Goal: Task Accomplishment & Management: Use online tool/utility

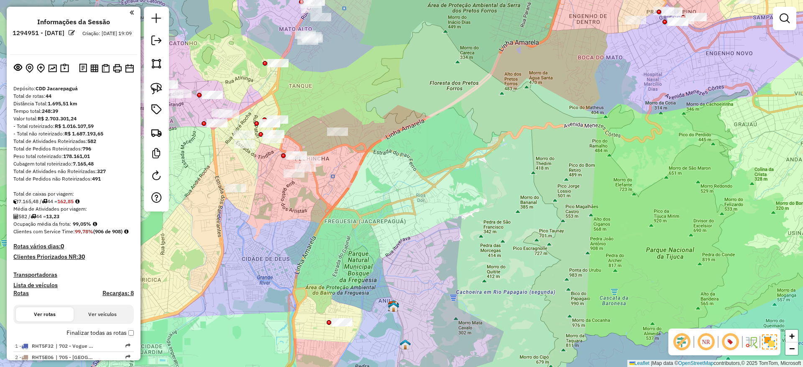
scroll to position [709, 0]
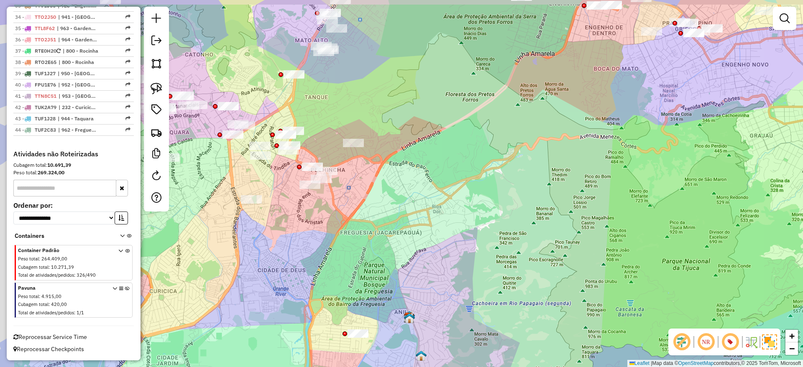
click at [359, 97] on div "Janela de atendimento Grade de atendimento Capacidade Transportadoras Veículos …" at bounding box center [401, 183] width 803 height 367
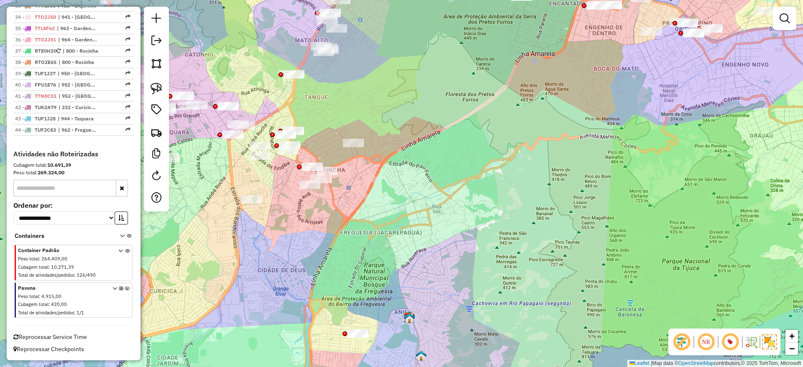
drag, startPoint x: 344, startPoint y: 270, endPoint x: 420, endPoint y: 251, distance: 77.9
click at [418, 251] on div "Janela de atendimento Grade de atendimento Capacidade Transportadoras Veículos …" at bounding box center [401, 183] width 803 height 367
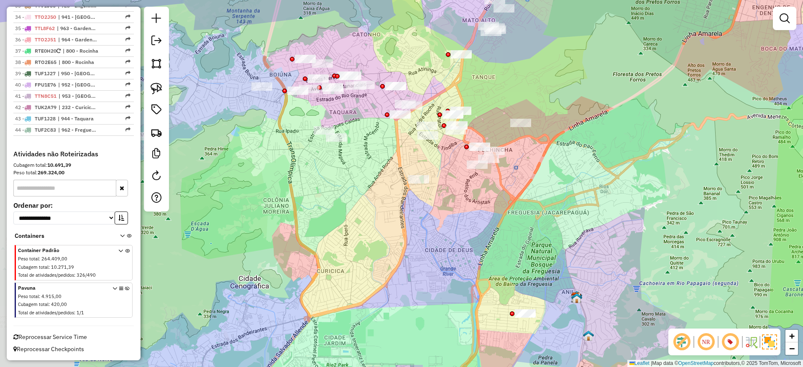
drag, startPoint x: 506, startPoint y: 254, endPoint x: 511, endPoint y: 257, distance: 6.4
click at [510, 255] on div "Janela de atendimento Grade de atendimento Capacidade Transportadoras Veículos …" at bounding box center [401, 183] width 803 height 367
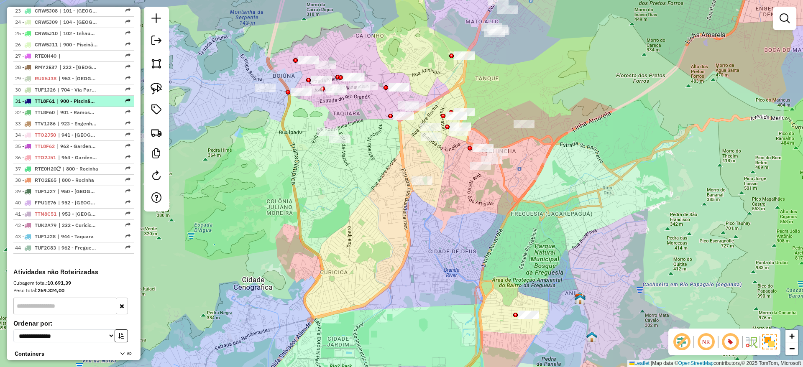
scroll to position [437, 0]
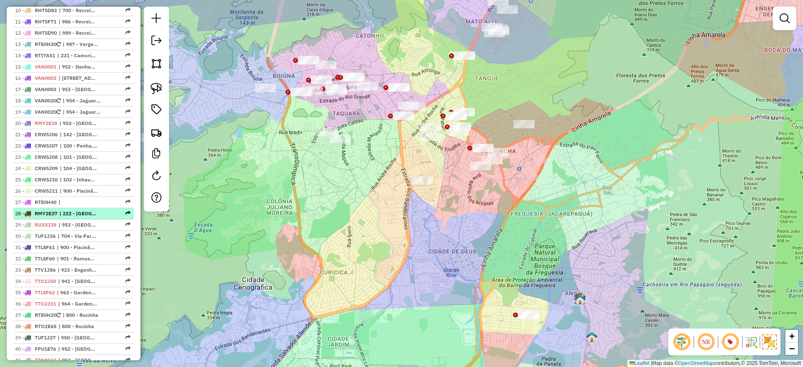
click at [89, 208] on li "27 - RTE0H40 |" at bounding box center [73, 202] width 120 height 11
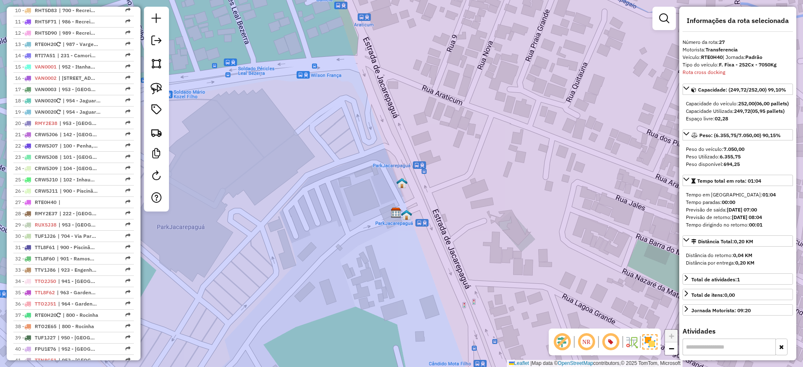
click at [712, 62] on div "Tipo do veículo: F. Fixa - 252Cx - 7050Kg" at bounding box center [737, 65] width 110 height 8
click at [711, 54] on strong "RTE0H40" at bounding box center [712, 57] width 22 height 6
copy div "RTE0H40"
click at [94, 206] on span "|" at bounding box center [78, 203] width 38 height 8
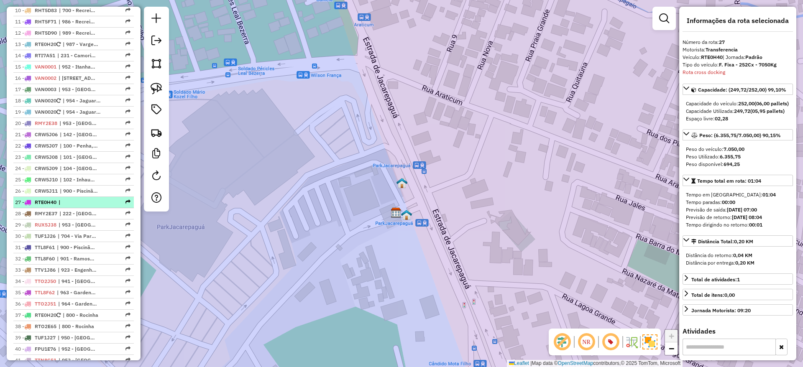
click at [94, 206] on span "|" at bounding box center [78, 203] width 38 height 8
click at [708, 58] on strong "RTE0H40" at bounding box center [712, 57] width 22 height 6
copy div "RTE0H40"
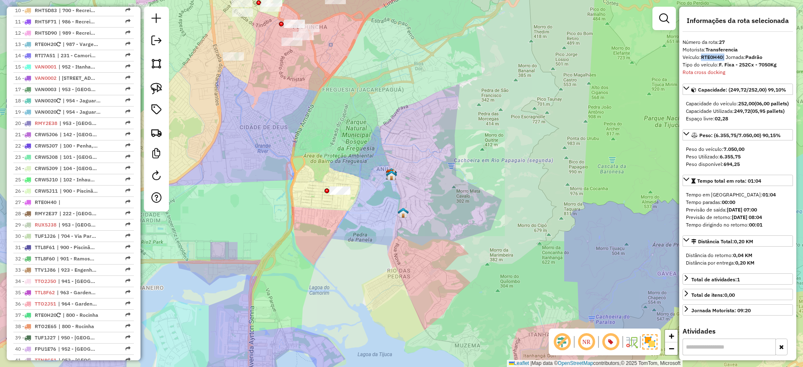
click at [388, 210] on div "Janela de atendimento Grade de atendimento Capacidade Transportadoras Veículos …" at bounding box center [401, 183] width 803 height 367
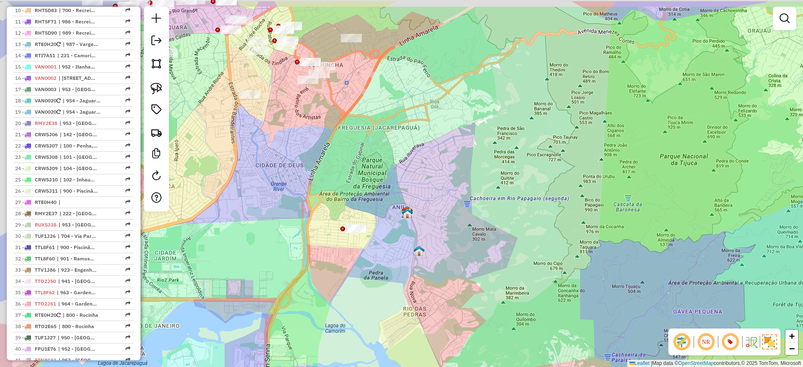
drag, startPoint x: 383, startPoint y: 135, endPoint x: 428, endPoint y: 268, distance: 140.0
click at [429, 270] on div "Janela de atendimento Grade de atendimento Capacidade Transportadoras Veículos …" at bounding box center [401, 183] width 803 height 367
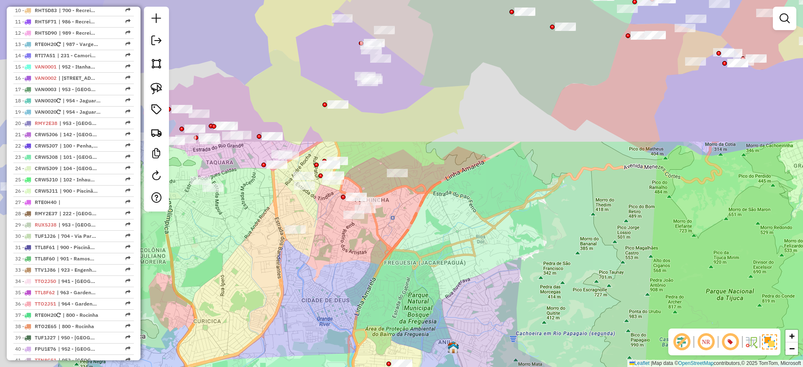
drag, startPoint x: 430, startPoint y: 243, endPoint x: 536, endPoint y: 148, distance: 142.1
click at [431, 243] on div "Janela de atendimento Grade de atendimento Capacidade Transportadoras Veículos …" at bounding box center [401, 183] width 803 height 367
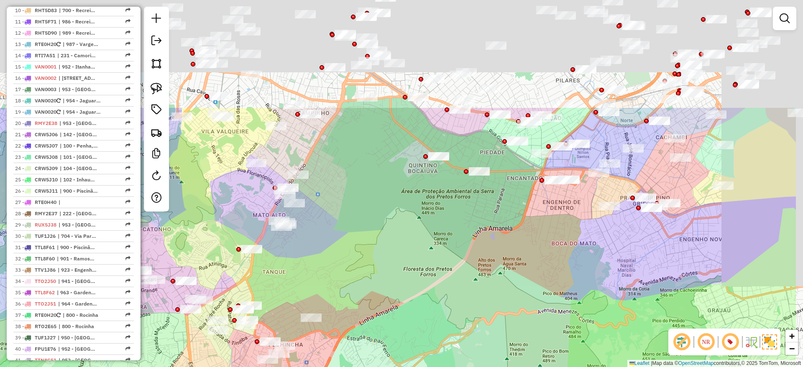
drag, startPoint x: 537, startPoint y: 158, endPoint x: 443, endPoint y: 297, distance: 167.3
click at [443, 297] on div "Janela de atendimento Grade de atendimento Capacidade Transportadoras Veículos …" at bounding box center [401, 183] width 803 height 367
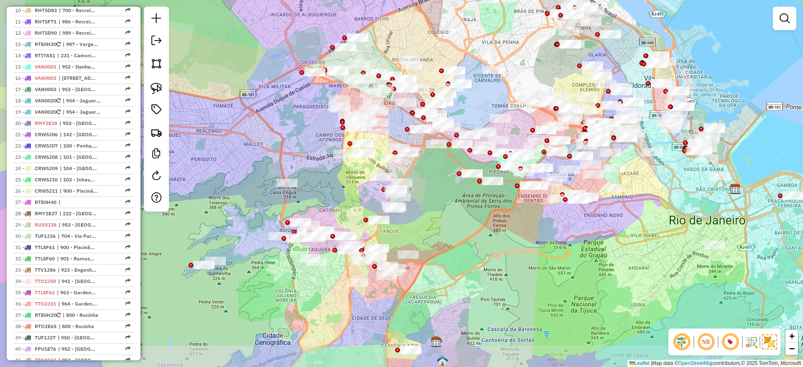
drag, startPoint x: 411, startPoint y: 296, endPoint x: 510, endPoint y: 246, distance: 110.3
click at [511, 245] on div "Janela de atendimento Grade de atendimento Capacidade Transportadoras Veículos …" at bounding box center [401, 183] width 803 height 367
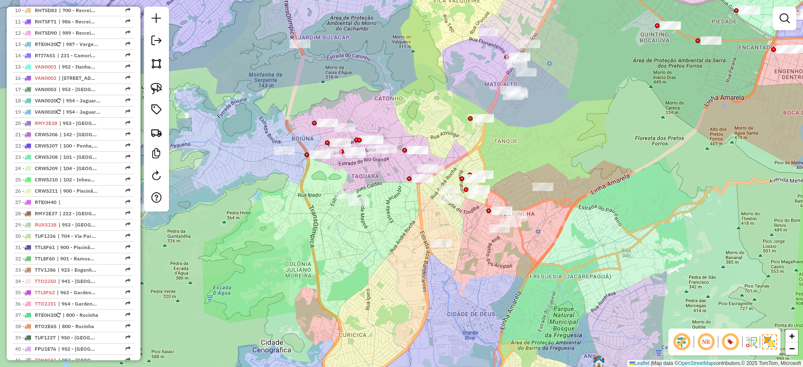
drag, startPoint x: 332, startPoint y: 283, endPoint x: 800, endPoint y: 176, distance: 480.8
click at [332, 283] on div "Janela de atendimento Grade de atendimento Capacidade Transportadoras Veículos …" at bounding box center [401, 183] width 803 height 367
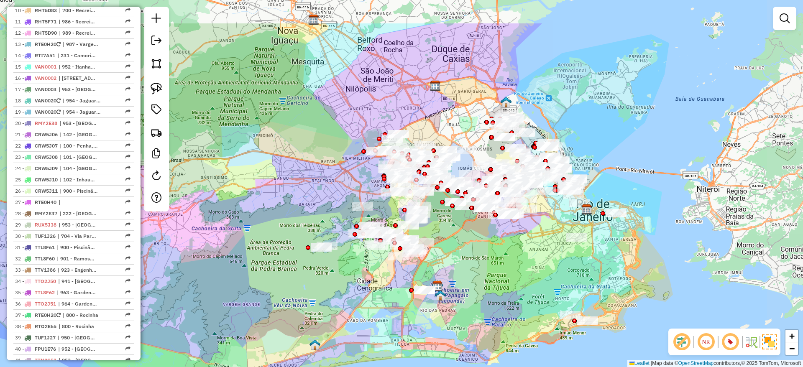
drag, startPoint x: 636, startPoint y: 198, endPoint x: 487, endPoint y: 258, distance: 161.0
click at [487, 258] on div "Janela de atendimento Grade de atendimento Capacidade Transportadoras Veículos …" at bounding box center [401, 183] width 803 height 367
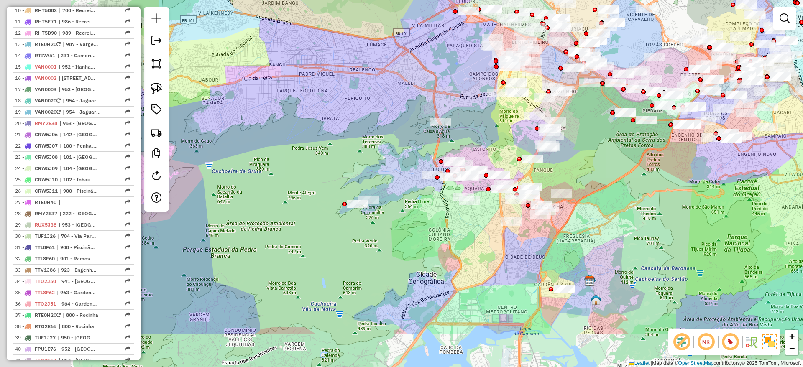
drag, startPoint x: 451, startPoint y: 276, endPoint x: 600, endPoint y: 220, distance: 159.6
click at [600, 220] on div "Janela de atendimento Grade de atendimento Capacidade Transportadoras Veículos …" at bounding box center [401, 183] width 803 height 367
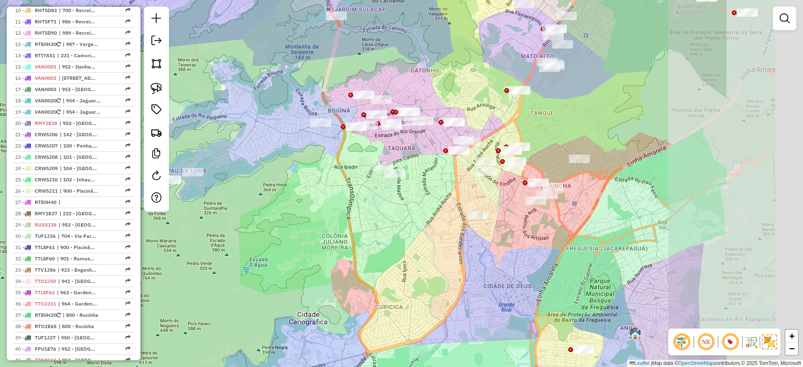
drag, startPoint x: 512, startPoint y: 249, endPoint x: 306, endPoint y: 206, distance: 210.1
click at [306, 206] on div "Janela de atendimento Grade de atendimento Capacidade Transportadoras Veículos …" at bounding box center [401, 183] width 803 height 367
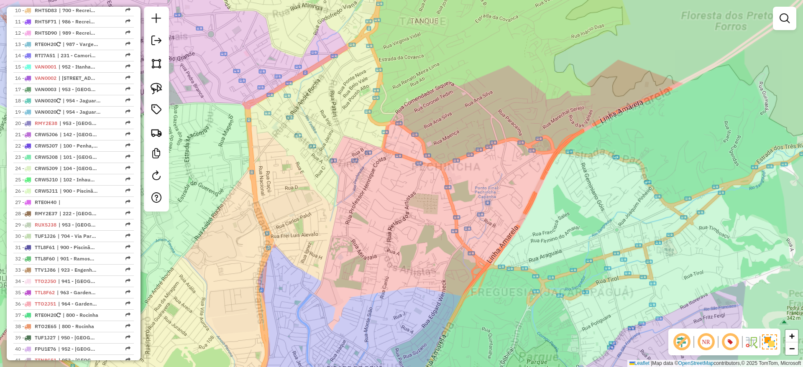
click at [470, 230] on div "Janela de atendimento Grade de atendimento Capacidade Transportadoras Veículos …" at bounding box center [401, 183] width 803 height 367
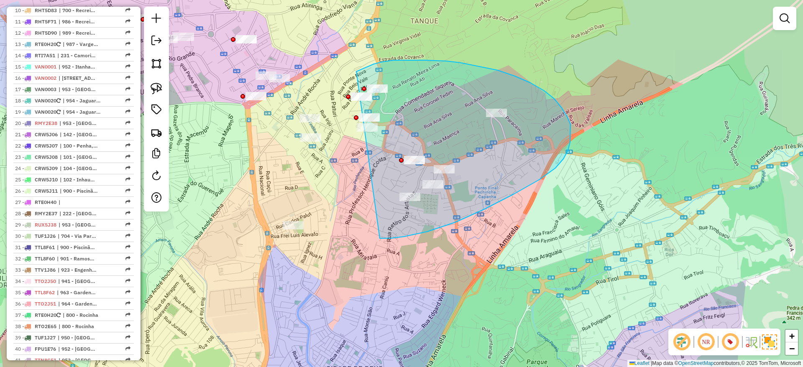
drag, startPoint x: 427, startPoint y: 232, endPoint x: 334, endPoint y: 98, distance: 162.8
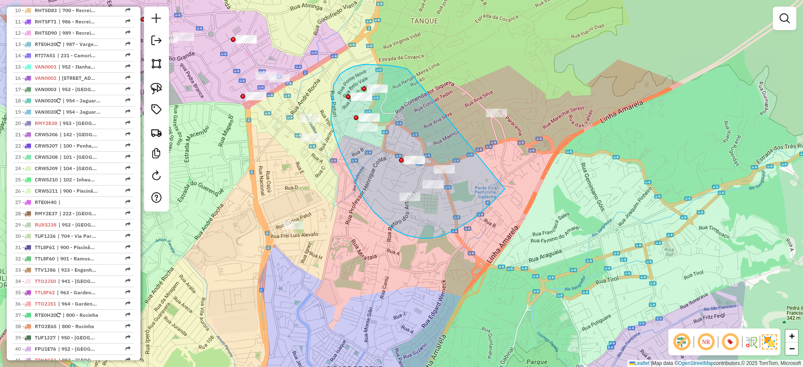
drag, startPoint x: 402, startPoint y: 68, endPoint x: 550, endPoint y: 100, distance: 151.2
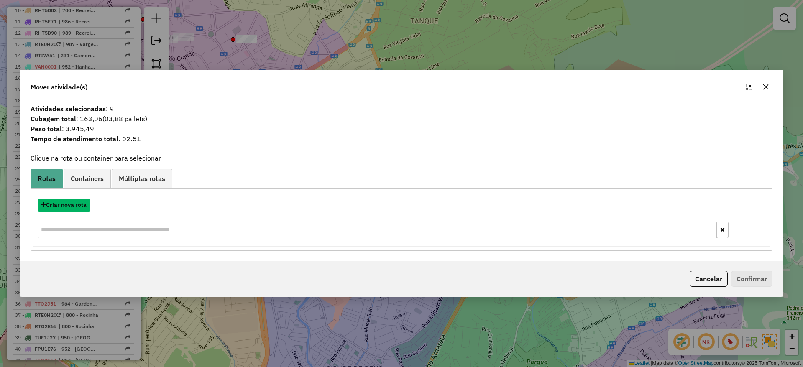
click at [41, 207] on button "Criar nova rota" at bounding box center [64, 205] width 53 height 13
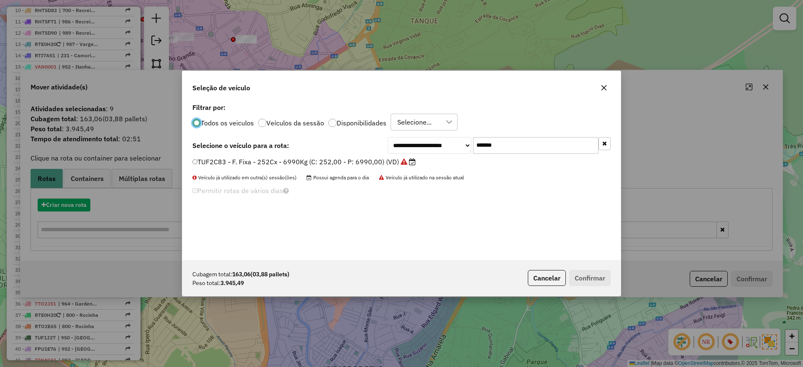
scroll to position [5, 3]
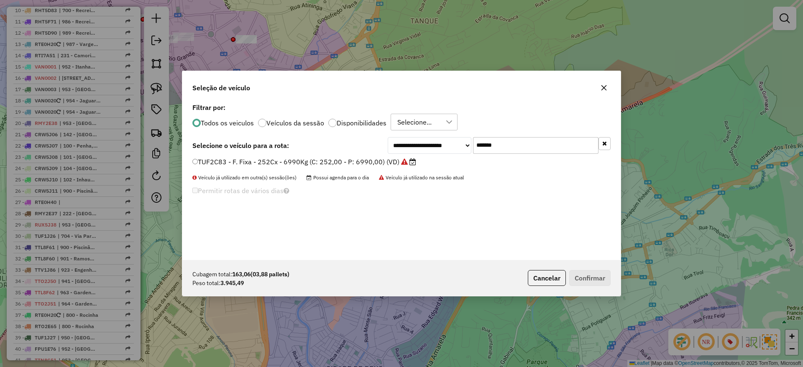
click at [545, 142] on input "*******" at bounding box center [535, 145] width 125 height 17
paste input "text"
type input "*******"
click at [385, 158] on label "JBG6C46 - F. Fixa - 252Cx - 7510Kg (C: 252,00 - P: 7510,00) (VD)" at bounding box center [299, 162] width 215 height 10
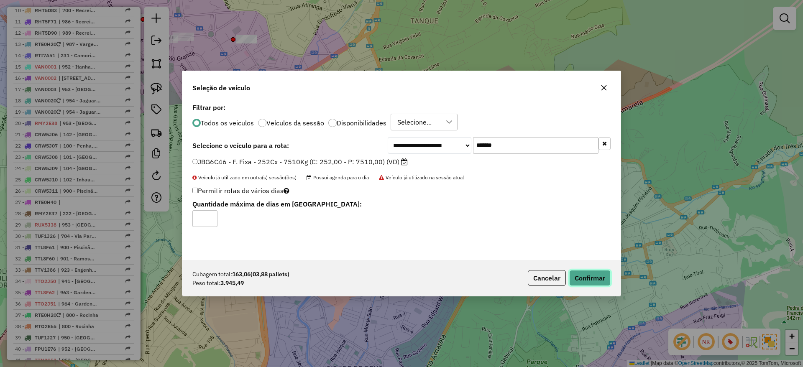
click at [603, 275] on button "Confirmar" at bounding box center [589, 278] width 41 height 16
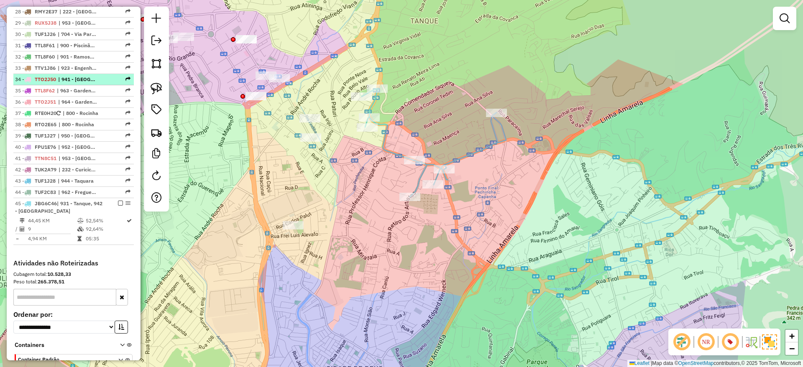
scroll to position [667, 0]
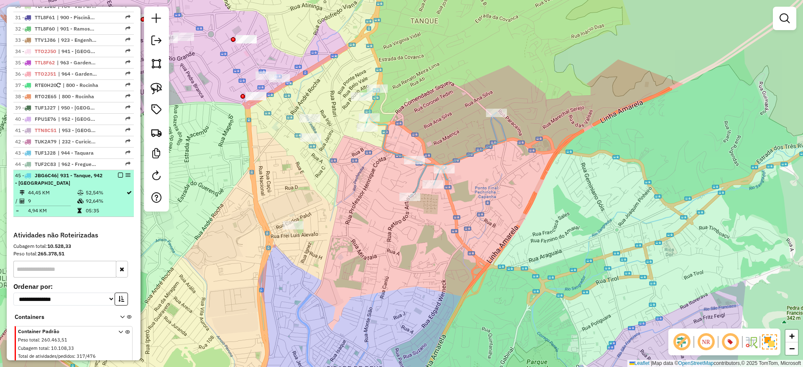
click at [110, 197] on td "52,54%" at bounding box center [105, 193] width 41 height 8
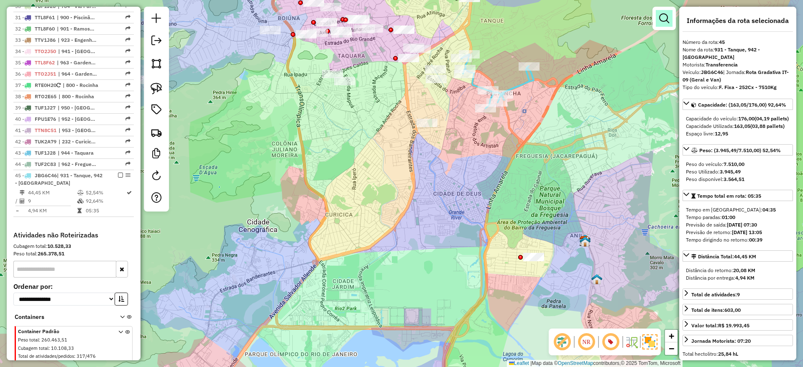
click at [665, 16] on em at bounding box center [664, 18] width 10 height 10
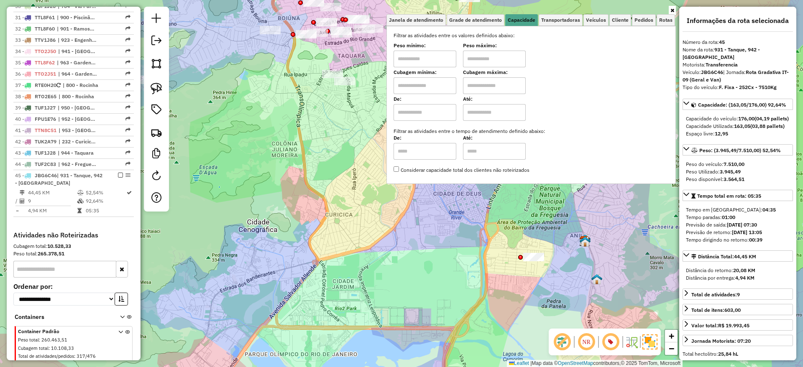
click at [442, 90] on input "text" at bounding box center [424, 85] width 63 height 17
type input "****"
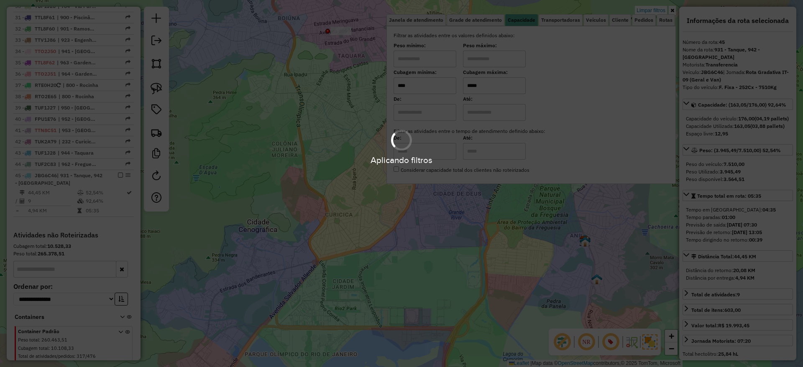
type input "*****"
click at [316, 131] on div "Limpar filtros Janela de atendimento Grade de atendimento Capacidade Transporta…" at bounding box center [401, 183] width 803 height 367
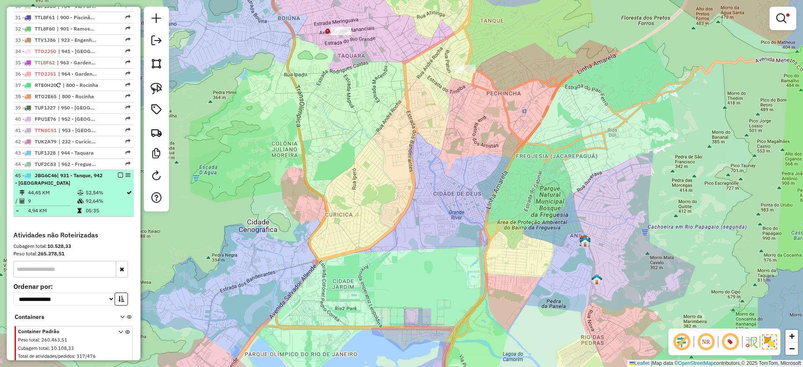
click at [119, 185] on div "45 - JBG6C46 | 931 - Tanque, 942 - Pechincha" at bounding box center [73, 179] width 117 height 15
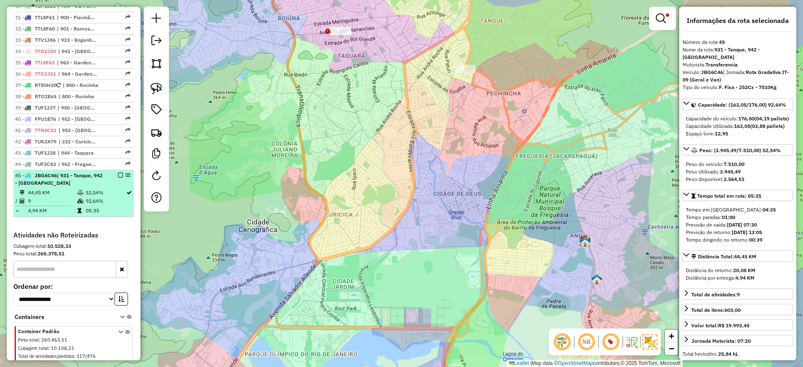
click at [118, 178] on em at bounding box center [120, 175] width 5 height 5
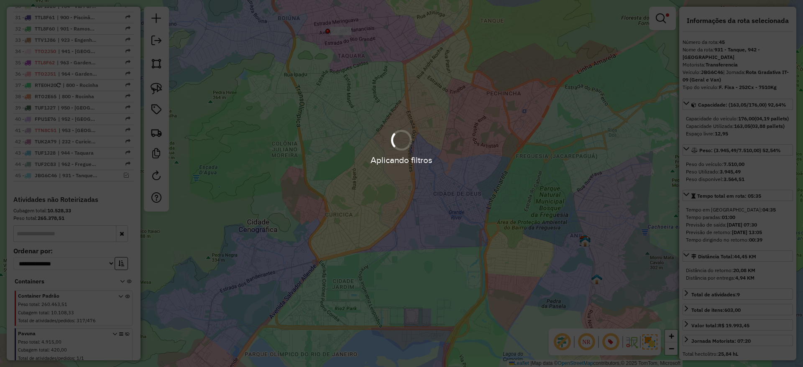
click at [538, 164] on div "Aplicando filtros" at bounding box center [401, 160] width 803 height 13
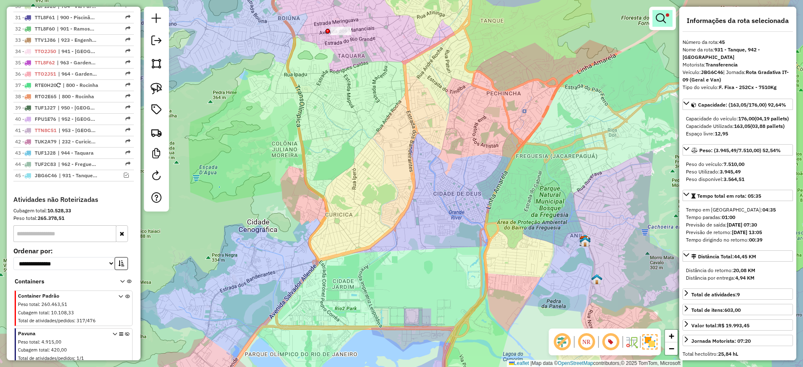
click at [665, 10] on link at bounding box center [662, 18] width 20 height 17
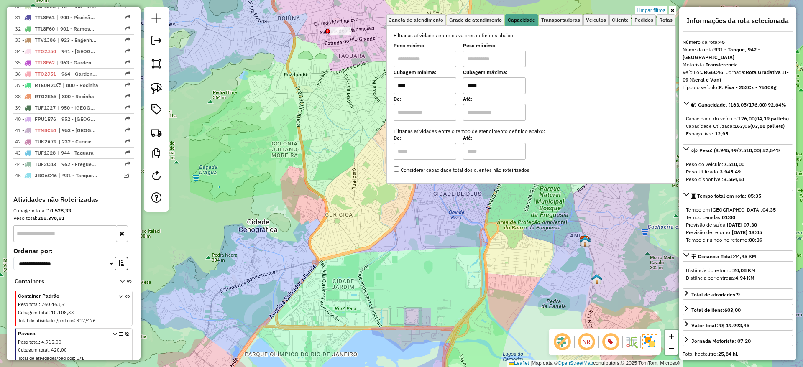
click at [651, 8] on link "Limpar filtros" at bounding box center [651, 10] width 32 height 9
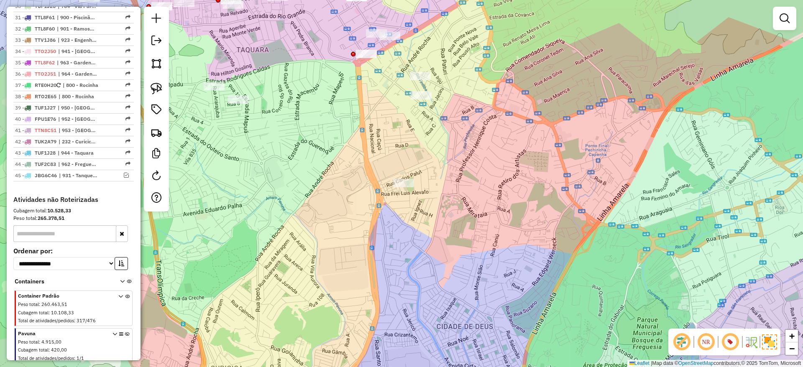
click at [450, 61] on div "Janela de atendimento Grade de atendimento Capacidade Transportadoras Veículos …" at bounding box center [401, 183] width 803 height 367
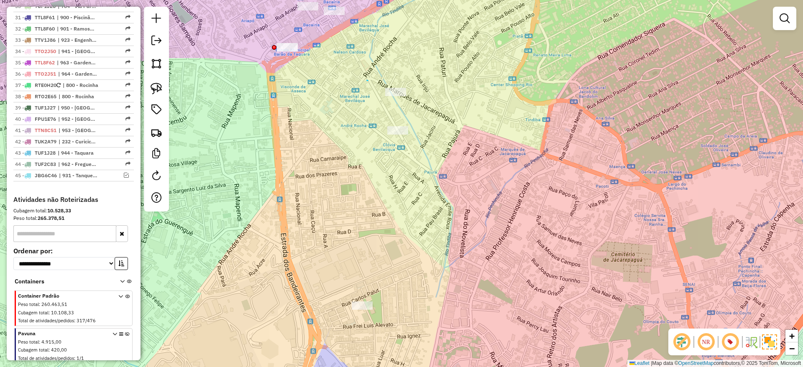
drag, startPoint x: 367, startPoint y: 80, endPoint x: 432, endPoint y: 74, distance: 65.6
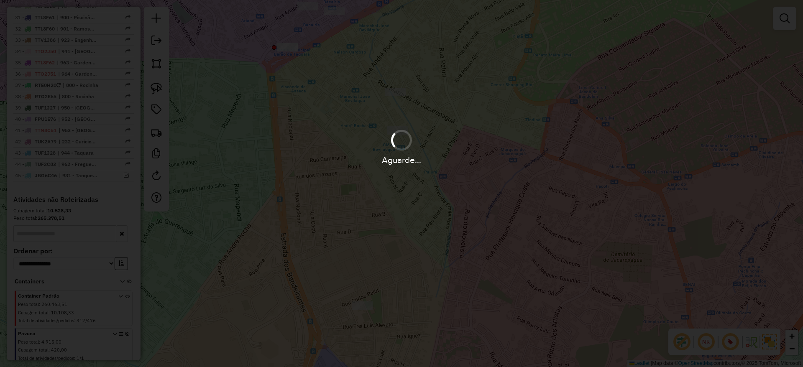
click at [426, 60] on div "Aguarde..." at bounding box center [401, 183] width 803 height 367
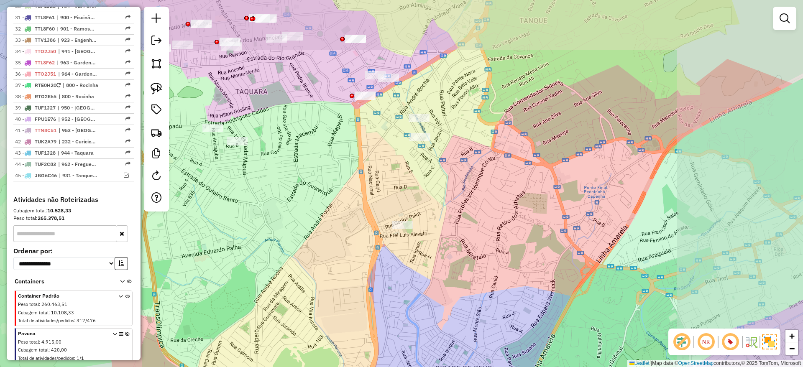
drag, startPoint x: 435, startPoint y: 192, endPoint x: 444, endPoint y: 207, distance: 16.9
click at [445, 213] on div "Janela de atendimento Grade de atendimento Capacidade Transportadoras Veículos …" at bounding box center [401, 183] width 803 height 367
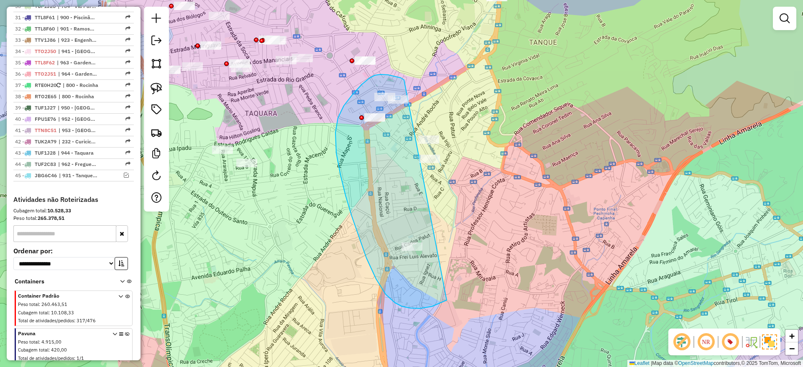
drag, startPoint x: 344, startPoint y: 106, endPoint x: 545, endPoint y: 183, distance: 215.7
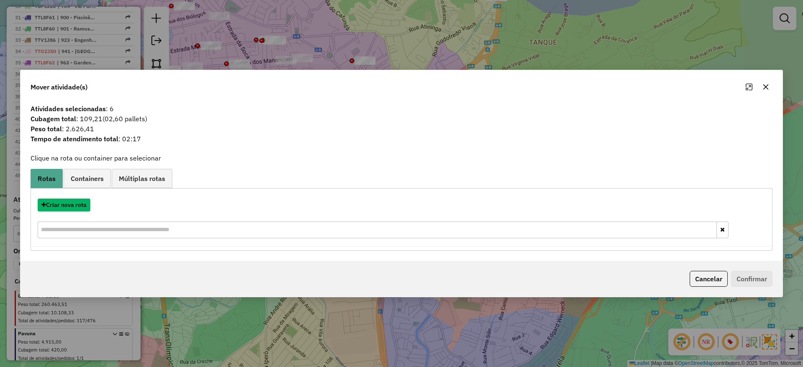
click at [84, 203] on button "Criar nova rota" at bounding box center [64, 205] width 53 height 13
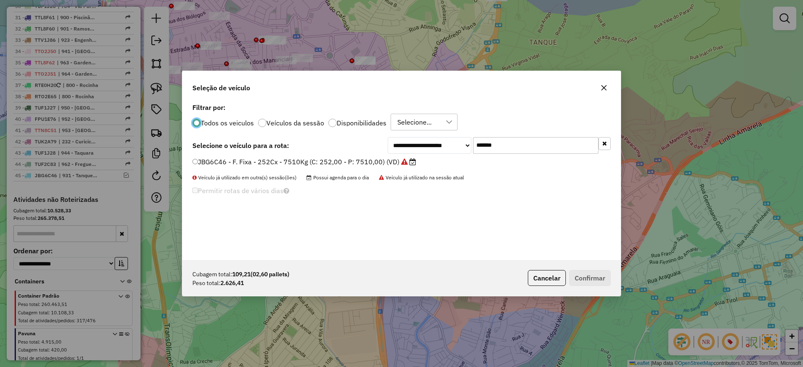
scroll to position [5, 3]
click at [546, 139] on input "*******" at bounding box center [535, 145] width 125 height 17
paste input "text"
type input "*******"
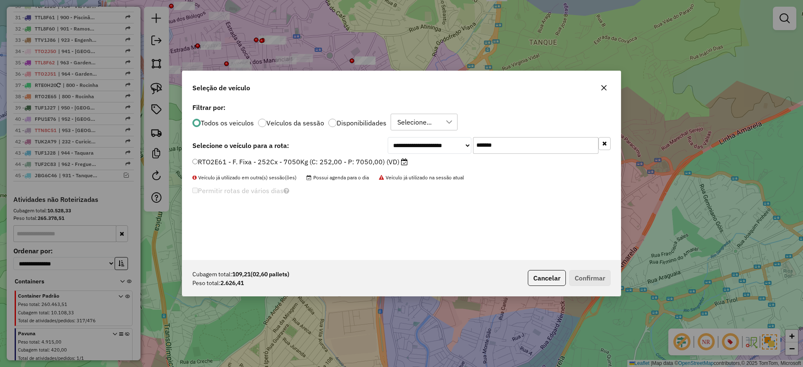
click at [395, 161] on label "RTO2E61 - F. Fixa - 252Cx - 7050Kg (C: 252,00 - P: 7050,00) (VD)" at bounding box center [299, 162] width 215 height 10
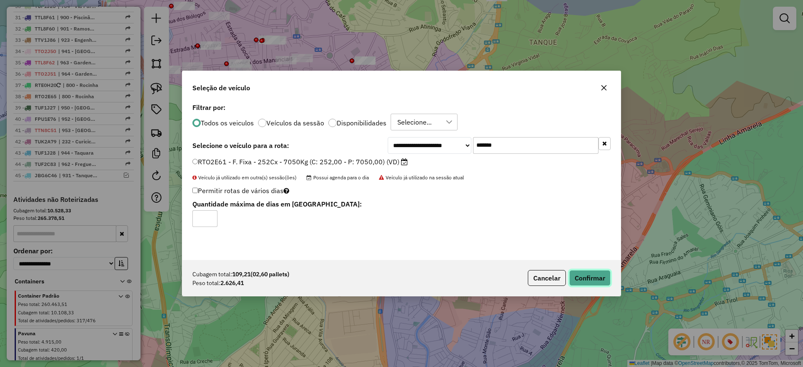
click at [581, 279] on button "Confirmar" at bounding box center [589, 278] width 41 height 16
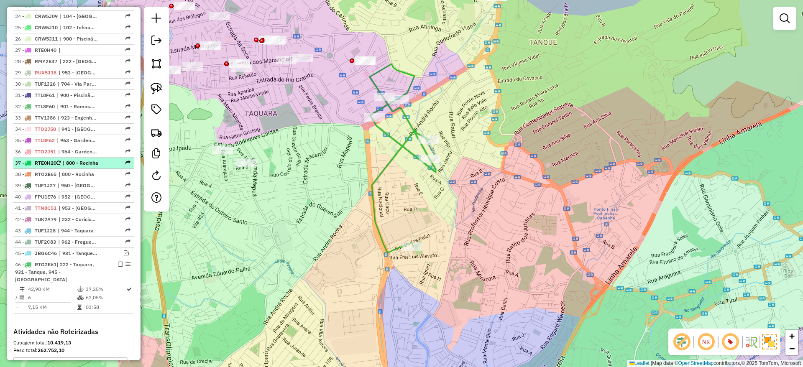
scroll to position [511, 0]
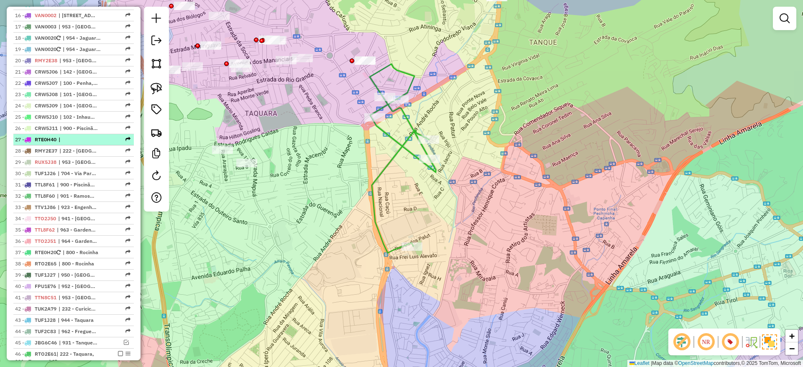
click at [71, 143] on span "|" at bounding box center [78, 140] width 38 height 8
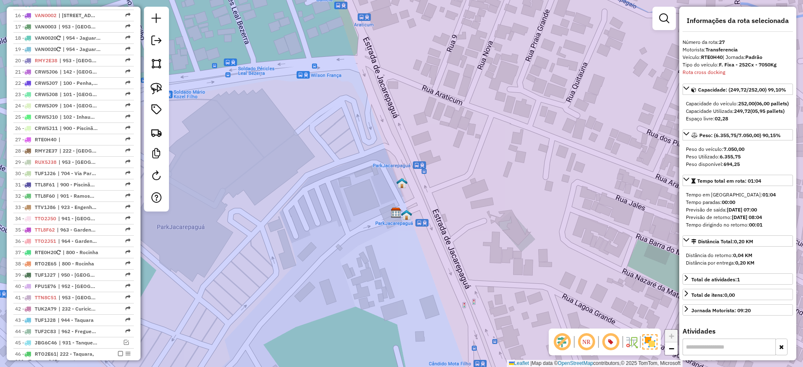
click at [711, 52] on strong "Transferencia" at bounding box center [721, 49] width 32 height 6
click at [704, 56] on strong "RTE0H40" at bounding box center [712, 57] width 22 height 6
copy div "RTE0H40"
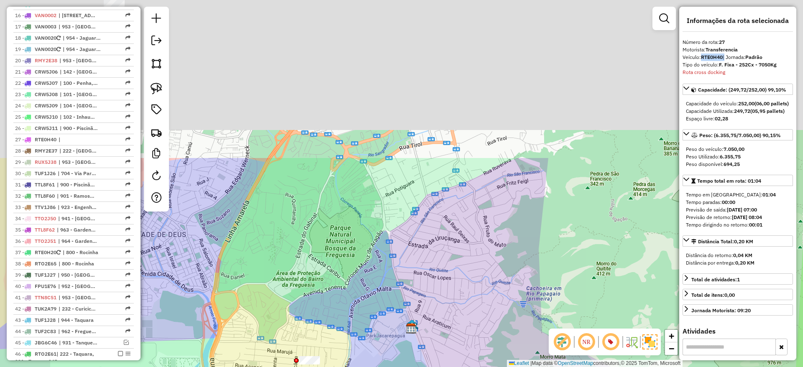
drag, startPoint x: 331, startPoint y: 128, endPoint x: 400, endPoint y: 326, distance: 209.3
click at [401, 329] on div "Janela de atendimento Grade de atendimento Capacidade Transportadoras Veículos …" at bounding box center [401, 183] width 803 height 367
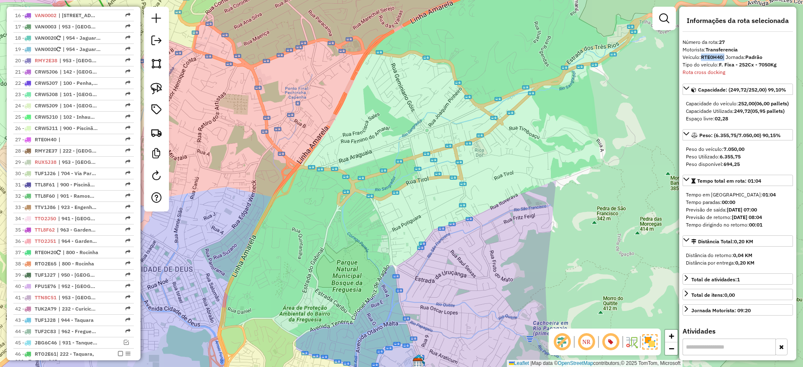
drag, startPoint x: 393, startPoint y: 234, endPoint x: 356, endPoint y: 206, distance: 46.2
click at [395, 367] on html "Aguarde... Pop-up bloqueado! Seu navegador bloqueou automáticamente a abertura …" at bounding box center [401, 183] width 803 height 367
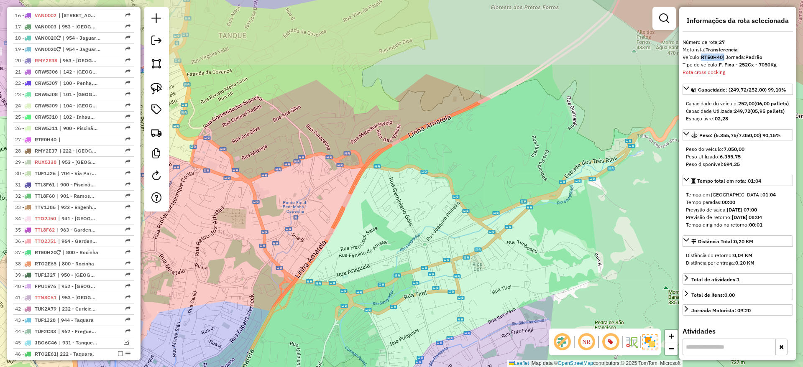
drag, startPoint x: 347, startPoint y: 181, endPoint x: 393, endPoint y: 218, distance: 59.2
click at [393, 218] on div "Janela de atendimento Grade de atendimento Capacidade Transportadoras Veículos …" at bounding box center [401, 183] width 803 height 367
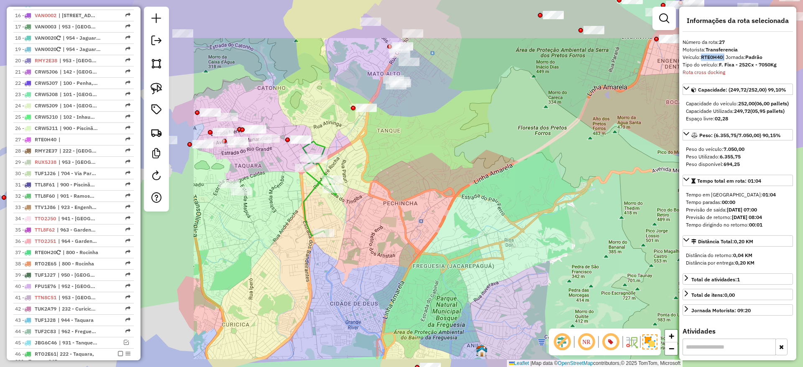
drag, startPoint x: 403, startPoint y: 211, endPoint x: 446, endPoint y: 213, distance: 43.6
click at [445, 211] on div "Janela de atendimento Grade de atendimento Capacidade Transportadoras Veículos …" at bounding box center [401, 183] width 803 height 367
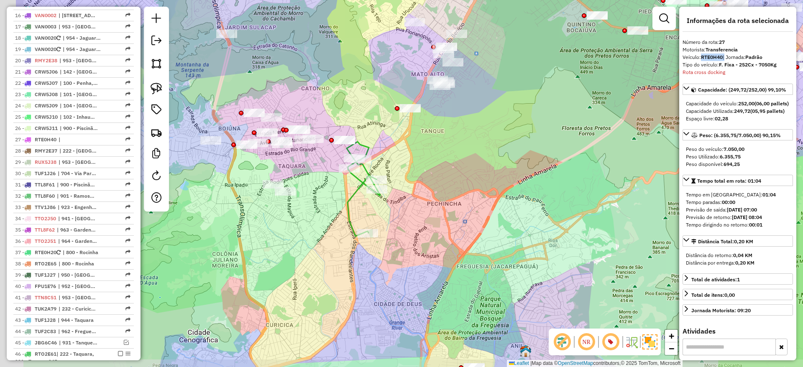
drag, startPoint x: 443, startPoint y: 220, endPoint x: 389, endPoint y: 217, distance: 54.0
click at [442, 220] on div "Janela de atendimento Grade de atendimento Capacidade Transportadoras Veículos …" at bounding box center [401, 183] width 803 height 367
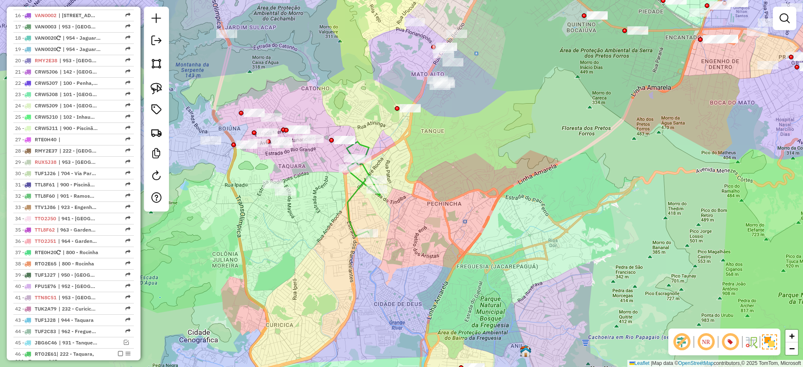
click at [352, 197] on icon at bounding box center [363, 189] width 33 height 94
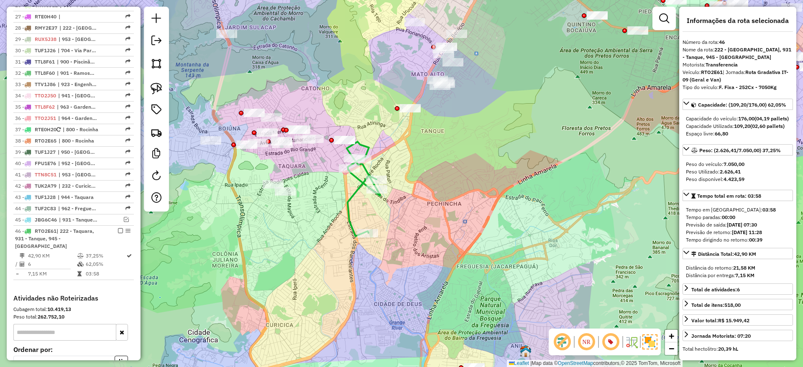
scroll to position [778, 0]
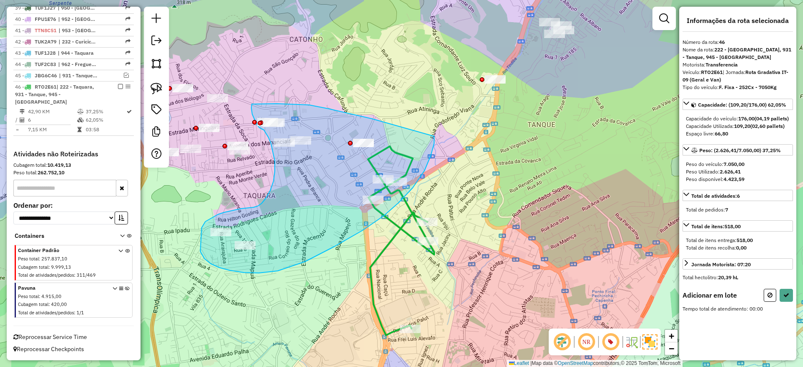
drag, startPoint x: 368, startPoint y: 118, endPoint x: 434, endPoint y: 136, distance: 69.0
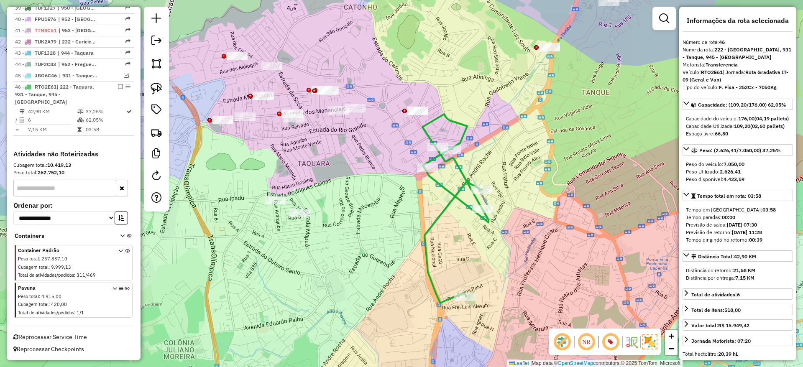
drag, startPoint x: 339, startPoint y: 190, endPoint x: 350, endPoint y: 184, distance: 12.0
click at [358, 178] on div "Janela de atendimento Grade de atendimento Capacidade Transportadoras Veículos …" at bounding box center [401, 183] width 803 height 367
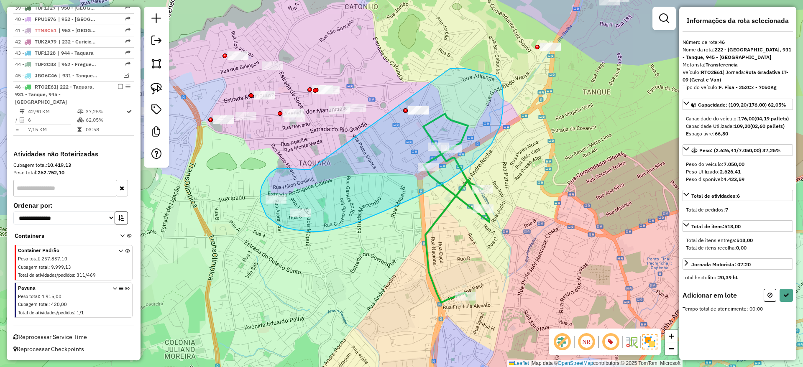
drag, startPoint x: 263, startPoint y: 208, endPoint x: 449, endPoint y: 69, distance: 232.5
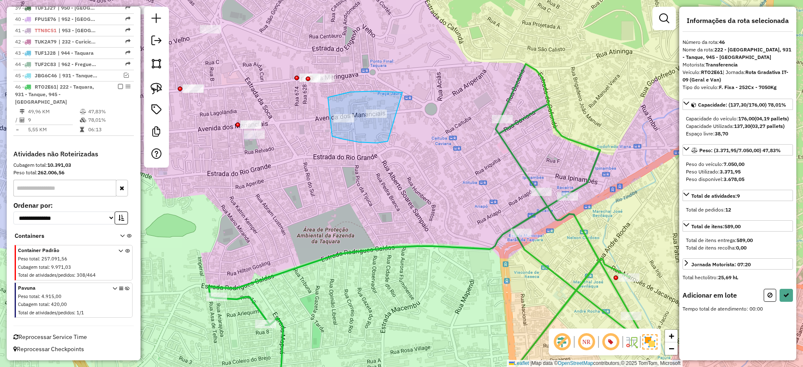
drag, startPoint x: 388, startPoint y: 92, endPoint x: 405, endPoint y: 138, distance: 49.5
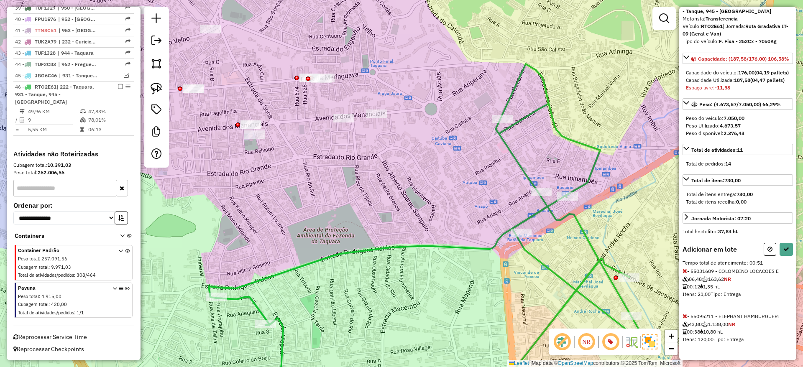
scroll to position [69, 0]
click at [788, 251] on button at bounding box center [785, 249] width 13 height 13
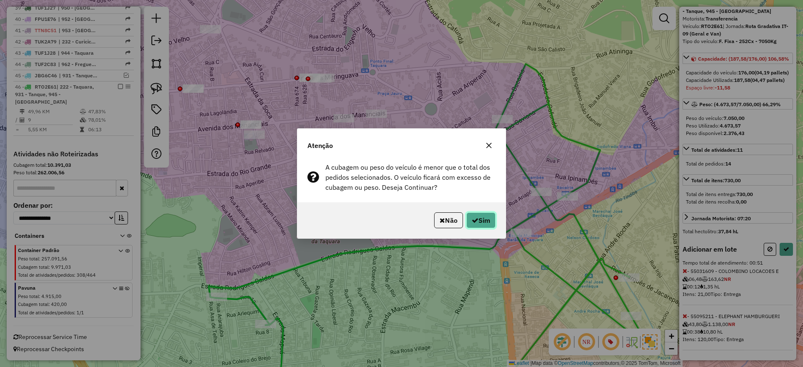
click at [484, 222] on button "Sim" at bounding box center [480, 220] width 29 height 16
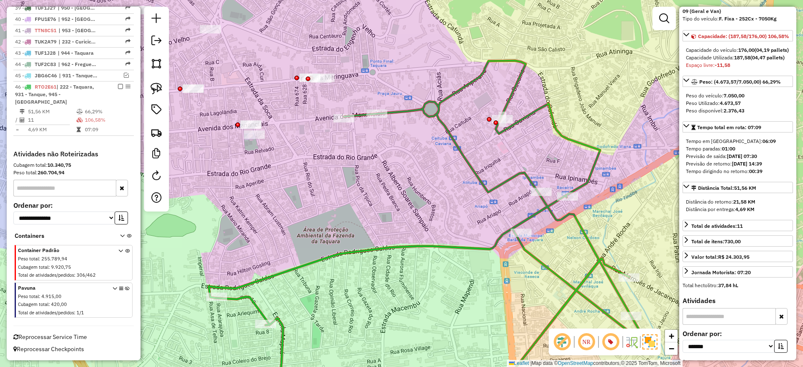
scroll to position [767, 0]
click at [345, 209] on div "Janela de atendimento Grade de atendimento Capacidade Transportadoras Veículos …" at bounding box center [401, 183] width 803 height 367
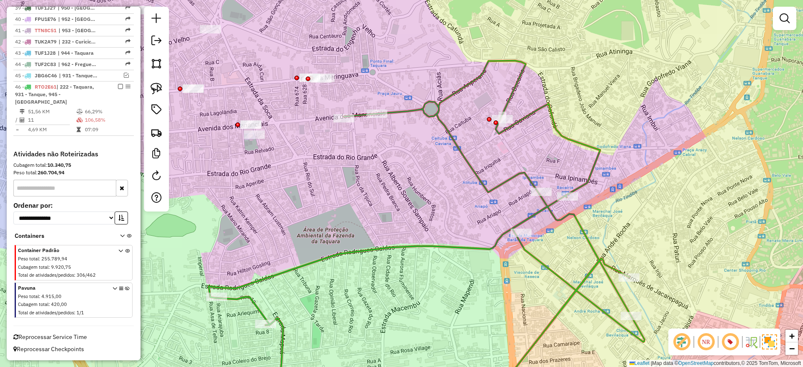
click at [217, 304] on div "Janela de atendimento Grade de atendimento Capacidade Transportadoras Veículos …" at bounding box center [401, 183] width 803 height 367
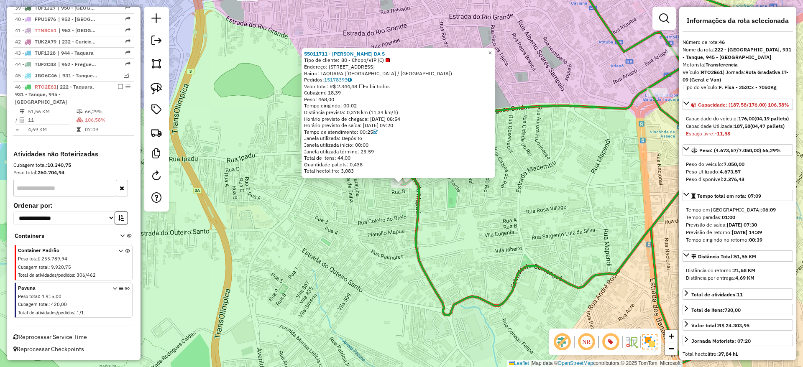
click at [416, 195] on icon at bounding box center [563, 163] width 436 height 400
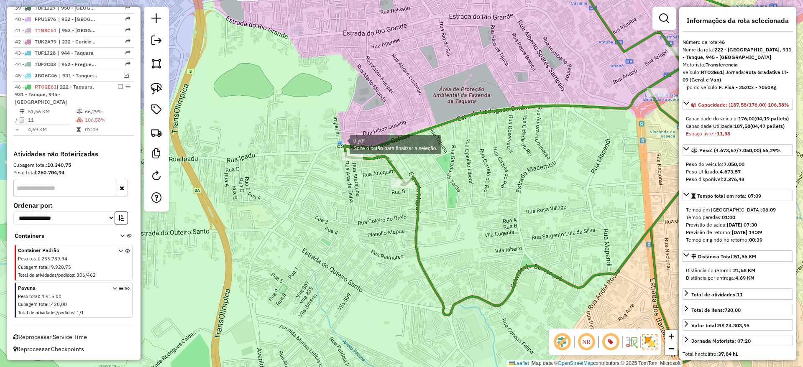
drag, startPoint x: 338, startPoint y: 142, endPoint x: 424, endPoint y: 191, distance: 99.3
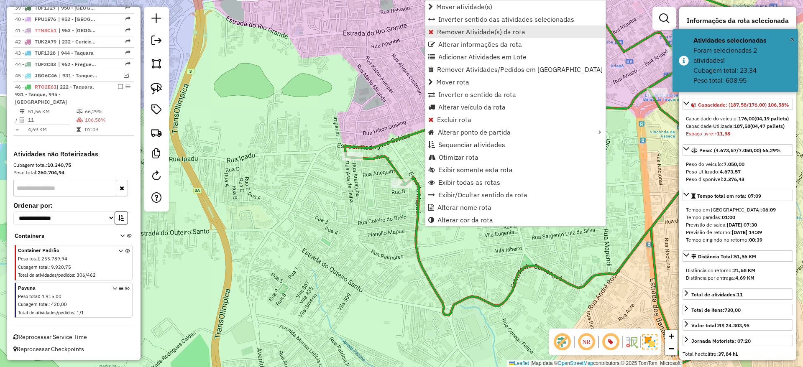
click at [446, 35] on span "Remover Atividade(s) da rota" at bounding box center [481, 31] width 88 height 7
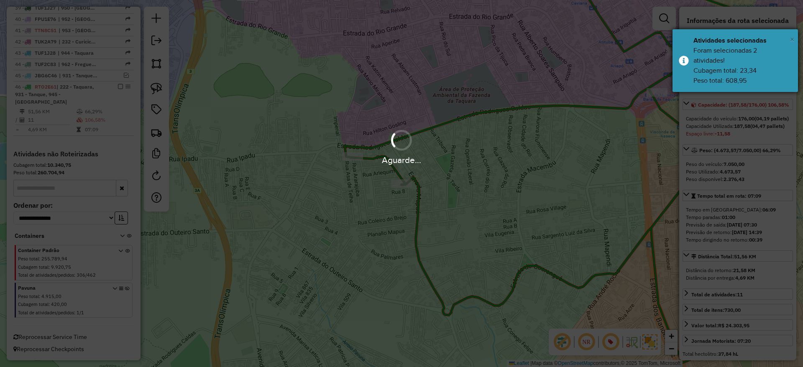
click at [793, 42] on span "×" at bounding box center [792, 39] width 4 height 9
click at [319, 113] on div "Aguarde..." at bounding box center [401, 183] width 803 height 367
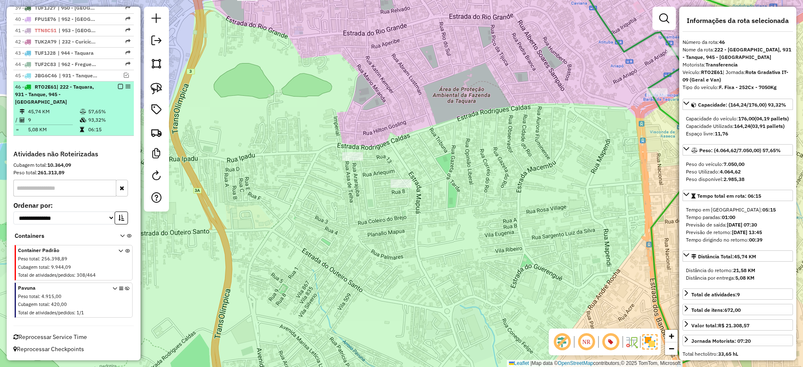
click at [118, 89] on em at bounding box center [120, 86] width 5 height 5
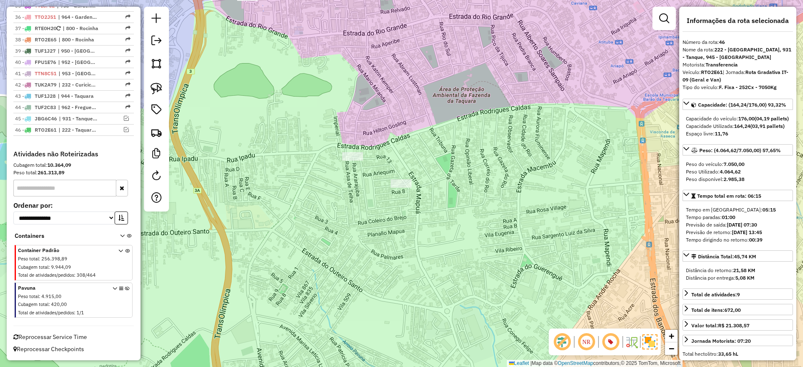
scroll to position [732, 0]
click at [463, 102] on div "Janela de atendimento Grade de atendimento Capacidade Transportadoras Veículos …" at bounding box center [401, 183] width 803 height 367
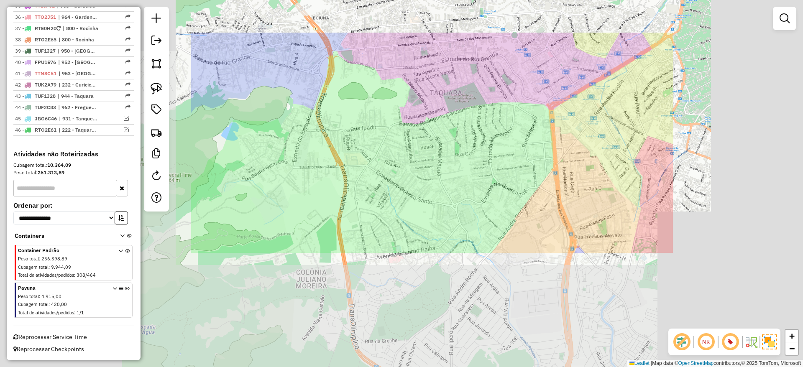
click at [483, 101] on div "Janela de atendimento Grade de atendimento Capacidade Transportadoras Veículos …" at bounding box center [401, 183] width 803 height 367
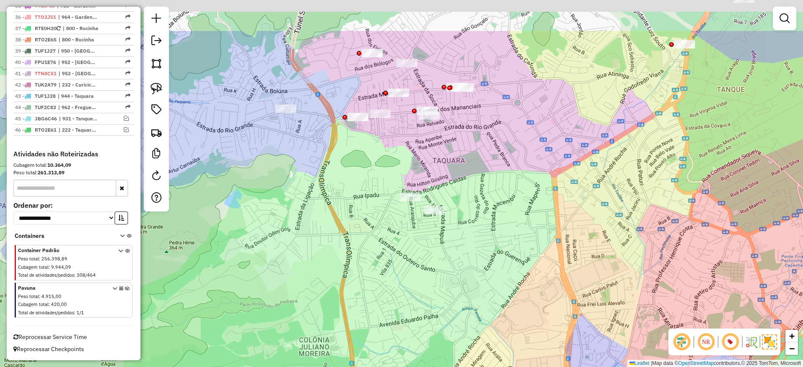
drag, startPoint x: 512, startPoint y: 122, endPoint x: 516, endPoint y: 173, distance: 51.6
click at [515, 177] on div "Janela de atendimento Grade de atendimento Capacidade Transportadoras Veículos …" at bounding box center [401, 183] width 803 height 367
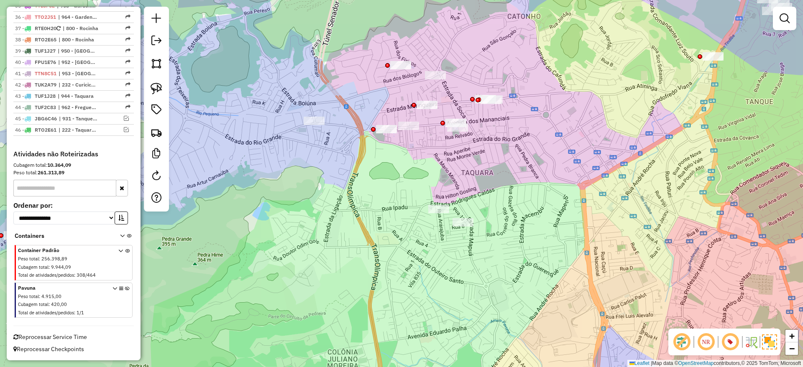
drag, startPoint x: 499, startPoint y: 167, endPoint x: 624, endPoint y: 187, distance: 127.0
click at [627, 186] on div "Janela de atendimento Grade de atendimento Capacidade Transportadoras Veículos …" at bounding box center [401, 183] width 803 height 367
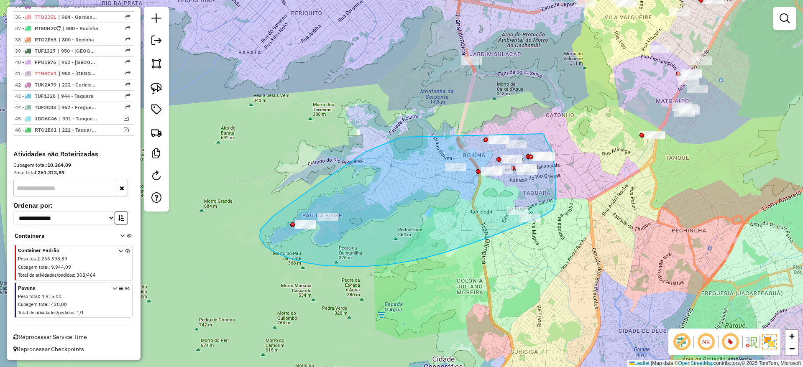
drag, startPoint x: 365, startPoint y: 152, endPoint x: 542, endPoint y: 134, distance: 177.8
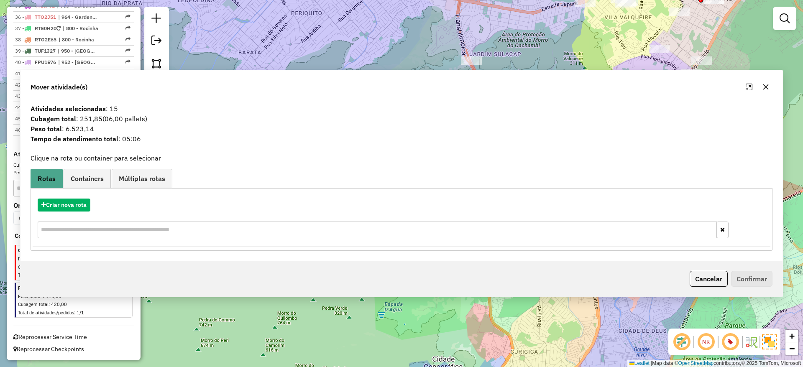
click at [324, 53] on div "Janela de atendimento Grade de atendimento Capacidade Transportadoras Veículos …" at bounding box center [401, 183] width 803 height 367
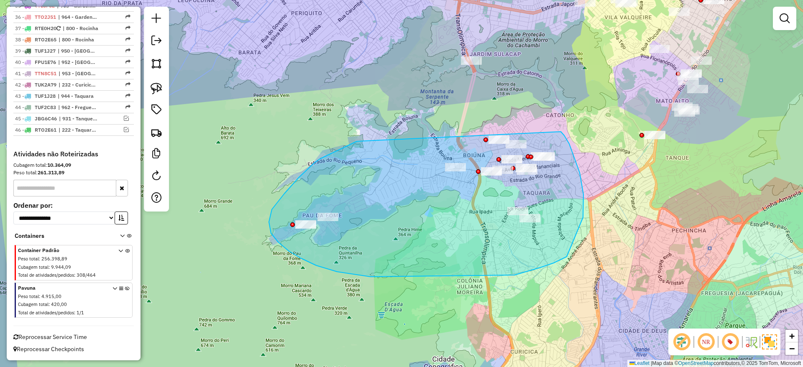
drag, startPoint x: 314, startPoint y: 163, endPoint x: 561, endPoint y: 132, distance: 248.2
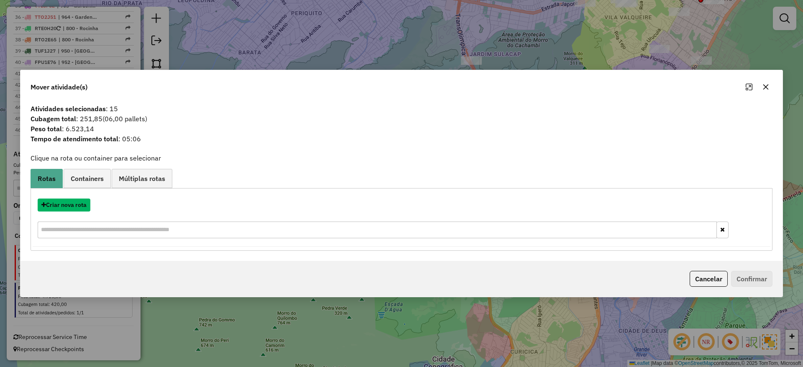
click at [76, 204] on button "Criar nova rota" at bounding box center [64, 205] width 53 height 13
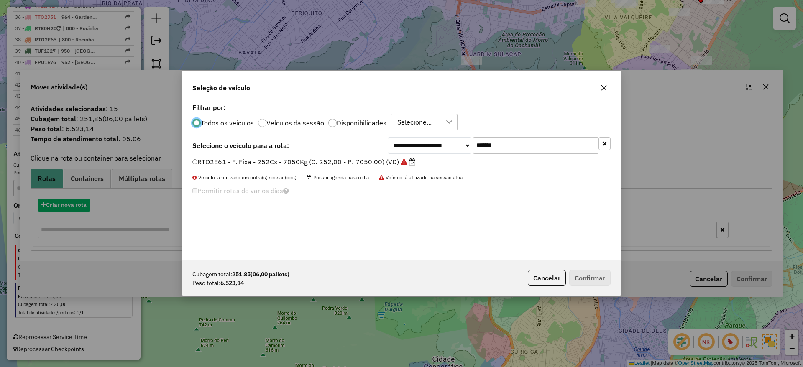
scroll to position [5, 3]
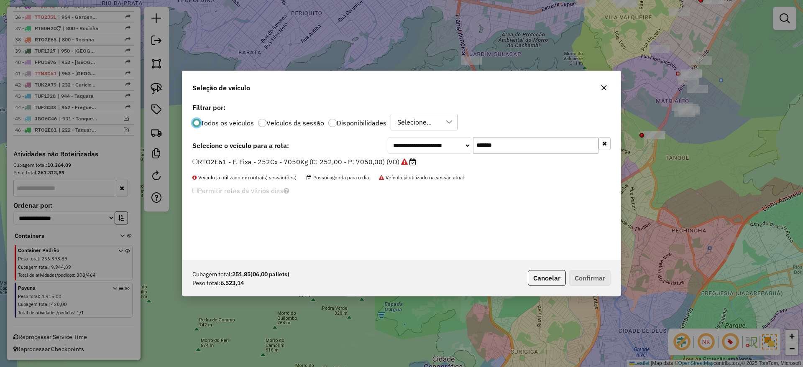
click at [583, 144] on input "*******" at bounding box center [535, 145] width 125 height 17
paste input "text"
type input "*******"
click at [347, 166] on li "RTS2D72 - F. Fixa - 252Cx - 7050Kg (C: 252,00 - P: 7050,00) (VD)" at bounding box center [401, 162] width 418 height 10
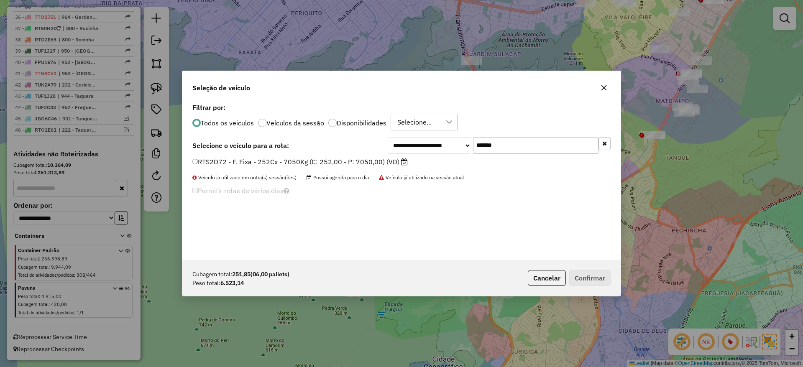
click at [366, 162] on label "RTS2D72 - F. Fixa - 252Cx - 7050Kg (C: 252,00 - P: 7050,00) (VD)" at bounding box center [299, 162] width 215 height 10
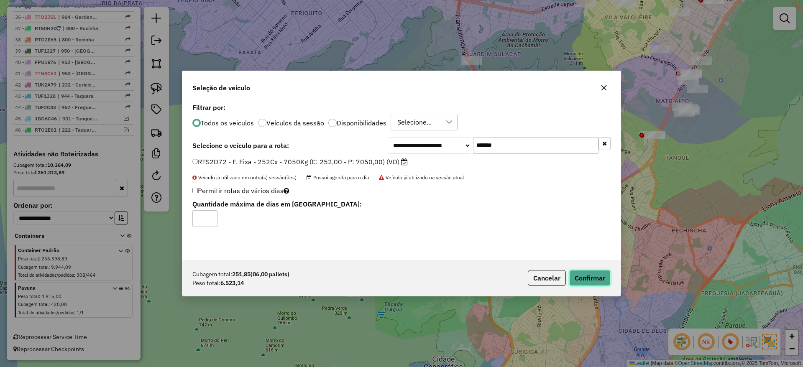
click at [595, 278] on button "Confirmar" at bounding box center [589, 278] width 41 height 16
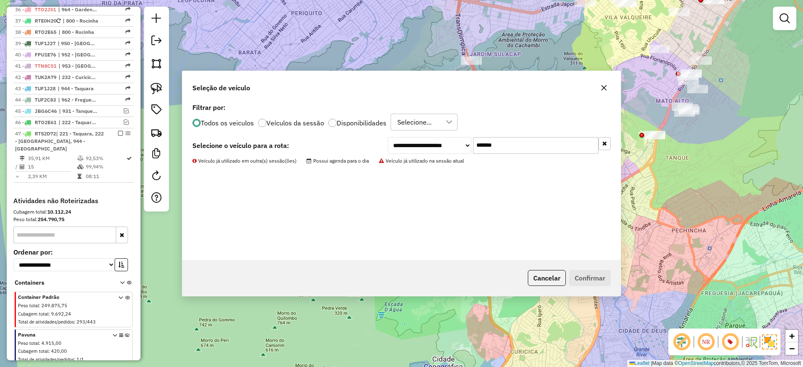
scroll to position [767, 0]
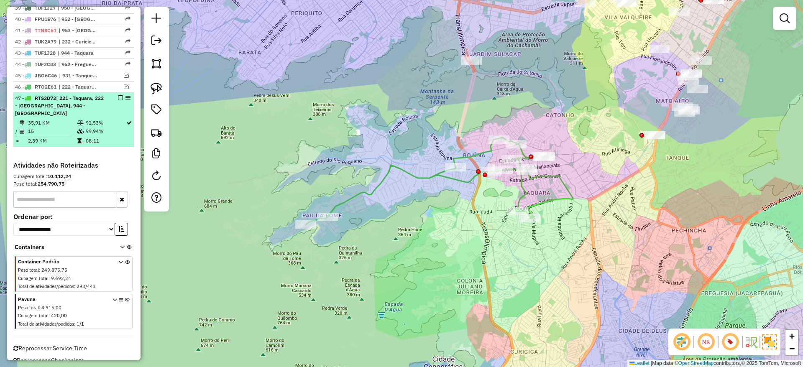
click at [118, 100] on em at bounding box center [120, 97] width 5 height 5
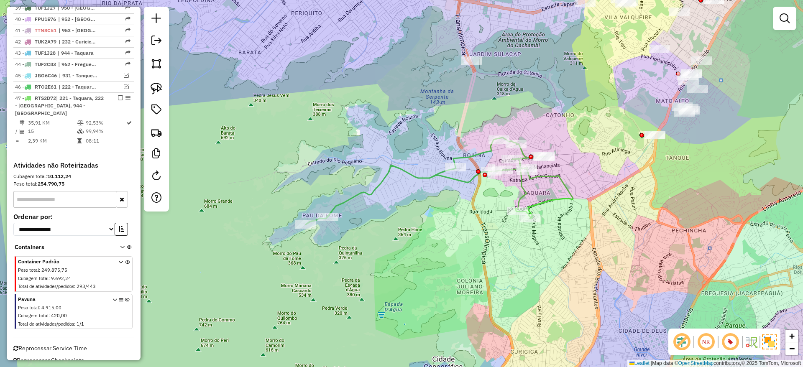
scroll to position [743, 0]
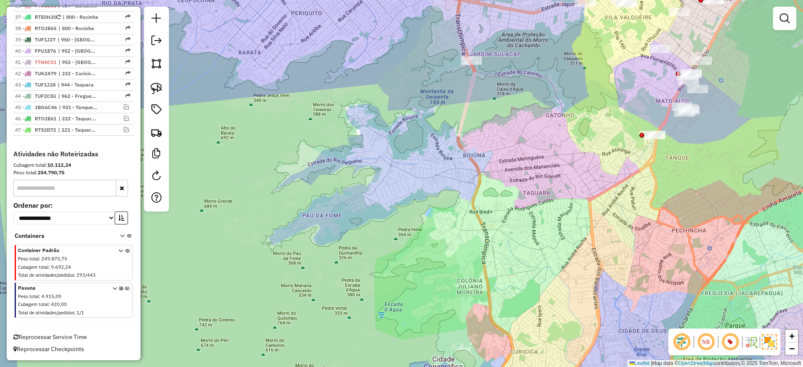
click at [357, 124] on div "Janela de atendimento Grade de atendimento Capacidade Transportadoras Veículos …" at bounding box center [401, 183] width 803 height 367
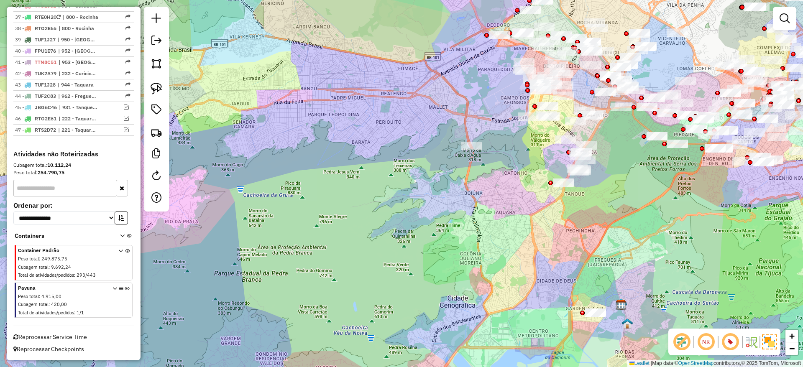
drag, startPoint x: 523, startPoint y: 196, endPoint x: 478, endPoint y: 214, distance: 49.1
click at [476, 214] on div "Janela de atendimento Grade de atendimento Capacidade Transportadoras Veículos …" at bounding box center [401, 183] width 803 height 367
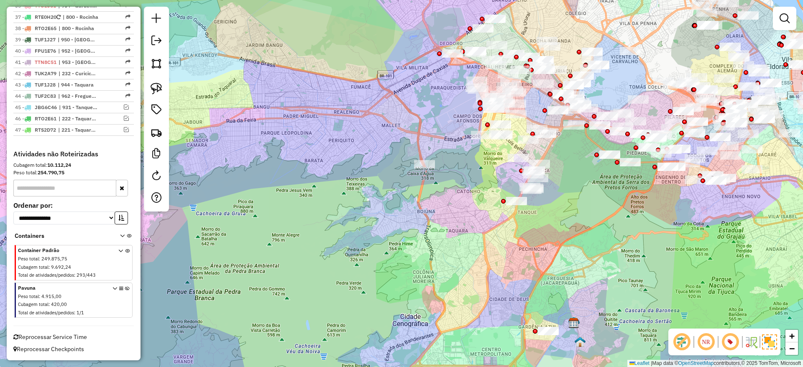
click at [569, 234] on div "Janela de atendimento Grade de atendimento Capacidade Transportadoras Veículos …" at bounding box center [401, 183] width 803 height 367
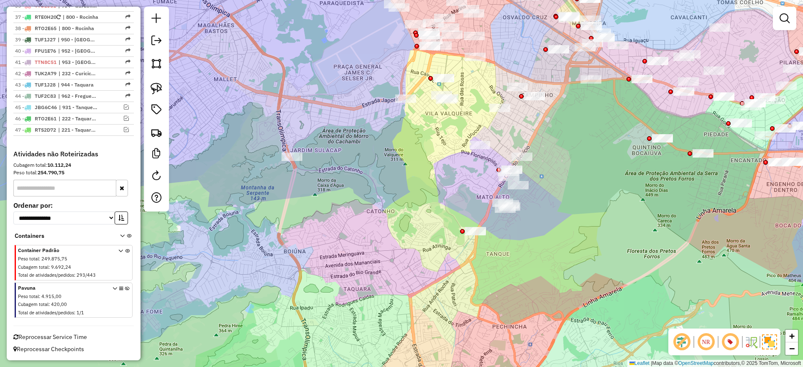
click at [448, 201] on div "Janela de atendimento Grade de atendimento Capacidade Transportadoras Veículos …" at bounding box center [401, 183] width 803 height 367
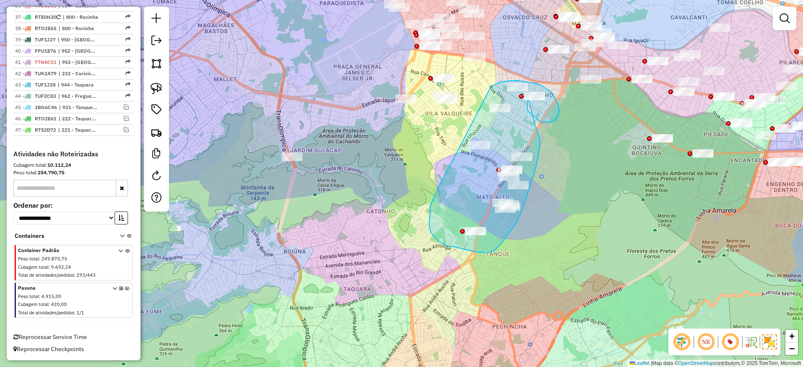
drag, startPoint x: 439, startPoint y: 188, endPoint x: 491, endPoint y: 87, distance: 113.9
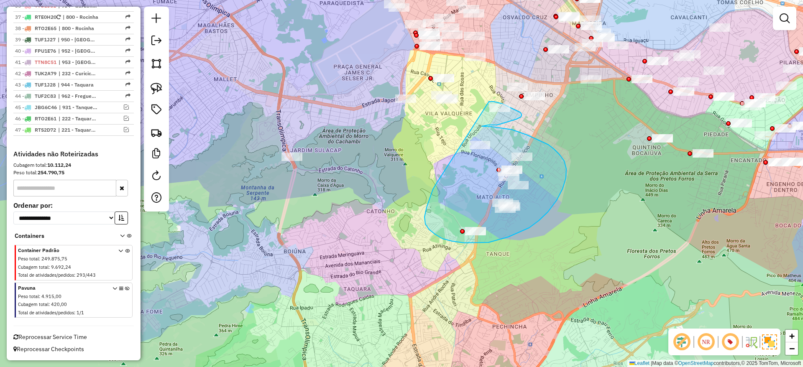
drag, startPoint x: 452, startPoint y: 241, endPoint x: 489, endPoint y: 102, distance: 144.4
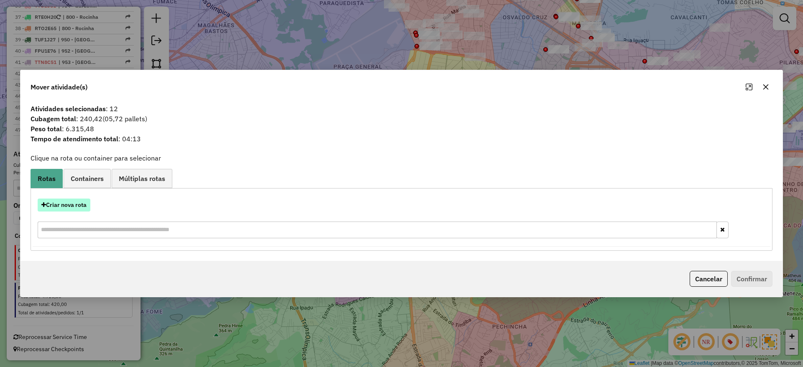
click at [72, 204] on button "Criar nova rota" at bounding box center [64, 205] width 53 height 13
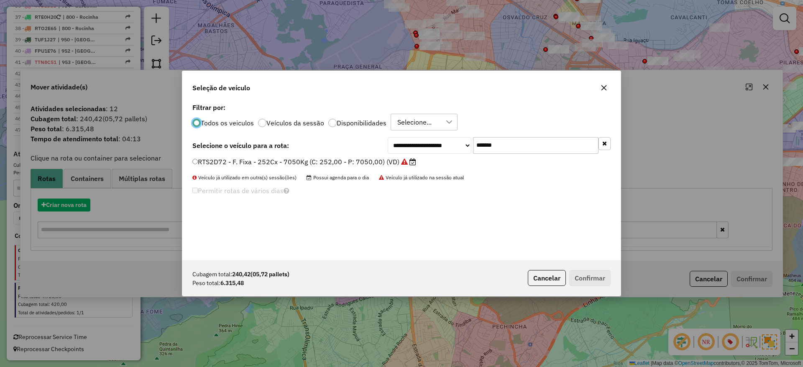
scroll to position [5, 3]
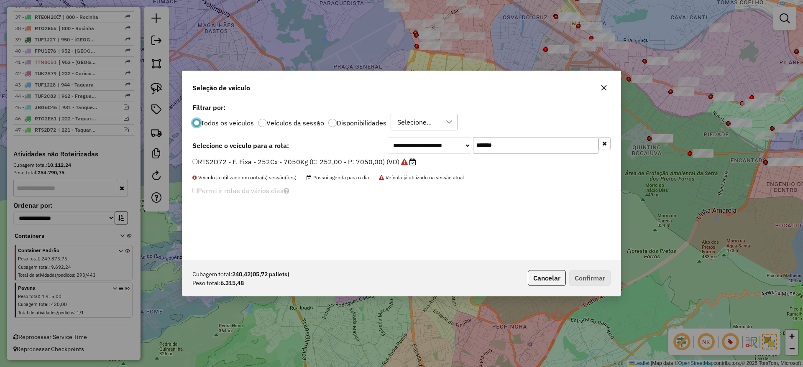
click at [528, 141] on input "*******" at bounding box center [535, 145] width 125 height 17
paste input "text"
type input "*******"
click at [386, 158] on label "TTM8F01 - F. Fixa - 252Cx - 6990Kg (C: 252,00 - P: 6990,00) (VD)" at bounding box center [300, 162] width 216 height 10
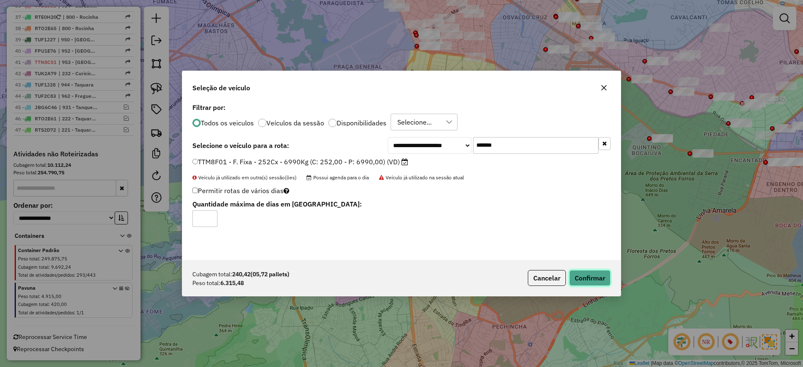
click at [589, 272] on button "Confirmar" at bounding box center [589, 278] width 41 height 16
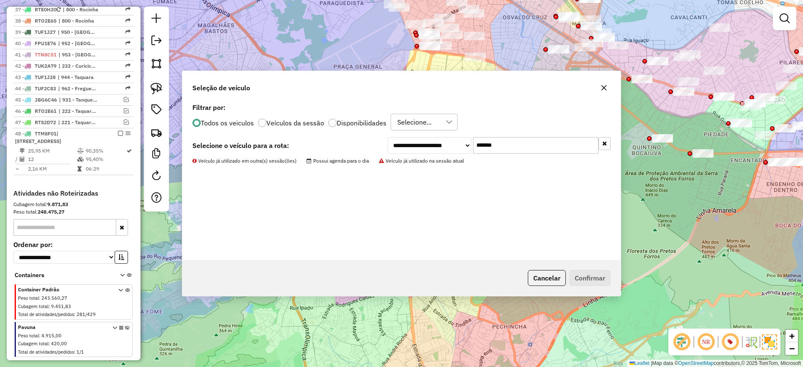
scroll to position [767, 0]
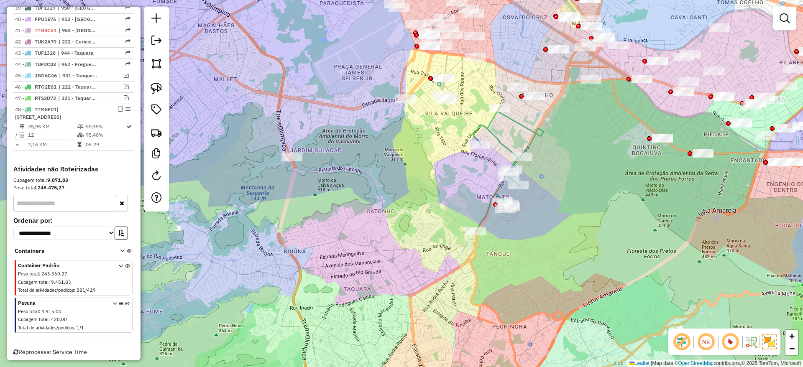
click at [520, 127] on icon at bounding box center [507, 170] width 71 height 124
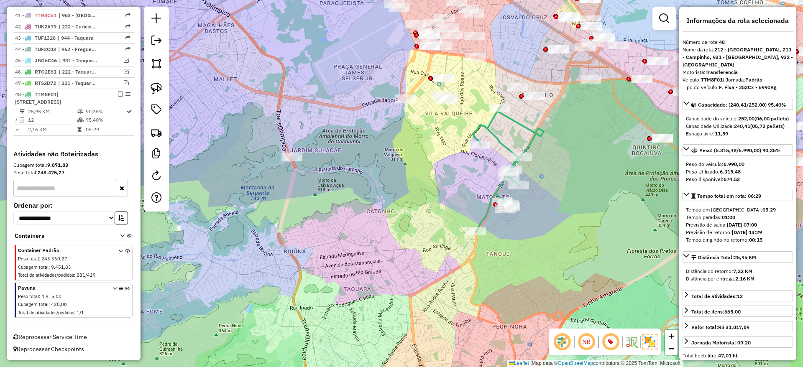
scroll to position [797, 0]
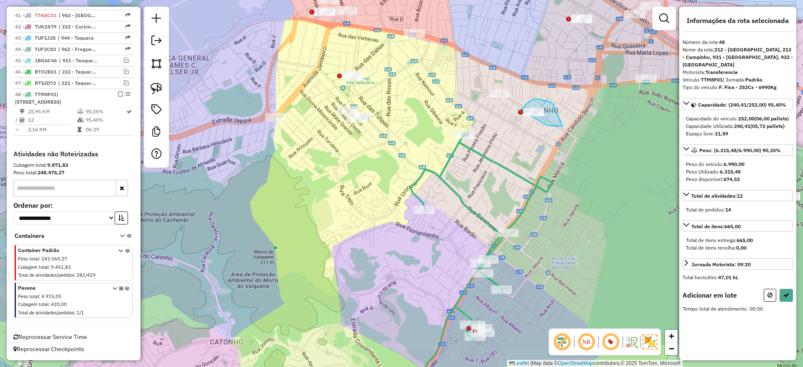
drag, startPoint x: 538, startPoint y: 99, endPoint x: 564, endPoint y: 126, distance: 37.8
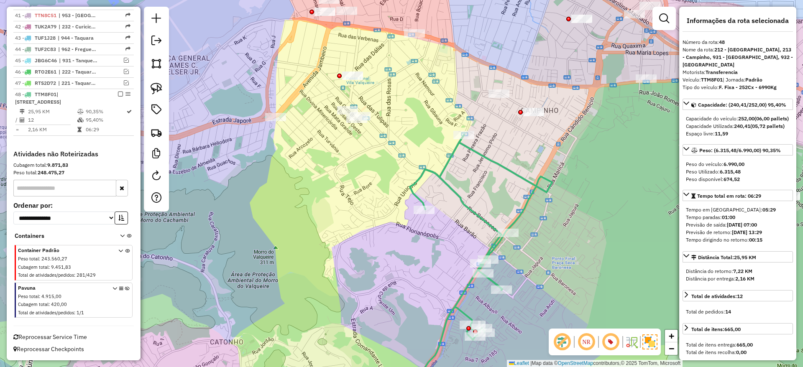
click at [486, 143] on div "Janela de atendimento Grade de atendimento Capacidade Transportadoras Veículos …" at bounding box center [401, 183] width 803 height 367
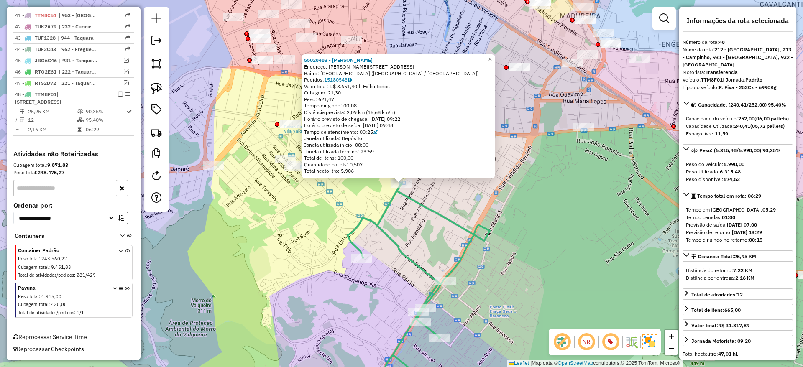
click at [444, 199] on div "55028483 - V FERREIRA DA SILVA Endereço: R Quiririm 1160 Bairro: VILA VALQUEIRE…" at bounding box center [401, 183] width 803 height 367
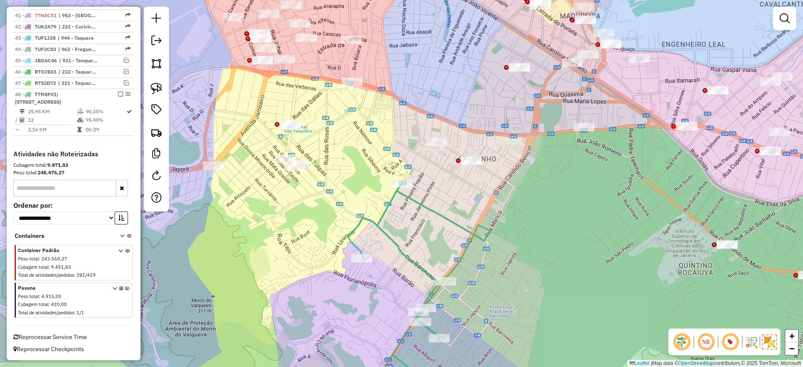
click at [432, 208] on icon at bounding box center [418, 294] width 142 height 220
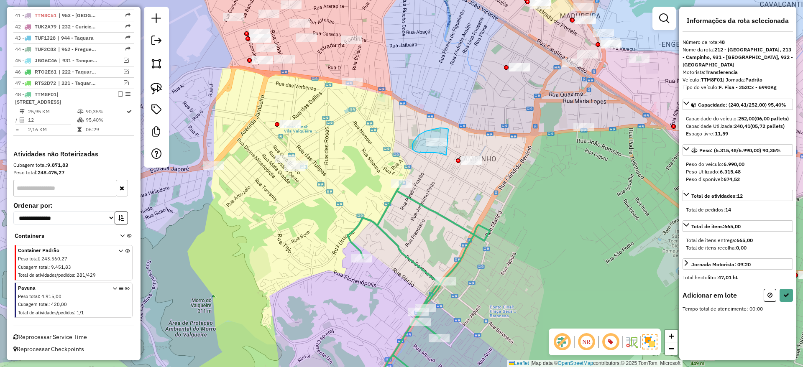
drag, startPoint x: 440, startPoint y: 128, endPoint x: 446, endPoint y: 155, distance: 27.9
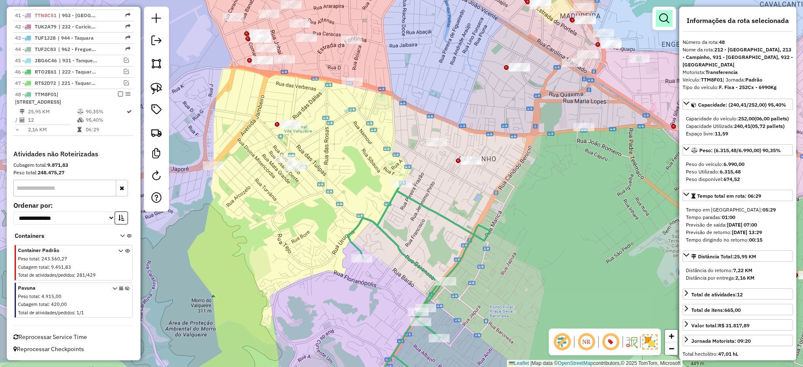
click at [664, 24] on link at bounding box center [664, 18] width 17 height 17
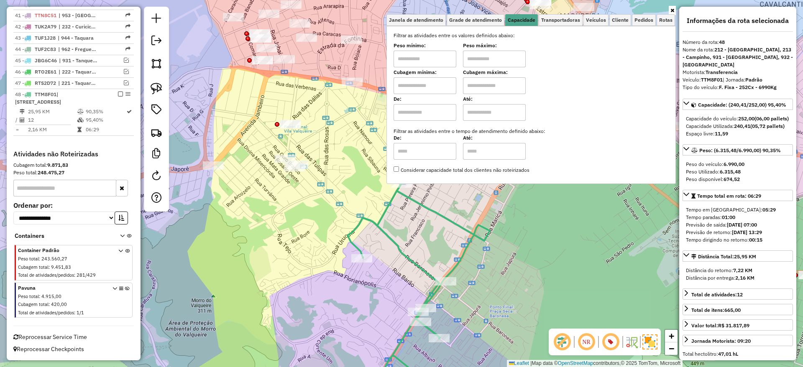
click at [445, 87] on input "text" at bounding box center [424, 85] width 63 height 17
type input "****"
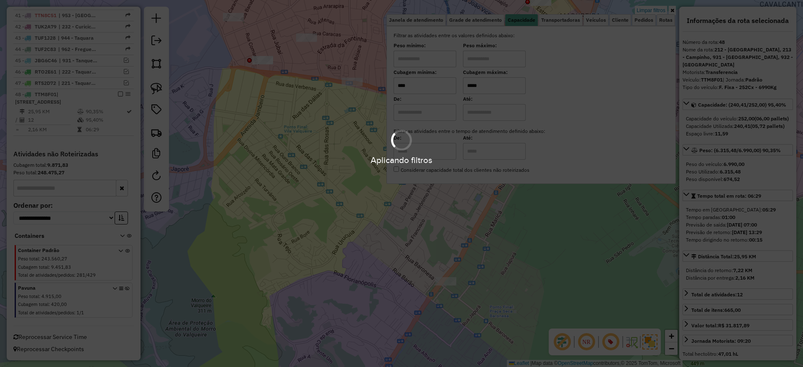
type input "*****"
click at [302, 202] on div "Limpar filtros Janela de atendimento Grade de atendimento Capacidade Transporta…" at bounding box center [401, 183] width 803 height 367
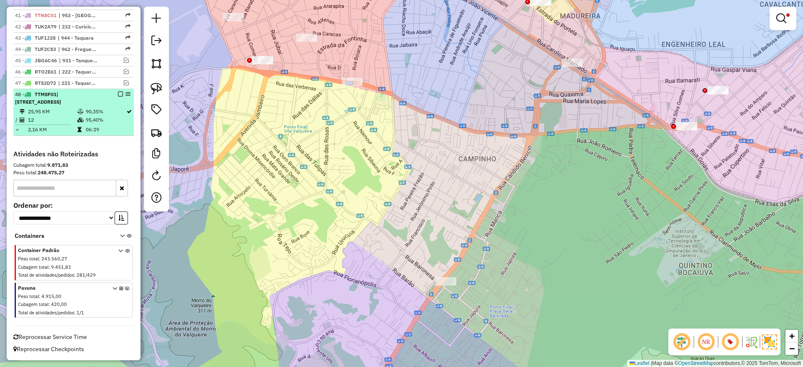
click at [115, 114] on td "90,35%" at bounding box center [105, 111] width 41 height 8
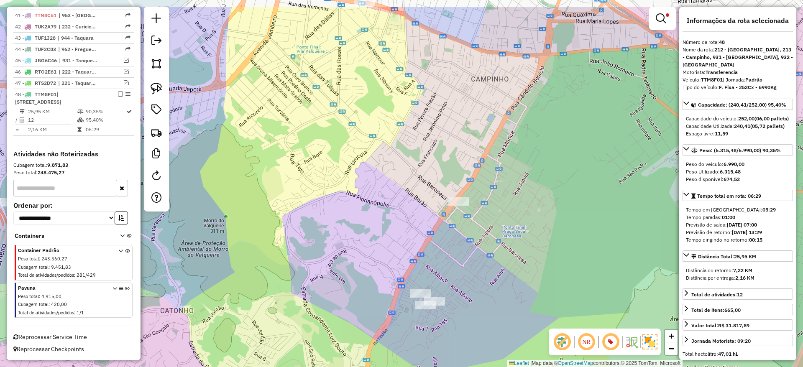
drag, startPoint x: 382, startPoint y: 101, endPoint x: 393, endPoint y: 134, distance: 34.6
click at [393, 155] on div "Limpar filtros Janela de atendimento Grade de atendimento Capacidade Transporta…" at bounding box center [401, 183] width 803 height 367
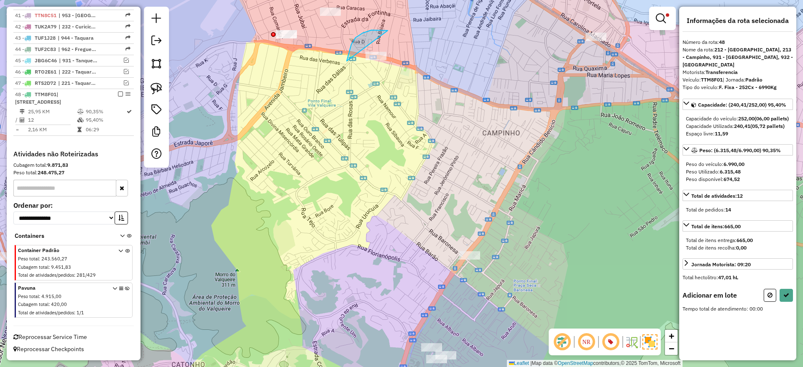
drag, startPoint x: 386, startPoint y: 31, endPoint x: 425, endPoint y: 65, distance: 51.8
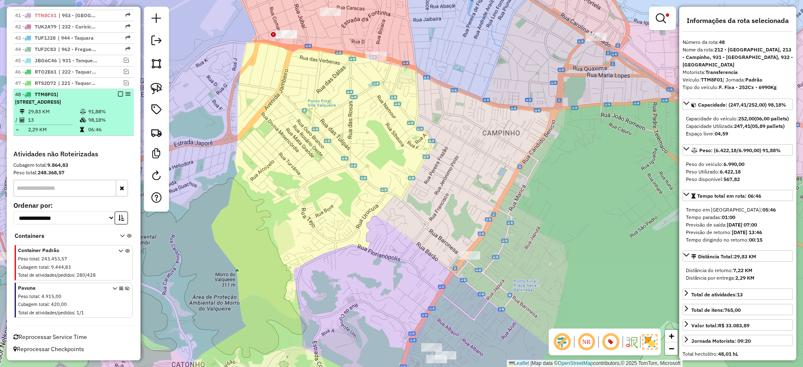
click at [118, 92] on em at bounding box center [120, 94] width 5 height 5
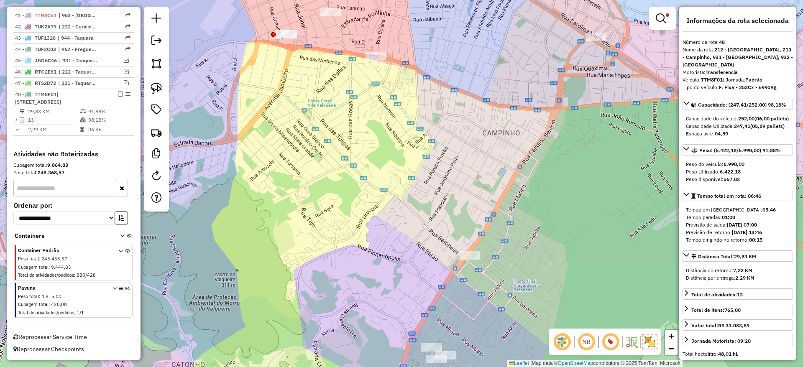
scroll to position [754, 0]
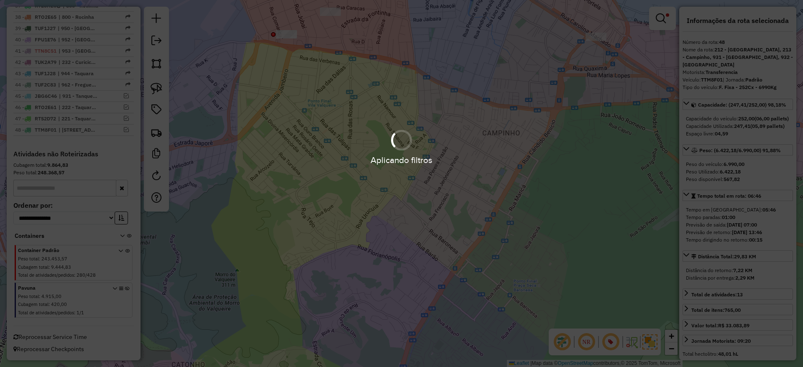
click at [414, 133] on div "Aplicando filtros" at bounding box center [401, 147] width 803 height 40
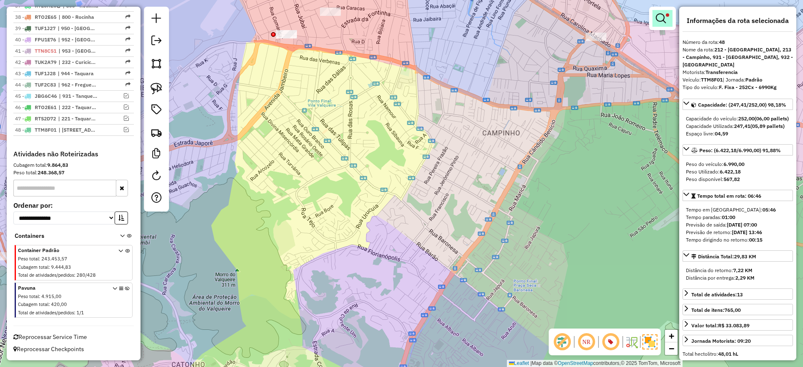
click at [666, 15] on span at bounding box center [667, 14] width 3 height 3
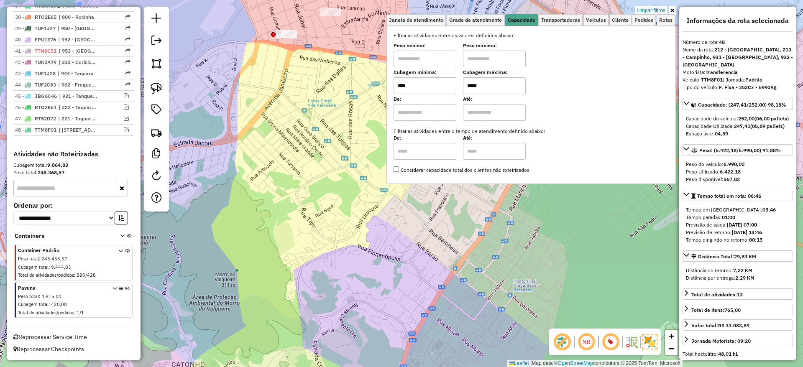
drag, startPoint x: 655, startPoint y: 7, endPoint x: 464, endPoint y: 138, distance: 231.8
click at [655, 6] on link "Limpar filtros" at bounding box center [651, 10] width 32 height 9
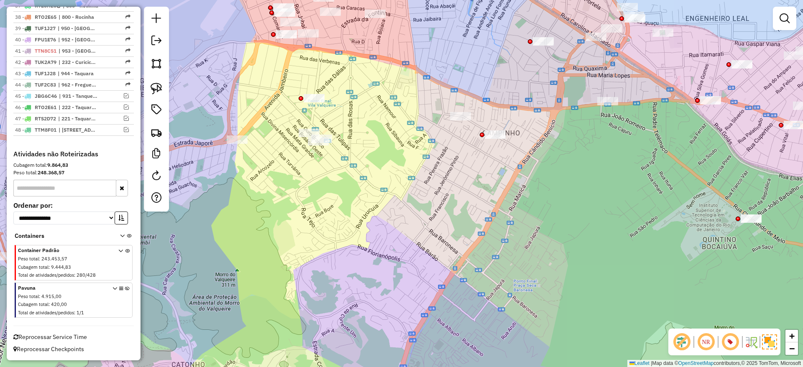
drag, startPoint x: 344, startPoint y: 204, endPoint x: 322, endPoint y: 217, distance: 25.5
click at [344, 204] on div "Janela de atendimento Grade de atendimento Capacidade Transportadoras Veículos …" at bounding box center [401, 183] width 803 height 367
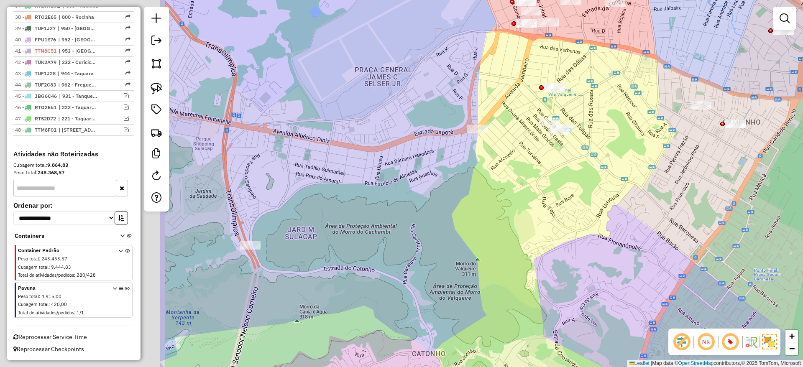
drag, startPoint x: 452, startPoint y: 214, endPoint x: 691, endPoint y: 209, distance: 238.8
click at [566, 205] on div "Janela de atendimento Grade de atendimento Capacidade Transportadoras Veículos …" at bounding box center [401, 183] width 803 height 367
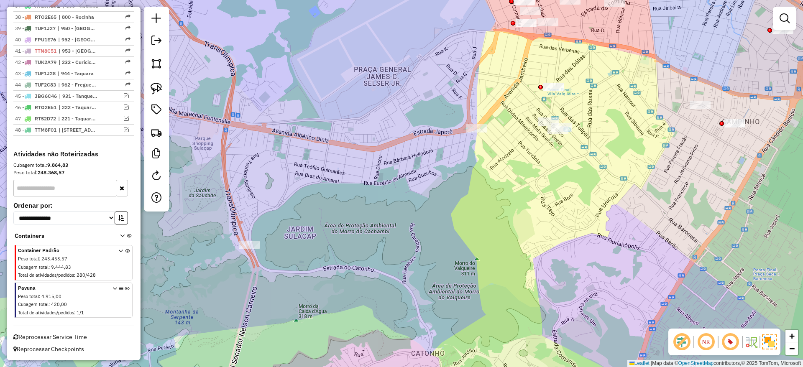
click at [452, 142] on div "Janela de atendimento Grade de atendimento Capacidade Transportadoras Veículos …" at bounding box center [401, 183] width 803 height 367
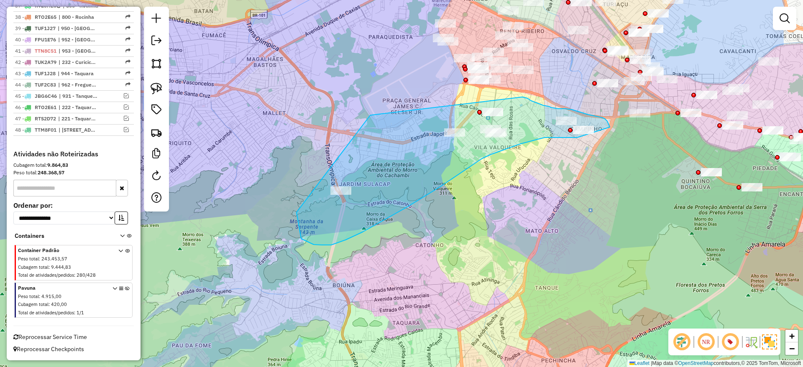
drag, startPoint x: 370, startPoint y: 115, endPoint x: 449, endPoint y: 114, distance: 79.0
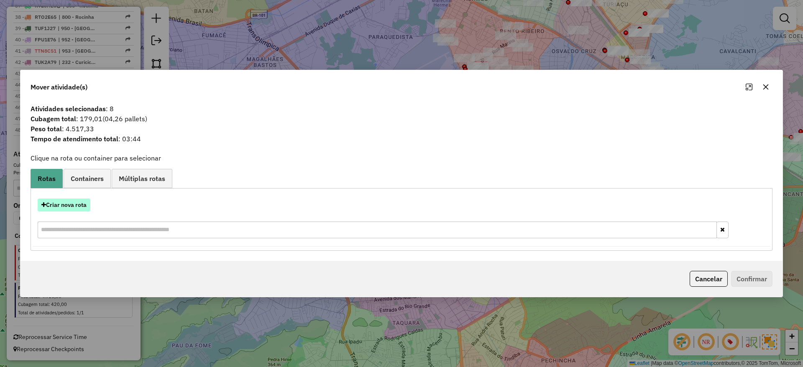
click at [69, 202] on button "Criar nova rota" at bounding box center [64, 205] width 53 height 13
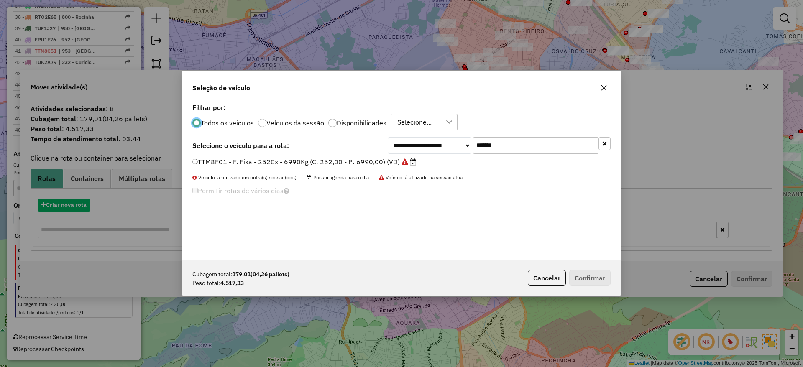
scroll to position [5, 3]
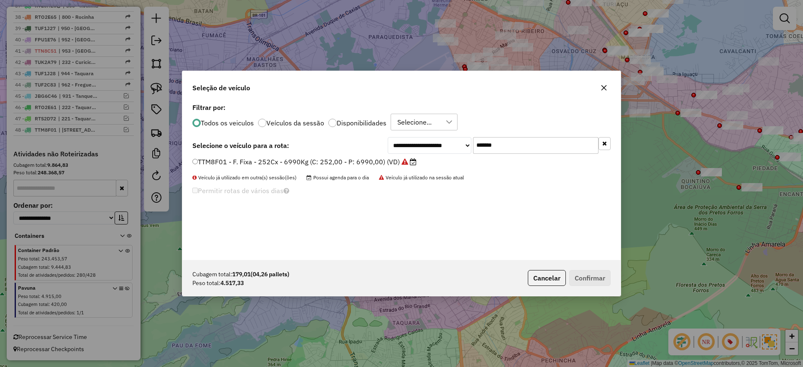
click at [526, 151] on input "*******" at bounding box center [535, 145] width 125 height 17
paste input "text"
type input "*******"
click at [371, 159] on label "FCF4202 - F. Fixa - 252Cx - 7100Kg (C: 252,00 - P: 7100,00) (VD)" at bounding box center [299, 162] width 215 height 10
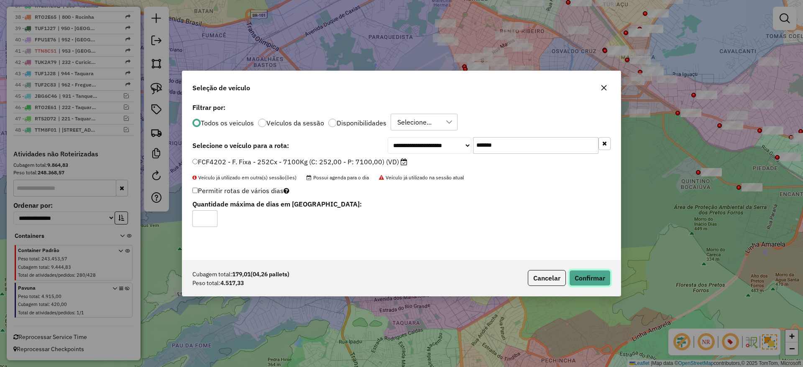
click at [587, 271] on button "Confirmar" at bounding box center [589, 278] width 41 height 16
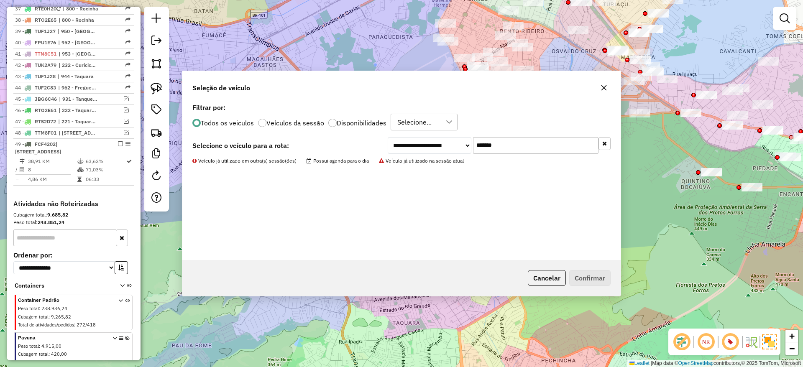
scroll to position [808, 0]
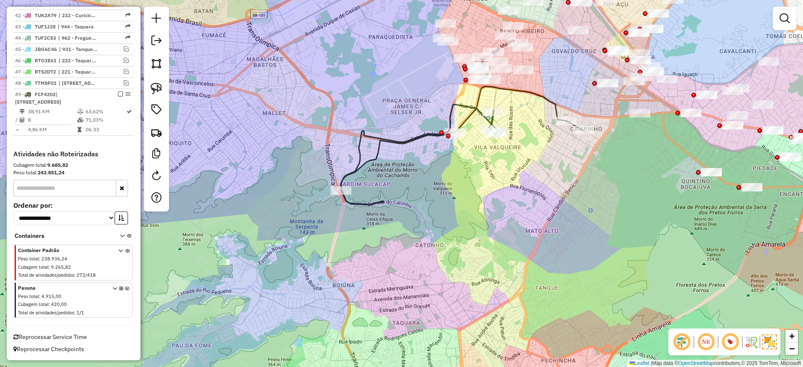
click at [419, 136] on icon at bounding box center [462, 146] width 242 height 118
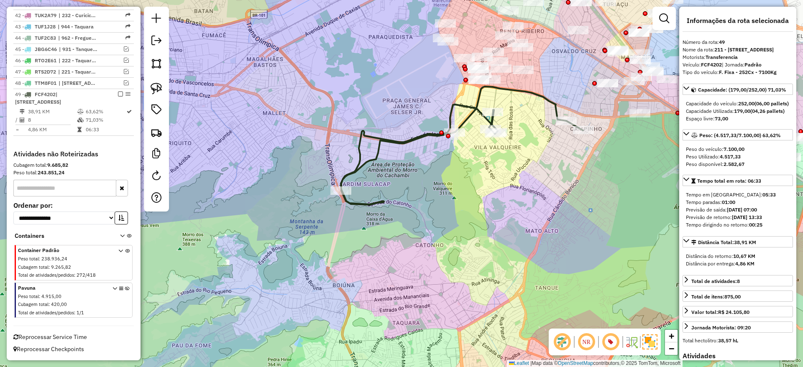
scroll to position [819, 0]
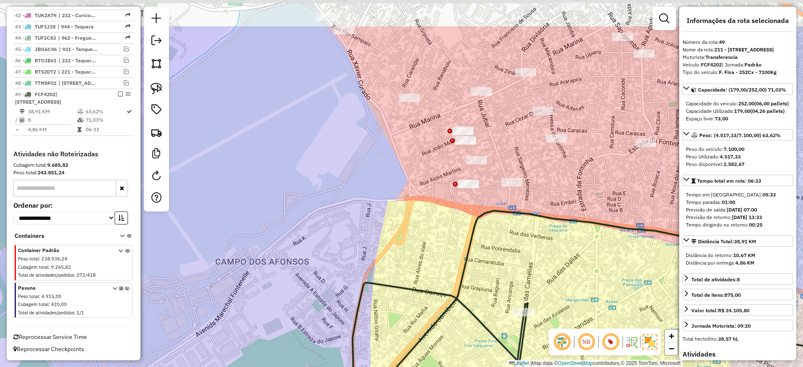
drag, startPoint x: 413, startPoint y: 167, endPoint x: 417, endPoint y: 230, distance: 63.3
click at [417, 230] on div "Janela de atendimento Grade de atendimento Capacidade Transportadoras Veículos …" at bounding box center [401, 183] width 803 height 367
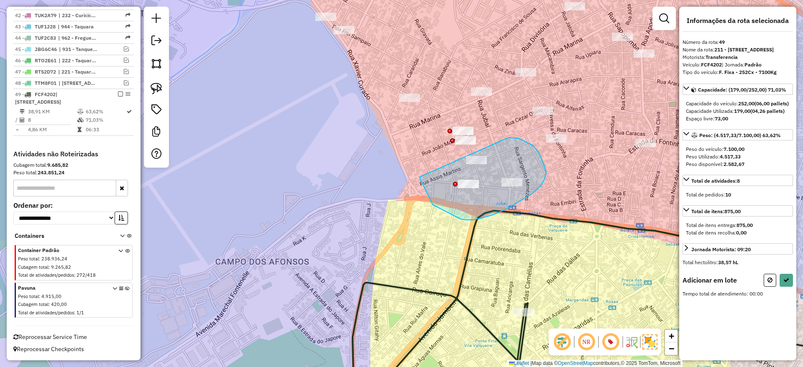
drag, startPoint x: 420, startPoint y: 179, endPoint x: 508, endPoint y: 138, distance: 97.7
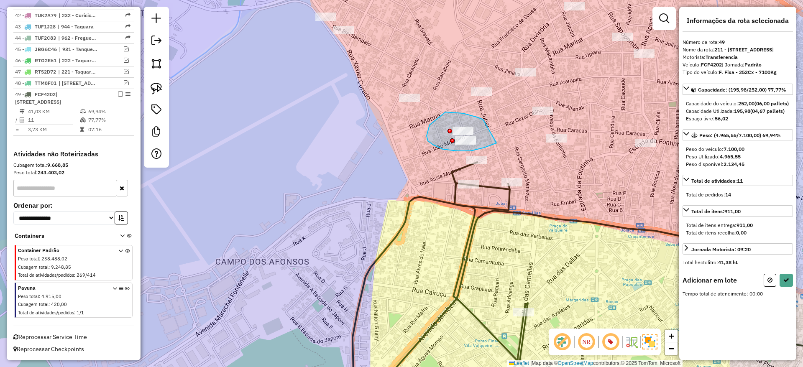
drag, startPoint x: 477, startPoint y: 117, endPoint x: 505, endPoint y: 138, distance: 35.0
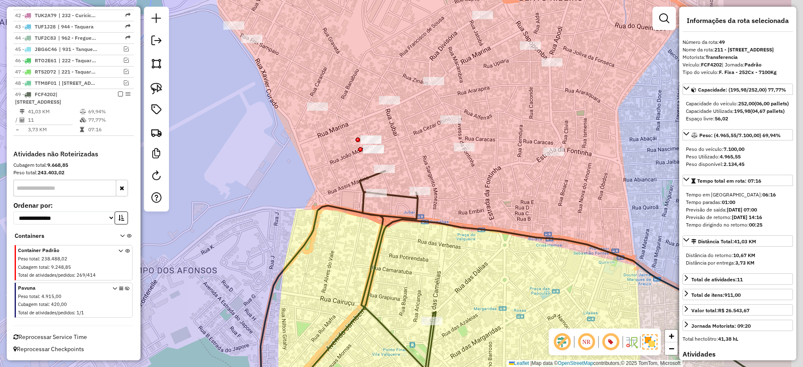
drag, startPoint x: 561, startPoint y: 183, endPoint x: 487, endPoint y: 191, distance: 74.4
click at [487, 191] on div "Janela de atendimento Grade de atendimento Capacidade Transportadoras Veículos …" at bounding box center [401, 183] width 803 height 367
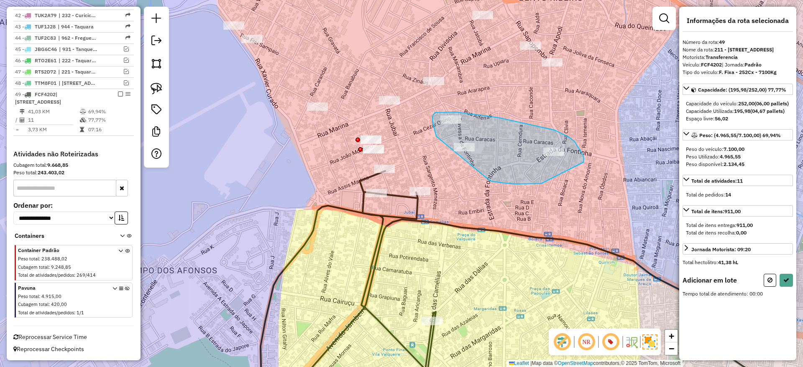
drag, startPoint x: 541, startPoint y: 184, endPoint x: 436, endPoint y: 149, distance: 110.5
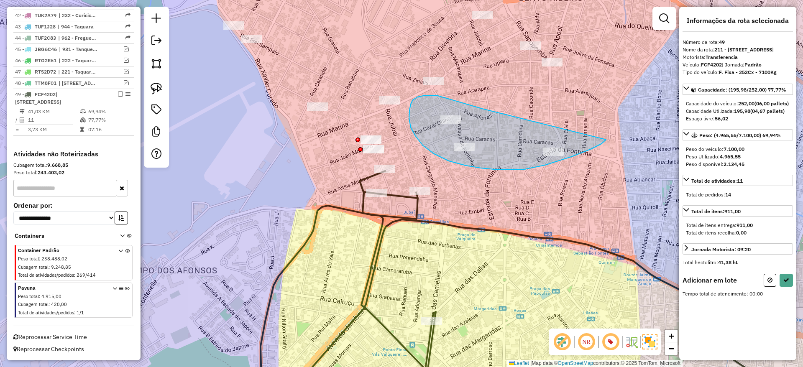
drag, startPoint x: 434, startPoint y: 95, endPoint x: 605, endPoint y: 141, distance: 177.4
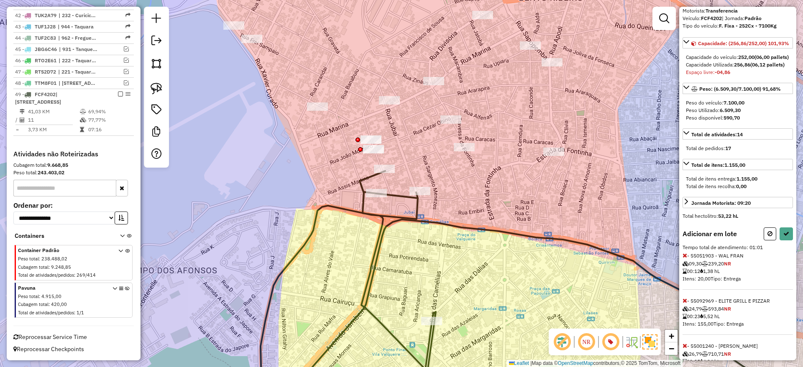
scroll to position [106, 0]
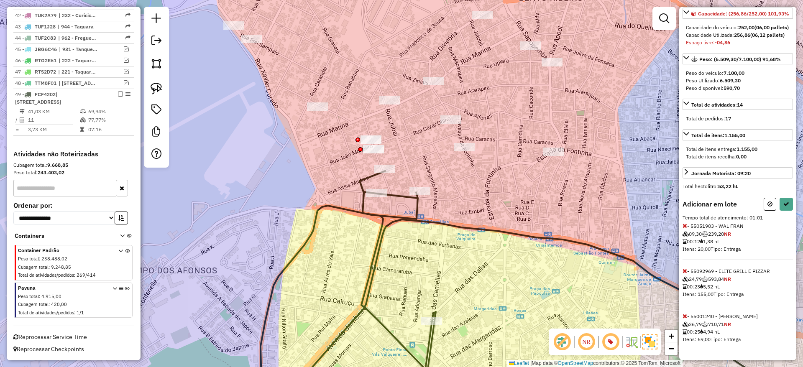
click at [684, 226] on icon at bounding box center [684, 226] width 5 height 6
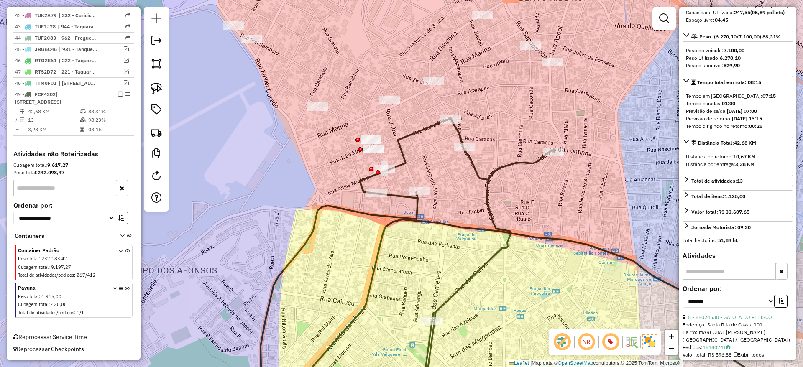
scroll to position [809, 0]
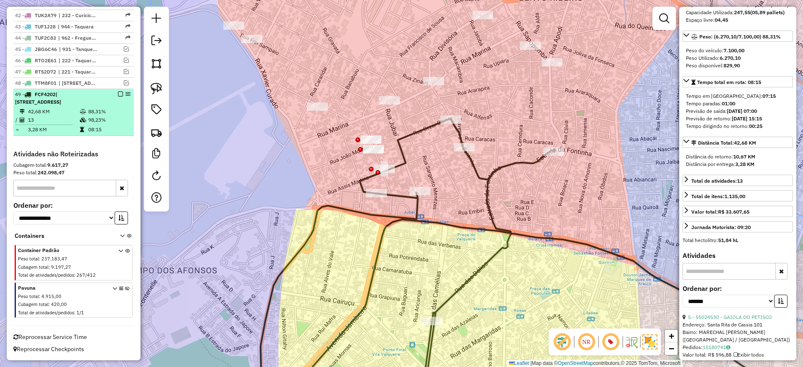
click at [118, 92] on em at bounding box center [120, 94] width 5 height 5
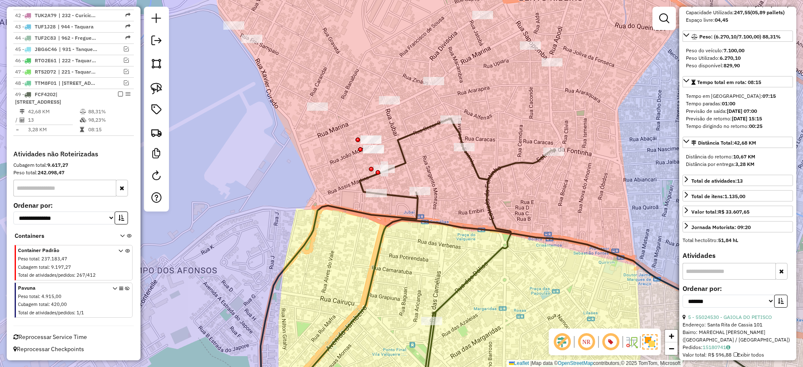
scroll to position [766, 0]
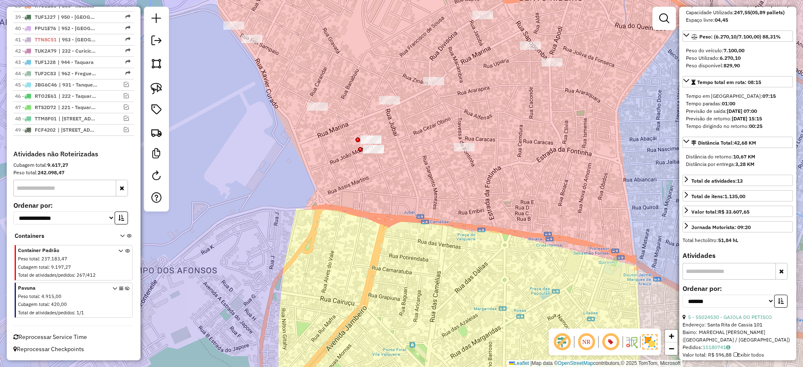
click at [282, 186] on div "Janela de atendimento Grade de atendimento Capacidade Transportadoras Veículos …" at bounding box center [401, 183] width 803 height 367
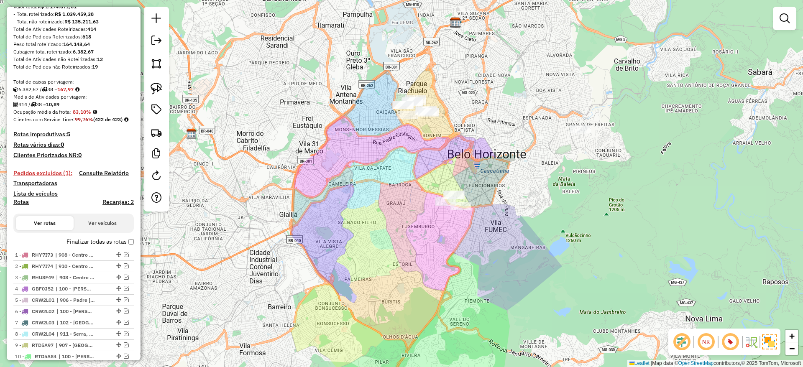
scroll to position [105, 0]
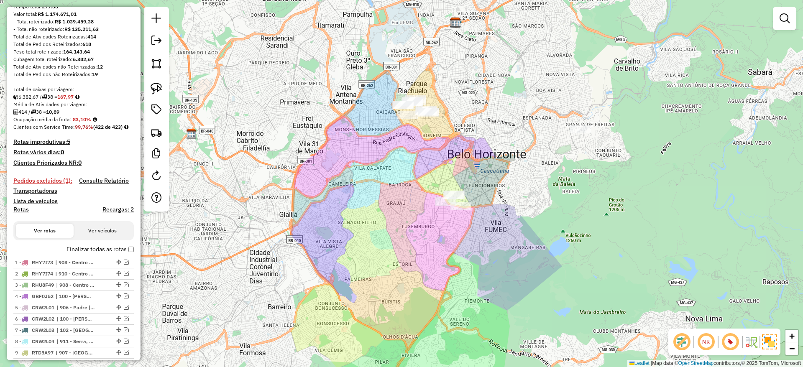
click at [655, 80] on div "Janela de atendimento Grade de atendimento Capacidade Transportadoras Veículos …" at bounding box center [401, 183] width 803 height 367
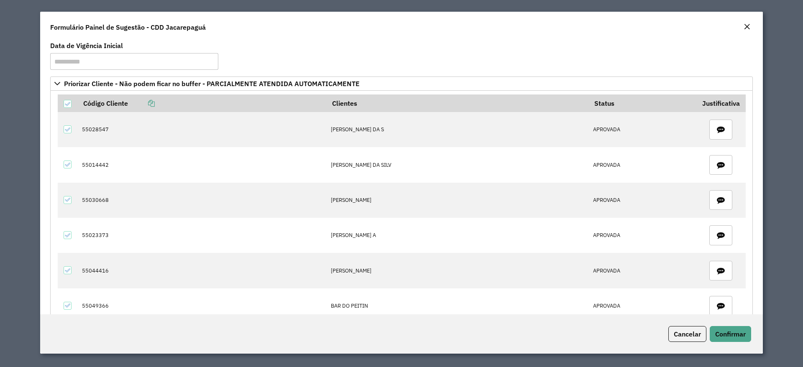
scroll to position [2092, 0]
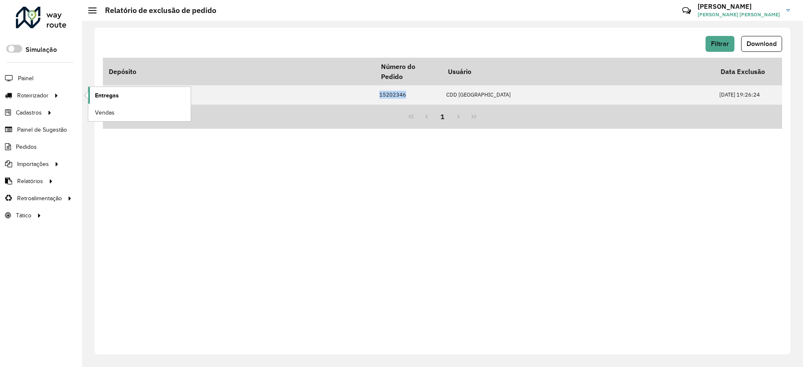
click at [110, 97] on span "Entregas" at bounding box center [107, 95] width 24 height 9
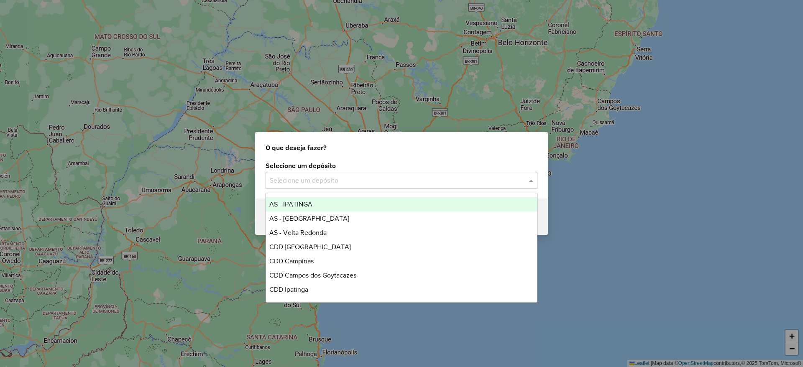
click at [337, 179] on input "text" at bounding box center [393, 181] width 247 height 10
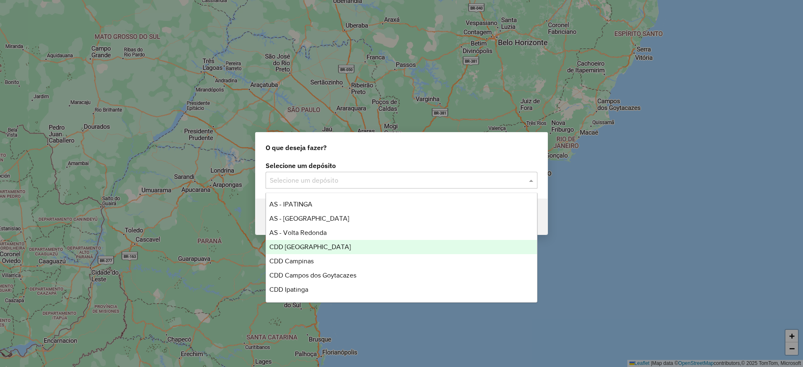
click at [340, 244] on div "CDD Belo Horizonte" at bounding box center [401, 247] width 271 height 14
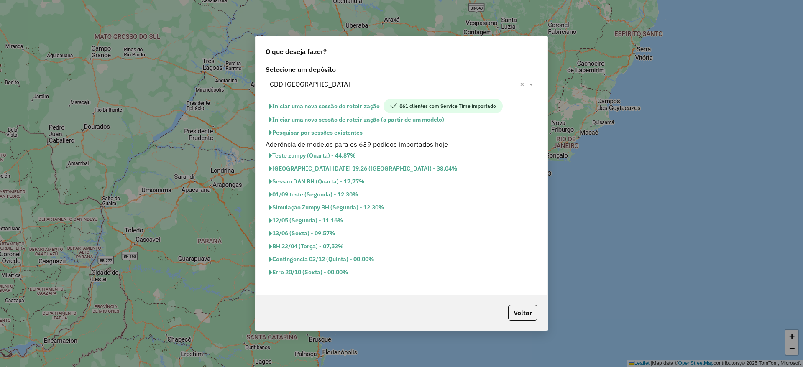
click at [349, 131] on button "Pesquisar por sessões existentes" at bounding box center [316, 132] width 101 height 13
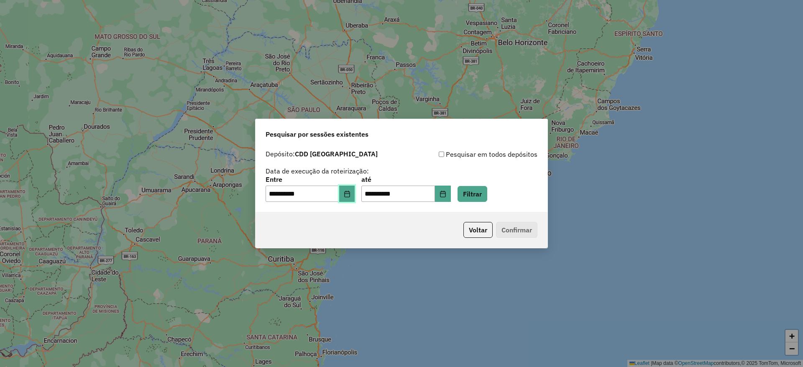
click at [350, 191] on icon "Choose Date" at bounding box center [347, 194] width 7 height 7
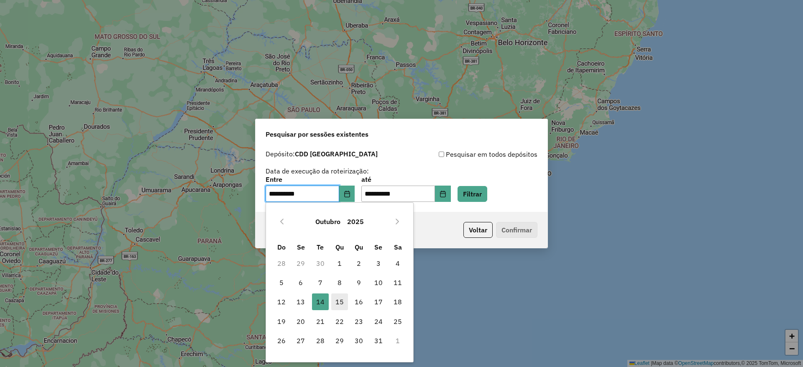
click at [337, 309] on span "15" at bounding box center [339, 302] width 17 height 17
type input "**********"
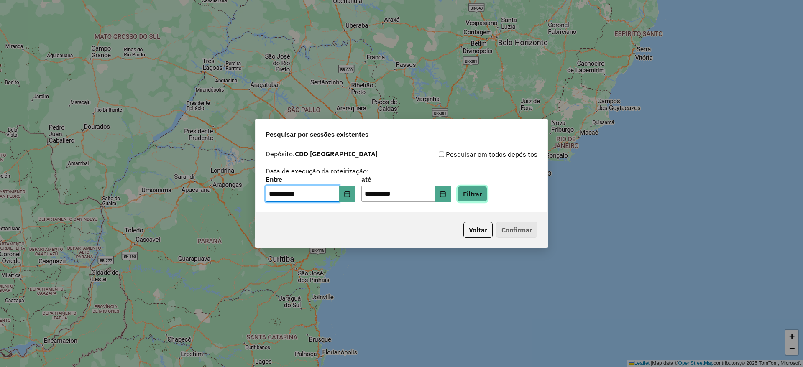
click at [480, 196] on button "Filtrar" at bounding box center [472, 194] width 30 height 16
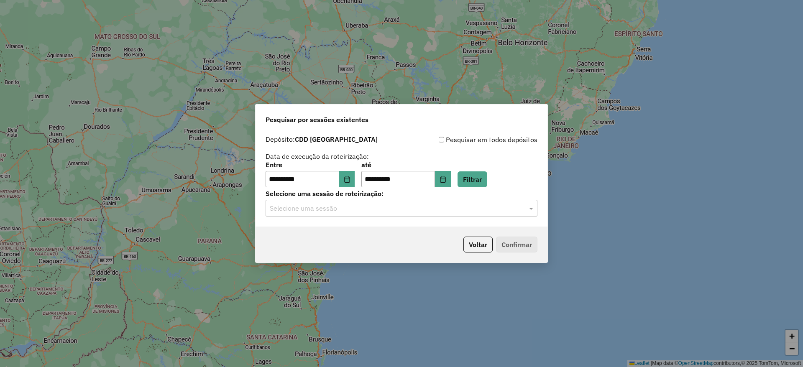
click at [378, 215] on div "Selecione uma sessão" at bounding box center [402, 208] width 272 height 17
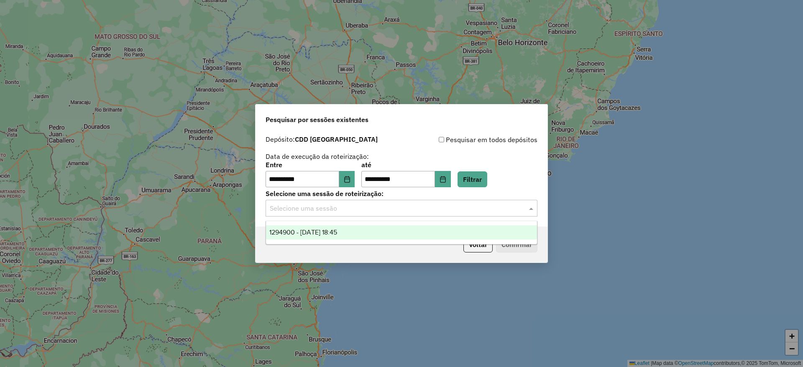
click at [377, 230] on div "1294900 - 15/10/2025 18:45" at bounding box center [401, 232] width 271 height 14
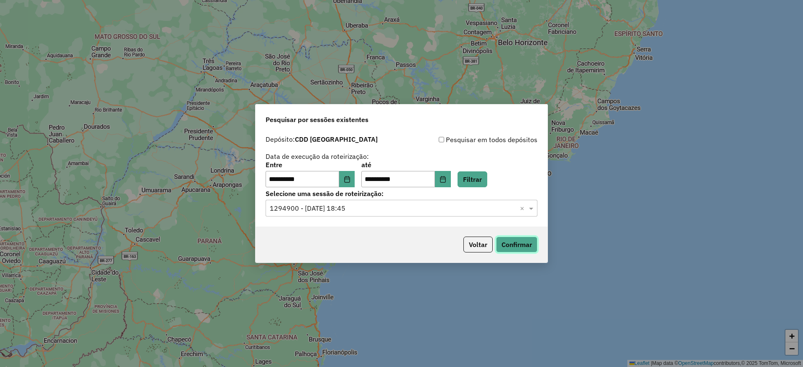
click at [535, 243] on button "Confirmar" at bounding box center [516, 245] width 41 height 16
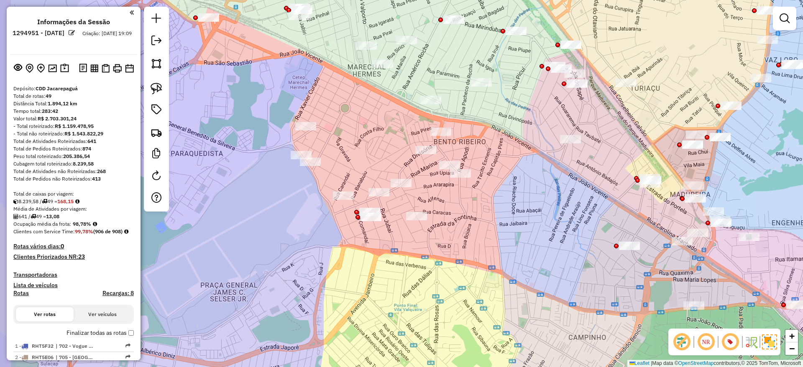
scroll to position [766, 0]
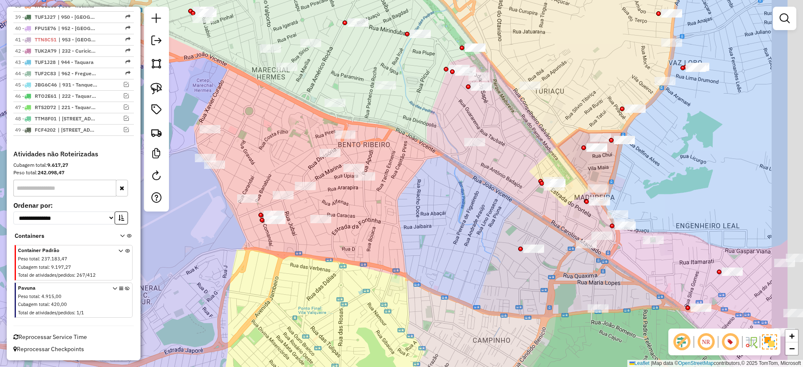
drag, startPoint x: 526, startPoint y: 250, endPoint x: 516, endPoint y: 248, distance: 10.3
click at [516, 248] on div "Janela de atendimento Grade de atendimento Capacidade Transportadoras Veículos …" at bounding box center [401, 183] width 803 height 367
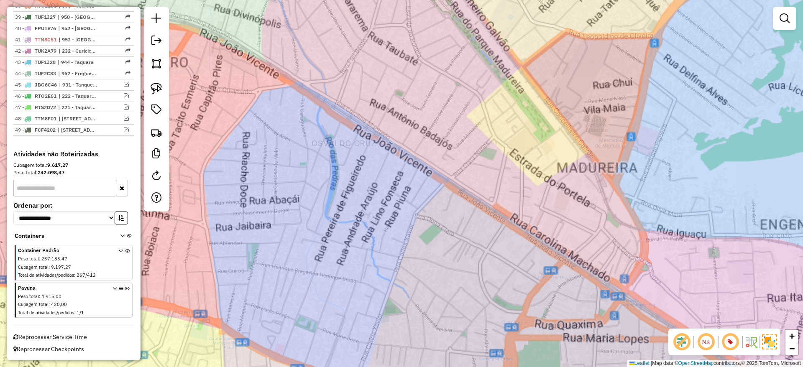
click at [574, 227] on div "Janela de atendimento Grade de atendimento Capacidade Transportadoras Veículos …" at bounding box center [401, 183] width 803 height 367
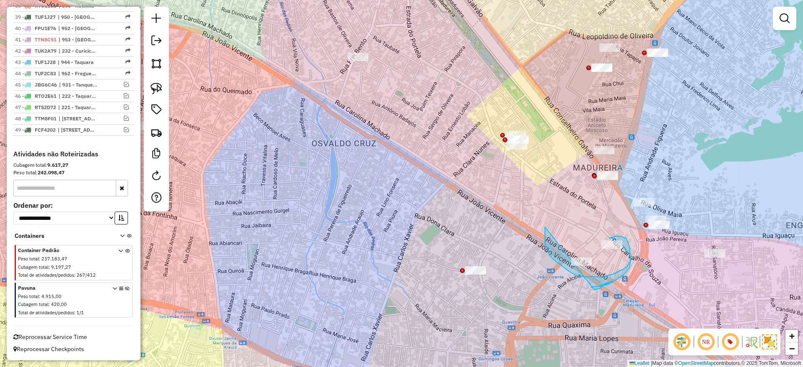
drag, startPoint x: 545, startPoint y: 227, endPoint x: 577, endPoint y: 290, distance: 70.7
click at [596, 222] on div "Janela de atendimento Grade de atendimento Capacidade Transportadoras Veículos …" at bounding box center [401, 183] width 803 height 367
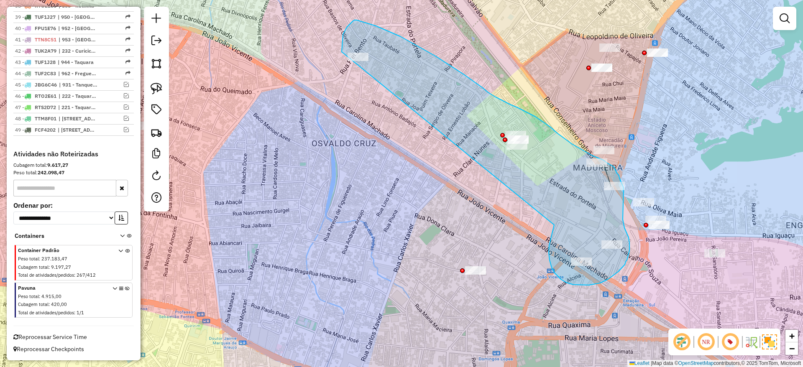
drag, startPoint x: 554, startPoint y: 225, endPoint x: 342, endPoint y: 87, distance: 252.9
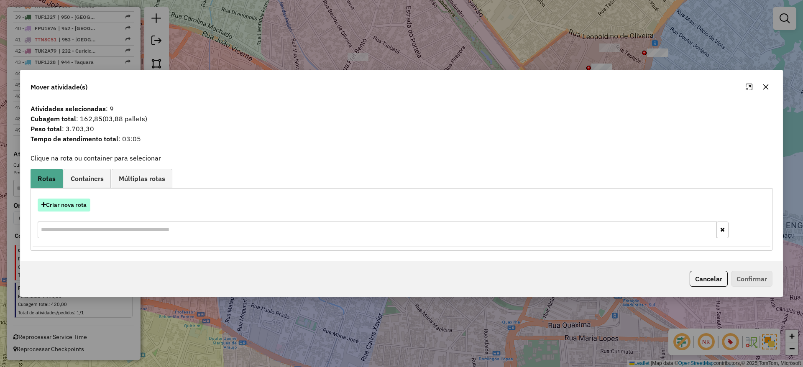
click at [66, 206] on button "Criar nova rota" at bounding box center [64, 205] width 53 height 13
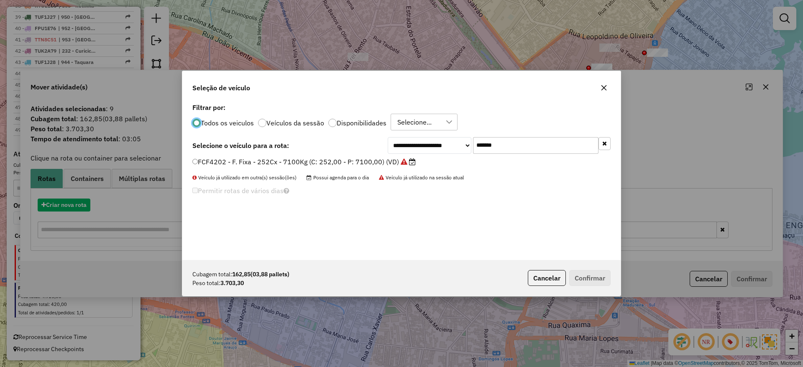
scroll to position [5, 3]
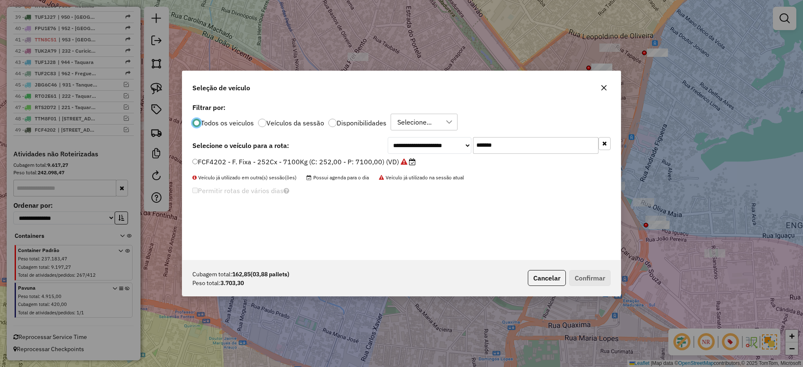
click at [495, 150] on input "*******" at bounding box center [535, 145] width 125 height 17
paste input "text"
type input "*******"
click at [395, 156] on div "**********" at bounding box center [401, 180] width 438 height 159
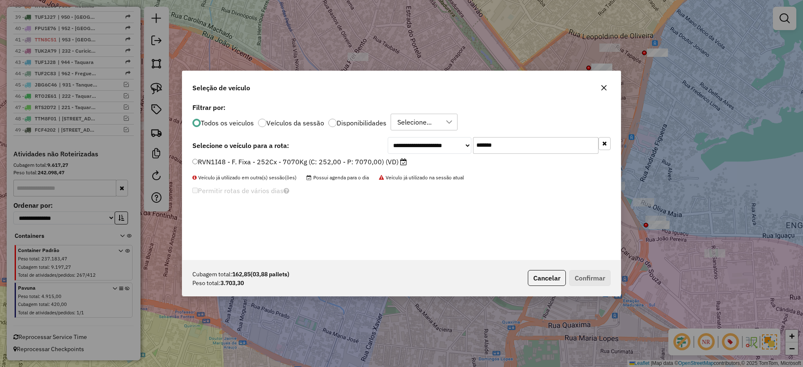
click at [386, 160] on label "RVN1I48 - F. Fixa - 252Cx - 7070Kg (C: 252,00 - P: 7070,00) (VD)" at bounding box center [299, 162] width 214 height 10
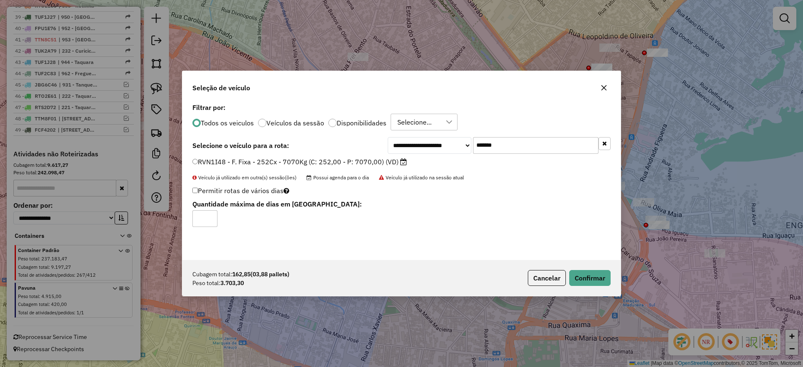
click at [578, 267] on div "Cubagem total: 162,85 (03,88 pallets) Peso total: 3.703,30 Cancelar Confirmar" at bounding box center [401, 278] width 438 height 36
click at [583, 273] on button "Confirmar" at bounding box center [589, 278] width 41 height 16
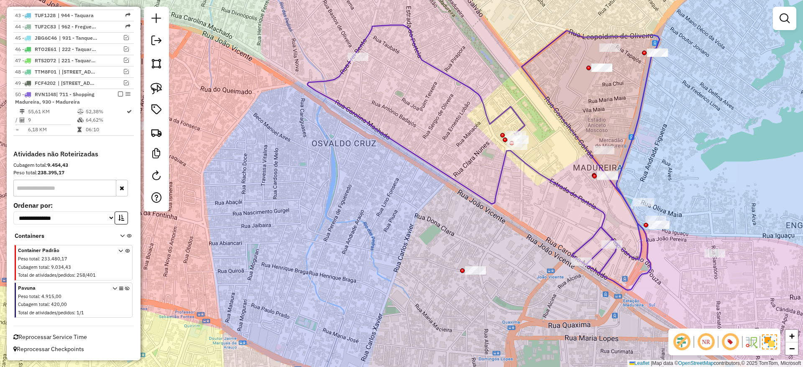
click at [448, 79] on icon at bounding box center [483, 157] width 352 height 265
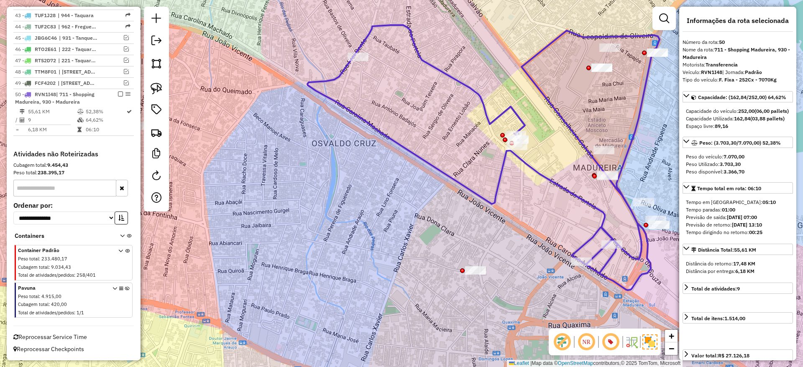
scroll to position [823, 0]
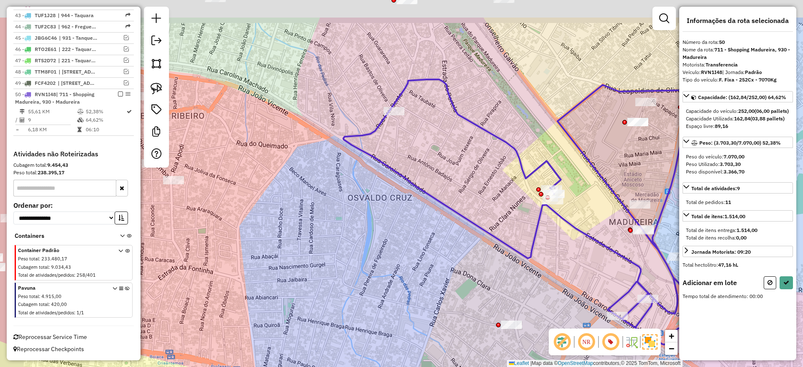
drag, startPoint x: 422, startPoint y: 87, endPoint x: 508, endPoint y: 241, distance: 176.5
click at [539, 273] on div "Janela de atendimento Grade de atendimento Capacidade Transportadoras Veículos …" at bounding box center [401, 183] width 803 height 367
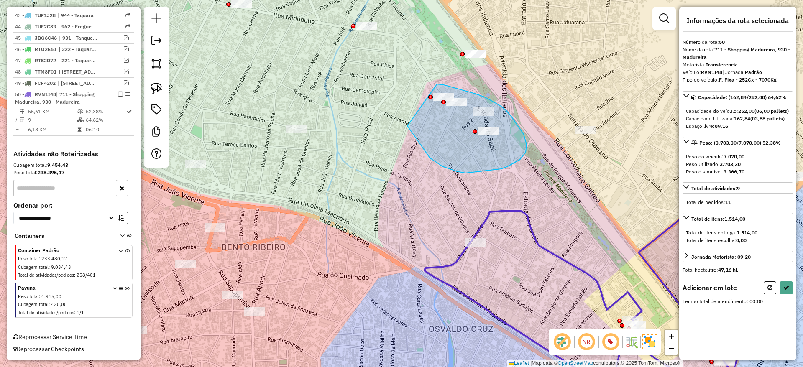
drag, startPoint x: 430, startPoint y: 158, endPoint x: 437, endPoint y: 84, distance: 74.3
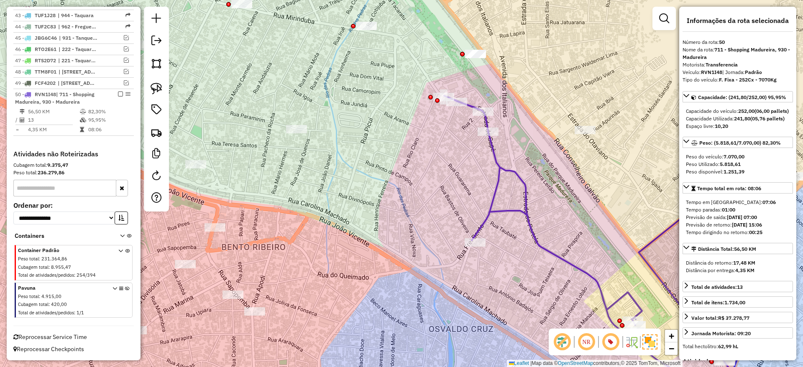
scroll to position [812, 0]
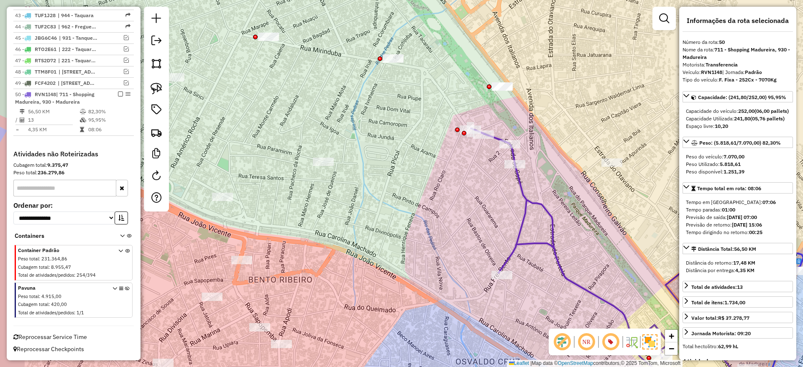
drag, startPoint x: 405, startPoint y: 144, endPoint x: 456, endPoint y: 199, distance: 75.7
click at [456, 199] on div "Janela de atendimento Grade de atendimento Capacidade Transportadoras Veículos …" at bounding box center [401, 183] width 803 height 367
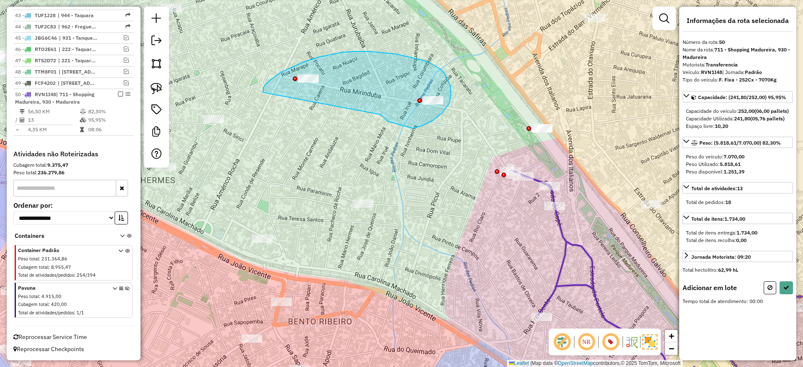
drag, startPoint x: 388, startPoint y: 121, endPoint x: 267, endPoint y: 104, distance: 122.1
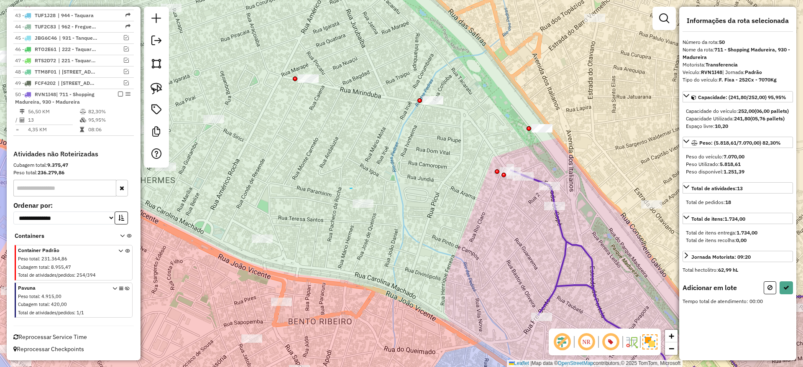
drag, startPoint x: 352, startPoint y: 188, endPoint x: 398, endPoint y: 202, distance: 48.3
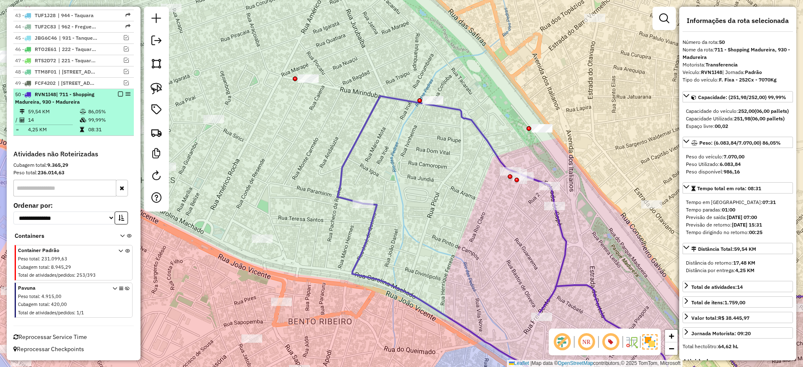
click at [119, 93] on em at bounding box center [120, 94] width 5 height 5
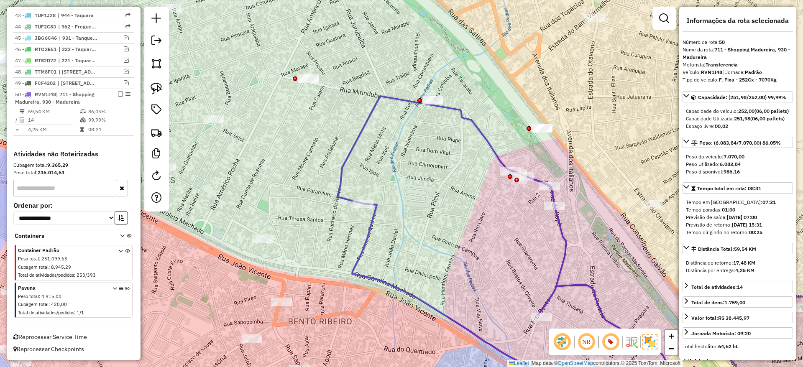
scroll to position [777, 0]
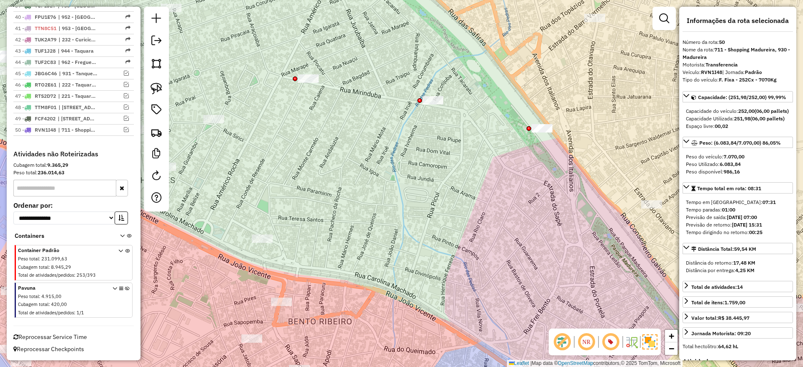
click at [327, 159] on div "Janela de atendimento Grade de atendimento Capacidade Transportadoras Veículos …" at bounding box center [401, 183] width 803 height 367
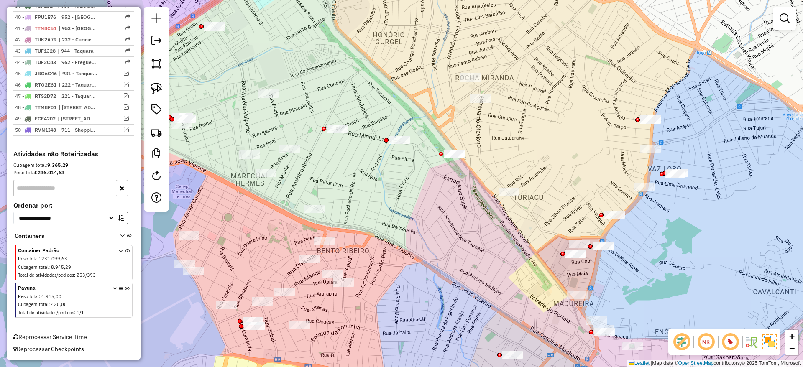
drag, startPoint x: 426, startPoint y: 194, endPoint x: 410, endPoint y: 194, distance: 15.5
click at [424, 194] on div "Janela de atendimento Grade de atendimento Capacidade Transportadoras Veículos …" at bounding box center [401, 183] width 803 height 367
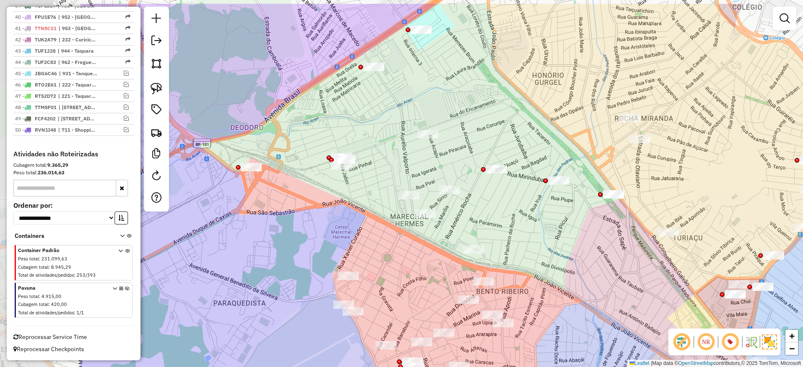
drag, startPoint x: 442, startPoint y: 205, endPoint x: 574, endPoint y: 235, distance: 135.9
click at [572, 235] on div "Janela de atendimento Grade de atendimento Capacidade Transportadoras Veículos …" at bounding box center [401, 183] width 803 height 367
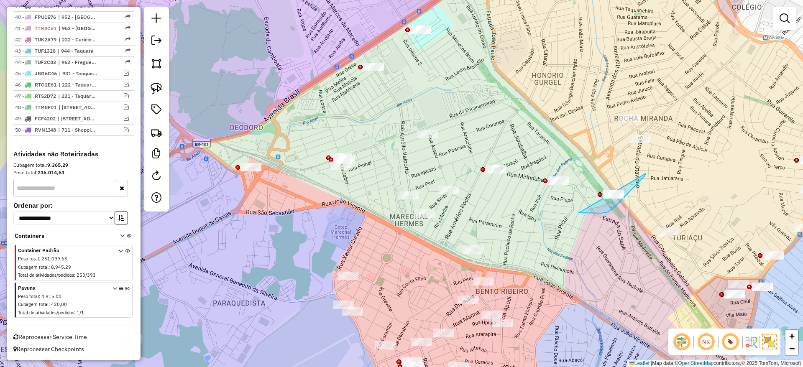
drag, startPoint x: 615, startPoint y: 206, endPoint x: 641, endPoint y: 171, distance: 44.0
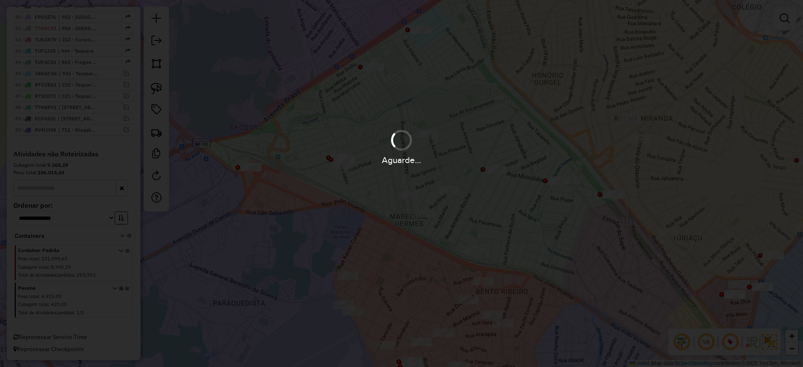
click at [563, 262] on div "Aguarde..." at bounding box center [401, 183] width 803 height 367
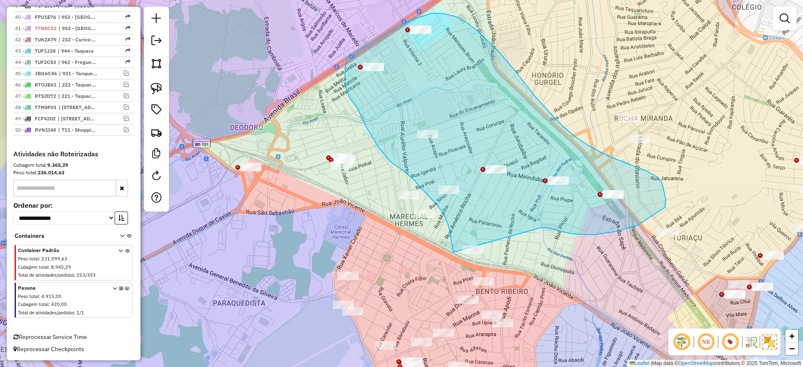
drag, startPoint x: 540, startPoint y: 228, endPoint x: 480, endPoint y: 265, distance: 70.6
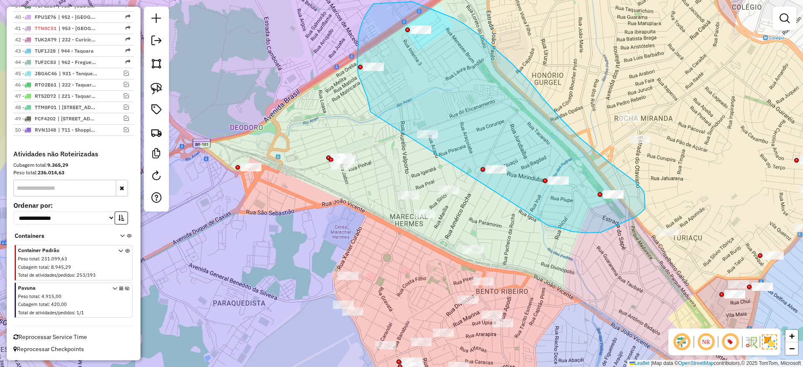
drag, startPoint x: 548, startPoint y: 226, endPoint x: 371, endPoint y: 113, distance: 210.2
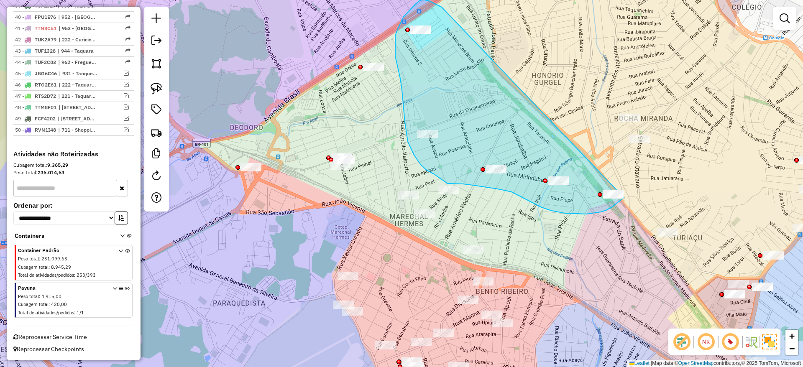
drag, startPoint x: 420, startPoint y: 0, endPoint x: 631, endPoint y: 192, distance: 285.6
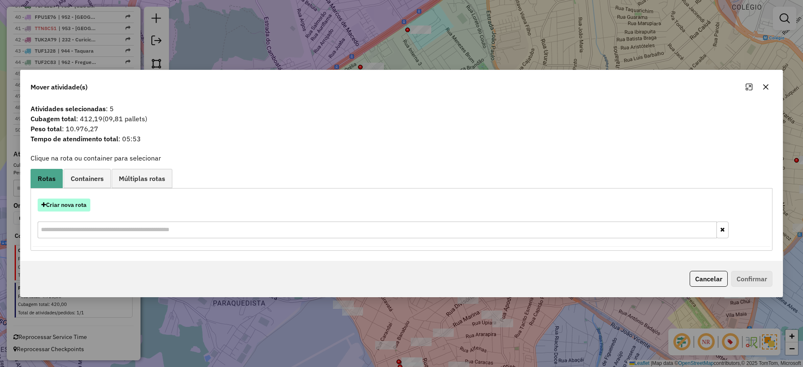
click at [67, 200] on button "Criar nova rota" at bounding box center [64, 205] width 53 height 13
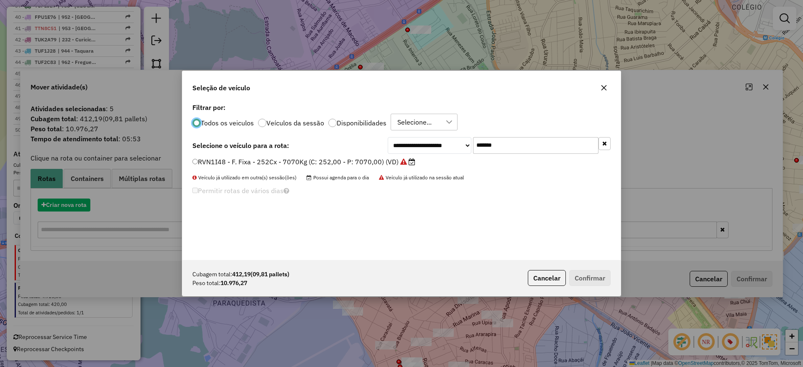
scroll to position [5, 3]
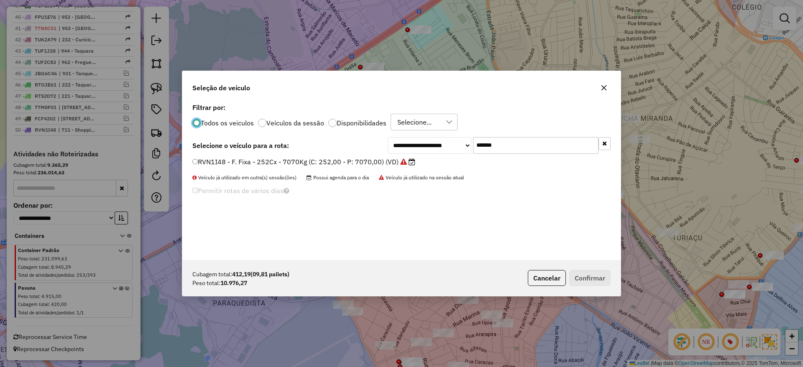
click at [543, 143] on input "*******" at bounding box center [535, 145] width 125 height 17
paste input "text"
type input "*******"
click at [391, 156] on div "**********" at bounding box center [401, 180] width 438 height 159
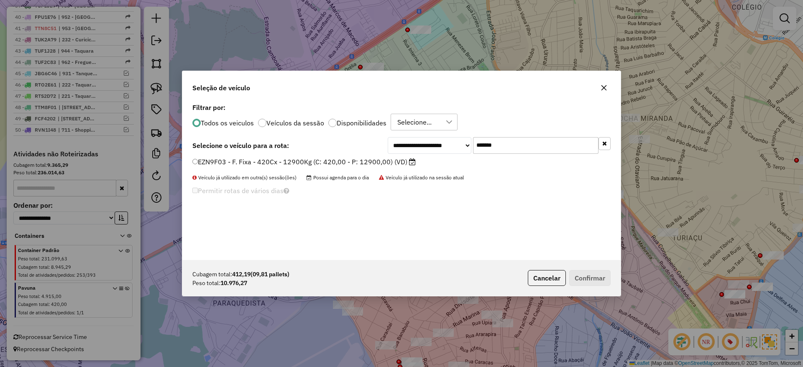
click at [391, 160] on label "EZN9F03 - F. Fixa - 420Cx - 12900Kg (C: 420,00 - P: 12900,00) (VD)" at bounding box center [303, 162] width 223 height 10
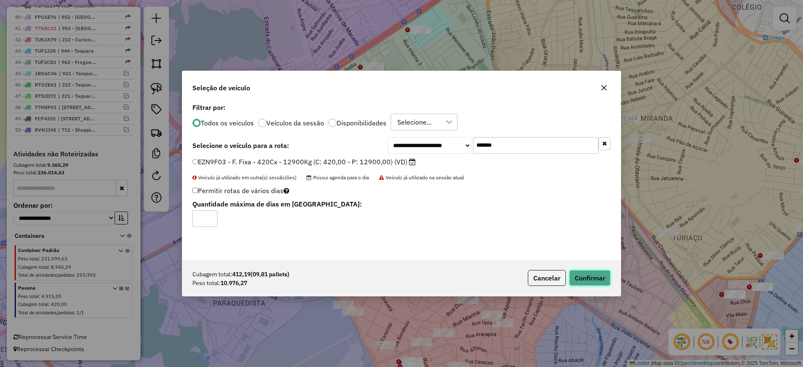
click at [597, 280] on button "Confirmar" at bounding box center [589, 278] width 41 height 16
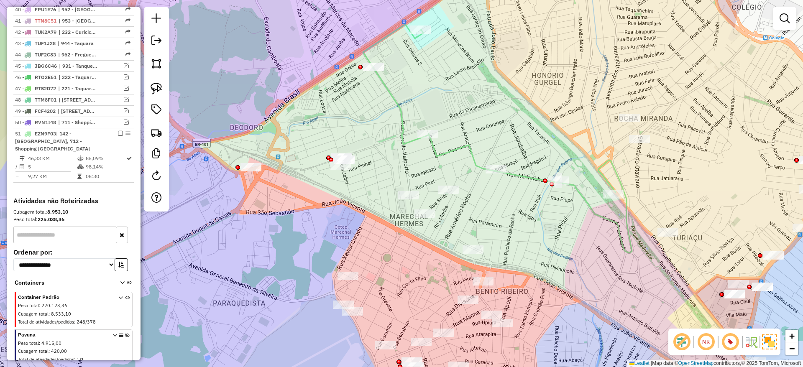
scroll to position [812, 0]
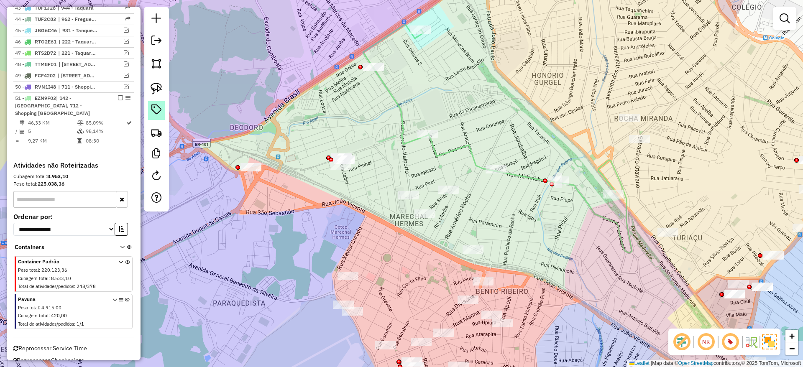
drag, startPoint x: 117, startPoint y: 104, endPoint x: 153, endPoint y: 110, distance: 35.6
click at [118, 100] on em at bounding box center [120, 97] width 5 height 5
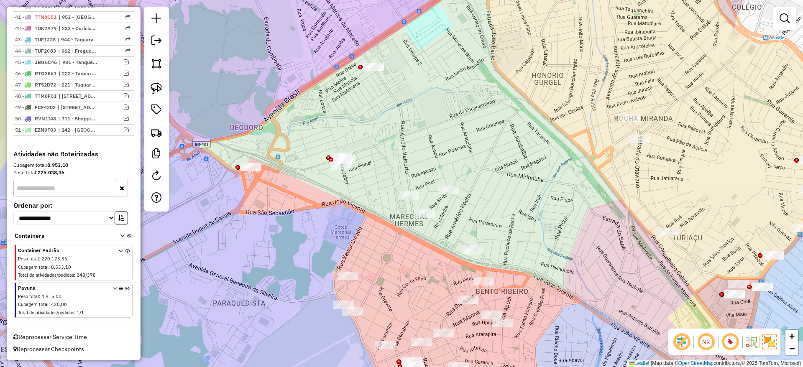
scroll to position [788, 0]
click at [274, 113] on div "Janela de atendimento Grade de atendimento Capacidade Transportadoras Veículos …" at bounding box center [401, 183] width 803 height 367
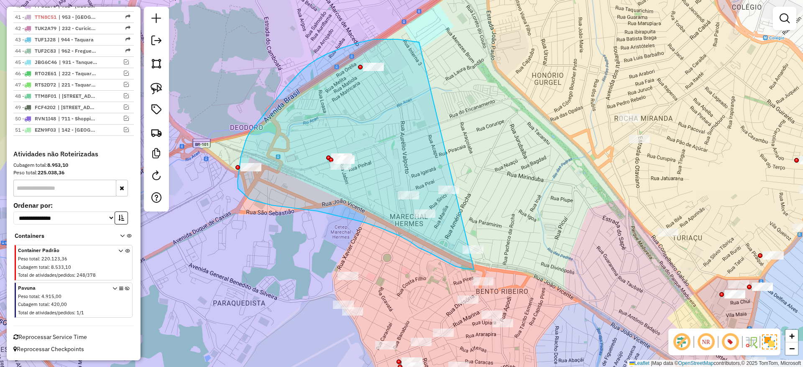
drag, startPoint x: 414, startPoint y: 41, endPoint x: 507, endPoint y: 255, distance: 233.5
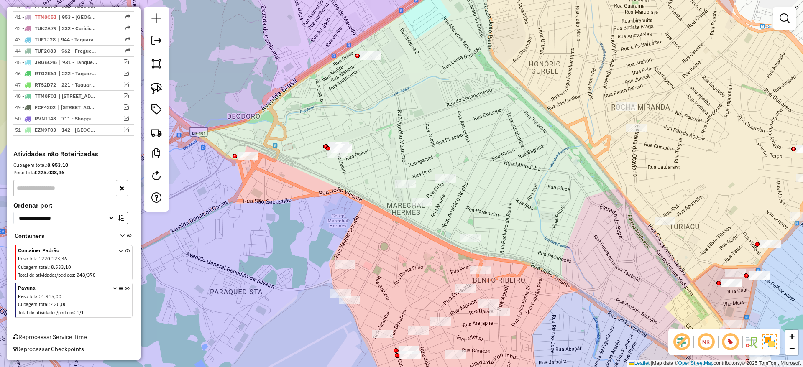
drag, startPoint x: 557, startPoint y: 166, endPoint x: 530, endPoint y: 116, distance: 56.7
click at [534, 119] on div "Janela de atendimento Grade de atendimento Capacidade Transportadoras Veículos …" at bounding box center [401, 183] width 803 height 367
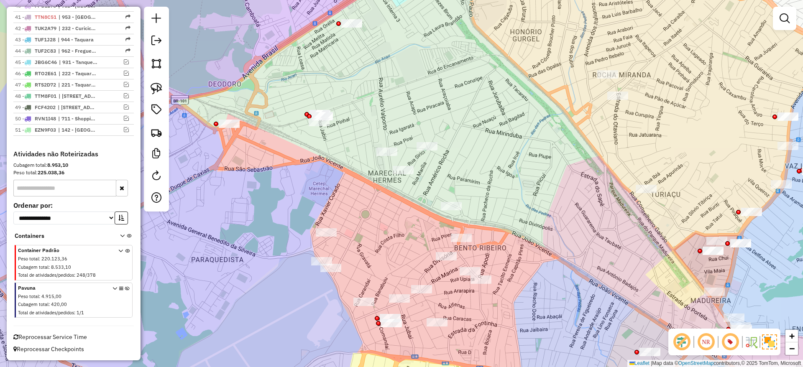
drag, startPoint x: 483, startPoint y: 111, endPoint x: 433, endPoint y: 51, distance: 77.8
click at [484, 111] on div "Janela de atendimento Grade de atendimento Capacidade Transportadoras Veículos …" at bounding box center [401, 183] width 803 height 367
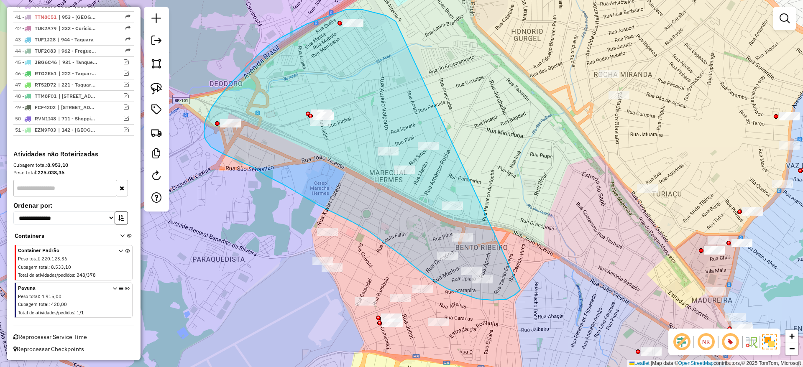
drag, startPoint x: 391, startPoint y: 18, endPoint x: 524, endPoint y: 277, distance: 291.2
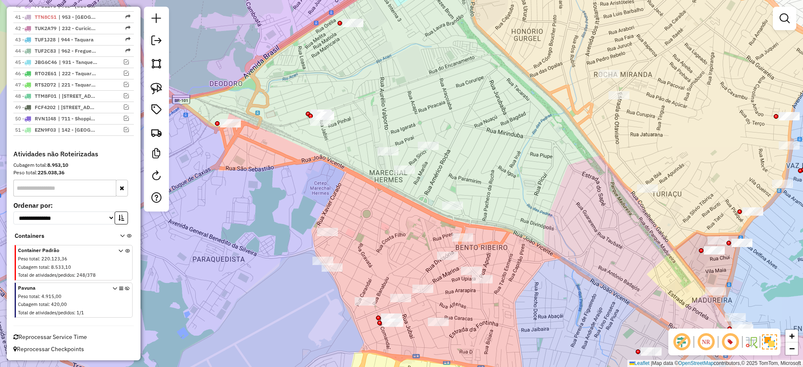
click at [481, 123] on div "Janela de atendimento Grade de atendimento Capacidade Transportadoras Veículos …" at bounding box center [401, 183] width 803 height 367
click at [498, 147] on div "Janela de atendimento Grade de atendimento Capacidade Transportadoras Veículos …" at bounding box center [401, 183] width 803 height 367
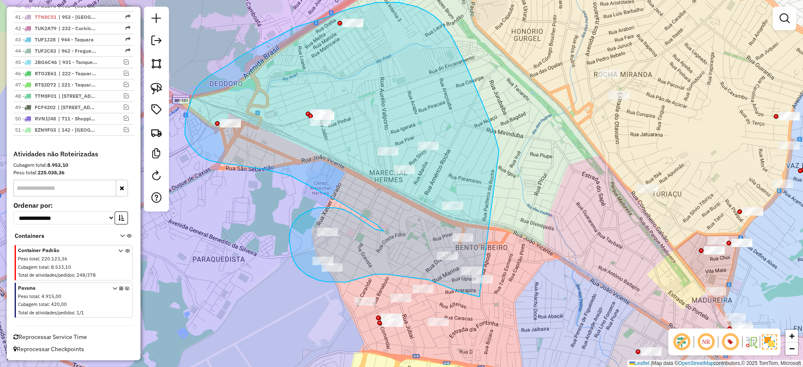
drag, startPoint x: 434, startPoint y: 16, endPoint x: 529, endPoint y: 290, distance: 289.8
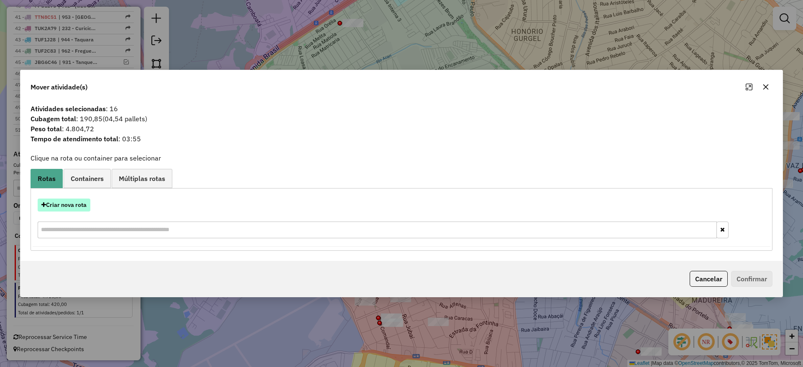
click at [75, 202] on button "Criar nova rota" at bounding box center [64, 205] width 53 height 13
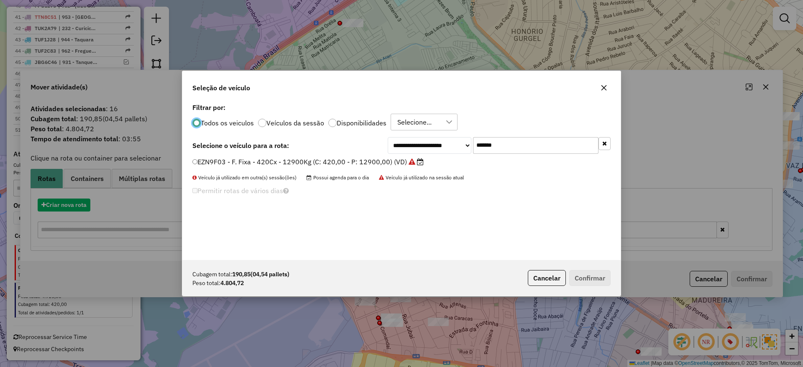
scroll to position [5, 3]
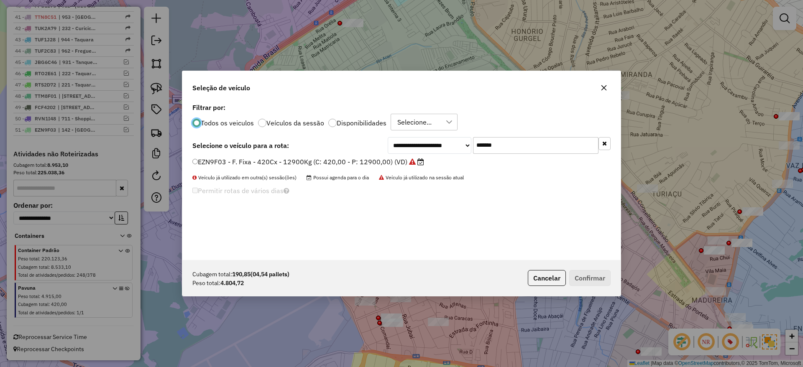
click at [511, 154] on div "**********" at bounding box center [401, 180] width 438 height 159
click at [524, 144] on input "*******" at bounding box center [535, 145] width 125 height 17
paste input "text"
type input "*******"
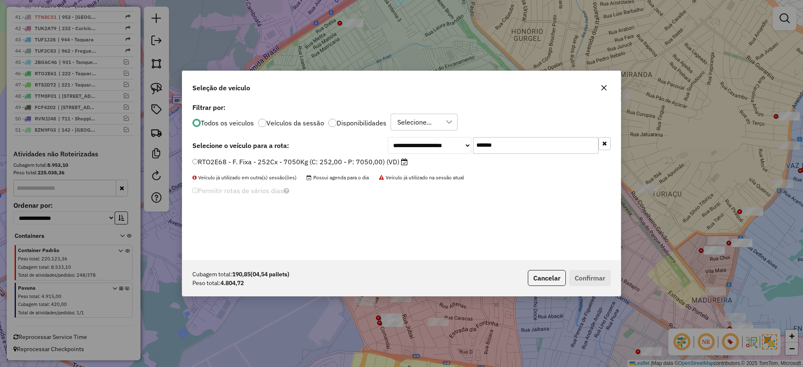
click at [389, 159] on label "RTO2E68 - F. Fixa - 252Cx - 7050Kg (C: 252,00 - P: 7050,00) (VD)" at bounding box center [299, 162] width 215 height 10
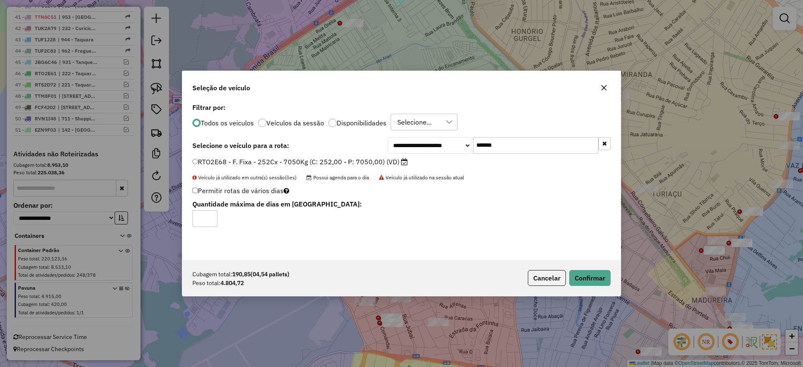
click at [589, 269] on div "Cubagem total: 190,85 (04,54 pallets) Peso total: 4.804,72 Cancelar Confirmar" at bounding box center [401, 278] width 438 height 36
click at [591, 277] on button "Confirmar" at bounding box center [589, 278] width 41 height 16
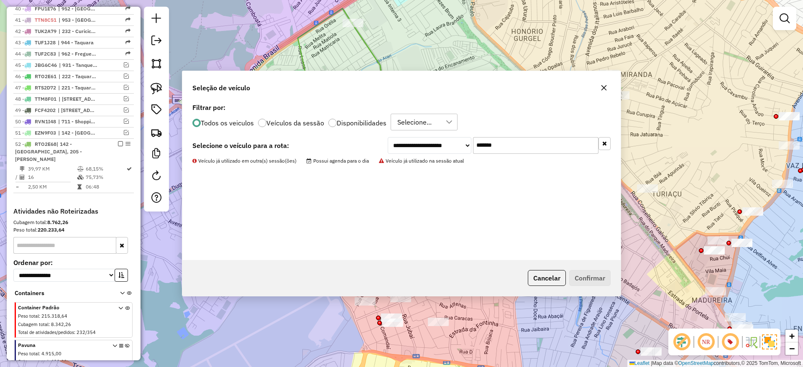
scroll to position [823, 0]
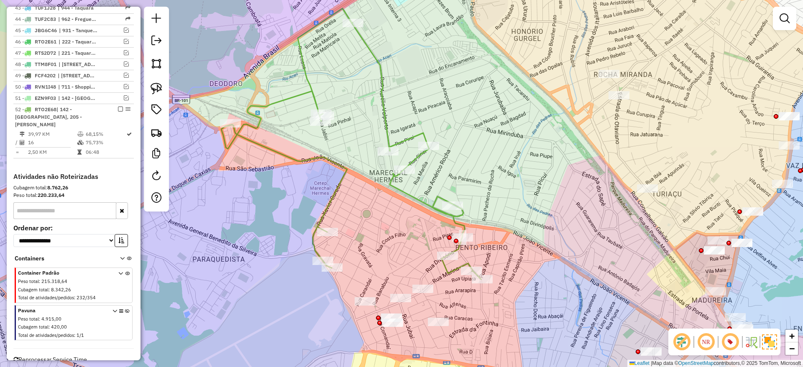
click at [387, 116] on icon at bounding box center [351, 143] width 260 height 271
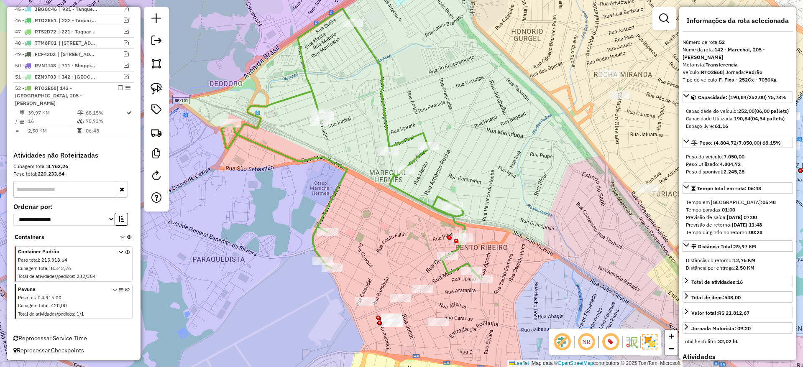
click at [328, 59] on div "Janela de atendimento Grade de atendimento Capacidade Transportadoras Veículos …" at bounding box center [401, 183] width 803 height 367
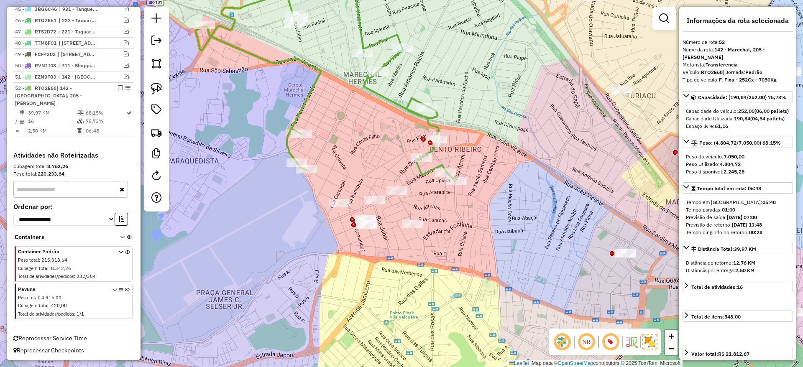
scroll to position [845, 0]
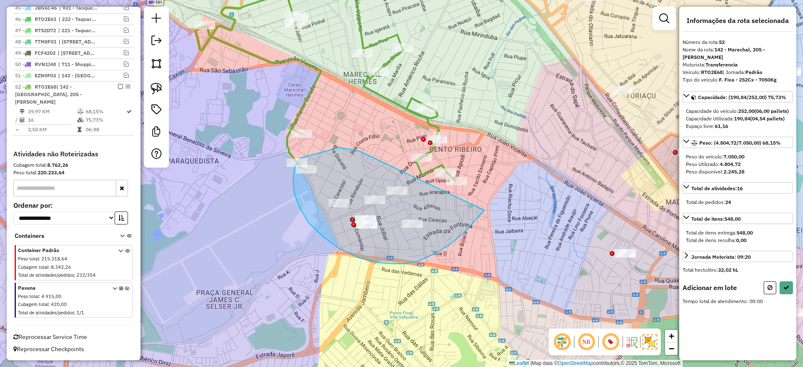
drag, startPoint x: 339, startPoint y: 148, endPoint x: 483, endPoint y: 211, distance: 157.6
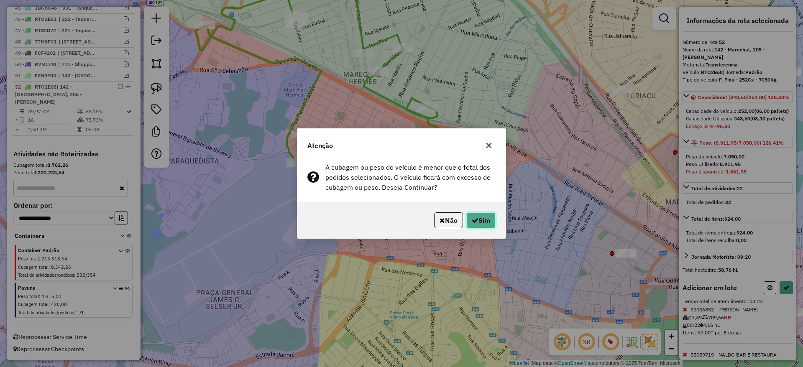
click at [478, 216] on button "Sim" at bounding box center [480, 220] width 29 height 16
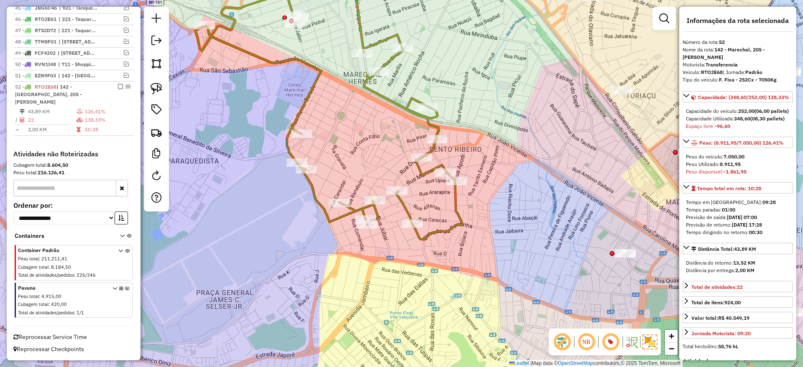
scroll to position [835, 0]
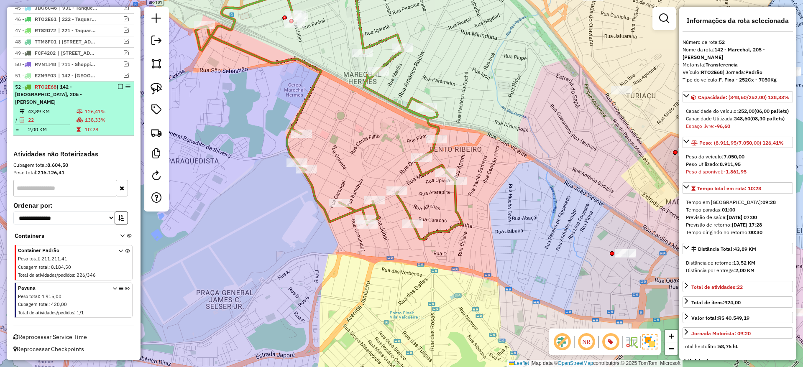
click at [102, 116] on td "138,33%" at bounding box center [107, 120] width 46 height 8
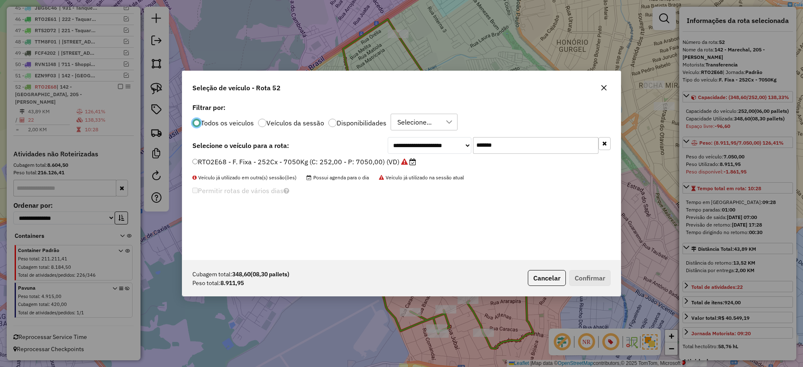
scroll to position [5, 3]
click at [548, 150] on input "*******" at bounding box center [535, 145] width 125 height 17
drag, startPoint x: 548, startPoint y: 150, endPoint x: 476, endPoint y: 155, distance: 71.6
click at [548, 150] on input "*******" at bounding box center [535, 145] width 125 height 17
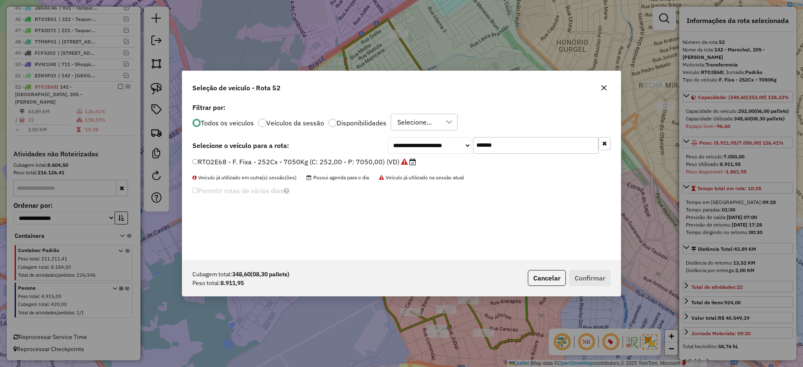
paste input "text"
type input "*******"
click at [373, 168] on div "QRD6391 - F. Fixa - 378Cx - 12540Kg (C: 378,00 - P: 12540,00) (VD)" at bounding box center [401, 165] width 428 height 17
click at [389, 166] on label "QRD6391 - F. Fixa - 378Cx - 12540Kg (C: 378,00 - P: 12540,00) (VD)" at bounding box center [304, 162] width 225 height 10
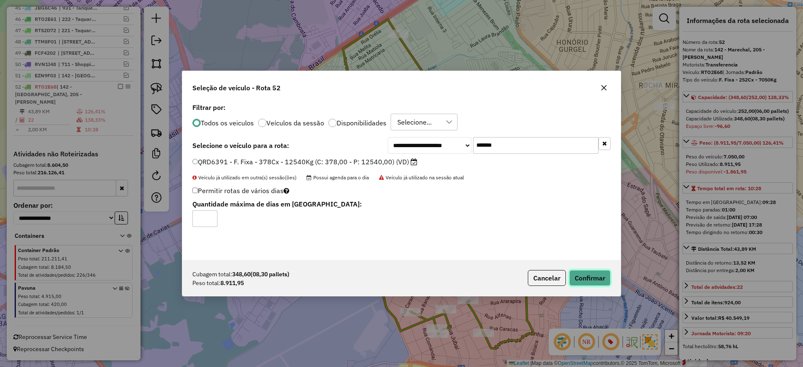
click at [597, 276] on button "Confirmar" at bounding box center [589, 278] width 41 height 16
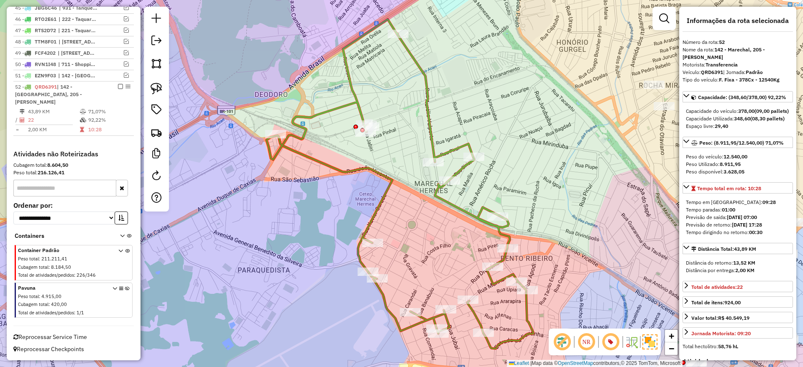
drag, startPoint x: 516, startPoint y: 293, endPoint x: 490, endPoint y: 232, distance: 65.8
click at [490, 232] on icon at bounding box center [399, 183] width 267 height 329
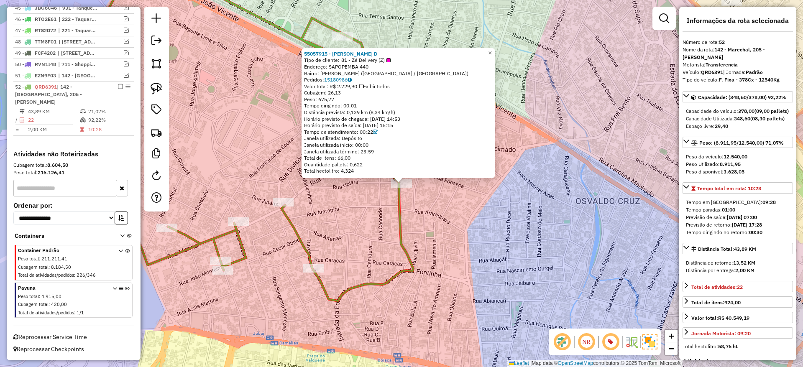
click at [439, 236] on div "55057915 - FLAVIO MASCARENHAS D Tipo de cliente: 81 - Zé Delivery (Z) Endereço:…" at bounding box center [401, 183] width 803 height 367
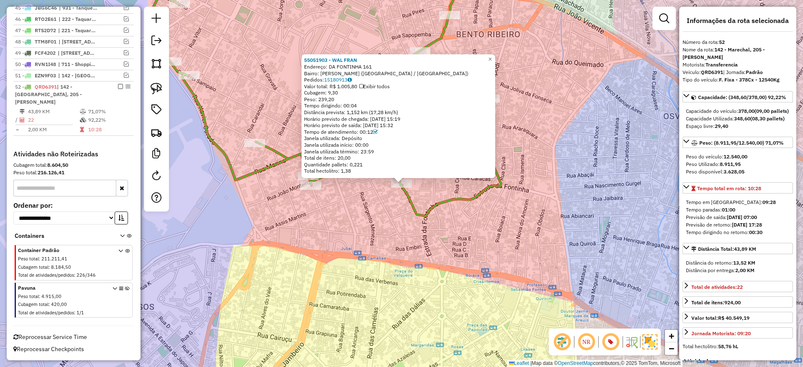
click at [467, 253] on div "55051903 - WAL FRAN Endereço: DA FONTINHA 161 Bairro: BENTO RIBEIRO (RIO DE JAN…" at bounding box center [401, 183] width 803 height 367
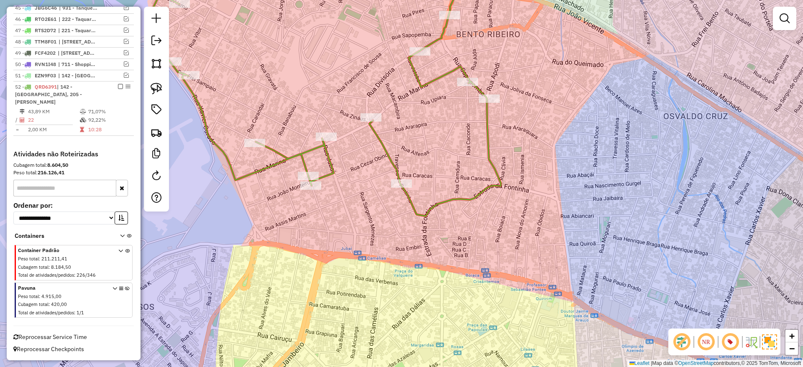
click at [419, 216] on icon at bounding box center [326, 89] width 350 height 253
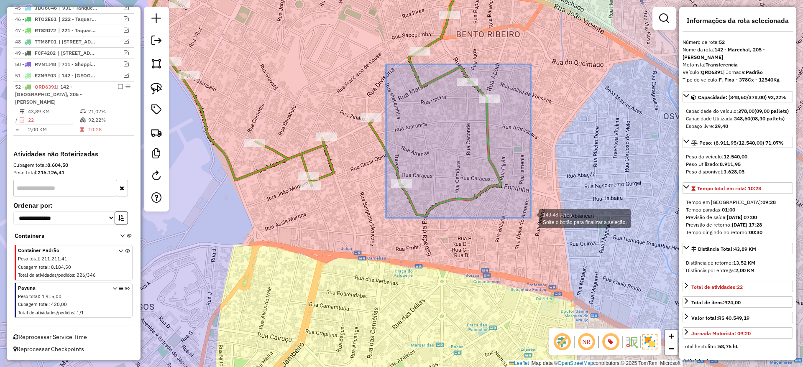
drag, startPoint x: 386, startPoint y: 65, endPoint x: 531, endPoint y: 218, distance: 210.9
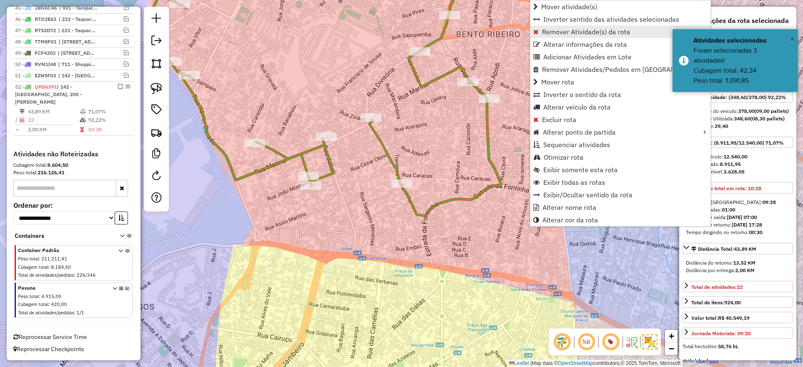
click at [556, 31] on span "Remover Atividade(s) da rota" at bounding box center [586, 31] width 88 height 7
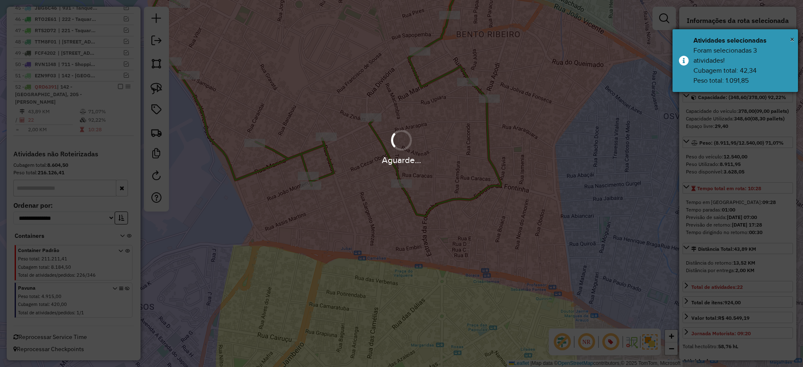
click at [788, 40] on div "Atividades selecionadas" at bounding box center [742, 41] width 98 height 10
click at [625, 103] on div "Aguarde..." at bounding box center [401, 183] width 803 height 367
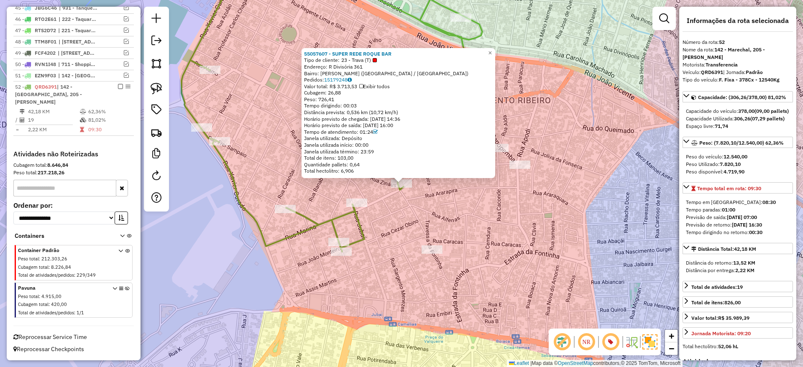
click at [455, 201] on div "55057607 - SUPER REDE ROQUE BAR Tipo de cliente: 23 - Trava (T) Endereço: R Div…" at bounding box center [401, 183] width 803 height 367
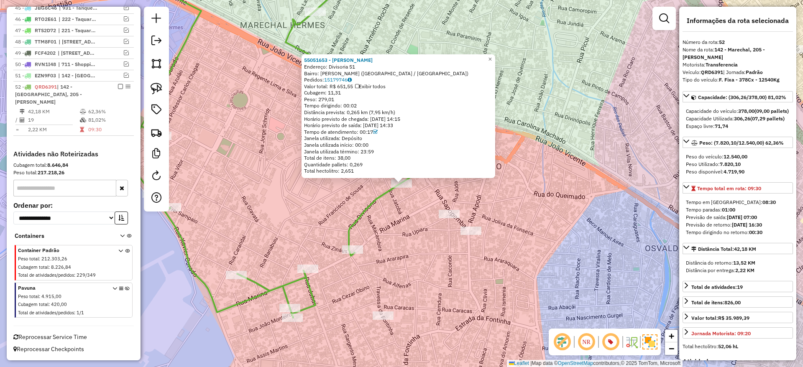
click at [416, 218] on div "55051653 - RODRIGO SILVA Endereço: Divisoria 51 Bairro: BENTO RIBEIRO (RIO DE J…" at bounding box center [401, 183] width 803 height 367
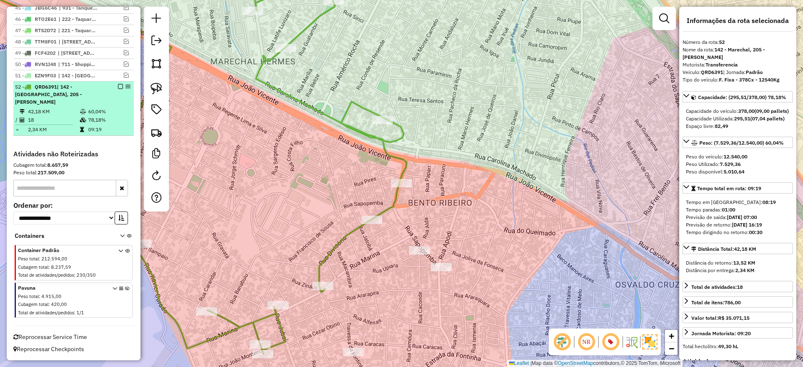
click at [118, 89] on em at bounding box center [120, 86] width 5 height 5
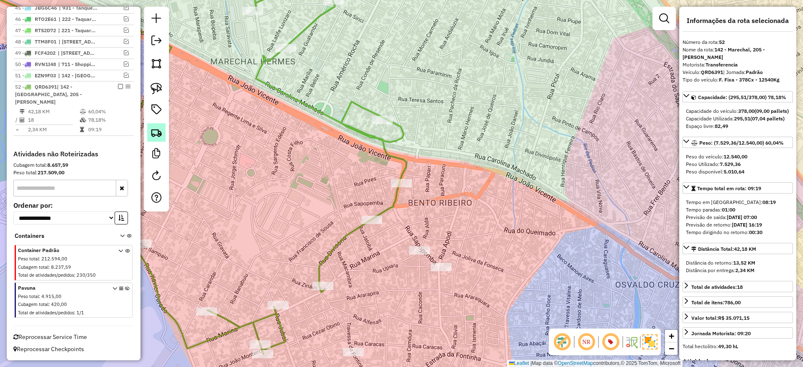
scroll to position [799, 0]
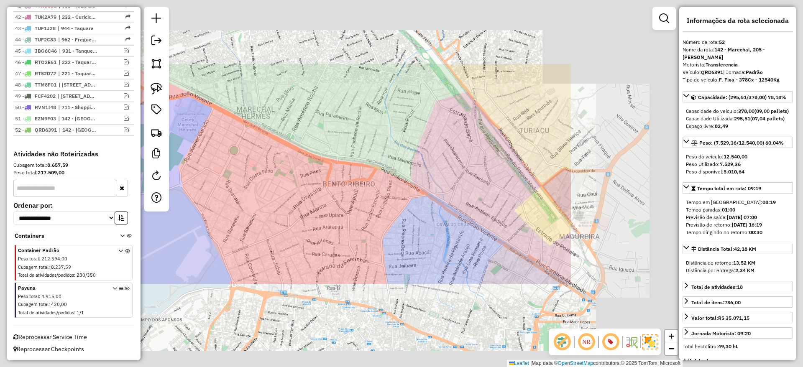
click at [290, 195] on div "Janela de atendimento Grade de atendimento Capacidade Transportadoras Veículos …" at bounding box center [401, 183] width 803 height 367
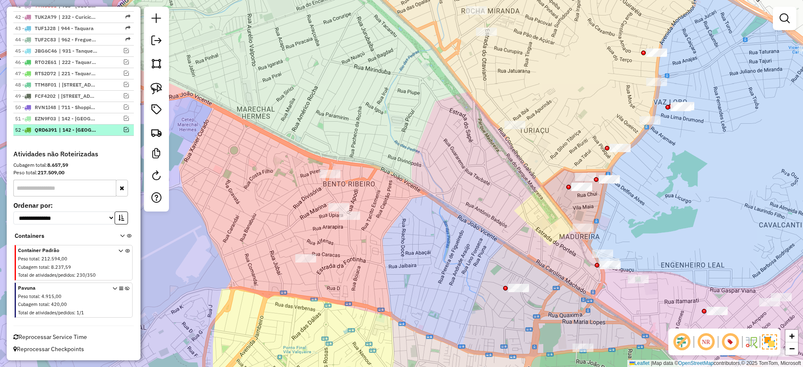
click at [122, 126] on div "52 - QRD6391 | 142 - Marechal, 205 - Bento Ribeiro" at bounding box center [73, 130] width 117 height 8
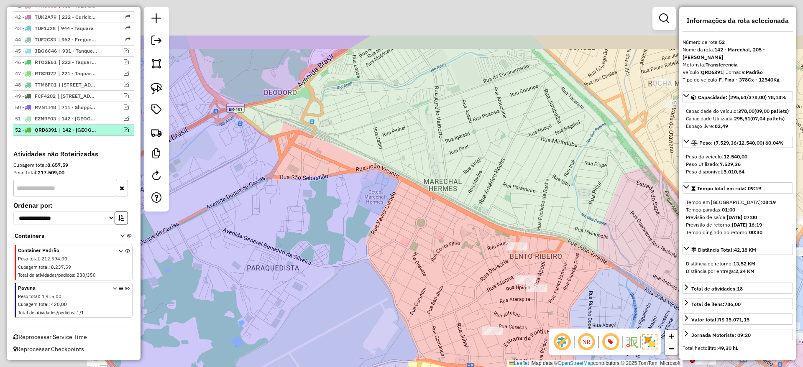
click at [124, 130] on em at bounding box center [126, 129] width 5 height 5
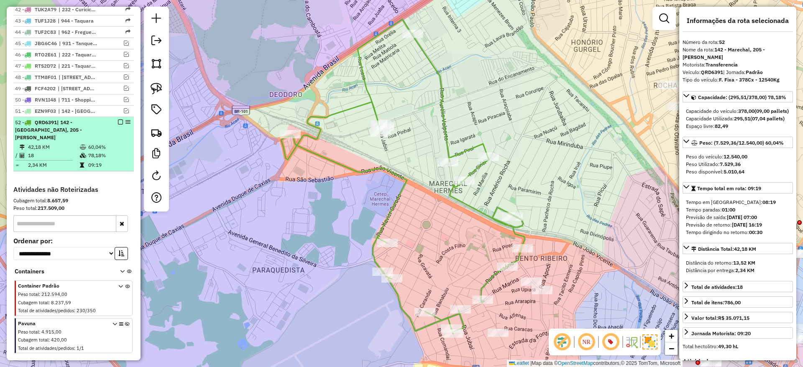
scroll to position [835, 0]
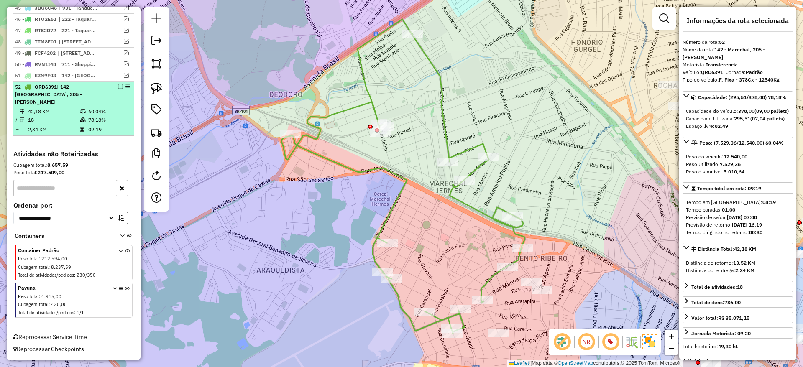
click at [107, 127] on td "09:19" at bounding box center [109, 129] width 42 height 8
click at [76, 128] on td "2,34 KM" at bounding box center [54, 129] width 52 height 8
click at [119, 120] on td "78,18%" at bounding box center [109, 120] width 42 height 8
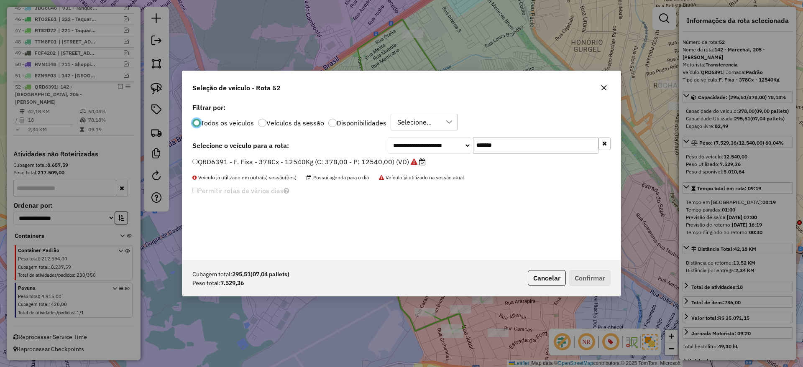
scroll to position [5, 3]
click at [521, 143] on input "*******" at bounding box center [535, 145] width 125 height 17
paste input "text"
type input "*******"
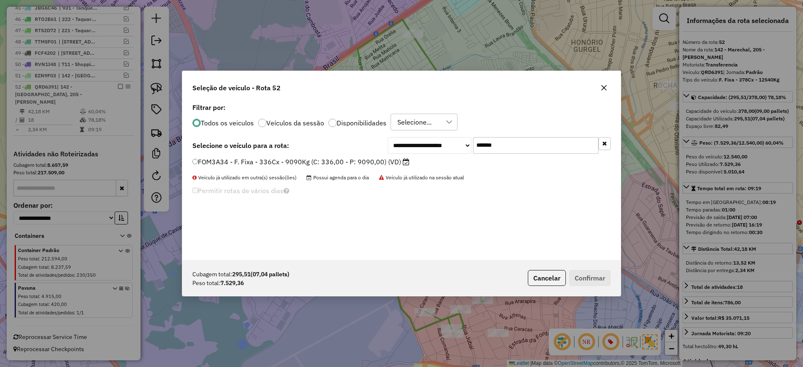
click at [401, 160] on label "FOM3A34 - F. Fixa - 336Cx - 9090Kg (C: 336,00 - P: 9090,00) (VD)" at bounding box center [300, 162] width 217 height 10
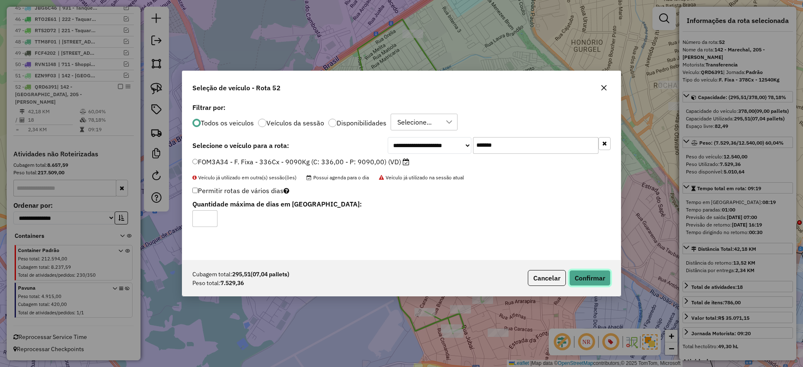
click at [603, 278] on button "Confirmar" at bounding box center [589, 278] width 41 height 16
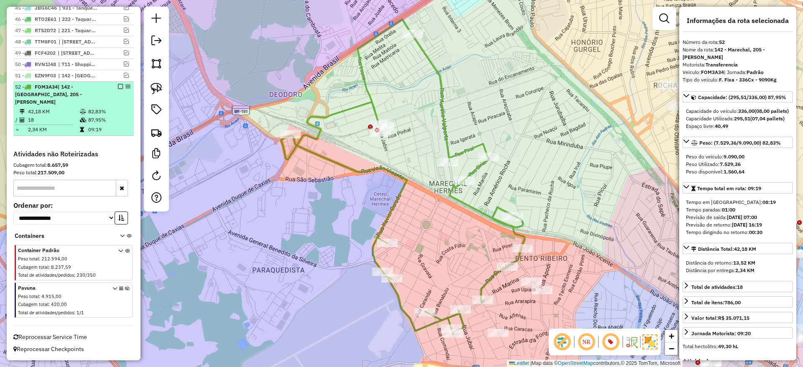
click at [115, 89] on div at bounding box center [117, 86] width 25 height 5
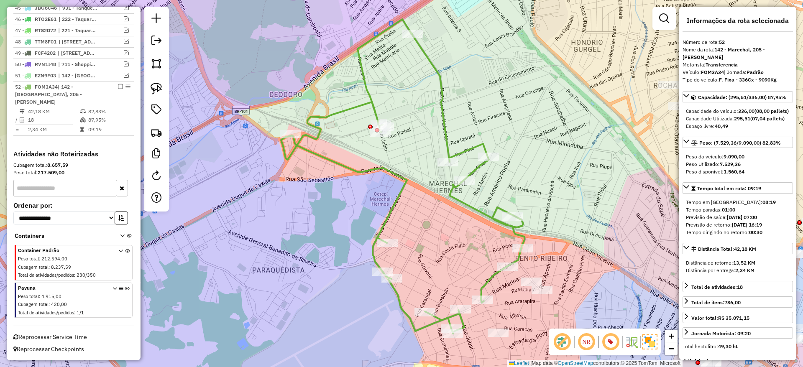
click at [382, 210] on div "Janela de atendimento Grade de atendimento Capacidade Transportadoras Veículos …" at bounding box center [401, 183] width 803 height 367
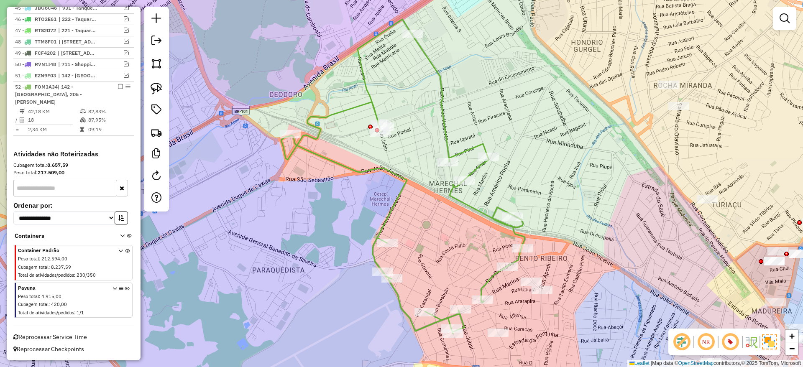
drag, startPoint x: 116, startPoint y: 94, endPoint x: 174, endPoint y: 113, distance: 60.7
click at [118, 89] on em at bounding box center [120, 86] width 5 height 5
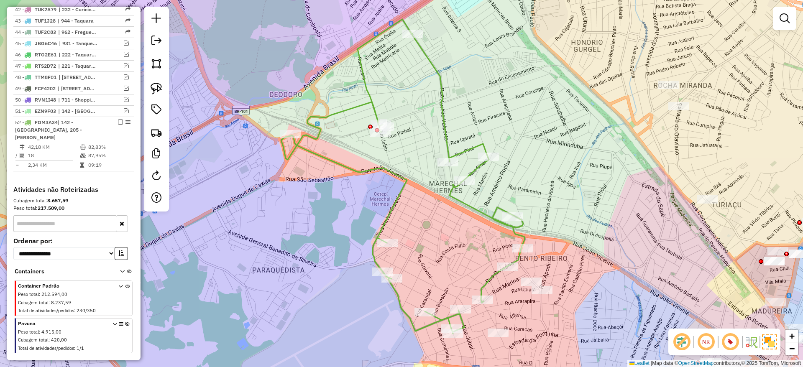
click at [572, 173] on div "Janela de atendimento Grade de atendimento Capacidade Transportadoras Veículos …" at bounding box center [401, 183] width 803 height 367
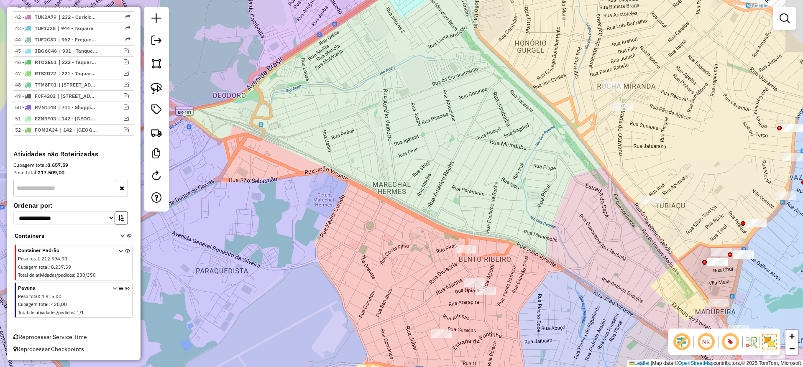
drag, startPoint x: 526, startPoint y: 218, endPoint x: 291, endPoint y: 183, distance: 237.5
click at [291, 183] on div "Janela de atendimento Grade de atendimento Capacidade Transportadoras Veículos …" at bounding box center [401, 183] width 803 height 367
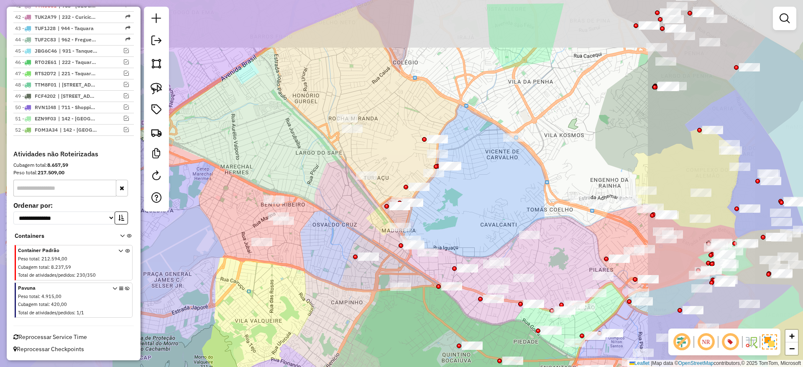
drag, startPoint x: 321, startPoint y: 180, endPoint x: 323, endPoint y: 200, distance: 20.2
click at [323, 200] on div "Janela de atendimento Grade de atendimento Capacidade Transportadoras Veículos …" at bounding box center [401, 183] width 803 height 367
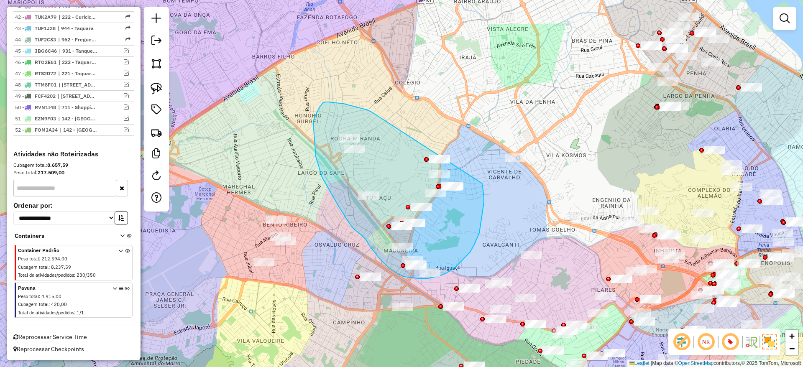
drag, startPoint x: 366, startPoint y: 110, endPoint x: 482, endPoint y: 184, distance: 137.8
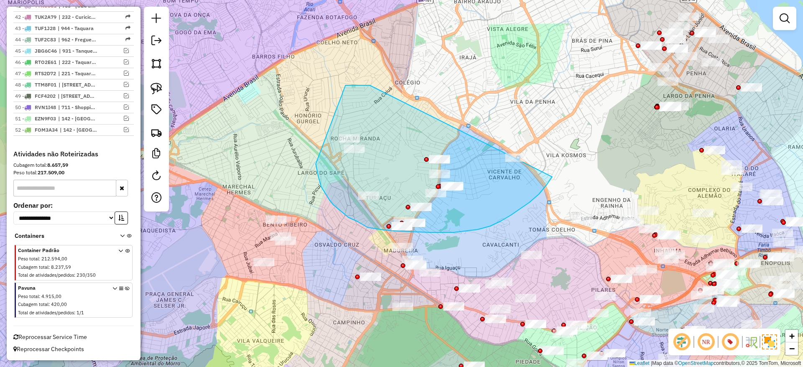
drag, startPoint x: 345, startPoint y: 85, endPoint x: 559, endPoint y: 151, distance: 223.4
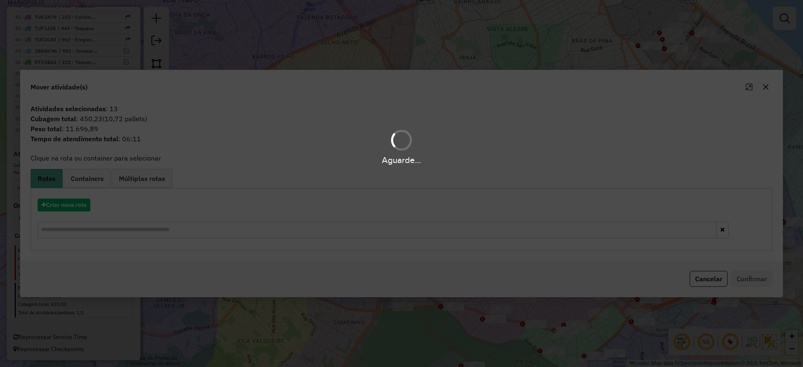
click at [419, 64] on div "Aguarde..." at bounding box center [401, 183] width 803 height 367
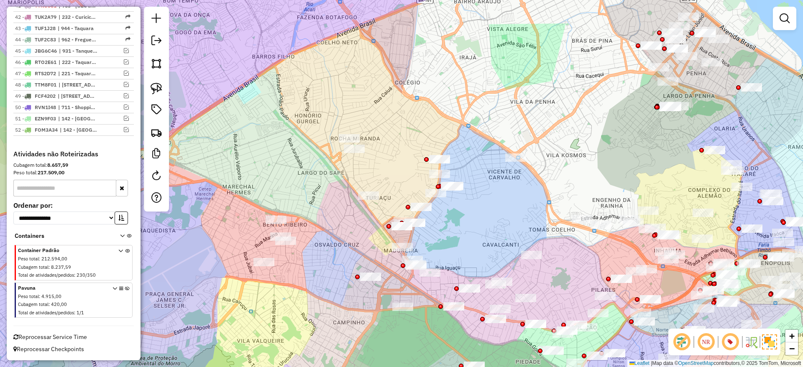
click at [399, 169] on div "Janela de atendimento Grade de atendimento Capacidade Transportadoras Veículos …" at bounding box center [401, 183] width 803 height 367
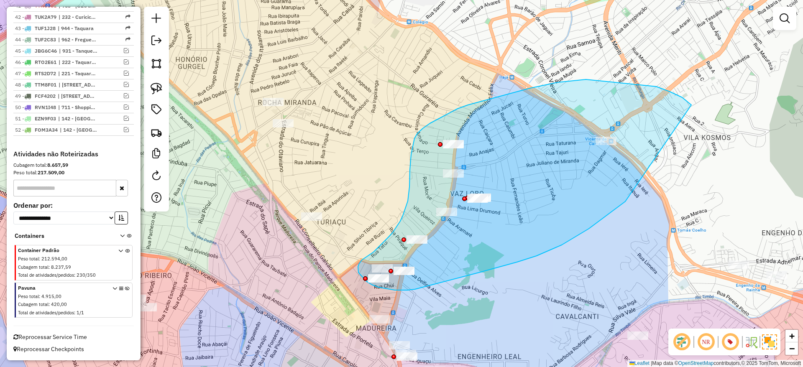
drag, startPoint x: 625, startPoint y: 202, endPoint x: 429, endPoint y: 283, distance: 212.0
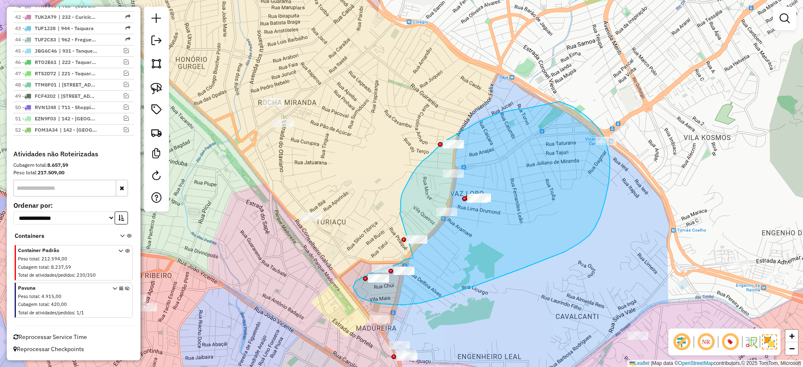
drag, startPoint x: 413, startPoint y: 257, endPoint x: 398, endPoint y: 217, distance: 42.7
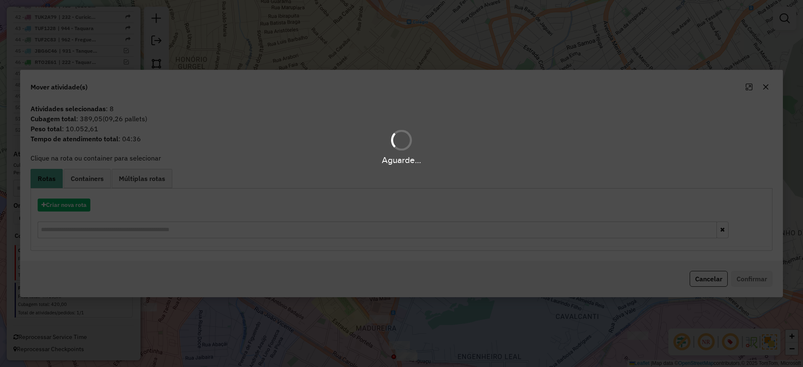
click at [509, 291] on div "Aguarde..." at bounding box center [401, 183] width 803 height 367
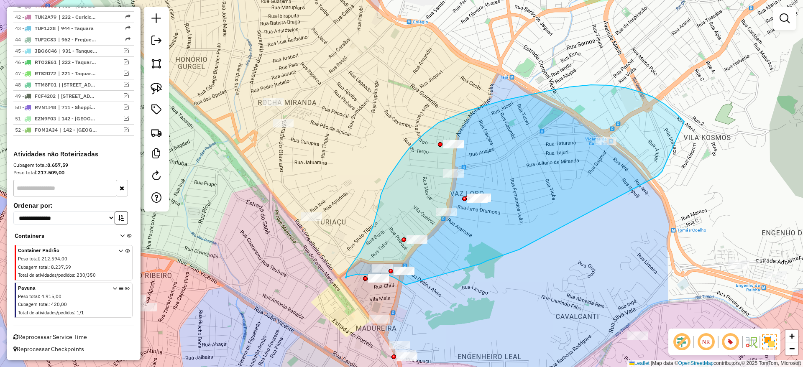
drag, startPoint x: 519, startPoint y: 250, endPoint x: 416, endPoint y: 286, distance: 108.8
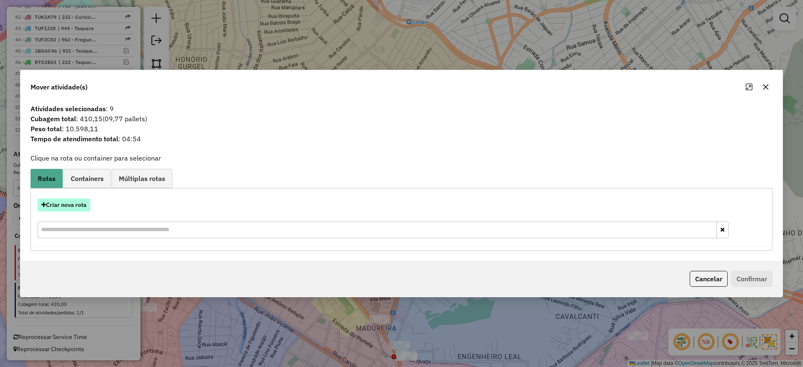
click at [75, 207] on button "Criar nova rota" at bounding box center [64, 205] width 53 height 13
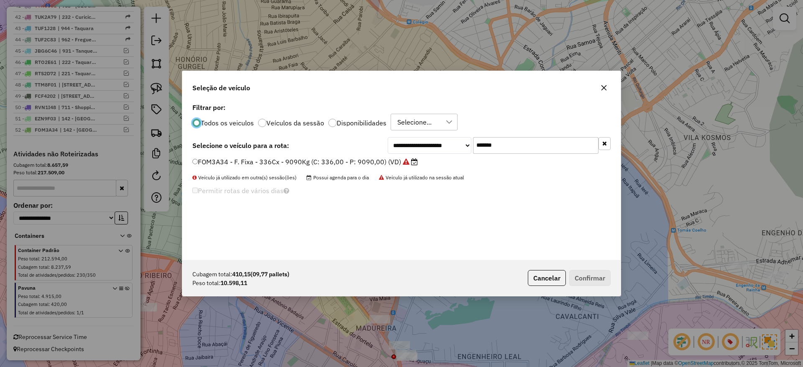
scroll to position [5, 3]
click at [502, 150] on input "*******" at bounding box center [535, 145] width 125 height 17
paste input "text"
type input "*******"
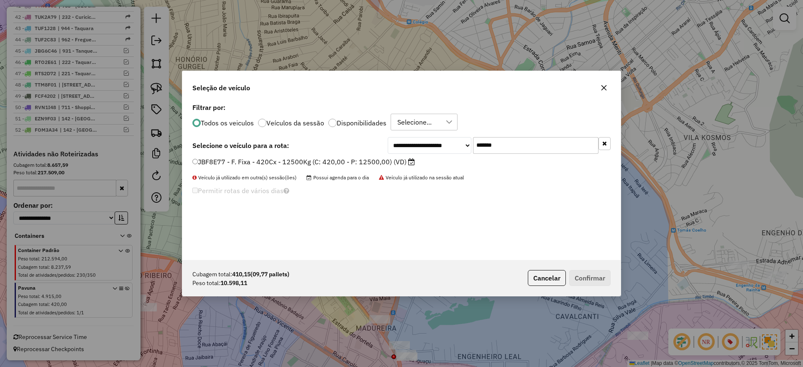
click at [390, 157] on label "JBF8E77 - F. Fixa - 420Cx - 12500Kg (C: 420,00 - P: 12500,00) (VD)" at bounding box center [303, 162] width 222 height 10
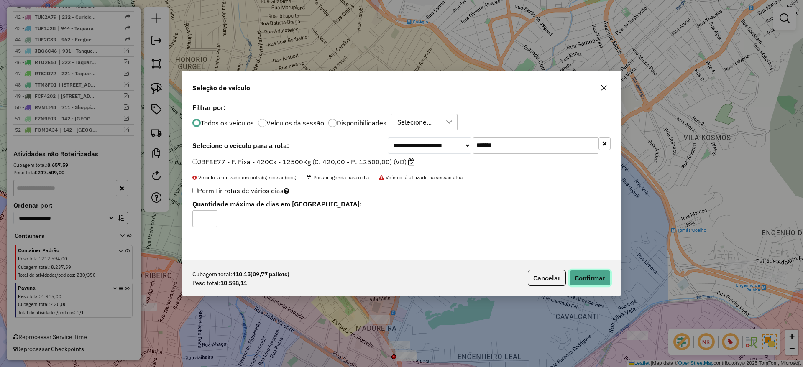
click at [589, 278] on button "Confirmar" at bounding box center [589, 278] width 41 height 16
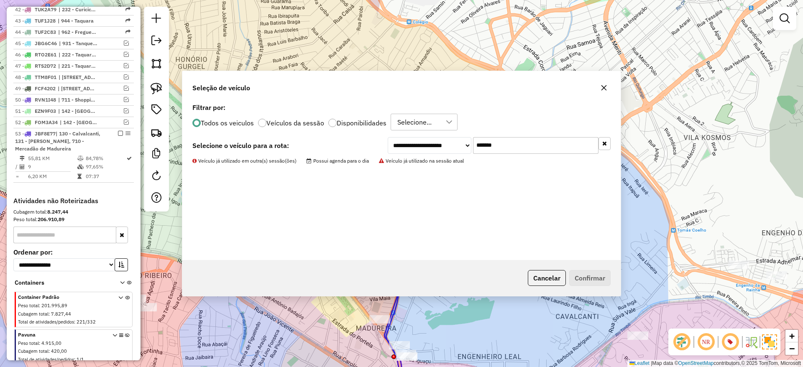
scroll to position [835, 0]
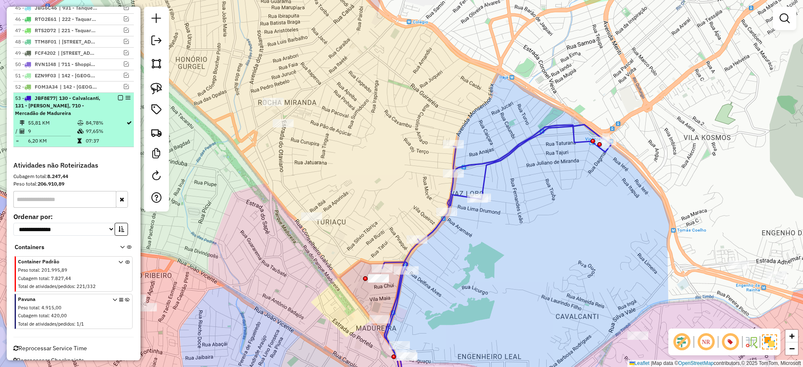
click at [118, 100] on em at bounding box center [120, 97] width 5 height 5
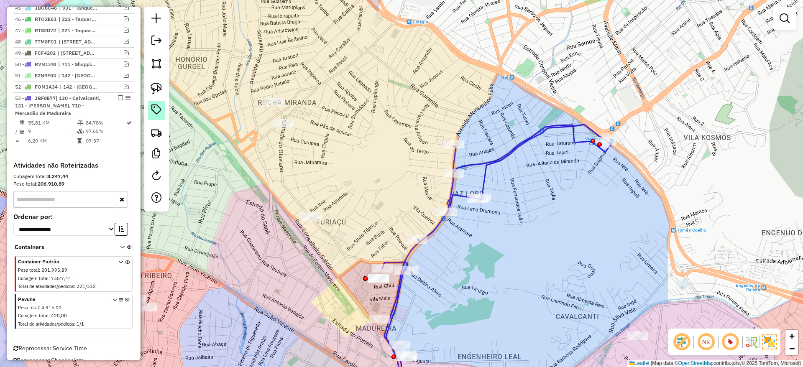
scroll to position [811, 0]
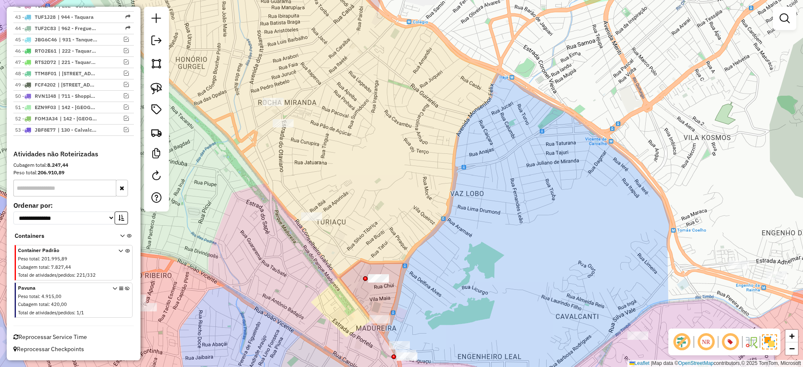
click at [307, 146] on div "Janela de atendimento Grade de atendimento Capacidade Transportadoras Veículos …" at bounding box center [401, 183] width 803 height 367
drag, startPoint x: 368, startPoint y: 181, endPoint x: 376, endPoint y: 112, distance: 69.9
click at [376, 112] on div "Janela de atendimento Grade de atendimento Capacidade Transportadoras Veículos …" at bounding box center [401, 183] width 803 height 367
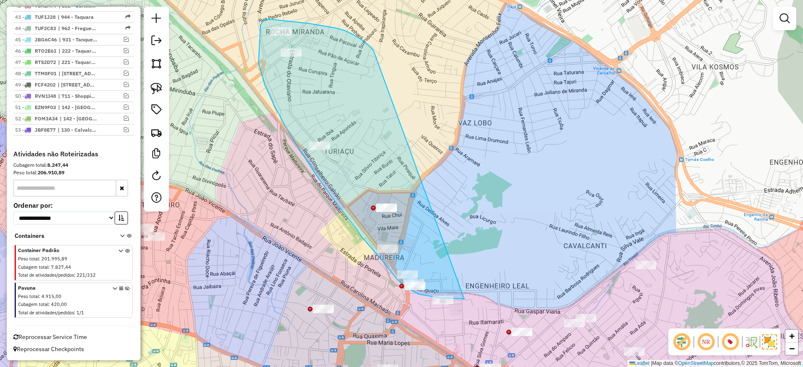
drag, startPoint x: 353, startPoint y: 35, endPoint x: 461, endPoint y: 300, distance: 286.6
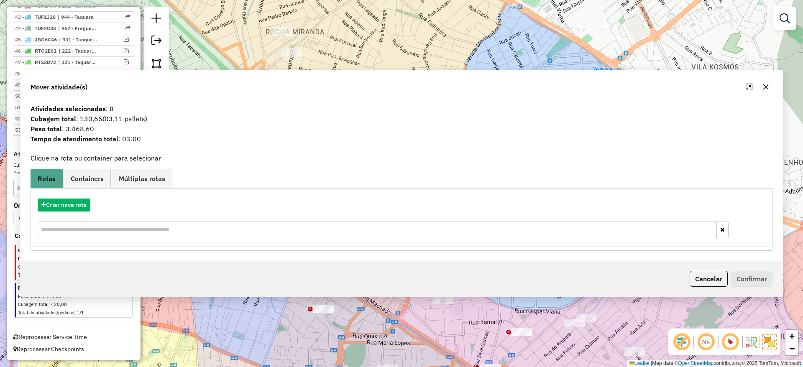
click at [477, 71] on div "Mover atividade(s) Atividades selecionadas : 8 Cubagem total : 130,65 (03,11 pa…" at bounding box center [401, 183] width 803 height 367
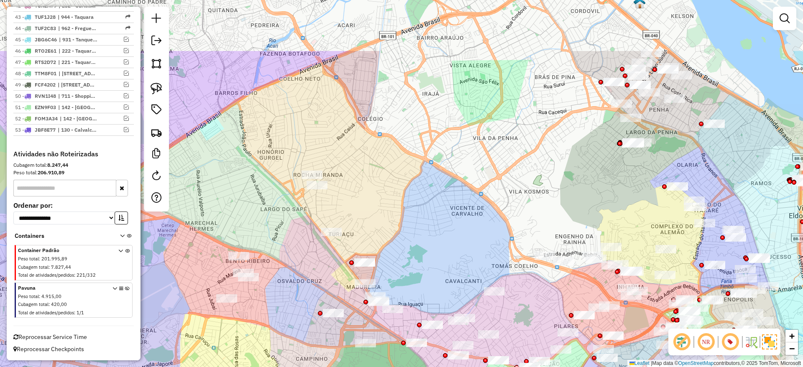
drag, startPoint x: 381, startPoint y: 55, endPoint x: 437, endPoint y: 108, distance: 77.2
click at [402, 100] on div "Janela de atendimento Grade de atendimento Capacidade Transportadoras Veículos …" at bounding box center [401, 183] width 803 height 367
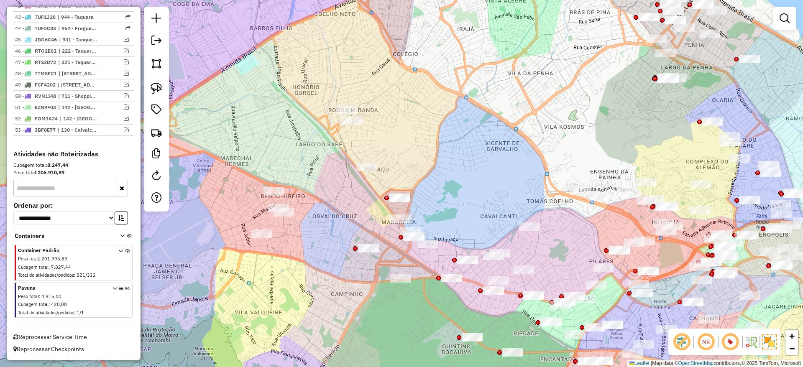
click at [378, 153] on div "Janela de atendimento Grade de atendimento Capacidade Transportadoras Veículos …" at bounding box center [401, 183] width 803 height 367
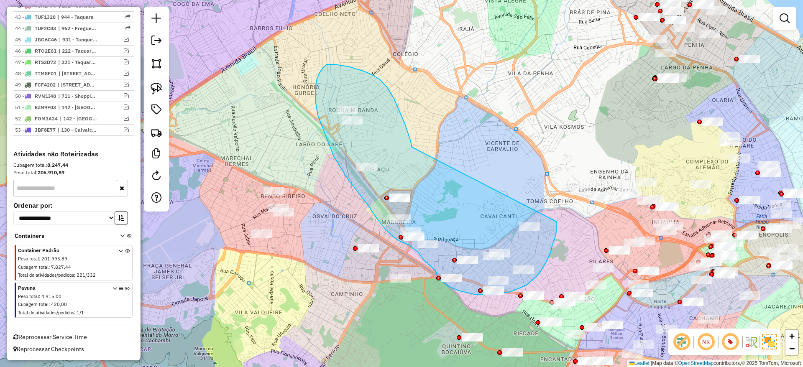
drag, startPoint x: 387, startPoint y: 87, endPoint x: 556, endPoint y: 222, distance: 215.7
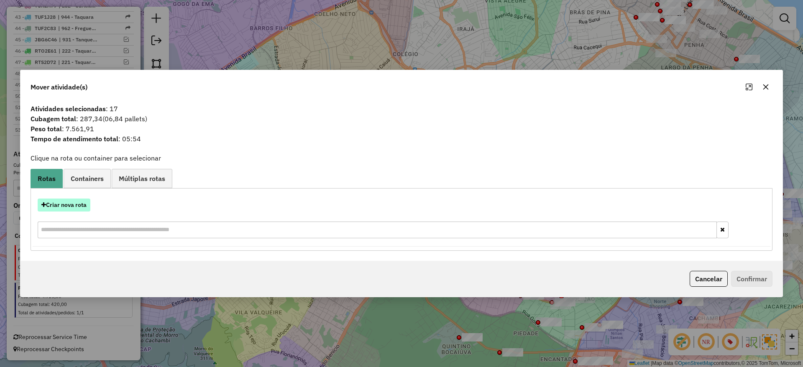
click at [78, 204] on button "Criar nova rota" at bounding box center [64, 205] width 53 height 13
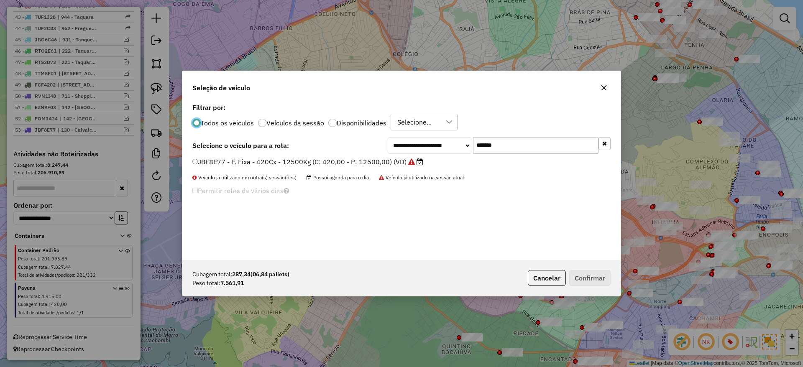
scroll to position [5, 3]
click at [518, 152] on input "*******" at bounding box center [535, 145] width 125 height 17
paste input "text"
type input "*******"
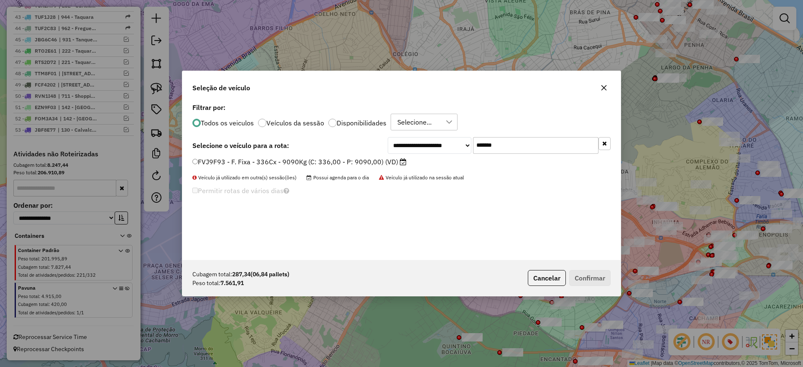
click at [384, 161] on label "FVJ9F93 - F. Fixa - 336Cx - 9090Kg (C: 336,00 - P: 9090,00) (VD)" at bounding box center [299, 162] width 214 height 10
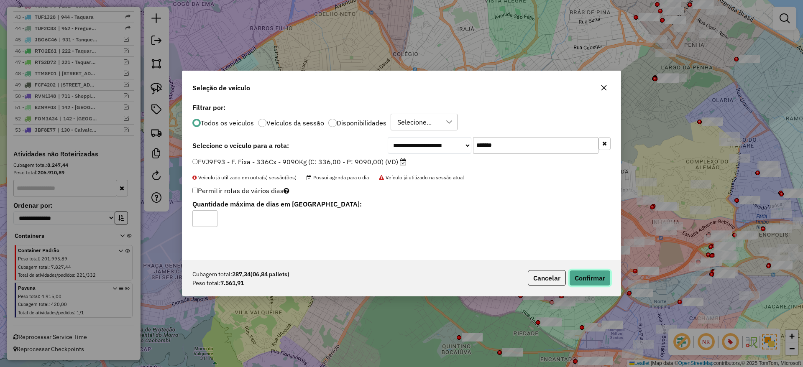
click at [593, 284] on button "Confirmar" at bounding box center [589, 278] width 41 height 16
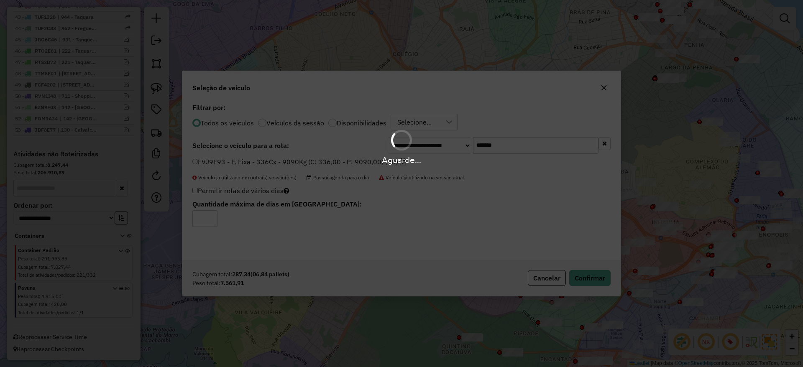
click at [593, 278] on div "Aguarde..." at bounding box center [401, 183] width 803 height 367
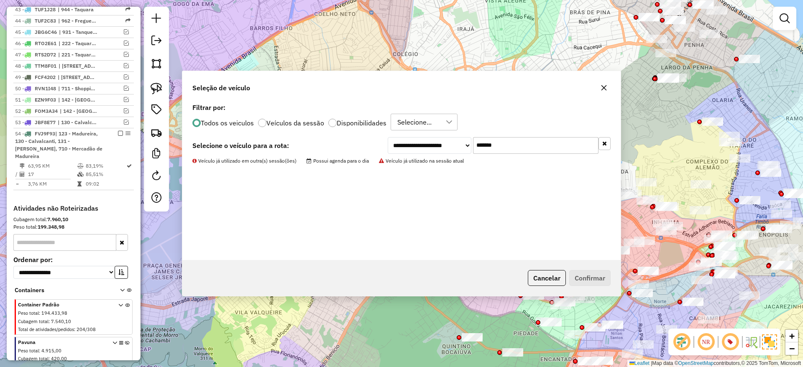
scroll to position [835, 0]
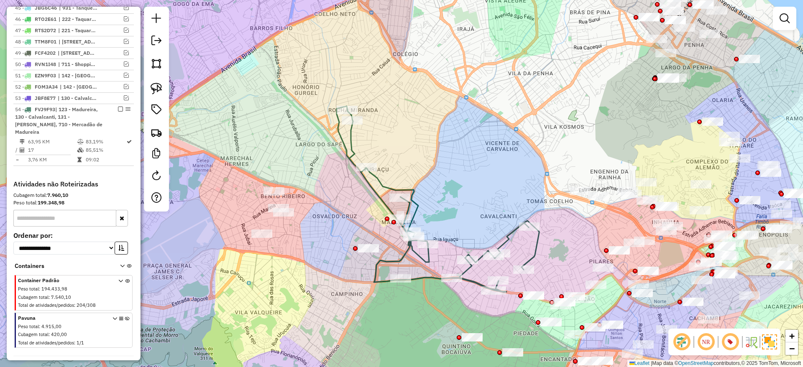
click at [345, 134] on icon at bounding box center [438, 199] width 202 height 186
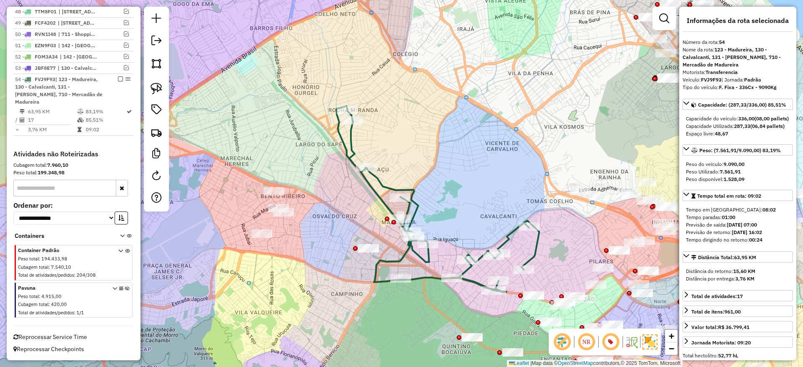
scroll to position [873, 0]
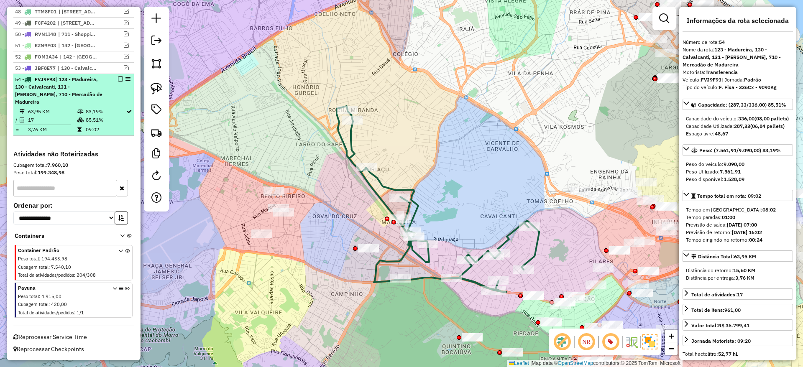
click at [119, 80] on em at bounding box center [120, 79] width 5 height 5
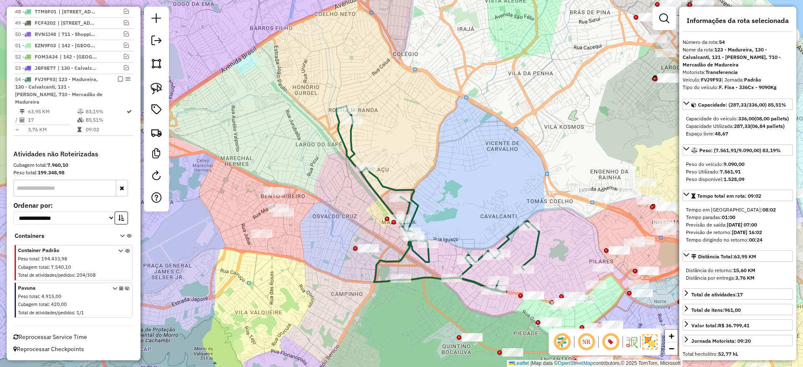
scroll to position [822, 0]
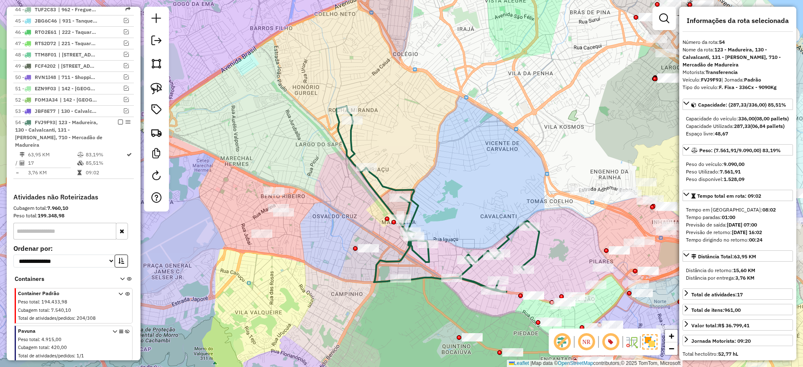
click at [312, 118] on div "Janela de atendimento Grade de atendimento Capacidade Transportadoras Veículos …" at bounding box center [401, 183] width 803 height 367
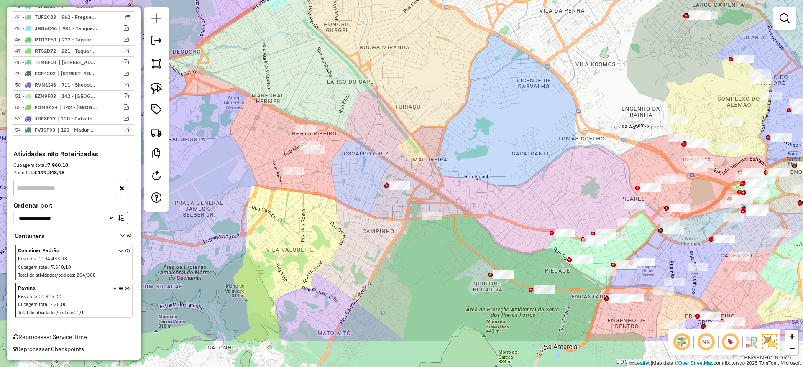
drag, startPoint x: 336, startPoint y: 176, endPoint x: 411, endPoint y: 133, distance: 87.5
click at [370, 102] on div "Janela de atendimento Grade de atendimento Capacidade Transportadoras Veículos …" at bounding box center [401, 183] width 803 height 367
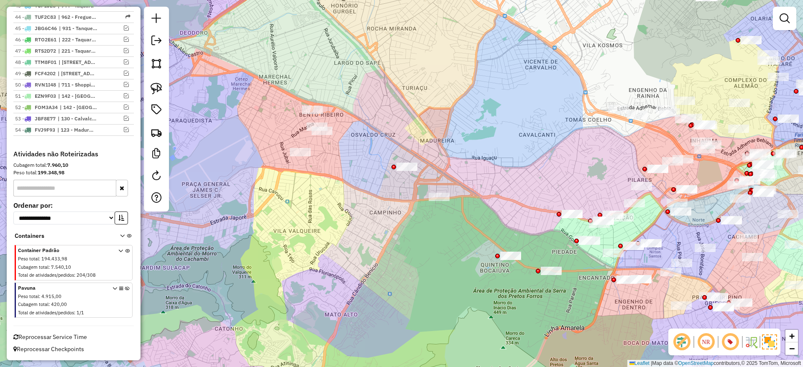
click at [426, 140] on div "Janela de atendimento Grade de atendimento Capacidade Transportadoras Veículos …" at bounding box center [401, 183] width 803 height 367
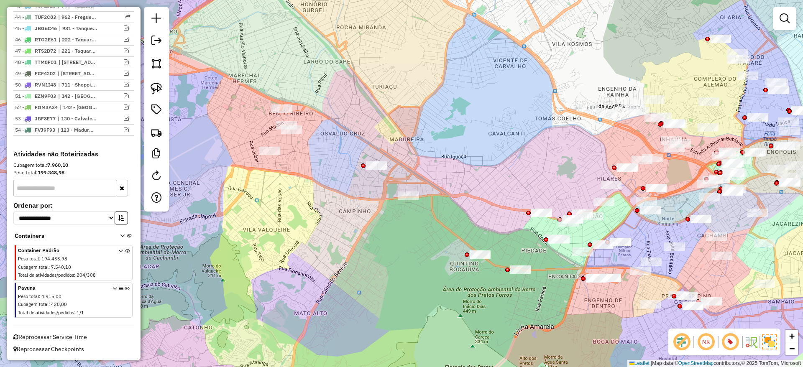
drag, startPoint x: 520, startPoint y: 167, endPoint x: 253, endPoint y: 149, distance: 267.8
click at [242, 149] on div "Janela de atendimento Grade de atendimento Capacidade Transportadoras Veículos …" at bounding box center [401, 183] width 803 height 367
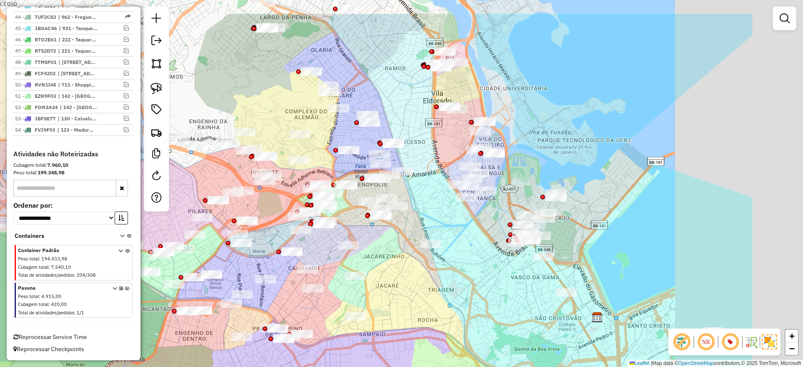
drag, startPoint x: 513, startPoint y: 281, endPoint x: 519, endPoint y: 274, distance: 9.8
click at [508, 280] on div "Janela de atendimento Grade de atendimento Capacidade Transportadoras Veículos …" at bounding box center [401, 183] width 803 height 367
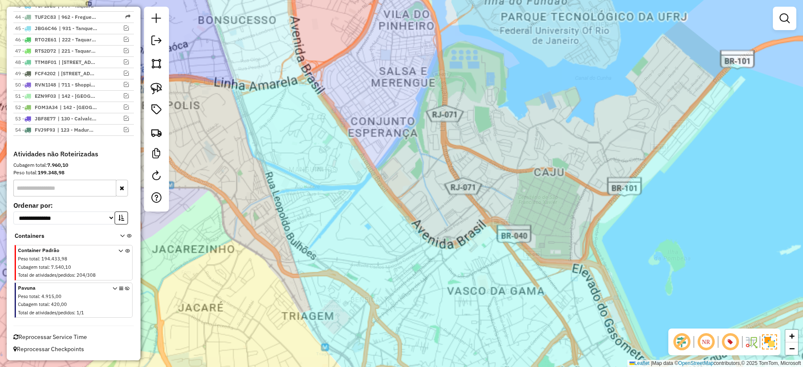
click at [578, 259] on div "Janela de atendimento Grade de atendimento Capacidade Transportadoras Veículos …" at bounding box center [401, 183] width 803 height 367
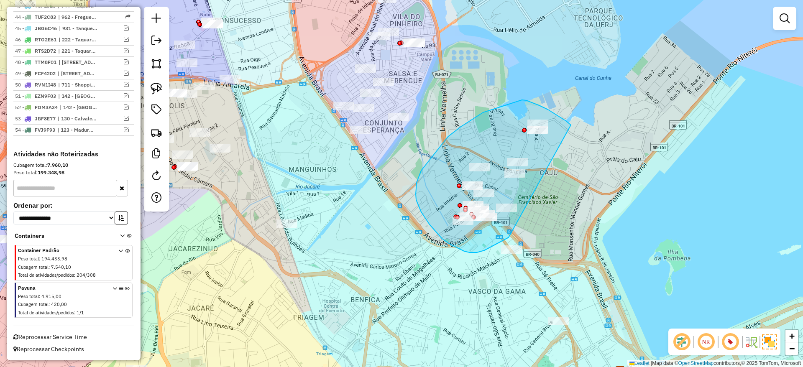
drag, startPoint x: 569, startPoint y: 123, endPoint x: 541, endPoint y: 223, distance: 103.7
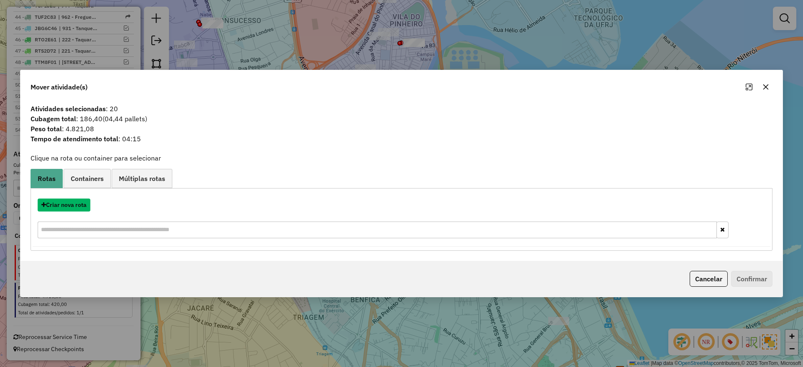
click at [73, 202] on button "Criar nova rota" at bounding box center [64, 205] width 53 height 13
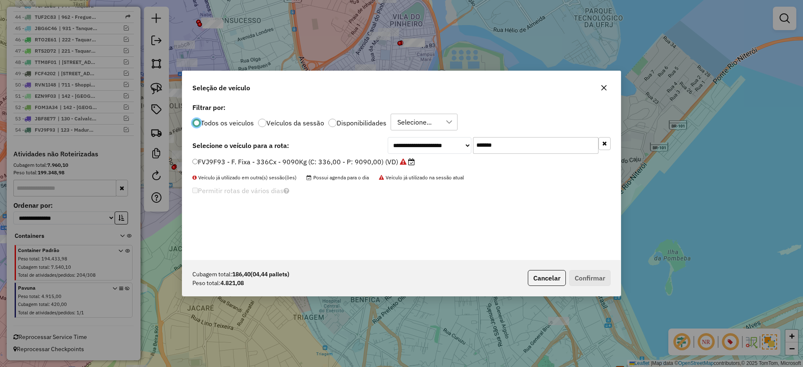
scroll to position [5, 3]
click at [555, 145] on input "*******" at bounding box center [535, 145] width 125 height 17
paste input "text"
type input "*******"
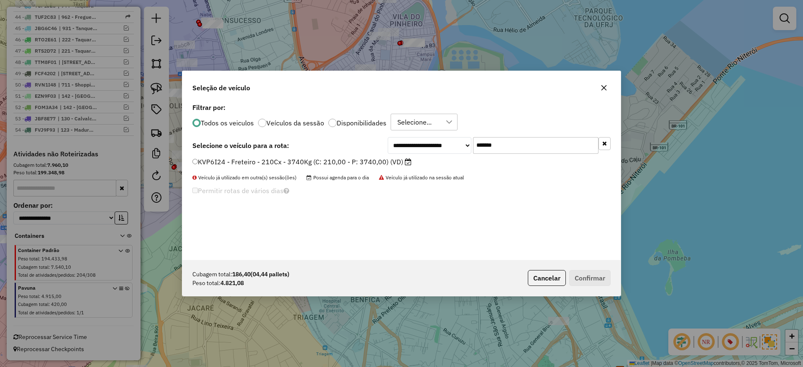
click at [377, 162] on label "KVP6I24 - Freteiro - 210Cx - 3740Kg (C: 210,00 - P: 3740,00) (VD)" at bounding box center [301, 162] width 219 height 10
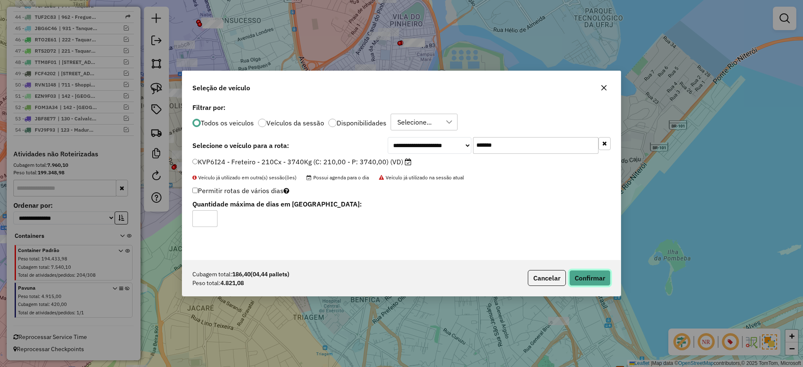
click at [602, 270] on button "Confirmar" at bounding box center [589, 278] width 41 height 16
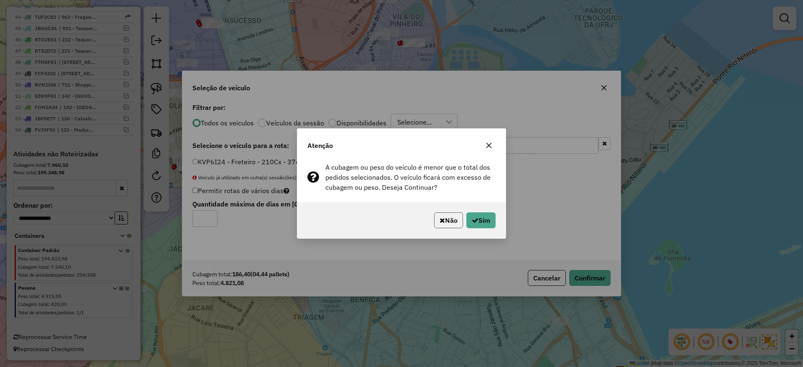
click at [452, 220] on button "Não" at bounding box center [448, 220] width 29 height 16
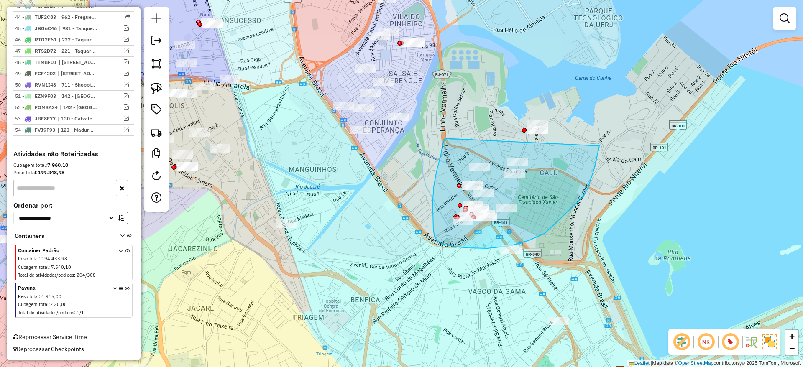
drag, startPoint x: 437, startPoint y: 171, endPoint x: 591, endPoint y: 88, distance: 175.7
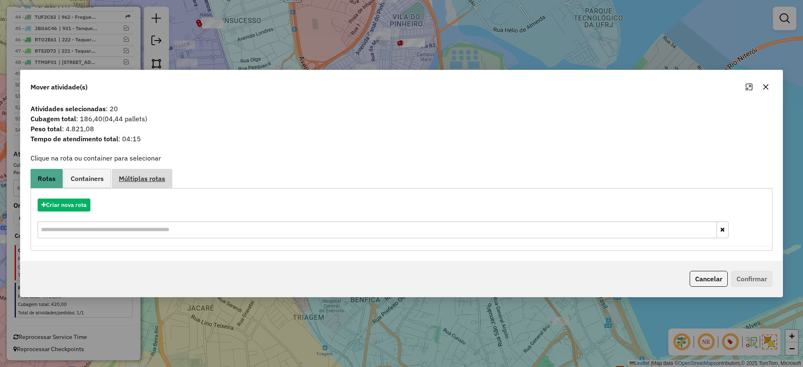
click at [143, 179] on span "Múltiplas rotas" at bounding box center [142, 178] width 46 height 7
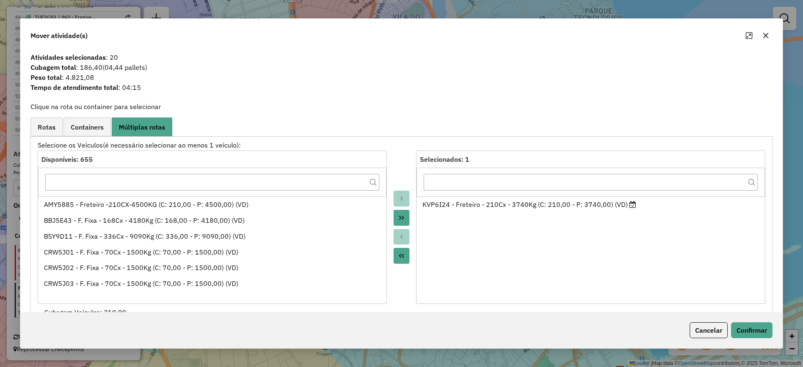
click at [404, 252] on button "Move All to Source" at bounding box center [401, 256] width 16 height 16
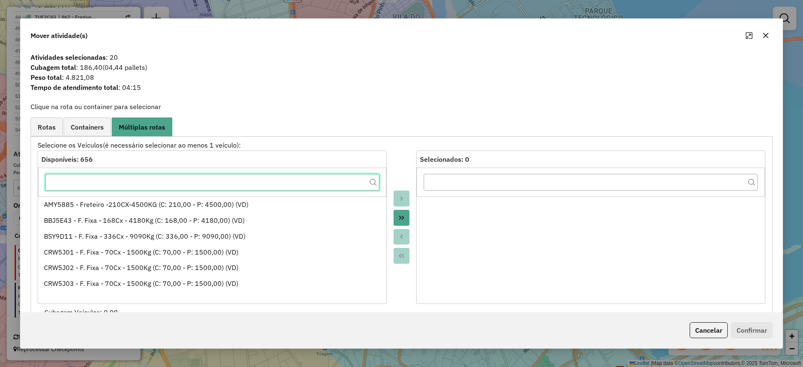
click at [337, 189] on input "text" at bounding box center [212, 182] width 334 height 17
paste input "*******"
type input "*******"
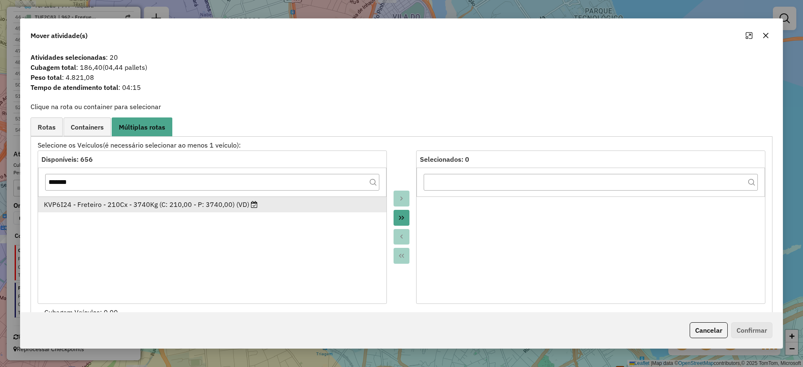
click at [323, 198] on li "KVP6I24 - Freteiro - 210Cx - 3740Kg (C: 210,00 - P: 3740,00) (VD)" at bounding box center [212, 205] width 348 height 16
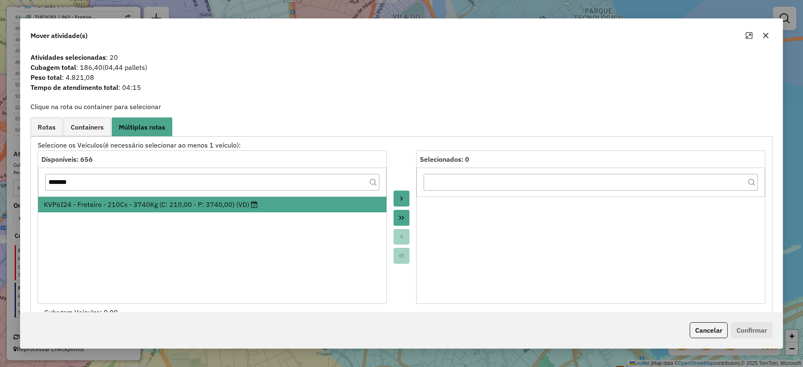
click at [405, 194] on button "Move to Target" at bounding box center [401, 199] width 16 height 16
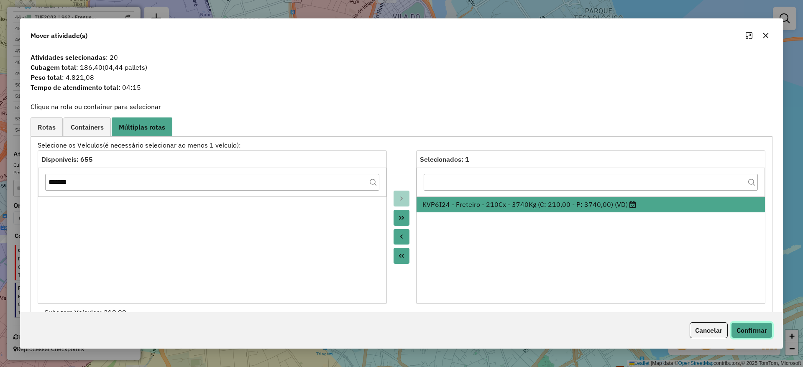
click at [761, 322] on button "Confirmar" at bounding box center [751, 330] width 41 height 16
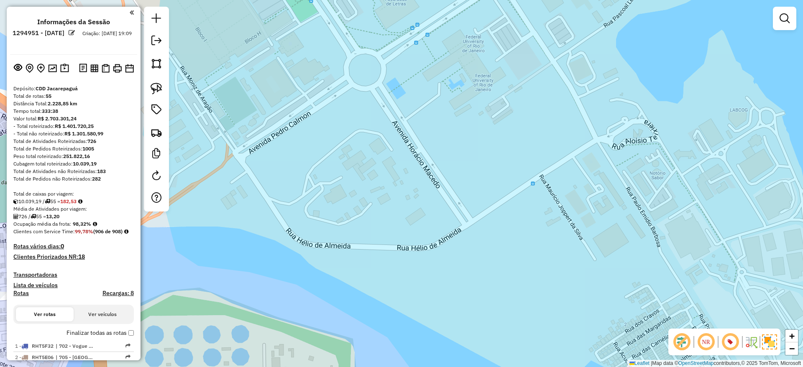
scroll to position [833, 0]
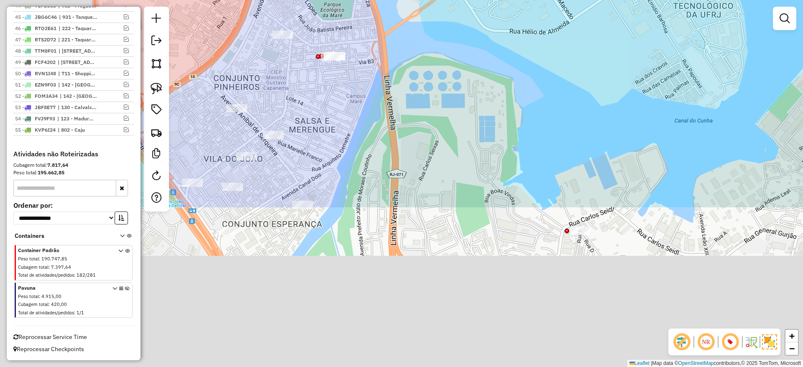
drag, startPoint x: 520, startPoint y: 101, endPoint x: 528, endPoint y: 96, distance: 10.1
click at [525, 95] on div "Janela de atendimento Grade de atendimento Capacidade Transportadoras Veículos …" at bounding box center [401, 183] width 803 height 367
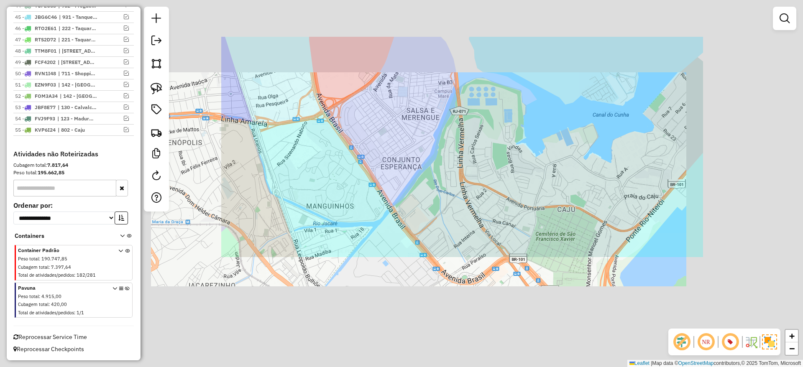
click at [498, 148] on div "Janela de atendimento Grade de atendimento Capacidade Transportadoras Veículos …" at bounding box center [401, 183] width 803 height 367
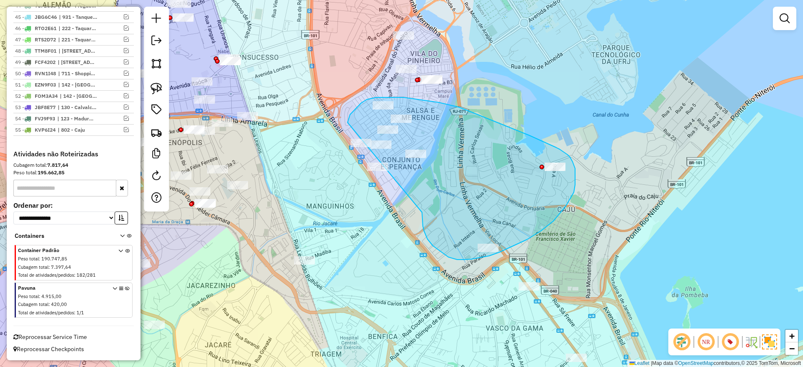
drag, startPoint x: 433, startPoint y: 246, endPoint x: 350, endPoint y: 191, distance: 98.7
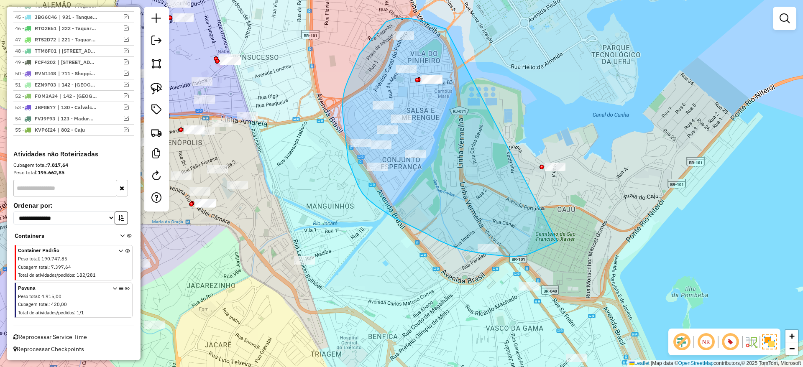
drag, startPoint x: 422, startPoint y: 21, endPoint x: 629, endPoint y: 177, distance: 259.7
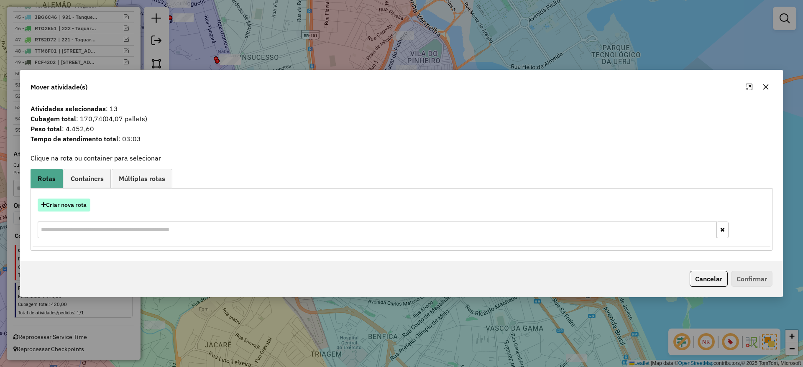
click at [73, 202] on button "Criar nova rota" at bounding box center [64, 205] width 53 height 13
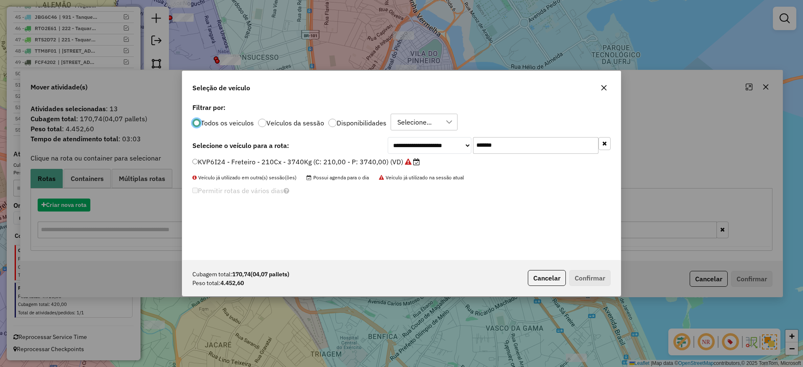
scroll to position [5, 3]
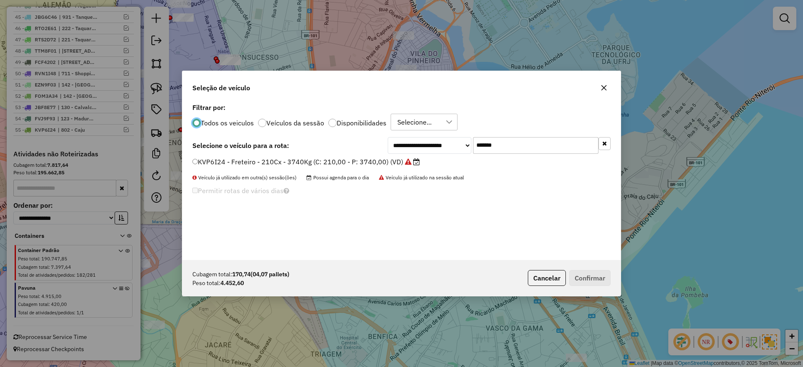
click at [522, 146] on input "*******" at bounding box center [535, 145] width 125 height 17
paste input "text"
type input "*******"
click at [393, 158] on label "RTO2E68 - F. Fixa - 252Cx - 7050Kg (C: 252,00 - P: 7050,00) (VD)" at bounding box center [299, 162] width 215 height 10
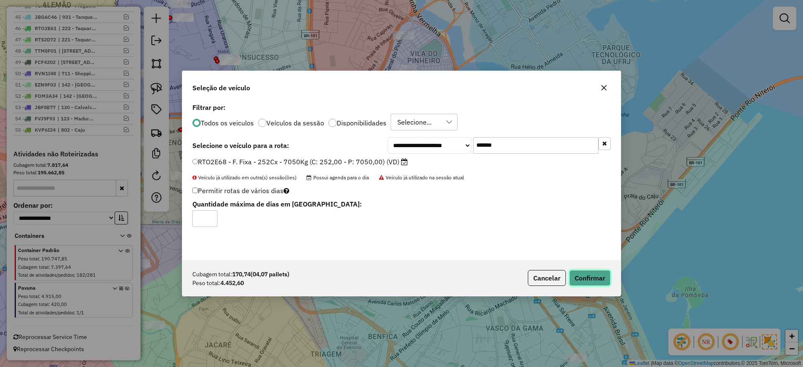
click at [593, 283] on button "Confirmar" at bounding box center [589, 278] width 41 height 16
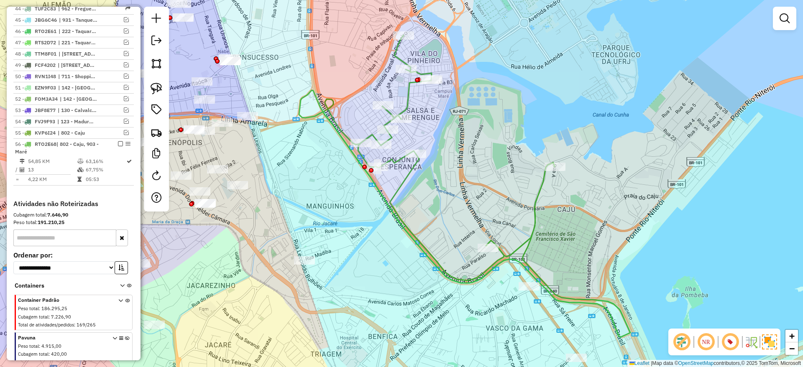
scroll to position [872, 0]
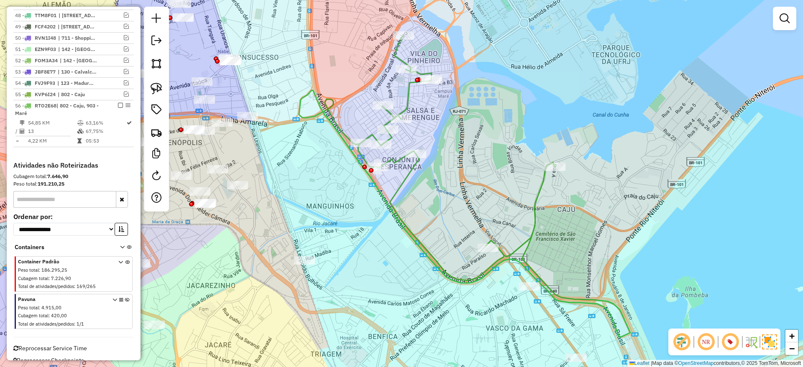
click at [398, 45] on icon at bounding box center [464, 186] width 331 height 302
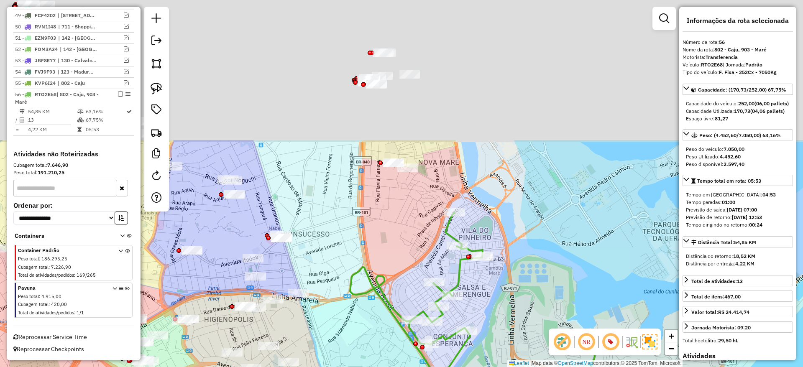
drag, startPoint x: 430, startPoint y: 224, endPoint x: 434, endPoint y: 261, distance: 36.9
click at [434, 261] on div "Janela de atendimento Grade de atendimento Capacidade Transportadoras Veículos …" at bounding box center [401, 183] width 803 height 367
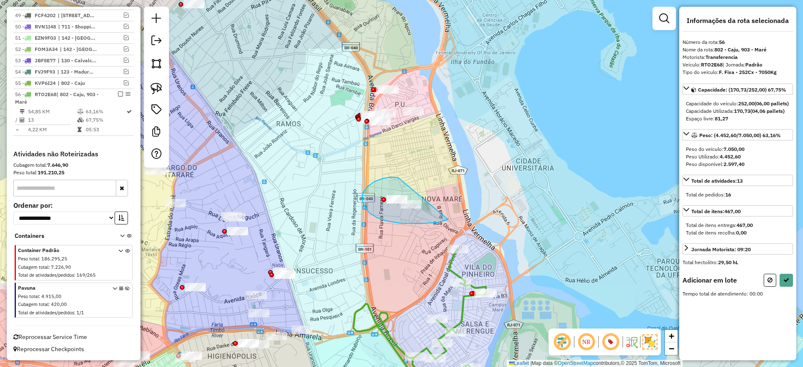
drag, startPoint x: 367, startPoint y: 187, endPoint x: 455, endPoint y: 217, distance: 92.7
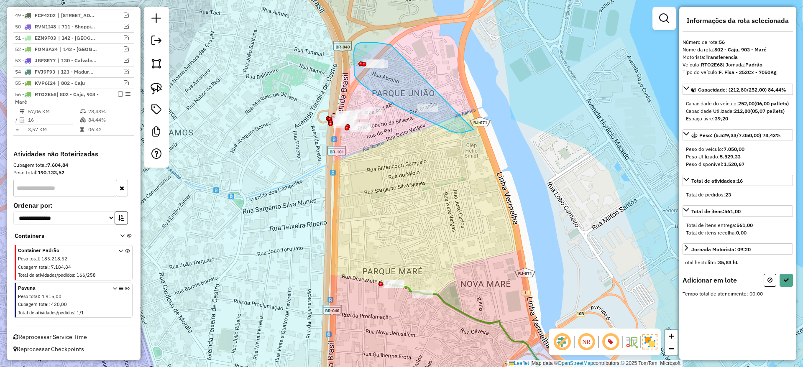
drag, startPoint x: 368, startPoint y: 43, endPoint x: 473, endPoint y: 130, distance: 136.9
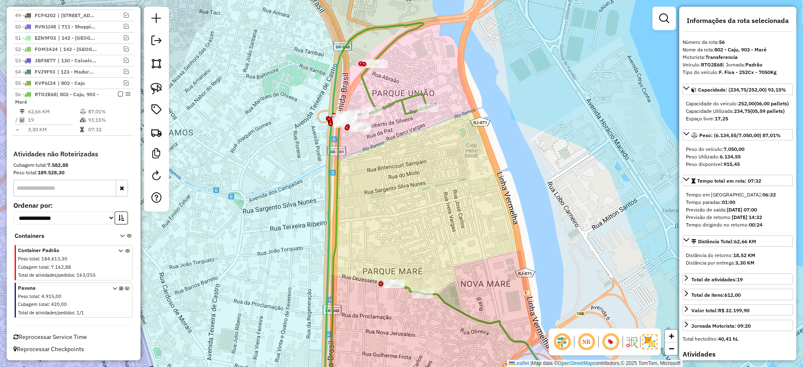
scroll to position [880, 0]
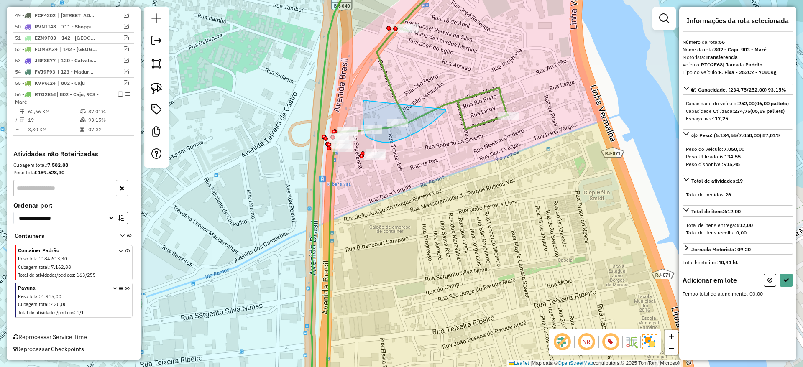
drag, startPoint x: 364, startPoint y: 100, endPoint x: 446, endPoint y: 110, distance: 82.0
drag, startPoint x: 382, startPoint y: 88, endPoint x: 429, endPoint y: 133, distance: 65.4
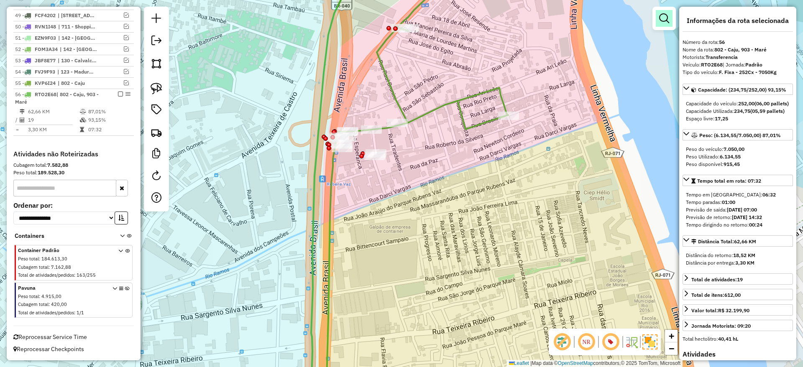
click at [664, 14] on em at bounding box center [664, 18] width 10 height 10
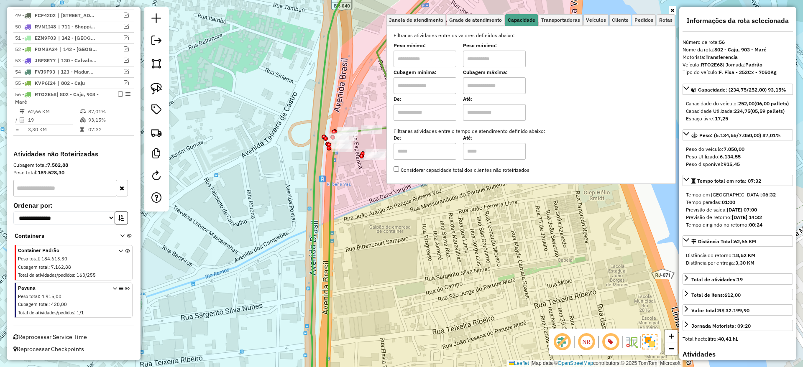
drag, startPoint x: 449, startPoint y: 87, endPoint x: 465, endPoint y: 87, distance: 15.5
click at [452, 87] on input "text" at bounding box center [424, 85] width 63 height 17
type input "****"
click at [500, 85] on input "text" at bounding box center [494, 85] width 63 height 17
type input "*****"
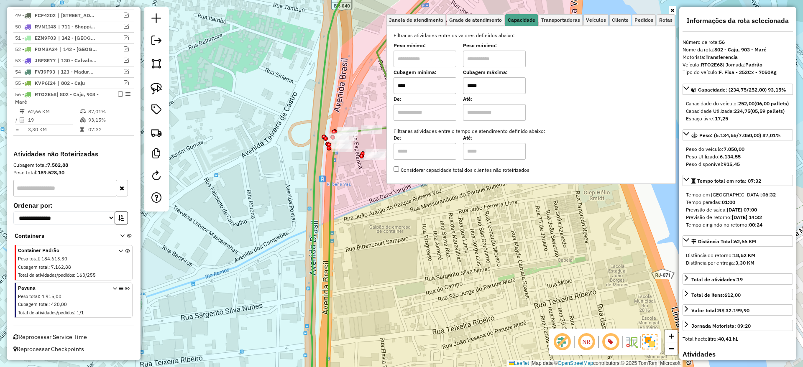
click at [443, 238] on div "Janela de atendimento Grade de atendimento Capacidade Transportadoras Veículos …" at bounding box center [401, 183] width 803 height 367
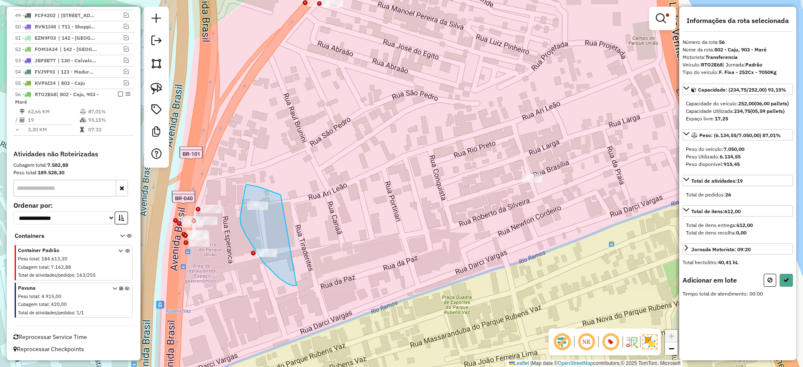
drag, startPoint x: 278, startPoint y: 194, endPoint x: 308, endPoint y: 280, distance: 91.0
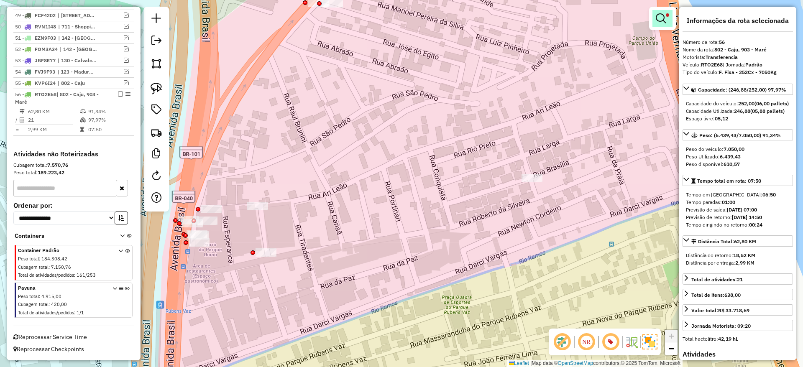
click at [663, 21] on em at bounding box center [661, 18] width 10 height 10
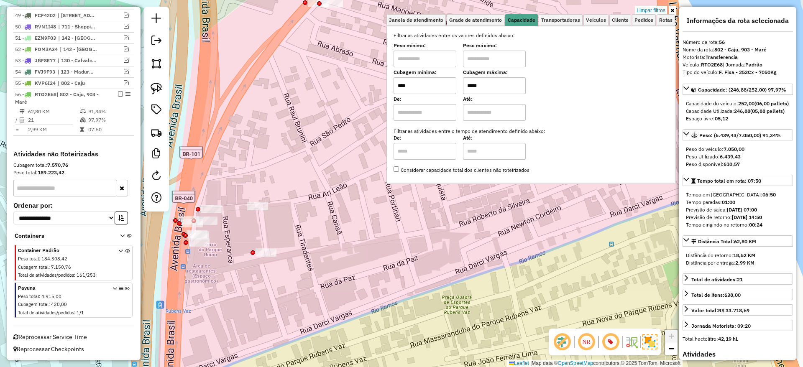
click at [519, 83] on input "*****" at bounding box center [494, 85] width 63 height 17
click at [519, 82] on input "*****" at bounding box center [494, 85] width 63 height 17
type input "****"
click at [332, 116] on div "Limpar filtros Janela de atendimento Grade de atendimento Capacidade Transporta…" at bounding box center [401, 183] width 803 height 367
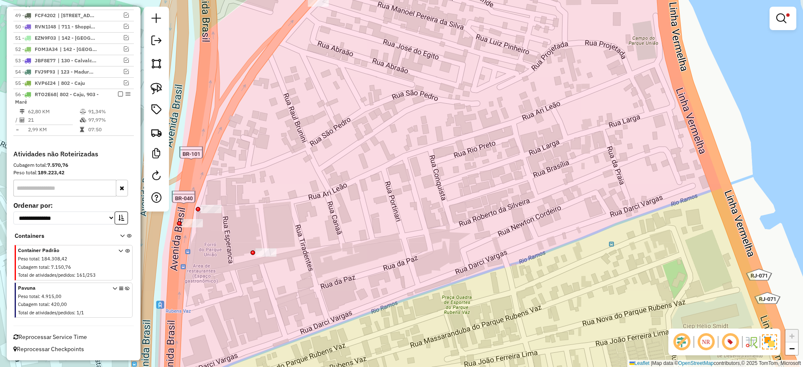
click at [268, 260] on div "Limpar filtros Janela de atendimento Grade de atendimento Capacidade Transporta…" at bounding box center [401, 183] width 803 height 367
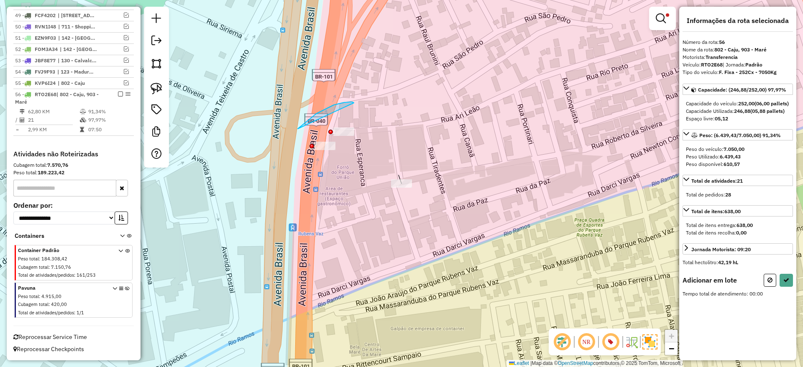
drag, startPoint x: 298, startPoint y: 129, endPoint x: 381, endPoint y: 163, distance: 90.5
drag, startPoint x: 330, startPoint y: 138, endPoint x: 418, endPoint y: 133, distance: 87.9
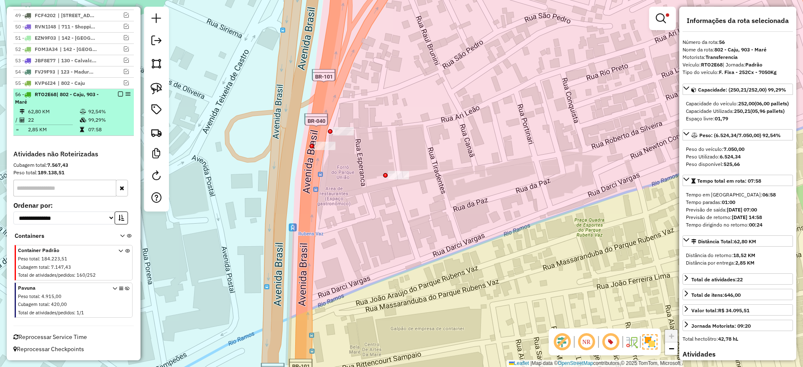
click at [118, 94] on em at bounding box center [120, 94] width 5 height 5
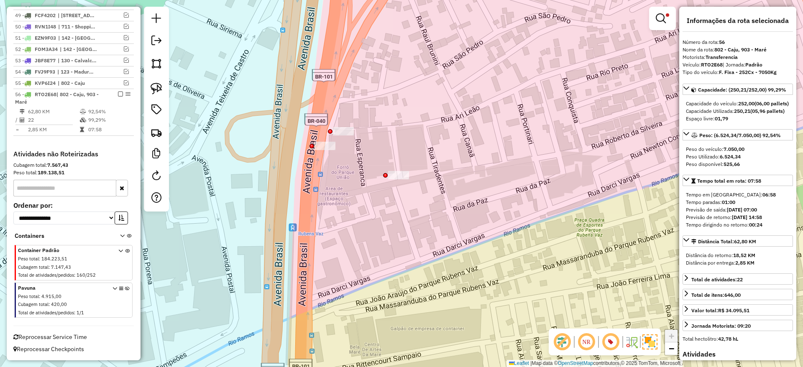
scroll to position [845, 0]
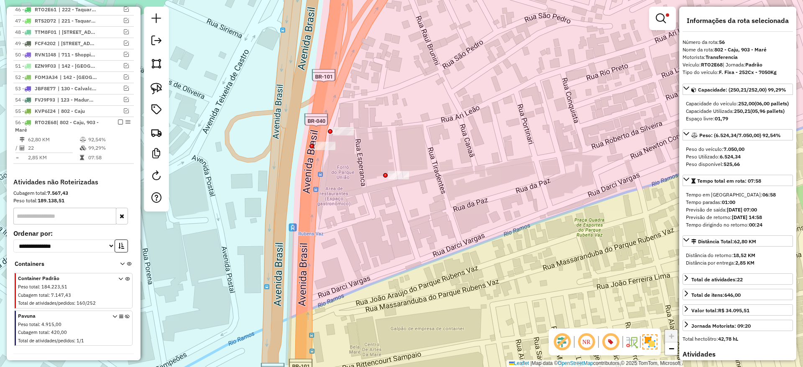
click at [0, 0] on div "Aguarde..." at bounding box center [0, 0] width 0 height 0
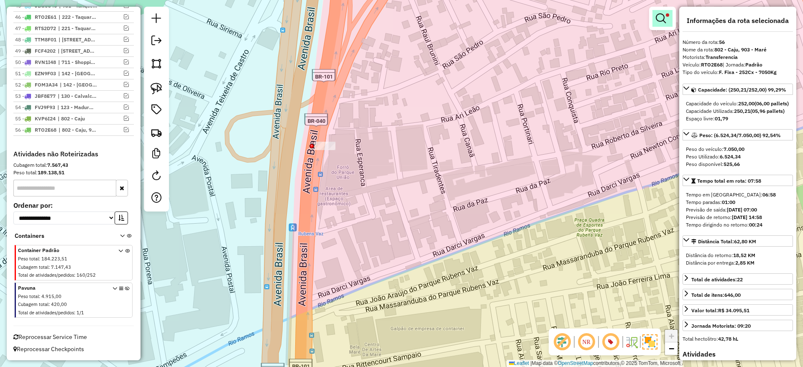
click at [660, 14] on em at bounding box center [661, 18] width 10 height 10
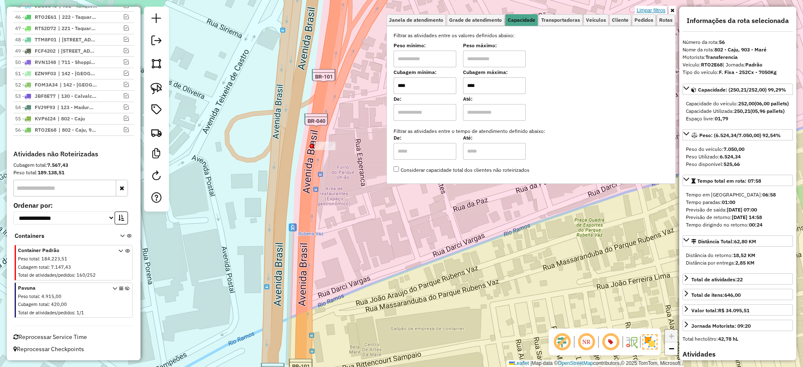
click at [659, 12] on link "Limpar filtros" at bounding box center [651, 10] width 32 height 9
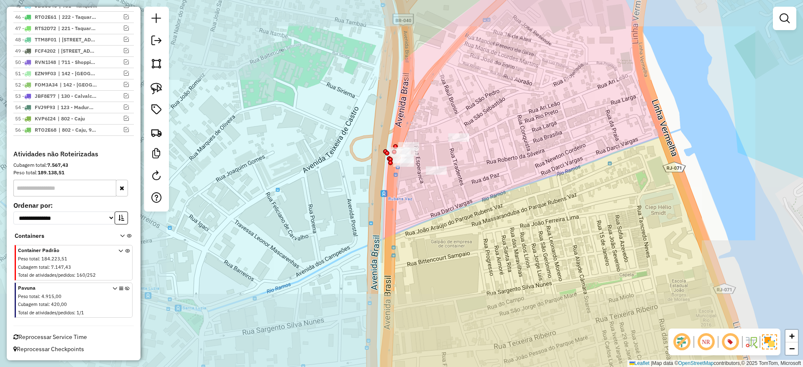
click at [498, 194] on div "Janela de atendimento Grade de atendimento Capacidade Transportadoras Veículos …" at bounding box center [401, 183] width 803 height 367
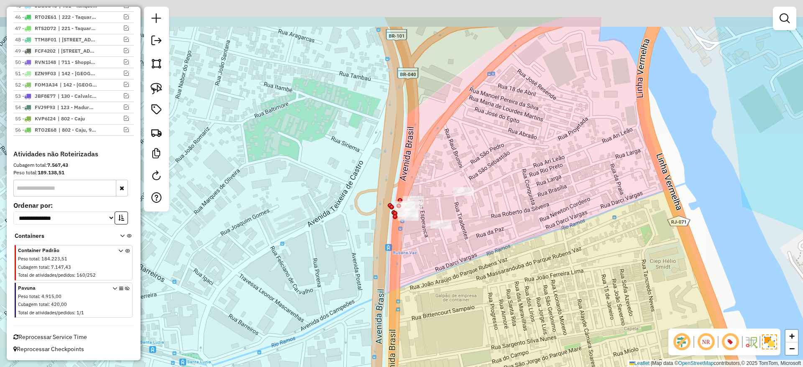
drag, startPoint x: 504, startPoint y: 195, endPoint x: 509, endPoint y: 280, distance: 85.0
click at [509, 281] on div "Janela de atendimento Grade de atendimento Capacidade Transportadoras Veículos …" at bounding box center [401, 183] width 803 height 367
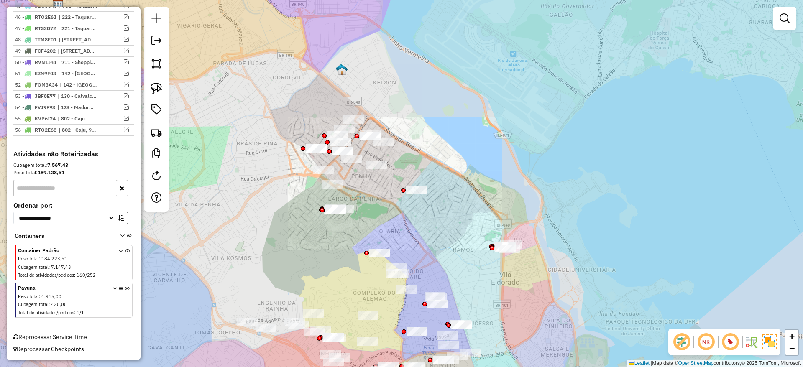
click at [529, 280] on div "Janela de atendimento Grade de atendimento Capacidade Transportadoras Veículos …" at bounding box center [401, 183] width 803 height 367
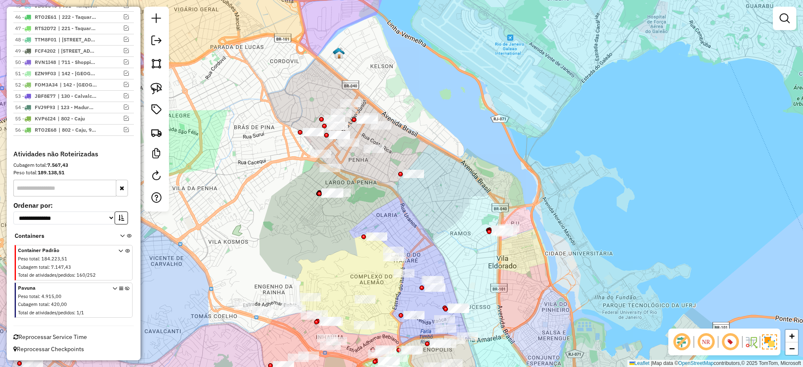
drag, startPoint x: 531, startPoint y: 264, endPoint x: 520, endPoint y: 187, distance: 78.1
click at [520, 191] on div "Janela de atendimento Grade de atendimento Capacidade Transportadoras Veículos …" at bounding box center [401, 183] width 803 height 367
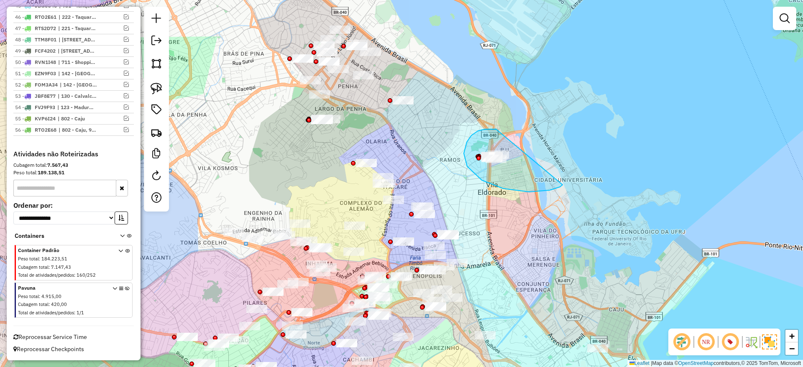
drag, startPoint x: 529, startPoint y: 192, endPoint x: 562, endPoint y: 185, distance: 34.2
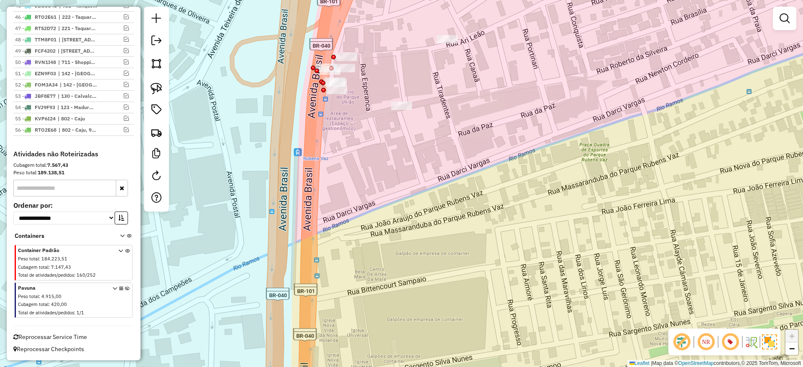
drag, startPoint x: 385, startPoint y: 52, endPoint x: 407, endPoint y: 123, distance: 74.5
click at [407, 123] on div "Janela de atendimento Grade de atendimento Capacidade Transportadoras Veículos …" at bounding box center [401, 183] width 803 height 367
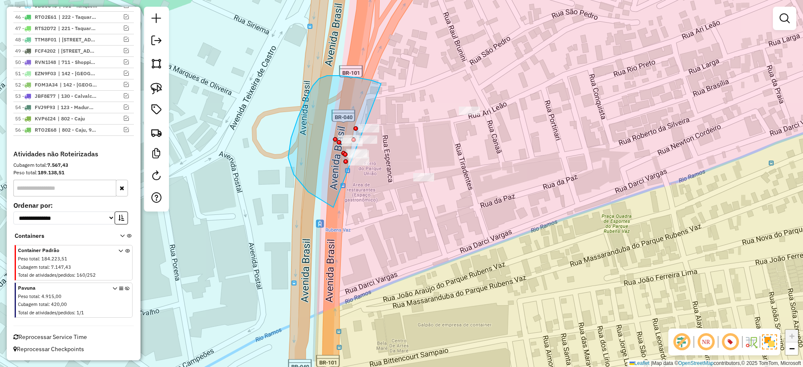
drag, startPoint x: 340, startPoint y: 76, endPoint x: 583, endPoint y: 78, distance: 242.9
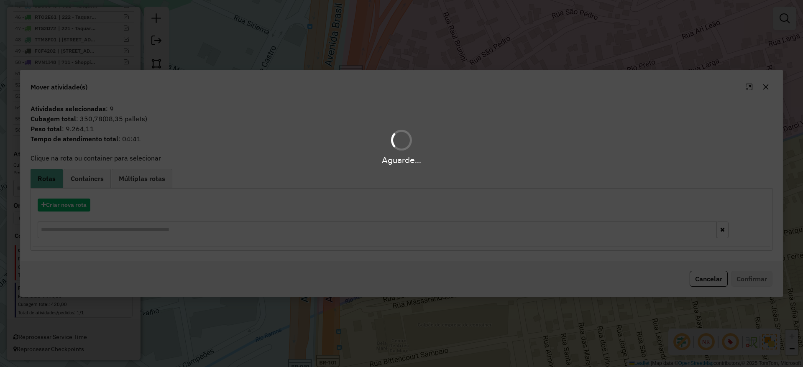
click at [161, 176] on span "Múltiplas rotas" at bounding box center [142, 178] width 46 height 7
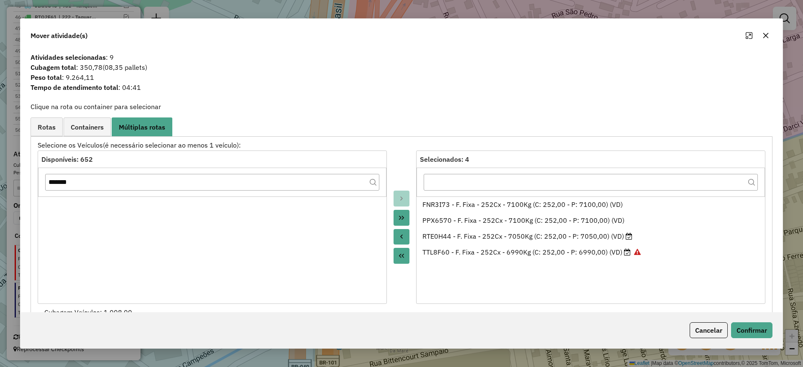
click at [405, 250] on button "Move All to Source" at bounding box center [401, 256] width 16 height 16
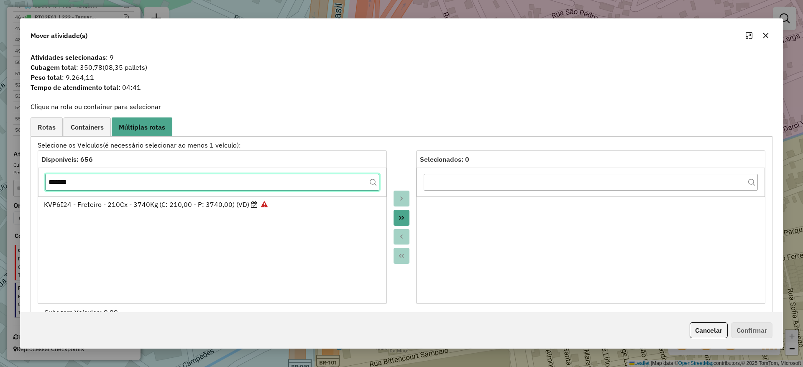
click at [347, 181] on input "*******" at bounding box center [212, 182] width 334 height 17
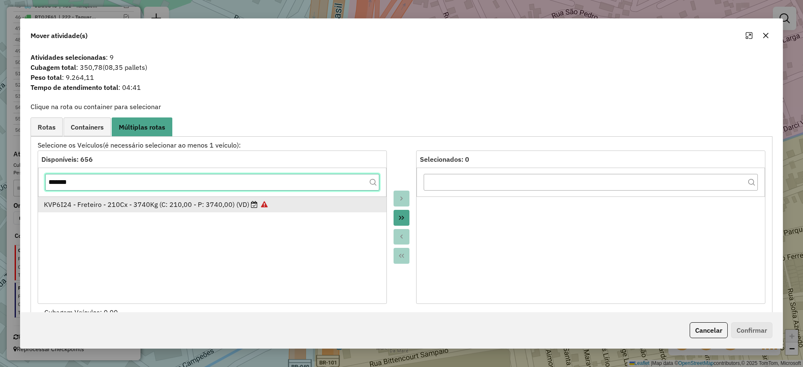
paste input "text"
type input "*******"
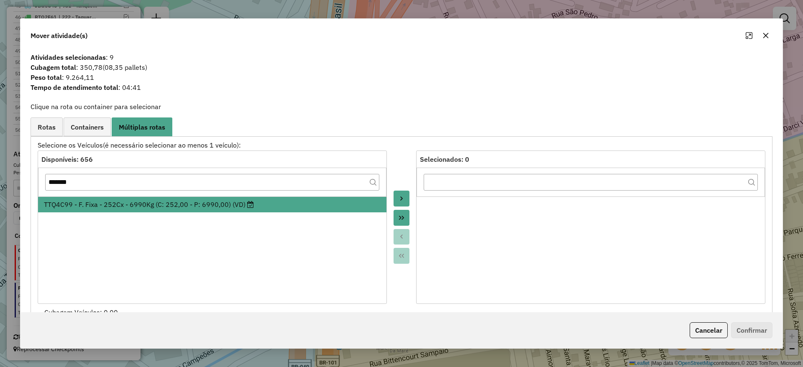
click at [400, 191] on button "Move to Target" at bounding box center [401, 199] width 16 height 16
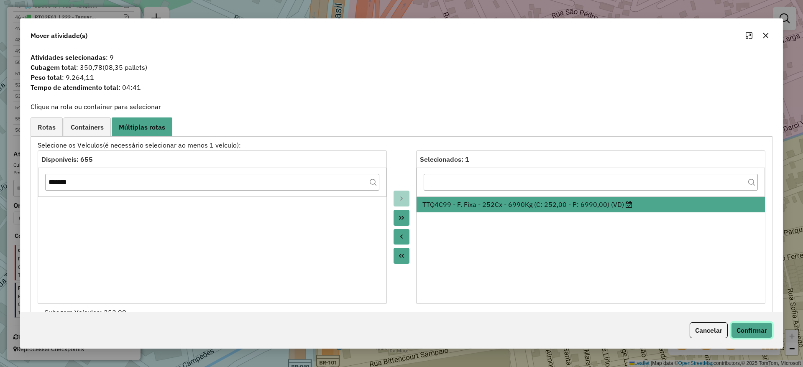
click at [748, 325] on button "Confirmar" at bounding box center [751, 330] width 41 height 16
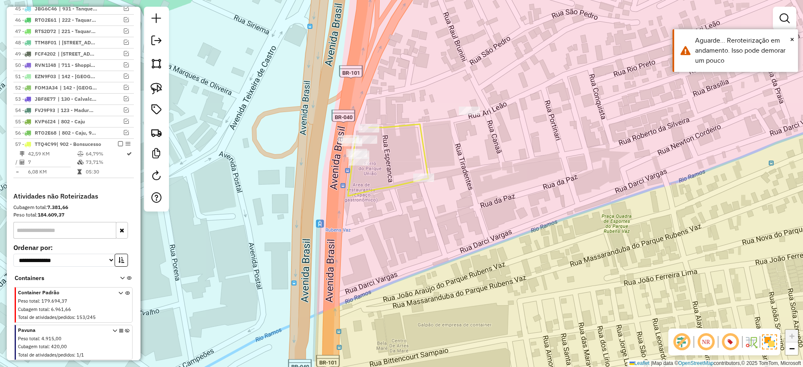
scroll to position [258, 0]
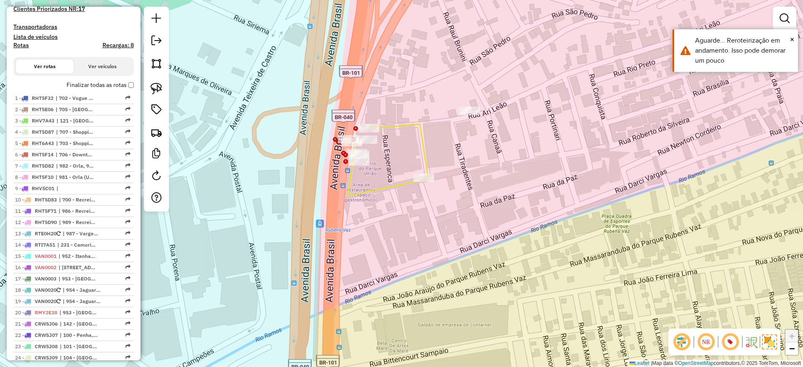
click at [421, 130] on icon at bounding box center [388, 160] width 80 height 72
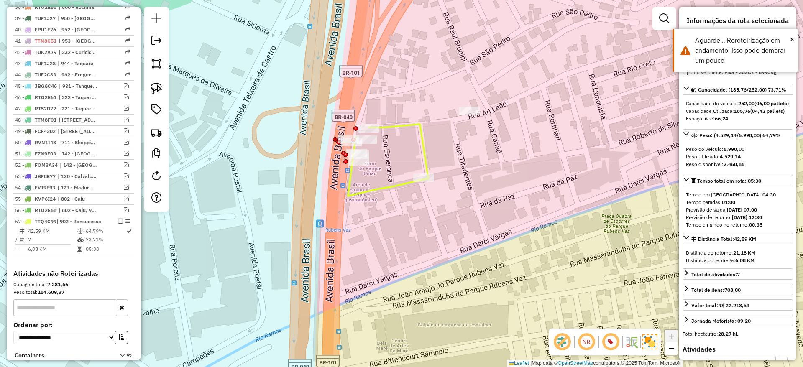
scroll to position [902, 0]
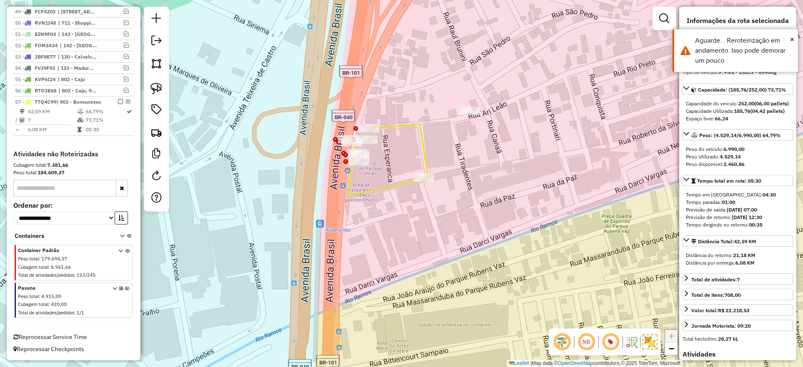
drag, startPoint x: 506, startPoint y: 143, endPoint x: 488, endPoint y: 114, distance: 34.5
click at [506, 143] on div "Janela de atendimento Grade de atendimento Capacidade Transportadoras Veículos …" at bounding box center [401, 183] width 803 height 367
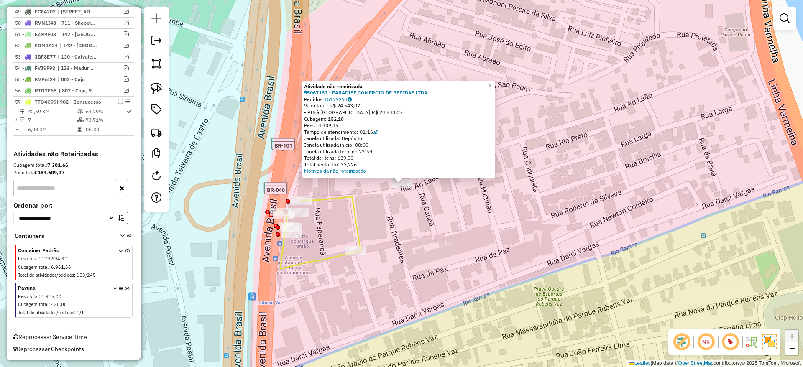
drag, startPoint x: 399, startPoint y: 214, endPoint x: 370, endPoint y: 211, distance: 29.0
click at [399, 214] on div "Atividade não roteirizada 55067183 - PARADISE COMERCIO DE BEBIDAS LTDA Pedidos:…" at bounding box center [401, 183] width 803 height 367
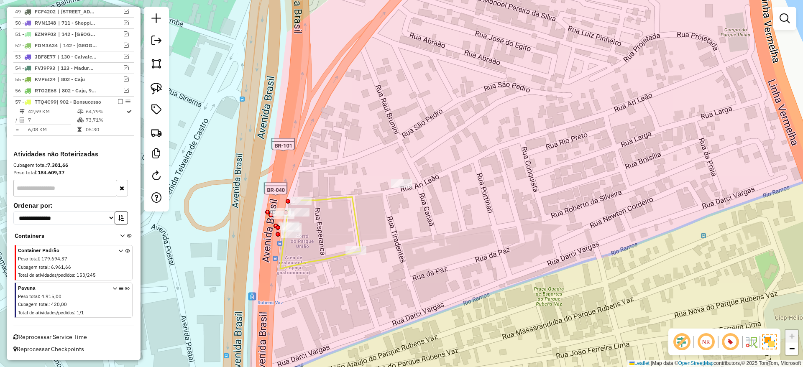
click at [356, 212] on icon at bounding box center [320, 233] width 80 height 72
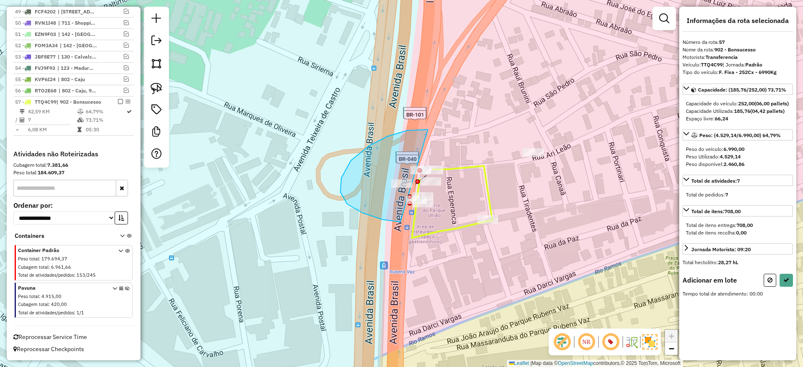
drag, startPoint x: 362, startPoint y: 213, endPoint x: 424, endPoint y: 218, distance: 62.1
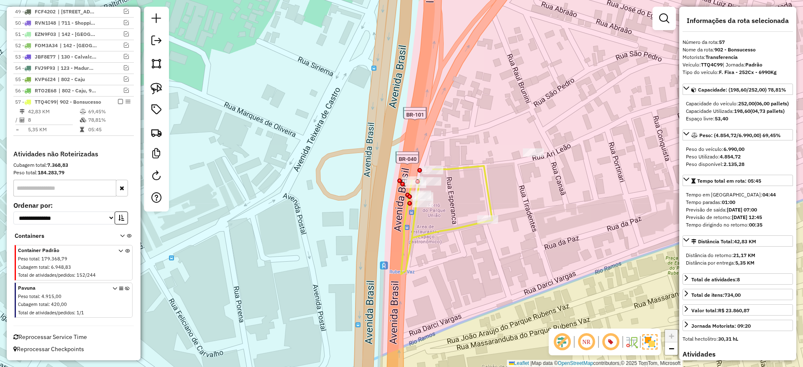
click at [668, 8] on div at bounding box center [663, 18] width 23 height 23
click at [666, 29] on div at bounding box center [663, 18] width 23 height 23
click at [666, 28] on div at bounding box center [663, 18] width 23 height 23
click at [667, 16] on em at bounding box center [664, 18] width 10 height 10
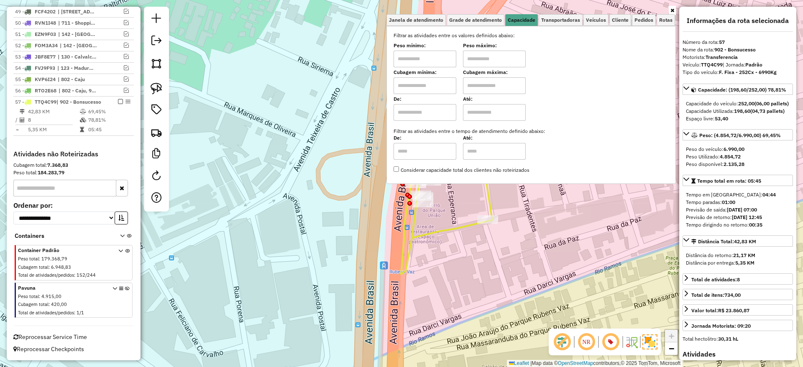
click at [438, 84] on input "text" at bounding box center [424, 85] width 63 height 17
type input "*****"
click at [278, 196] on div "Limpar filtros Janela de atendimento Grade de atendimento Capacidade Transporta…" at bounding box center [401, 183] width 803 height 367
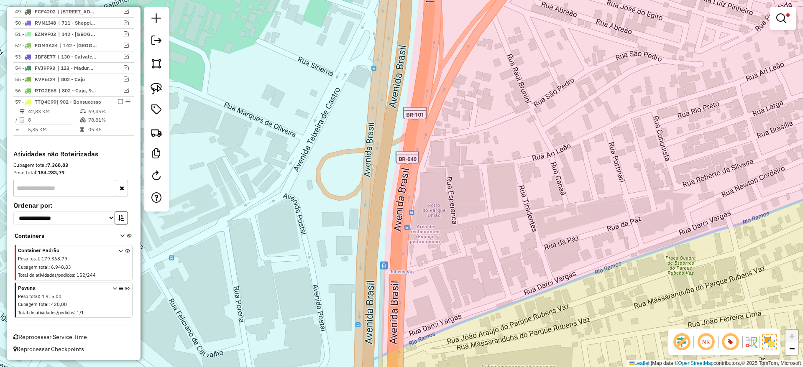
click at [108, 117] on td "78,81%" at bounding box center [109, 120] width 42 height 8
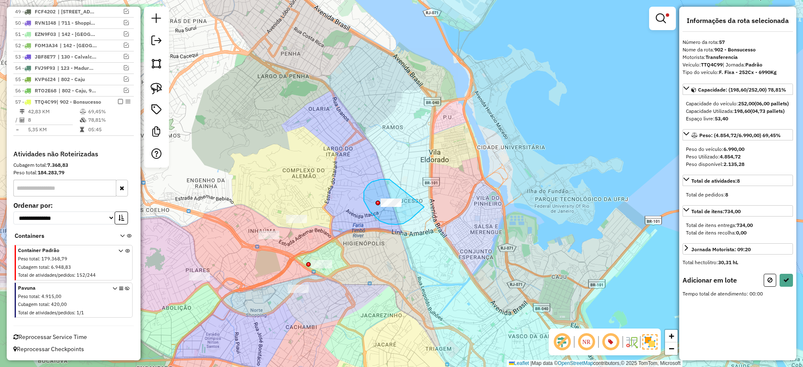
drag, startPoint x: 386, startPoint y: 179, endPoint x: 429, endPoint y: 203, distance: 48.5
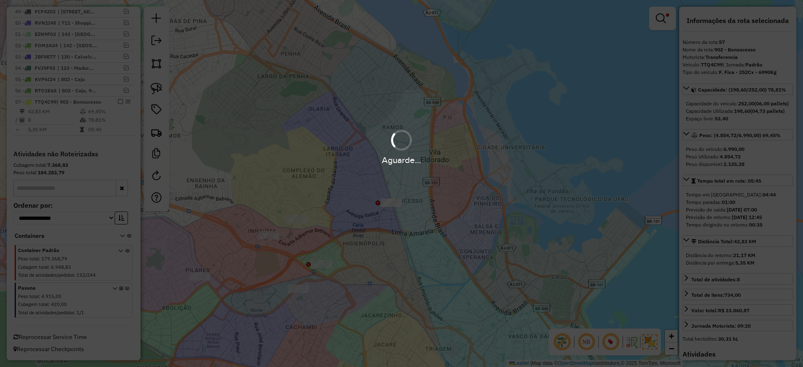
scroll to position [891, 0]
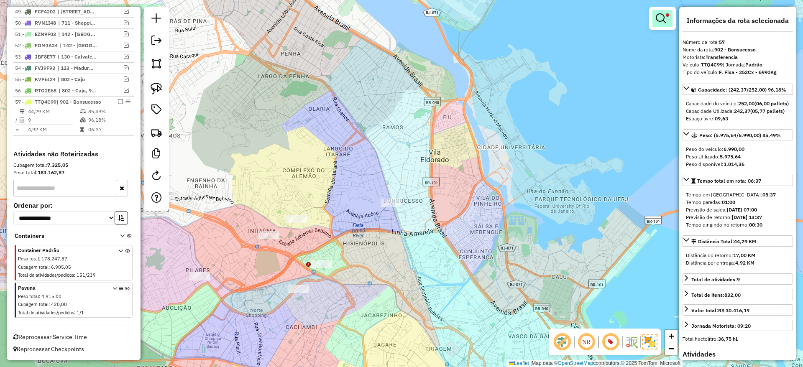
click at [661, 15] on em at bounding box center [661, 18] width 10 height 10
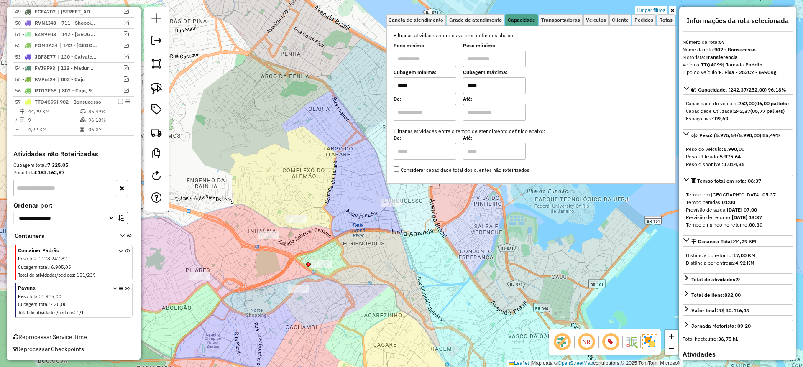
click at [434, 85] on input "*****" at bounding box center [424, 85] width 63 height 17
click at [434, 84] on input "*****" at bounding box center [424, 85] width 63 height 17
type input "****"
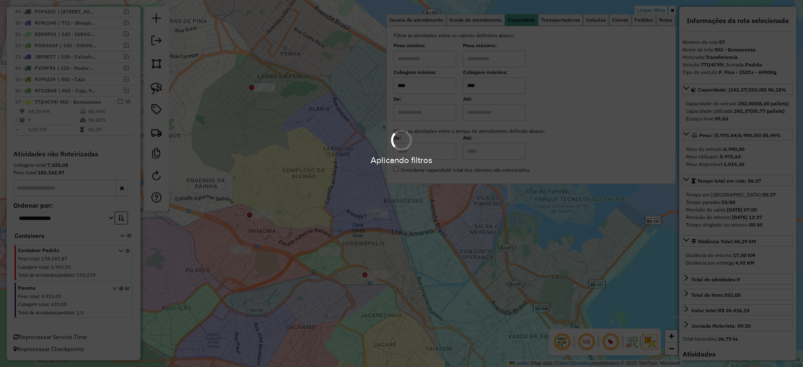
type input "****"
click at [364, 161] on div "Limpar filtros Janela de atendimento Grade de atendimento Capacidade Transporta…" at bounding box center [401, 183] width 803 height 367
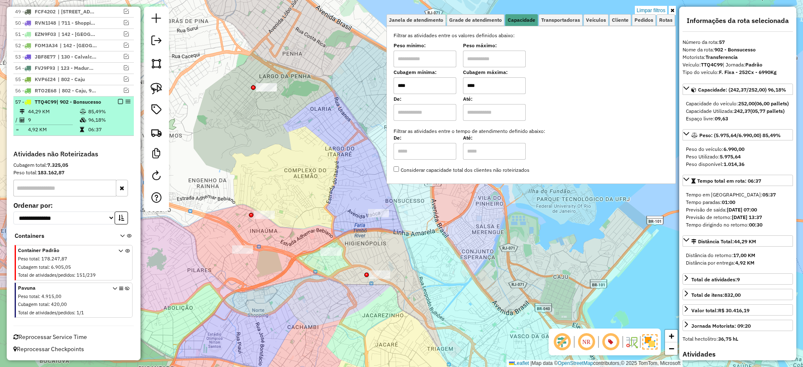
click at [109, 117] on td "96,18%" at bounding box center [109, 120] width 42 height 8
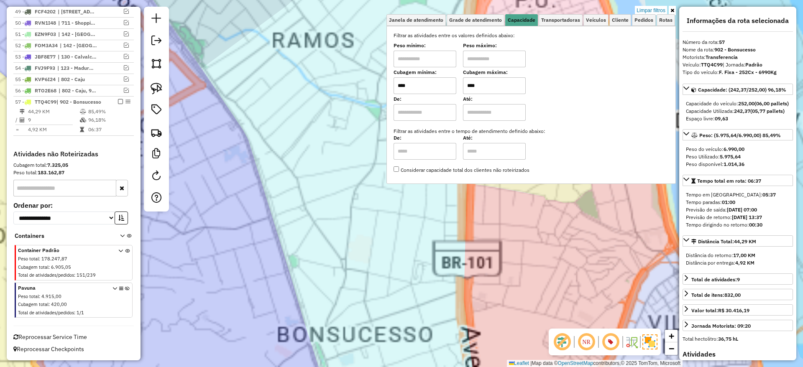
click at [363, 61] on div "Limpar filtros Janela de atendimento Grade de atendimento Capacidade Transporta…" at bounding box center [401, 183] width 803 height 367
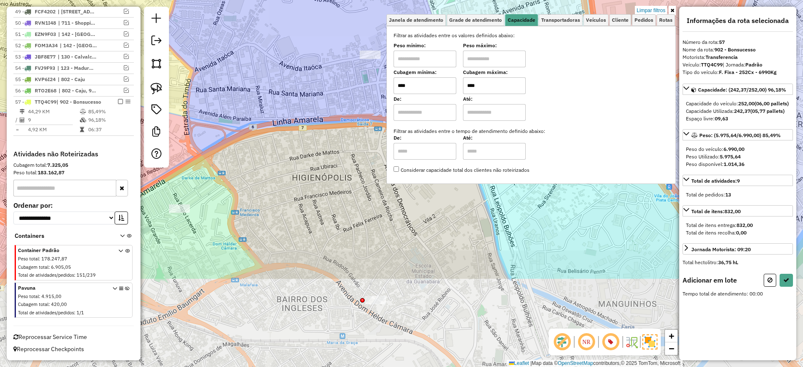
drag, startPoint x: 293, startPoint y: 227, endPoint x: 222, endPoint y: 185, distance: 82.3
click at [186, 227] on div "Limpar filtros Janela de atendimento Grade de atendimento Capacidade Transporta…" at bounding box center [401, 183] width 803 height 367
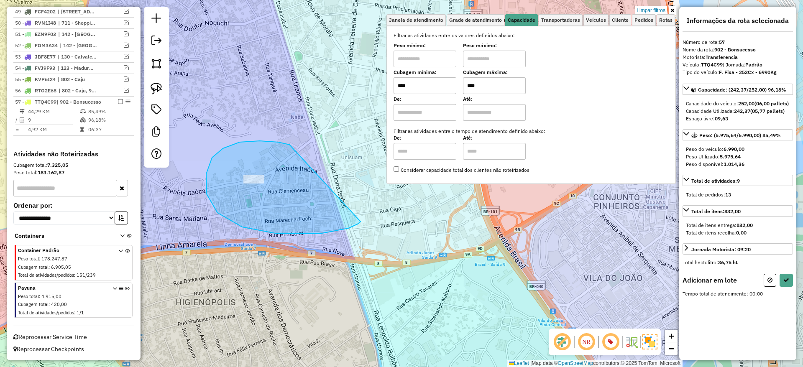
drag, startPoint x: 223, startPoint y: 148, endPoint x: 362, endPoint y: 225, distance: 158.3
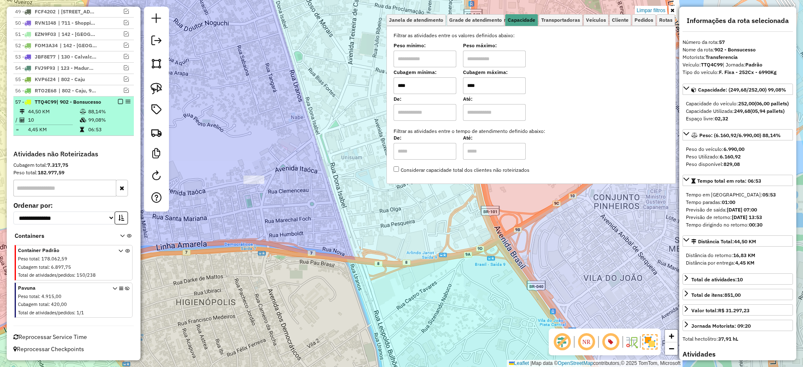
click at [118, 99] on em at bounding box center [120, 101] width 5 height 5
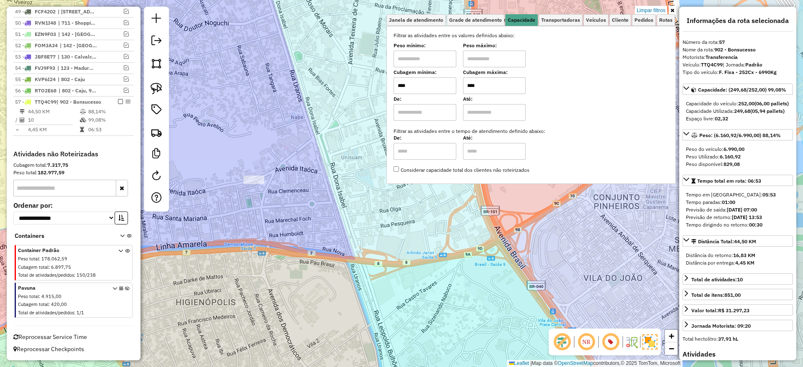
scroll to position [856, 0]
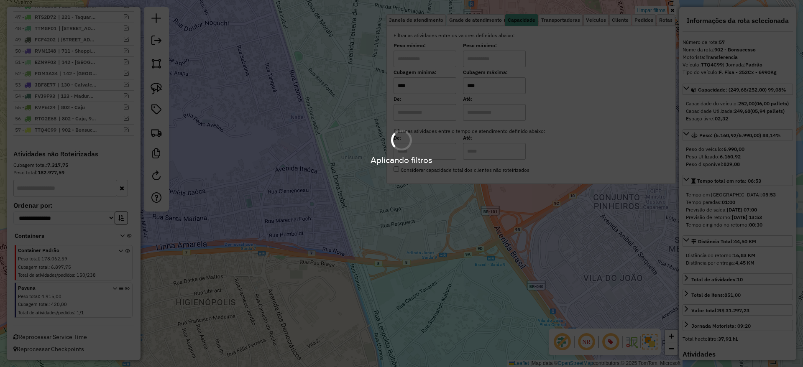
click at [324, 165] on div "Aplicando filtros" at bounding box center [401, 160] width 803 height 13
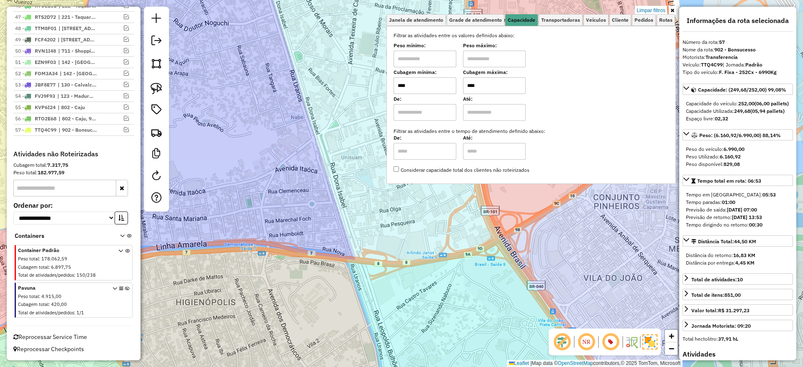
click at [649, 5] on div "Limpar filtros Janela de atendimento Grade de atendimento Capacidade Transporta…" at bounding box center [401, 183] width 803 height 367
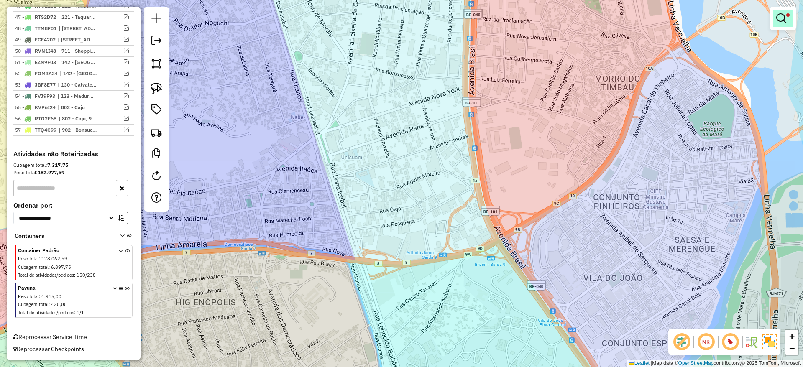
click at [784, 16] on em at bounding box center [781, 18] width 10 height 10
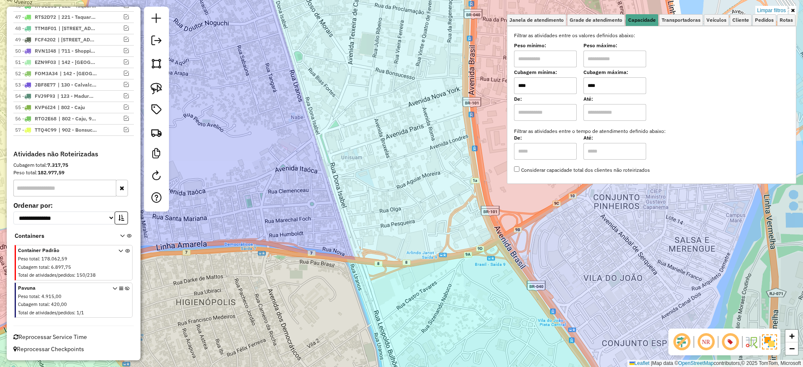
click at [771, 5] on div "Limpar filtros Janela de atendimento Grade de atendimento Capacidade Transporta…" at bounding box center [401, 183] width 803 height 367
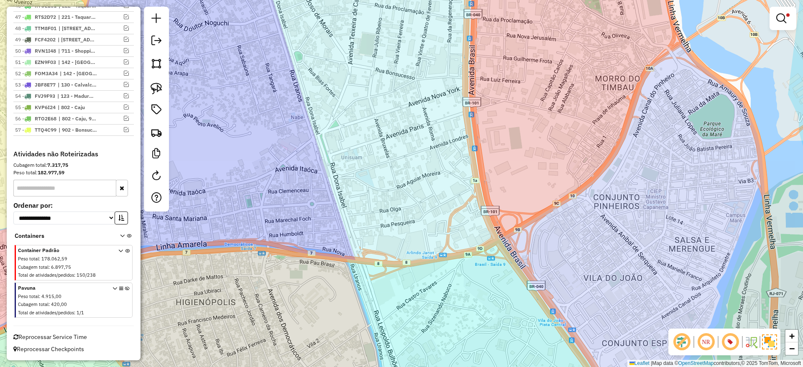
click at [771, 5] on div "Limpar filtros Janela de atendimento Grade de atendimento Capacidade Transporta…" at bounding box center [401, 183] width 803 height 367
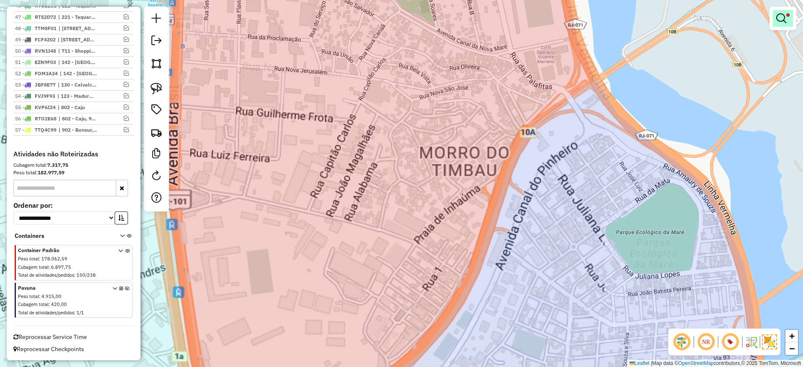
click at [789, 18] on link at bounding box center [783, 18] width 20 height 17
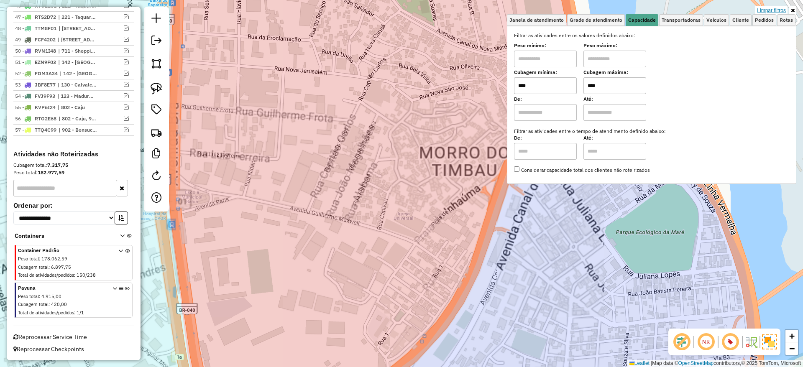
click at [779, 10] on link "Limpar filtros" at bounding box center [771, 10] width 32 height 9
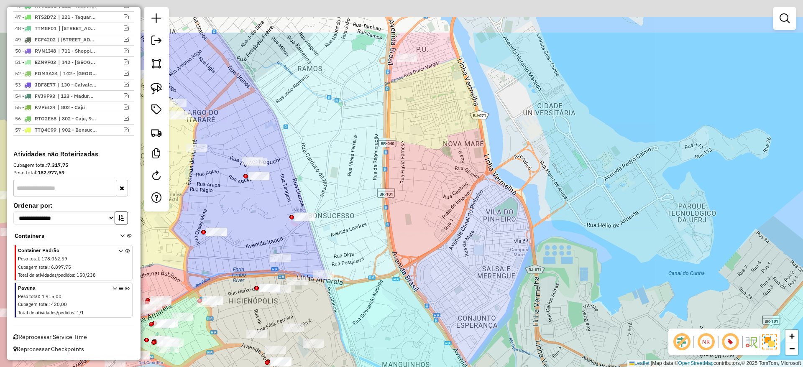
drag, startPoint x: 386, startPoint y: 118, endPoint x: 502, endPoint y: 250, distance: 175.9
click at [511, 278] on div "Janela de atendimento Grade de atendimento Capacidade Transportadoras Veículos …" at bounding box center [401, 183] width 803 height 367
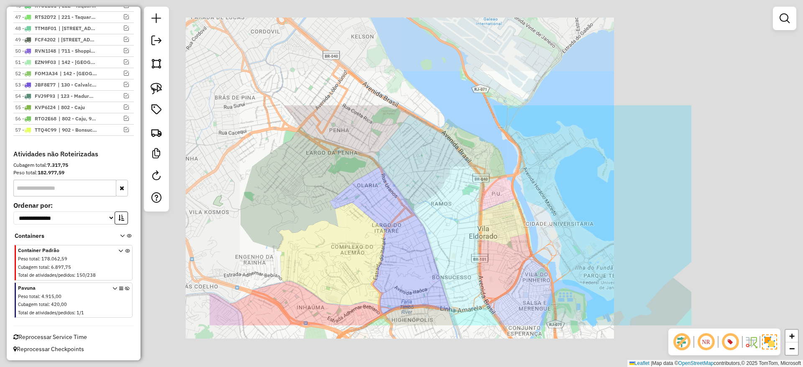
click at [500, 258] on div "Janela de atendimento Grade de atendimento Capacidade Transportadoras Veículos …" at bounding box center [401, 183] width 803 height 367
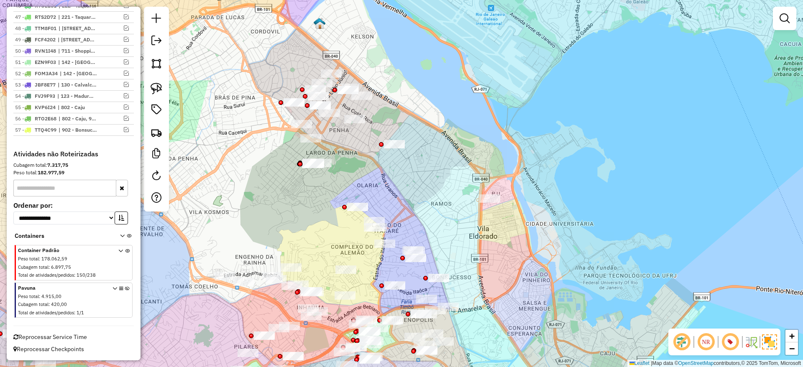
click at [508, 166] on div "Janela de atendimento Grade de atendimento Capacidade Transportadoras Veículos …" at bounding box center [401, 183] width 803 height 367
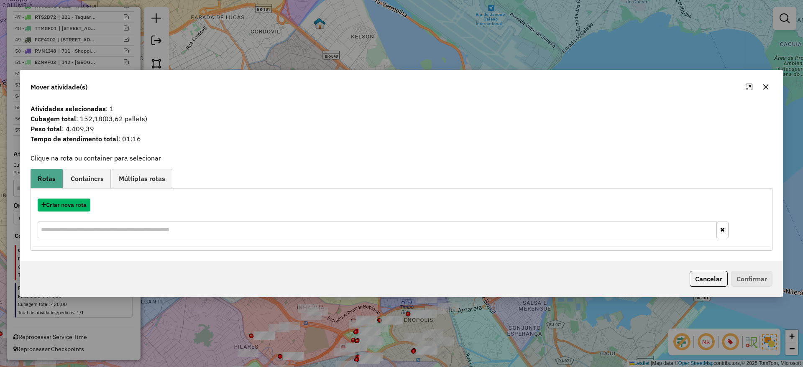
click at [69, 207] on button "Criar nova rota" at bounding box center [64, 205] width 53 height 13
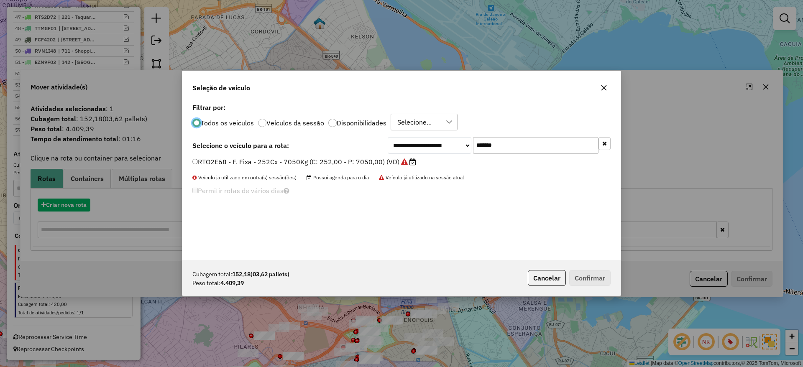
scroll to position [5, 3]
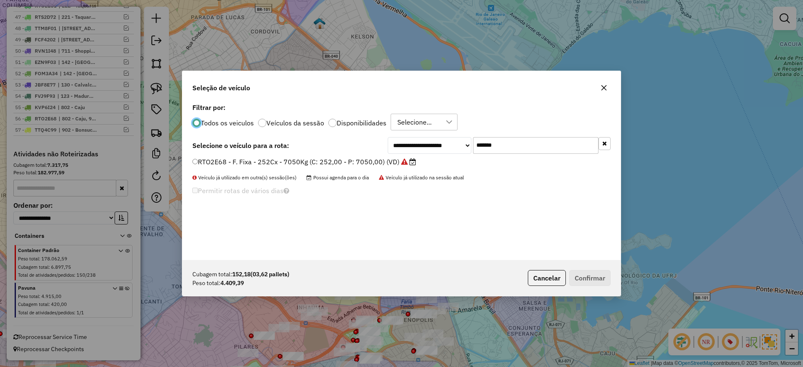
click at [504, 143] on input "*******" at bounding box center [535, 145] width 125 height 17
paste input "text"
type input "*******"
click at [380, 158] on label "RTE0H44 - F. Fixa - 252Cx - 7050Kg (C: 252,00 - P: 7050,00) (VD)" at bounding box center [299, 162] width 215 height 10
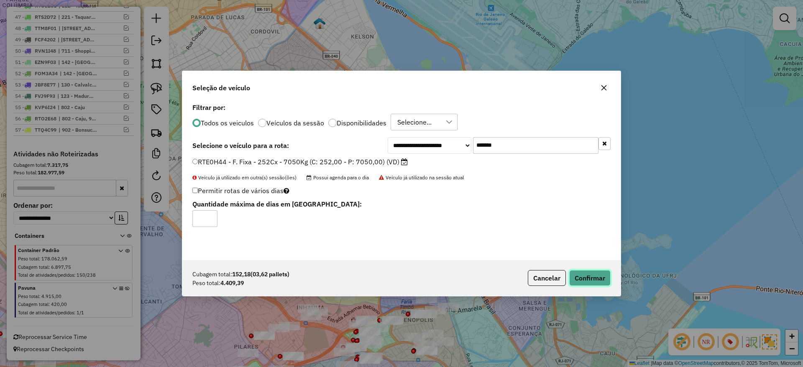
click at [581, 275] on button "Confirmar" at bounding box center [589, 278] width 41 height 16
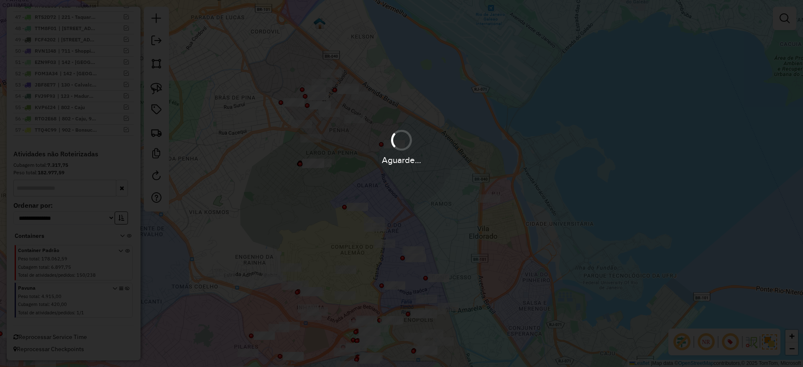
scroll to position [902, 0]
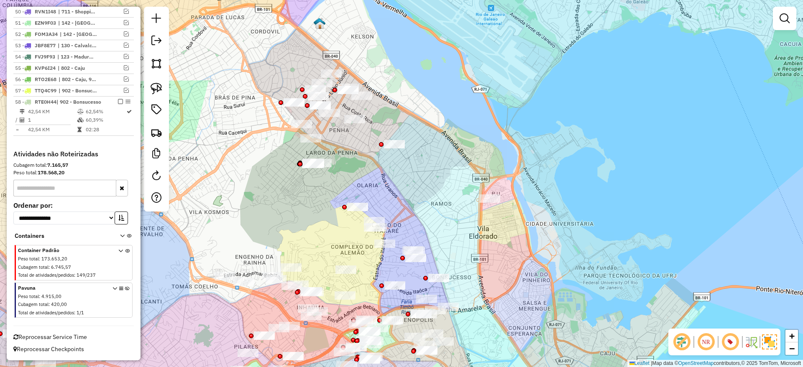
click at [786, 17] on em at bounding box center [784, 18] width 10 height 10
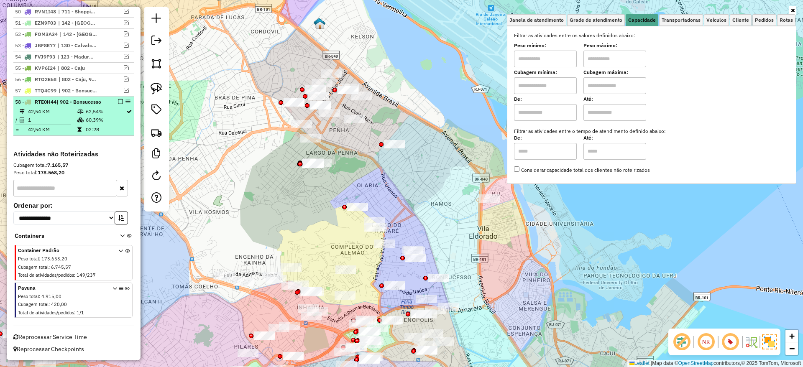
click at [46, 124] on td "1" at bounding box center [52, 120] width 49 height 8
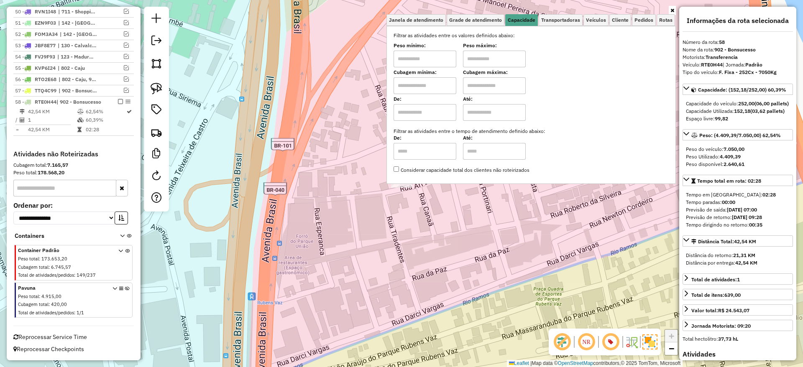
click at [439, 87] on input "text" at bounding box center [424, 85] width 63 height 17
type input "*****"
drag, startPoint x: 292, startPoint y: 247, endPoint x: 136, endPoint y: 197, distance: 164.4
click at [292, 247] on div "Limpar filtros Janela de atendimento Grade de atendimento Capacidade Transporta…" at bounding box center [401, 183] width 803 height 367
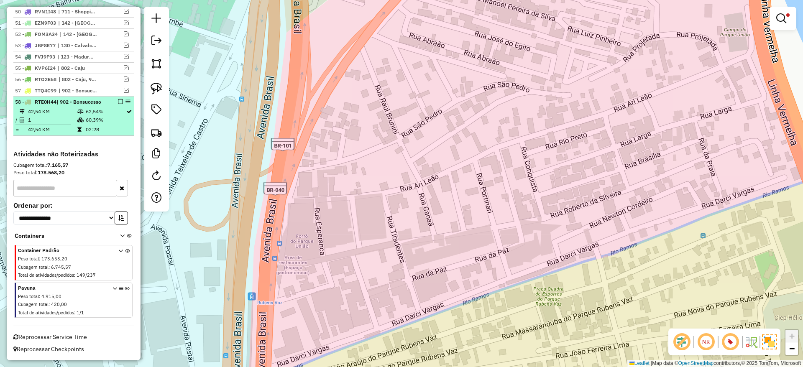
click at [77, 114] on icon at bounding box center [80, 111] width 6 height 5
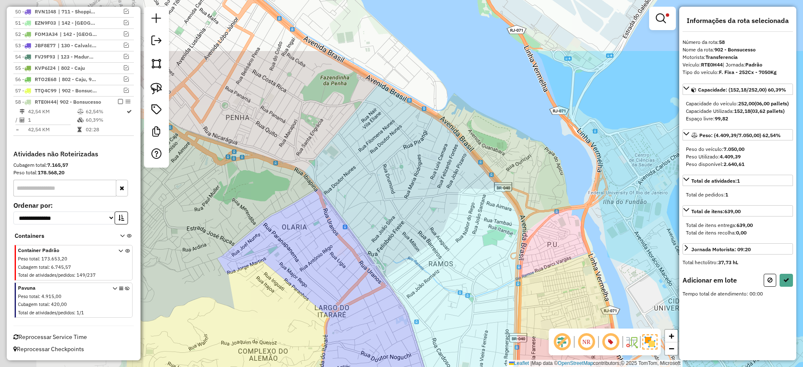
drag, startPoint x: 502, startPoint y: 240, endPoint x: 541, endPoint y: 259, distance: 43.6
click at [541, 260] on div "Limpar filtros Janela de atendimento Grade de atendimento Capacidade Transporta…" at bounding box center [401, 183] width 803 height 367
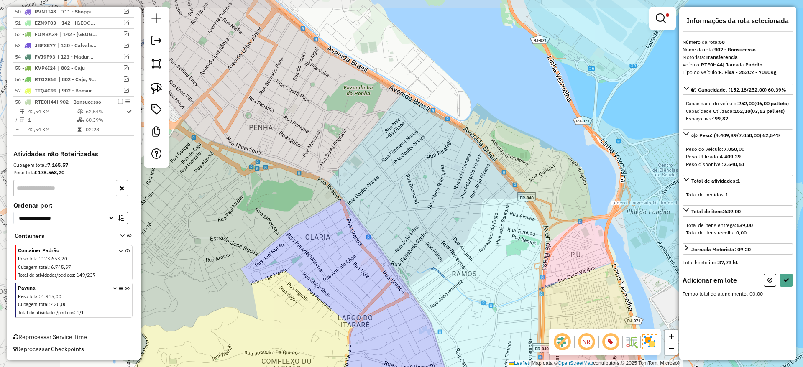
drag, startPoint x: 214, startPoint y: 195, endPoint x: 383, endPoint y: 122, distance: 184.3
click at [383, 122] on div "Limpar filtros Janela de atendimento Grade de atendimento Capacidade Transporta…" at bounding box center [401, 183] width 803 height 367
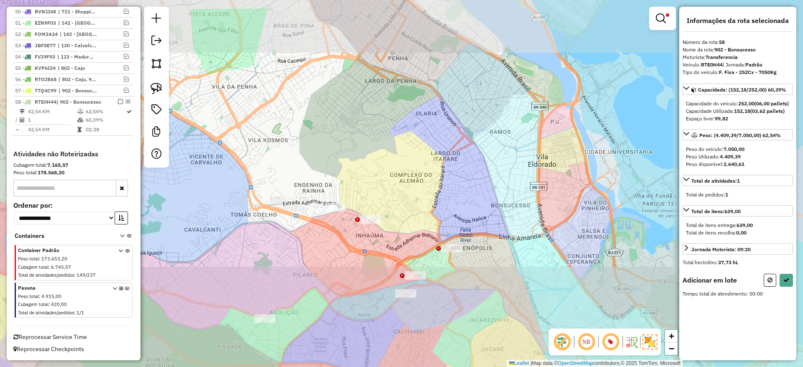
drag, startPoint x: 426, startPoint y: 193, endPoint x: 401, endPoint y: 119, distance: 78.0
click at [401, 119] on div "Limpar filtros Janela de atendimento Grade de atendimento Capacidade Transporta…" at bounding box center [401, 183] width 803 height 367
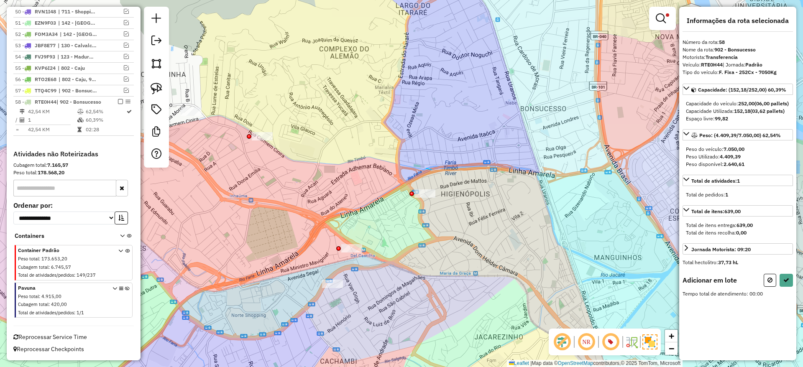
drag, startPoint x: 426, startPoint y: 169, endPoint x: 513, endPoint y: 233, distance: 108.2
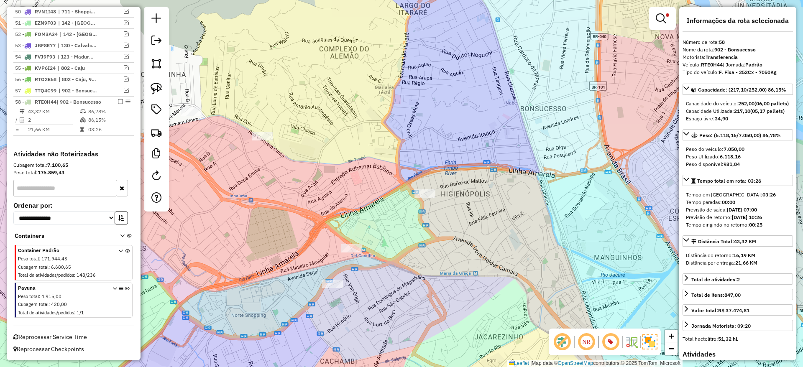
scroll to position [913, 0]
click at [661, 17] on em at bounding box center [661, 18] width 10 height 10
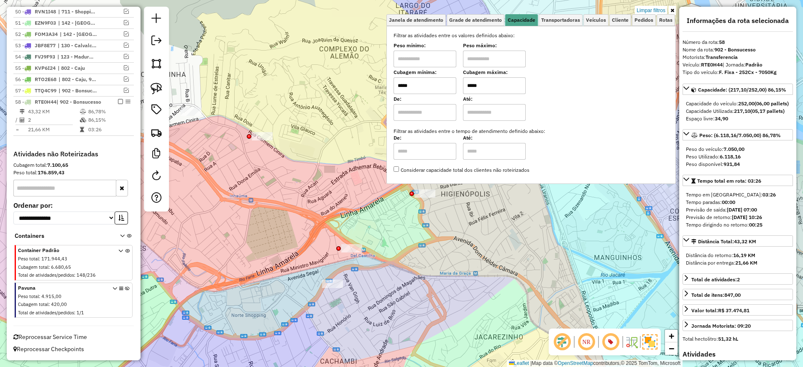
click at [445, 84] on input "*****" at bounding box center [424, 85] width 63 height 17
type input "*****"
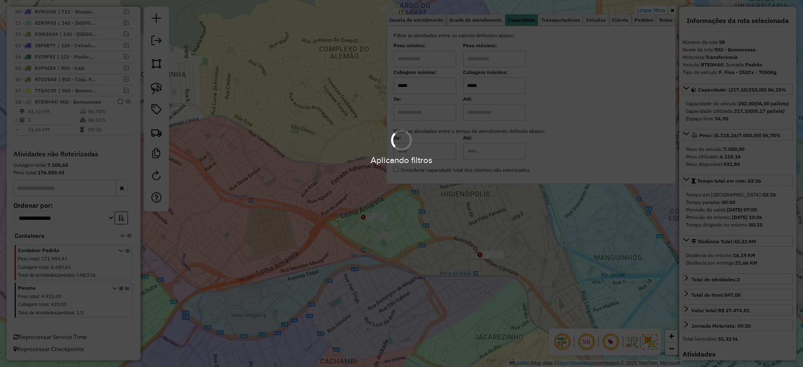
type input "*****"
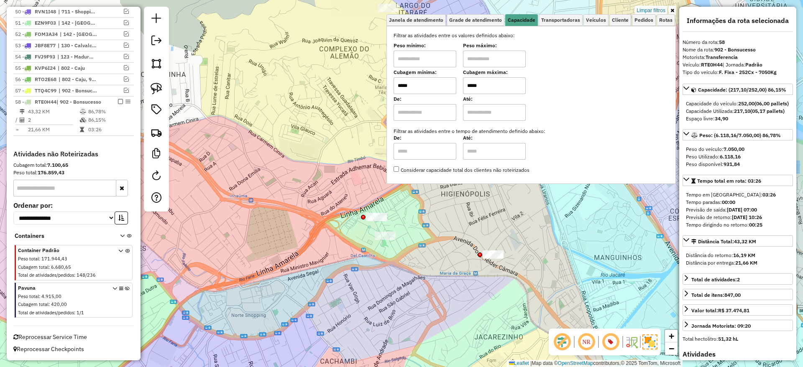
click at [314, 129] on div "Limpar filtros Janela de atendimento Grade de atendimento Capacidade Transporta…" at bounding box center [401, 183] width 803 height 367
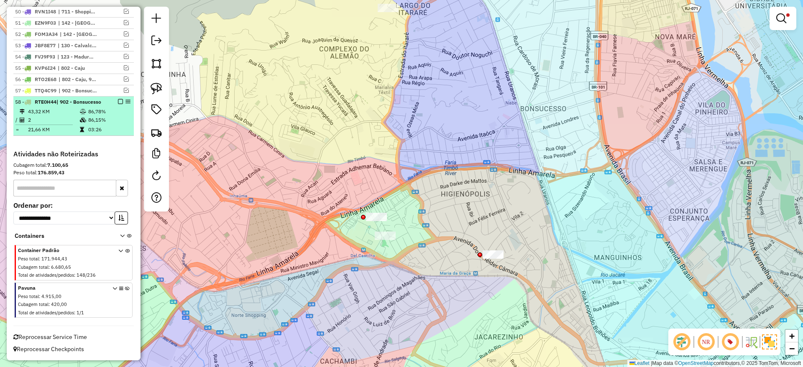
click at [89, 120] on td "86,15%" at bounding box center [109, 120] width 42 height 8
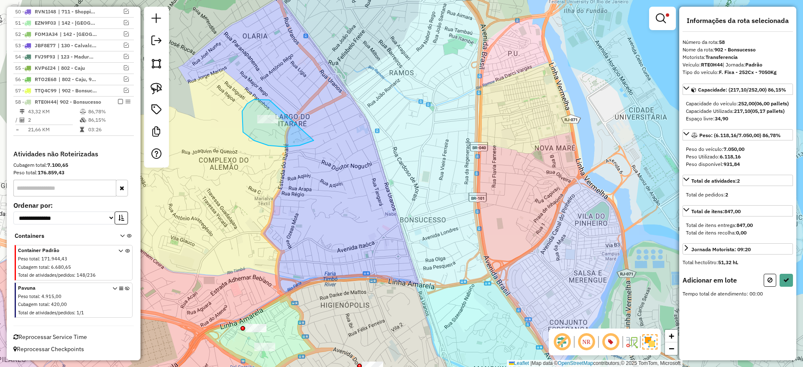
drag, startPoint x: 242, startPoint y: 111, endPoint x: 330, endPoint y: 130, distance: 89.9
drag, startPoint x: 330, startPoint y: 130, endPoint x: 350, endPoint y: 133, distance: 20.2
click at [0, 0] on div "Aplicando filtros" at bounding box center [0, 0] width 0 height 0
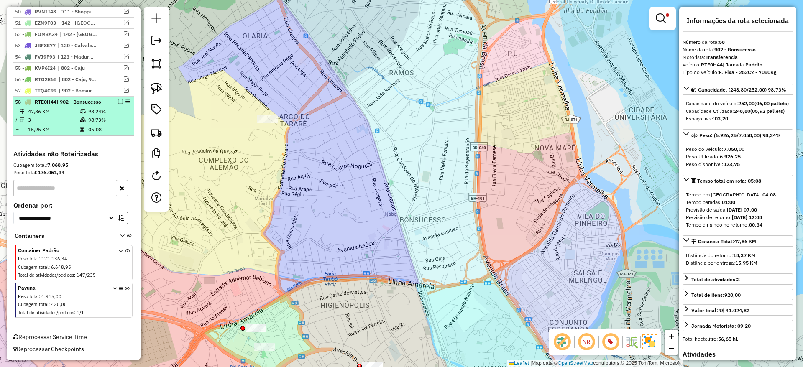
click at [118, 99] on em at bounding box center [120, 101] width 5 height 5
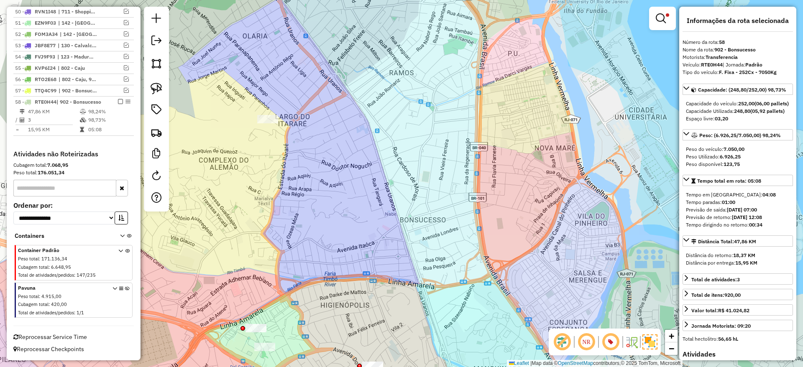
scroll to position [867, 0]
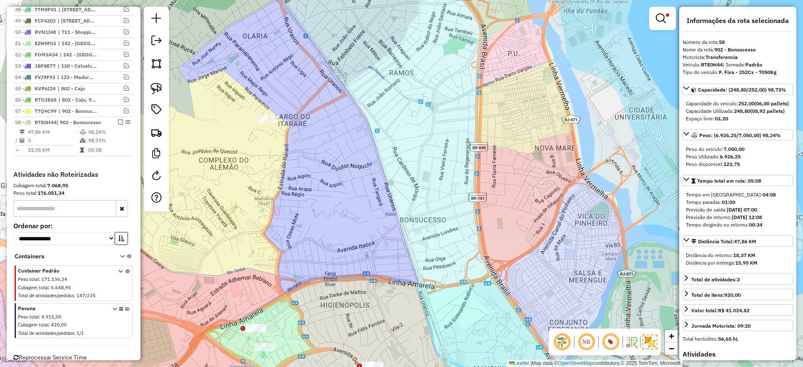
click at [0, 0] on div "Aguarde..." at bounding box center [0, 0] width 0 height 0
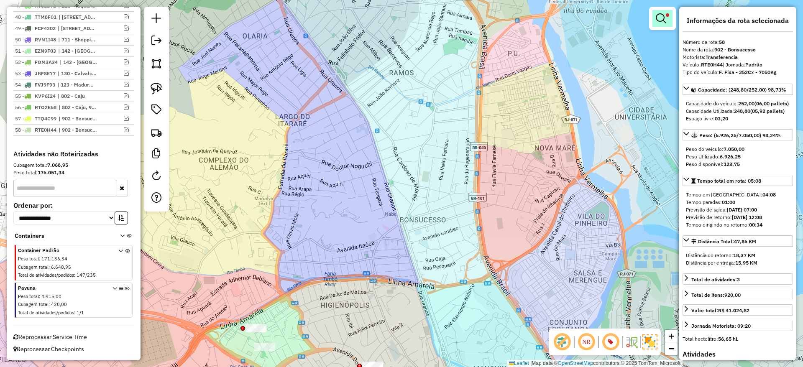
click at [659, 11] on link at bounding box center [662, 18] width 20 height 17
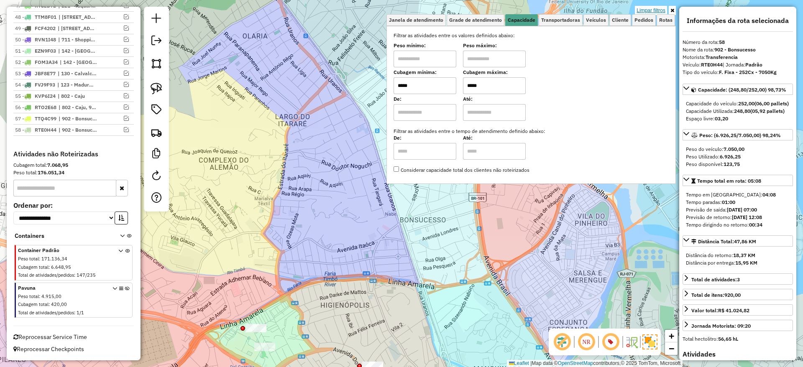
click at [651, 10] on link "Limpar filtros" at bounding box center [651, 10] width 32 height 9
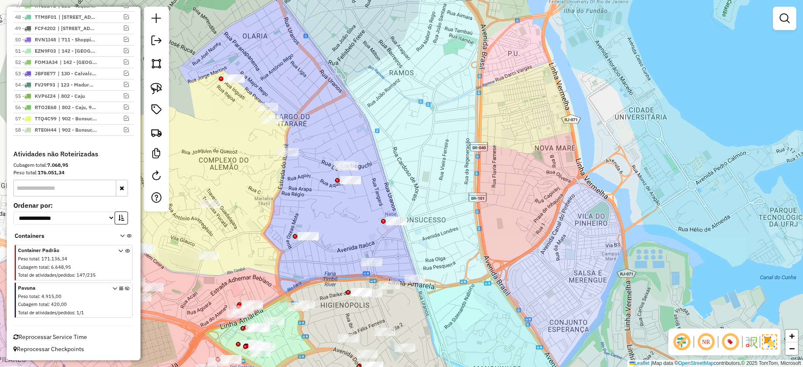
click at [523, 225] on div "Janela de atendimento Grade de atendimento Capacidade Transportadoras Veículos …" at bounding box center [401, 183] width 803 height 367
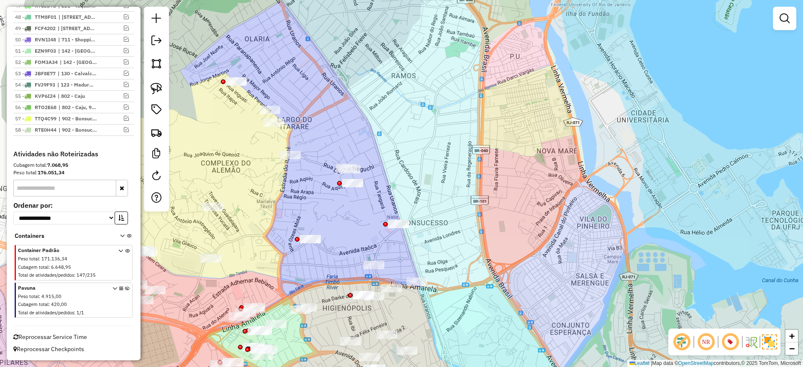
drag, startPoint x: 427, startPoint y: 117, endPoint x: 510, endPoint y: 206, distance: 121.6
click at [510, 206] on div "Janela de atendimento Grade de atendimento Capacidade Transportadoras Veículos …" at bounding box center [401, 183] width 803 height 367
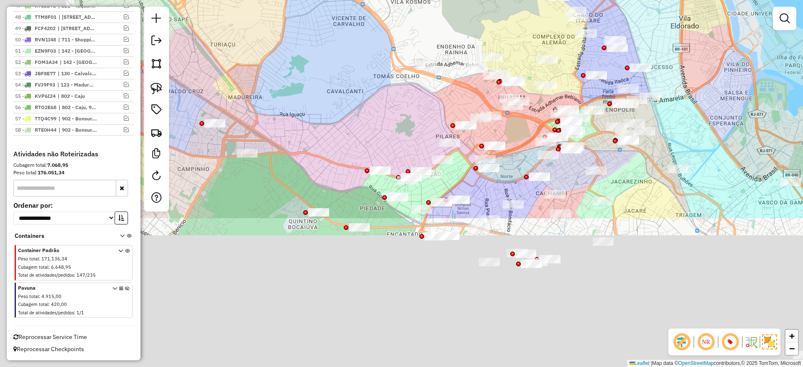
drag, startPoint x: 566, startPoint y: 262, endPoint x: 736, endPoint y: 76, distance: 252.1
click at [735, 75] on div "Janela de atendimento Grade de atendimento Capacidade Transportadoras Veículos …" at bounding box center [401, 183] width 803 height 367
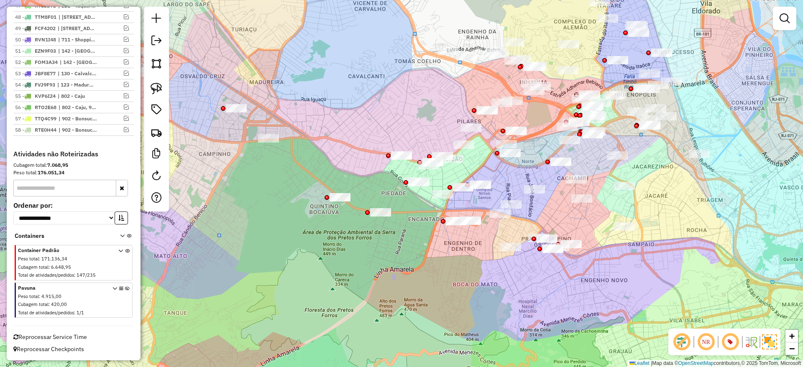
drag, startPoint x: 375, startPoint y: 272, endPoint x: 389, endPoint y: 267, distance: 15.1
click at [389, 267] on div "Janela de atendimento Grade de atendimento Capacidade Transportadoras Veículos …" at bounding box center [401, 183] width 803 height 367
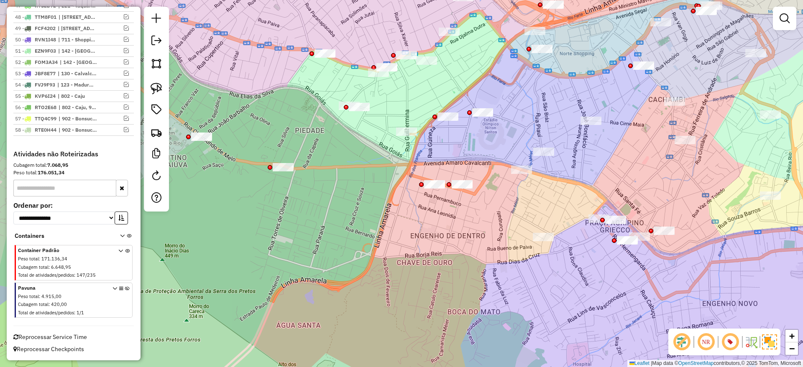
click at [512, 119] on div "Janela de atendimento Grade de atendimento Capacidade Transportadoras Veículos …" at bounding box center [401, 183] width 803 height 367
drag, startPoint x: 485, startPoint y: 171, endPoint x: 460, endPoint y: 206, distance: 42.9
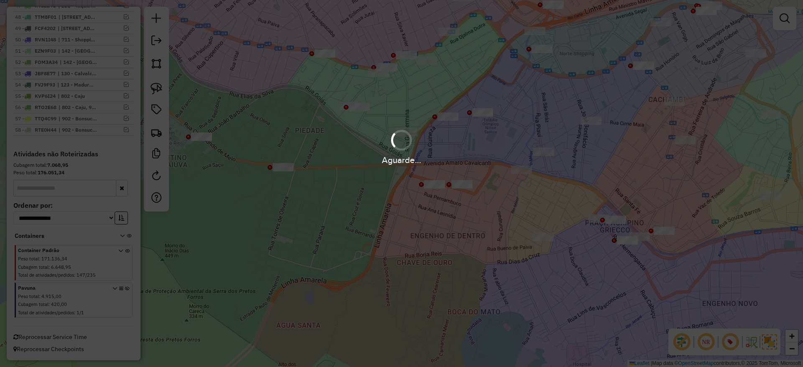
click at [467, 240] on div "Aguarde..." at bounding box center [401, 183] width 803 height 367
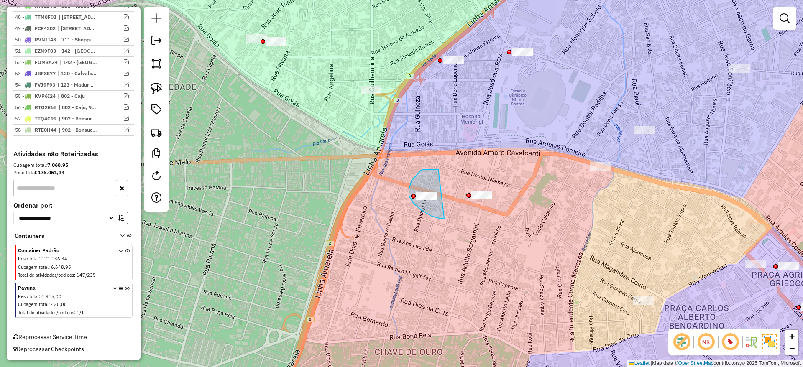
drag, startPoint x: 422, startPoint y: 211, endPoint x: 444, endPoint y: 218, distance: 23.3
click at [437, 165] on div "Janela de atendimento Grade de atendimento Capacidade Transportadoras Veículos …" at bounding box center [401, 183] width 803 height 367
drag, startPoint x: 409, startPoint y: 173, endPoint x: 442, endPoint y: 223, distance: 60.0
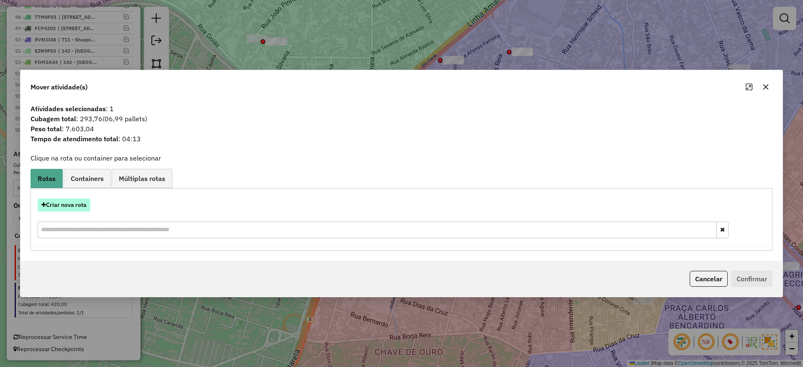
click at [71, 203] on button "Criar nova rota" at bounding box center [64, 205] width 53 height 13
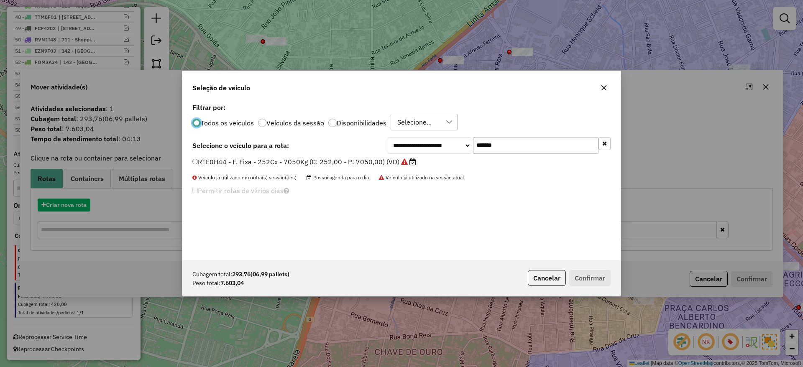
scroll to position [5, 3]
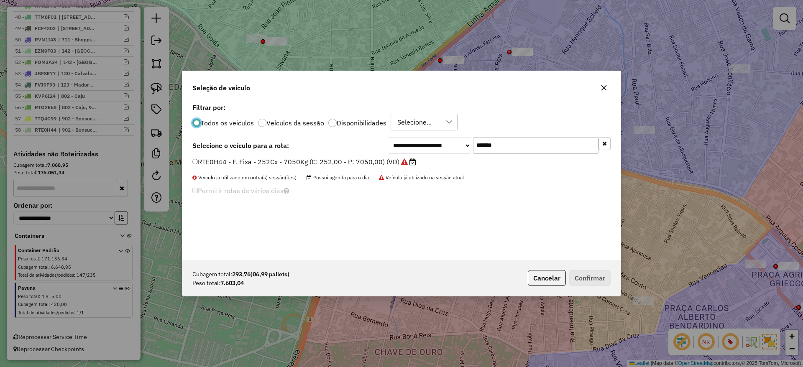
click at [557, 140] on input "*******" at bounding box center [535, 145] width 125 height 17
paste input "text"
type input "*******"
click at [360, 161] on label "JBQ1B35 - F. Fixa - 336Cx - 8500Kg (C: 336,00 - P: 8500,00) (VD)" at bounding box center [299, 162] width 215 height 10
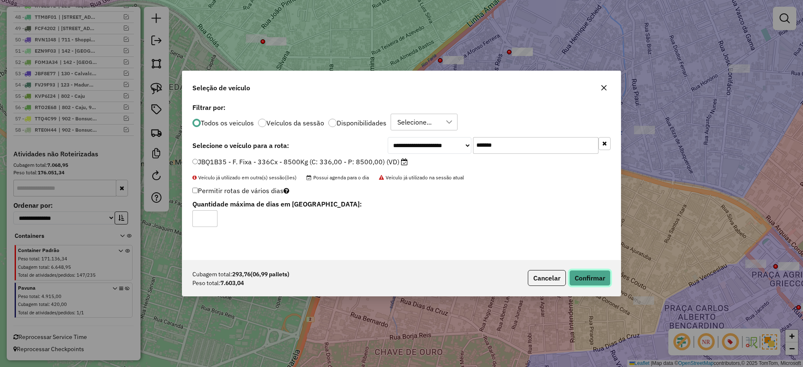
click at [577, 273] on button "Confirmar" at bounding box center [589, 278] width 41 height 16
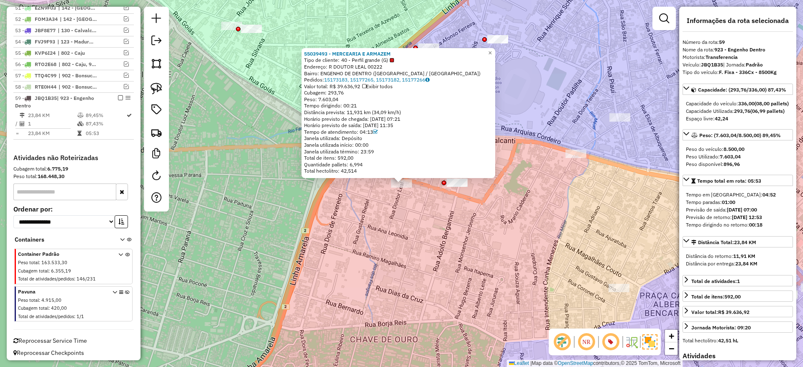
scroll to position [924, 0]
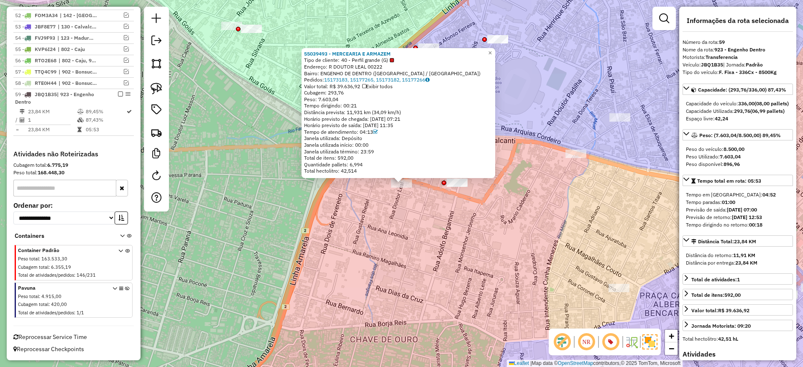
click at [674, 16] on div at bounding box center [663, 18] width 23 height 23
click at [667, 19] on em at bounding box center [664, 18] width 10 height 10
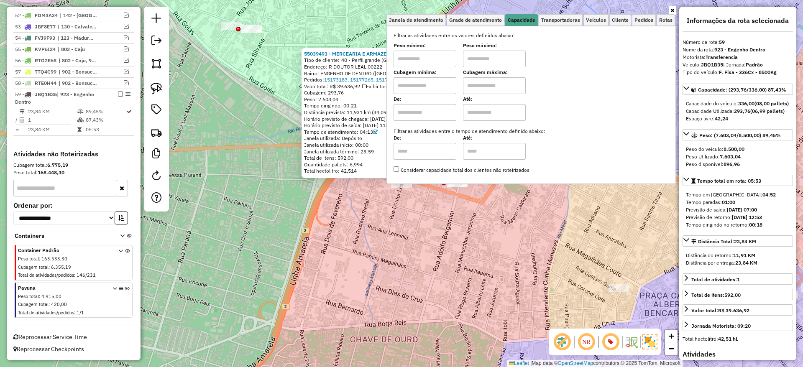
click at [442, 84] on input "text" at bounding box center [424, 85] width 63 height 17
type input "*****"
click at [286, 212] on div "55039493 - MERCEARIA E ARMAZEM Tipo de cliente: 40 - Perfil grande (G) Endereço…" at bounding box center [401, 183] width 803 height 367
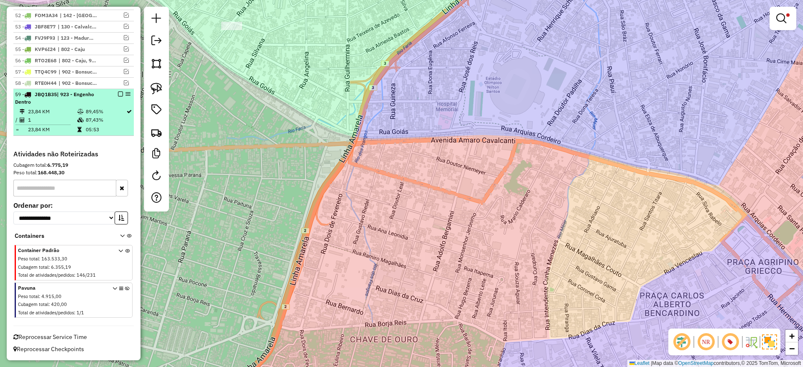
click at [88, 126] on td "05:53" at bounding box center [105, 129] width 41 height 8
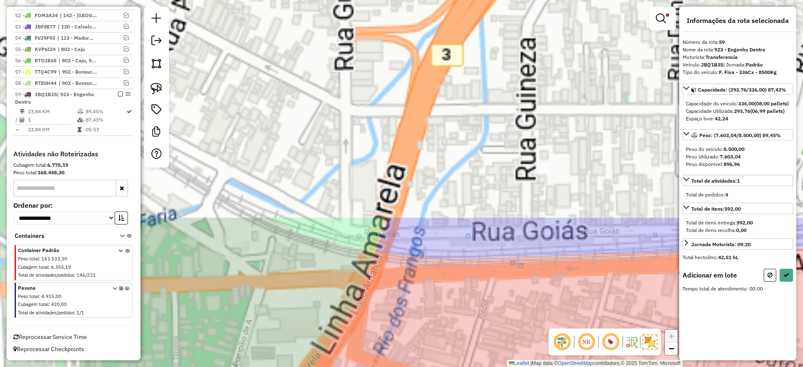
drag, startPoint x: 353, startPoint y: 235, endPoint x: 450, endPoint y: 388, distance: 180.7
click at [450, 367] on html "Aplicando filtros Pop-up bloqueado! Seu navegador bloqueou automáticamente a ab…" at bounding box center [401, 183] width 803 height 367
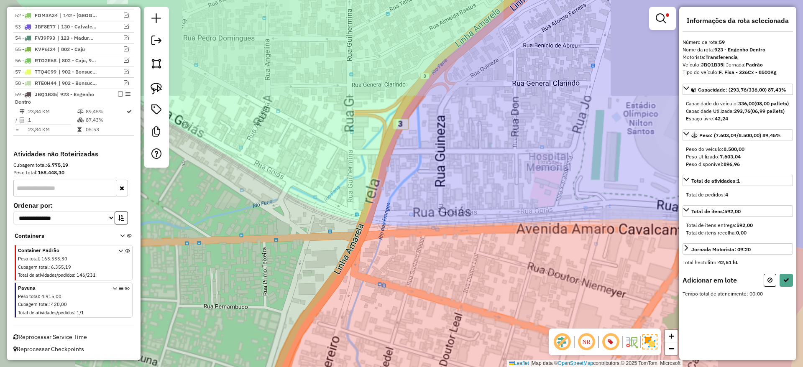
drag, startPoint x: 342, startPoint y: 138, endPoint x: 381, endPoint y: 207, distance: 79.0
click at [386, 220] on div "Limpar filtros Janela de atendimento Grade de atendimento Capacidade Transporta…" at bounding box center [401, 183] width 803 height 367
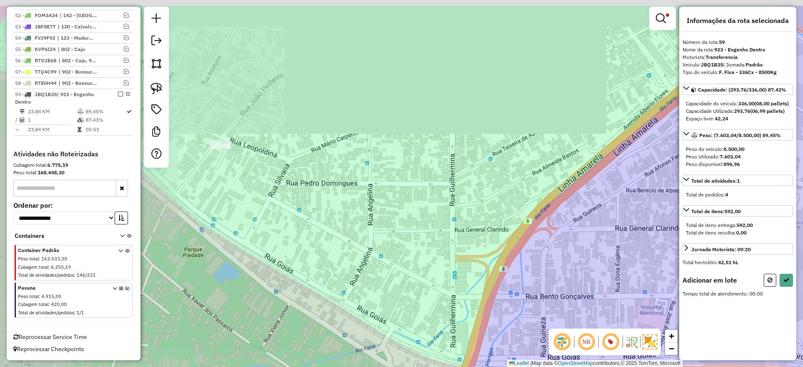
drag, startPoint x: 303, startPoint y: 152, endPoint x: 373, endPoint y: 197, distance: 83.3
click at [404, 220] on div "Limpar filtros Janela de atendimento Grade de atendimento Capacidade Transporta…" at bounding box center [401, 183] width 803 height 367
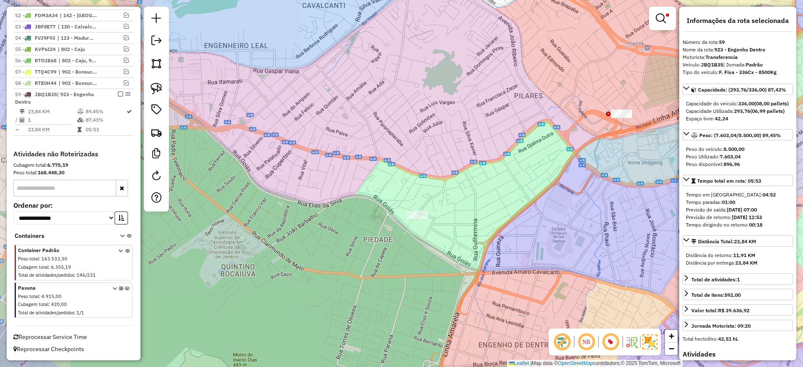
drag, startPoint x: 508, startPoint y: 252, endPoint x: 429, endPoint y: 229, distance: 81.6
click at [402, 268] on div "Limpar filtros Janela de atendimento Grade de atendimento Capacidade Transporta…" at bounding box center [401, 183] width 803 height 367
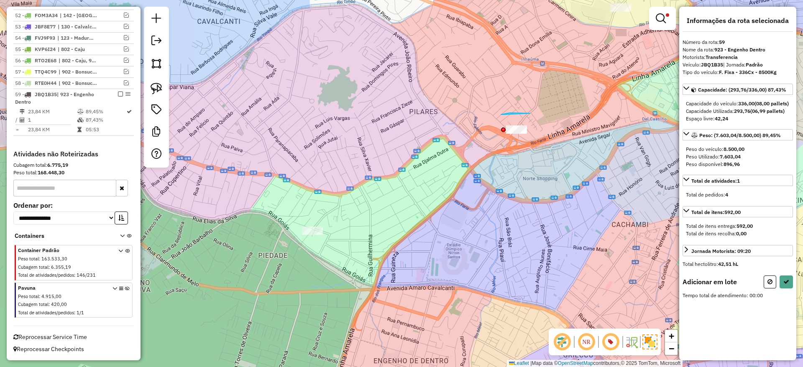
drag, startPoint x: 501, startPoint y: 115, endPoint x: 539, endPoint y: 150, distance: 52.1
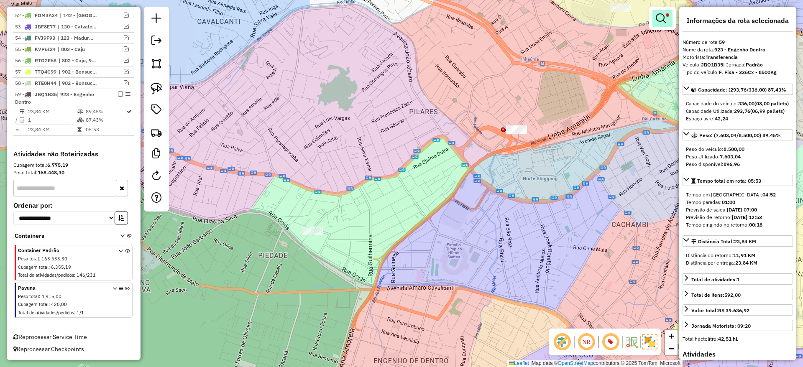
click at [662, 13] on em at bounding box center [661, 18] width 10 height 10
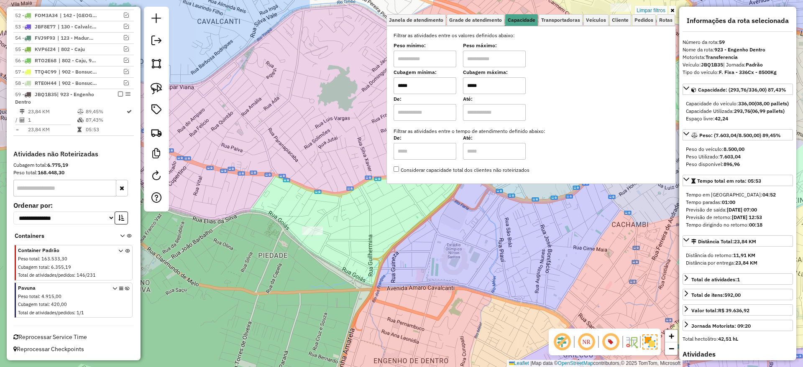
click at [443, 89] on input "*****" at bounding box center [424, 85] width 63 height 17
type input "****"
click at [493, 92] on input "*****" at bounding box center [494, 85] width 63 height 17
drag, startPoint x: 493, startPoint y: 92, endPoint x: 458, endPoint y: 85, distance: 34.9
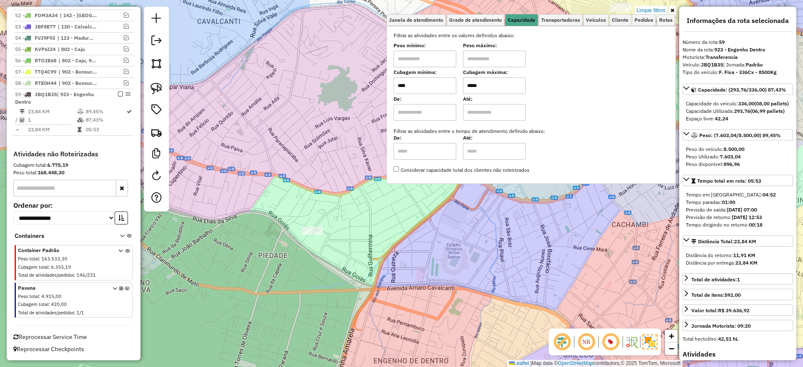
click at [492, 92] on input "*****" at bounding box center [494, 85] width 63 height 17
type input "****"
click at [410, 61] on input "text" at bounding box center [424, 59] width 63 height 17
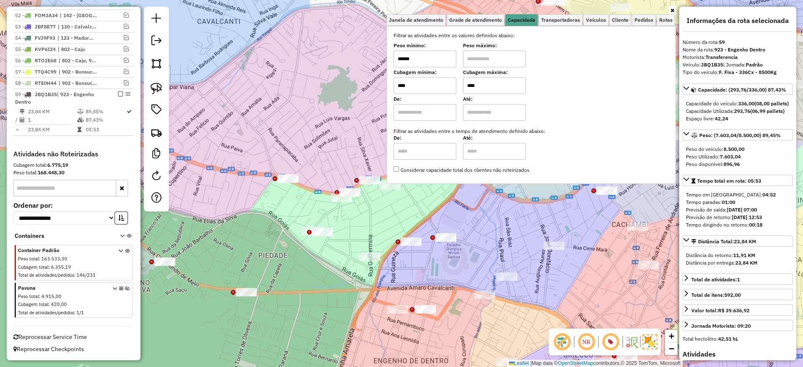
type input "******"
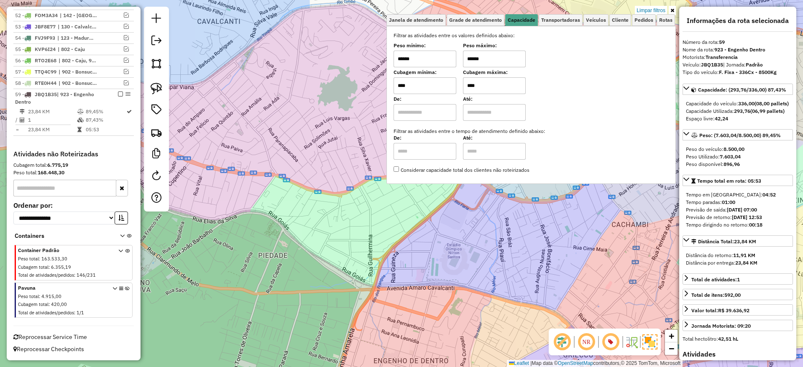
type input "******"
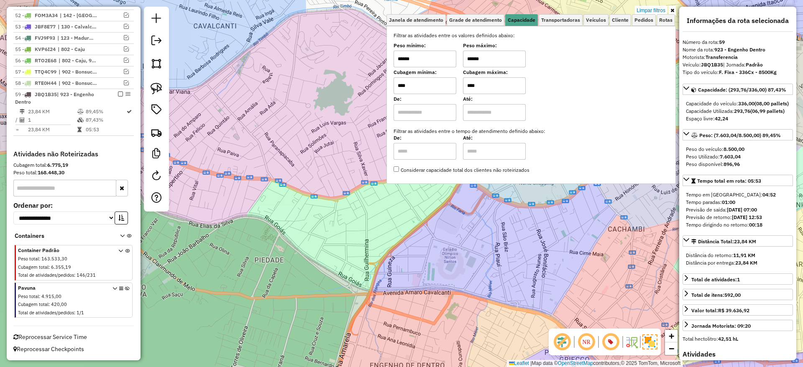
drag, startPoint x: 419, startPoint y: 271, endPoint x: 368, endPoint y: 281, distance: 51.4
click at [408, 283] on div "Limpar filtros Janela de atendimento Grade de atendimento Capacidade Transporta…" at bounding box center [401, 183] width 803 height 367
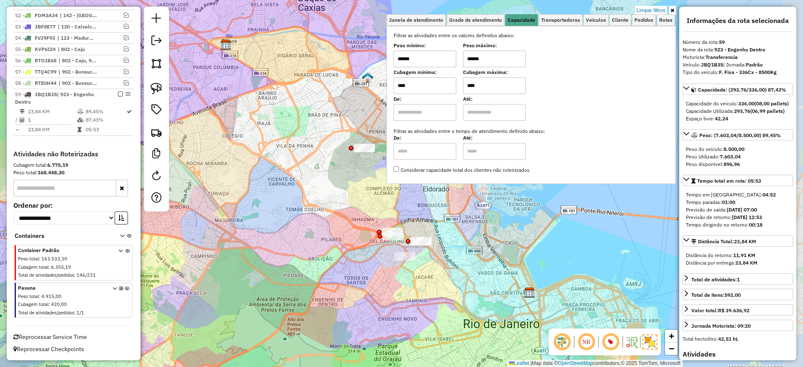
drag, startPoint x: 428, startPoint y: 281, endPoint x: 410, endPoint y: 284, distance: 18.3
click at [410, 284] on div "Limpar filtros Janela de atendimento Grade de atendimento Capacidade Transporta…" at bounding box center [401, 183] width 803 height 367
click at [312, 258] on div "Limpar filtros Janela de atendimento Grade de atendimento Capacidade Transporta…" at bounding box center [401, 183] width 803 height 367
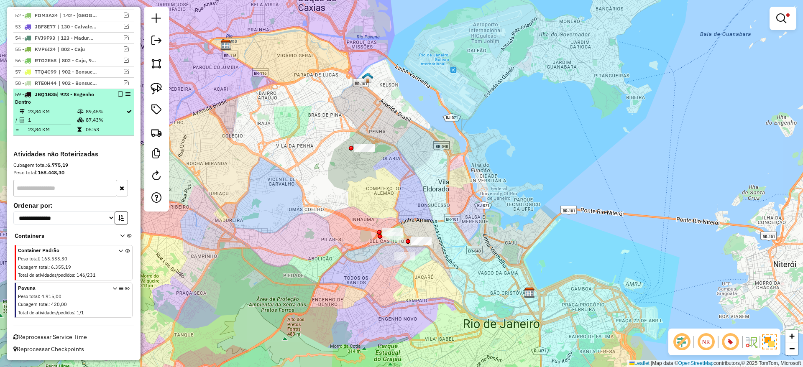
click at [79, 124] on td at bounding box center [81, 120] width 8 height 8
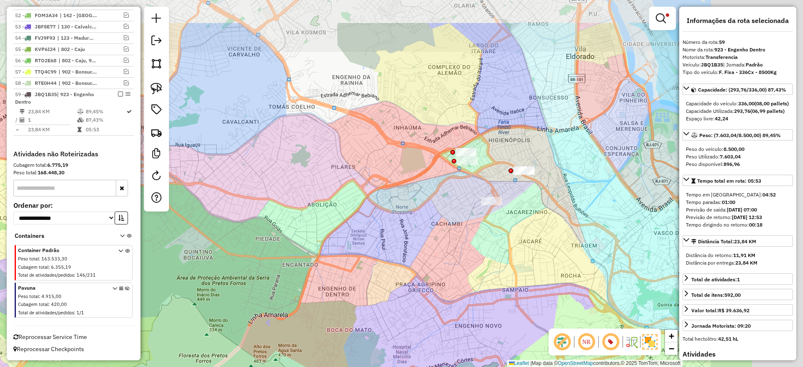
click at [362, 292] on div "Limpar filtros Janela de atendimento Grade de atendimento Capacidade Transporta…" at bounding box center [401, 183] width 803 height 367
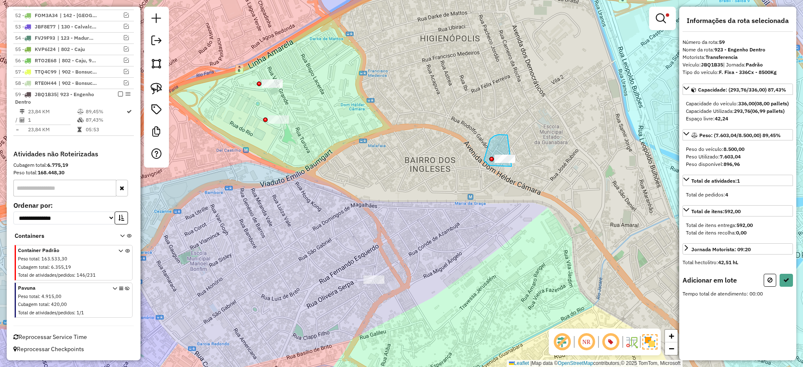
drag, startPoint x: 484, startPoint y: 161, endPoint x: 532, endPoint y: 165, distance: 48.3
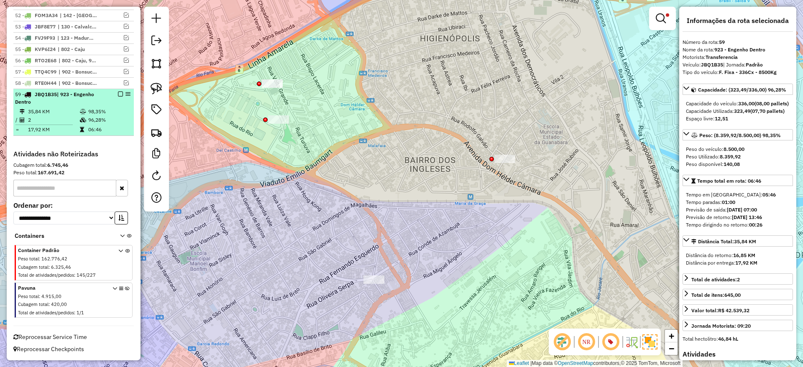
click at [118, 94] on em at bounding box center [120, 94] width 5 height 5
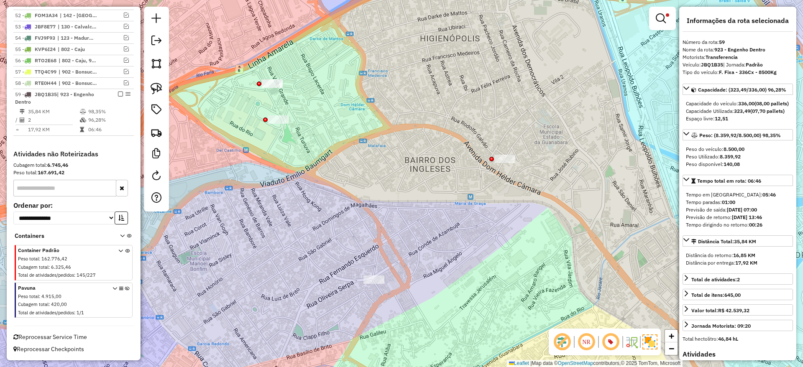
scroll to position [878, 0]
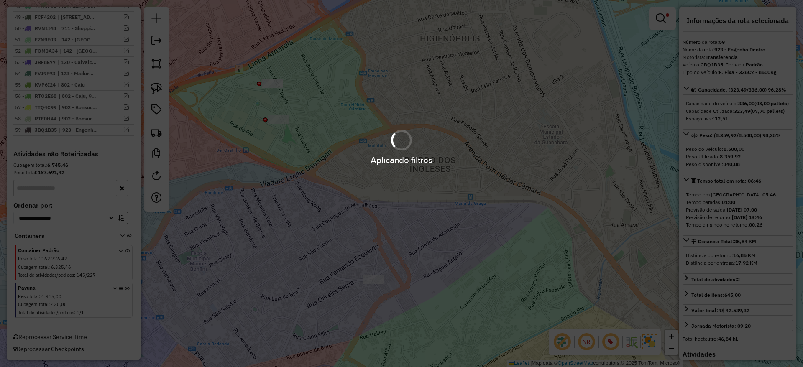
click at [438, 73] on div "Aplicando filtros" at bounding box center [401, 183] width 803 height 367
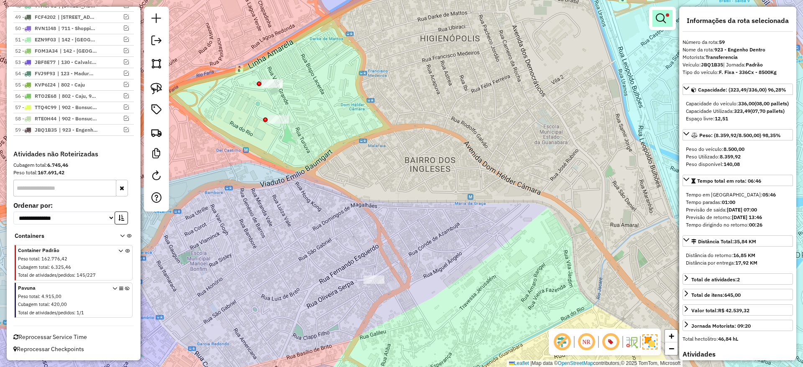
click at [661, 22] on em at bounding box center [661, 18] width 10 height 10
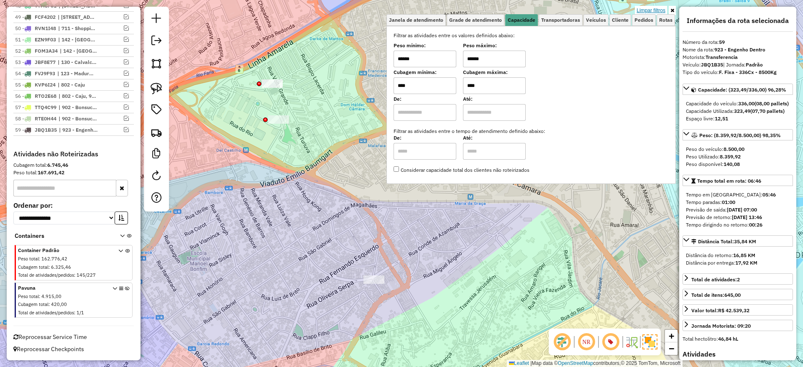
click at [651, 11] on link "Limpar filtros" at bounding box center [651, 10] width 32 height 9
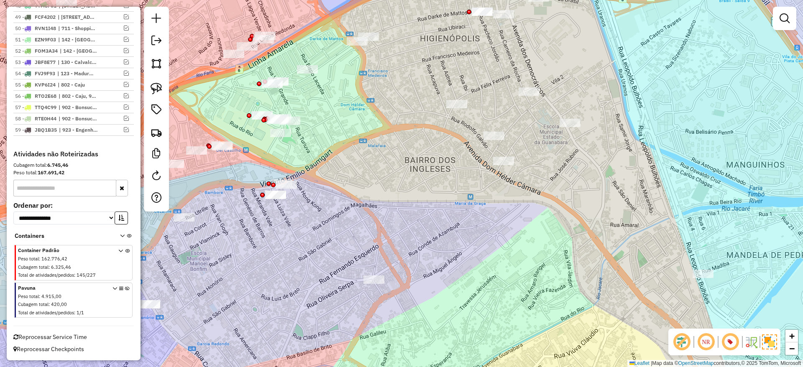
click at [512, 225] on div "Janela de atendimento Grade de atendimento Capacidade Transportadoras Veículos …" at bounding box center [401, 183] width 803 height 367
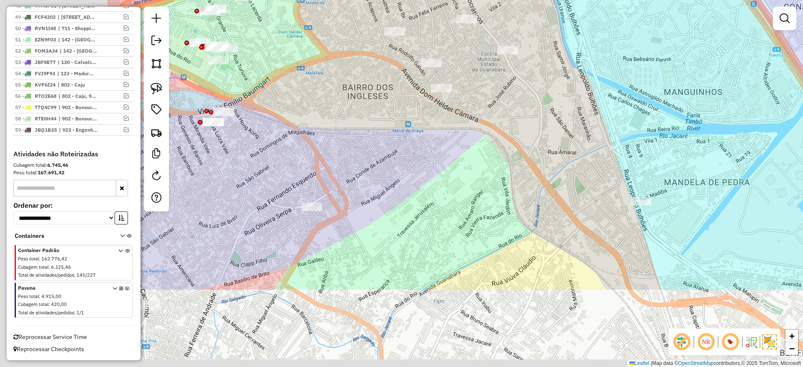
drag, startPoint x: 458, startPoint y: 253, endPoint x: 758, endPoint y: 122, distance: 327.4
click at [758, 122] on div "Janela de atendimento Grade de atendimento Capacidade Transportadoras Veículos …" at bounding box center [401, 183] width 803 height 367
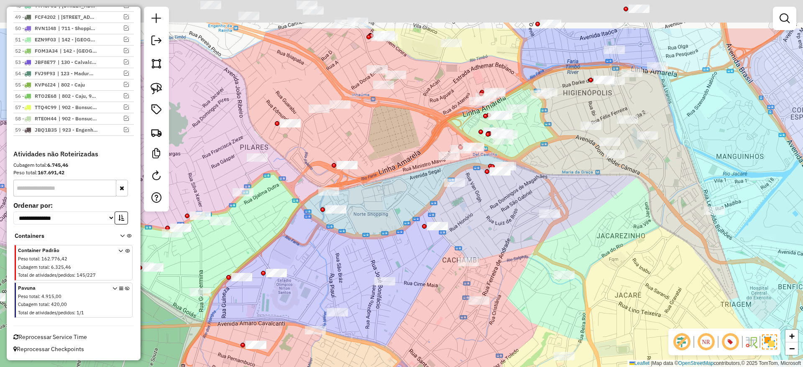
drag, startPoint x: 488, startPoint y: 167, endPoint x: 490, endPoint y: 225, distance: 58.2
click at [489, 227] on div "Janela de atendimento Grade de atendimento Capacidade Transportadoras Veículos …" at bounding box center [401, 183] width 803 height 367
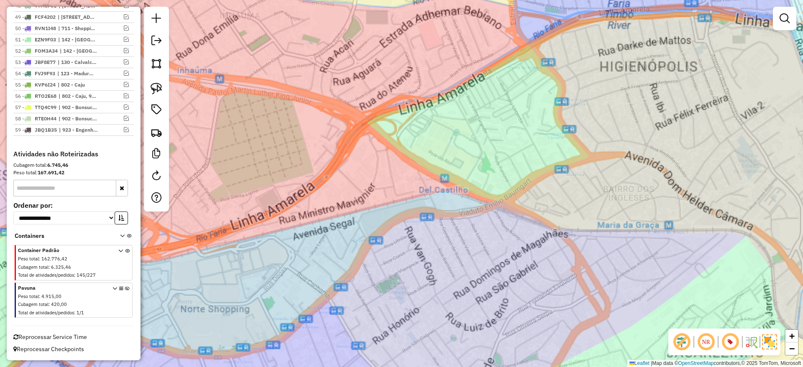
click at [554, 127] on div "Janela de atendimento Grade de atendimento Capacidade Transportadoras Veículos …" at bounding box center [401, 183] width 803 height 367
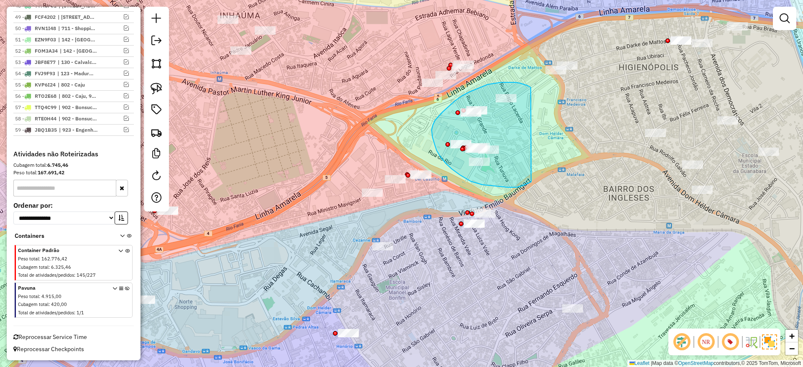
drag, startPoint x: 488, startPoint y: 84, endPoint x: 536, endPoint y: 179, distance: 106.4
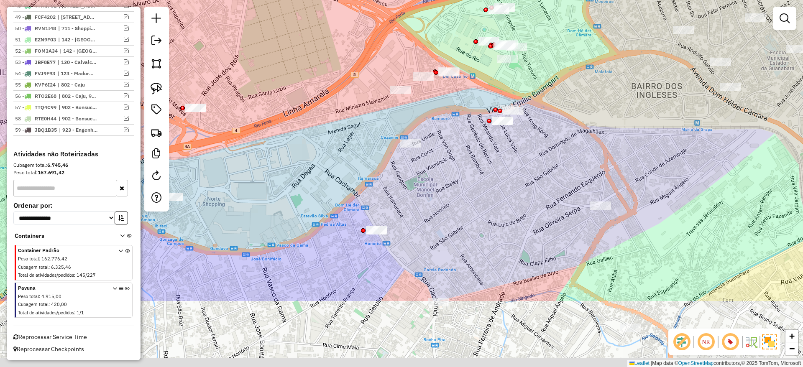
drag, startPoint x: 627, startPoint y: 179, endPoint x: 679, endPoint y: 57, distance: 132.6
click at [679, 57] on div "Janela de atendimento Grade de atendimento Capacidade Transportadoras Veículos …" at bounding box center [401, 183] width 803 height 367
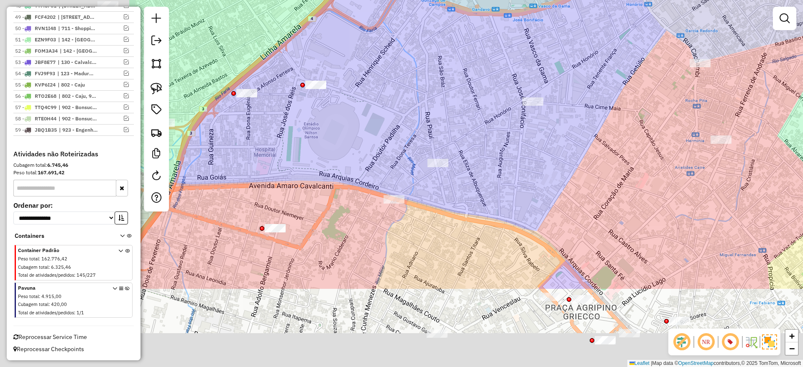
drag, startPoint x: 647, startPoint y: 196, endPoint x: 795, endPoint y: 120, distance: 166.6
click at [795, 120] on div "Janela de atendimento Grade de atendimento Capacidade Transportadoras Veículos …" at bounding box center [401, 183] width 803 height 367
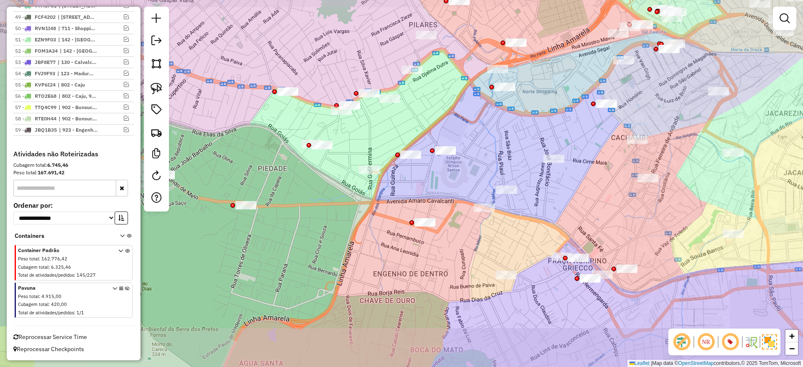
drag, startPoint x: 574, startPoint y: 225, endPoint x: 569, endPoint y: 224, distance: 5.6
click at [569, 224] on div "Janela de atendimento Grade de atendimento Capacidade Transportadoras Veículos …" at bounding box center [401, 183] width 803 height 367
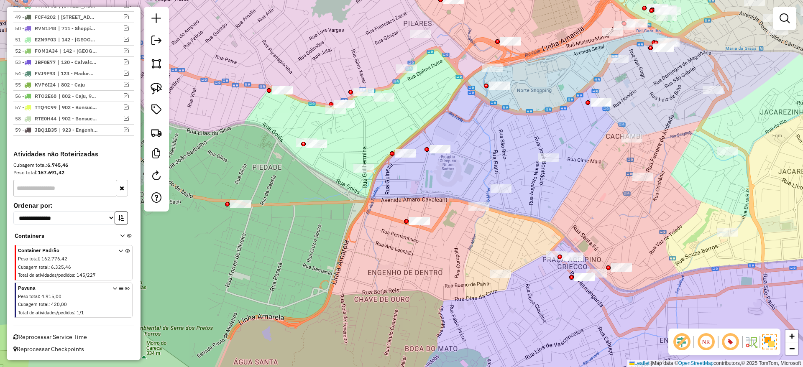
click at [508, 159] on div "Janela de atendimento Grade de atendimento Capacidade Transportadoras Veículos …" at bounding box center [401, 183] width 803 height 367
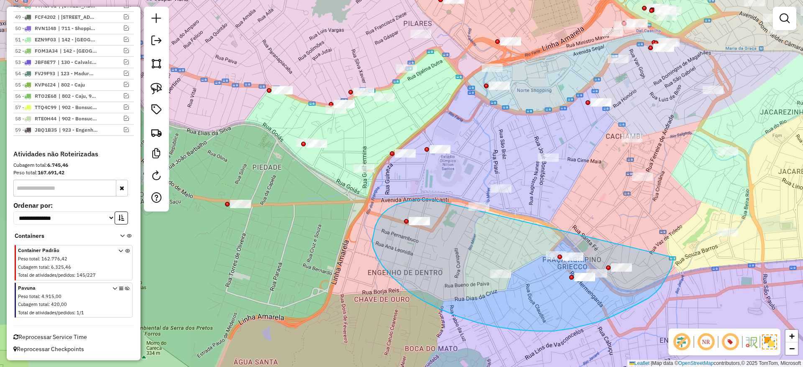
drag, startPoint x: 427, startPoint y: 199, endPoint x: 307, endPoint y: 253, distance: 131.2
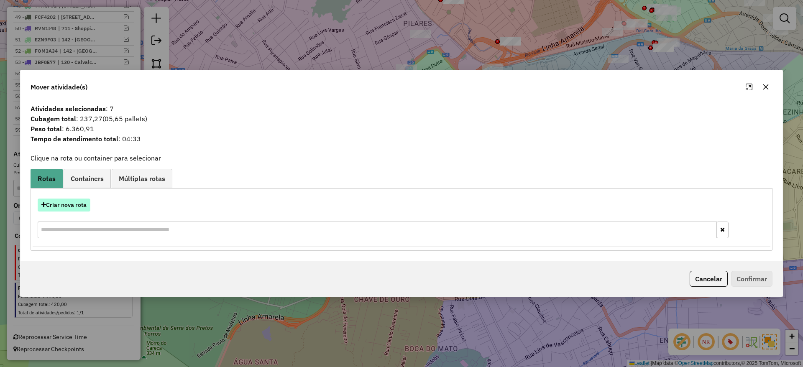
click at [82, 208] on button "Criar nova rota" at bounding box center [64, 205] width 53 height 13
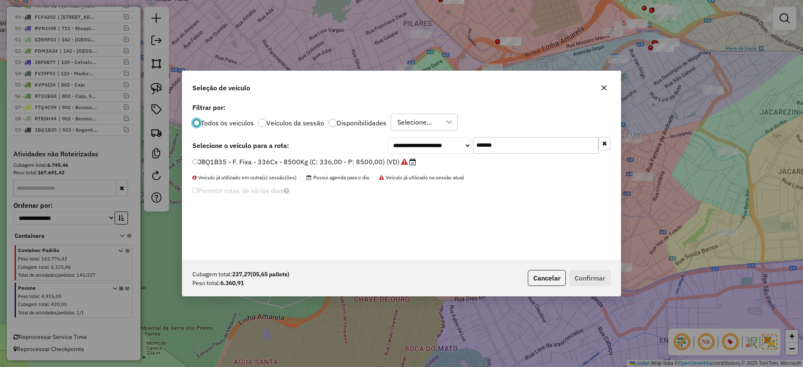
scroll to position [5, 3]
click at [530, 146] on input "*******" at bounding box center [535, 145] width 125 height 17
paste input "text"
type input "*******"
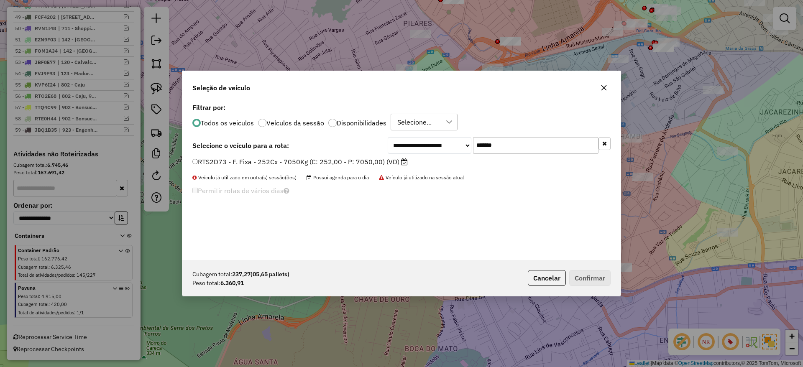
click at [387, 161] on label "RTS2D73 - F. Fixa - 252Cx - 7050Kg (C: 252,00 - P: 7050,00) (VD)" at bounding box center [299, 162] width 215 height 10
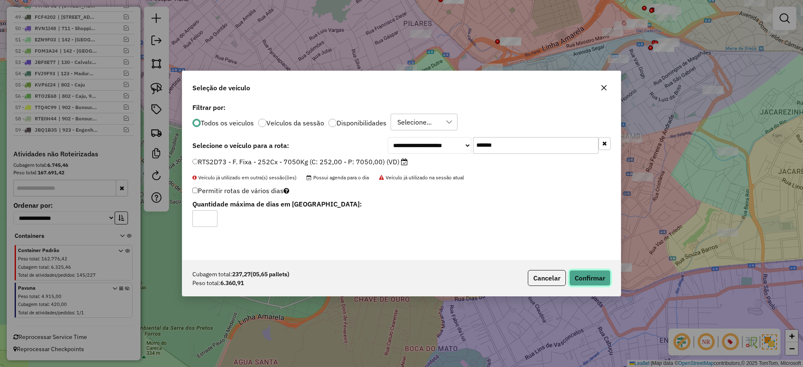
click at [583, 279] on button "Confirmar" at bounding box center [589, 278] width 41 height 16
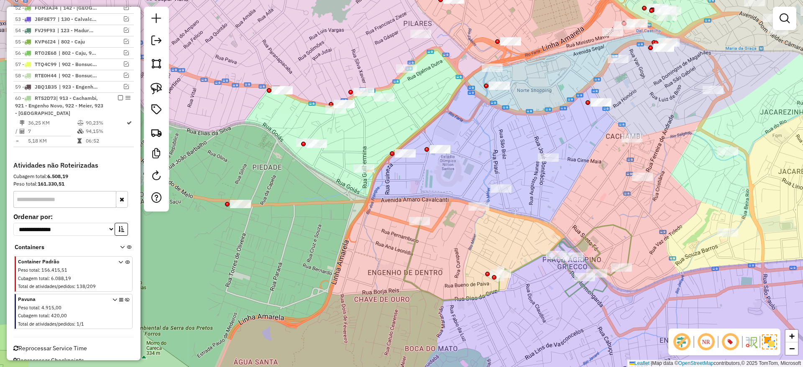
click at [527, 263] on icon at bounding box center [517, 260] width 228 height 79
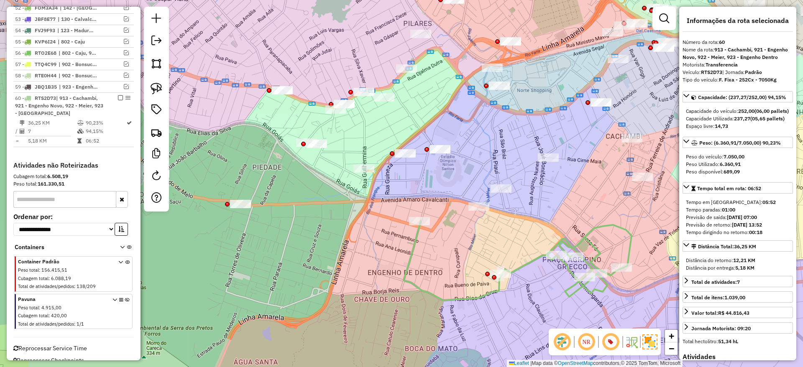
scroll to position [933, 0]
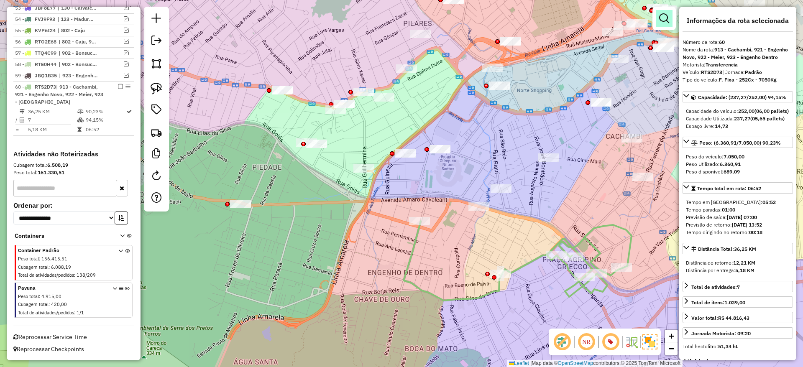
click at [663, 16] on em at bounding box center [664, 18] width 10 height 10
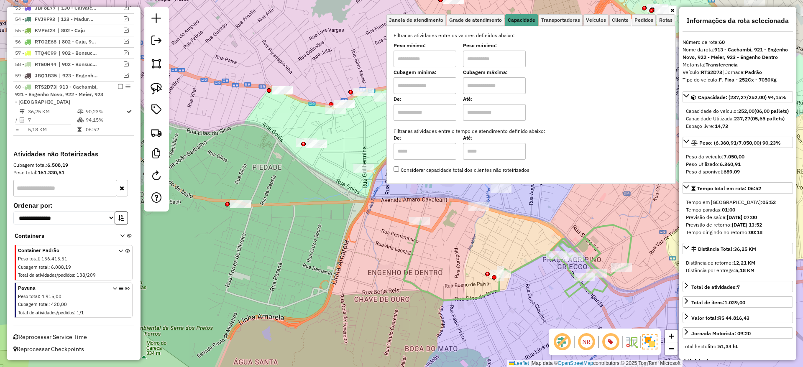
click at [442, 80] on input "text" at bounding box center [424, 85] width 63 height 17
type input "****"
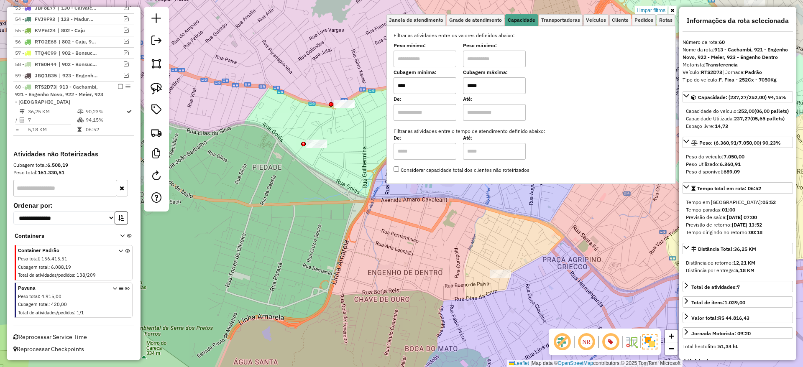
type input "*****"
click at [288, 223] on div "Limpar filtros Janela de atendimento Grade de atendimento Capacidade Transporta…" at bounding box center [401, 183] width 803 height 367
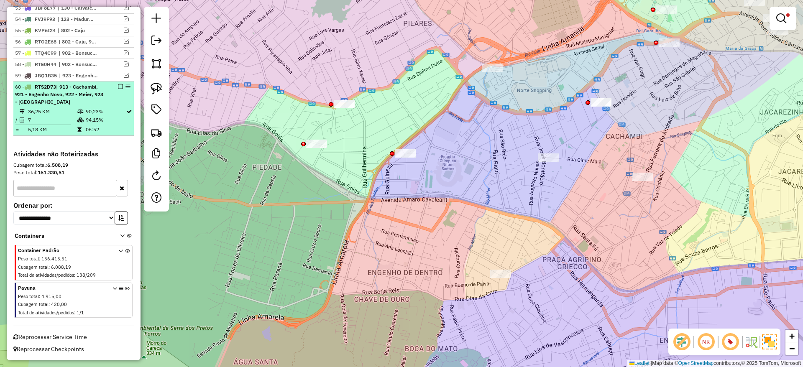
click at [85, 120] on td "94,15%" at bounding box center [105, 120] width 41 height 8
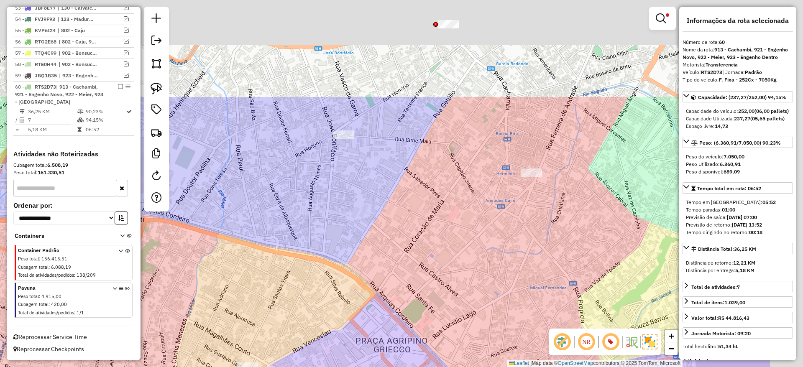
drag, startPoint x: 462, startPoint y: 141, endPoint x: 503, endPoint y: 147, distance: 41.4
click at [349, 273] on div "Limpar filtros Janela de atendimento Grade de atendimento Capacidade Transporta…" at bounding box center [401, 183] width 803 height 367
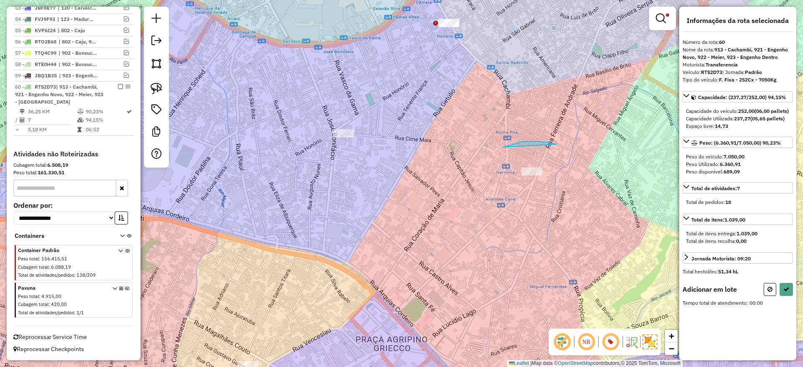
drag, startPoint x: 548, startPoint y: 143, endPoint x: 608, endPoint y: 196, distance: 80.3
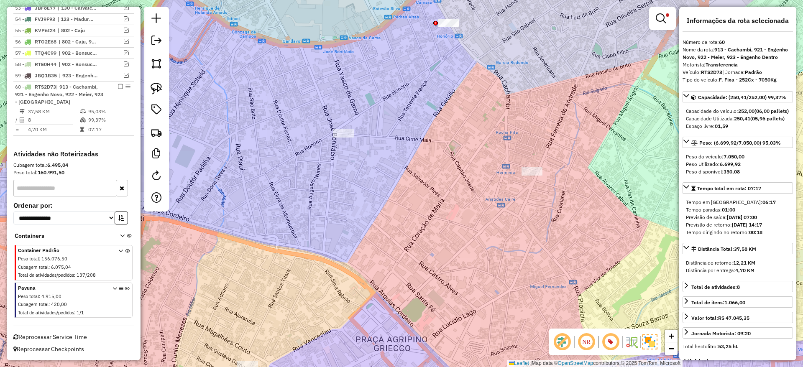
drag, startPoint x: 118, startPoint y: 87, endPoint x: 334, endPoint y: 91, distance: 215.8
click at [118, 87] on em at bounding box center [120, 86] width 5 height 5
click at [0, 0] on div "Aguarde..." at bounding box center [0, 0] width 0 height 0
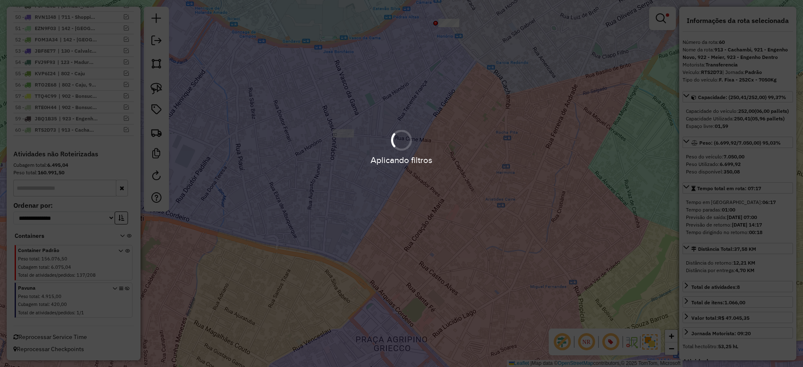
scroll to position [890, 0]
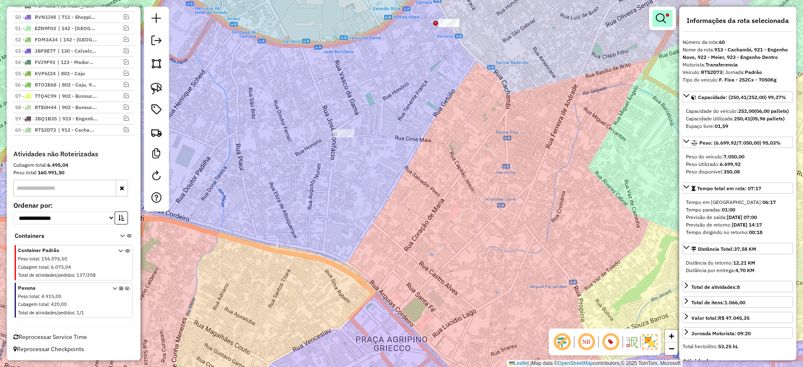
click at [663, 17] on em at bounding box center [661, 18] width 10 height 10
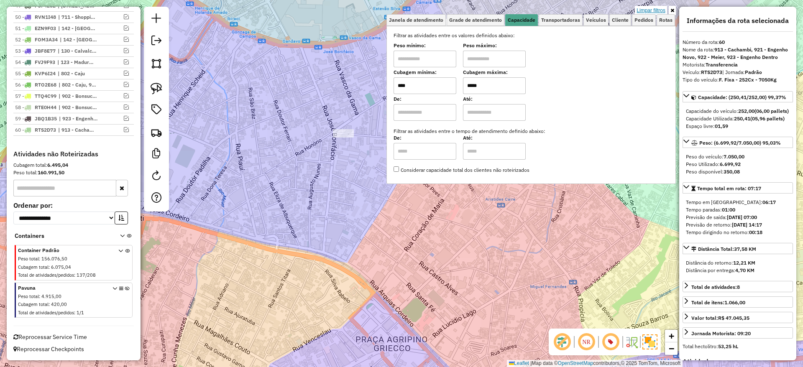
click at [652, 10] on link "Limpar filtros" at bounding box center [651, 10] width 32 height 9
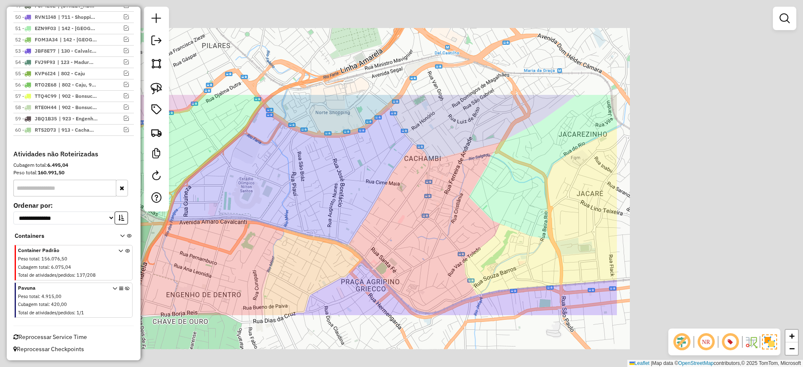
click at [375, 237] on div "Janela de atendimento Grade de atendimento Capacidade Transportadoras Veículos …" at bounding box center [401, 183] width 803 height 367
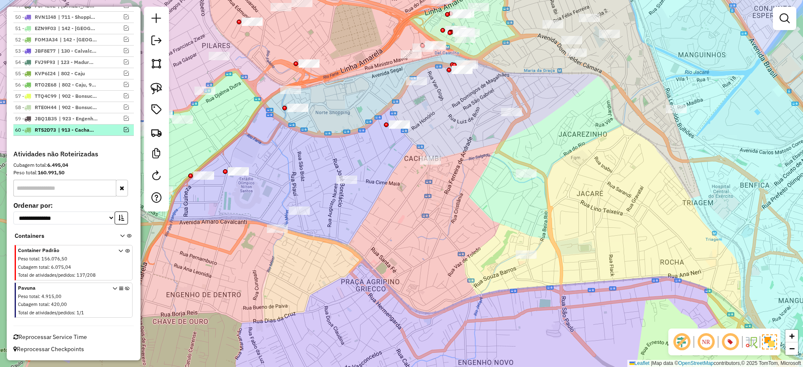
click at [124, 128] on em at bounding box center [126, 129] width 5 height 5
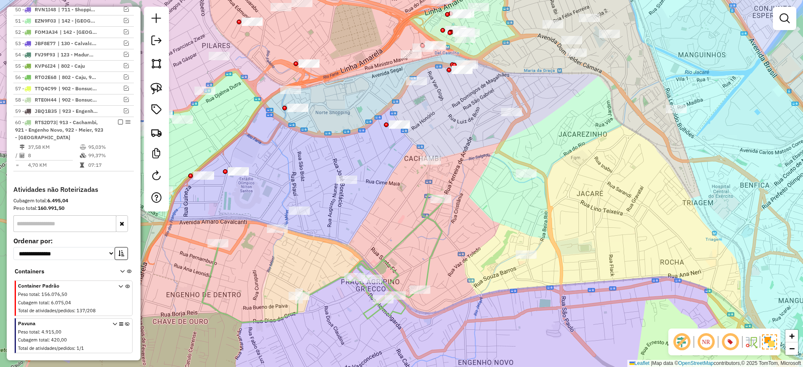
scroll to position [933, 0]
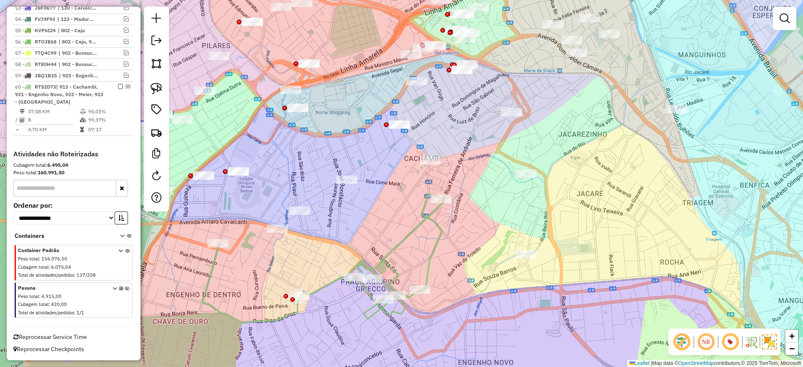
click at [401, 245] on icon at bounding box center [323, 258] width 242 height 129
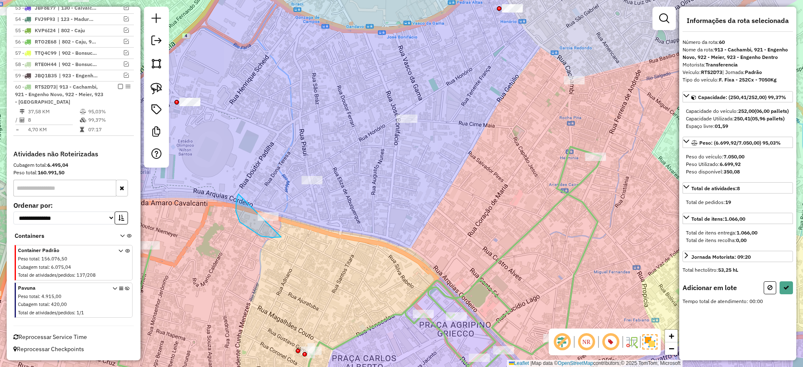
drag, startPoint x: 240, startPoint y: 222, endPoint x: 303, endPoint y: 223, distance: 63.6
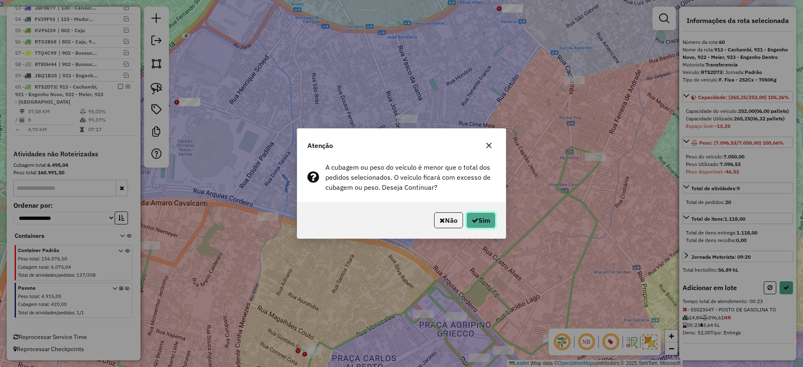
click at [487, 218] on button "Sim" at bounding box center [480, 220] width 29 height 16
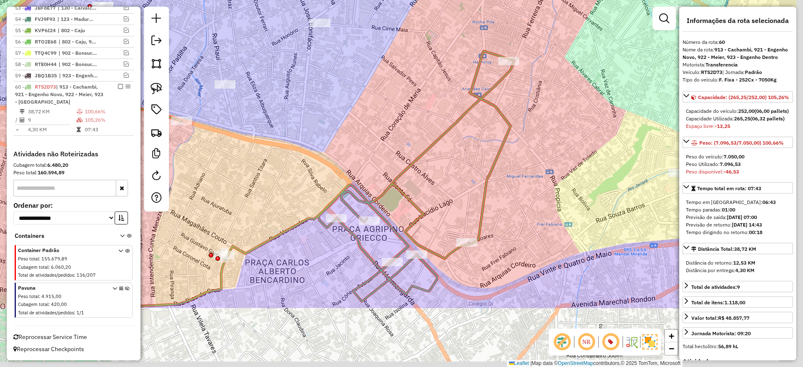
drag, startPoint x: 538, startPoint y: 258, endPoint x: 450, endPoint y: 162, distance: 130.2
click at [450, 162] on div "Janela de atendimento Grade de atendimento Capacidade Transportadoras Veículos …" at bounding box center [401, 183] width 803 height 367
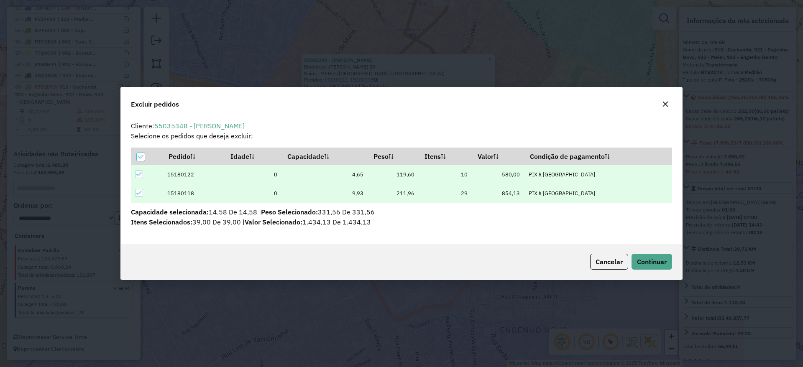
scroll to position [0, 0]
click at [648, 260] on span "Continuar" at bounding box center [652, 262] width 30 height 8
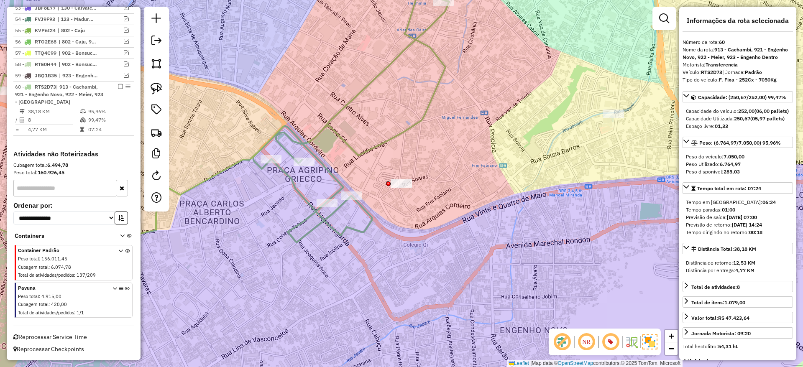
click at [118, 84] on em at bounding box center [120, 86] width 5 height 5
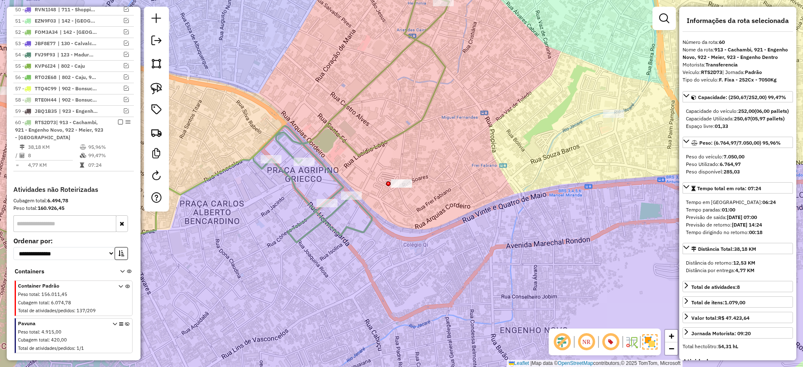
click at [322, 91] on div "Janela de atendimento Grade de atendimento Capacidade Transportadoras Veículos …" at bounding box center [401, 183] width 803 height 367
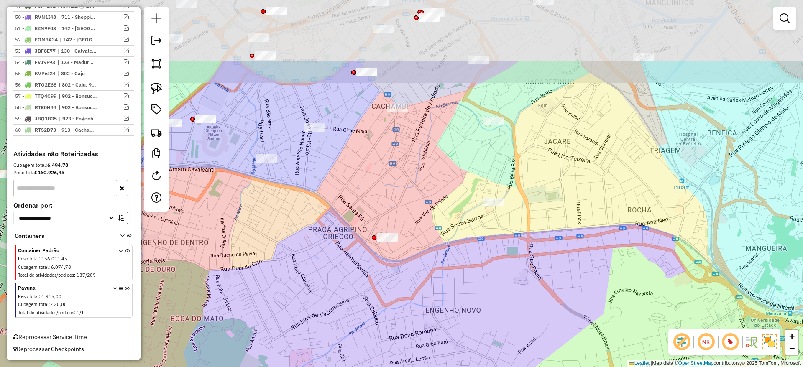
drag, startPoint x: 325, startPoint y: 97, endPoint x: 347, endPoint y: 195, distance: 100.7
click at [347, 195] on div "Janela de atendimento Grade de atendimento Capacidade Transportadoras Veículos …" at bounding box center [401, 183] width 803 height 367
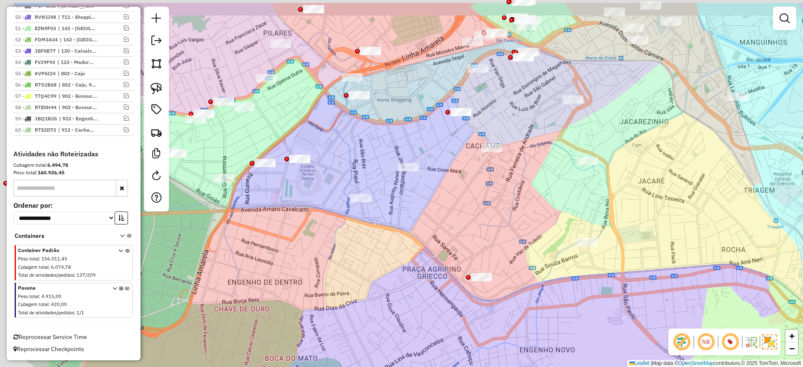
drag, startPoint x: 363, startPoint y: 174, endPoint x: 447, endPoint y: 214, distance: 93.0
click at [449, 214] on div "Janela de atendimento Grade de atendimento Capacidade Transportadoras Veículos …" at bounding box center [401, 183] width 803 height 367
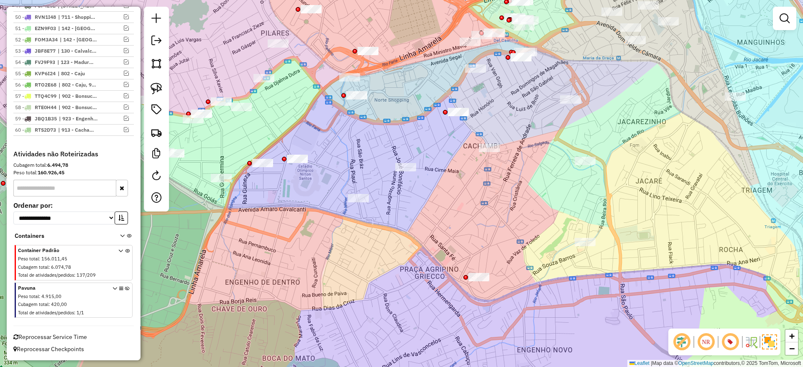
drag, startPoint x: 539, startPoint y: 123, endPoint x: 535, endPoint y: 178, distance: 54.5
click at [535, 178] on div "Janela de atendimento Grade de atendimento Capacidade Transportadoras Veículos …" at bounding box center [401, 183] width 803 height 367
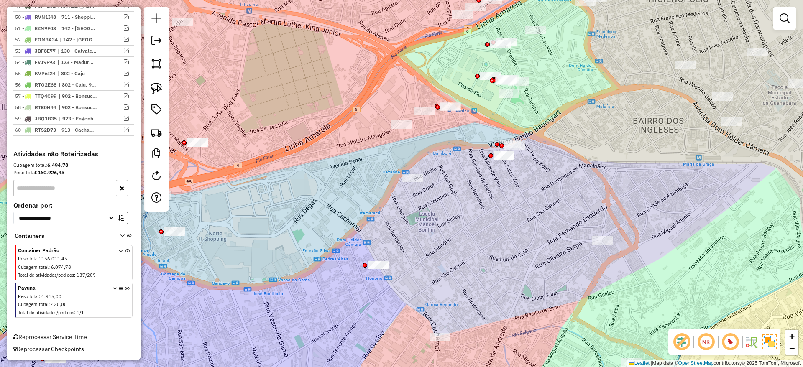
click at [576, 60] on div "Janela de atendimento Grade de atendimento Capacidade Transportadoras Veículos …" at bounding box center [401, 183] width 803 height 367
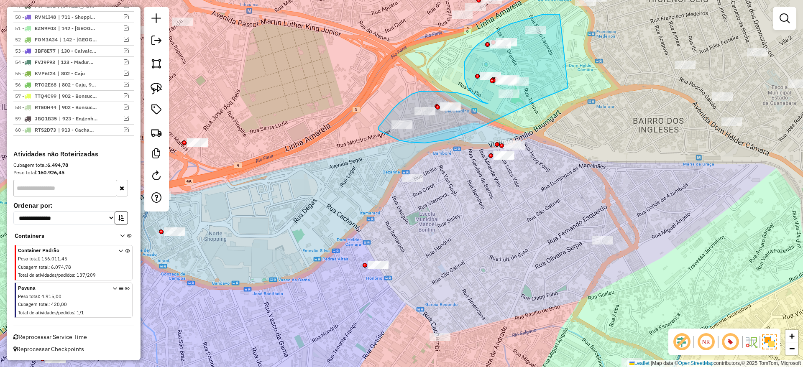
drag, startPoint x: 556, startPoint y: 14, endPoint x: 519, endPoint y: 112, distance: 104.7
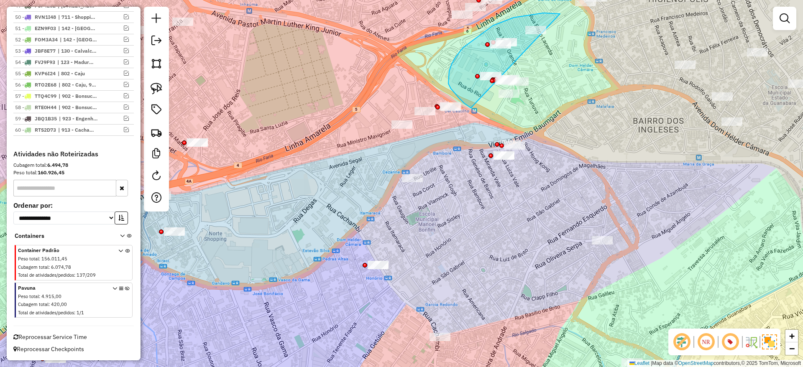
drag, startPoint x: 513, startPoint y: 18, endPoint x: 537, endPoint y: 111, distance: 96.1
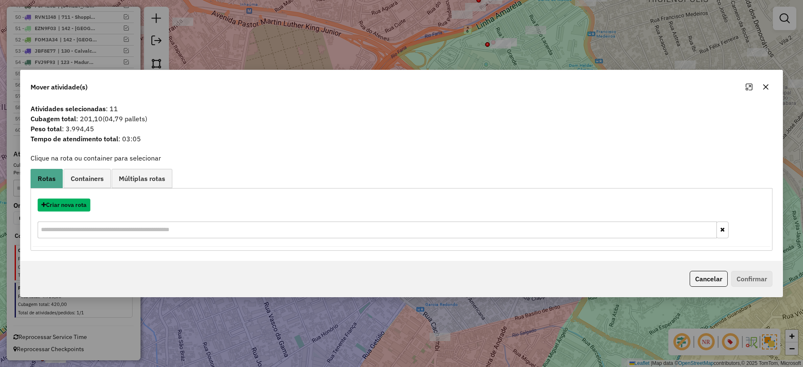
click at [83, 209] on button "Criar nova rota" at bounding box center [64, 205] width 53 height 13
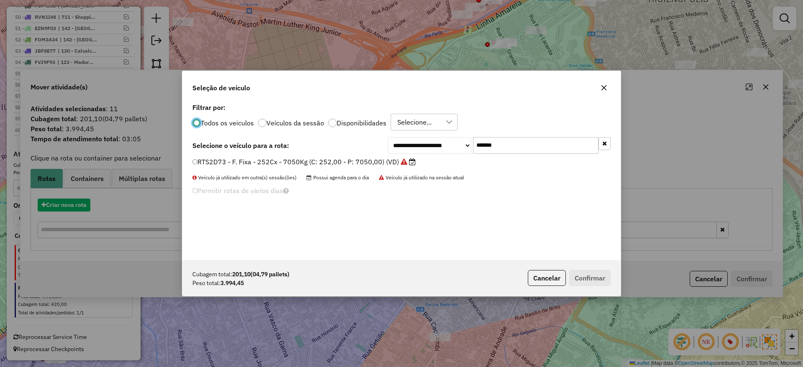
scroll to position [5, 3]
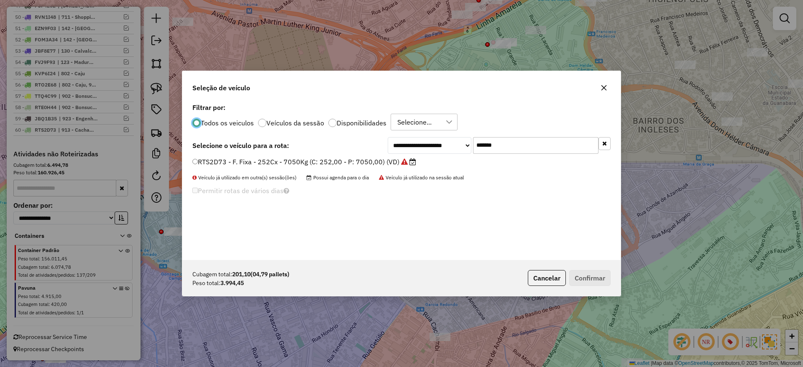
click at [536, 145] on input "*******" at bounding box center [535, 145] width 125 height 17
paste input "text"
type input "*******"
click at [365, 157] on label "JBR2B15 - F. Fixa - 252Cx - 7400Kg (C: 252,00 - P: 7400,00) (VD)" at bounding box center [299, 162] width 215 height 10
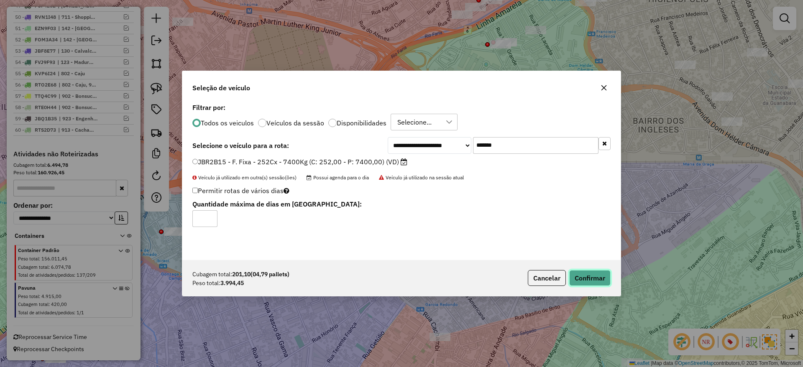
click at [606, 275] on button "Confirmar" at bounding box center [589, 278] width 41 height 16
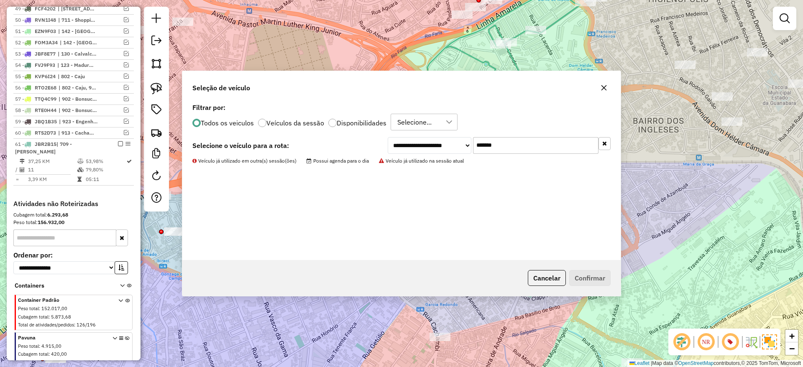
scroll to position [943, 0]
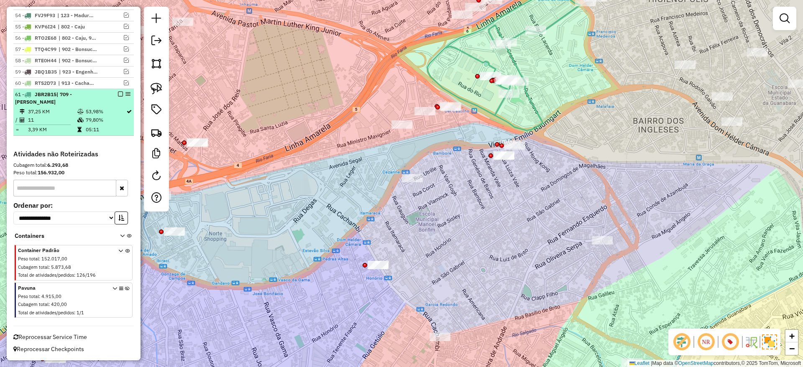
click at [97, 124] on td "79,80%" at bounding box center [105, 120] width 41 height 8
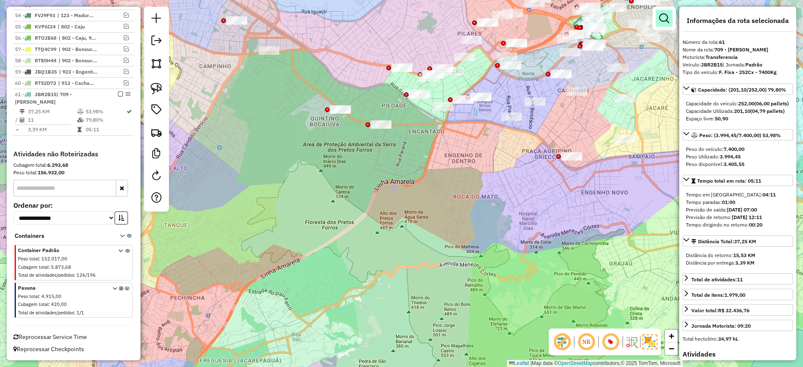
click at [664, 14] on em at bounding box center [664, 18] width 10 height 10
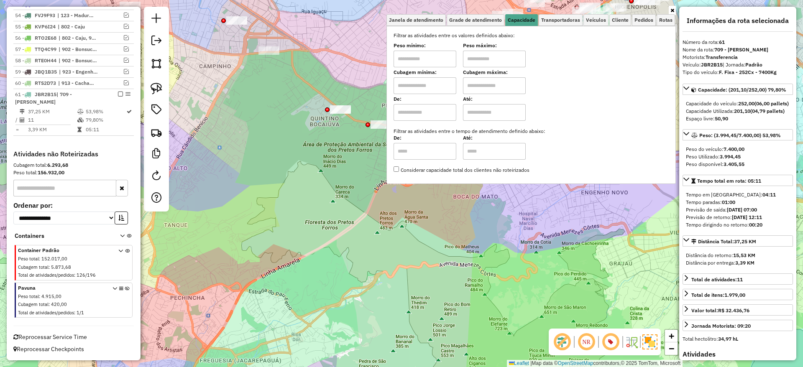
click at [446, 83] on input "text" at bounding box center [424, 85] width 63 height 17
type input "*****"
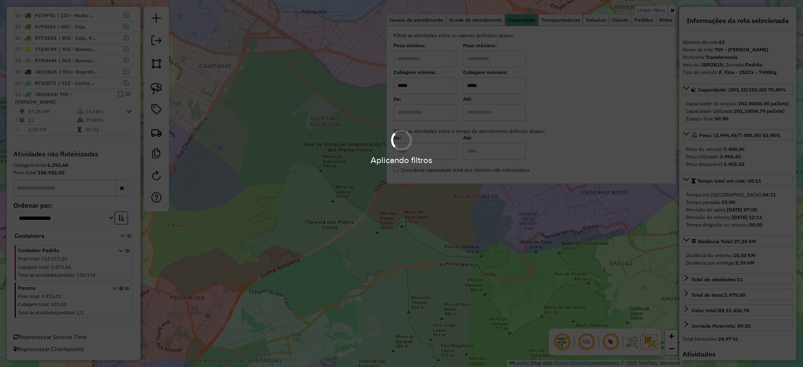
type input "*****"
click at [355, 140] on div "Limpar filtros Janela de atendimento Grade de atendimento Capacidade Transporta…" at bounding box center [401, 183] width 803 height 367
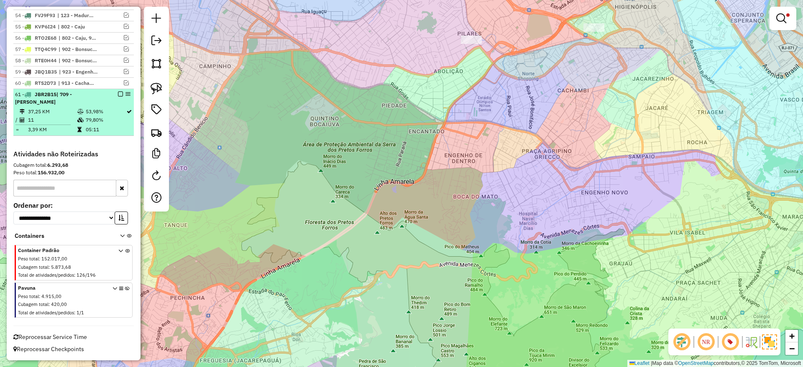
click at [71, 133] on td "3,39 KM" at bounding box center [52, 129] width 49 height 8
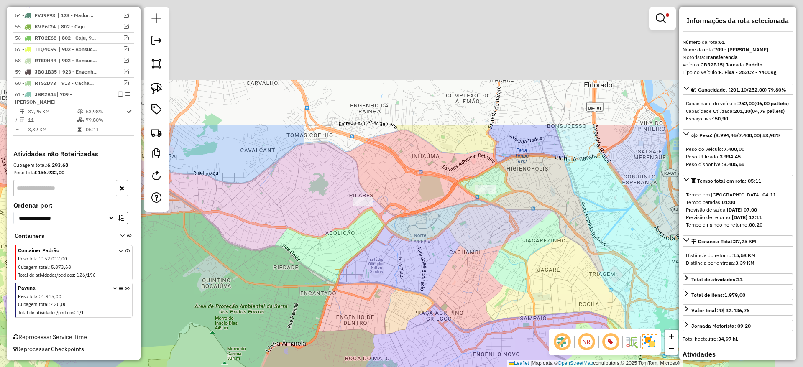
drag, startPoint x: 438, startPoint y: 205, endPoint x: 385, endPoint y: 248, distance: 68.1
click at [383, 283] on div "Limpar filtros Janela de atendimento Grade de atendimento Capacidade Transporta…" at bounding box center [401, 183] width 803 height 367
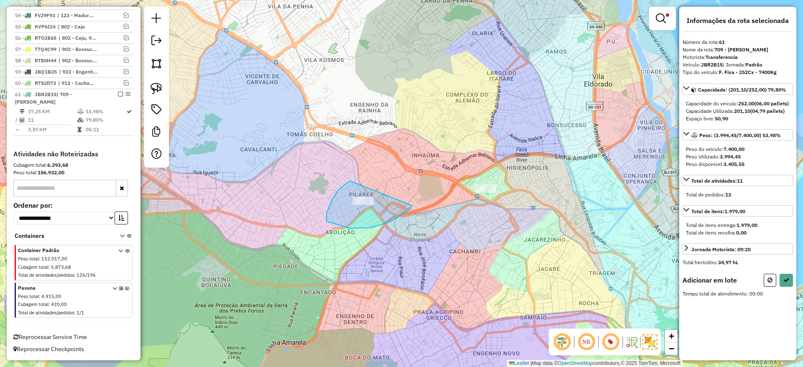
drag, startPoint x: 330, startPoint y: 203, endPoint x: 411, endPoint y: 205, distance: 81.1
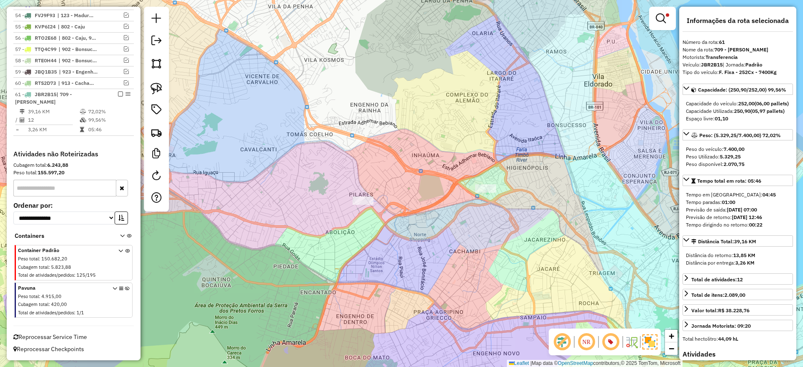
click at [118, 97] on div "61 - JBR2B15 | 709 - Del Castilho" at bounding box center [73, 98] width 117 height 15
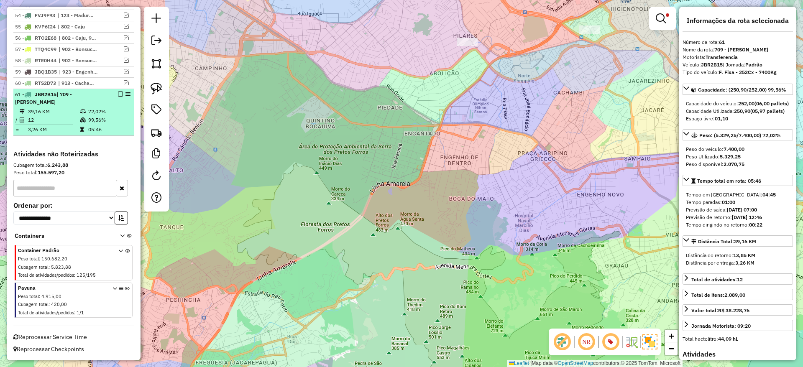
click at [118, 94] on em at bounding box center [120, 94] width 5 height 5
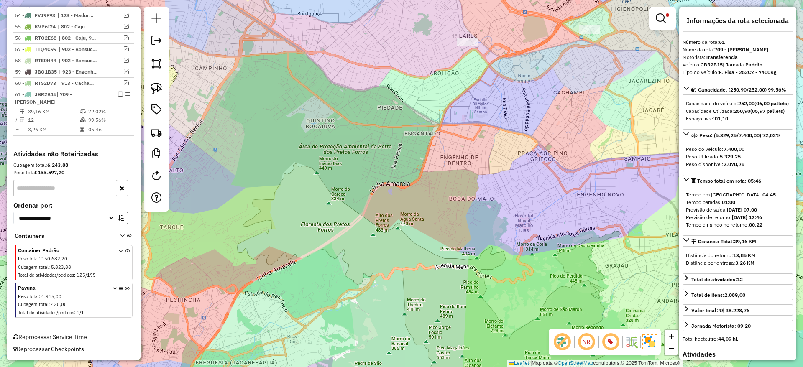
scroll to position [901, 0]
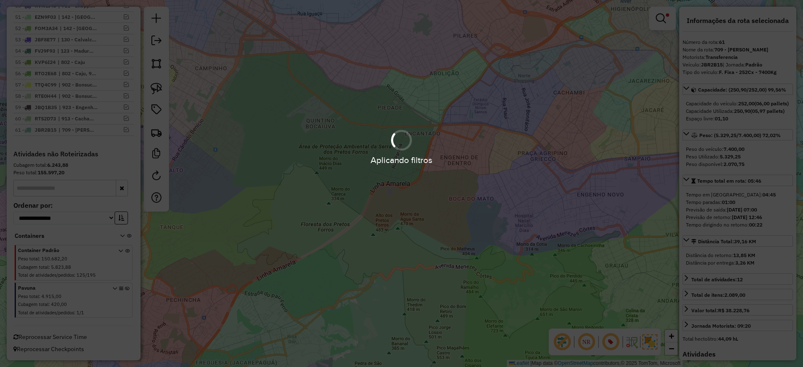
click at [500, 145] on div "Aplicando filtros" at bounding box center [401, 147] width 803 height 40
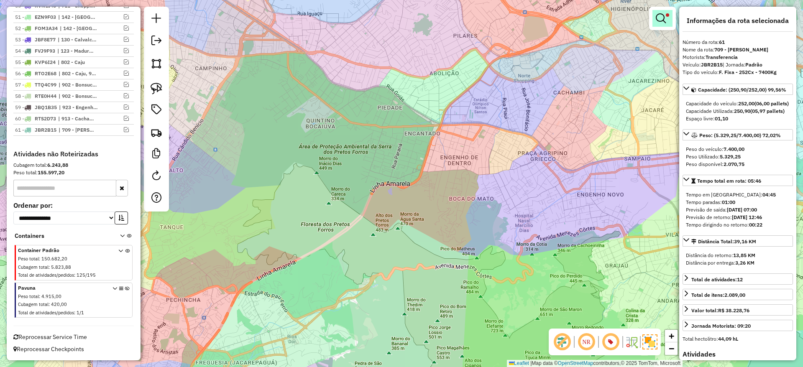
click at [668, 14] on span at bounding box center [667, 14] width 3 height 3
click at [0, 0] on link "Limpar filtros" at bounding box center [0, 0] width 0 height 0
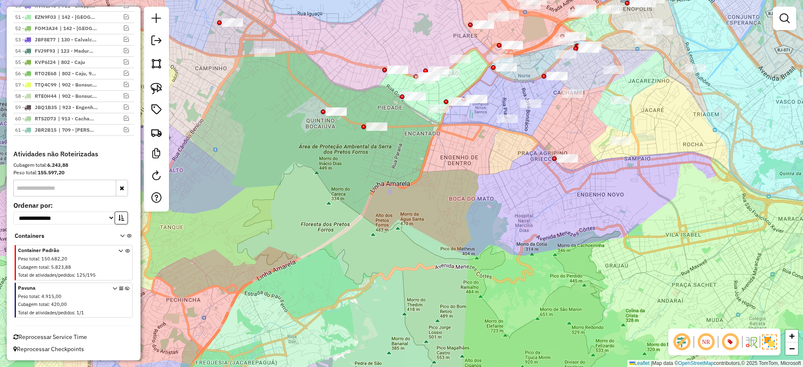
click at [547, 227] on div "Janela de atendimento Grade de atendimento Capacidade Transportadoras Veículos …" at bounding box center [401, 183] width 803 height 367
drag, startPoint x: 565, startPoint y: 170, endPoint x: 535, endPoint y: 207, distance: 47.8
click at [535, 207] on div "Janela de atendimento Grade de atendimento Capacidade Transportadoras Veículos …" at bounding box center [401, 183] width 803 height 367
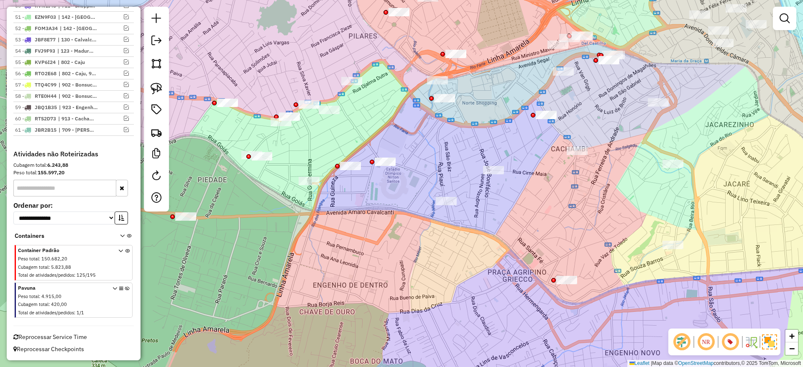
drag, startPoint x: 479, startPoint y: 164, endPoint x: 483, endPoint y: 135, distance: 29.1
click at [479, 163] on div "Janela de atendimento Grade de atendimento Capacidade Transportadoras Veículos …" at bounding box center [401, 183] width 803 height 367
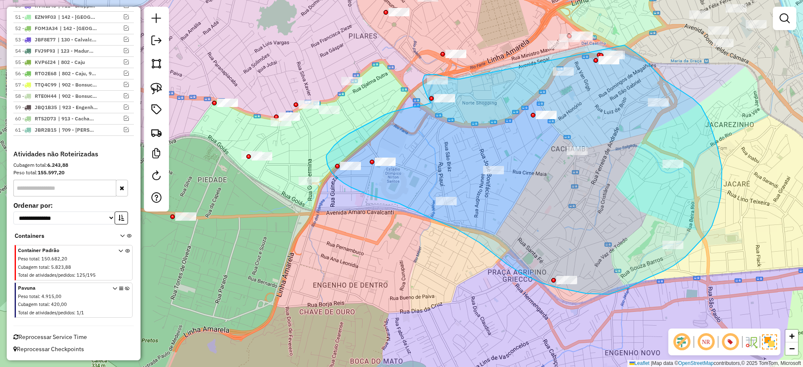
drag, startPoint x: 455, startPoint y: 79, endPoint x: 624, endPoint y: 45, distance: 172.0
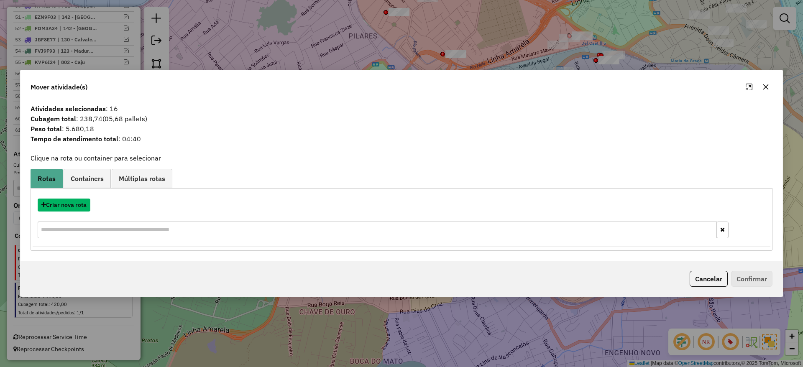
click at [73, 205] on button "Criar nova rota" at bounding box center [64, 205] width 53 height 13
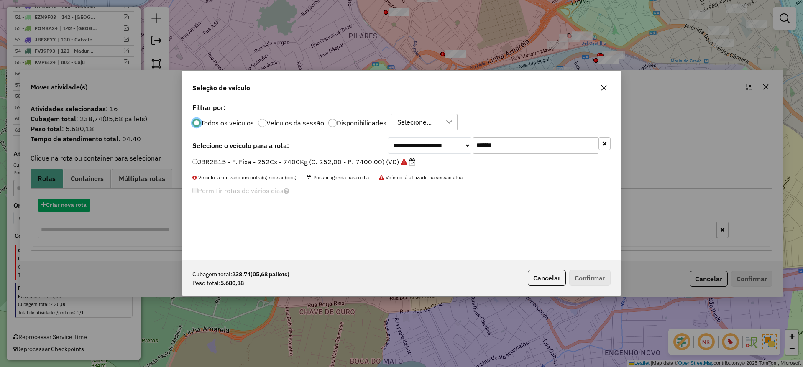
scroll to position [5, 3]
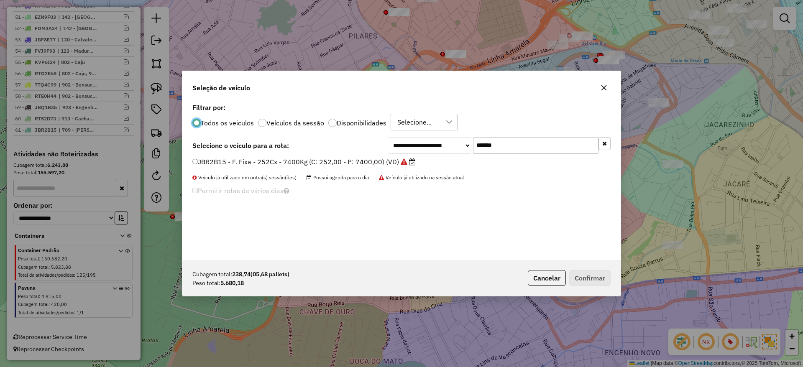
click at [540, 142] on input "*******" at bounding box center [535, 145] width 125 height 17
click at [512, 146] on input "*******" at bounding box center [535, 145] width 125 height 17
paste input "text"
type input "*******"
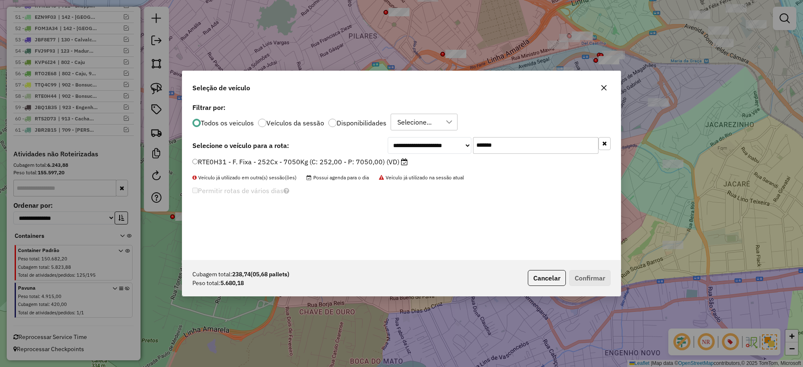
click at [358, 164] on label "RTE0H31 - F. Fixa - 252Cx - 7050Kg (C: 252,00 - P: 7050,00) (VD)" at bounding box center [299, 162] width 215 height 10
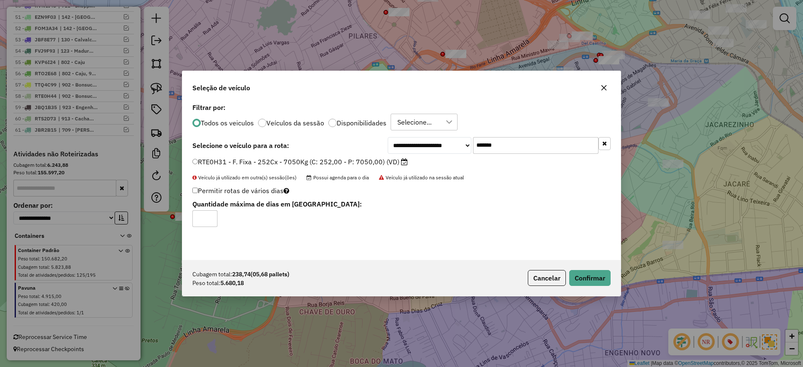
click at [586, 293] on div "Cubagem total: 238,74 (05,68 pallets) Peso total: 5.680,18 Cancelar Confirmar" at bounding box center [401, 278] width 438 height 36
click at [592, 285] on button "Confirmar" at bounding box center [589, 278] width 41 height 16
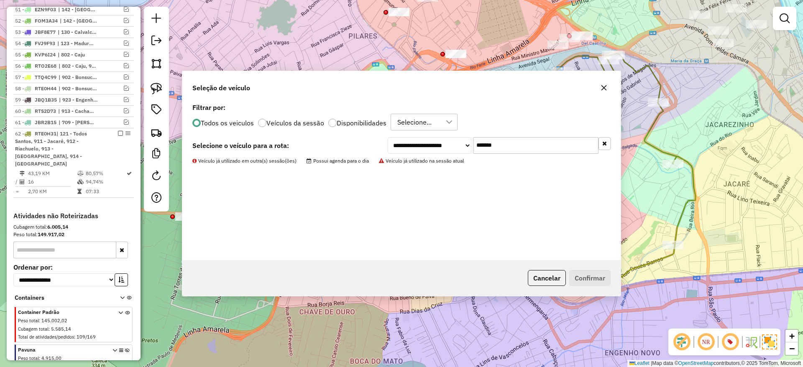
scroll to position [937, 0]
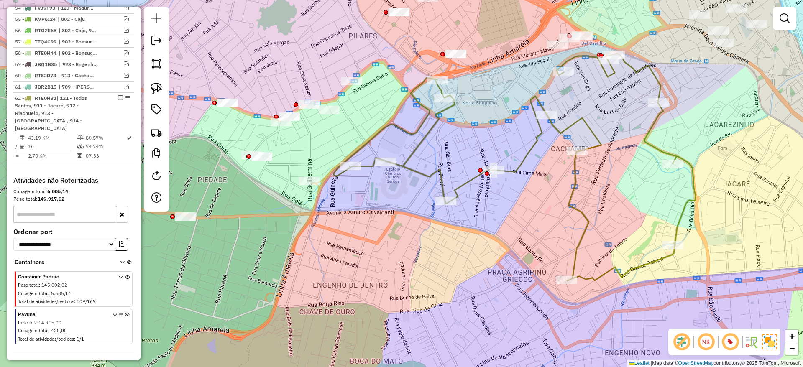
click at [539, 133] on icon at bounding box center [515, 167] width 362 height 227
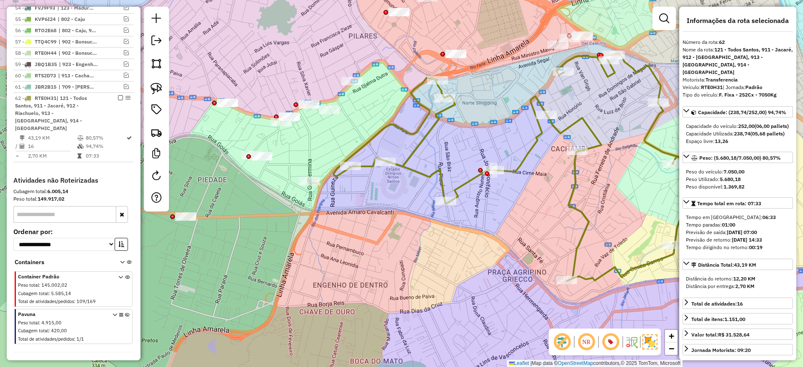
scroll to position [963, 0]
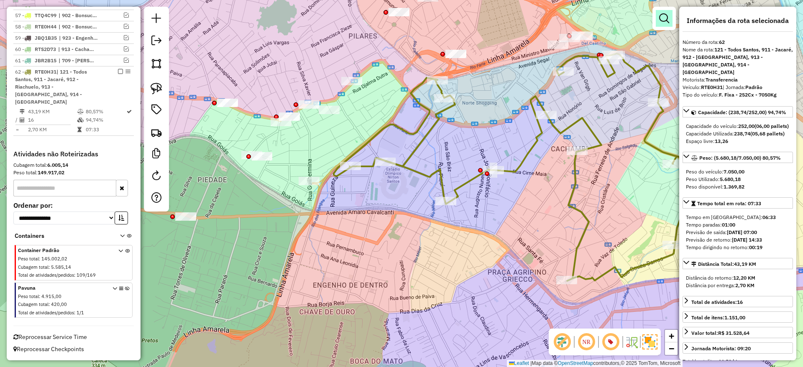
click at [666, 21] on em at bounding box center [664, 18] width 10 height 10
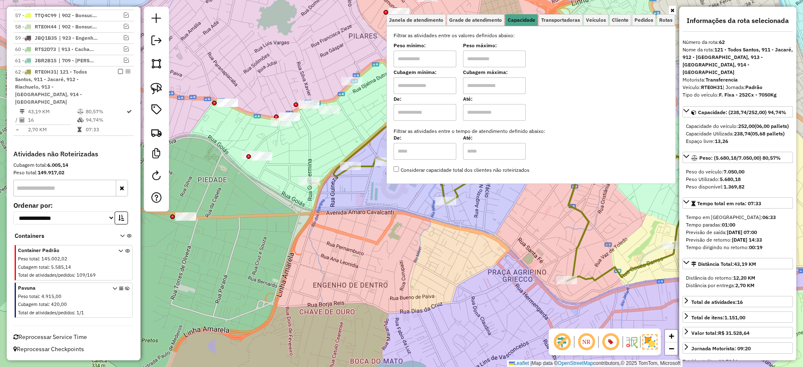
click at [447, 89] on input "text" at bounding box center [424, 85] width 63 height 17
type input "****"
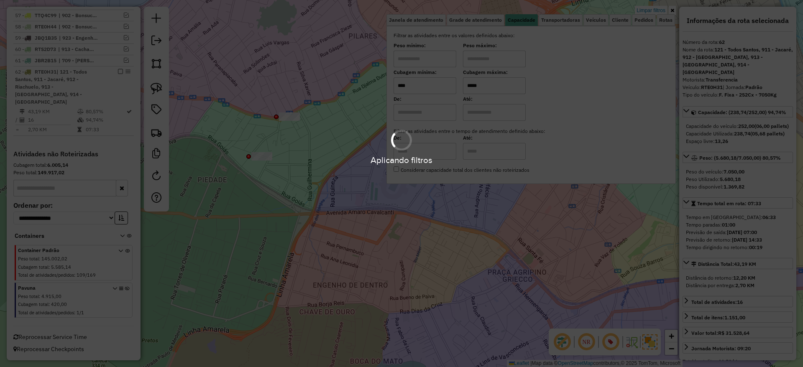
type input "*****"
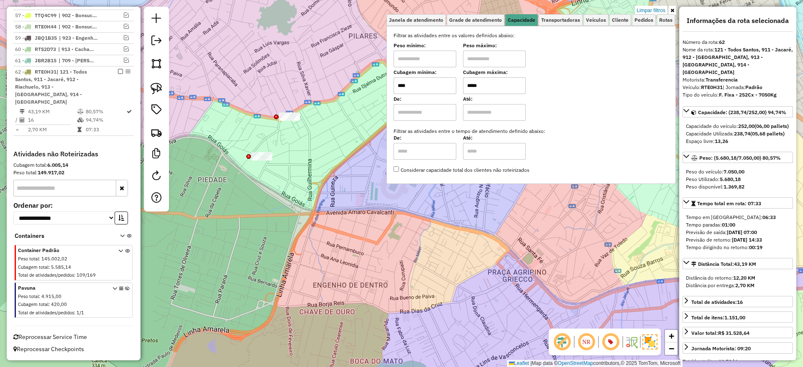
click at [325, 156] on div "Limpar filtros Janela de atendimento Grade de atendimento Capacidade Transporta…" at bounding box center [401, 183] width 803 height 367
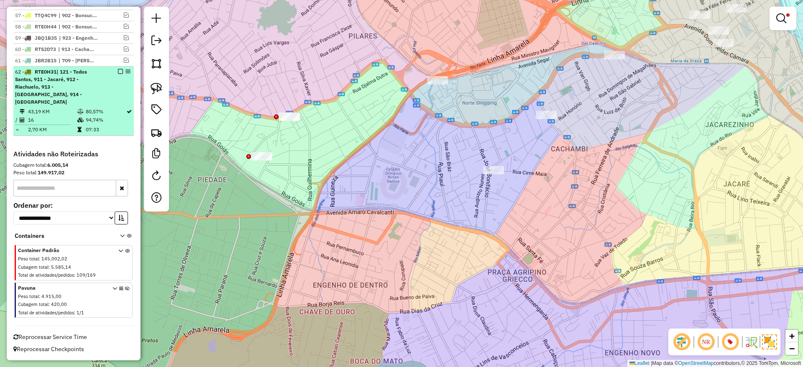
click at [110, 106] on li "62 - RTE0H31 | 121 - Todos Santos, 911 - Jacaré, 912 - Riachuelo, 913 - Cachamb…" at bounding box center [73, 100] width 120 height 69
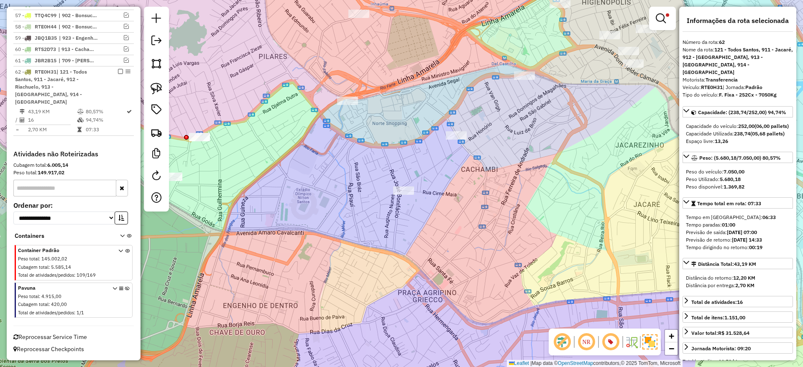
drag, startPoint x: 383, startPoint y: 170, endPoint x: 421, endPoint y: 171, distance: 38.1
click at [431, 208] on div "Limpar filtros Janela de atendimento Grade de atendimento Capacidade Transporta…" at bounding box center [401, 183] width 803 height 367
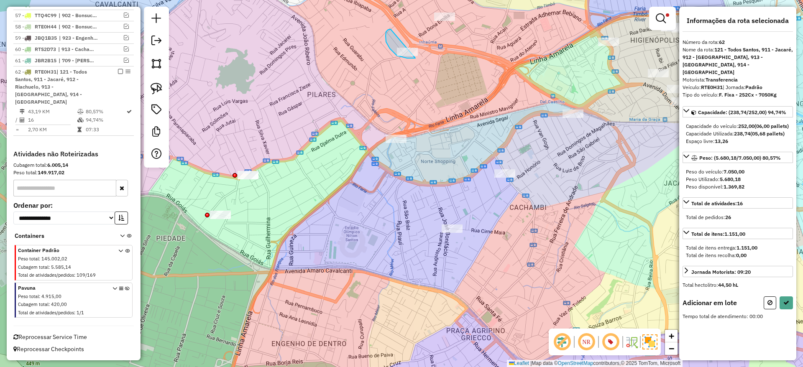
drag, startPoint x: 407, startPoint y: 58, endPoint x: 444, endPoint y: 47, distance: 39.2
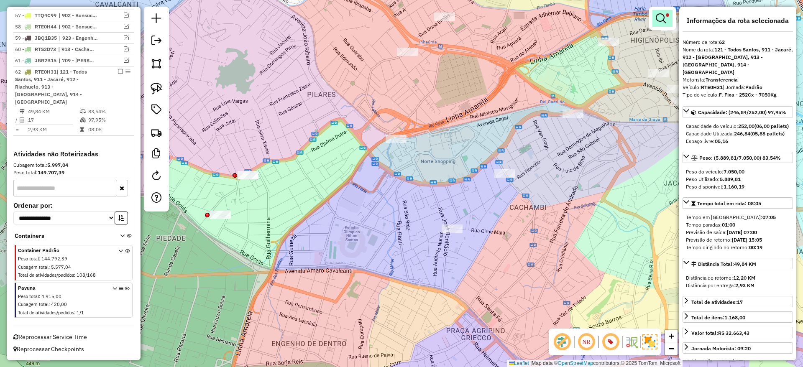
click at [665, 16] on em at bounding box center [661, 18] width 10 height 10
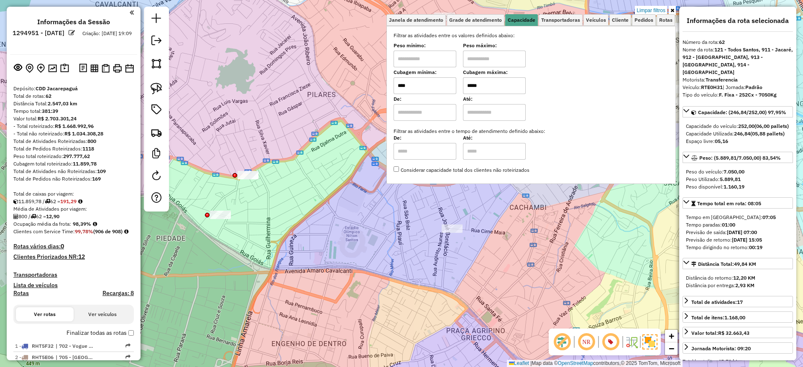
scroll to position [963, 0]
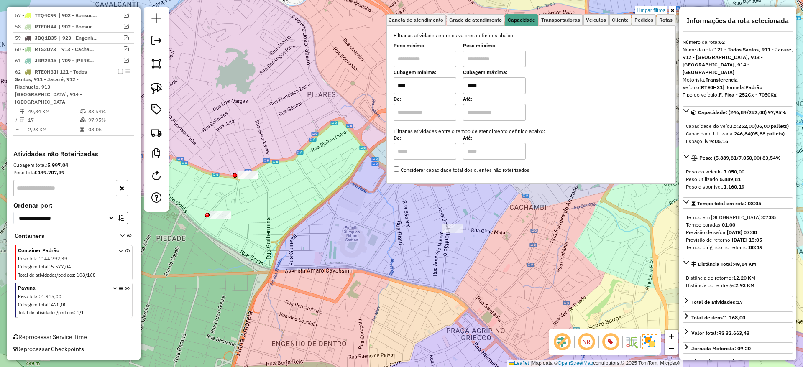
type input "****"
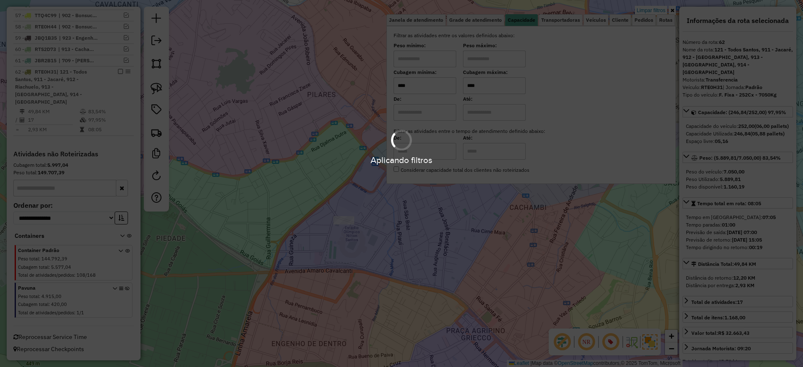
type input "****"
click at [309, 137] on div "Limpar filtros Janela de atendimento Grade de atendimento Capacidade Transporta…" at bounding box center [401, 183] width 803 height 367
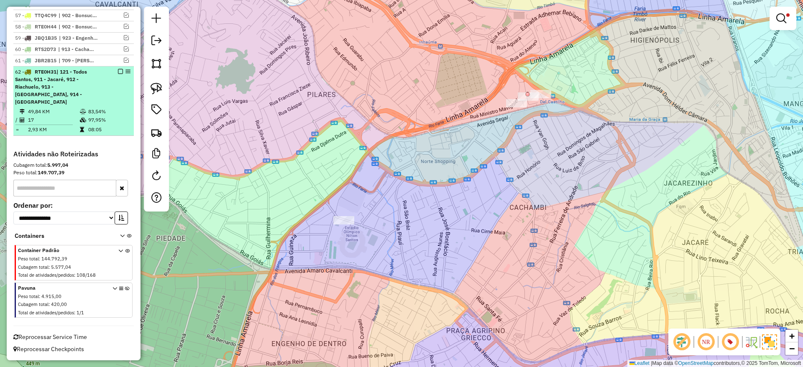
click at [65, 120] on td "17" at bounding box center [54, 120] width 52 height 8
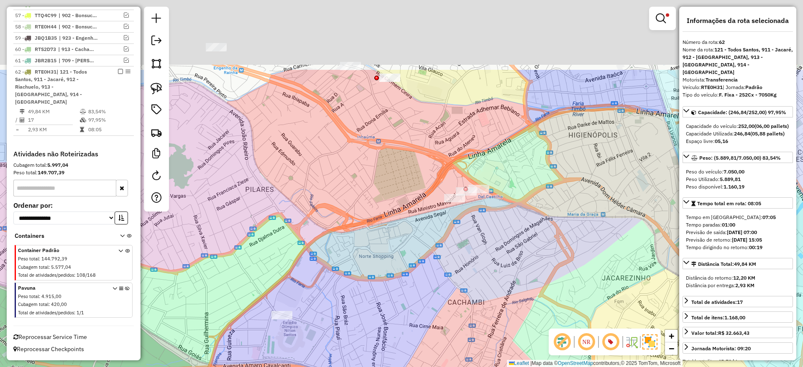
drag, startPoint x: 413, startPoint y: 121, endPoint x: 420, endPoint y: 225, distance: 103.9
click at [420, 225] on div "Limpar filtros Janela de atendimento Grade de atendimento Capacidade Transporta…" at bounding box center [401, 183] width 803 height 367
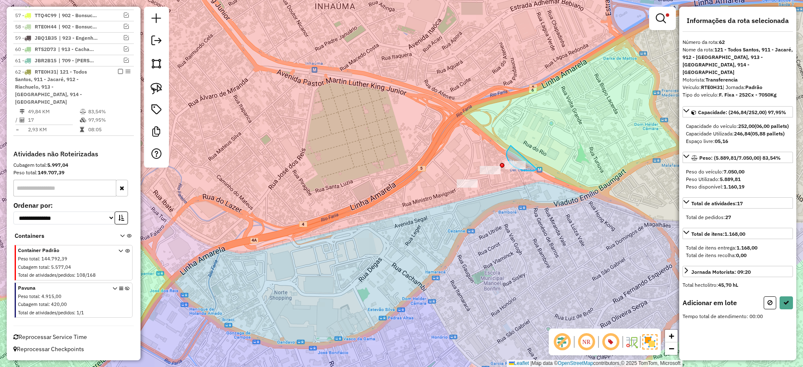
drag, startPoint x: 508, startPoint y: 159, endPoint x: 537, endPoint y: 169, distance: 31.1
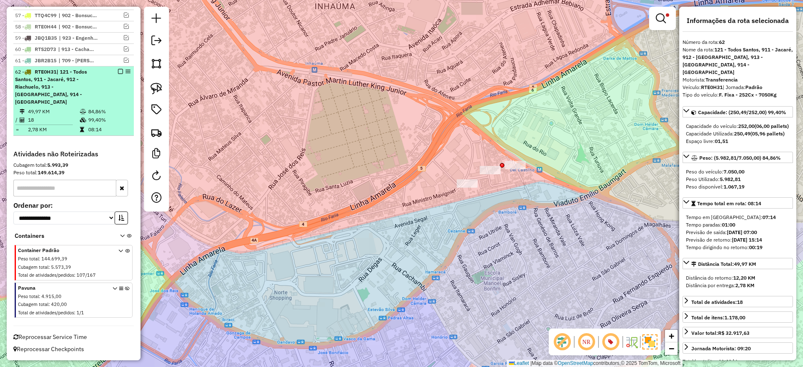
click at [120, 74] on div at bounding box center [117, 71] width 25 height 5
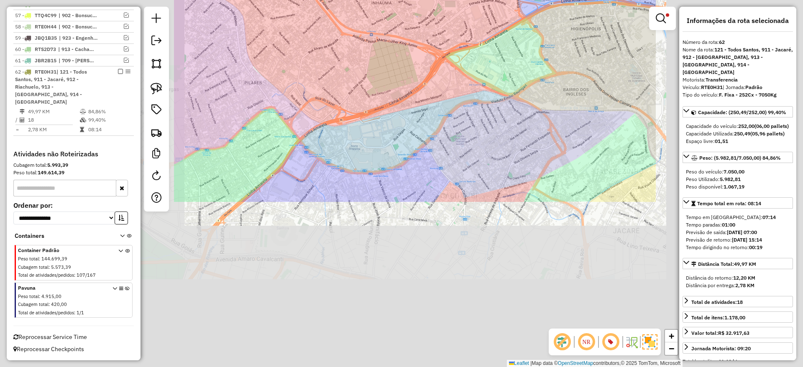
click at [407, 100] on div "Limpar filtros Janela de atendimento Grade de atendimento Capacidade Transporta…" at bounding box center [401, 183] width 803 height 367
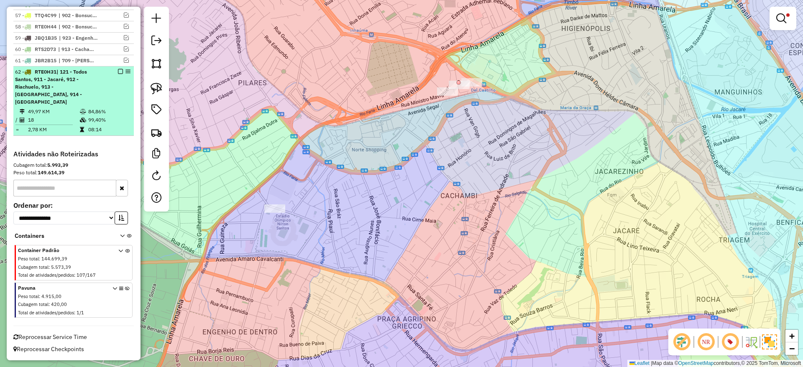
click at [118, 74] on em at bounding box center [120, 71] width 5 height 5
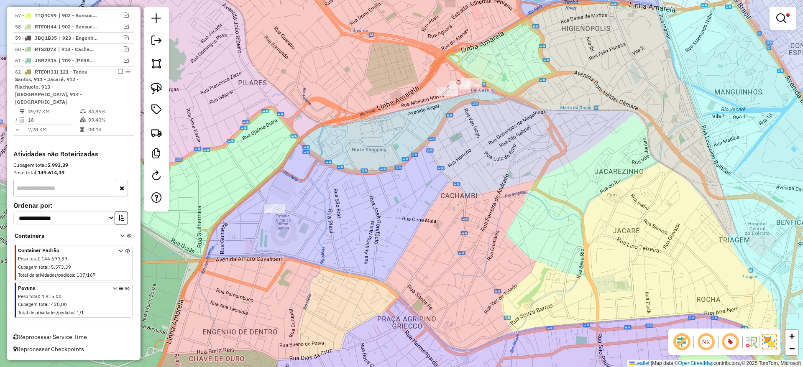
scroll to position [912, 0]
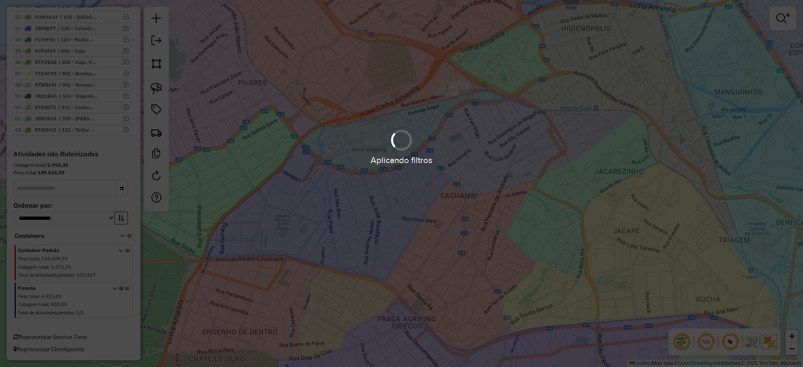
click at [449, 158] on div "Aplicando filtros" at bounding box center [401, 160] width 803 height 13
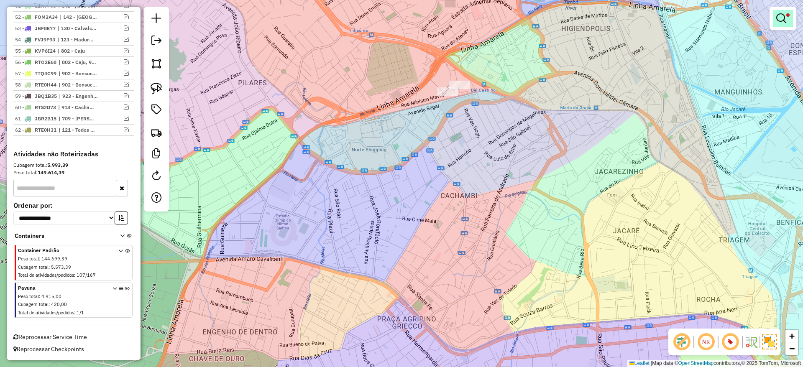
click at [785, 20] on em at bounding box center [781, 18] width 10 height 10
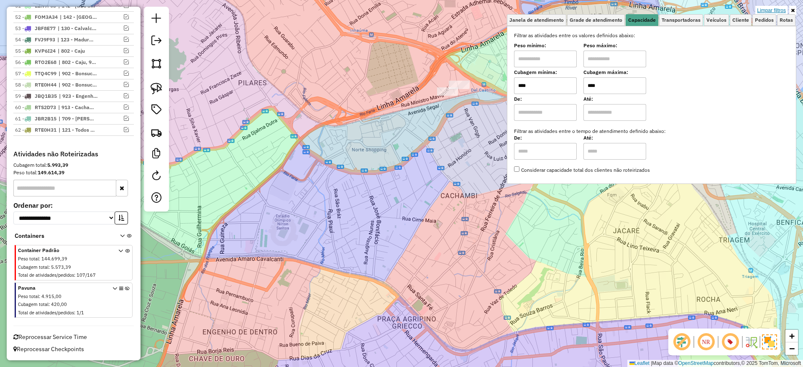
click at [777, 13] on link "Limpar filtros" at bounding box center [771, 10] width 32 height 9
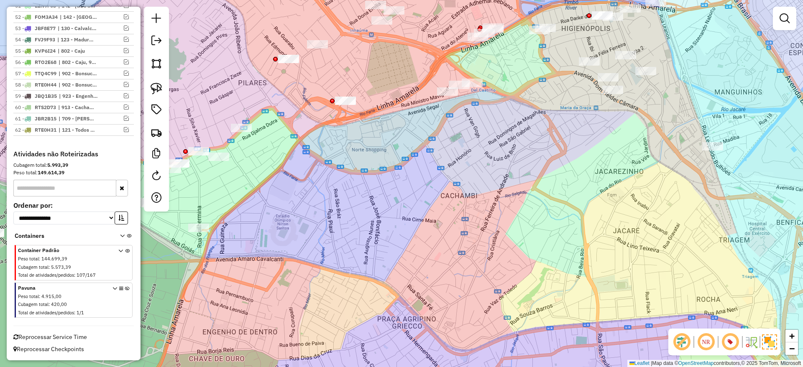
click at [430, 216] on div "Janela de atendimento Grade de atendimento Capacidade Transportadoras Veículos …" at bounding box center [401, 183] width 803 height 367
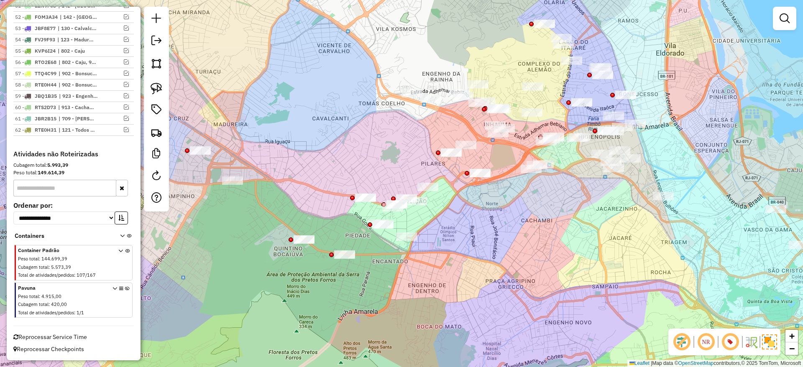
drag, startPoint x: 467, startPoint y: 277, endPoint x: 512, endPoint y: 269, distance: 45.8
click at [512, 269] on div "Janela de atendimento Grade de atendimento Capacidade Transportadoras Veículos …" at bounding box center [401, 183] width 803 height 367
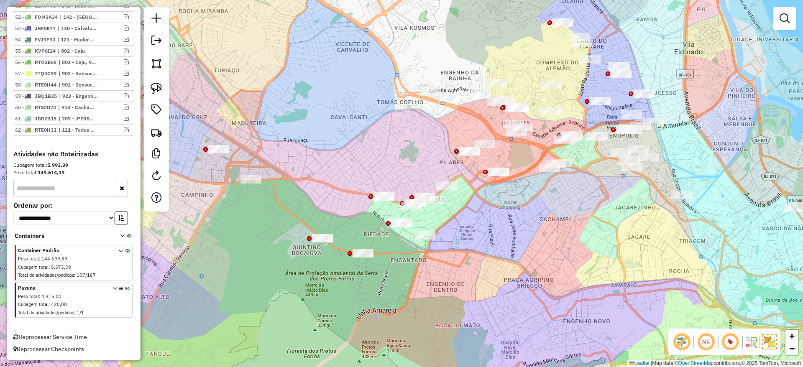
drag, startPoint x: 342, startPoint y: 184, endPoint x: 379, endPoint y: 194, distance: 38.3
click at [379, 194] on div "Janela de atendimento Grade de atendimento Capacidade Transportadoras Veículos …" at bounding box center [401, 183] width 803 height 367
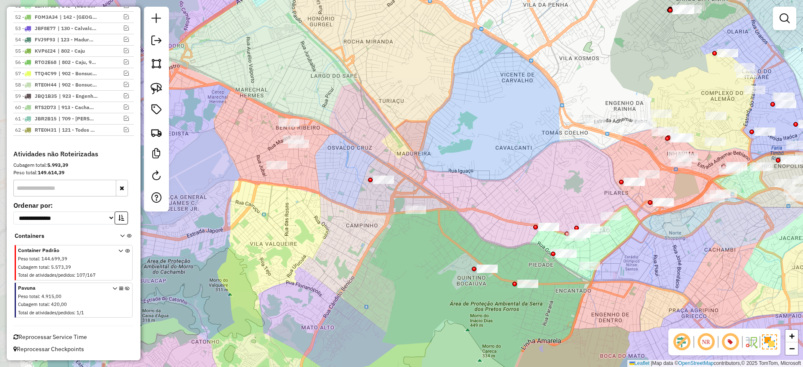
drag, startPoint x: 413, startPoint y: 168, endPoint x: 419, endPoint y: 169, distance: 5.6
click at [419, 169] on div "Janela de atendimento Grade de atendimento Capacidade Transportadoras Veículos …" at bounding box center [401, 183] width 803 height 367
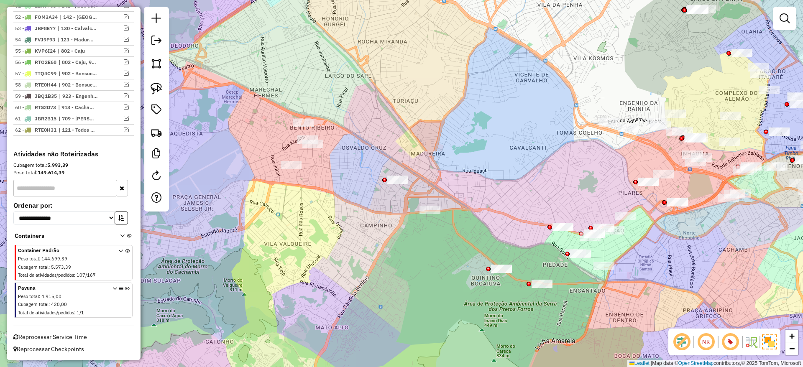
drag, startPoint x: 420, startPoint y: 168, endPoint x: 419, endPoint y: 125, distance: 43.5
click at [465, 166] on div "Janela de atendimento Grade de atendimento Capacidade Transportadoras Veículos …" at bounding box center [401, 183] width 803 height 367
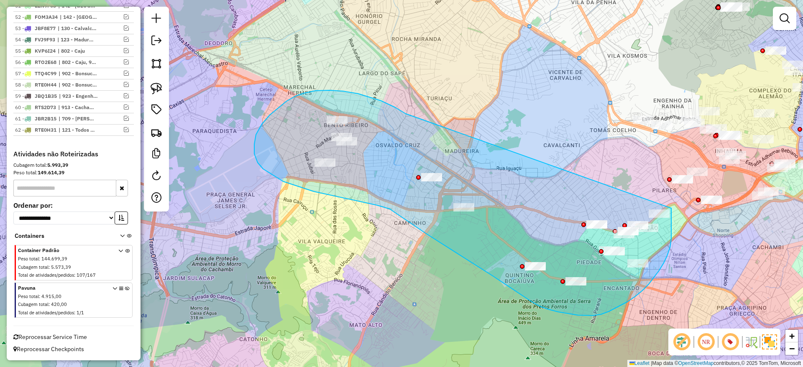
drag, startPoint x: 370, startPoint y: 97, endPoint x: 671, endPoint y: 208, distance: 320.9
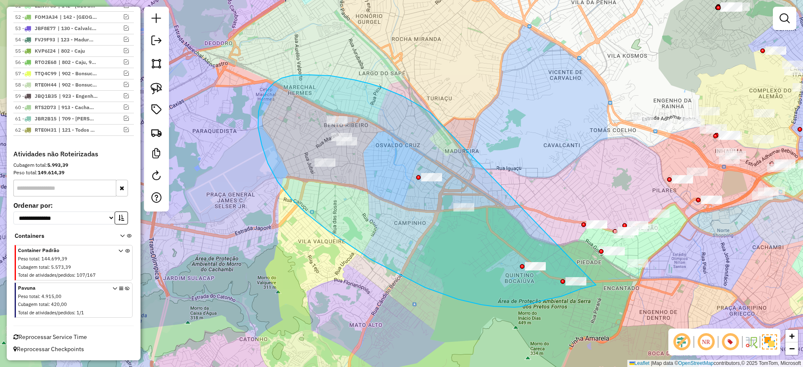
drag, startPoint x: 309, startPoint y: 75, endPoint x: 602, endPoint y: 283, distance: 359.8
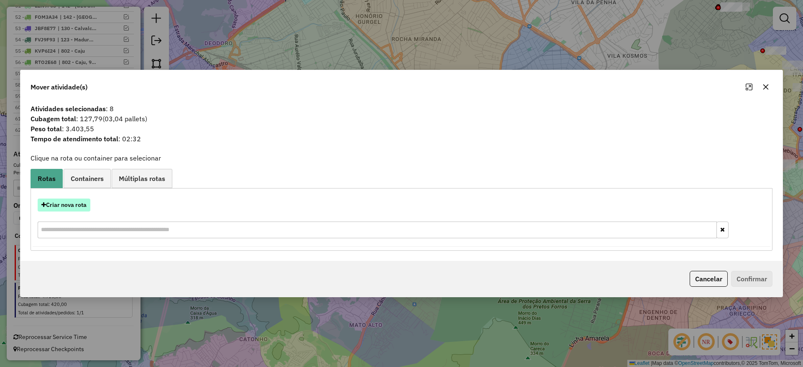
click at [70, 207] on button "Criar nova rota" at bounding box center [64, 205] width 53 height 13
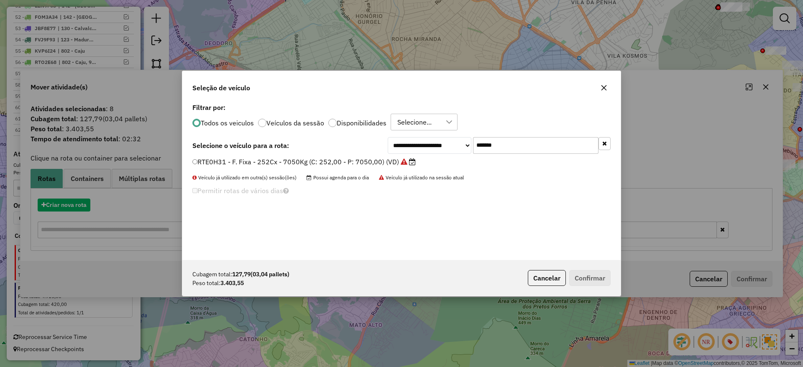
scroll to position [5, 3]
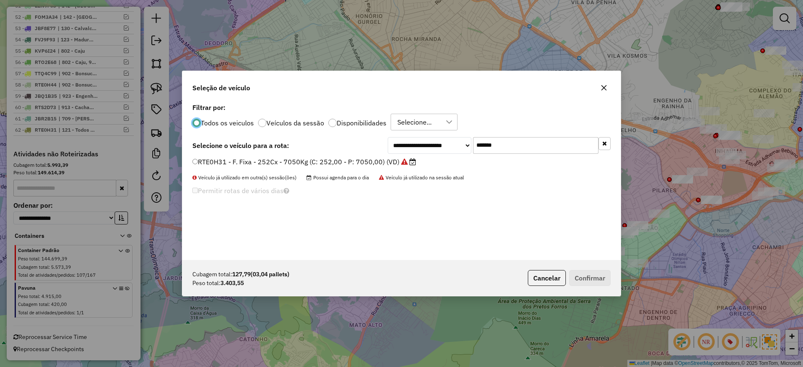
click at [549, 142] on input "*******" at bounding box center [535, 145] width 125 height 17
paste input "text"
type input "*******"
drag, startPoint x: 388, startPoint y: 166, endPoint x: 394, endPoint y: 168, distance: 5.7
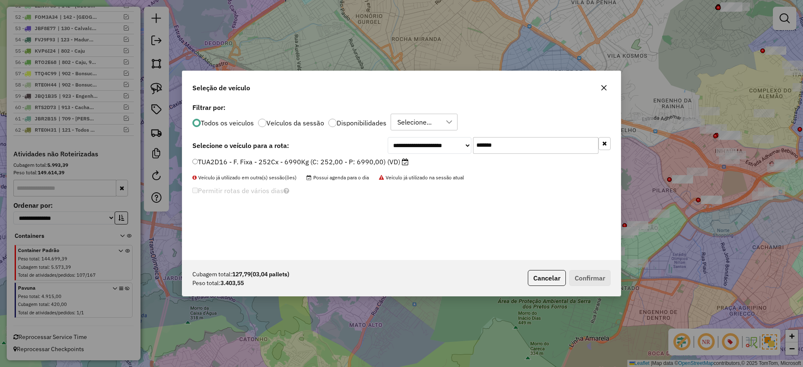
click at [388, 166] on label "TUA2D16 - F. Fixa - 252Cx - 6990Kg (C: 252,00 - P: 6990,00) (VD)" at bounding box center [300, 162] width 216 height 10
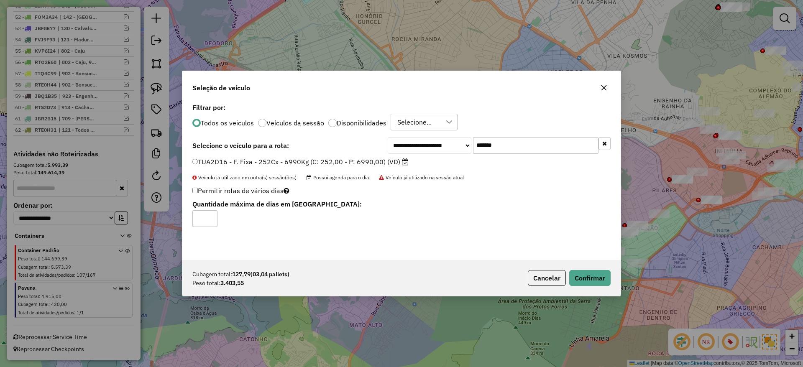
click at [591, 268] on div "Cubagem total: 127,79 (03,04 pallets) Peso total: 3.403,55 Cancelar Confirmar" at bounding box center [401, 278] width 438 height 36
click at [584, 276] on button "Confirmar" at bounding box center [589, 278] width 41 height 16
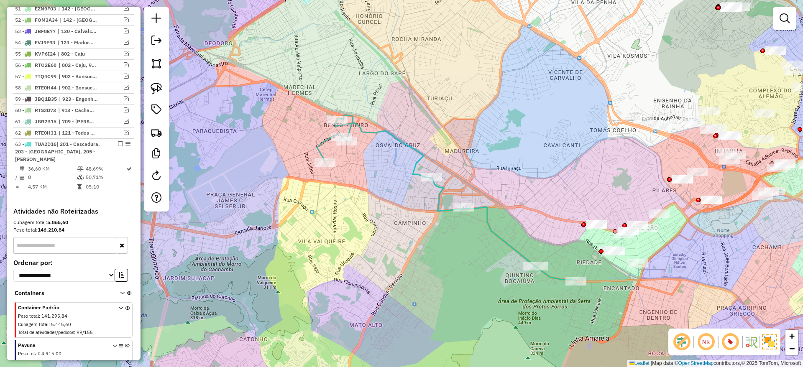
scroll to position [973, 0]
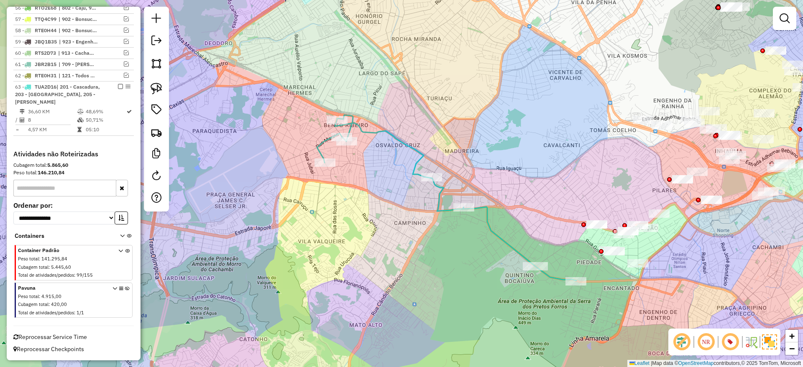
click at [487, 220] on icon at bounding box center [446, 198] width 259 height 166
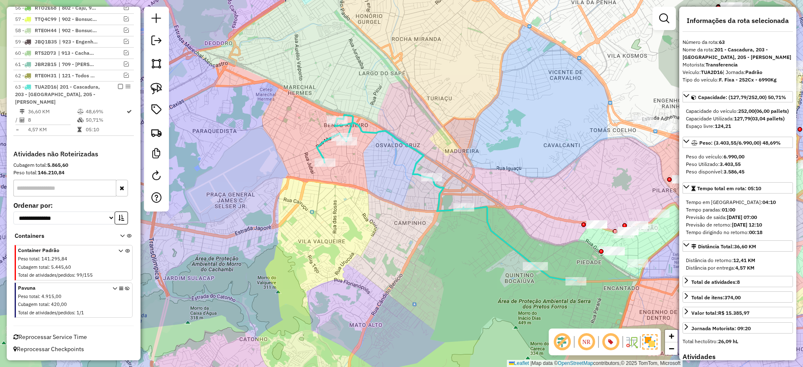
scroll to position [977, 0]
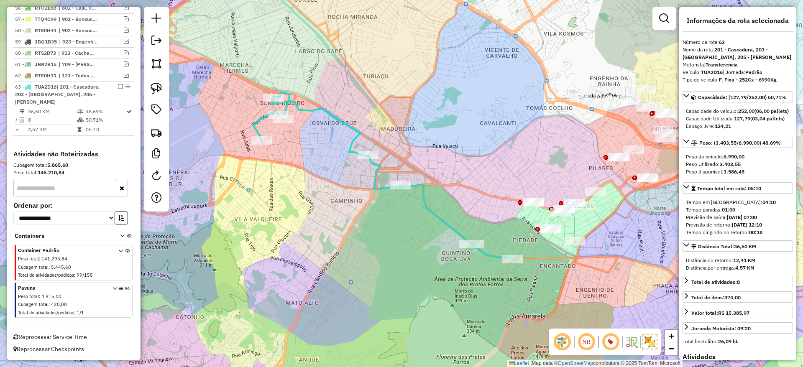
drag, startPoint x: 536, startPoint y: 240, endPoint x: 479, endPoint y: 212, distance: 63.4
click at [475, 212] on div "Janela de atendimento Grade de atendimento Capacidade Transportadoras Veículos …" at bounding box center [401, 183] width 803 height 367
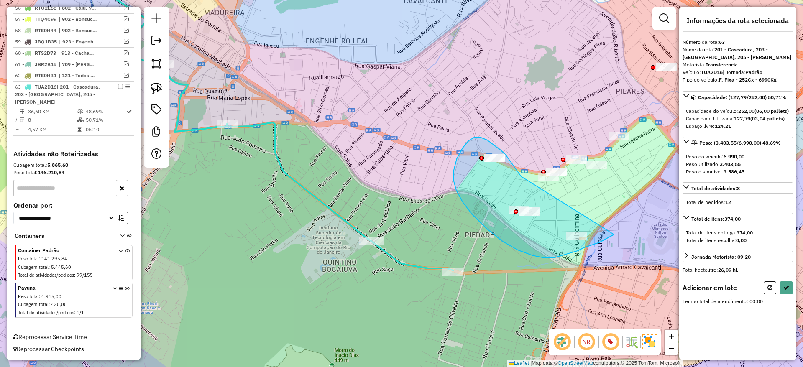
drag, startPoint x: 491, startPoint y: 143, endPoint x: 614, endPoint y: 235, distance: 153.5
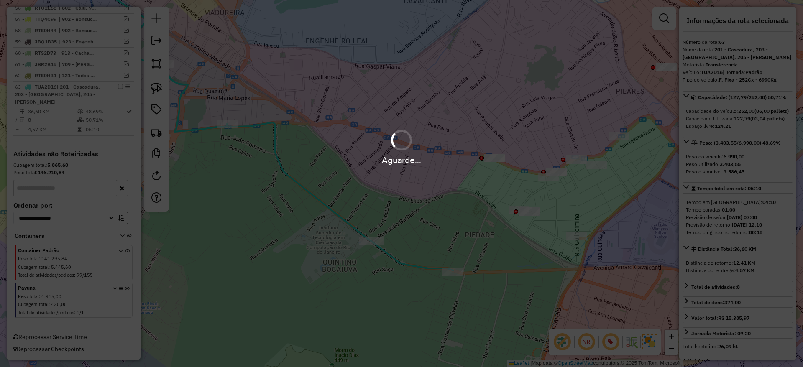
scroll to position [967, 0]
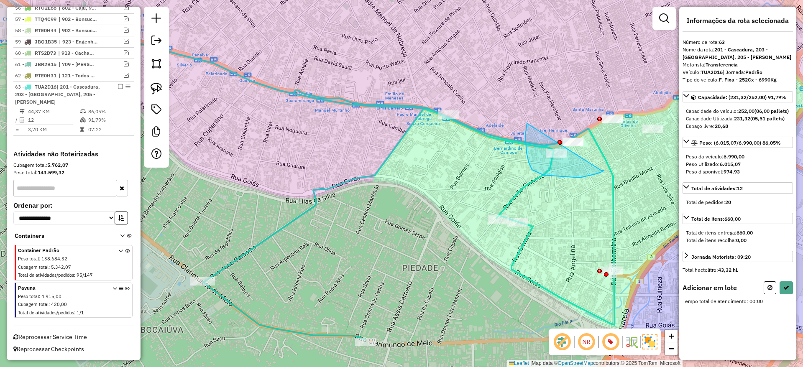
drag, startPoint x: 526, startPoint y: 153, endPoint x: 601, endPoint y: 171, distance: 76.6
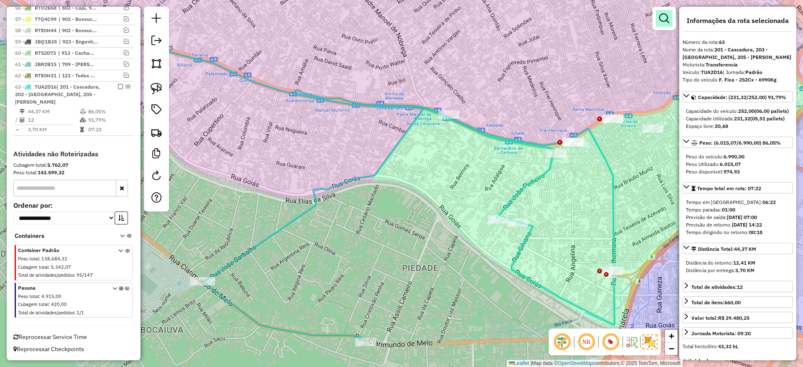
click at [661, 13] on em at bounding box center [664, 18] width 10 height 10
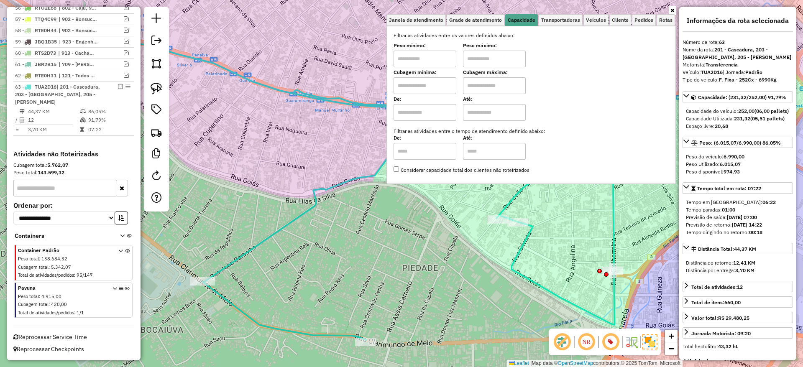
click at [440, 91] on input "text" at bounding box center [424, 85] width 63 height 17
type input "*****"
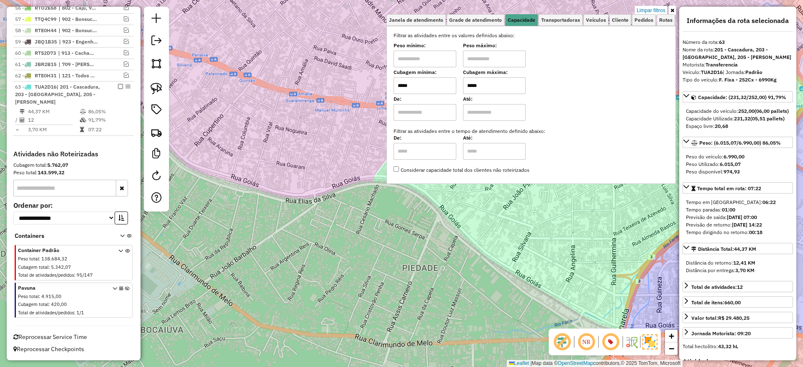
click at [323, 166] on div "Limpar filtros Janela de atendimento Grade de atendimento Capacidade Transporta…" at bounding box center [401, 183] width 803 height 367
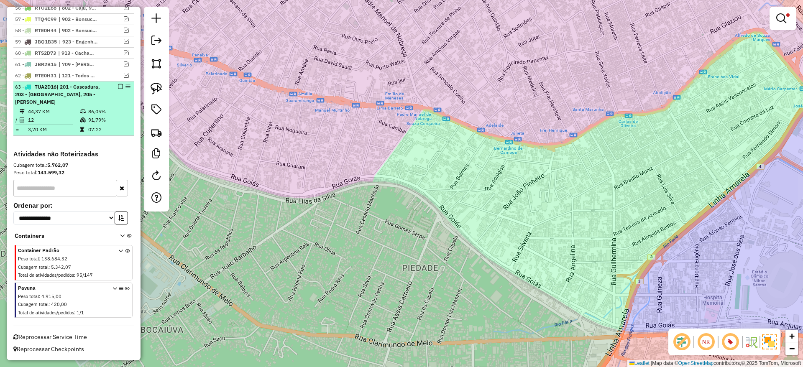
click at [92, 110] on td "86,05%" at bounding box center [109, 111] width 42 height 8
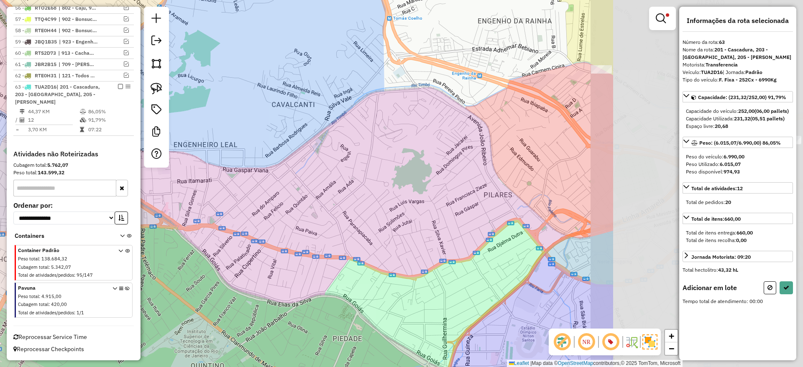
drag, startPoint x: 530, startPoint y: 217, endPoint x: 268, endPoint y: 246, distance: 263.8
click at [268, 246] on div "Limpar filtros Janela de atendimento Grade de atendimento Capacidade Transporta…" at bounding box center [401, 183] width 803 height 367
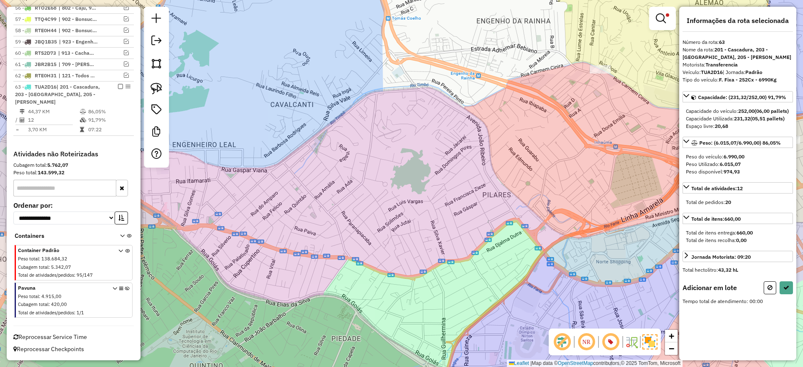
drag, startPoint x: 529, startPoint y: 236, endPoint x: 455, endPoint y: 180, distance: 92.9
click at [408, 263] on div "Limpar filtros Janela de atendimento Grade de atendimento Capacidade Transporta…" at bounding box center [401, 183] width 803 height 367
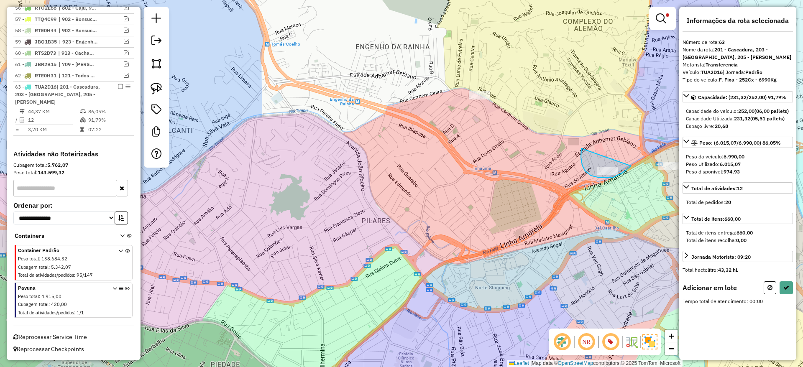
drag, startPoint x: 581, startPoint y: 148, endPoint x: 631, endPoint y: 166, distance: 52.8
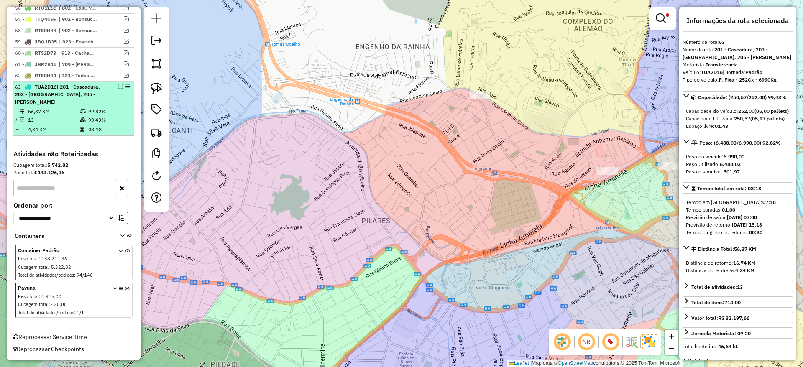
click at [118, 86] on em at bounding box center [120, 86] width 5 height 5
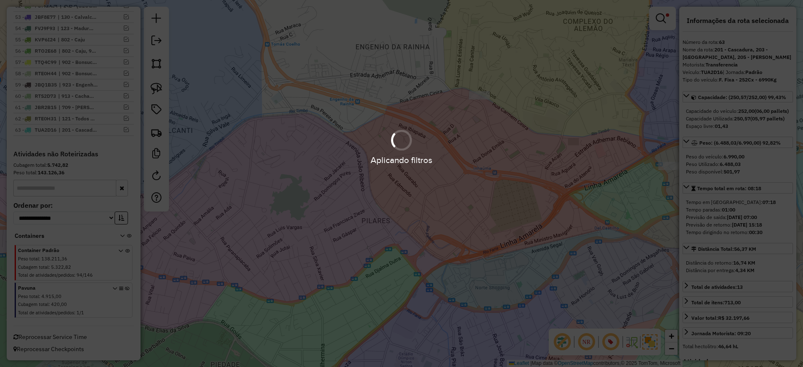
scroll to position [924, 0]
click at [361, 151] on div "Aplicando filtros" at bounding box center [401, 147] width 803 height 40
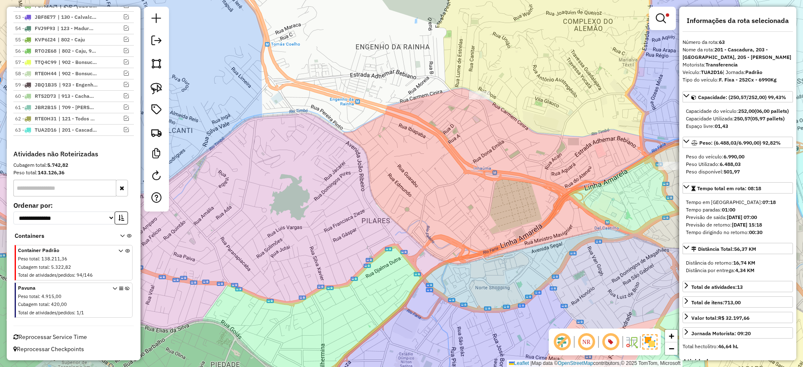
click at [665, 16] on em at bounding box center [661, 18] width 10 height 10
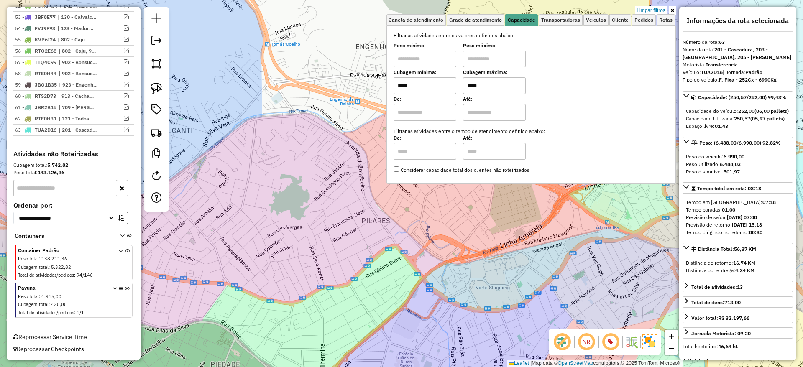
click at [654, 12] on link "Limpar filtros" at bounding box center [651, 10] width 32 height 9
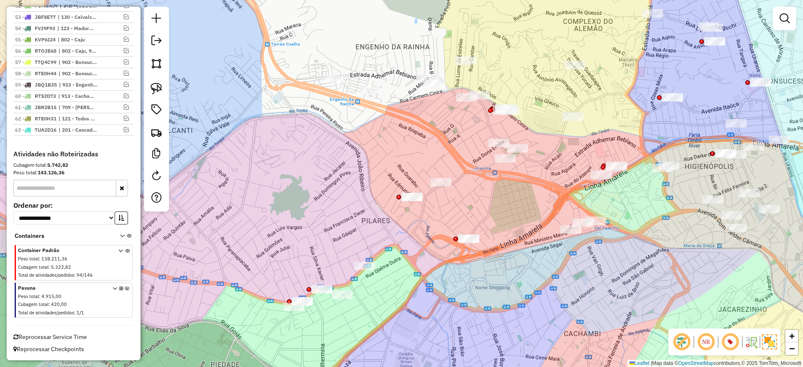
drag, startPoint x: 348, startPoint y: 183, endPoint x: 392, endPoint y: 135, distance: 65.4
click at [392, 135] on div "Janela de atendimento Grade de atendimento Capacidade Transportadoras Veículos …" at bounding box center [401, 183] width 803 height 367
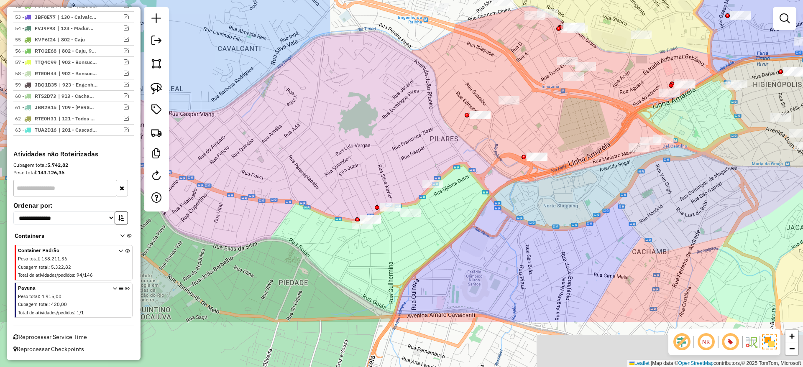
click at [392, 135] on div "Janela de atendimento Grade de atendimento Capacidade Transportadoras Veículos …" at bounding box center [401, 183] width 803 height 367
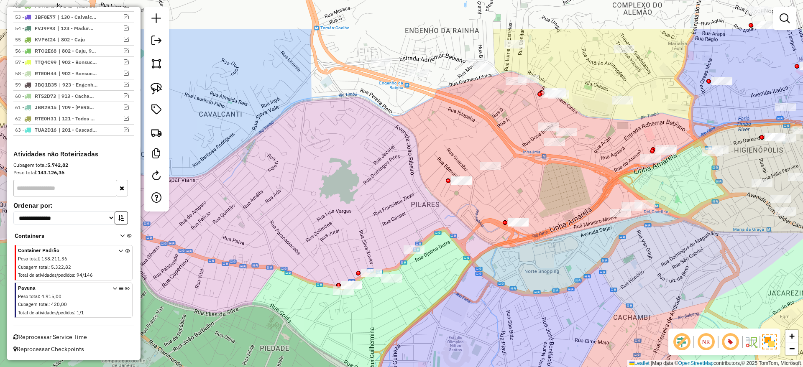
click at [355, 207] on div "Janela de atendimento Grade de atendimento Capacidade Transportadoras Veículos …" at bounding box center [401, 183] width 803 height 367
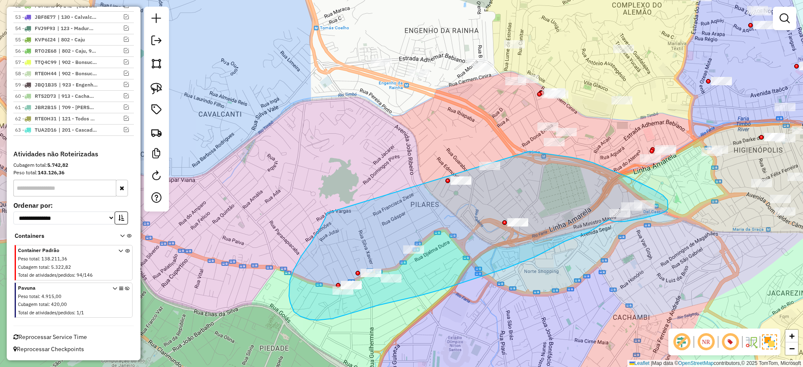
drag, startPoint x: 301, startPoint y: 256, endPoint x: 484, endPoint y: 143, distance: 215.4
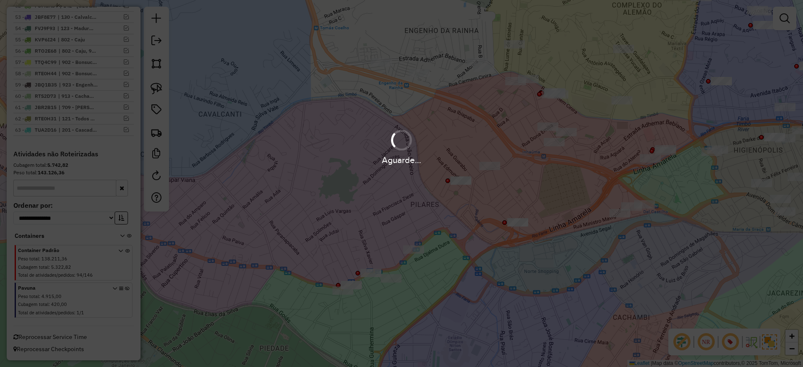
click at [323, 199] on div "Aguarde..." at bounding box center [401, 183] width 803 height 367
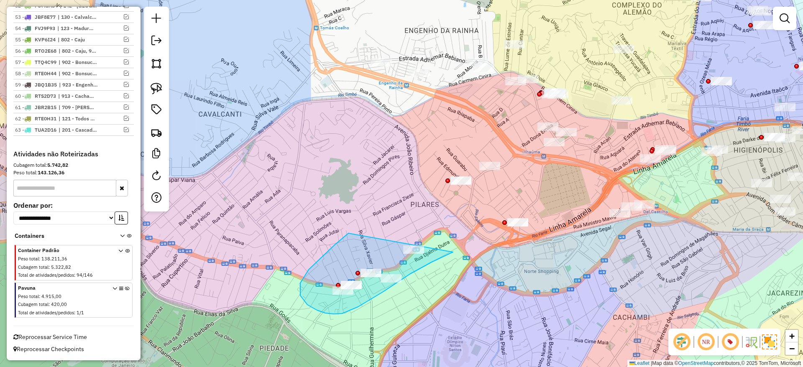
drag, startPoint x: 335, startPoint y: 245, endPoint x: 456, endPoint y: 245, distance: 120.8
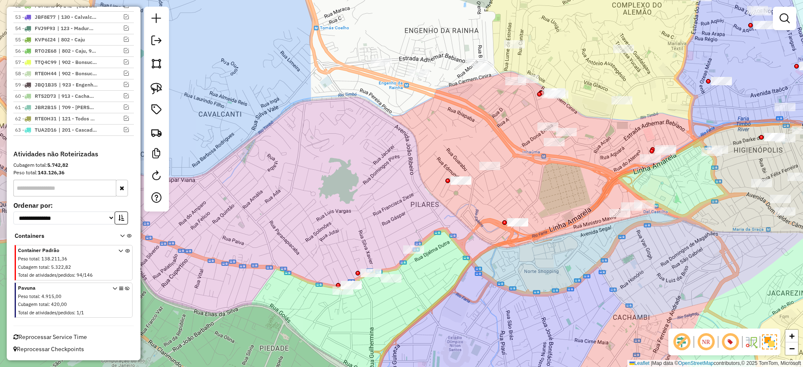
click at [388, 212] on div "Janela de atendimento Grade de atendimento Capacidade Transportadoras Veículos …" at bounding box center [401, 183] width 803 height 367
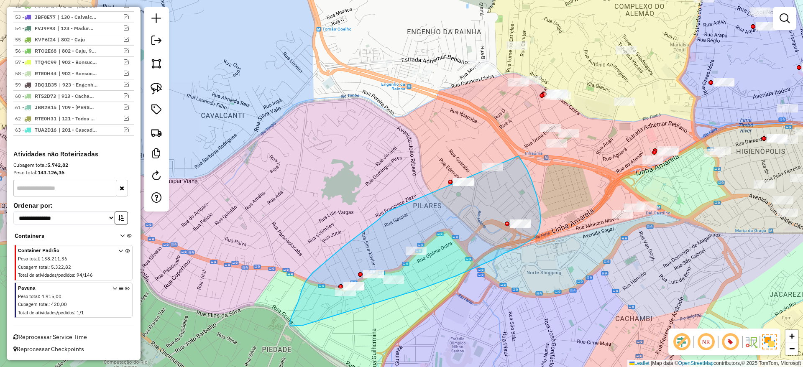
drag, startPoint x: 302, startPoint y: 290, endPoint x: 514, endPoint y: 154, distance: 252.2
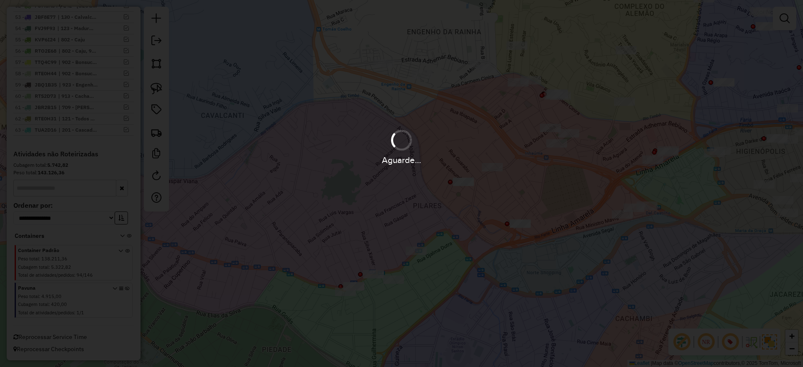
click at [376, 170] on div "Atividades selecionadas : 8 Cubagem total : 470,40 (11,20 pallets) Peso total :…" at bounding box center [401, 181] width 533 height 112
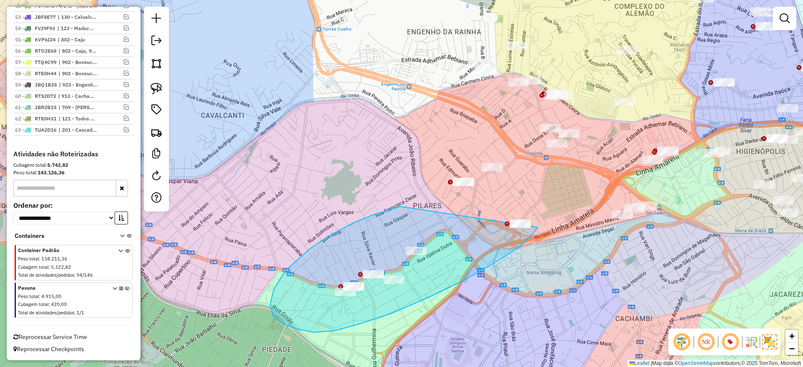
drag, startPoint x: 274, startPoint y: 289, endPoint x: 548, endPoint y: 213, distance: 284.1
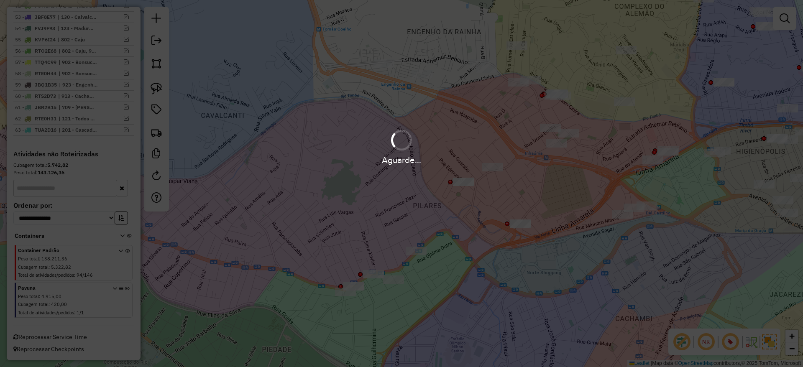
click at [399, 176] on hb-app "Aguarde... Pop-up bloqueado! Seu navegador bloqueou automáticamente a abertura …" at bounding box center [401, 183] width 803 height 367
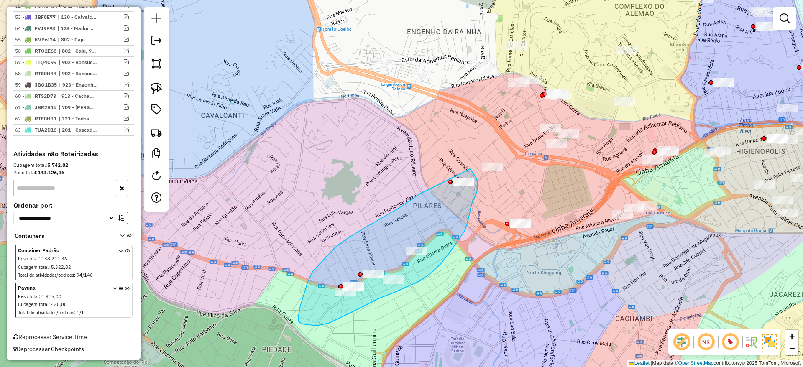
drag, startPoint x: 419, startPoint y: 194, endPoint x: 464, endPoint y: 165, distance: 54.0
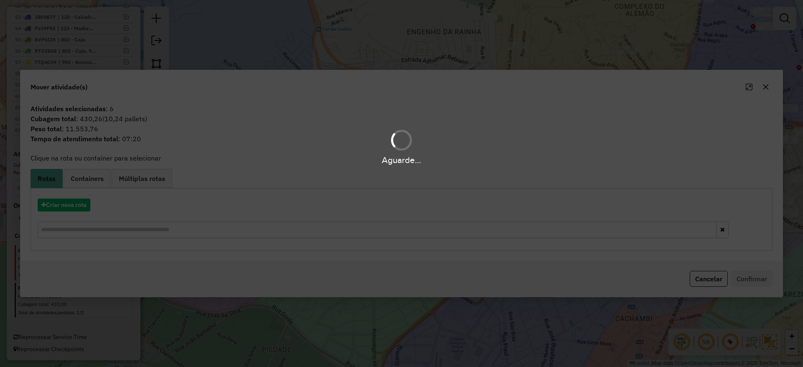
click at [362, 174] on div "Aguarde..." at bounding box center [401, 183] width 803 height 367
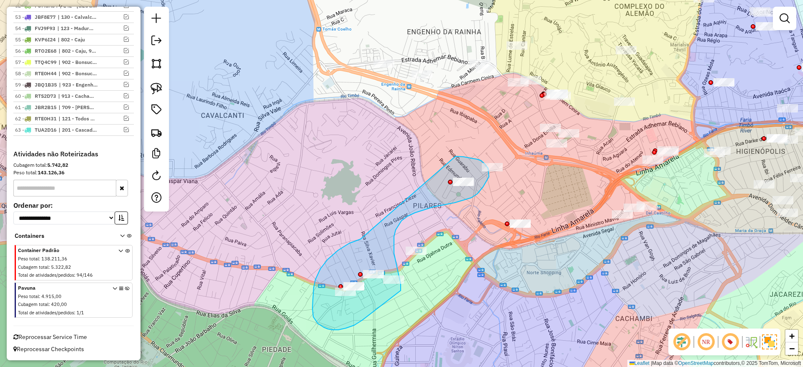
drag, startPoint x: 313, startPoint y: 300, endPoint x: 447, endPoint y: 158, distance: 195.5
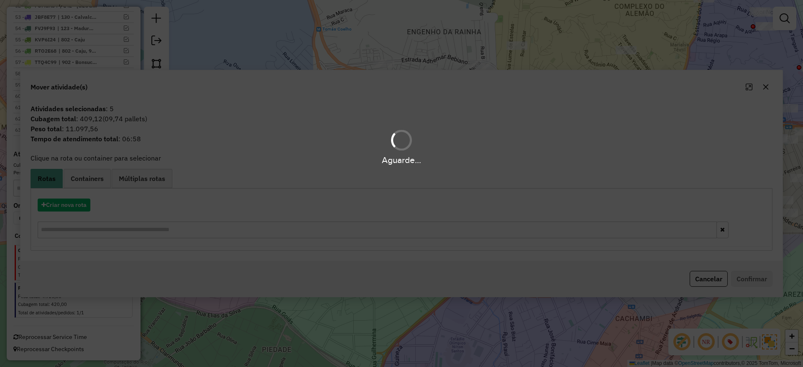
click at [342, 211] on div "Aguarde..." at bounding box center [401, 183] width 803 height 367
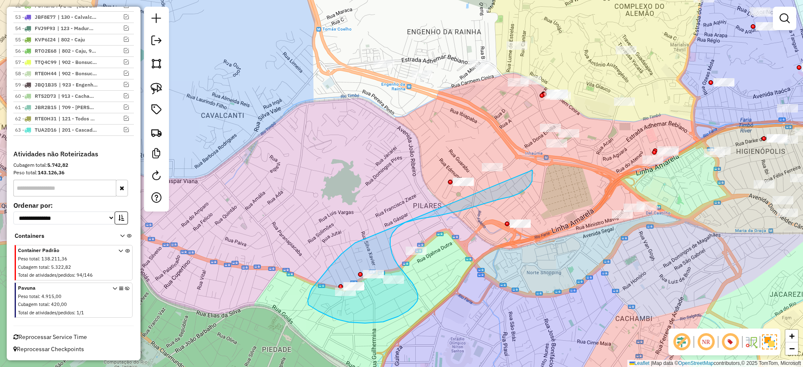
drag, startPoint x: 354, startPoint y: 244, endPoint x: 462, endPoint y: 152, distance: 141.8
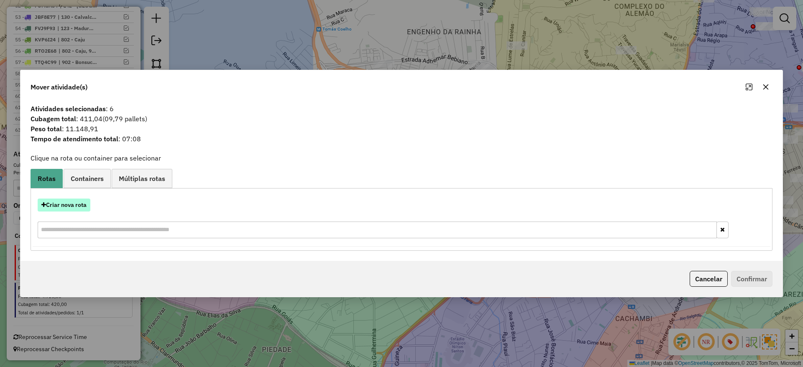
click at [84, 211] on button "Criar nova rota" at bounding box center [64, 205] width 53 height 13
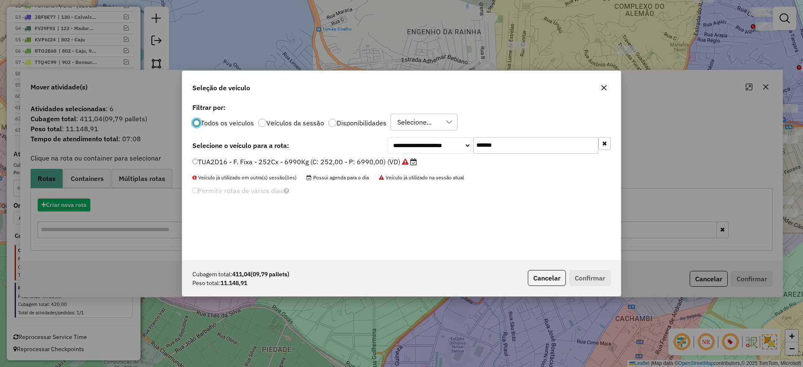
scroll to position [5, 3]
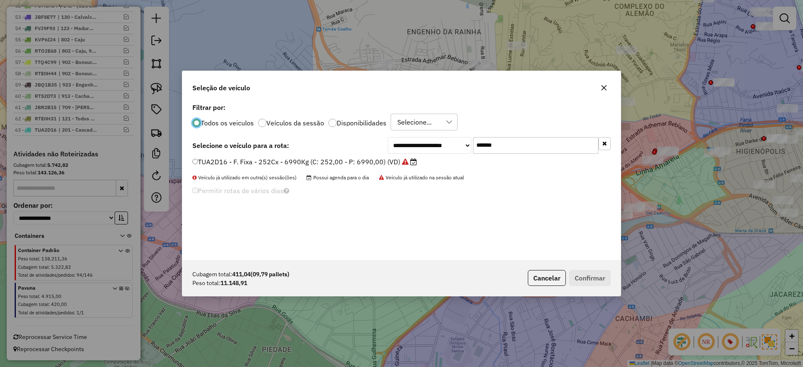
click at [516, 142] on input "*******" at bounding box center [535, 145] width 125 height 17
paste input "text"
type input "*******"
click at [374, 165] on label "JBA1G40 - F. Fixa - 420Cx - 12550Kg (C: 420,00 - P: 12550,00) (VD)" at bounding box center [304, 162] width 224 height 10
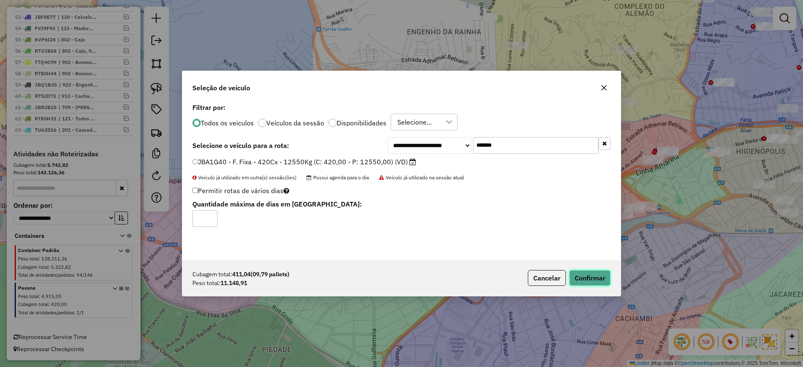
click at [580, 271] on button "Confirmar" at bounding box center [589, 278] width 41 height 16
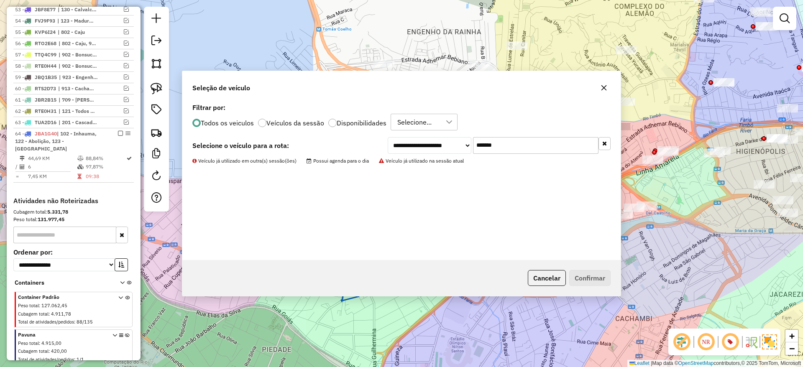
scroll to position [967, 0]
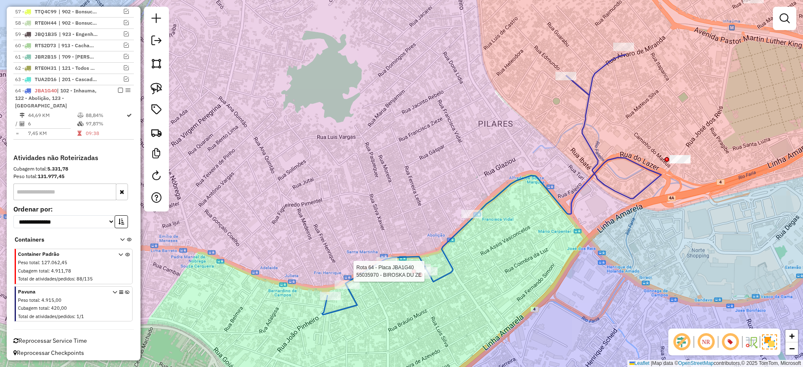
click at [428, 271] on icon at bounding box center [491, 185] width 339 height 260
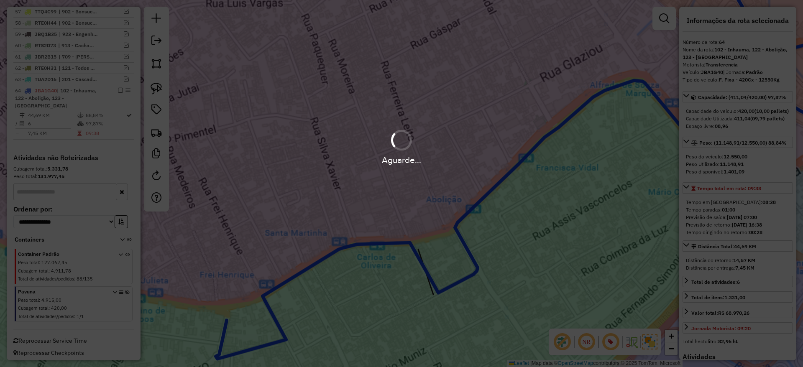
scroll to position [970, 0]
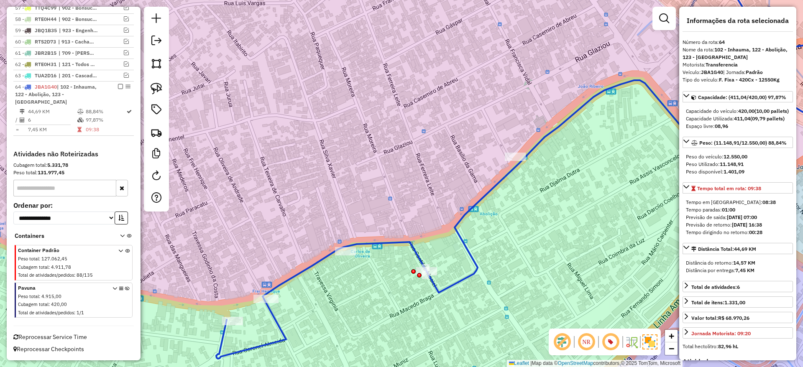
click at [434, 287] on icon at bounding box center [549, 161] width 667 height 396
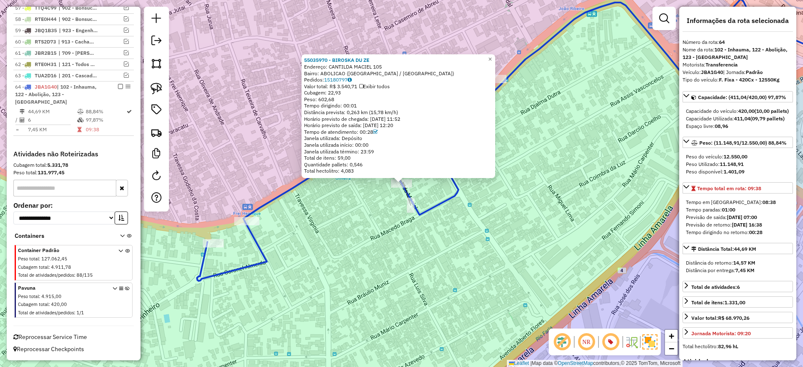
click at [401, 232] on div "55035970 - BIROSKA DU ZE Endereço: CANTILDA MACIEL 105 Bairro: [GEOGRAPHIC_DATA…" at bounding box center [401, 183] width 803 height 367
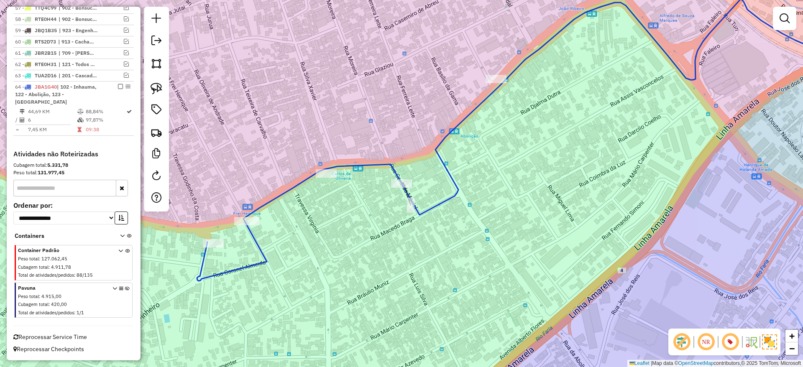
drag, startPoint x: 600, startPoint y: 130, endPoint x: 463, endPoint y: 327, distance: 239.4
click at [463, 327] on div "Janela de atendimento Grade de atendimento Capacidade Transportadoras Veículos …" at bounding box center [401, 183] width 803 height 367
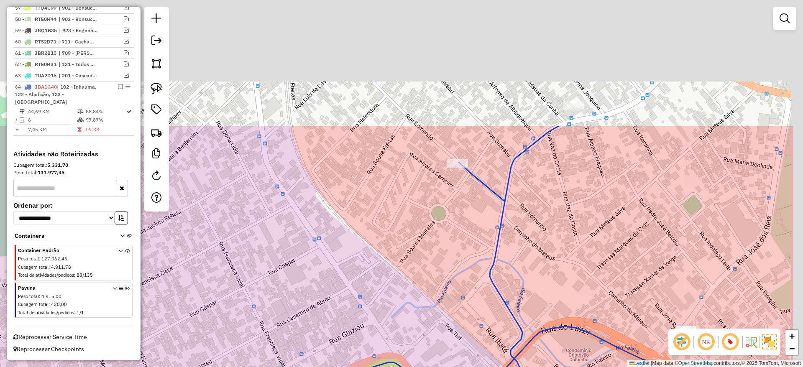
drag, startPoint x: 537, startPoint y: 143, endPoint x: 447, endPoint y: 306, distance: 186.2
click at [447, 306] on div "Janela de atendimento Grade de atendimento Capacidade Transportadoras Veículos …" at bounding box center [401, 183] width 803 height 367
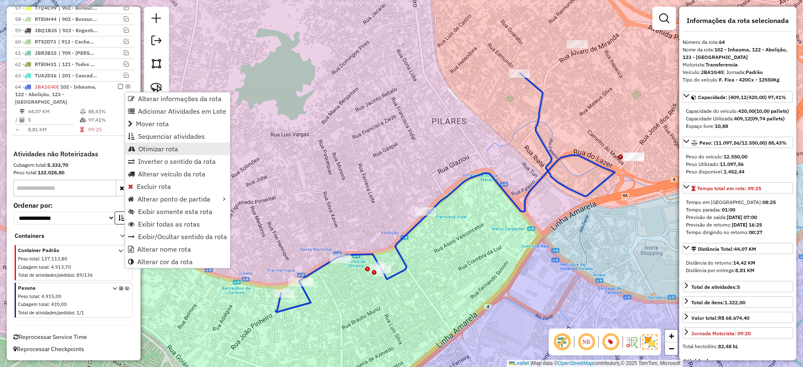
click at [199, 143] on link "Otimizar rota" at bounding box center [177, 149] width 105 height 13
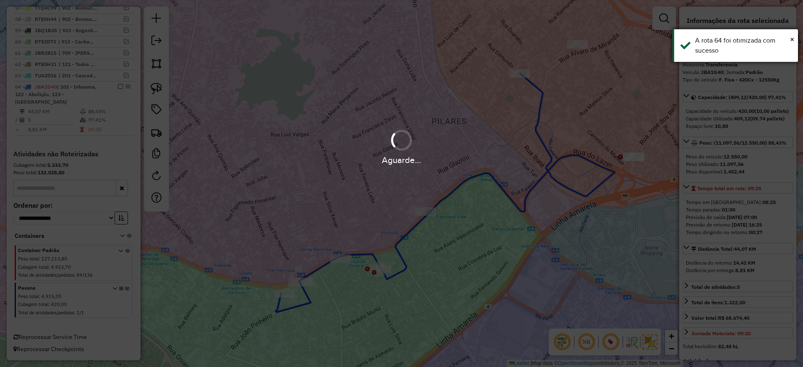
click at [795, 43] on div "× A rota 64 foi otimizada com sucesso" at bounding box center [734, 45] width 125 height 33
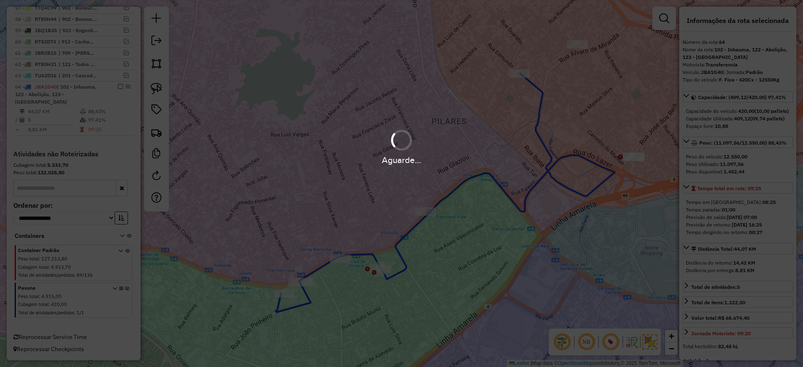
click at [489, 119] on div "Aguarde..." at bounding box center [401, 183] width 803 height 367
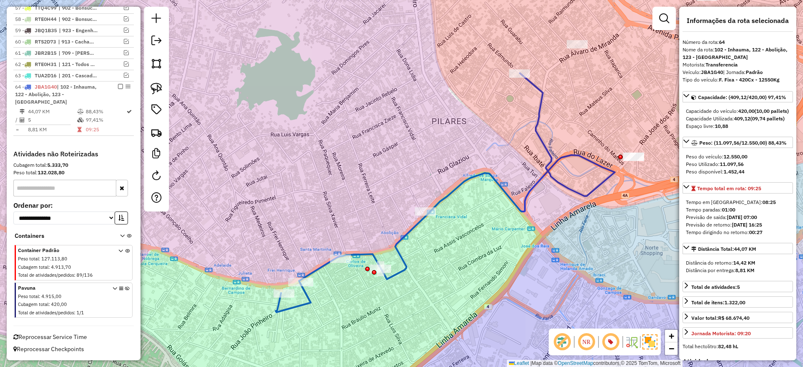
click at [468, 140] on div "Janela de atendimento Grade de atendimento Capacidade Transportadoras Veículos …" at bounding box center [401, 183] width 803 height 367
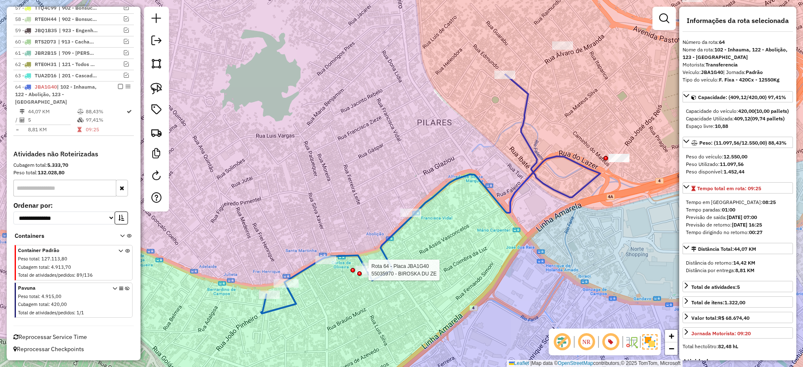
drag, startPoint x: 371, startPoint y: 275, endPoint x: 364, endPoint y: 293, distance: 19.5
click at [363, 271] on icon at bounding box center [430, 193] width 339 height 239
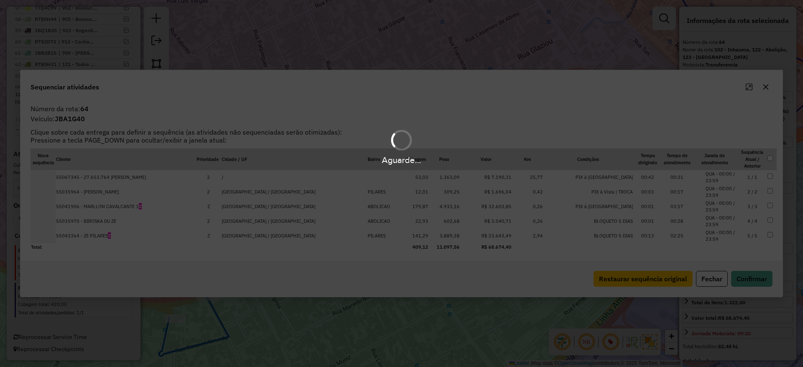
click at [307, 327] on div "Aguarde..." at bounding box center [401, 183] width 803 height 367
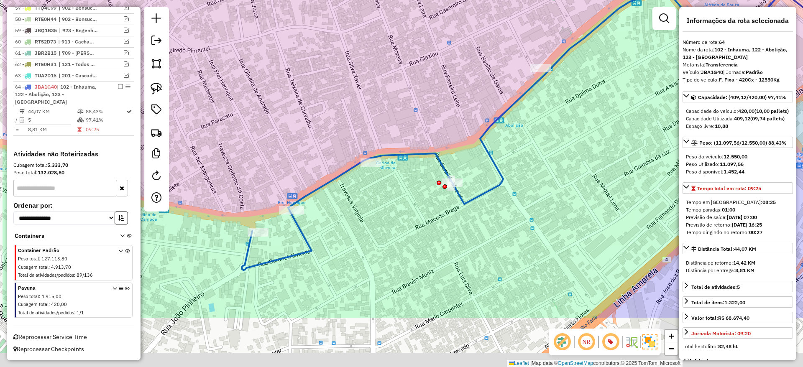
drag, startPoint x: 337, startPoint y: 262, endPoint x: 377, endPoint y: 230, distance: 50.5
click at [377, 230] on div "Janela de atendimento Grade de atendimento Capacidade Transportadoras Veículos …" at bounding box center [401, 183] width 803 height 367
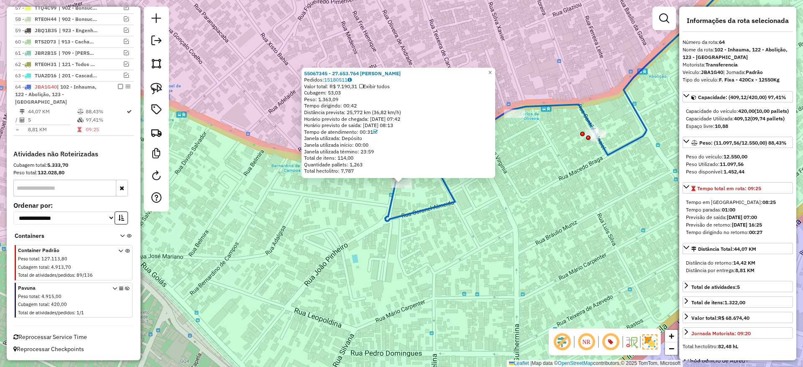
click at [495, 218] on div "55067345 - 27.653.764 [PERSON_NAME] COSTA Pedidos: 15180511 Valor total: R$ 7.1…" at bounding box center [401, 183] width 803 height 367
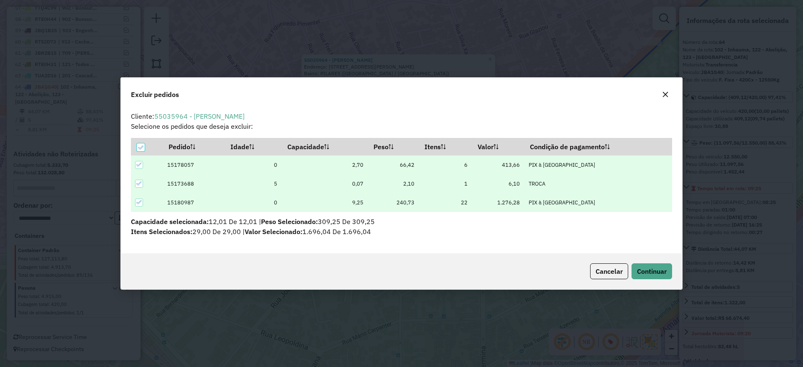
scroll to position [0, 0]
click at [664, 268] on span "Continuar" at bounding box center [652, 271] width 30 height 8
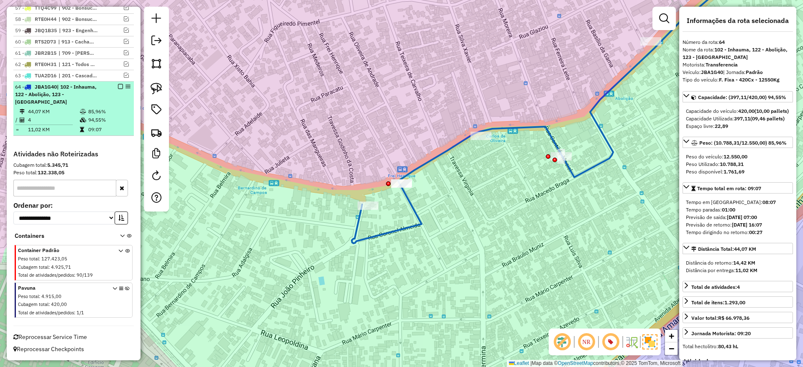
click at [118, 89] on em at bounding box center [120, 86] width 5 height 5
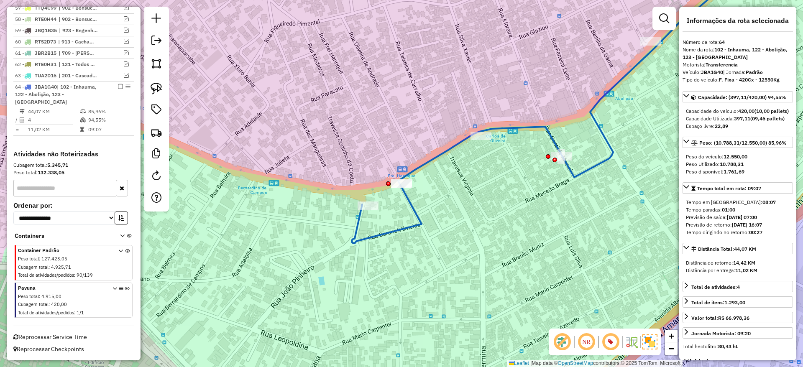
scroll to position [935, 0]
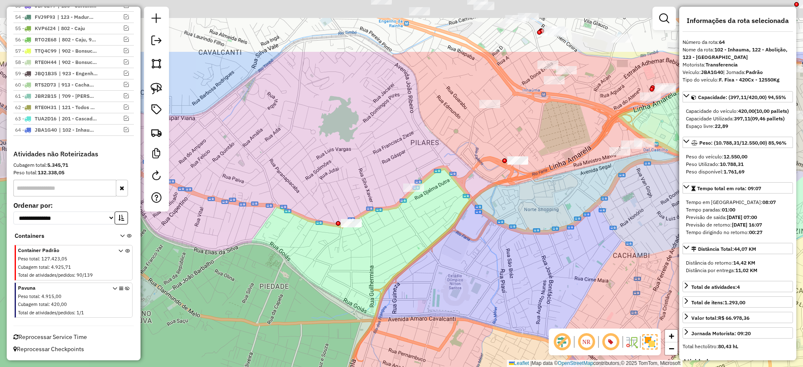
drag, startPoint x: 434, startPoint y: 225, endPoint x: 402, endPoint y: 274, distance: 58.2
click at [402, 274] on div "Janela de atendimento Grade de atendimento Capacidade Transportadoras Veículos …" at bounding box center [401, 183] width 803 height 367
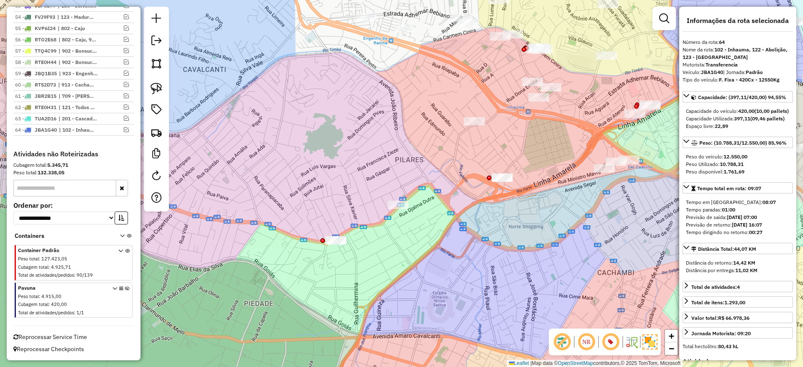
click at [393, 152] on div "Janela de atendimento Grade de atendimento Capacidade Transportadoras Veículos …" at bounding box center [401, 183] width 803 height 367
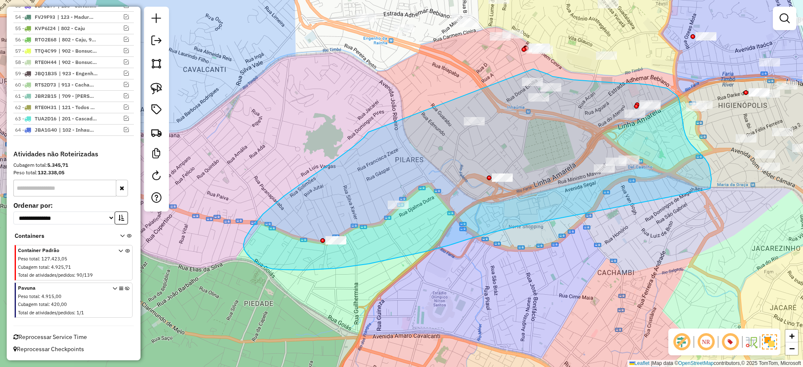
drag, startPoint x: 263, startPoint y: 214, endPoint x: 527, endPoint y: 67, distance: 302.3
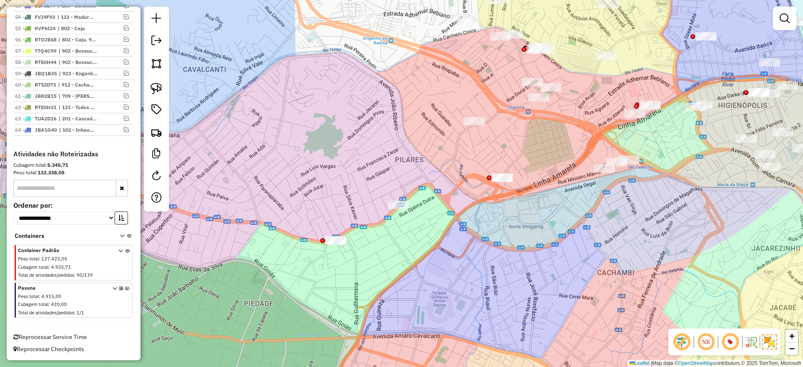
click at [371, 172] on div "Janela de atendimento Grade de atendimento Capacidade Transportadoras Veículos …" at bounding box center [401, 183] width 803 height 367
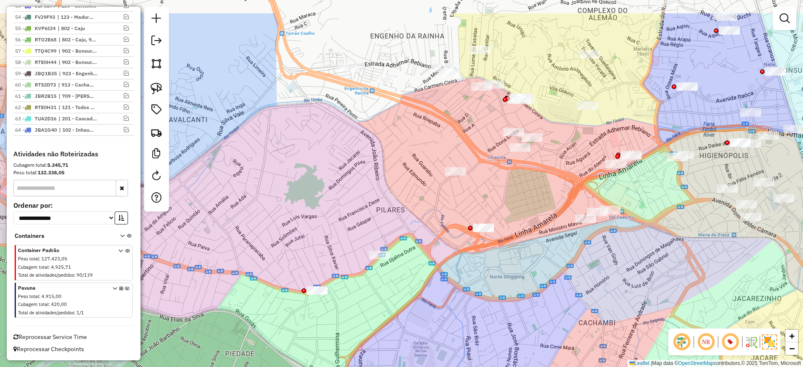
drag, startPoint x: 411, startPoint y: 138, endPoint x: 391, endPoint y: 189, distance: 54.7
click at [391, 190] on div "Janela de atendimento Grade de atendimento Capacidade Transportadoras Veículos …" at bounding box center [401, 183] width 803 height 367
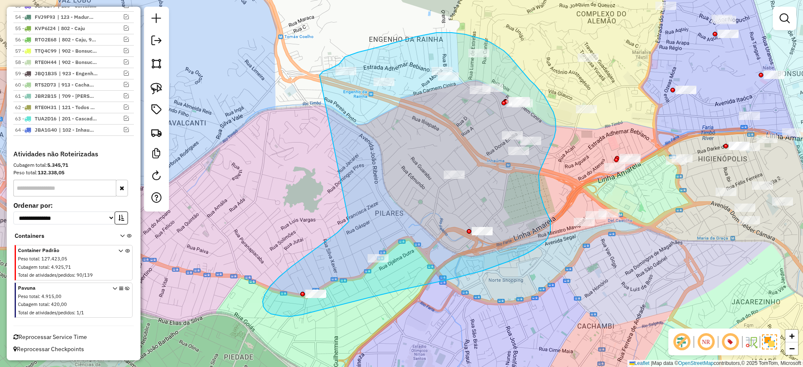
drag, startPoint x: 337, startPoint y: 233, endPoint x: 316, endPoint y: 78, distance: 156.5
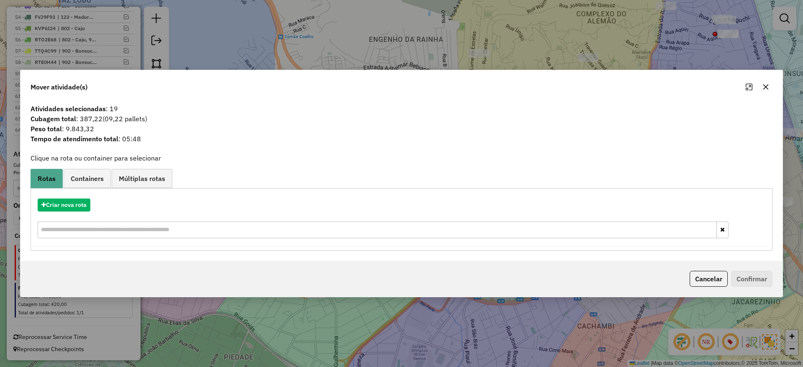
drag, startPoint x: 54, startPoint y: 197, endPoint x: 327, endPoint y: 215, distance: 274.5
click at [54, 196] on div "Criar nova rota" at bounding box center [402, 219] width 738 height 54
click at [80, 199] on button "Criar nova rota" at bounding box center [64, 205] width 53 height 13
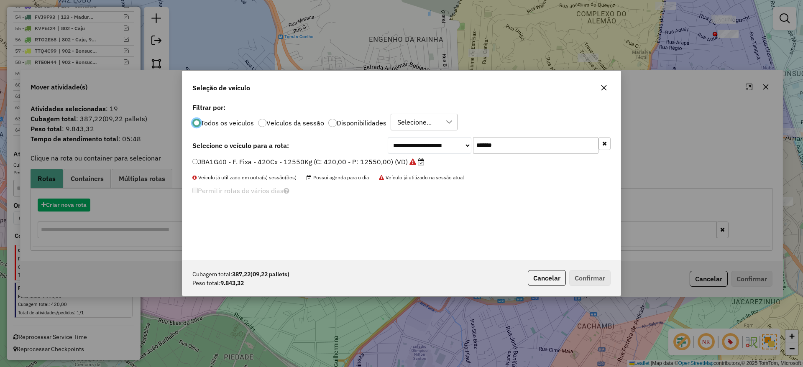
scroll to position [5, 3]
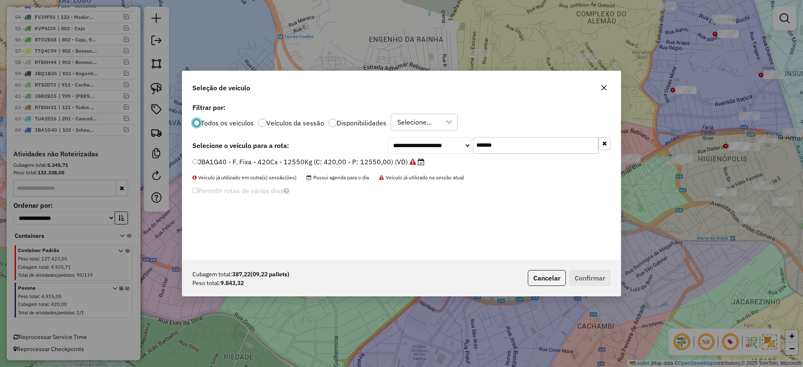
click at [531, 148] on input "*******" at bounding box center [535, 145] width 125 height 17
paste input "text"
type input "*******"
click at [394, 160] on label "FPO9C86 - F. Fixa - 420Cx - 12900Kg (C: 420,00 - P: 12900,00) (VD)" at bounding box center [304, 162] width 224 height 10
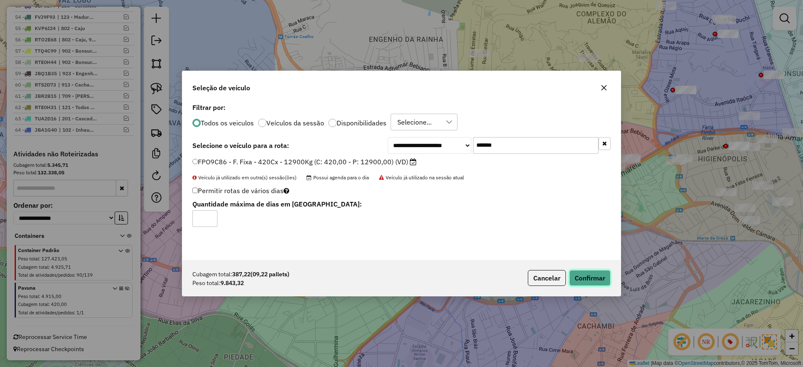
click at [584, 277] on button "Confirmar" at bounding box center [589, 278] width 41 height 16
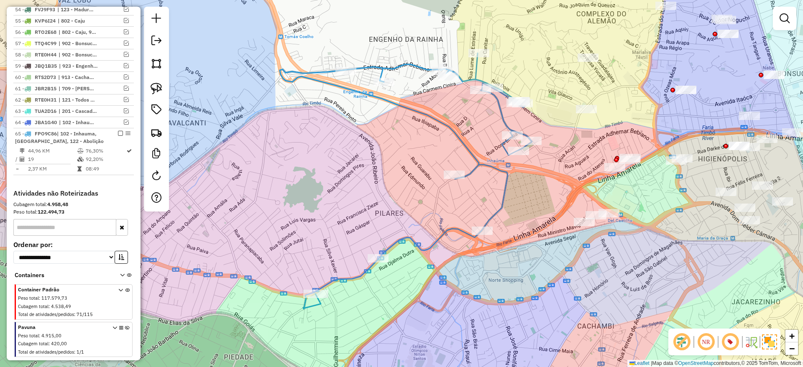
scroll to position [970, 0]
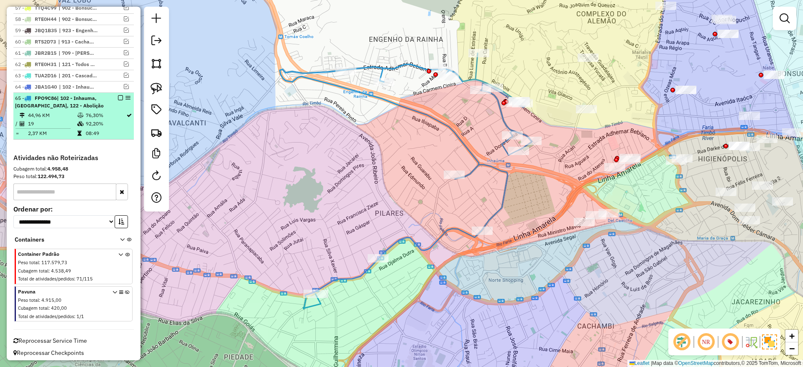
click at [116, 120] on td "76,30%" at bounding box center [105, 115] width 41 height 8
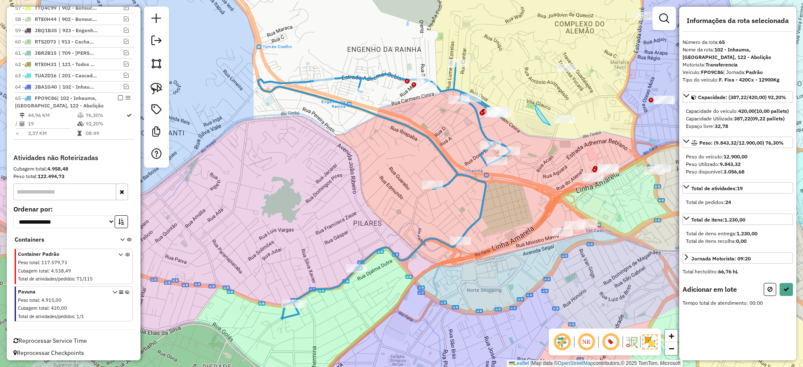
drag, startPoint x: 536, startPoint y: 110, endPoint x: 595, endPoint y: 120, distance: 60.3
drag, startPoint x: 554, startPoint y: 58, endPoint x: 592, endPoint y: 89, distance: 49.1
click at [592, 89] on hb-app "Aguarde... Pop-up bloqueado! Seu navegador bloqueou automáticamente a abertura …" at bounding box center [401, 183] width 803 height 367
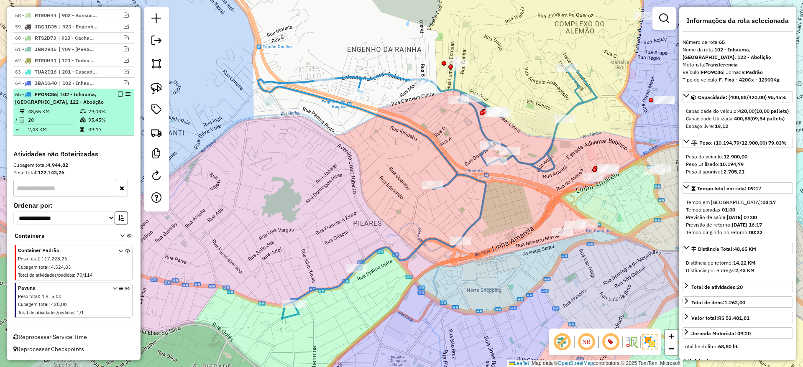
scroll to position [989, 0]
click at [118, 92] on em at bounding box center [120, 94] width 5 height 5
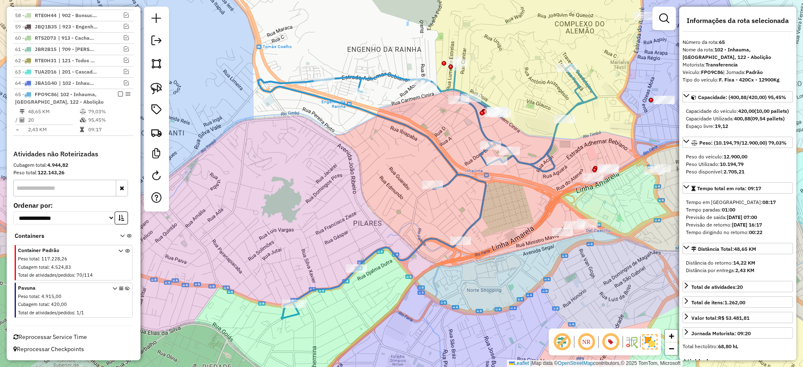
scroll to position [946, 0]
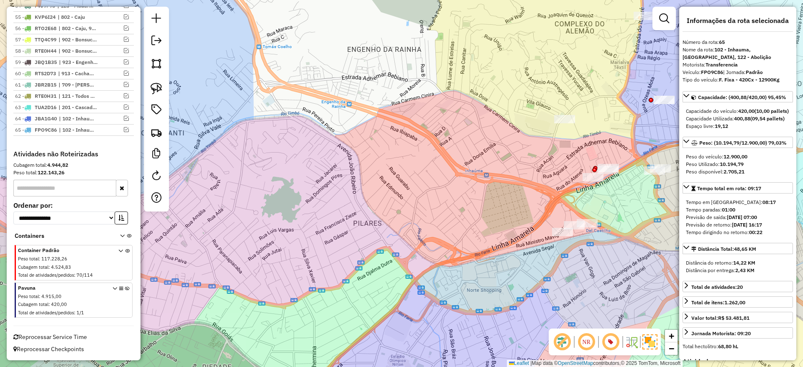
click at [313, 177] on div "Janela de atendimento Grade de atendimento Capacidade Transportadoras Veículos …" at bounding box center [401, 183] width 803 height 367
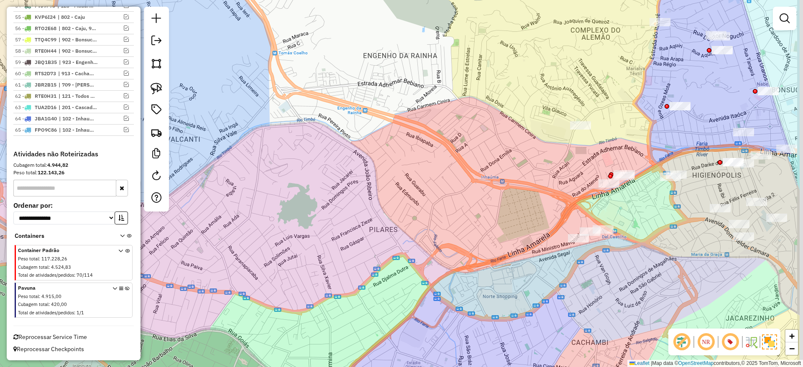
drag, startPoint x: 531, startPoint y: 258, endPoint x: 355, endPoint y: 189, distance: 189.1
click at [355, 189] on div "Janela de atendimento Grade de atendimento Capacidade Transportadoras Veículos …" at bounding box center [401, 183] width 803 height 367
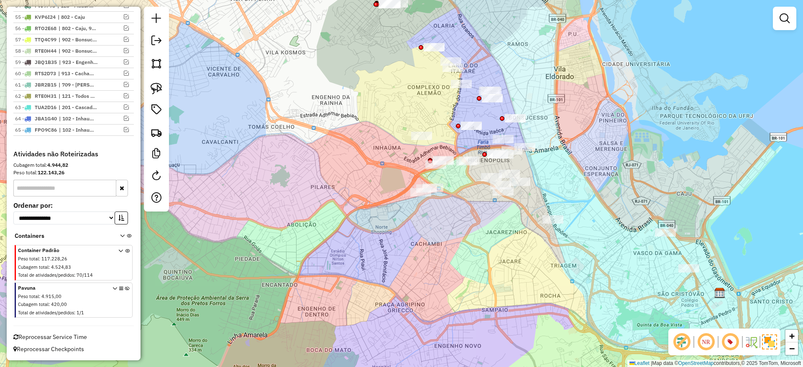
drag, startPoint x: 459, startPoint y: 248, endPoint x: 431, endPoint y: 253, distance: 28.8
click at [433, 251] on div "Janela de atendimento Grade de atendimento Capacidade Transportadoras Veículos …" at bounding box center [401, 183] width 803 height 367
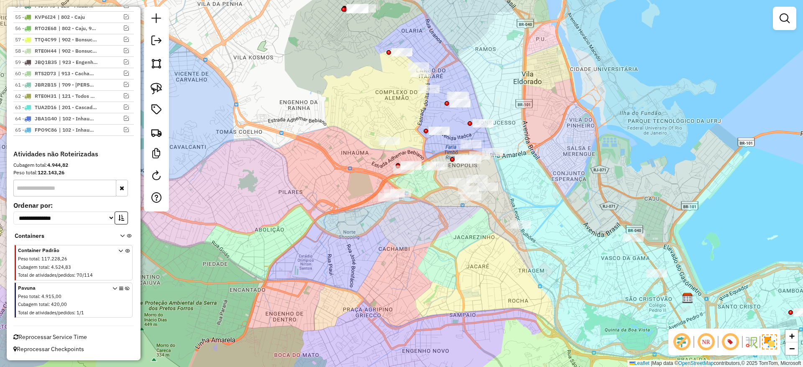
drag, startPoint x: 431, startPoint y: 253, endPoint x: 417, endPoint y: 254, distance: 13.4
click at [417, 254] on div "Janela de atendimento Grade de atendimento Capacidade Transportadoras Veículos …" at bounding box center [401, 183] width 803 height 367
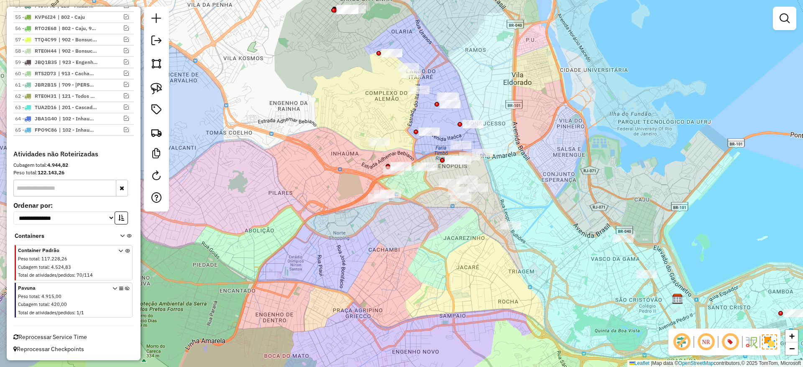
drag, startPoint x: 347, startPoint y: 148, endPoint x: 365, endPoint y: 170, distance: 28.3
click at [347, 148] on div "Janela de atendimento Grade de atendimento Capacidade Transportadoras Veículos …" at bounding box center [401, 183] width 803 height 367
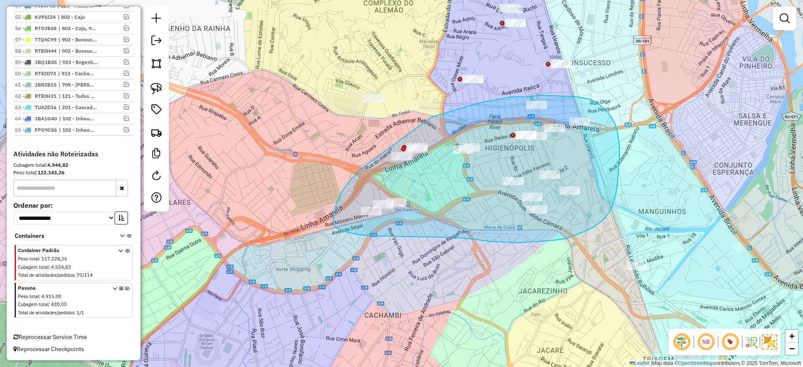
drag, startPoint x: 349, startPoint y: 181, endPoint x: 431, endPoint y: 117, distance: 104.5
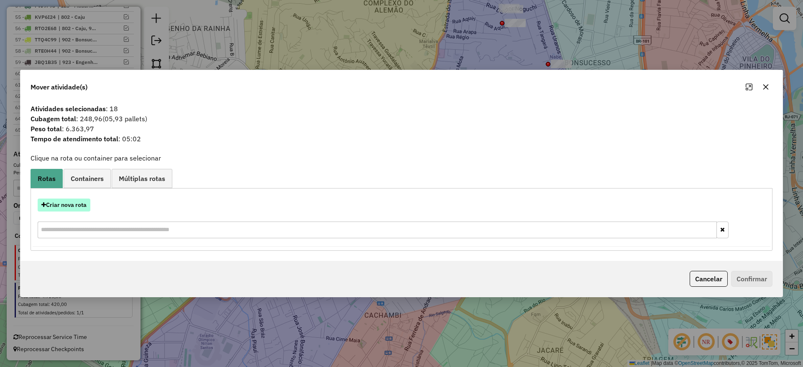
click at [76, 199] on button "Criar nova rota" at bounding box center [64, 205] width 53 height 13
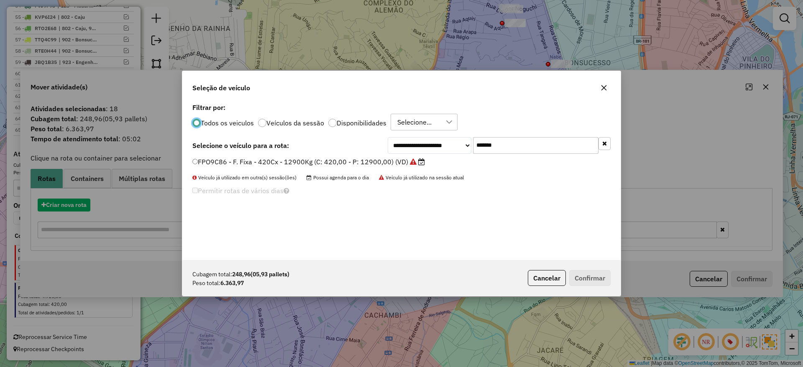
scroll to position [5, 3]
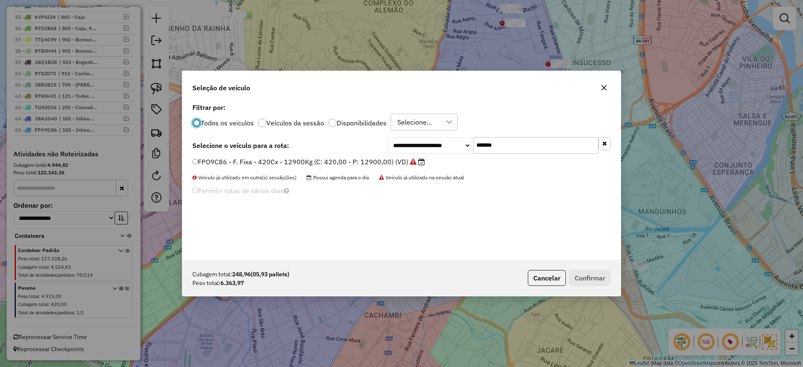
click at [533, 143] on input "*******" at bounding box center [535, 145] width 125 height 17
drag, startPoint x: 533, startPoint y: 143, endPoint x: 461, endPoint y: 147, distance: 71.6
click at [533, 143] on input "*******" at bounding box center [535, 145] width 125 height 17
paste input "text"
type input "*******"
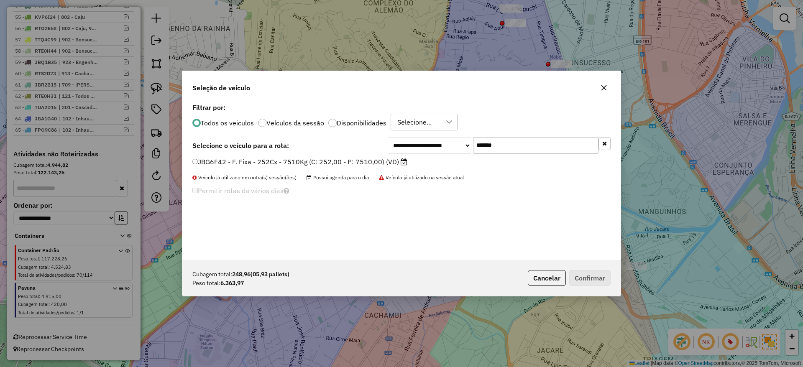
click at [386, 158] on label "JBG6F42 - F. Fixa - 252Cx - 7510Kg (C: 252,00 - P: 7510,00) (VD)" at bounding box center [299, 162] width 215 height 10
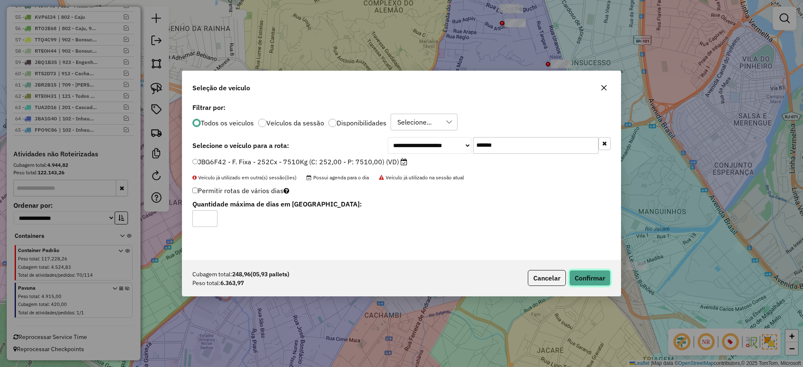
click at [582, 273] on button "Confirmar" at bounding box center [589, 278] width 41 height 16
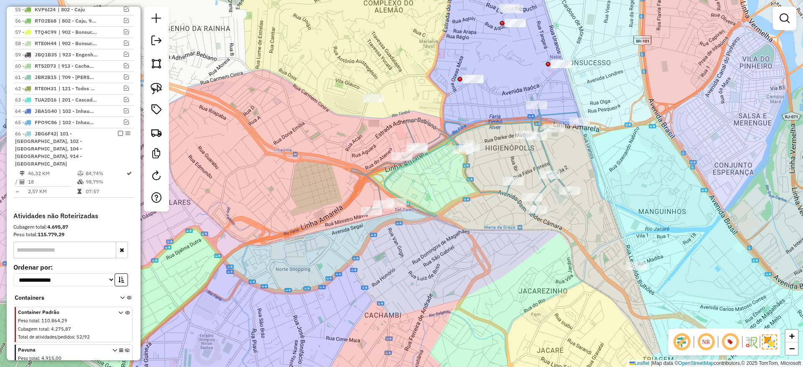
scroll to position [989, 0]
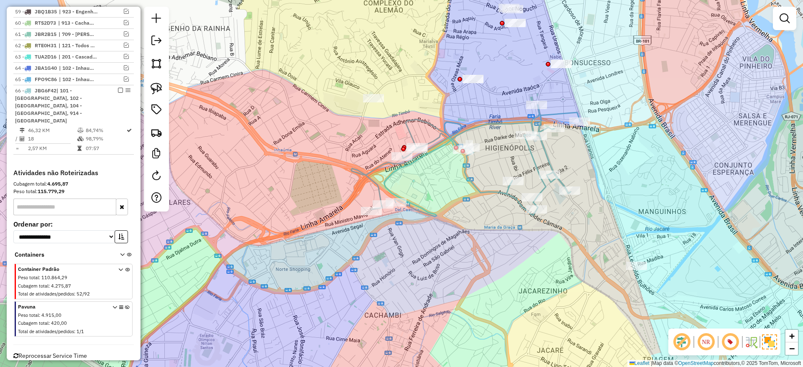
click at [501, 120] on icon at bounding box center [465, 161] width 229 height 112
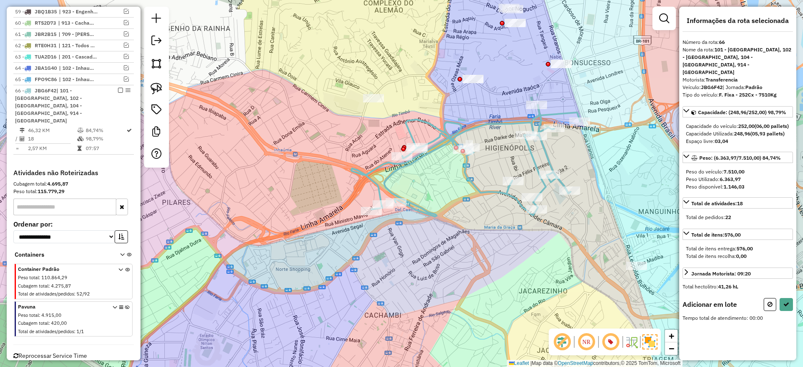
scroll to position [1001, 0]
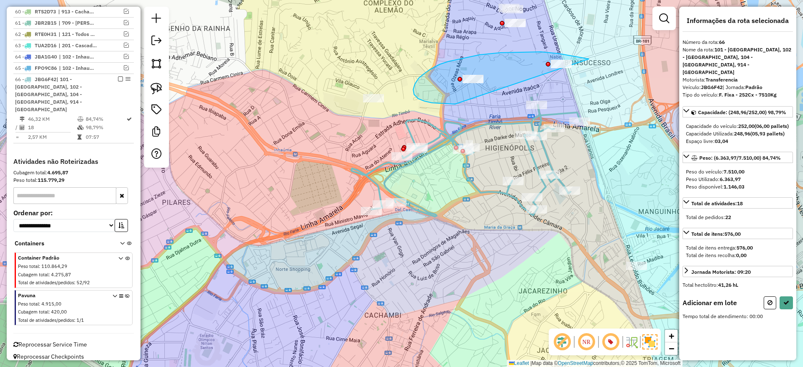
drag, startPoint x: 500, startPoint y: 53, endPoint x: 564, endPoint y: 92, distance: 74.5
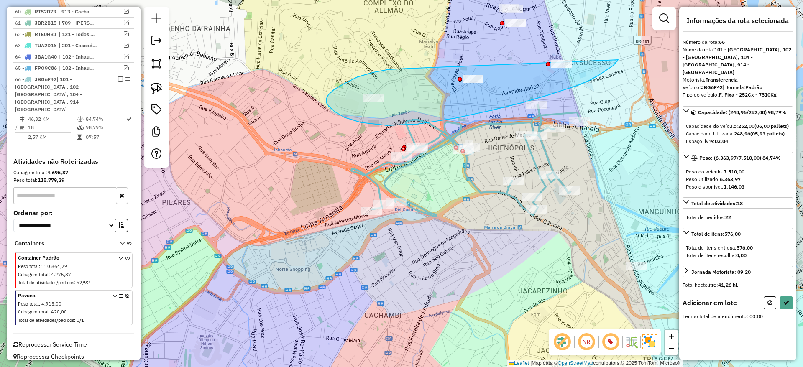
drag, startPoint x: 413, startPoint y: 69, endPoint x: 616, endPoint y: 47, distance: 203.9
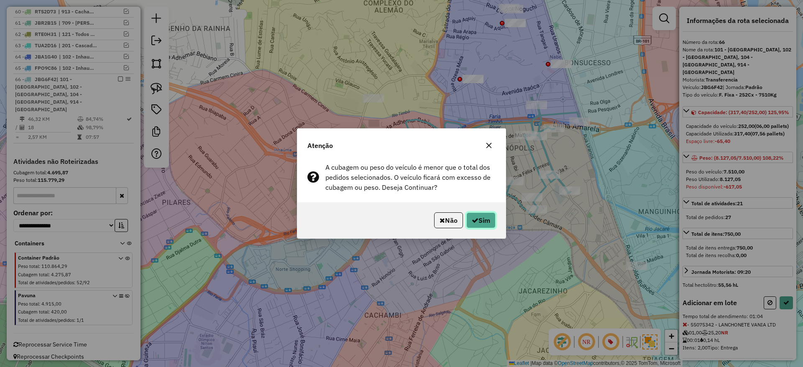
click at [490, 223] on button "Sim" at bounding box center [480, 220] width 29 height 16
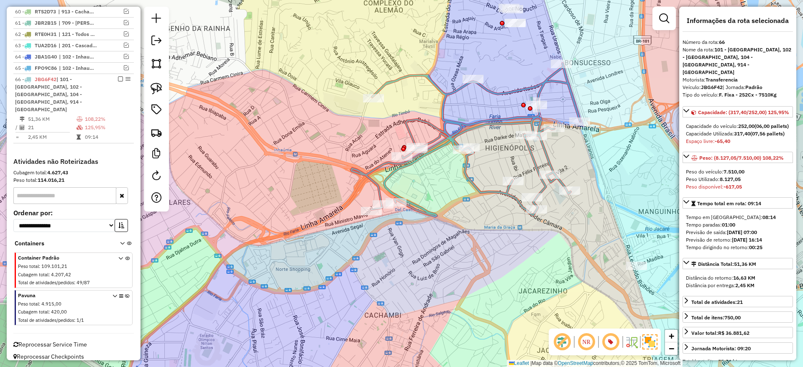
click at [447, 95] on icon at bounding box center [465, 140] width 229 height 153
click at [512, 89] on icon at bounding box center [465, 140] width 229 height 153
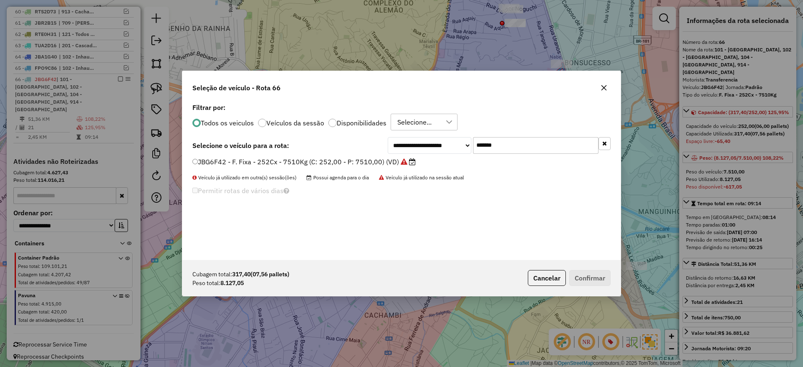
scroll to position [5, 3]
click at [516, 139] on input "*******" at bounding box center [535, 145] width 125 height 17
paste input "*******"
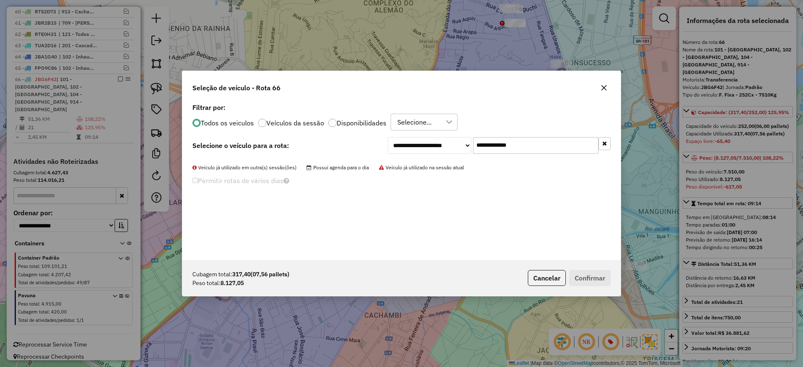
click at [508, 143] on input "**********" at bounding box center [535, 145] width 125 height 17
paste input "text"
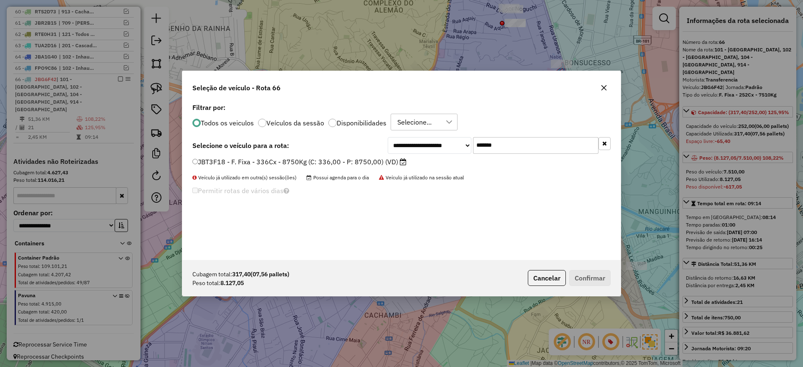
type input "*******"
click at [359, 158] on label "JBT3F18 - F. Fixa - 336Cx - 8750Kg (C: 336,00 - P: 8750,00) (VD)" at bounding box center [299, 162] width 214 height 10
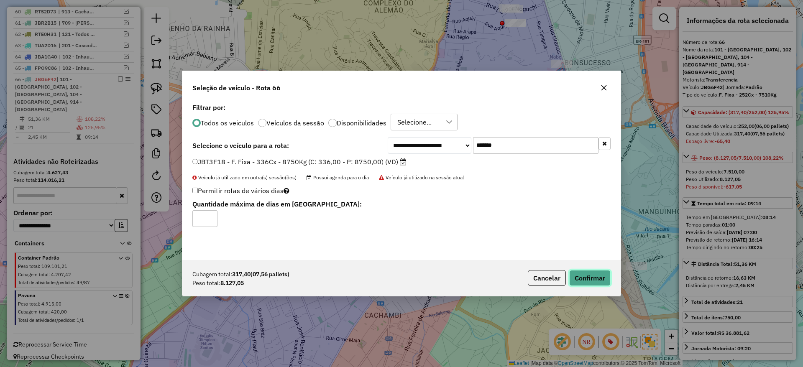
click at [584, 275] on button "Confirmar" at bounding box center [589, 278] width 41 height 16
click at [0, 0] on div "Aguarde..." at bounding box center [0, 0] width 0 height 0
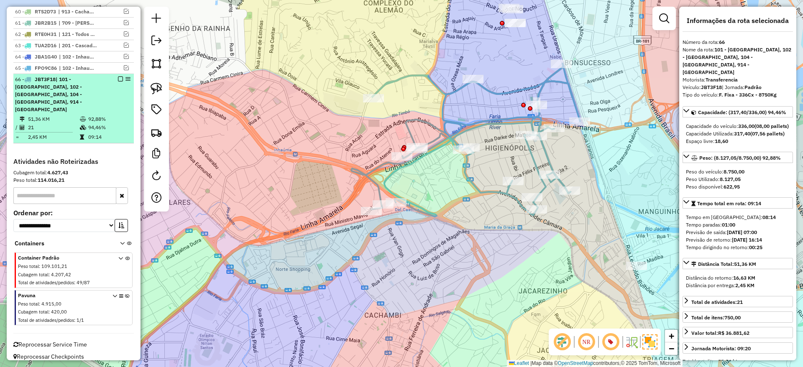
click at [118, 82] on em at bounding box center [120, 79] width 5 height 5
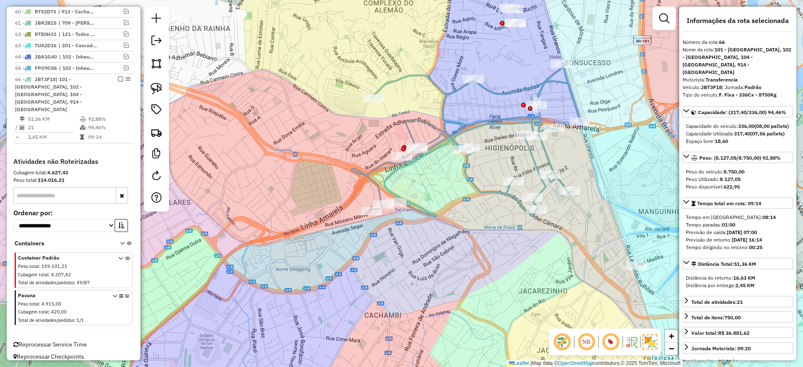
scroll to position [957, 0]
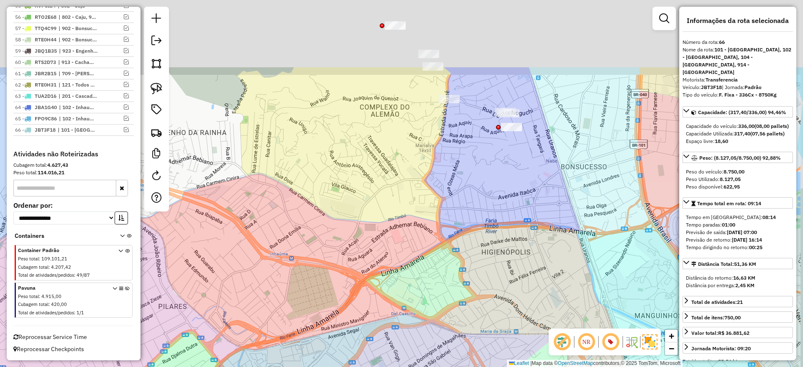
drag, startPoint x: 503, startPoint y: 151, endPoint x: 499, endPoint y: 255, distance: 104.6
click at [499, 255] on div "Janela de atendimento Grade de atendimento Capacidade Transportadoras Veículos …" at bounding box center [401, 183] width 803 height 367
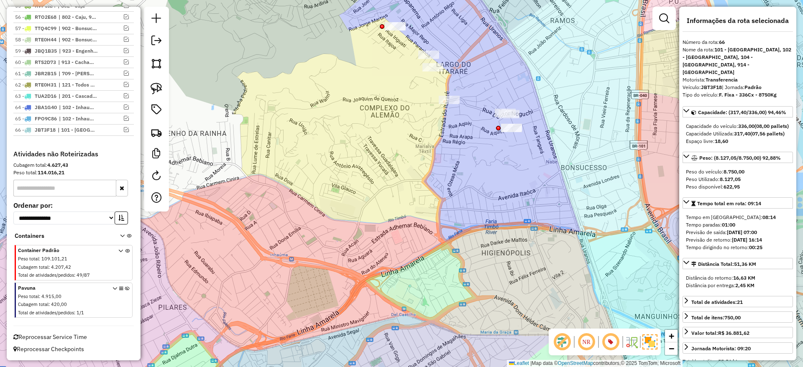
drag, startPoint x: 480, startPoint y: 184, endPoint x: 457, endPoint y: 314, distance: 131.2
click at [458, 314] on div "Janela de atendimento Grade de atendimento Capacidade Transportadoras Veículos …" at bounding box center [401, 183] width 803 height 367
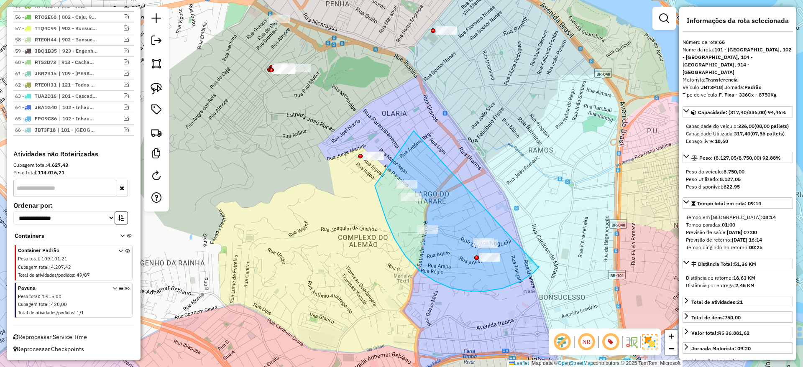
drag, startPoint x: 451, startPoint y: 288, endPoint x: 538, endPoint y: 267, distance: 89.9
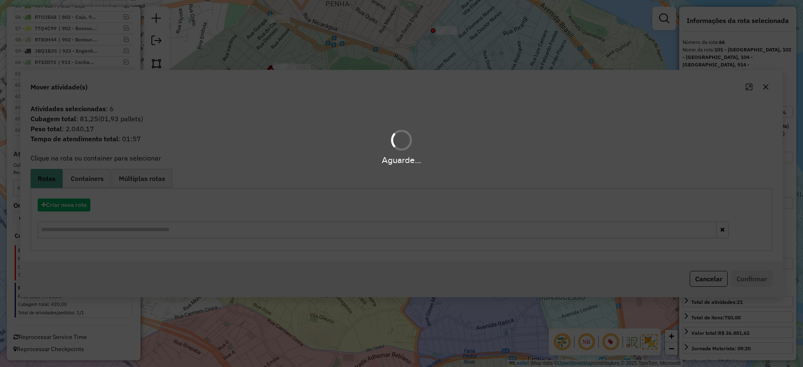
click at [376, 71] on div "Aguarde..." at bounding box center [401, 183] width 803 height 367
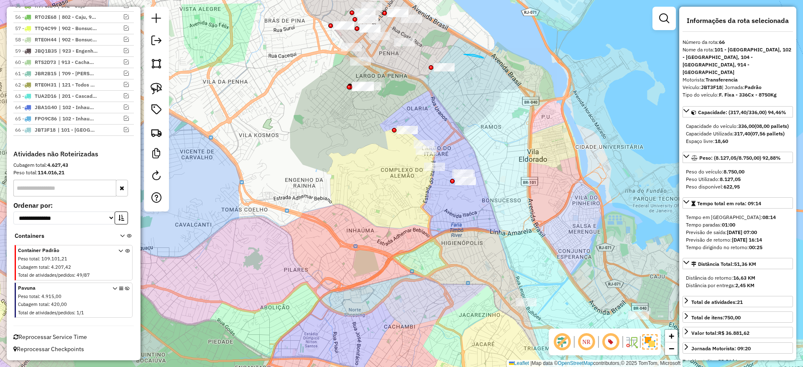
drag, startPoint x: 469, startPoint y: 54, endPoint x: 460, endPoint y: 54, distance: 8.8
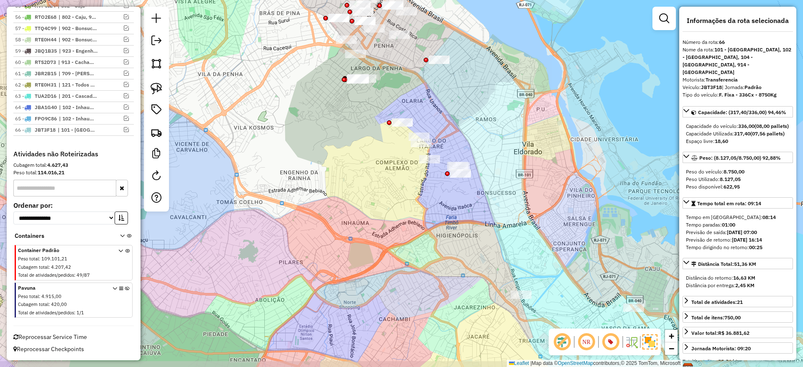
drag, startPoint x: 495, startPoint y: 172, endPoint x: 467, endPoint y: 152, distance: 34.5
click at [467, 152] on div "Janela de atendimento Grade de atendimento Capacidade Transportadoras Veículos …" at bounding box center [401, 183] width 803 height 367
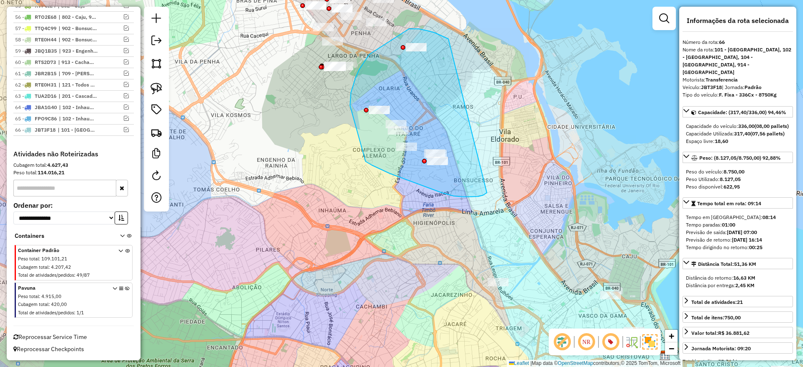
drag, startPoint x: 444, startPoint y: 37, endPoint x: 487, endPoint y: 193, distance: 161.6
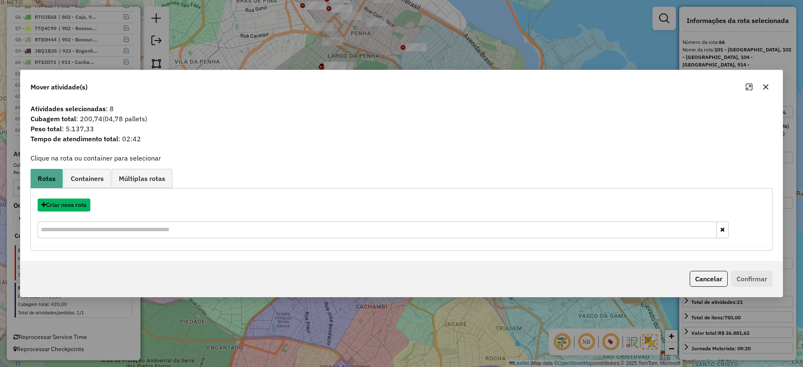
click at [74, 207] on button "Criar nova rota" at bounding box center [64, 205] width 53 height 13
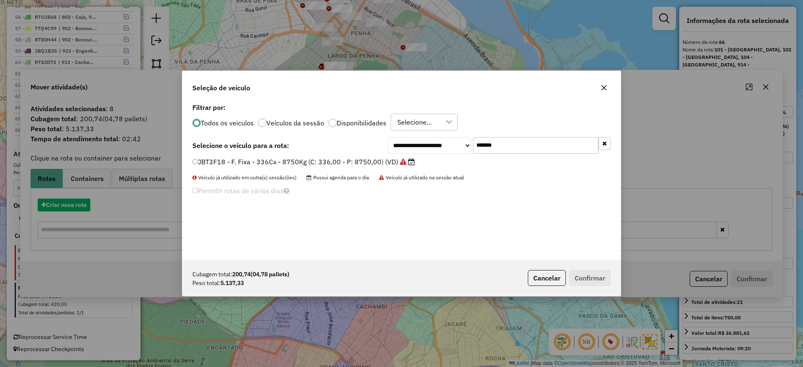
scroll to position [5, 3]
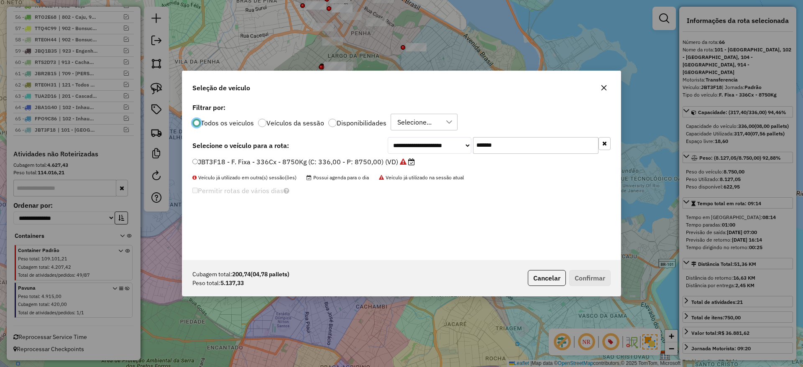
click at [591, 140] on input "*******" at bounding box center [535, 145] width 125 height 17
paste input "text"
type input "*******"
click at [373, 164] on label "TTM8F03 - F. Fixa - 252Cx - 6990Kg (C: 252,00 - P: 6990,00) (VD)" at bounding box center [300, 162] width 216 height 10
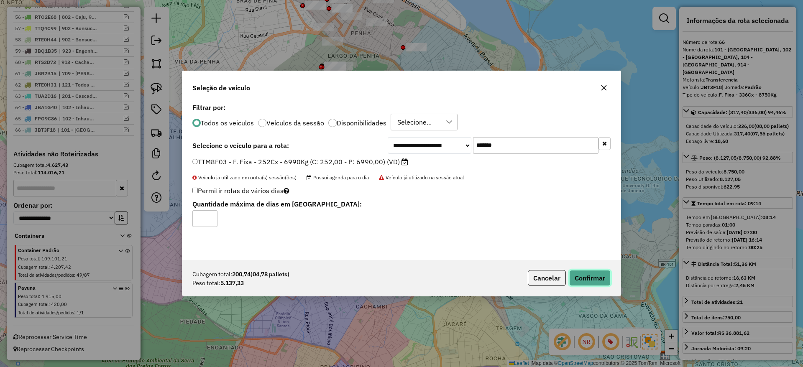
click at [599, 279] on button "Confirmar" at bounding box center [589, 278] width 41 height 16
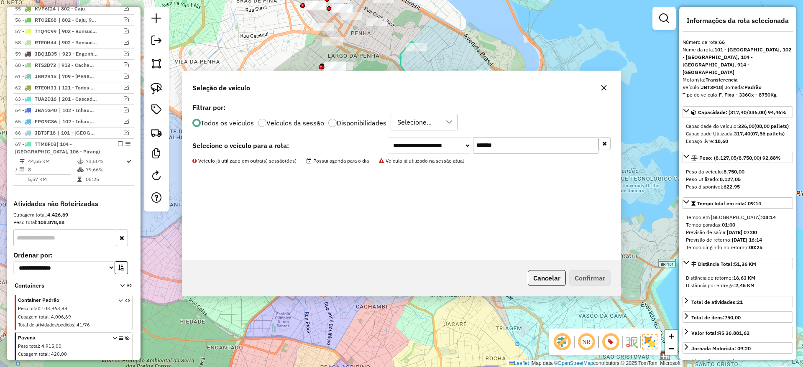
scroll to position [1015, 0]
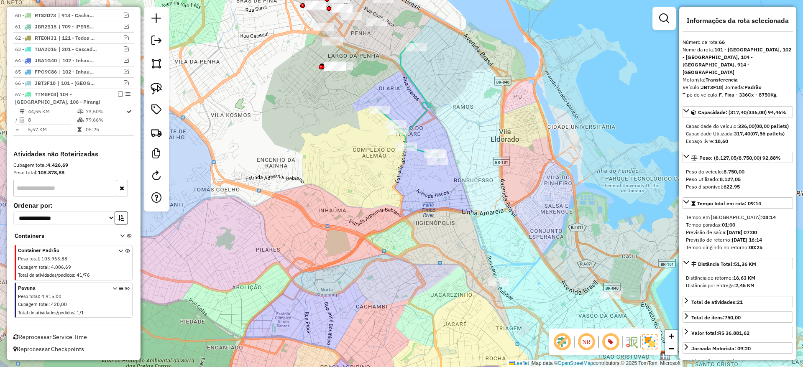
click at [406, 67] on icon at bounding box center [409, 101] width 60 height 119
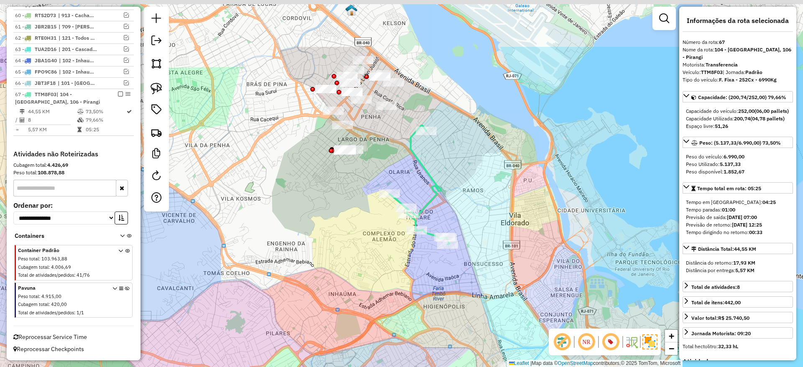
drag, startPoint x: 399, startPoint y: 127, endPoint x: 404, endPoint y: 152, distance: 25.5
click at [404, 163] on div "Janela de atendimento Grade de atendimento Capacidade Transportadoras Veículos …" at bounding box center [401, 183] width 803 height 367
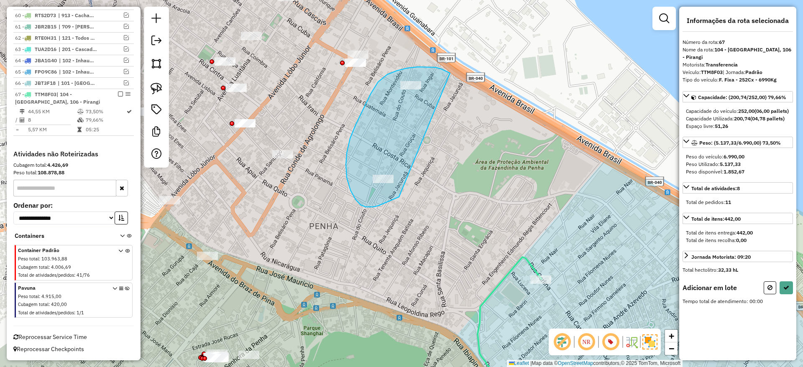
drag, startPoint x: 397, startPoint y: 71, endPoint x: 399, endPoint y: 197, distance: 126.3
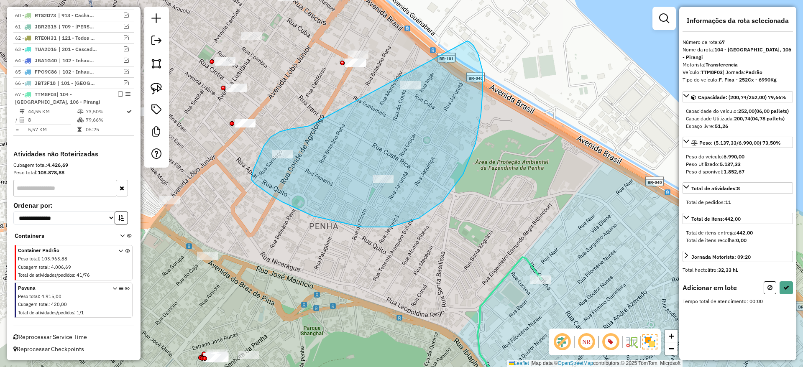
drag, startPoint x: 310, startPoint y: 125, endPoint x: 462, endPoint y: 42, distance: 173.3
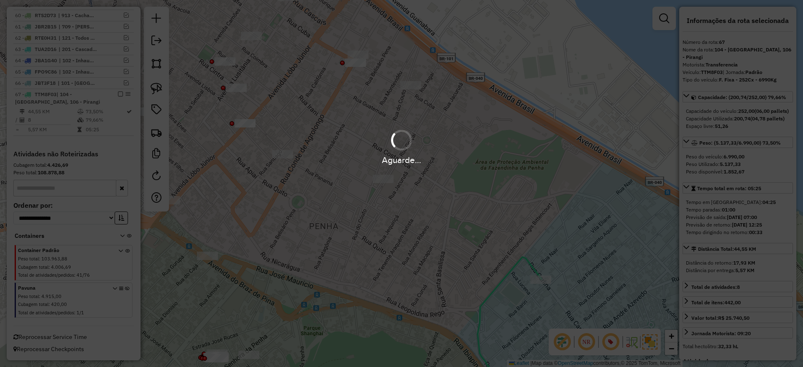
scroll to position [1004, 0]
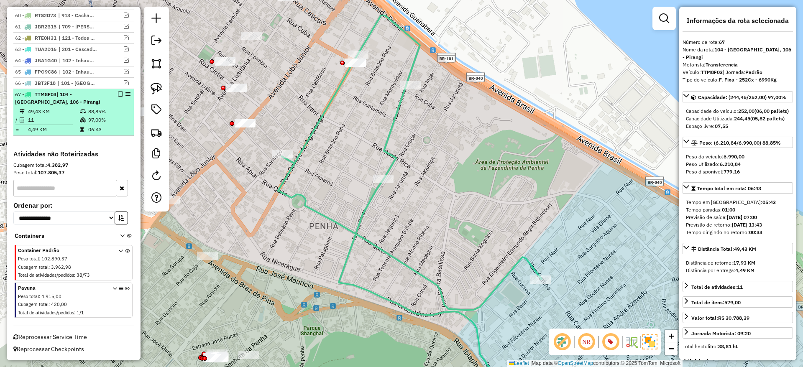
click at [118, 93] on em at bounding box center [120, 94] width 5 height 5
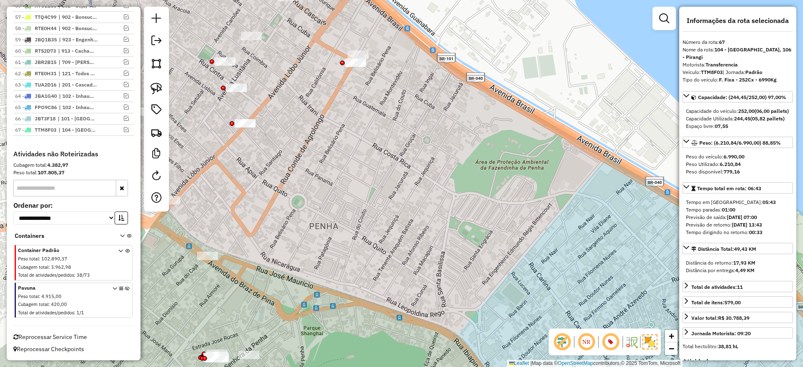
scroll to position [969, 0]
click at [515, 125] on div "Janela de atendimento Grade de atendimento Capacidade Transportadoras Veículos …" at bounding box center [401, 183] width 803 height 367
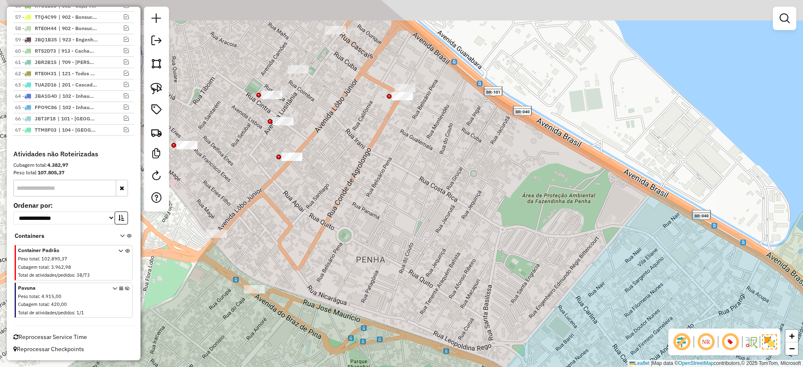
drag, startPoint x: 384, startPoint y: 161, endPoint x: 437, endPoint y: 214, distance: 75.7
click at [437, 215] on div "Janela de atendimento Grade de atendimento Capacidade Transportadoras Veículos …" at bounding box center [401, 183] width 803 height 367
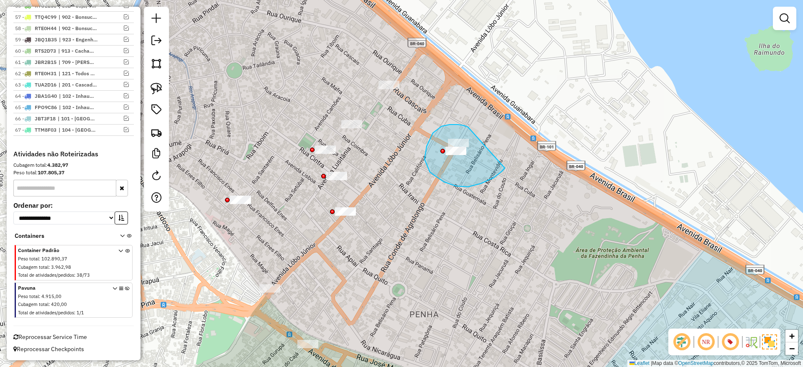
drag, startPoint x: 464, startPoint y: 125, endPoint x: 505, endPoint y: 168, distance: 59.1
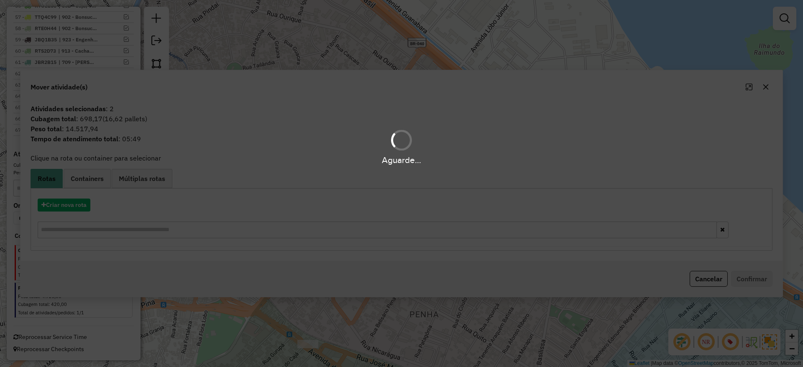
click at [494, 66] on hb-app "Aguarde... Pop-up bloqueado! Seu navegador bloqueou automáticamente a abertura …" at bounding box center [401, 183] width 803 height 367
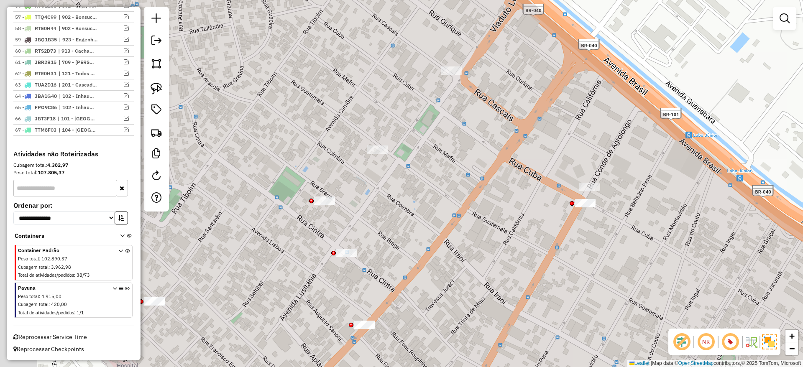
drag, startPoint x: 450, startPoint y: 190, endPoint x: 552, endPoint y: 179, distance: 103.0
click at [552, 179] on div "Janela de atendimento Grade de atendimento Capacidade Transportadoras Veículos …" at bounding box center [401, 183] width 803 height 367
click at [527, 184] on div "Janela de atendimento Grade de atendimento Capacidade Transportadoras Veículos …" at bounding box center [401, 183] width 803 height 367
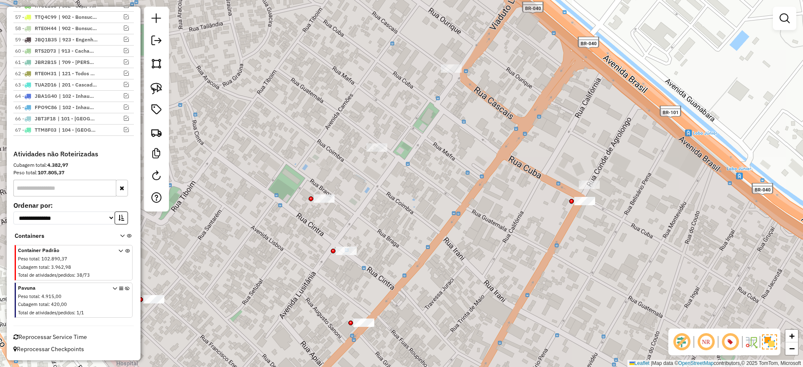
click at [570, 218] on div "Janela de atendimento Grade de atendimento Capacidade Transportadoras Veículos …" at bounding box center [401, 183] width 803 height 367
drag, startPoint x: 554, startPoint y: 194, endPoint x: 646, endPoint y: 203, distance: 92.8
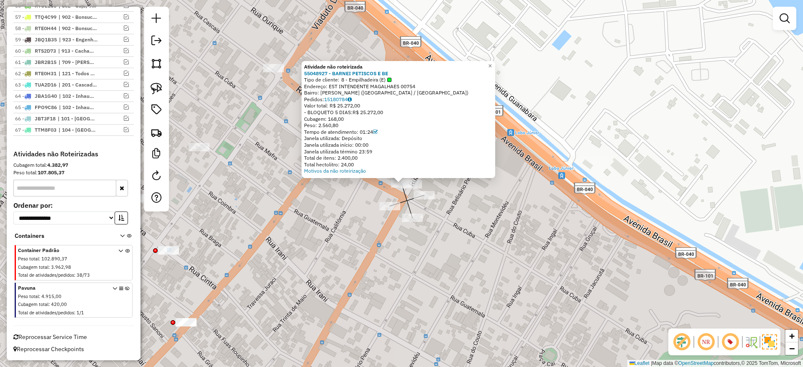
click at [432, 202] on div "Atividade não roteirizada 55048927 - BARNEI PETISCOS E BE Tipo de cliente: 8 - …" at bounding box center [401, 183] width 803 height 367
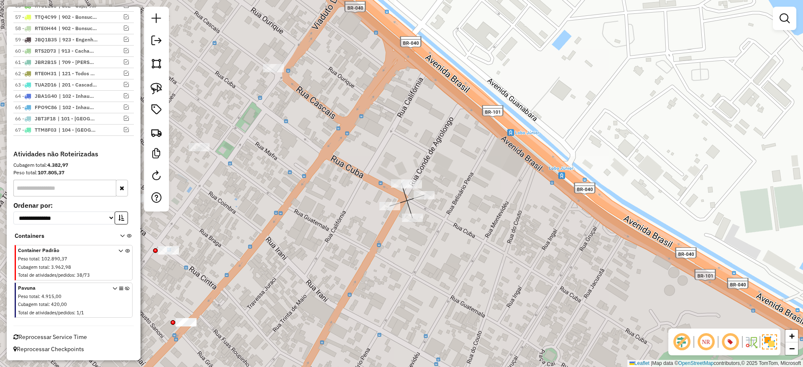
click at [428, 190] on div "Janela de atendimento Grade de atendimento Capacidade Transportadoras Veículos …" at bounding box center [401, 183] width 803 height 367
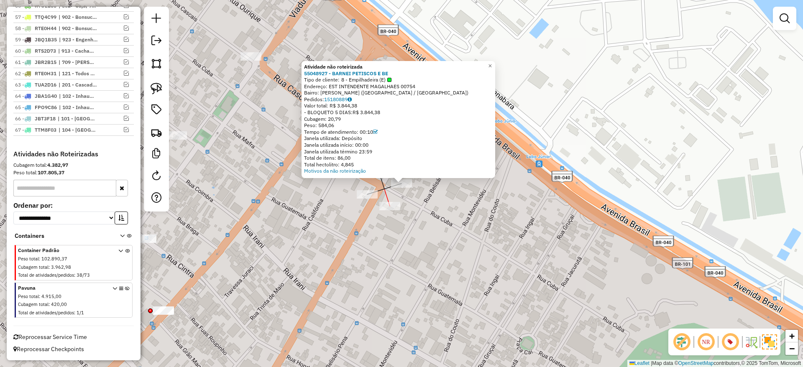
click at [416, 240] on div "Atividade não roteirizada 55048927 - BARNEI PETISCOS E BE Tipo de cliente: 8 - …" at bounding box center [401, 183] width 803 height 367
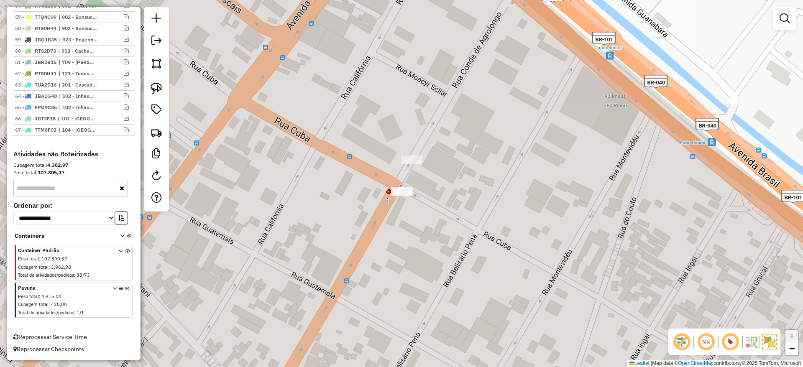
click at [401, 196] on div at bounding box center [401, 191] width 21 height 8
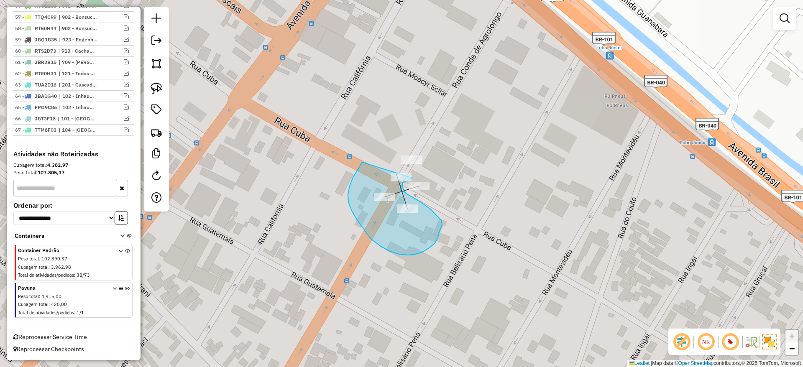
drag, startPoint x: 350, startPoint y: 186, endPoint x: 415, endPoint y: 171, distance: 67.3
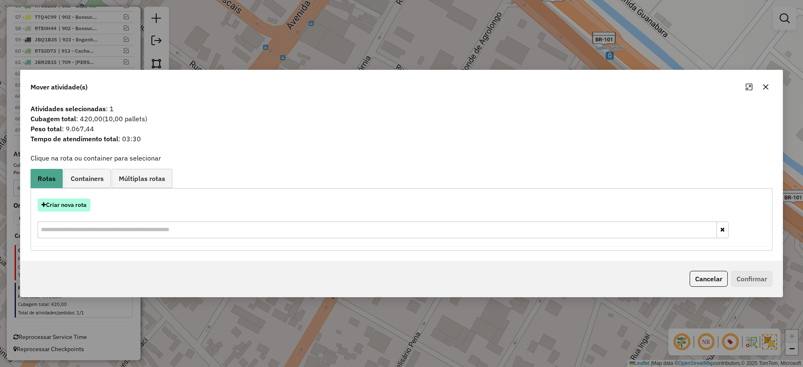
click at [69, 203] on button "Criar nova rota" at bounding box center [64, 205] width 53 height 13
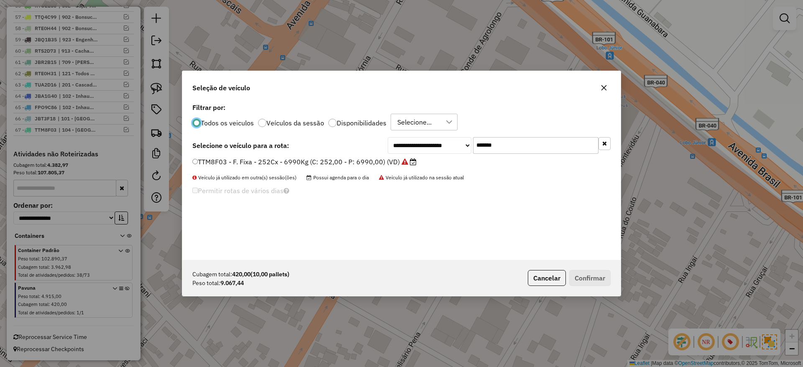
scroll to position [5, 3]
click at [519, 141] on input "*******" at bounding box center [535, 145] width 125 height 17
paste input "text"
type input "*******"
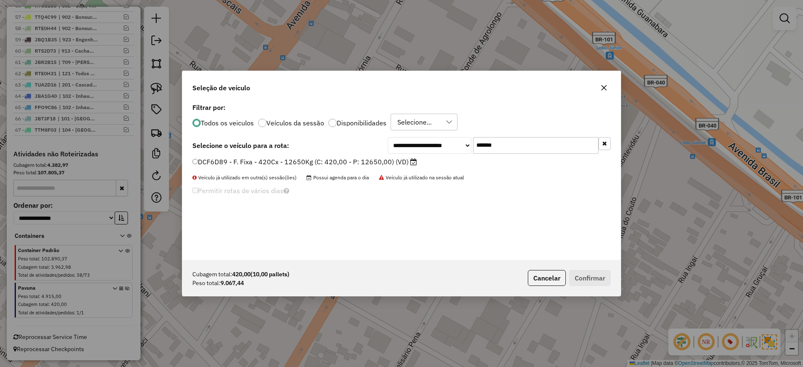
click at [384, 158] on label "DCF6D89 - F. Fixa - 420Cx - 12650Kg (C: 420,00 - P: 12650,00) (VD)" at bounding box center [304, 162] width 225 height 10
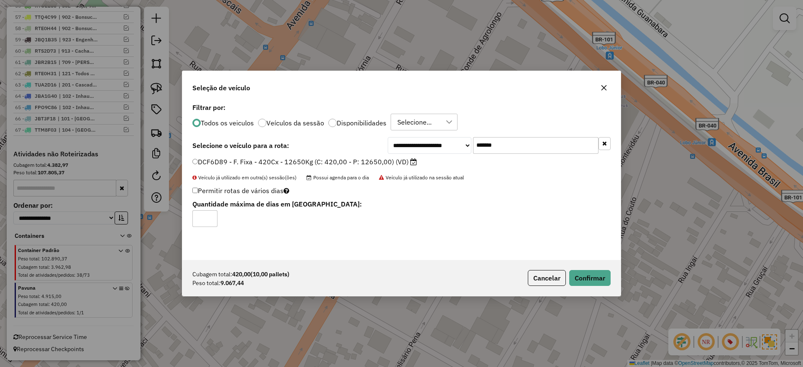
click at [606, 288] on div "Cubagem total: 420,00 (10,00 pallets) Peso total: 9.067,44 Cancelar Confirmar" at bounding box center [401, 278] width 438 height 36
click at [590, 277] on button "Confirmar" at bounding box center [589, 278] width 41 height 16
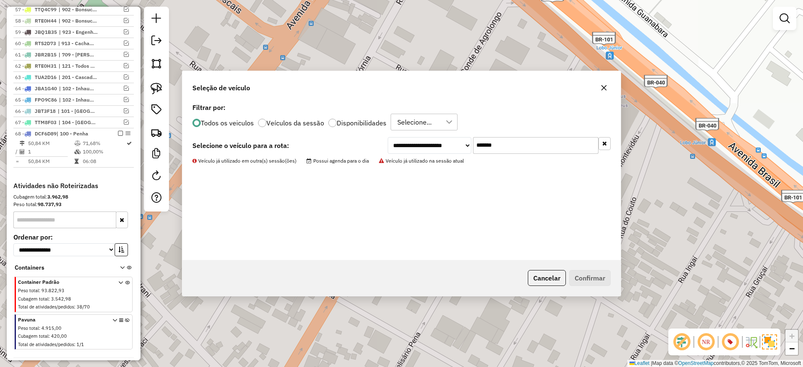
scroll to position [1004, 0]
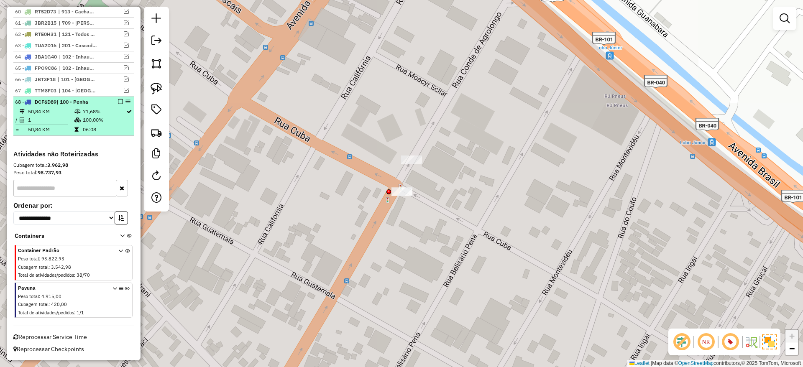
click at [121, 106] on div "68 - DCF6D89 | 100 - Penha" at bounding box center [73, 102] width 117 height 8
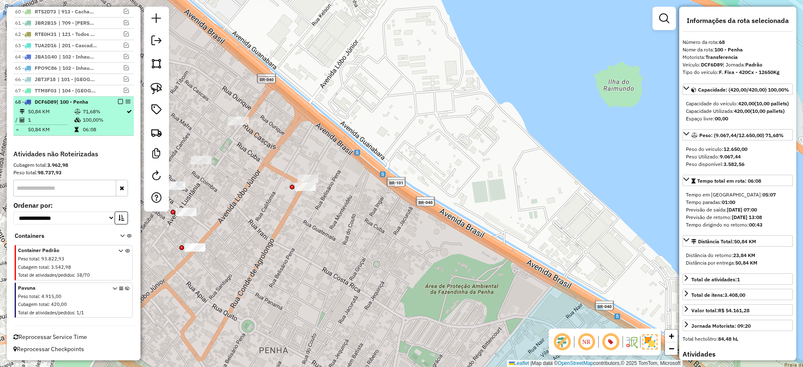
click at [119, 102] on em at bounding box center [120, 101] width 5 height 5
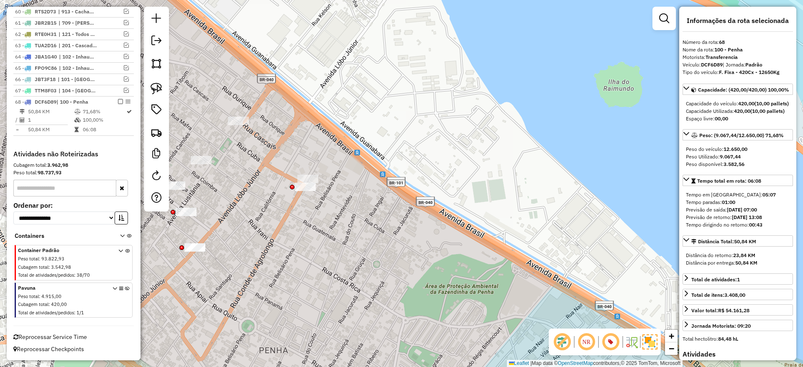
scroll to position [980, 0]
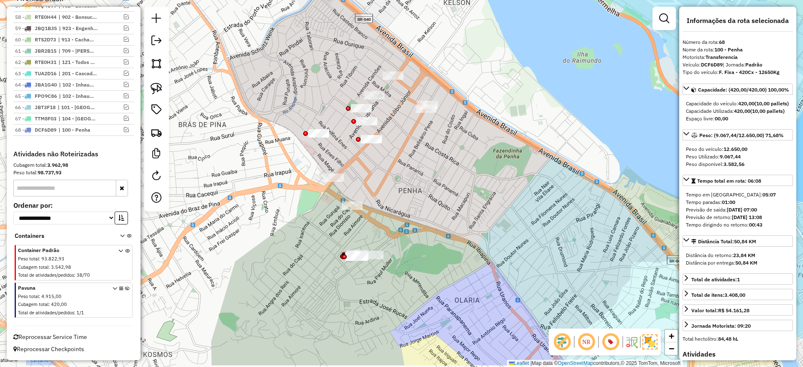
drag, startPoint x: 363, startPoint y: 193, endPoint x: 475, endPoint y: 118, distance: 135.7
click at [475, 118] on div "Janela de atendimento Grade de atendimento Capacidade Transportadoras Veículos …" at bounding box center [401, 183] width 803 height 367
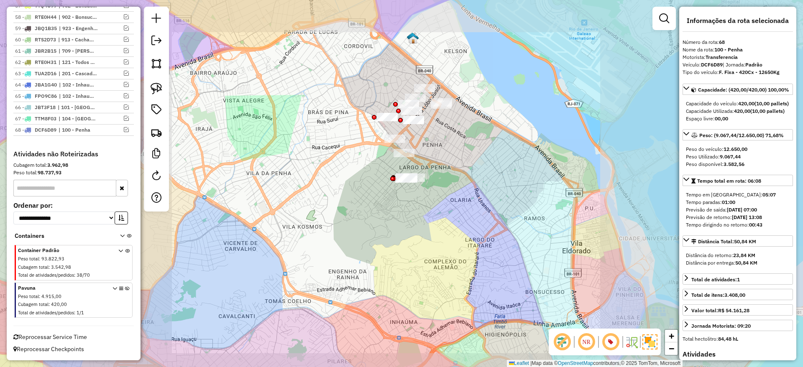
drag, startPoint x: 486, startPoint y: 191, endPoint x: 465, endPoint y: 161, distance: 36.3
click at [472, 212] on div "Janela de atendimento Grade de atendimento Capacidade Transportadoras Veículos …" at bounding box center [401, 183] width 803 height 367
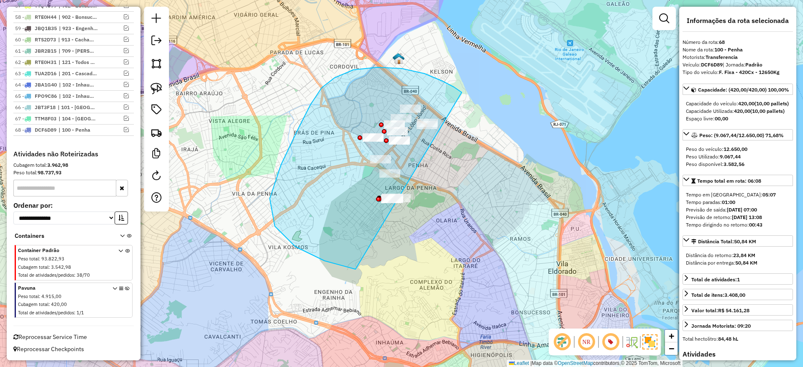
drag, startPoint x: 454, startPoint y: 87, endPoint x: 536, endPoint y: 186, distance: 128.5
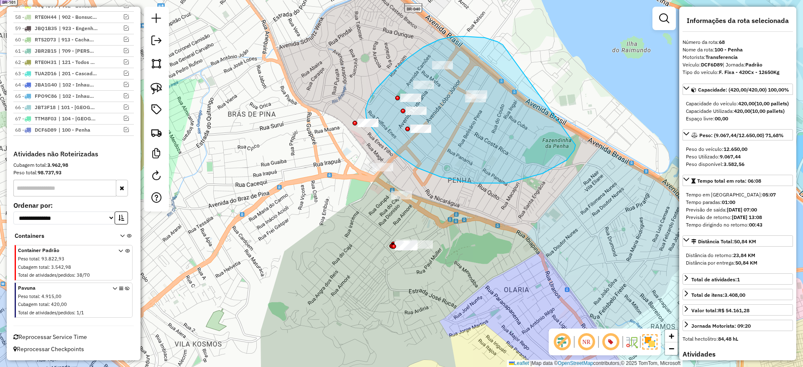
drag, startPoint x: 452, startPoint y: 37, endPoint x: 575, endPoint y: 136, distance: 158.2
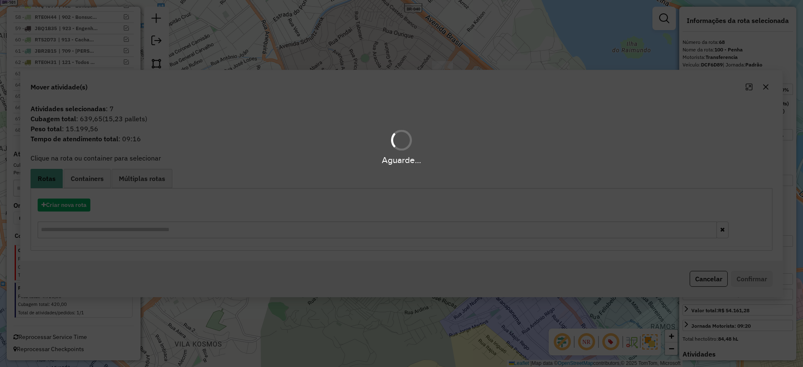
drag, startPoint x: 594, startPoint y: 26, endPoint x: 503, endPoint y: 62, distance: 97.2
click at [588, 26] on div "Aguarde..." at bounding box center [401, 183] width 803 height 367
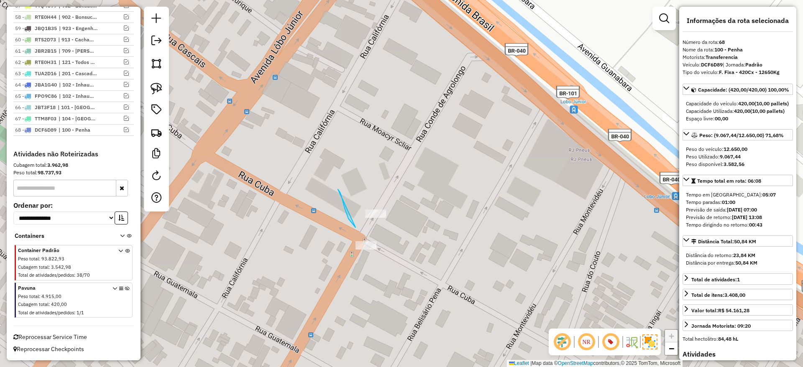
drag, startPoint x: 341, startPoint y: 196, endPoint x: 477, endPoint y: 202, distance: 136.4
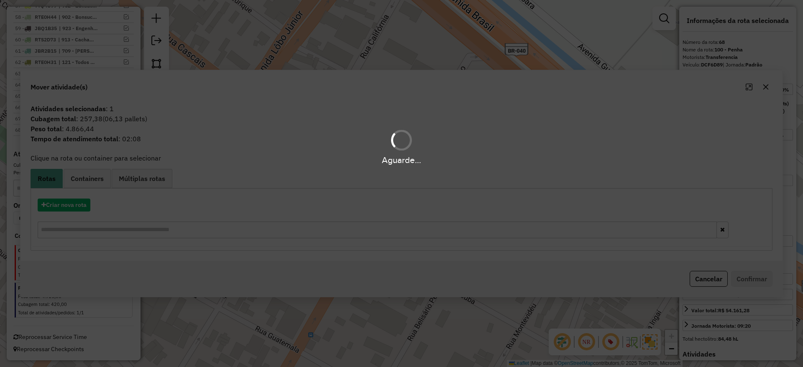
click at [411, 62] on hb-app "Aguarde... Pop-up bloqueado! Seu navegador bloqueou automáticamente a abertura …" at bounding box center [401, 183] width 803 height 367
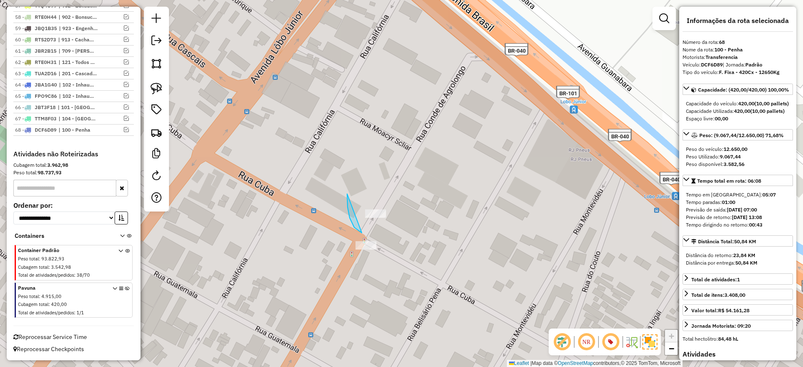
drag, startPoint x: 350, startPoint y: 220, endPoint x: 454, endPoint y: 199, distance: 105.8
click at [364, 218] on div "Janela de atendimento Grade de atendimento Capacidade Transportadoras Veículos …" at bounding box center [401, 183] width 803 height 367
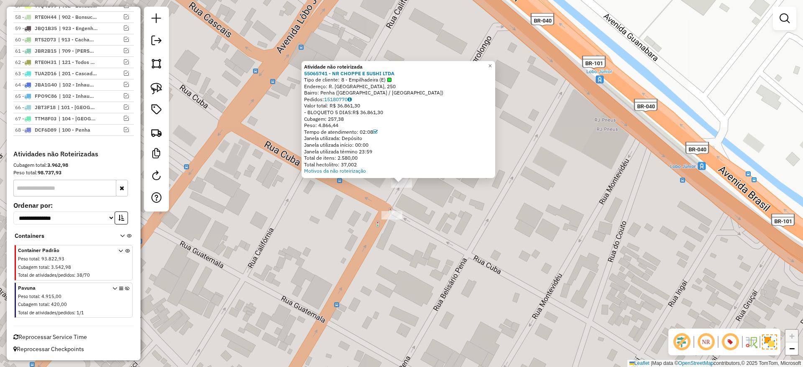
click at [420, 204] on div "Atividade não roteirizada 55065741 - NR CHOPPE E SUSHI LTDA Tipo de cliente: 8 …" at bounding box center [401, 183] width 803 height 367
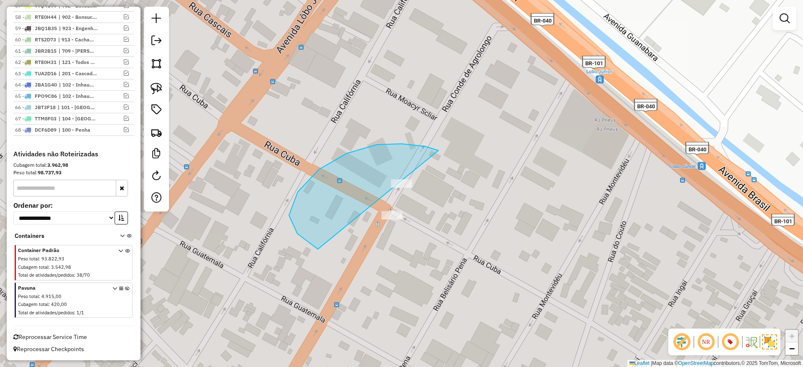
drag, startPoint x: 318, startPoint y: 249, endPoint x: 510, endPoint y: 223, distance: 194.1
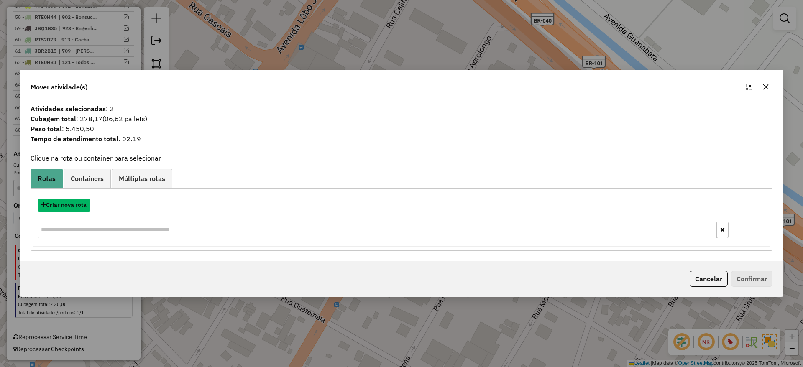
click at [79, 204] on button "Criar nova rota" at bounding box center [64, 205] width 53 height 13
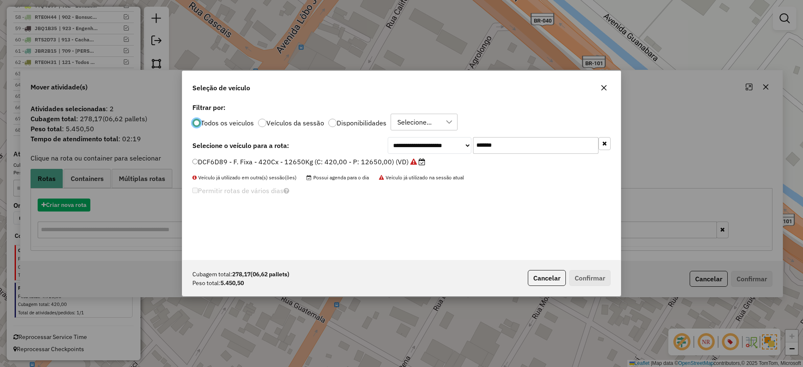
scroll to position [5, 3]
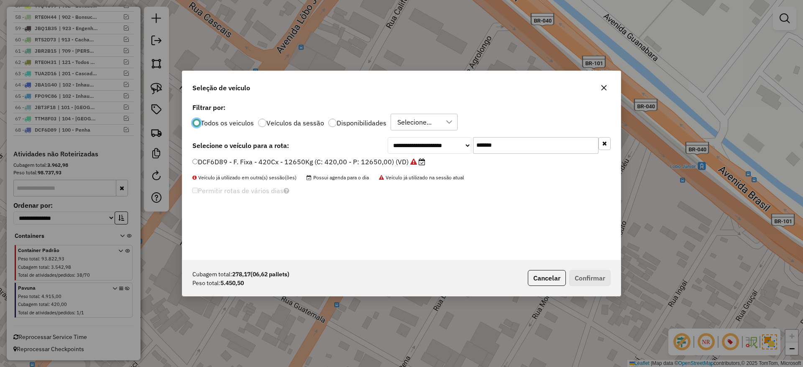
click at [520, 151] on input "*******" at bounding box center [535, 145] width 125 height 17
paste input "text"
type input "*******"
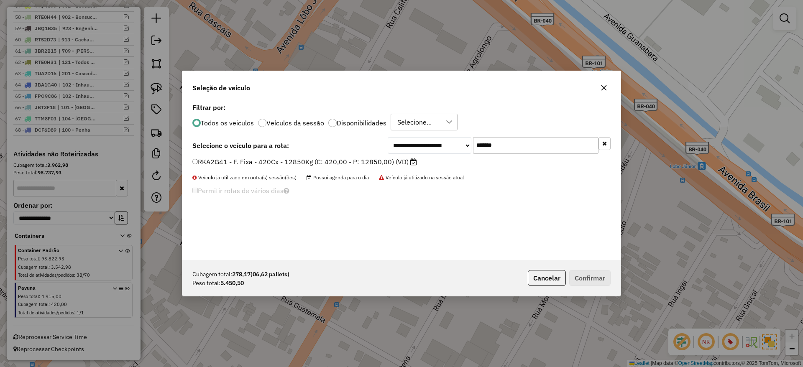
click at [380, 163] on label "RKA2G41 - F. Fixa - 420Cx - 12850Kg (C: 420,00 - P: 12850,00) (VD)" at bounding box center [304, 162] width 225 height 10
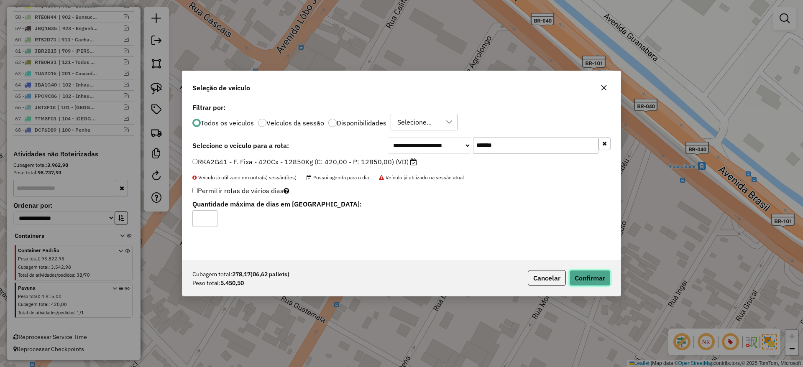
click at [603, 275] on button "Confirmar" at bounding box center [589, 278] width 41 height 16
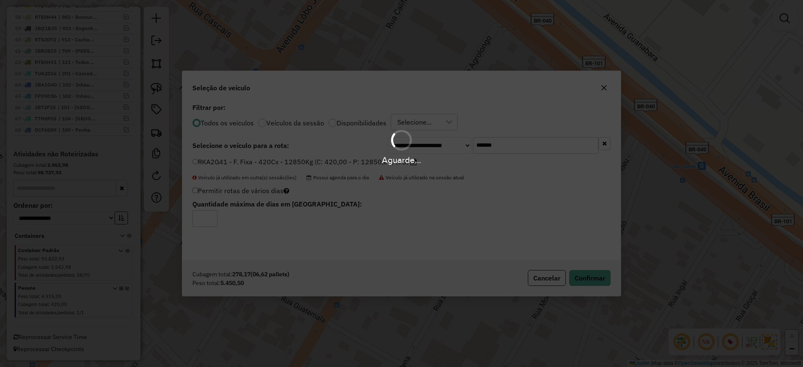
scroll to position [1015, 0]
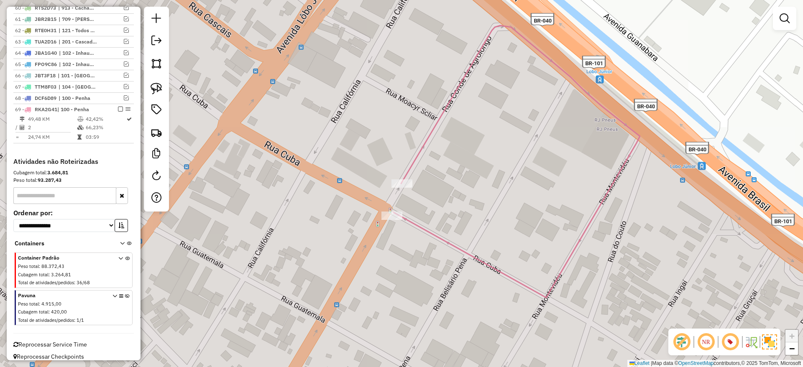
click at [429, 132] on icon at bounding box center [516, 162] width 246 height 272
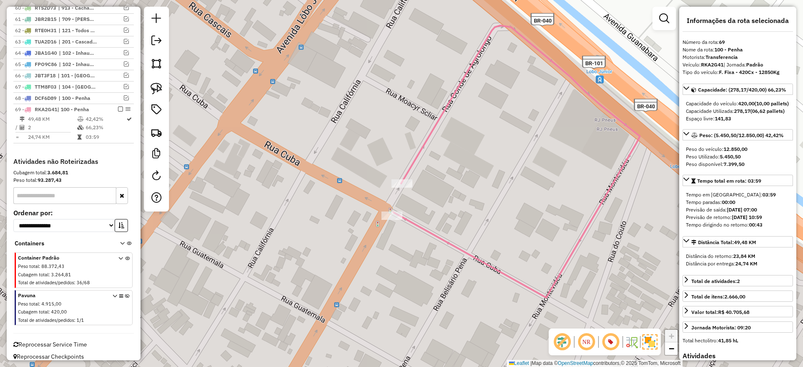
scroll to position [1030, 0]
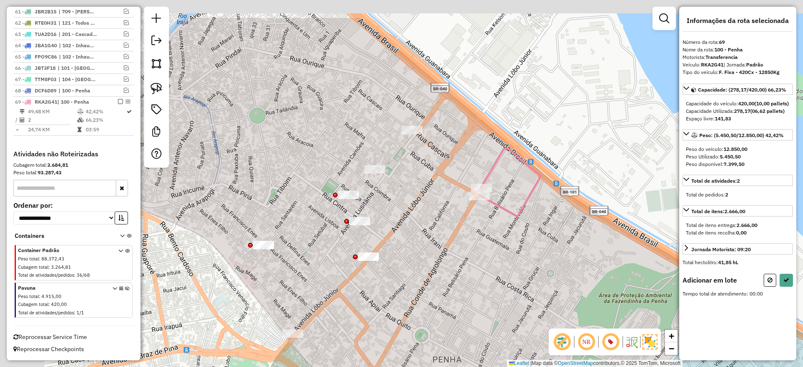
drag, startPoint x: 378, startPoint y: 135, endPoint x: 442, endPoint y: 175, distance: 75.2
click at [445, 190] on div "Janela de atendimento Grade de atendimento Capacidade Transportadoras Veículos …" at bounding box center [401, 183] width 803 height 367
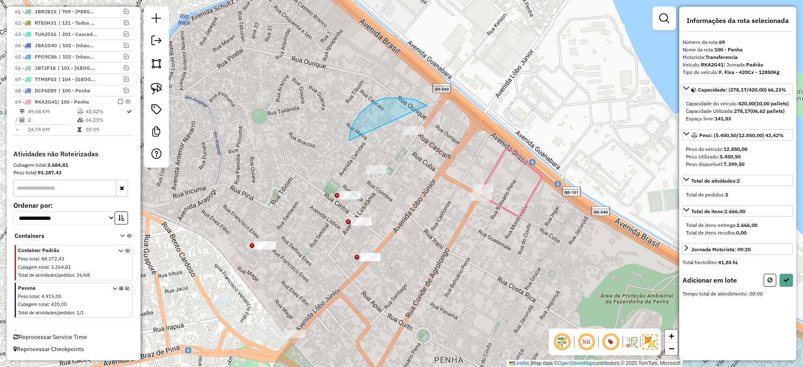
drag, startPoint x: 349, startPoint y: 140, endPoint x: 415, endPoint y: 180, distance: 77.2
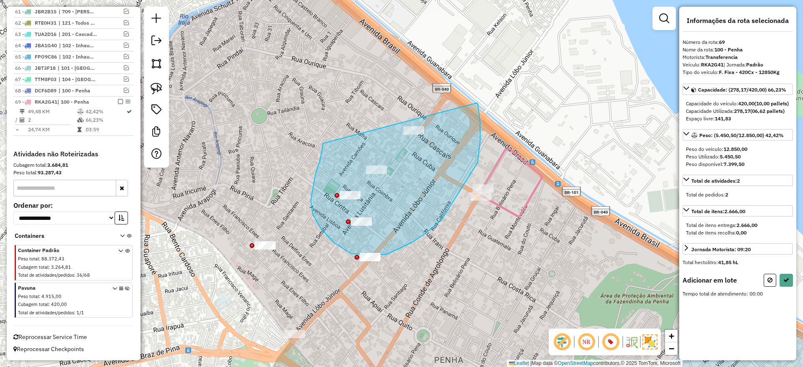
drag, startPoint x: 322, startPoint y: 151, endPoint x: 477, endPoint y: 103, distance: 162.3
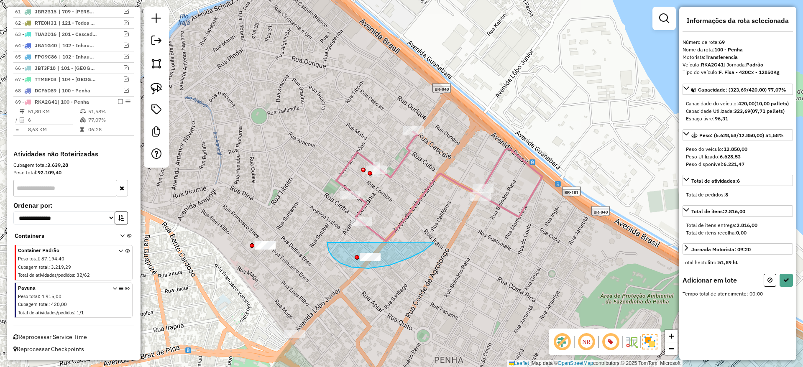
drag, startPoint x: 424, startPoint y: 251, endPoint x: 434, endPoint y: 242, distance: 13.7
click at [0, 0] on div "Aguarde..." at bounding box center [0, 0] width 0 height 0
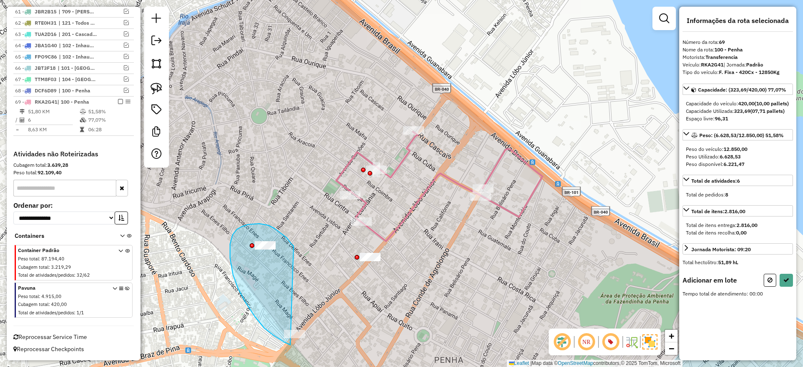
drag, startPoint x: 259, startPoint y: 224, endPoint x: 322, endPoint y: 340, distance: 132.4
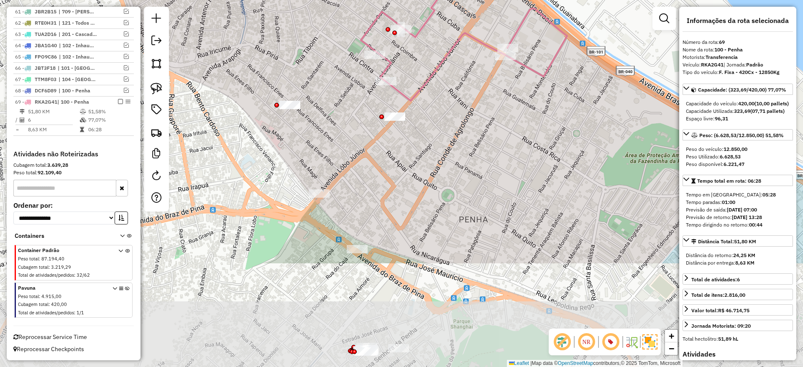
drag, startPoint x: 439, startPoint y: 234, endPoint x: 446, endPoint y: 130, distance: 104.4
click at [446, 130] on div "Janela de atendimento Grade de atendimento Capacidade Transportadoras Veículos …" at bounding box center [401, 183] width 803 height 367
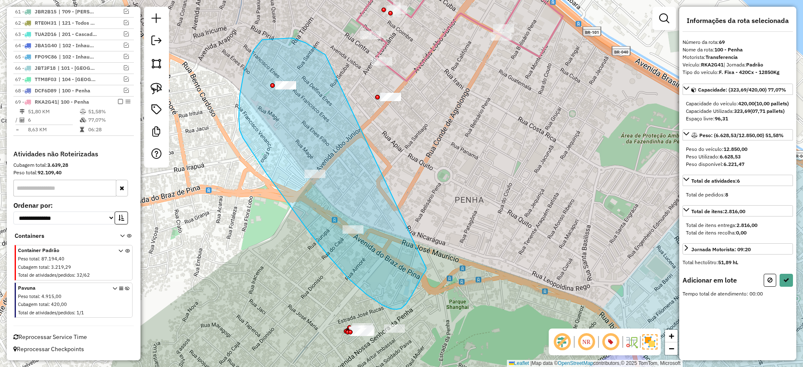
drag, startPoint x: 305, startPoint y: 43, endPoint x: 426, endPoint y: 268, distance: 255.7
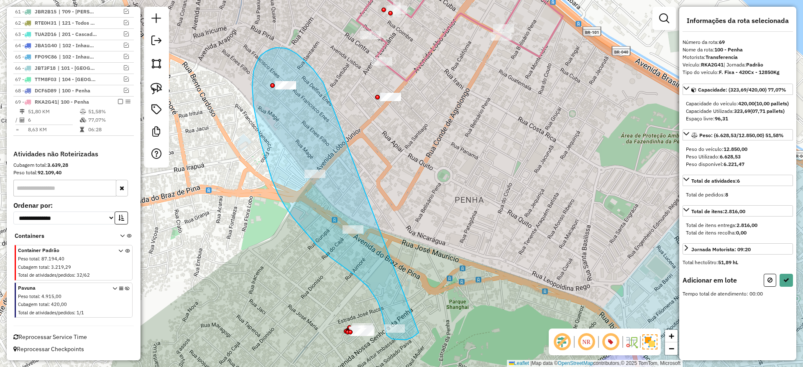
drag, startPoint x: 285, startPoint y: 48, endPoint x: 419, endPoint y: 333, distance: 314.6
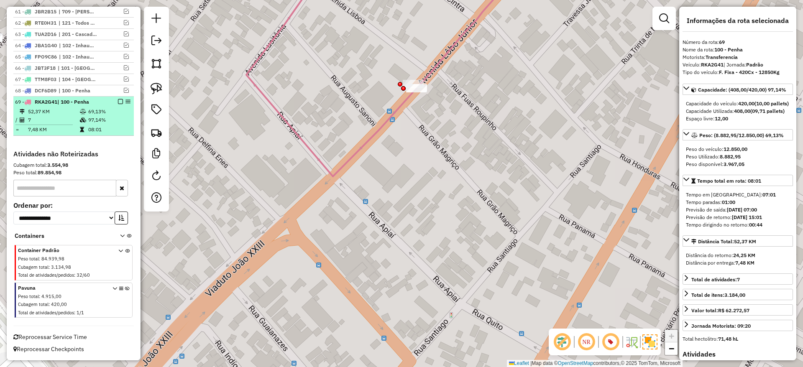
click at [119, 100] on em at bounding box center [120, 101] width 5 height 5
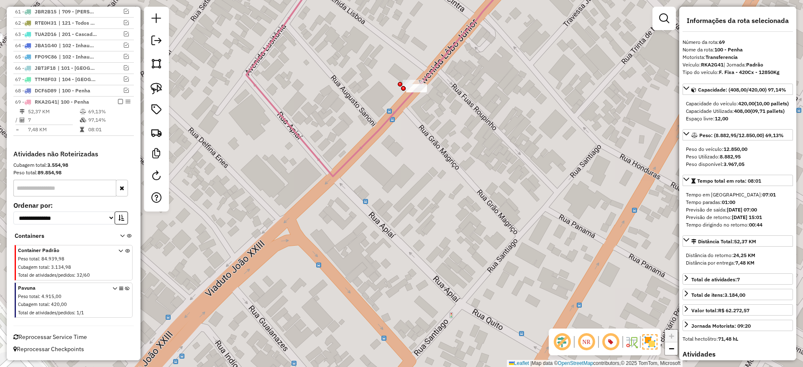
scroll to position [991, 0]
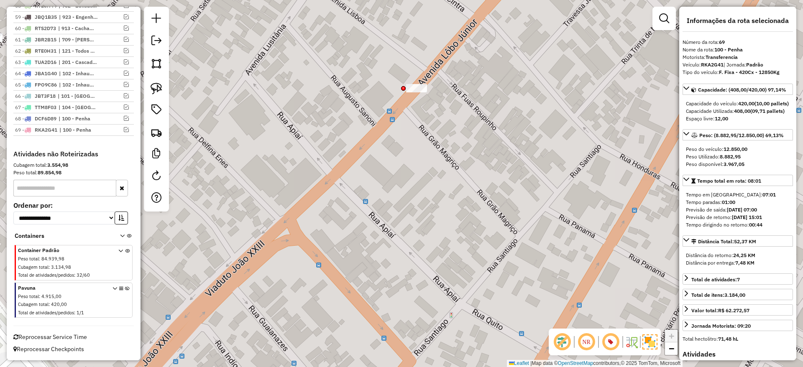
click at [339, 164] on div "Janela de atendimento Grade de atendimento Capacidade Transportadoras Veículos …" at bounding box center [401, 183] width 803 height 367
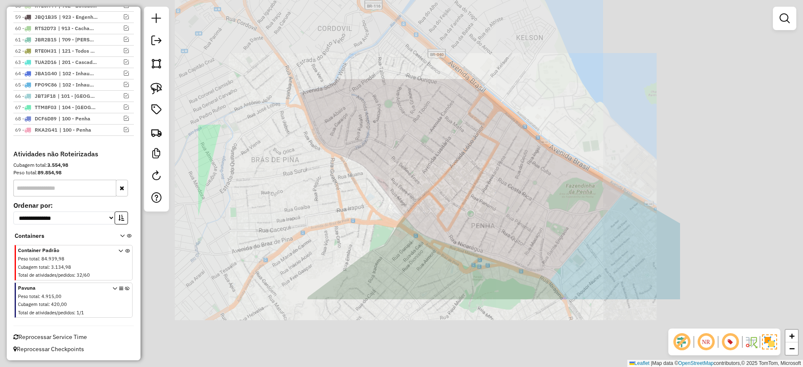
click at [478, 202] on div "Janela de atendimento Grade de atendimento Capacidade Transportadoras Veículos …" at bounding box center [401, 183] width 803 height 367
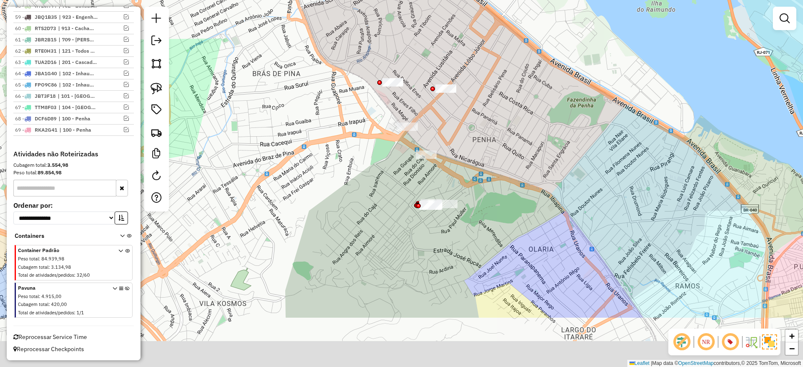
drag, startPoint x: 500, startPoint y: 255, endPoint x: 500, endPoint y: 170, distance: 85.3
click at [500, 170] on div "Janela de atendimento Grade de atendimento Capacidade Transportadoras Veículos …" at bounding box center [401, 183] width 803 height 367
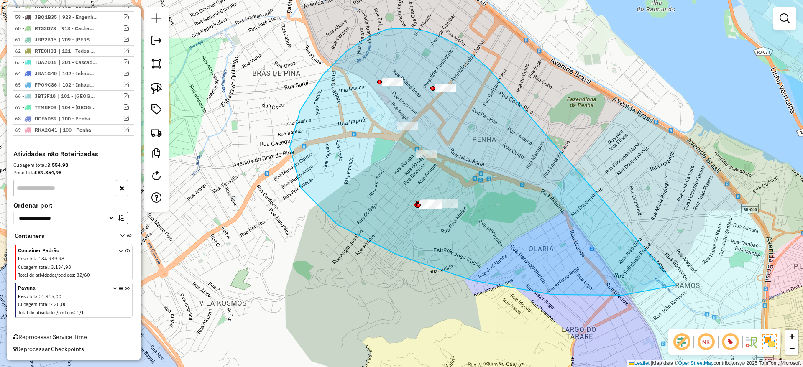
drag, startPoint x: 426, startPoint y: 31, endPoint x: 706, endPoint y: 229, distance: 342.6
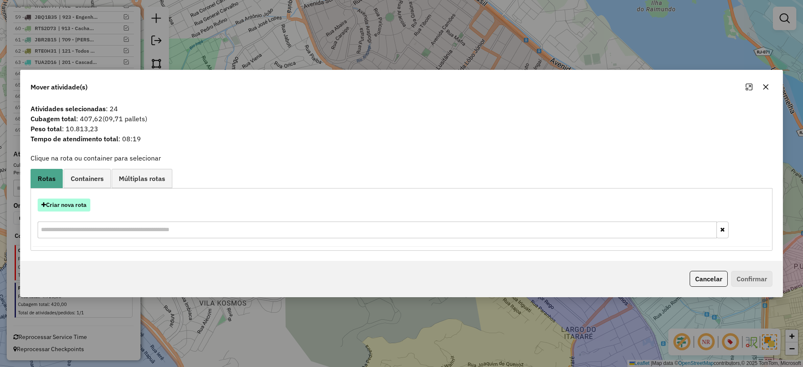
click at [72, 210] on button "Criar nova rota" at bounding box center [64, 205] width 53 height 13
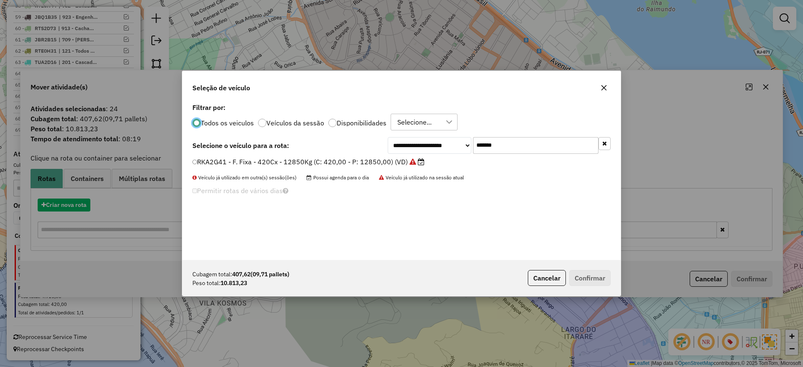
scroll to position [5, 3]
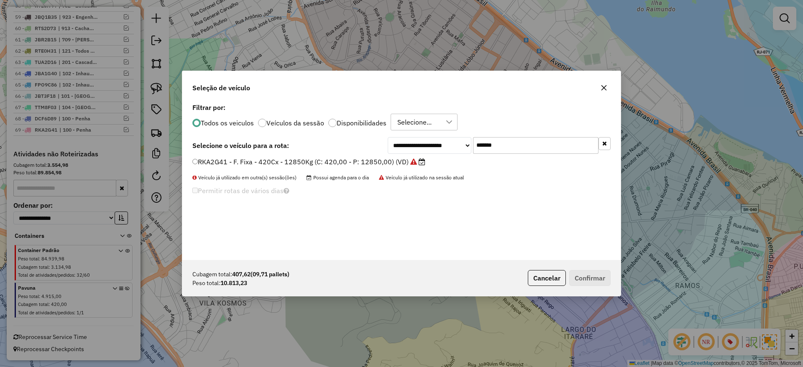
click at [533, 154] on div "**********" at bounding box center [401, 180] width 438 height 159
click at [539, 148] on input "*******" at bounding box center [535, 145] width 125 height 17
paste input "text"
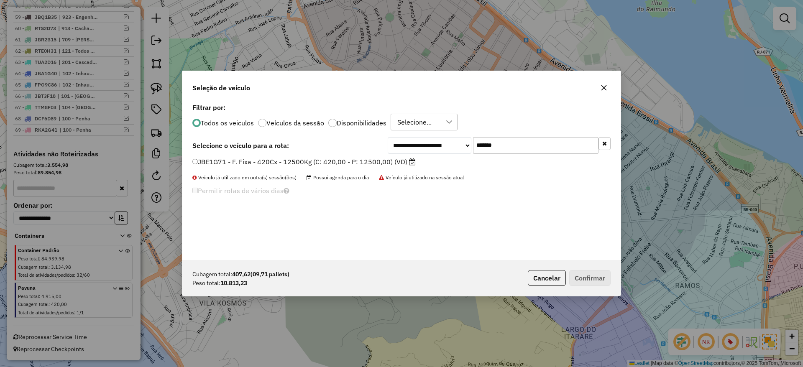
type input "*******"
click at [409, 161] on icon at bounding box center [412, 161] width 7 height 7
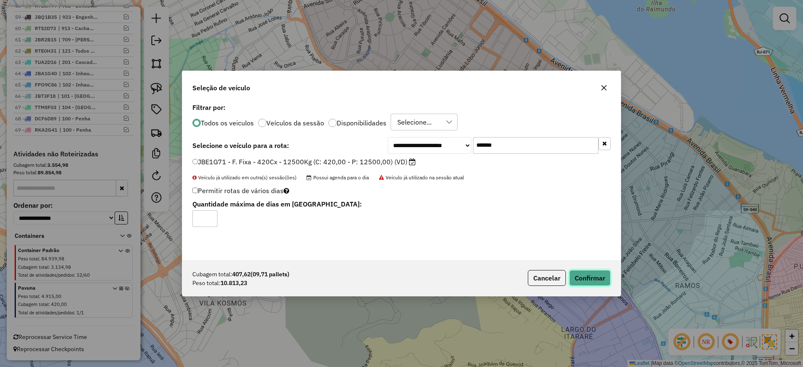
click at [594, 271] on button "Confirmar" at bounding box center [589, 278] width 41 height 16
click at [0, 0] on div "Aguarde..." at bounding box center [0, 0] width 0 height 0
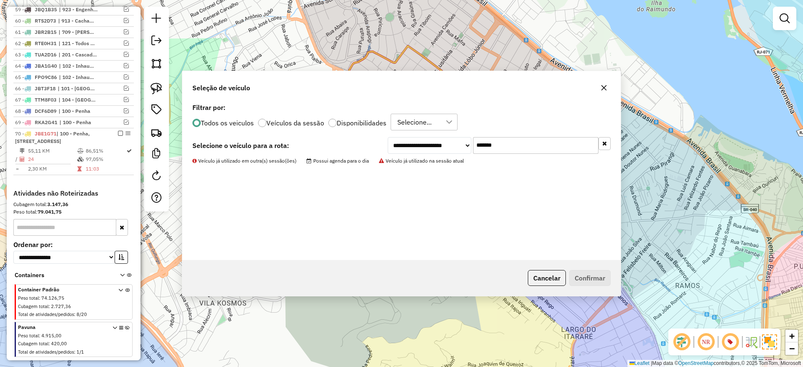
scroll to position [1019, 0]
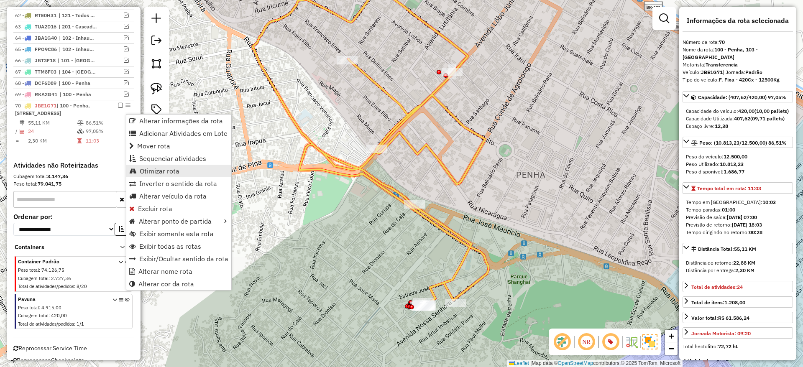
click at [163, 170] on span "Otimizar rota" at bounding box center [160, 171] width 40 height 7
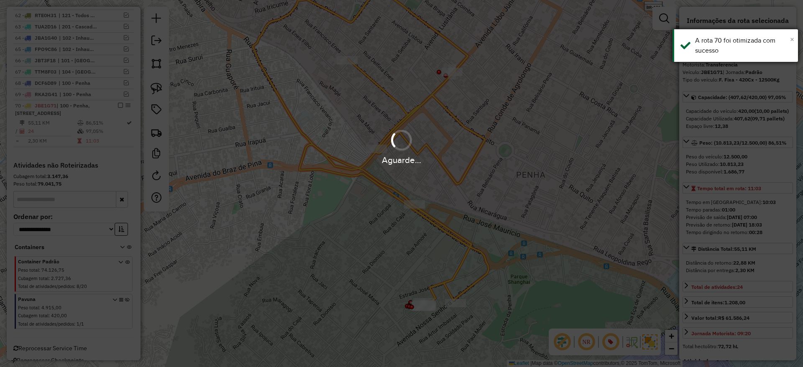
click at [791, 42] on span "×" at bounding box center [792, 39] width 4 height 9
click at [495, 182] on div "Aguarde..." at bounding box center [401, 183] width 803 height 367
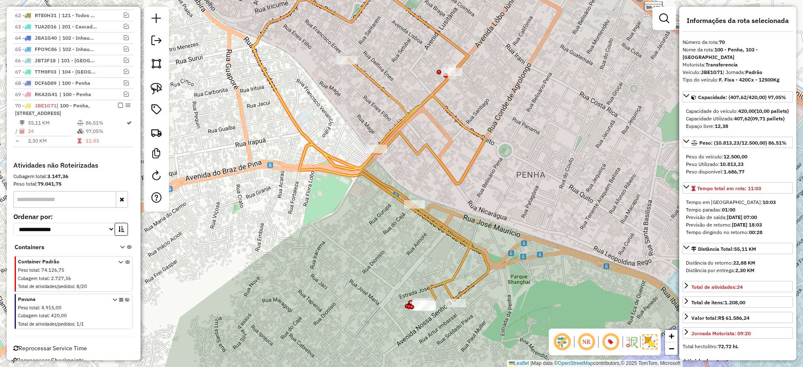
scroll to position [1038, 0]
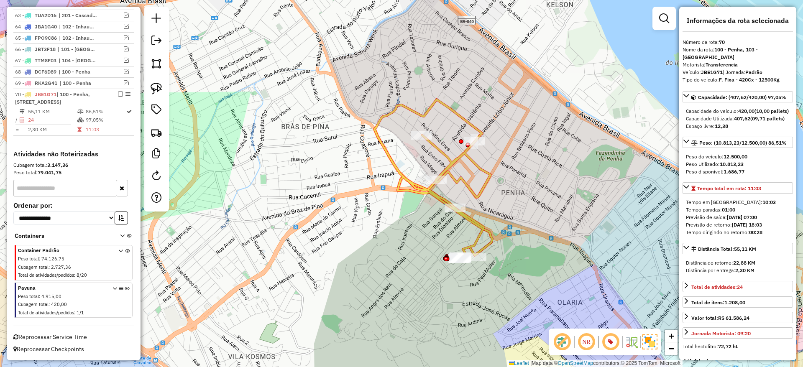
drag, startPoint x: 557, startPoint y: 255, endPoint x: 363, endPoint y: 102, distance: 247.1
click at [365, 103] on div "Janela de atendimento Grade de atendimento Capacidade Transportadoras Veículos …" at bounding box center [401, 183] width 803 height 367
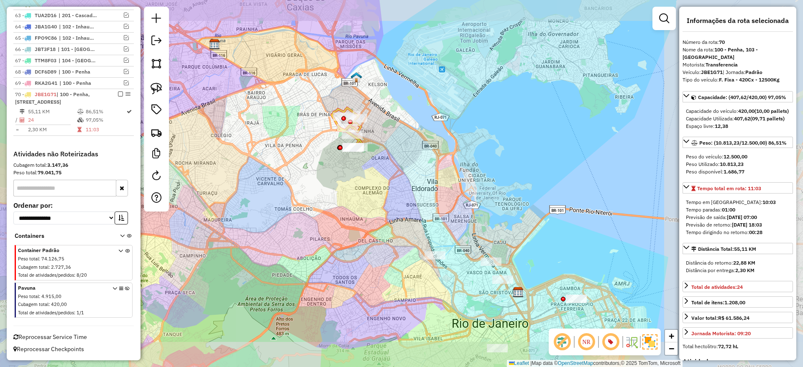
drag, startPoint x: 401, startPoint y: 225, endPoint x: 389, endPoint y: 130, distance: 95.6
click at [389, 131] on div "Janela de atendimento Grade de atendimento Capacidade Transportadoras Veículos …" at bounding box center [401, 183] width 803 height 367
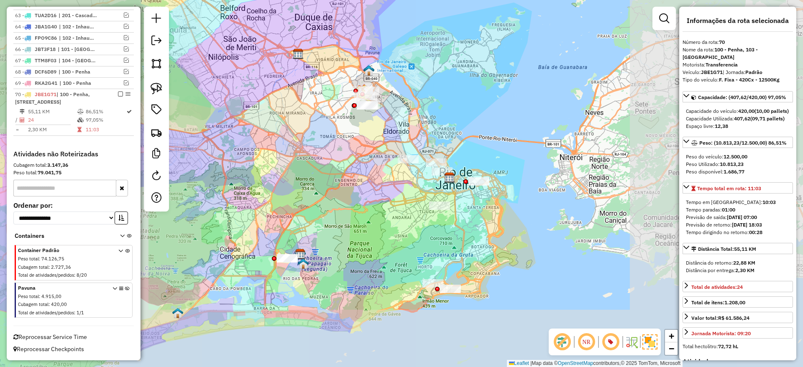
click at [369, 218] on div "Janela de atendimento Grade de atendimento Capacidade Transportadoras Veículos …" at bounding box center [401, 183] width 803 height 367
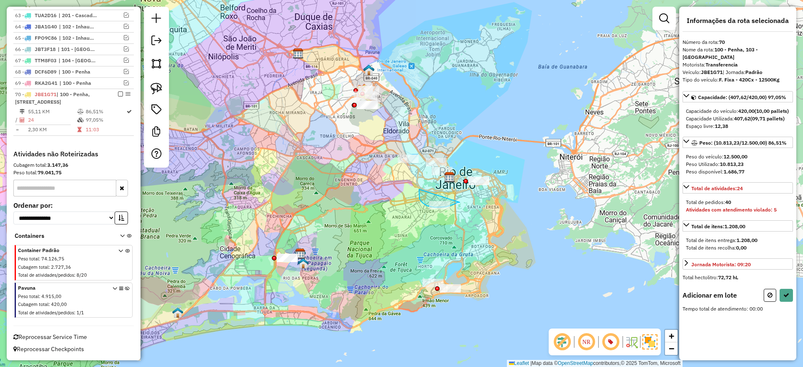
drag, startPoint x: 422, startPoint y: 203, endPoint x: 460, endPoint y: 202, distance: 37.2
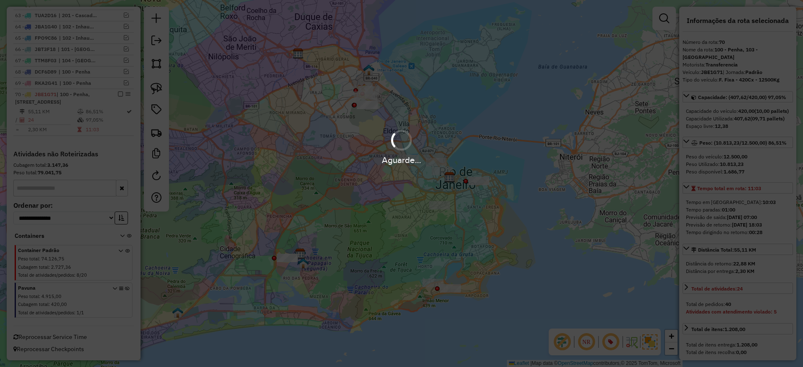
click at [413, 253] on div "Aguarde..." at bounding box center [401, 183] width 803 height 367
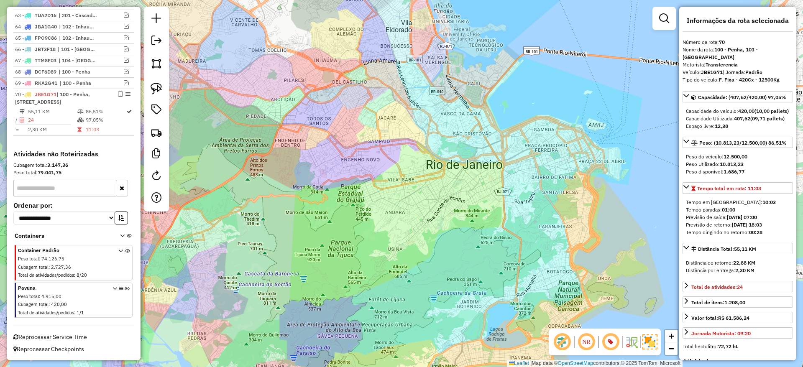
click at [419, 186] on div "Janela de atendimento Grade de atendimento Capacidade Transportadoras Veículos …" at bounding box center [401, 183] width 803 height 367
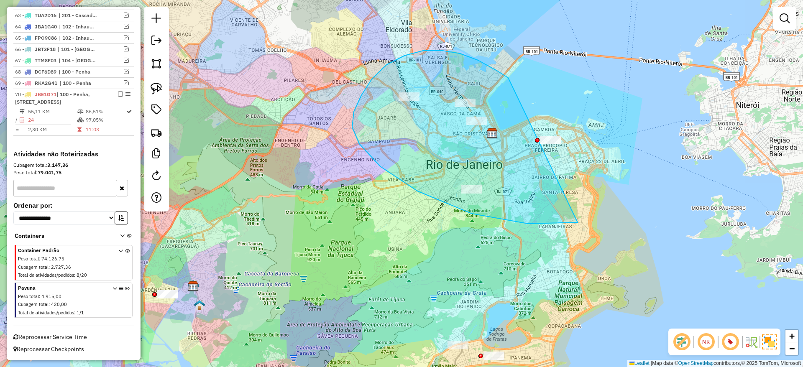
drag, startPoint x: 497, startPoint y: 71, endPoint x: 646, endPoint y: 162, distance: 175.5
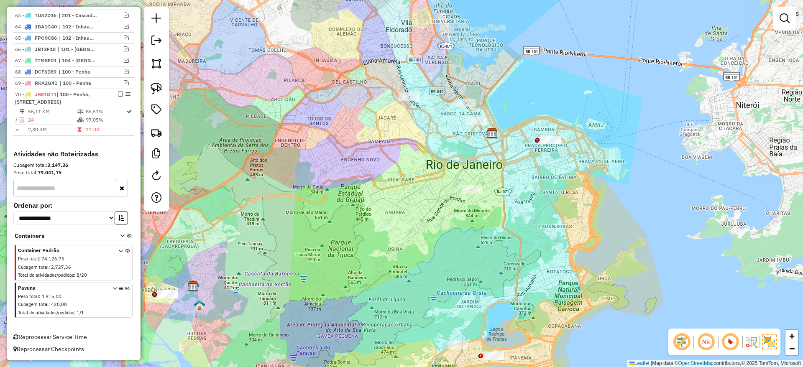
click at [483, 50] on div "Janela de atendimento Grade de atendimento Capacidade Transportadoras Veículos …" at bounding box center [401, 183] width 803 height 367
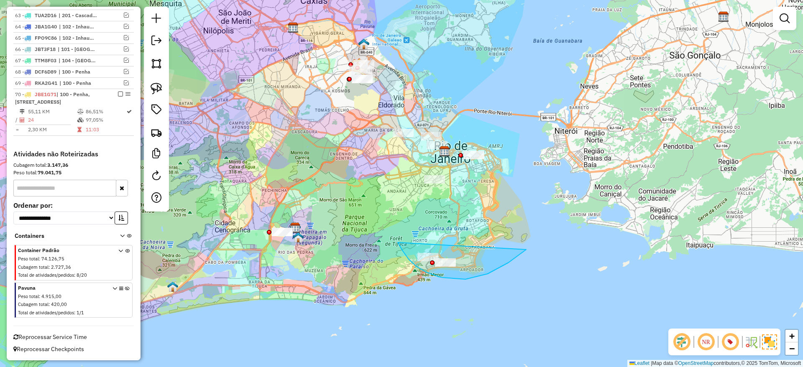
drag, startPoint x: 465, startPoint y: 279, endPoint x: 543, endPoint y: 235, distance: 89.1
click at [369, 246] on div "Janela de atendimento Grade de atendimento Capacidade Transportadoras Veículos …" at bounding box center [401, 183] width 803 height 367
drag, startPoint x: 401, startPoint y: 253, endPoint x: 475, endPoint y: 255, distance: 74.0
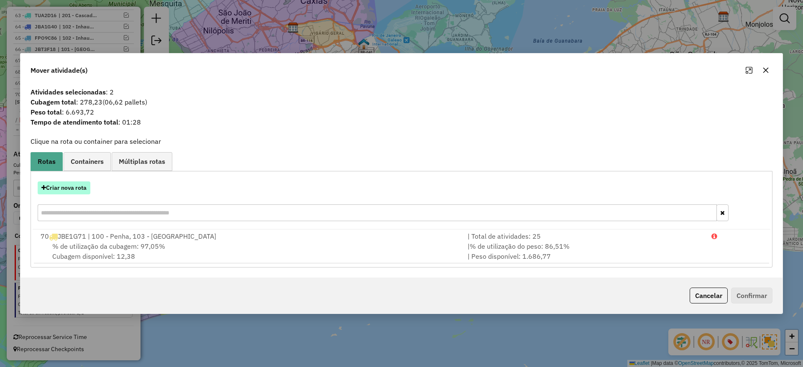
click at [70, 189] on button "Criar nova rota" at bounding box center [64, 187] width 53 height 13
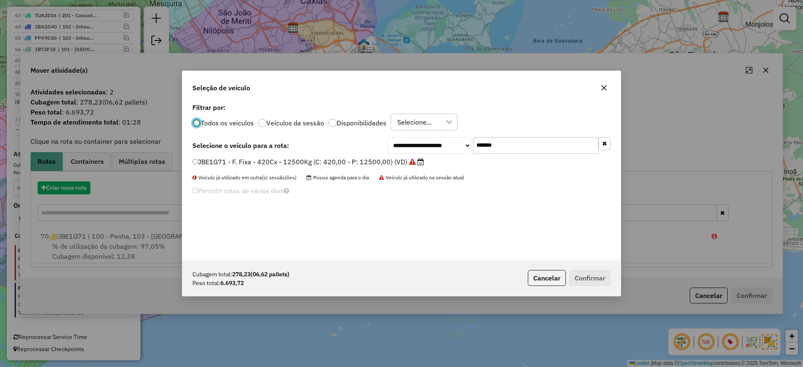
scroll to position [5, 3]
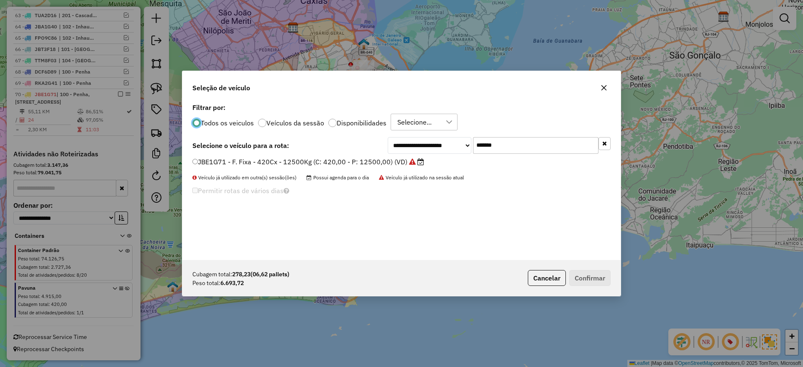
click at [497, 138] on input "*******" at bounding box center [535, 145] width 125 height 17
paste input "text"
type input "*******"
click at [378, 163] on label "FJI2E62 - F. Fixa - 336Cx - 9090Kg (C: 336,00 - P: 9090,00) (VD)" at bounding box center [298, 162] width 212 height 10
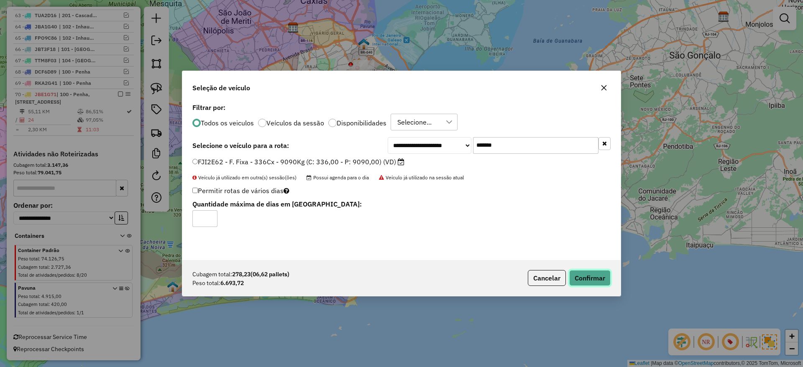
click at [599, 278] on button "Confirmar" at bounding box center [589, 278] width 41 height 16
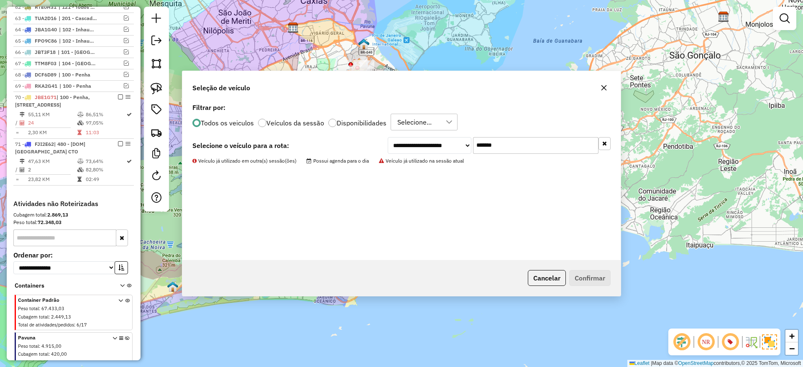
scroll to position [1049, 0]
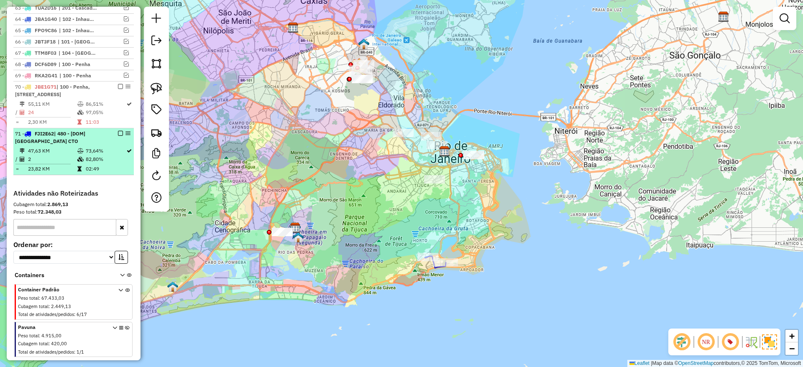
drag, startPoint x: 118, startPoint y: 142, endPoint x: 303, endPoint y: 181, distance: 189.3
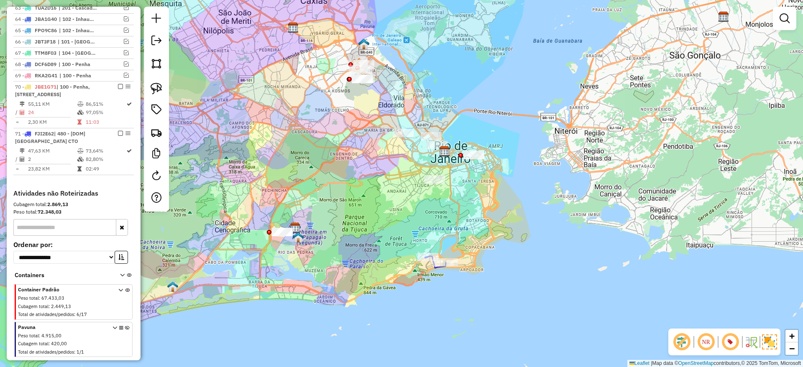
click at [118, 136] on em at bounding box center [120, 133] width 5 height 5
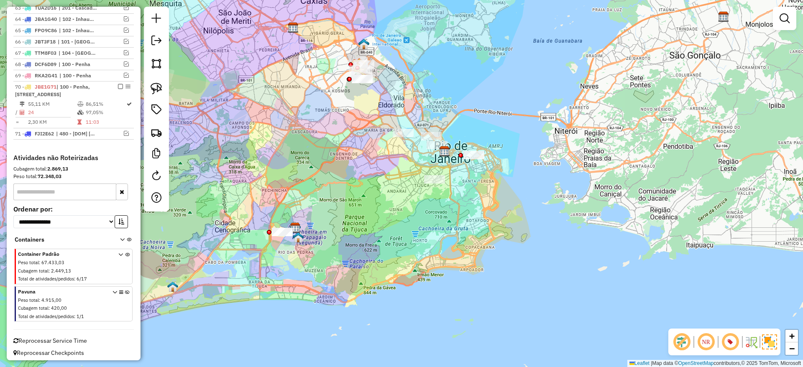
click at [306, 181] on div "Janela de atendimento Grade de atendimento Capacidade Transportadoras Veículos …" at bounding box center [401, 183] width 803 height 367
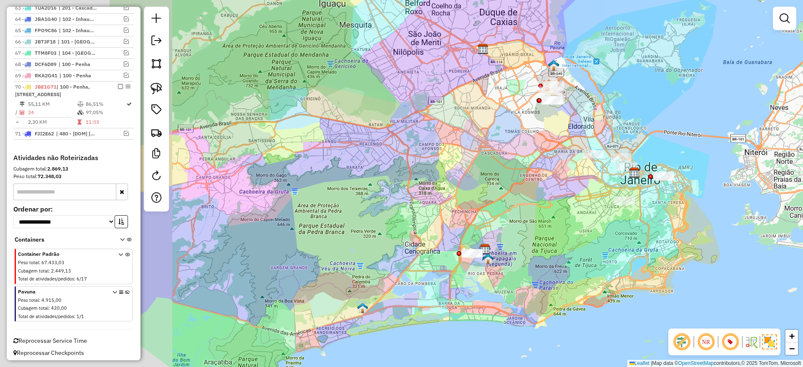
drag, startPoint x: 511, startPoint y: 217, endPoint x: 557, endPoint y: 226, distance: 46.4
click at [557, 226] on div "Janela de atendimento Grade de atendimento Capacidade Transportadoras Veículos …" at bounding box center [401, 183] width 803 height 367
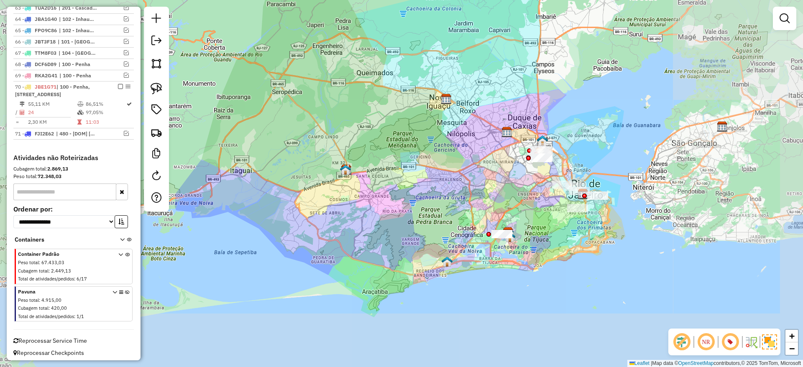
drag, startPoint x: 432, startPoint y: 204, endPoint x: 422, endPoint y: 204, distance: 9.6
click at [422, 204] on div "Janela de atendimento Grade de atendimento Capacidade Transportadoras Veículos …" at bounding box center [401, 183] width 803 height 367
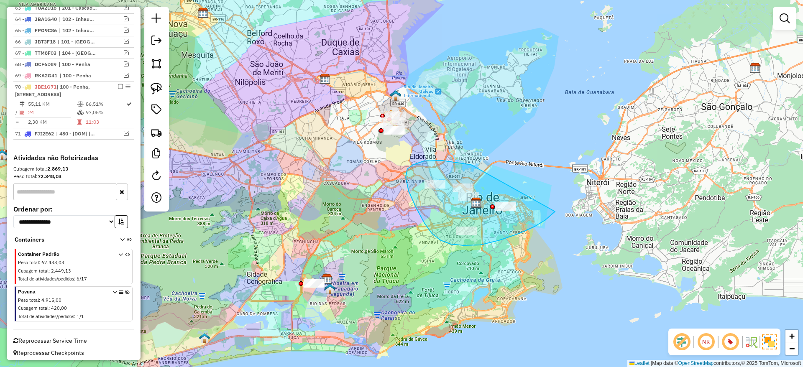
drag, startPoint x: 406, startPoint y: 177, endPoint x: 555, endPoint y: 210, distance: 152.9
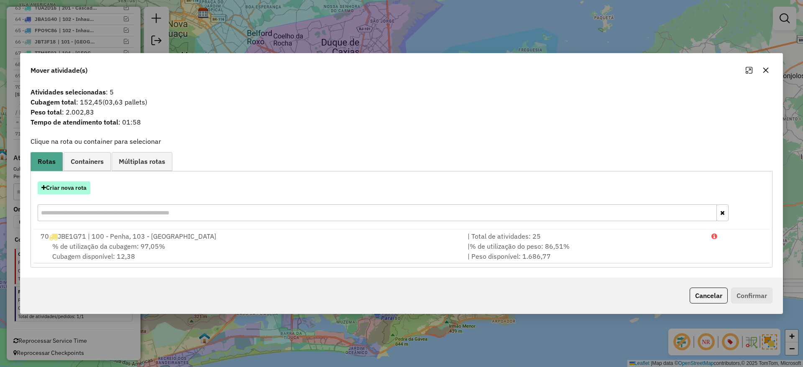
click at [74, 185] on button "Criar nova rota" at bounding box center [64, 187] width 53 height 13
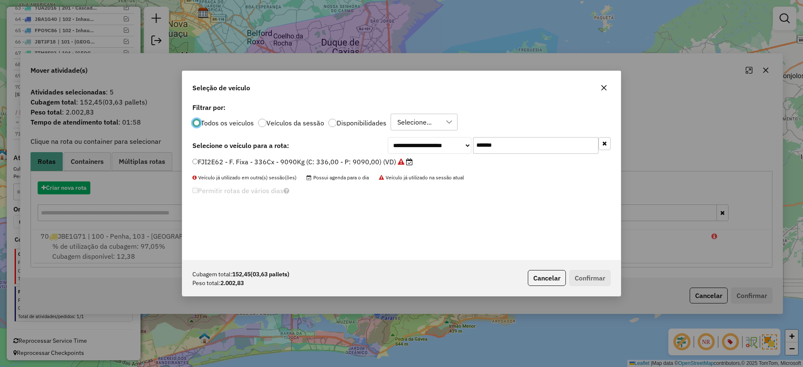
scroll to position [5, 3]
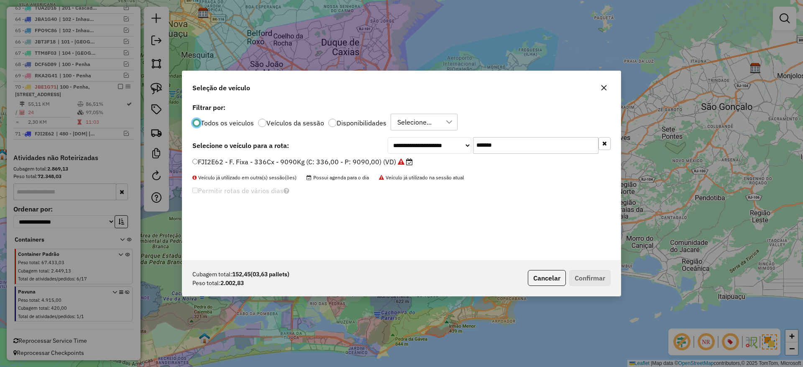
click at [526, 133] on div "**********" at bounding box center [401, 180] width 438 height 159
click at [519, 143] on input "*******" at bounding box center [535, 145] width 125 height 17
paste input "text"
type input "*******"
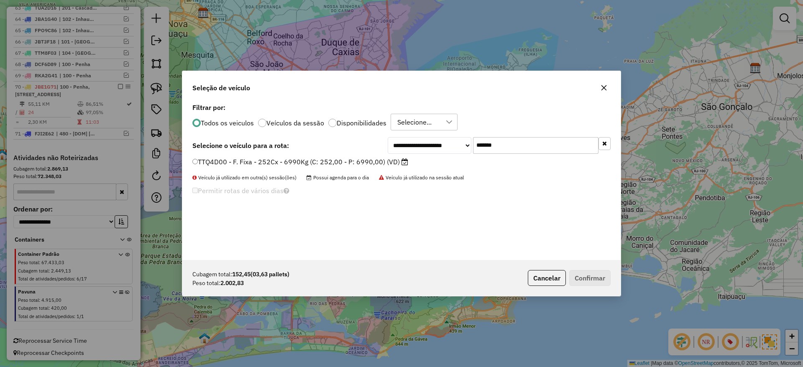
click at [380, 160] on label "TTQ4D00 - F. Fixa - 252Cx - 6990Kg (C: 252,00 - P: 6990,00) (VD)" at bounding box center [300, 162] width 216 height 10
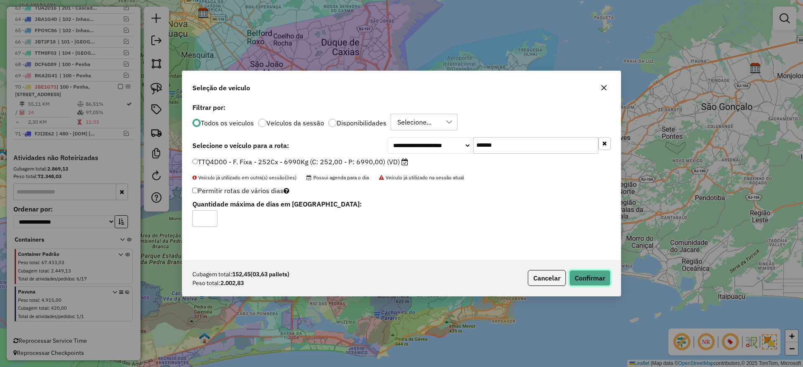
click at [597, 276] on button "Confirmar" at bounding box center [589, 278] width 41 height 16
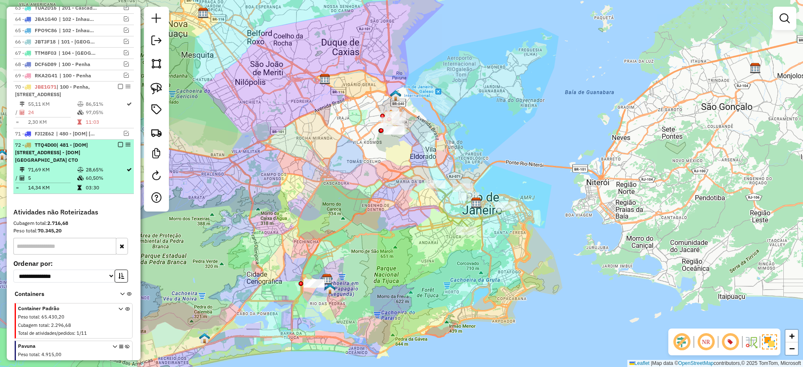
click at [118, 147] on em at bounding box center [120, 144] width 5 height 5
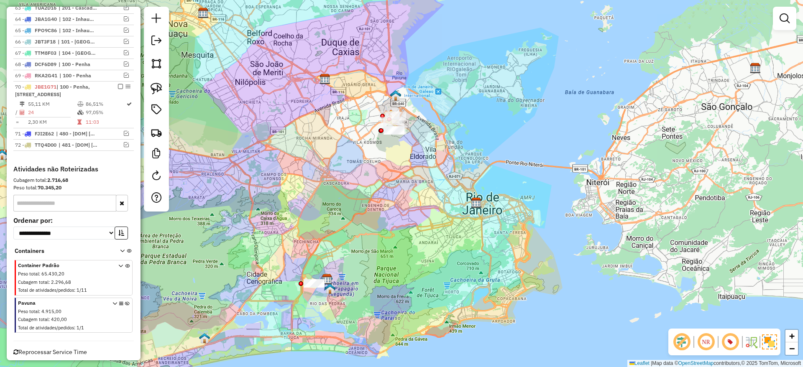
drag, startPoint x: 326, startPoint y: 194, endPoint x: 343, endPoint y: 189, distance: 18.5
click at [326, 194] on div "Janela de atendimento Grade de atendimento Capacidade Transportadoras Veículos …" at bounding box center [401, 183] width 803 height 367
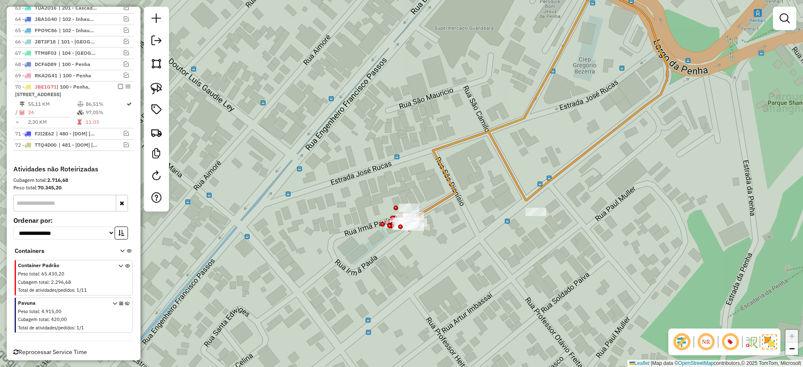
click at [414, 231] on div at bounding box center [413, 226] width 21 height 8
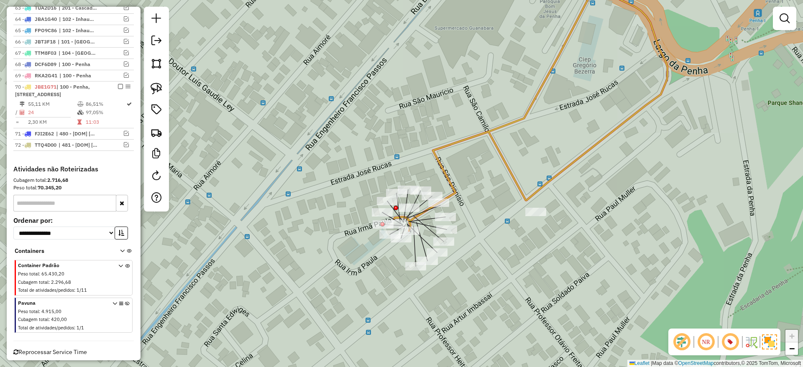
click at [276, 117] on div "Rota 70 - Placa JBE1G71 55046074 - BURGUERIA CARIOCA OL Janela de atendimento G…" at bounding box center [401, 183] width 803 height 367
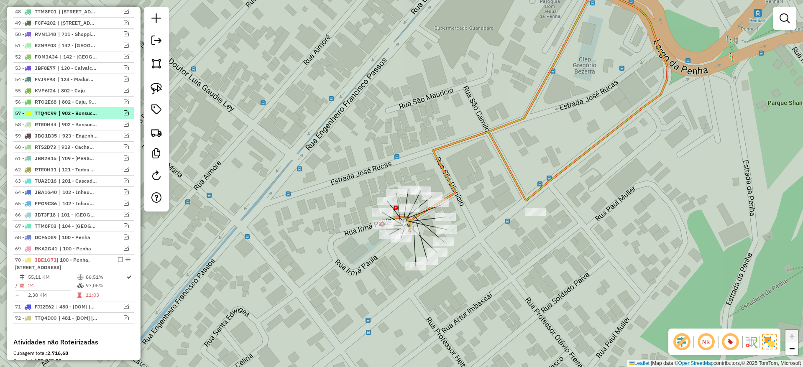
scroll to position [860, 0]
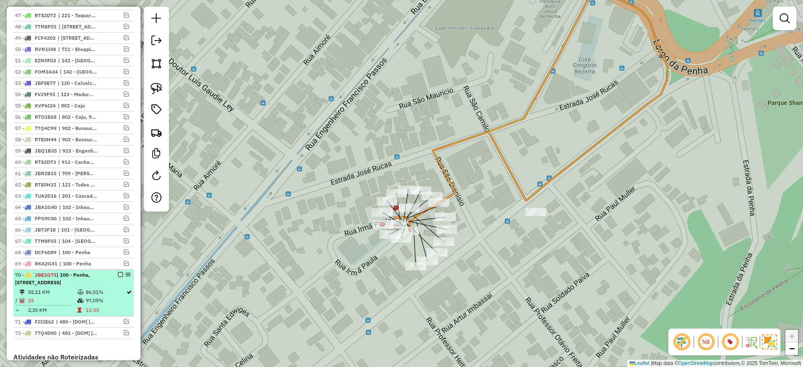
click at [118, 277] on em at bounding box center [120, 274] width 5 height 5
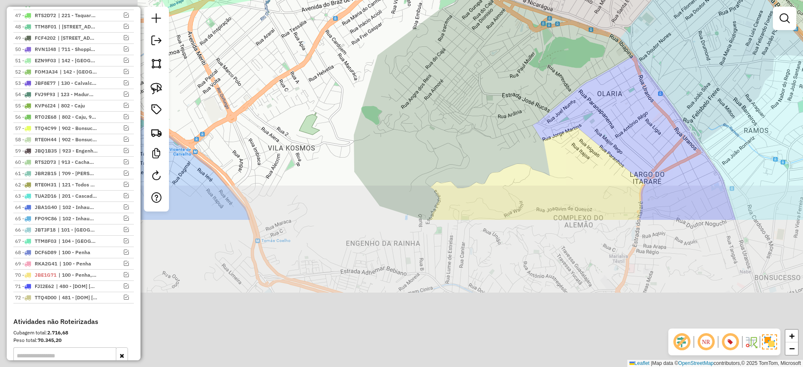
drag, startPoint x: 336, startPoint y: 268, endPoint x: 536, endPoint y: 63, distance: 286.2
click at [525, 75] on div "Janela de atendimento Grade de atendimento Capacidade Transportadoras Veículos …" at bounding box center [401, 183] width 803 height 367
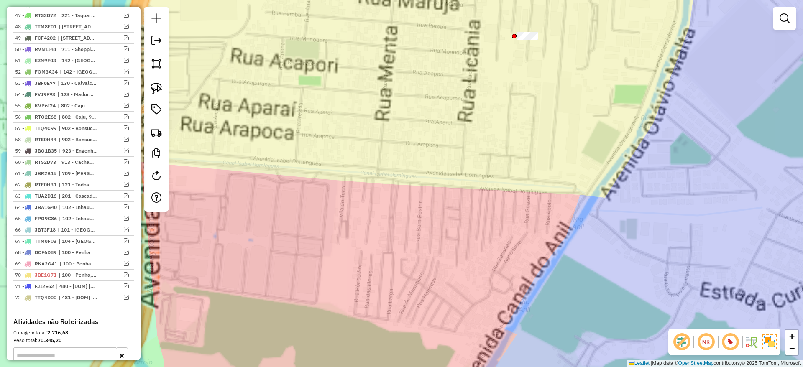
click at [610, 166] on div "Janela de atendimento Grade de atendimento Capacidade Transportadoras Veículos …" at bounding box center [401, 183] width 803 height 367
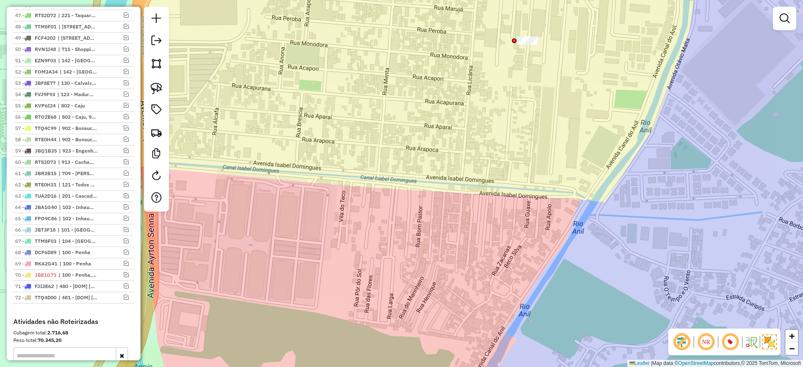
drag, startPoint x: 569, startPoint y: 101, endPoint x: 546, endPoint y: 206, distance: 107.3
click at [546, 206] on div "Janela de atendimento Grade de atendimento Capacidade Transportadoras Veículos …" at bounding box center [401, 183] width 803 height 367
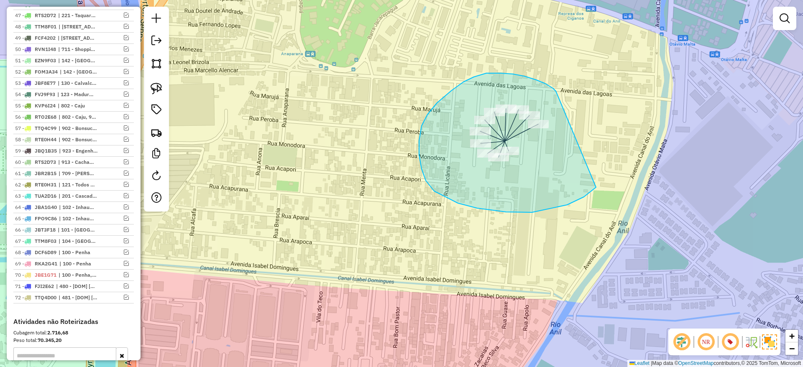
drag, startPoint x: 500, startPoint y: 73, endPoint x: 601, endPoint y: 176, distance: 144.0
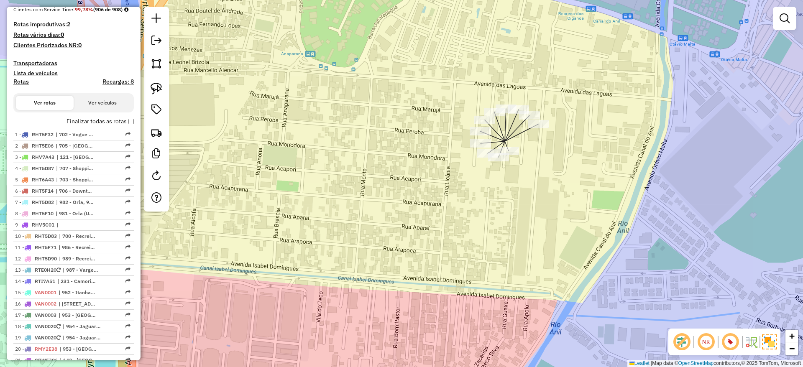
scroll to position [129, 0]
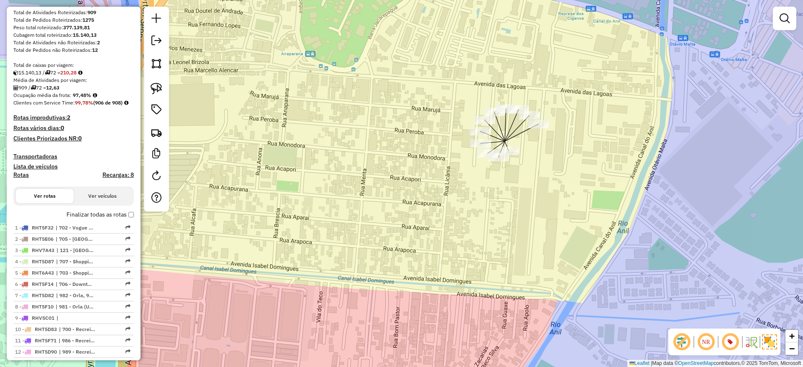
click at [394, 89] on div "Janela de atendimento Grade de atendimento Capacidade Transportadoras Veículos …" at bounding box center [401, 183] width 803 height 367
click at [469, 77] on div "Janela de atendimento Grade de atendimento Capacidade Transportadoras Veículos …" at bounding box center [401, 183] width 803 height 367
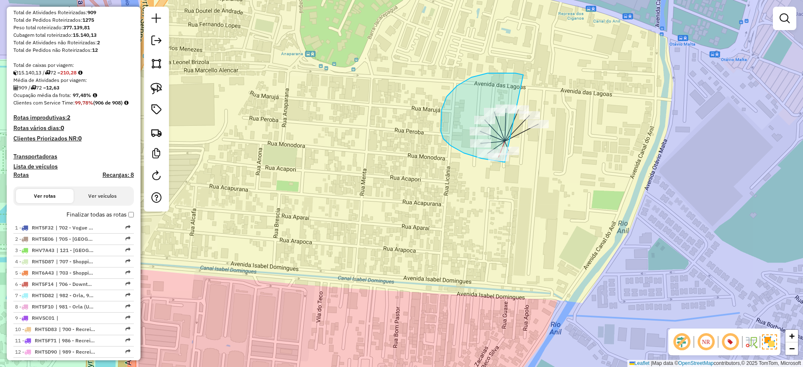
drag, startPoint x: 515, startPoint y: 73, endPoint x: 611, endPoint y: 118, distance: 105.9
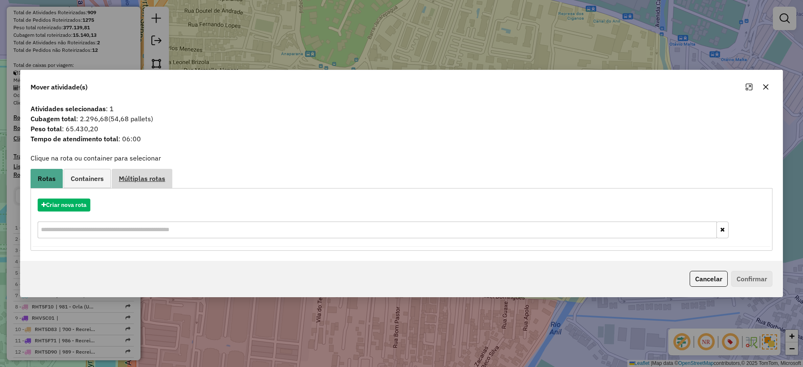
click at [153, 175] on span "Múltiplas rotas" at bounding box center [142, 178] width 46 height 7
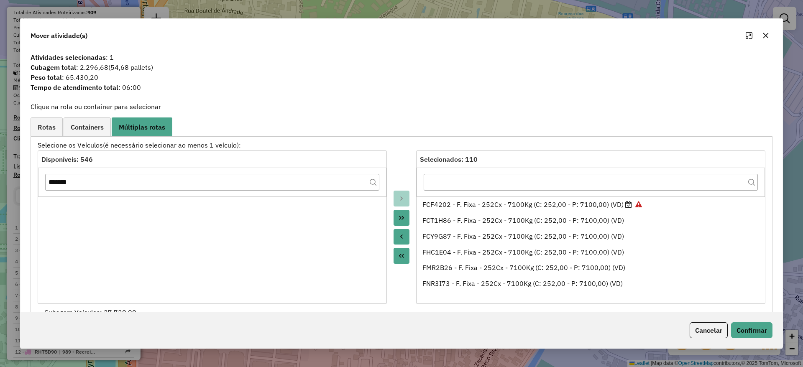
click at [399, 253] on icon "Move All to Source" at bounding box center [401, 256] width 7 height 7
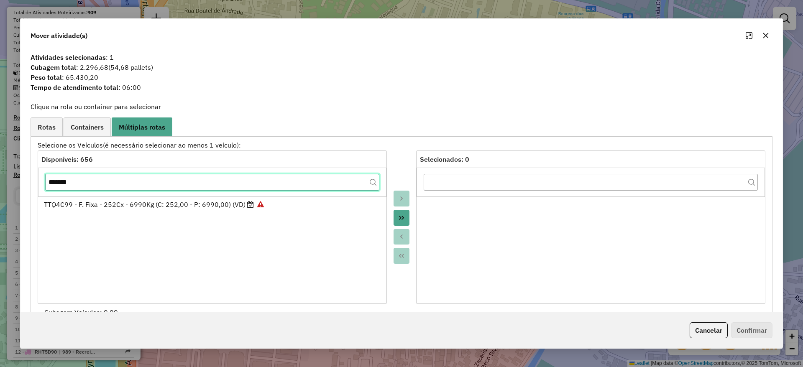
click at [240, 180] on input "*******" at bounding box center [212, 182] width 334 height 17
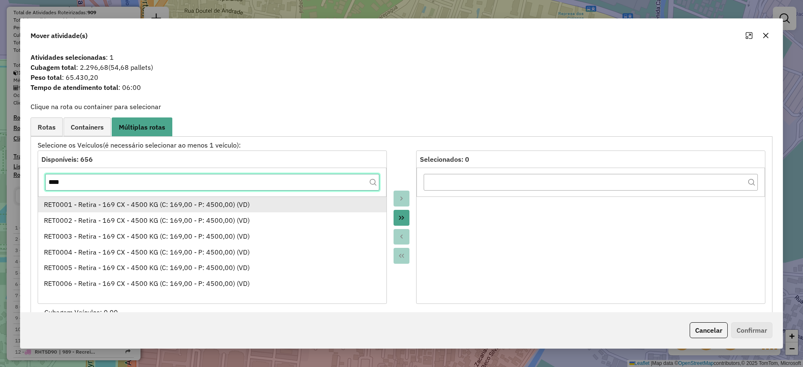
type input "****"
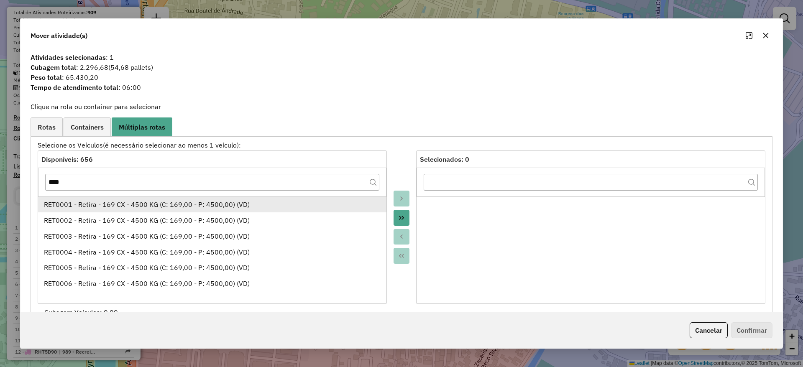
click at [248, 202] on div "RET0001 - Retira - 169 CX - 4500 KG (C: 169,00 - P: 4500,00) (VD)" at bounding box center [212, 204] width 337 height 10
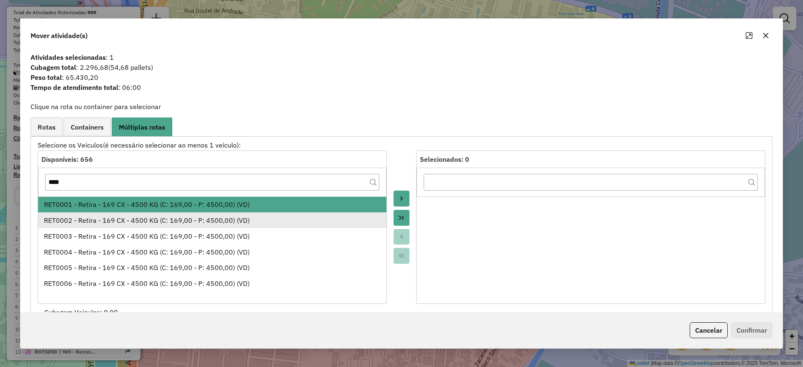
click at [245, 216] on div "RET0002 - Retira - 169 CX - 4500 KG (C: 169,00 - P: 4500,00) (VD)" at bounding box center [212, 220] width 337 height 10
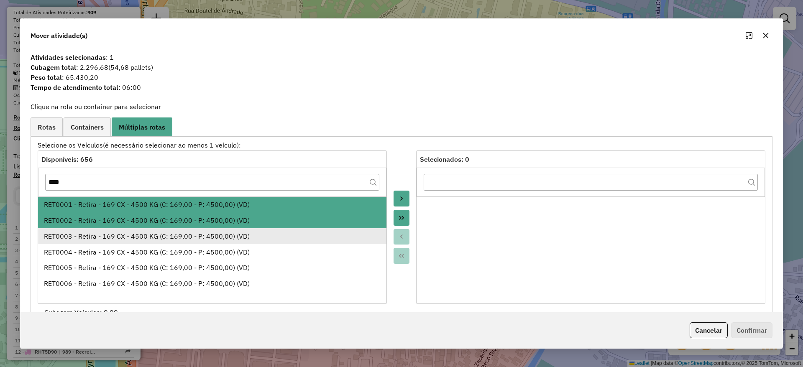
click at [249, 236] on div "RET0003 - Retira - 169 CX - 4500 KG (C: 169,00 - P: 4500,00) (VD)" at bounding box center [212, 236] width 337 height 10
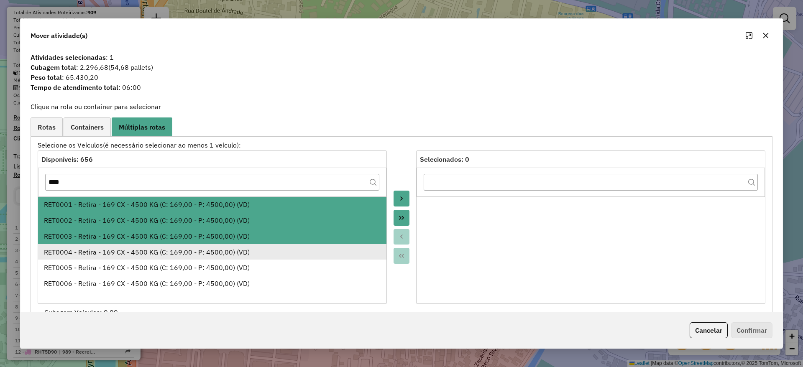
click at [251, 249] on div "RET0004 - Retira - 169 CX - 4500 KG (C: 169,00 - P: 4500,00) (VD)" at bounding box center [212, 252] width 337 height 10
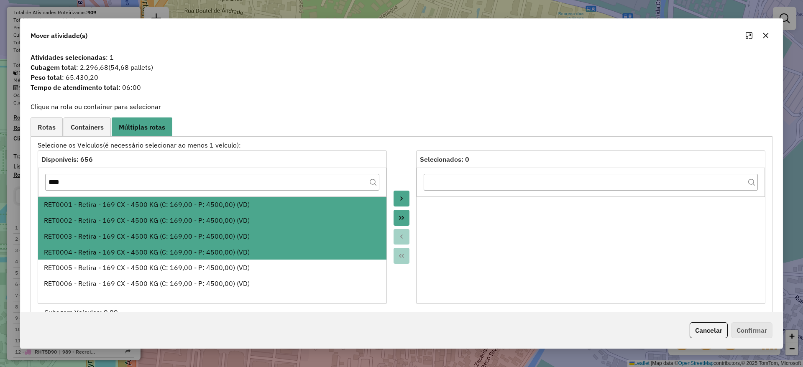
click at [253, 259] on li "RET0004 - Retira - 169 CX - 4500 KG (C: 169,00 - P: 4500,00) (VD)" at bounding box center [212, 252] width 348 height 16
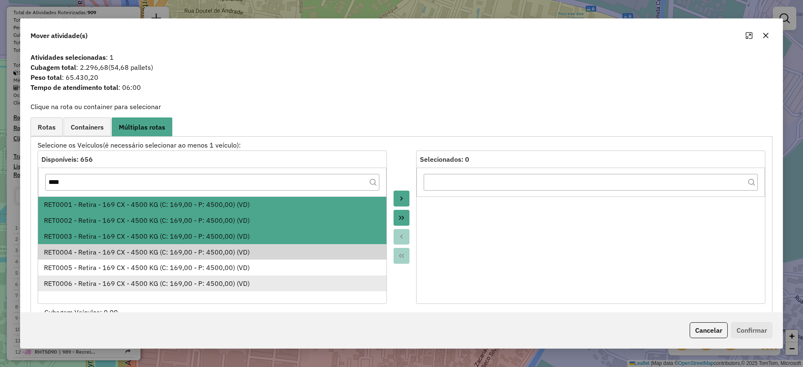
click at [251, 279] on div "RET0006 - Retira - 169 CX - 4500 KG (C: 169,00 - P: 4500,00) (VD)" at bounding box center [212, 283] width 337 height 10
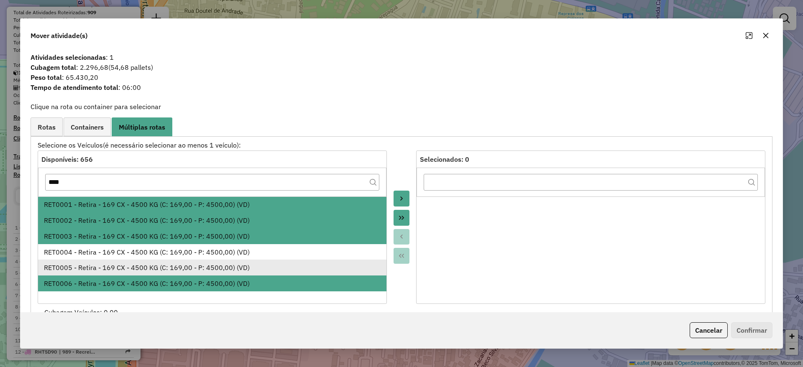
click at [258, 263] on div "RET0005 - Retira - 169 CX - 4500 KG (C: 169,00 - P: 4500,00) (VD)" at bounding box center [212, 268] width 337 height 10
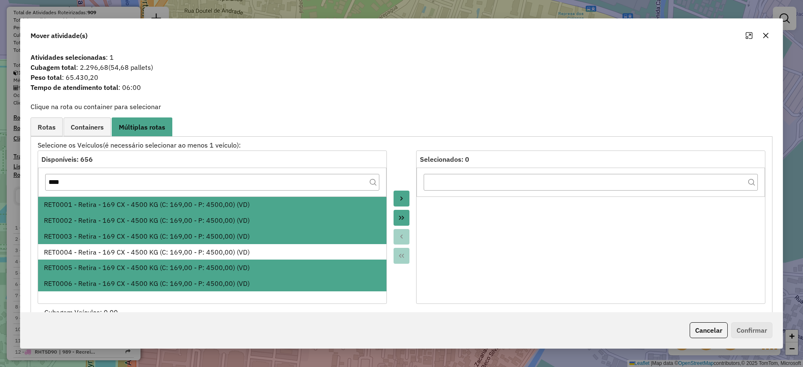
click at [273, 240] on div "RET0003 - Retira - 169 CX - 4500 KG (C: 169,00 - P: 4500,00) (VD)" at bounding box center [212, 236] width 337 height 10
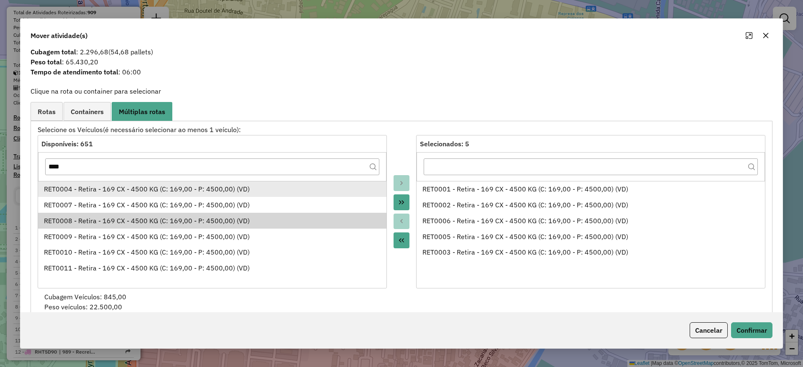
scroll to position [8, 0]
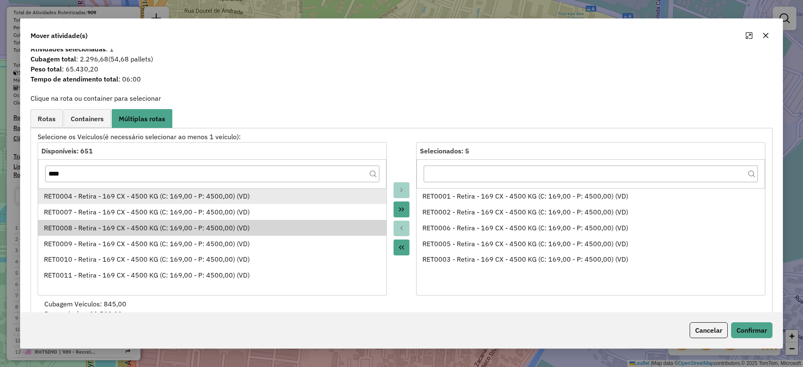
click at [250, 193] on div "RET0004 - Retira - 169 CX - 4500 KG (C: 169,00 - P: 4500,00) (VD)" at bounding box center [212, 196] width 337 height 10
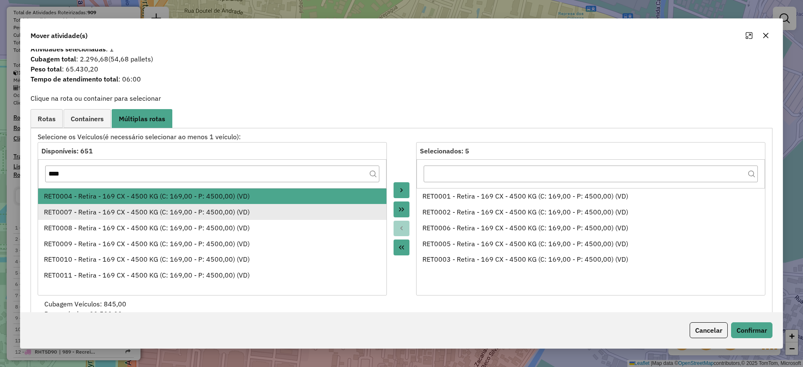
click at [250, 208] on div "RET0007 - Retira - 169 CX - 4500 KG (C: 169,00 - P: 4500,00) (VD)" at bounding box center [212, 212] width 337 height 10
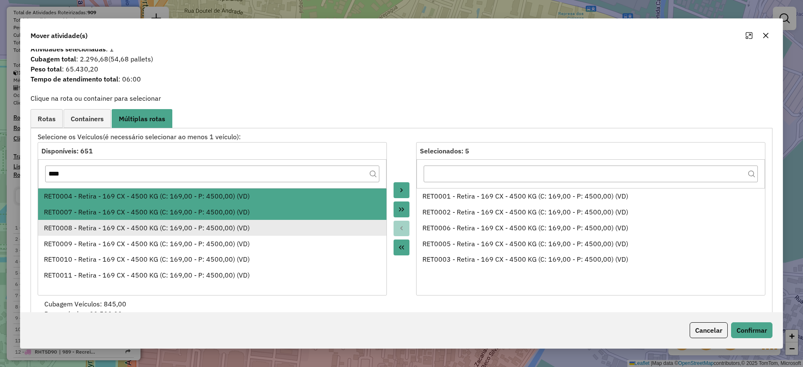
click at [252, 229] on div "RET0008 - Retira - 169 CX - 4500 KG (C: 169,00 - P: 4500,00) (VD)" at bounding box center [212, 228] width 337 height 10
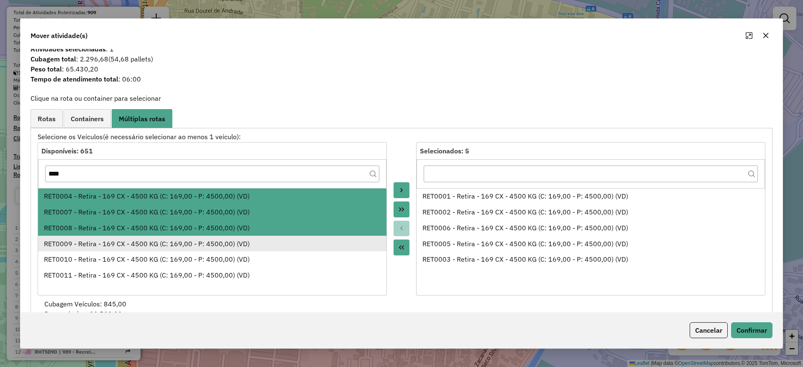
click at [253, 243] on div "RET0009 - Retira - 169 CX - 4500 KG (C: 169,00 - P: 4500,00) (VD)" at bounding box center [212, 244] width 337 height 10
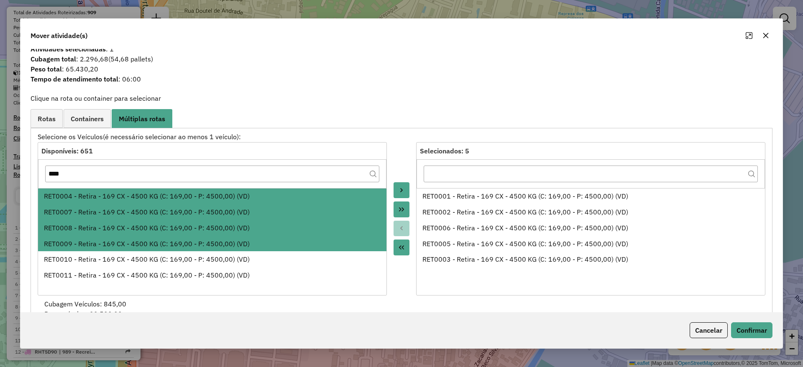
click at [398, 187] on icon "Move to Target" at bounding box center [401, 190] width 7 height 7
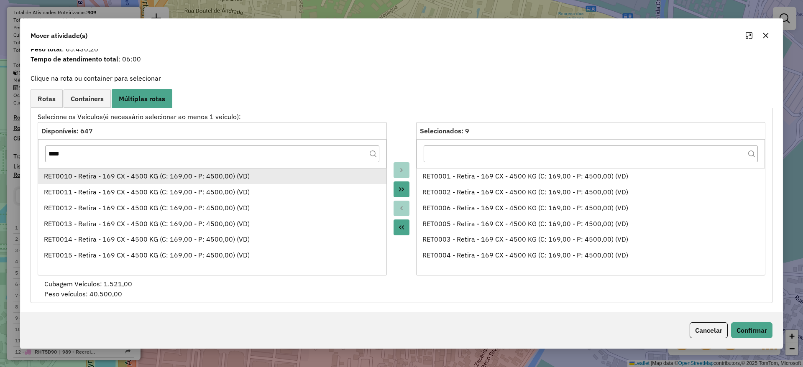
scroll to position [29, 0]
click at [262, 181] on li "RET0010 - Retira - 169 CX - 4500 KG (C: 169,00 - P: 4500,00) (VD)" at bounding box center [212, 176] width 348 height 16
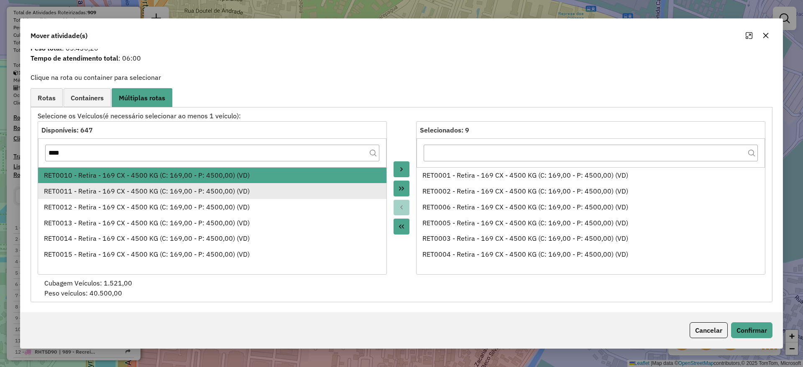
click at [260, 187] on div "RET0011 - Retira - 169 CX - 4500 KG (C: 169,00 - P: 4500,00) (VD)" at bounding box center [212, 191] width 337 height 10
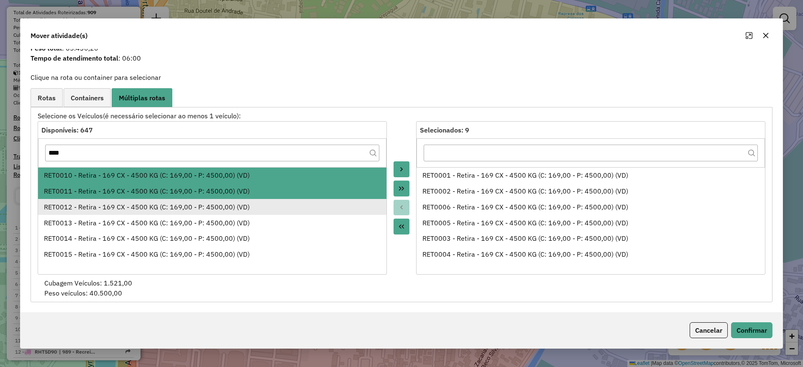
click at [259, 204] on div "RET0012 - Retira - 169 CX - 4500 KG (C: 169,00 - P: 4500,00) (VD)" at bounding box center [212, 207] width 337 height 10
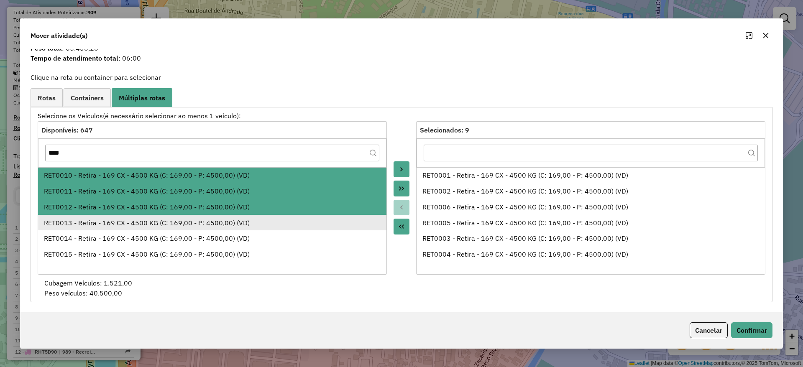
click at [264, 220] on div "RET0013 - Retira - 169 CX - 4500 KG (C: 169,00 - P: 4500,00) (VD)" at bounding box center [212, 223] width 337 height 10
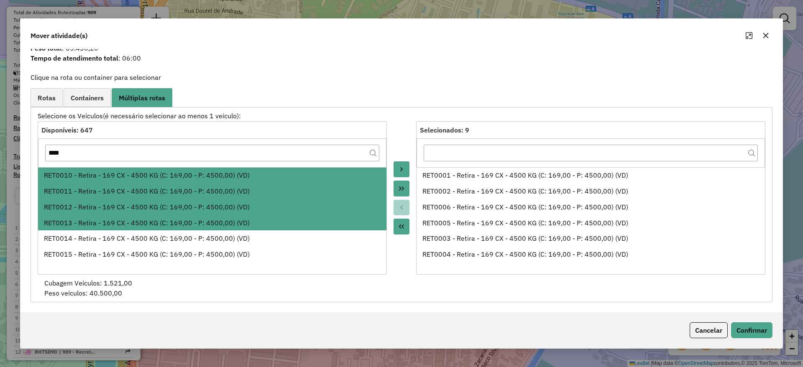
click at [406, 165] on button "Move to Target" at bounding box center [401, 169] width 16 height 16
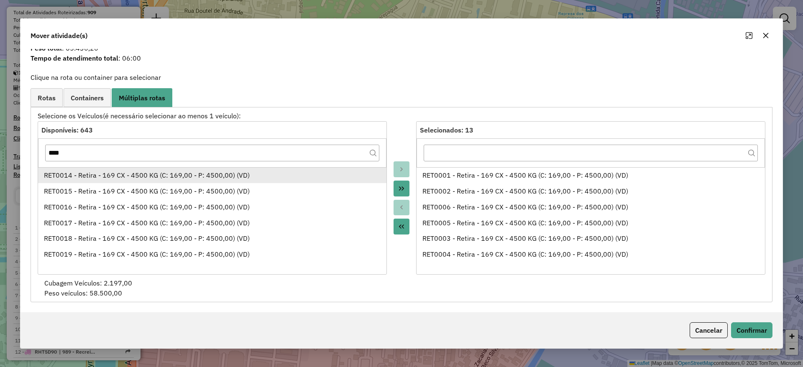
click at [288, 181] on li "RET0014 - Retira - 169 CX - 4500 KG (C: 169,00 - P: 4500,00) (VD)" at bounding box center [212, 176] width 348 height 16
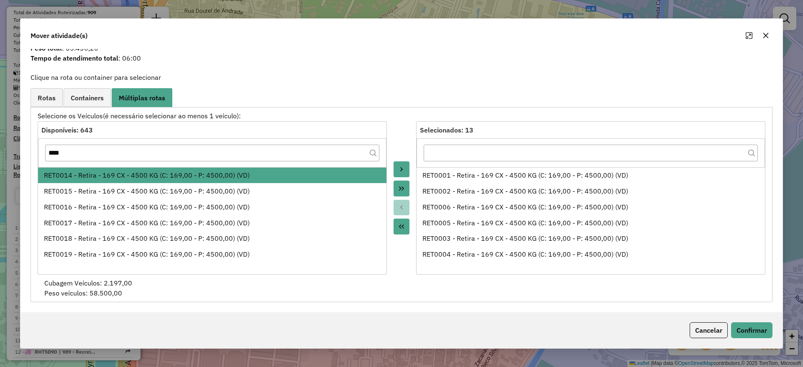
click at [394, 166] on button "Move to Target" at bounding box center [401, 169] width 16 height 16
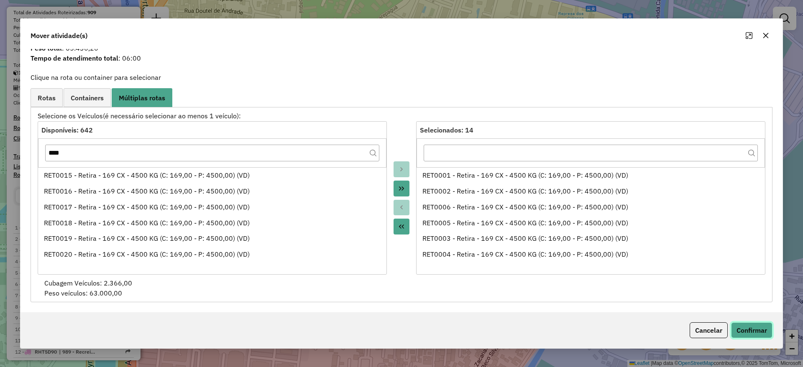
click at [759, 329] on button "Confirmar" at bounding box center [751, 330] width 41 height 16
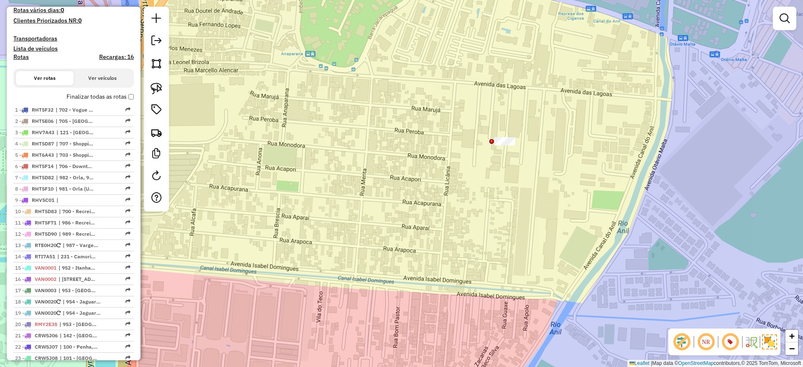
scroll to position [103, 0]
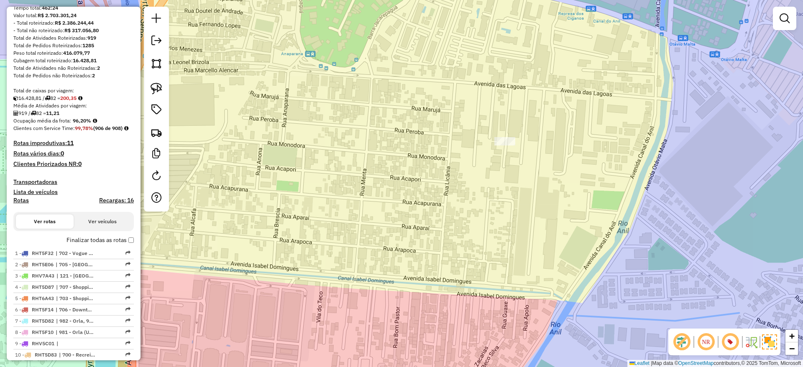
drag, startPoint x: 567, startPoint y: 171, endPoint x: 563, endPoint y: 153, distance: 18.4
click at [566, 171] on div "Janela de atendimento Grade de atendimento Capacidade Transportadoras Veículos …" at bounding box center [401, 183] width 803 height 367
drag, startPoint x: 510, startPoint y: 111, endPoint x: 556, endPoint y: 170, distance: 74.5
click at [431, 73] on div "Janela de atendimento Grade de atendimento Capacidade Transportadoras Veículos …" at bounding box center [401, 183] width 803 height 367
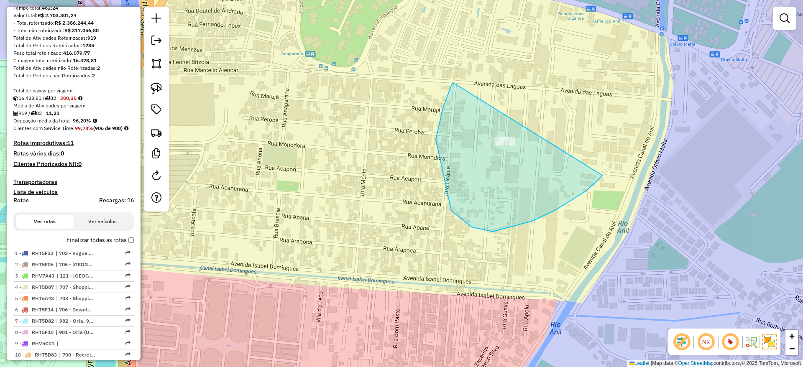
drag, startPoint x: 436, startPoint y: 139, endPoint x: 607, endPoint y: 168, distance: 173.4
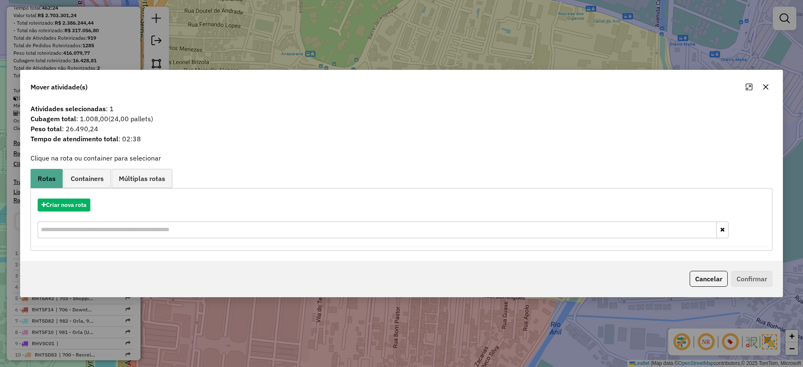
click at [140, 179] on span "Múltiplas rotas" at bounding box center [142, 178] width 46 height 7
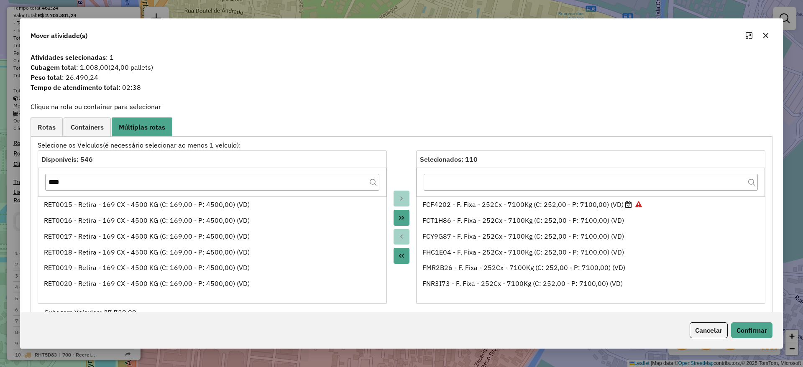
click at [403, 260] on button "Move All to Source" at bounding box center [401, 256] width 16 height 16
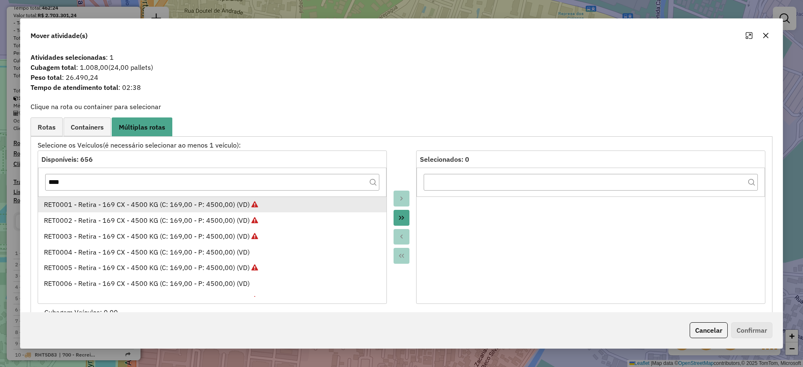
click at [312, 200] on div "RET0001 - Retira - 169 CX - 4500 KG (C: 169,00 - P: 4500,00) (VD)" at bounding box center [212, 204] width 337 height 10
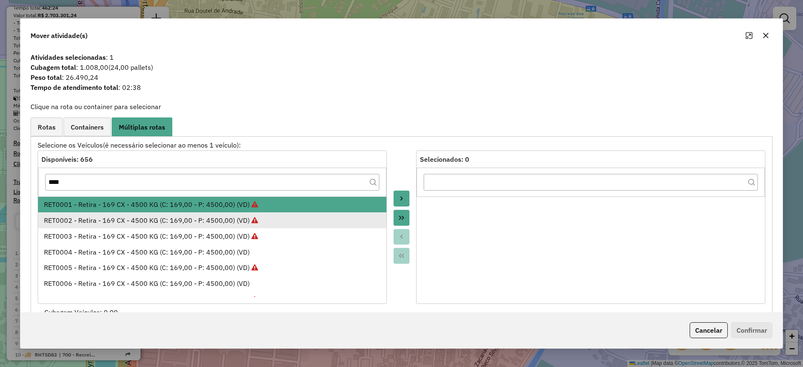
click at [304, 214] on li "RET0002 - Retira - 169 CX - 4500 KG (C: 169,00 - P: 4500,00) (VD)" at bounding box center [212, 220] width 348 height 16
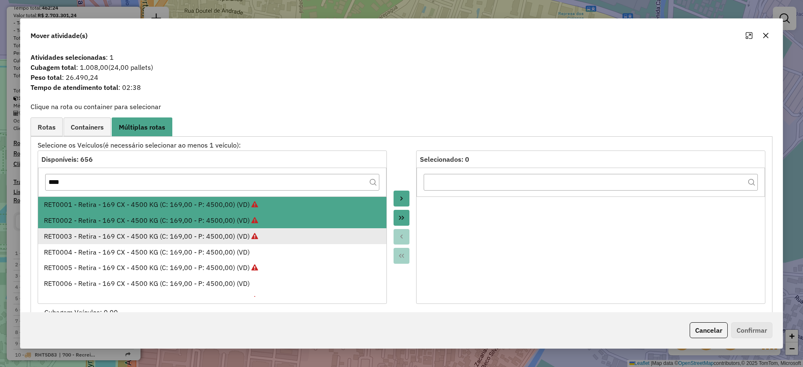
click at [298, 232] on div "RET0003 - Retira - 169 CX - 4500 KG (C: 169,00 - P: 4500,00) (VD)" at bounding box center [212, 236] width 337 height 10
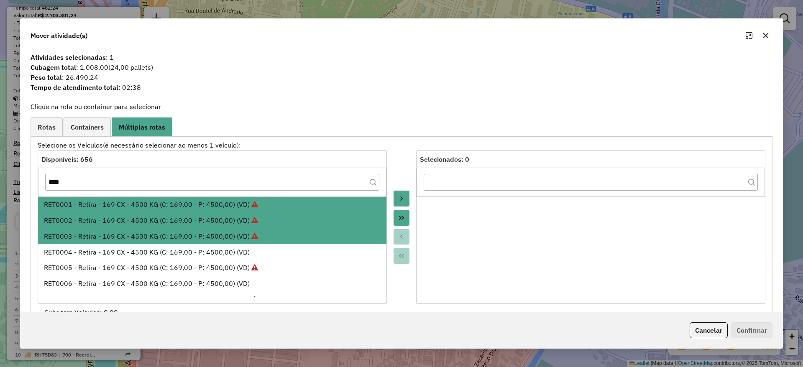
click at [298, 232] on div "RET0003 - Retira - 169 CX - 4500 KG (C: 169,00 - P: 4500,00) (VD)" at bounding box center [212, 236] width 337 height 10
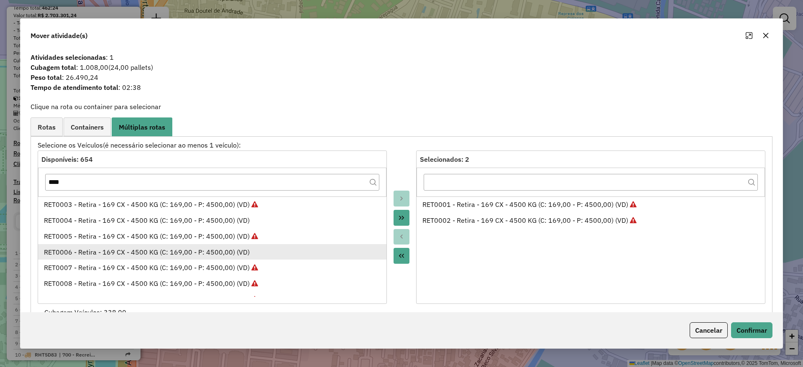
click at [296, 249] on div "RET0006 - Retira - 169 CX - 4500 KG (C: 169,00 - P: 4500,00) (VD)" at bounding box center [212, 252] width 337 height 10
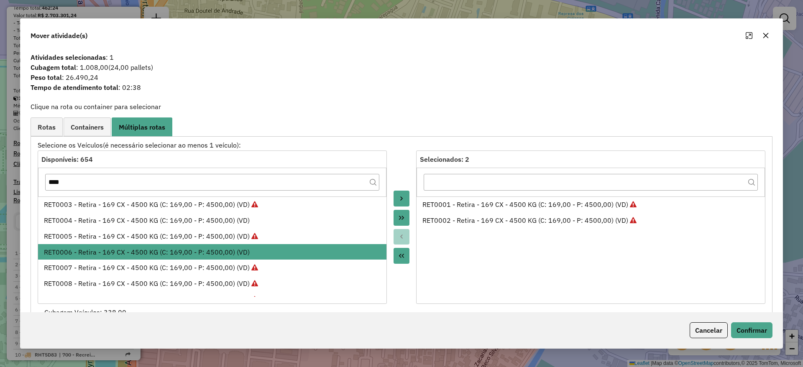
click at [401, 251] on button "Move All to Source" at bounding box center [401, 256] width 16 height 16
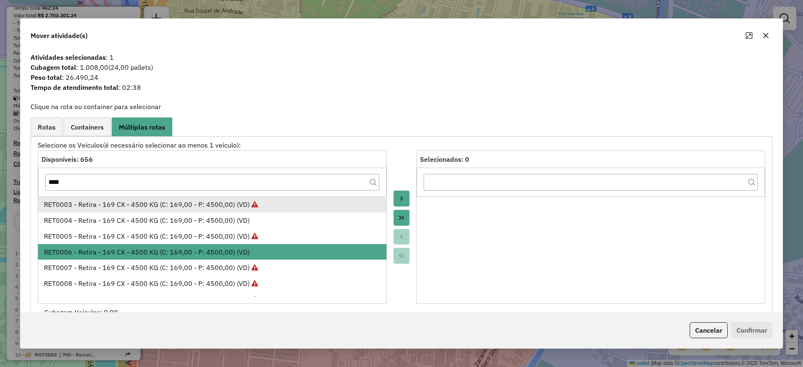
click at [330, 202] on div "RET0003 - Retira - 169 CX - 4500 KG (C: 169,00 - P: 4500,00) (VD)" at bounding box center [212, 204] width 337 height 10
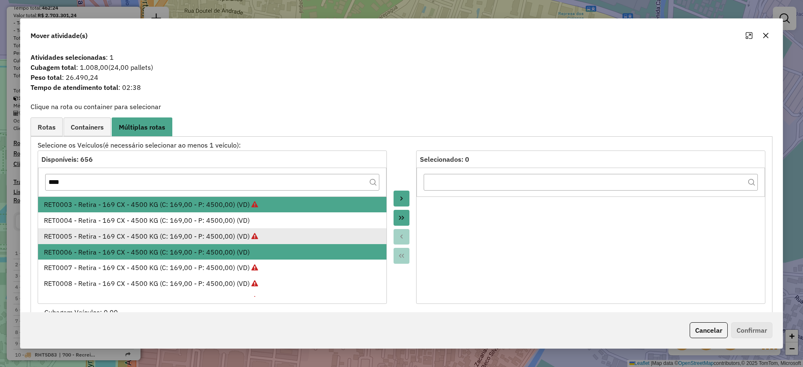
click at [295, 222] on div "RET0004 - Retira - 169 CX - 4500 KG (C: 169,00 - P: 4500,00) (VD)" at bounding box center [212, 220] width 337 height 10
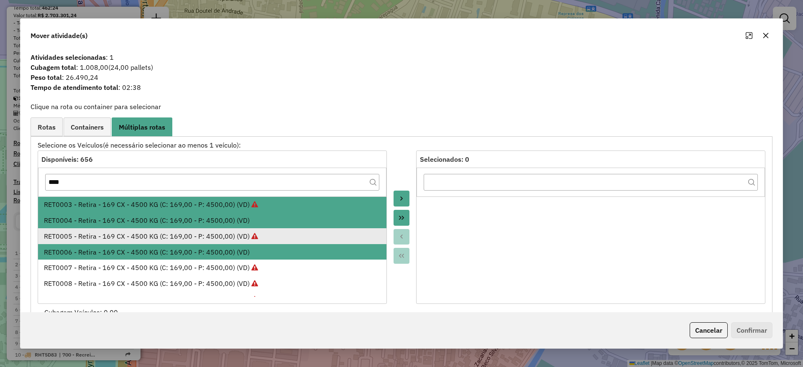
click at [286, 237] on div "RET0005 - Retira - 169 CX - 4500 KG (C: 169,00 - P: 4500,00) (VD)" at bounding box center [212, 236] width 337 height 10
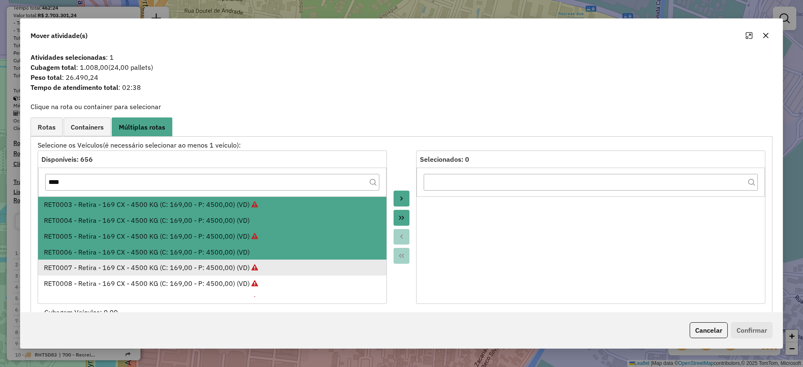
click at [283, 265] on div "RET0007 - Retira - 169 CX - 4500 KG (C: 169,00 - P: 4500,00) (VD)" at bounding box center [212, 268] width 337 height 10
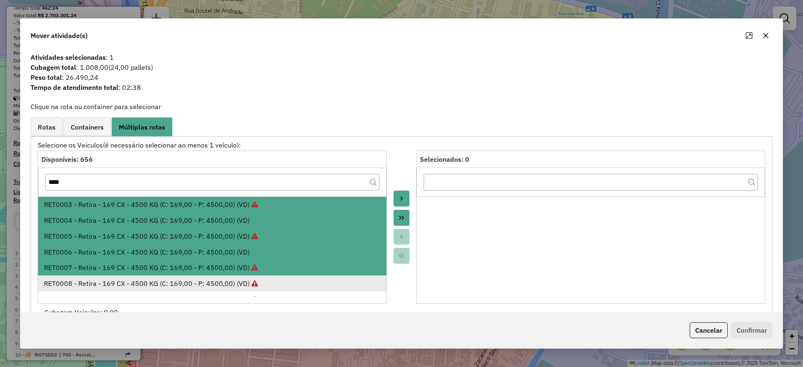
click at [284, 282] on div "RET0008 - Retira - 169 CX - 4500 KG (C: 169,00 - P: 4500,00) (VD)" at bounding box center [212, 283] width 337 height 10
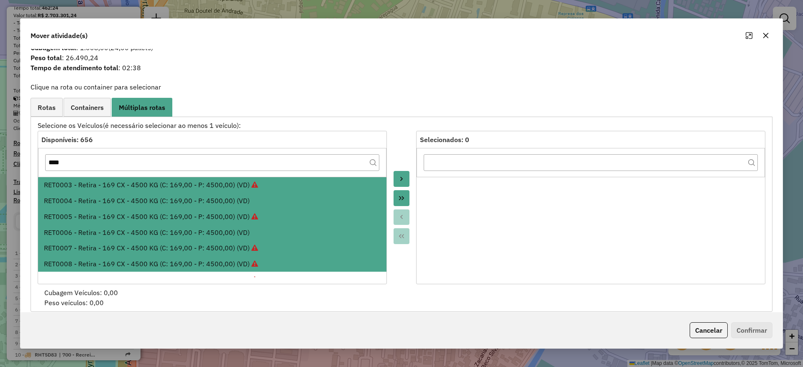
scroll to position [29, 0]
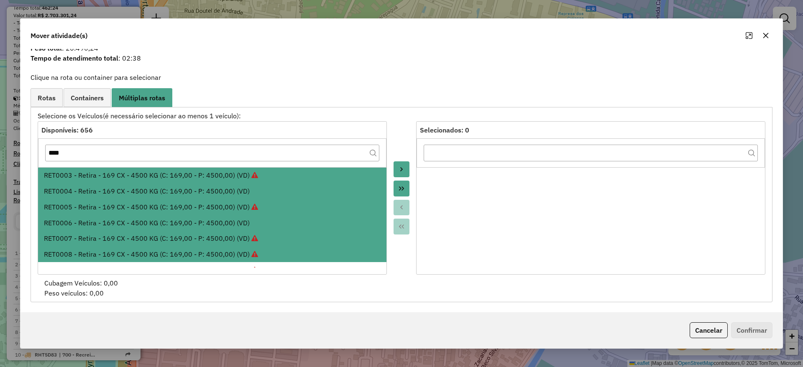
click at [403, 169] on icon "Move to Target" at bounding box center [401, 169] width 7 height 7
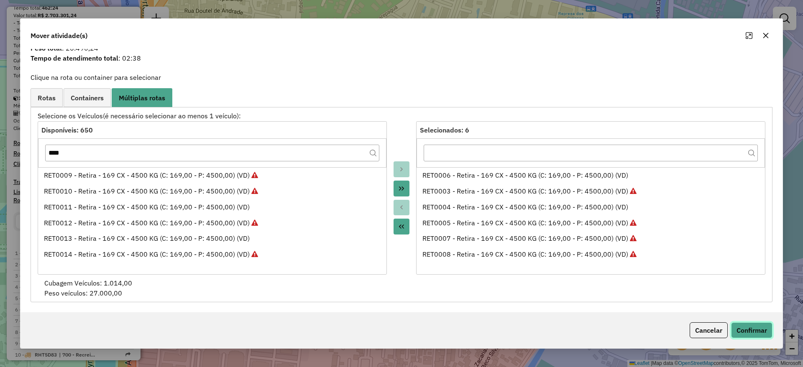
click at [760, 330] on button "Confirmar" at bounding box center [751, 330] width 41 height 16
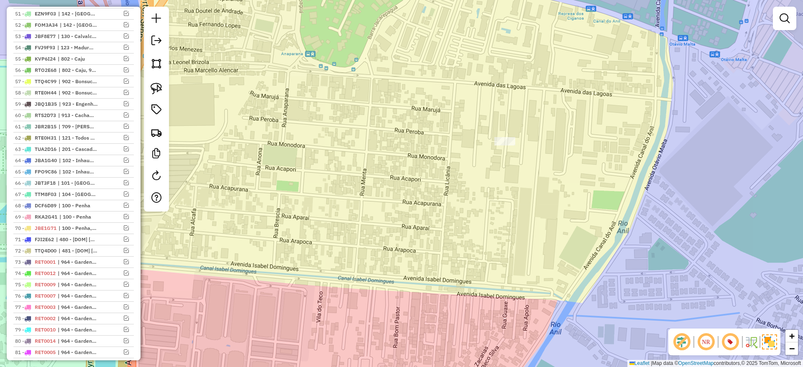
scroll to position [877, 0]
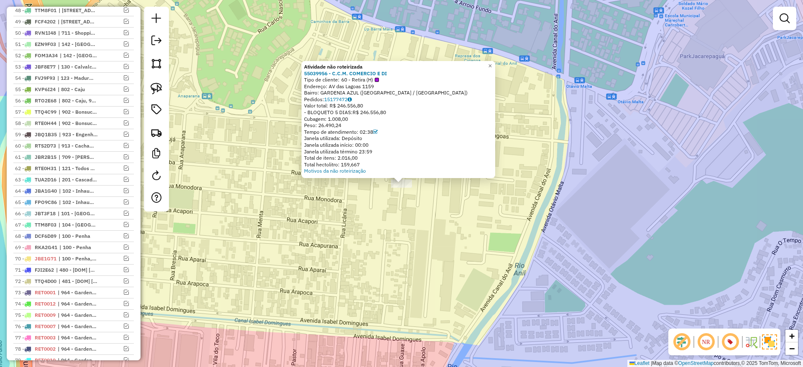
click at [430, 239] on div "Atividade não roteirizada 55039956 - C.C.M. COMERCIO E DI Tipo de cliente: 60 -…" at bounding box center [401, 183] width 803 height 367
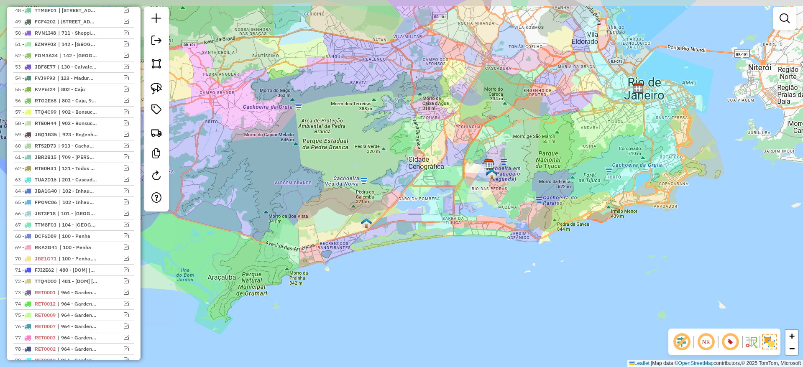
drag, startPoint x: 418, startPoint y: 171, endPoint x: 382, endPoint y: 235, distance: 72.5
click at [374, 278] on div "Janela de atendimento Grade de atendimento Capacidade Transportadoras Veículos …" at bounding box center [401, 183] width 803 height 367
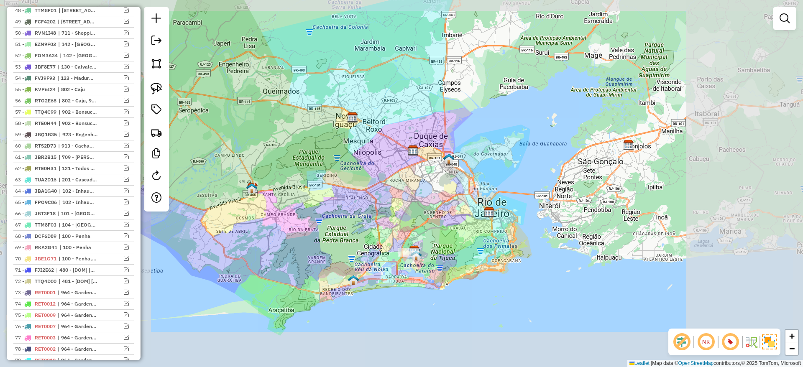
drag, startPoint x: 378, startPoint y: 239, endPoint x: 395, endPoint y: 227, distance: 21.1
click at [395, 228] on div "Janela de atendimento Grade de atendimento Capacidade Transportadoras Veículos …" at bounding box center [401, 183] width 803 height 367
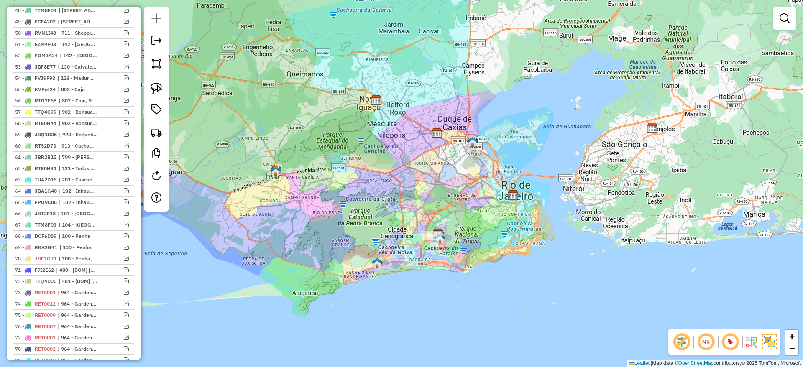
click at [411, 213] on div "Janela de atendimento Grade de atendimento Capacidade Transportadoras Veículos …" at bounding box center [401, 183] width 803 height 367
drag, startPoint x: 411, startPoint y: 213, endPoint x: 420, endPoint y: 209, distance: 10.7
click at [420, 209] on div "Janela de atendimento Grade de atendimento Capacidade Transportadoras Veículos …" at bounding box center [401, 183] width 803 height 367
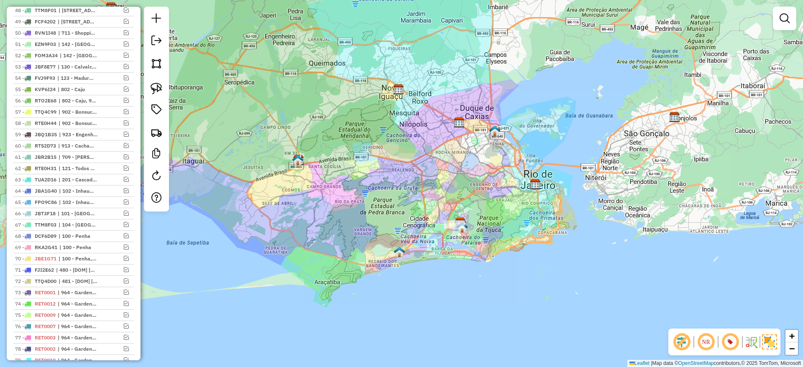
drag, startPoint x: 420, startPoint y: 209, endPoint x: 434, endPoint y: 202, distance: 14.8
click at [434, 202] on div "Janela de atendimento Grade de atendimento Capacidade Transportadoras Veículos …" at bounding box center [401, 183] width 803 height 367
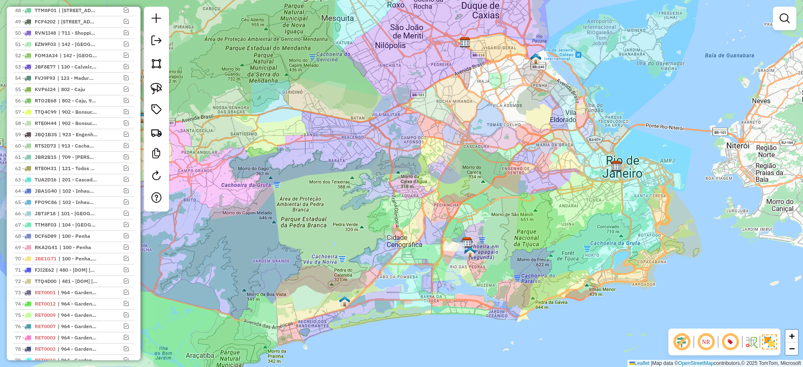
drag, startPoint x: 446, startPoint y: 202, endPoint x: 443, endPoint y: 172, distance: 29.4
click at [443, 172] on div "Janela de atendimento Grade de atendimento Capacidade Transportadoras Veículos …" at bounding box center [401, 183] width 803 height 367
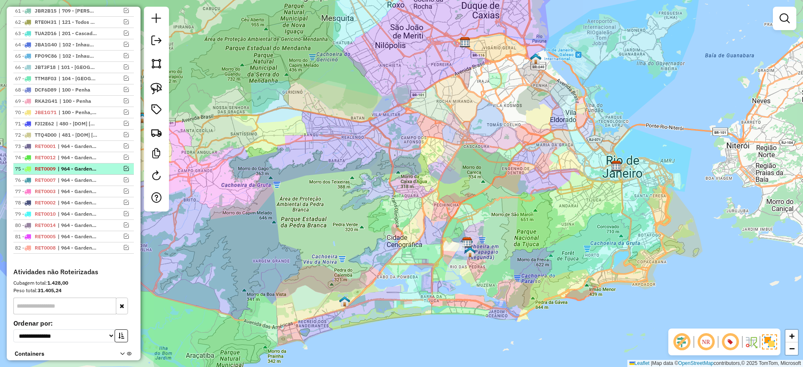
scroll to position [919, 0]
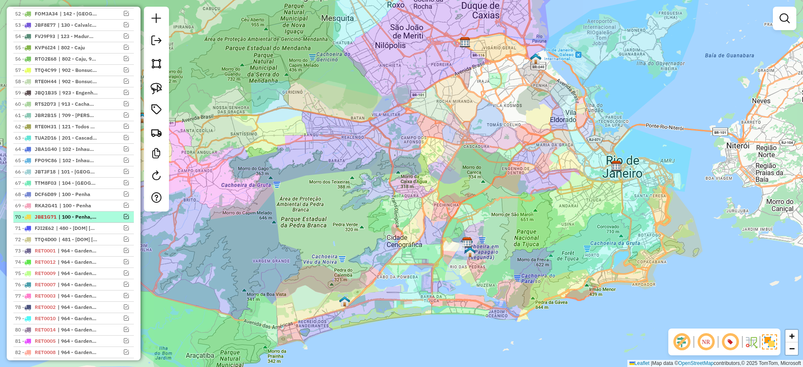
click at [124, 219] on em at bounding box center [126, 216] width 5 height 5
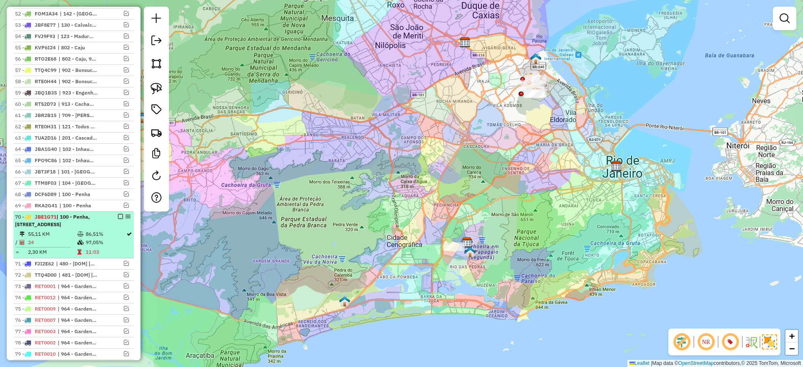
click at [99, 247] on td "97,05%" at bounding box center [105, 242] width 41 height 8
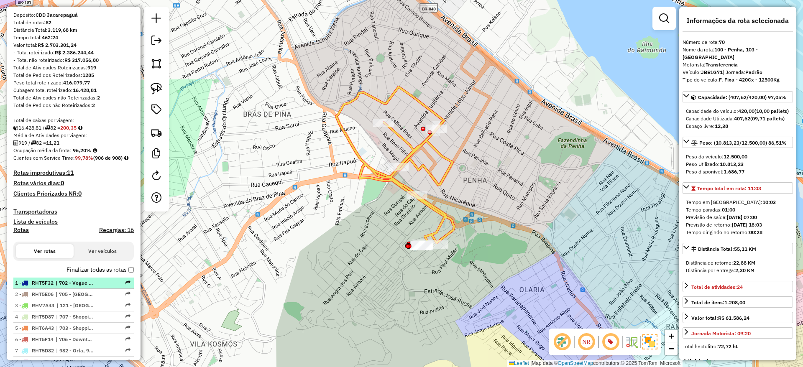
scroll to position [41, 0]
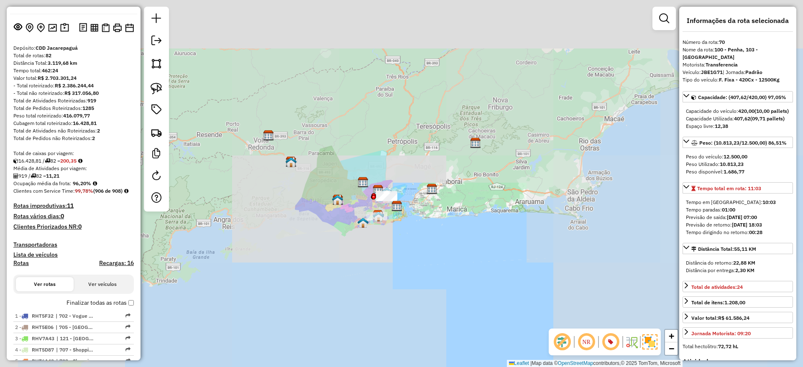
drag, startPoint x: 292, startPoint y: 196, endPoint x: 407, endPoint y: 281, distance: 143.2
click at [410, 281] on div "Janela de atendimento Grade de atendimento Capacidade Transportadoras Veículos …" at bounding box center [401, 183] width 803 height 367
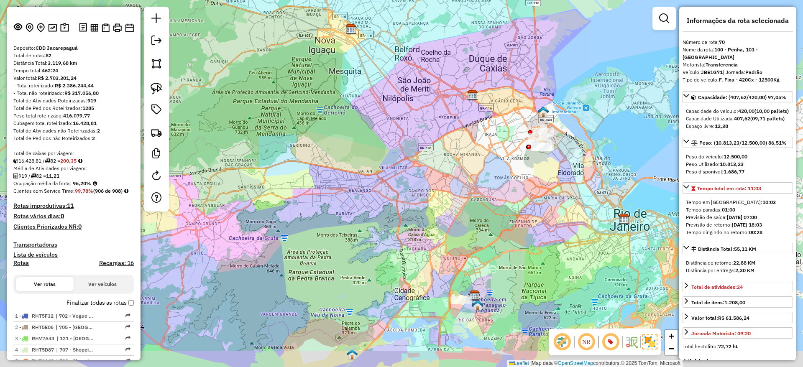
drag, startPoint x: 538, startPoint y: 142, endPoint x: 400, endPoint y: 107, distance: 142.7
click at [407, 110] on div "Janela de atendimento Grade de atendimento Capacidade Transportadoras Veículos …" at bounding box center [401, 183] width 803 height 367
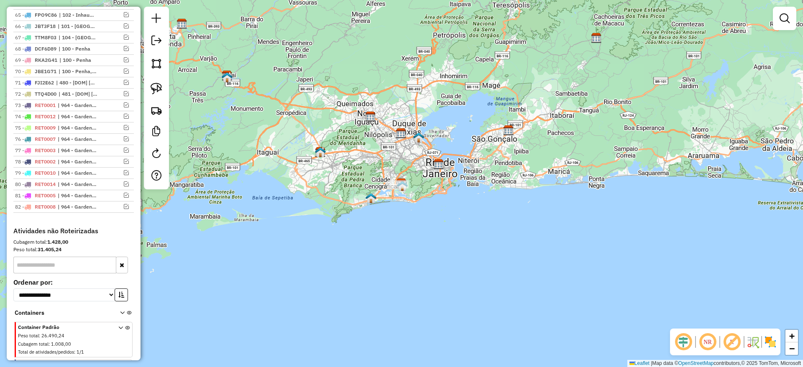
scroll to position [1149, 0]
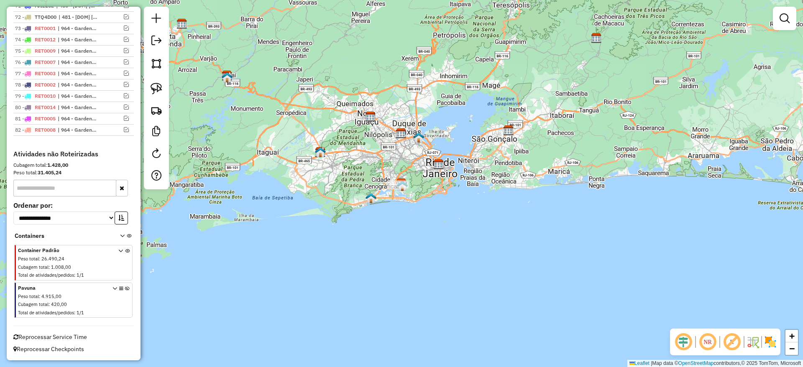
click at [125, 290] on icon at bounding box center [127, 301] width 5 height 31
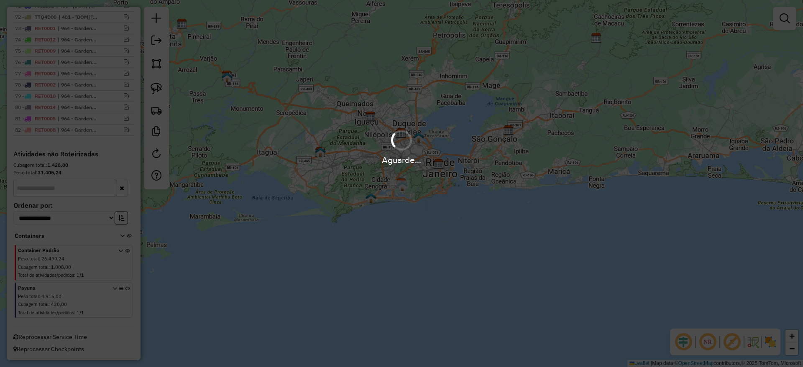
click at [194, 290] on div "Aguarde..." at bounding box center [401, 183] width 803 height 367
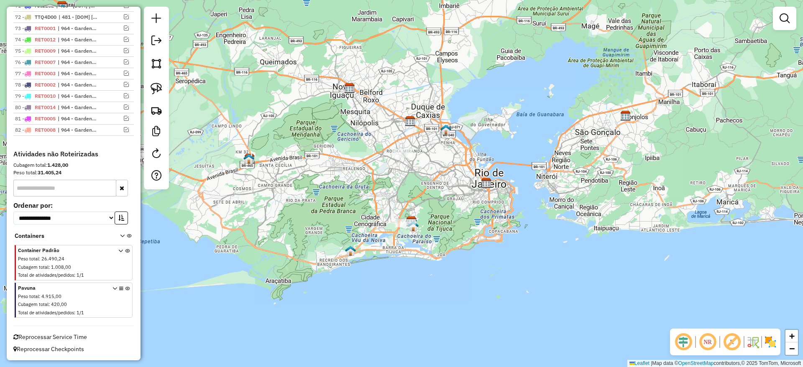
click at [391, 144] on div "Janela de atendimento Grade de atendimento Capacidade Transportadoras Veículos …" at bounding box center [401, 183] width 803 height 367
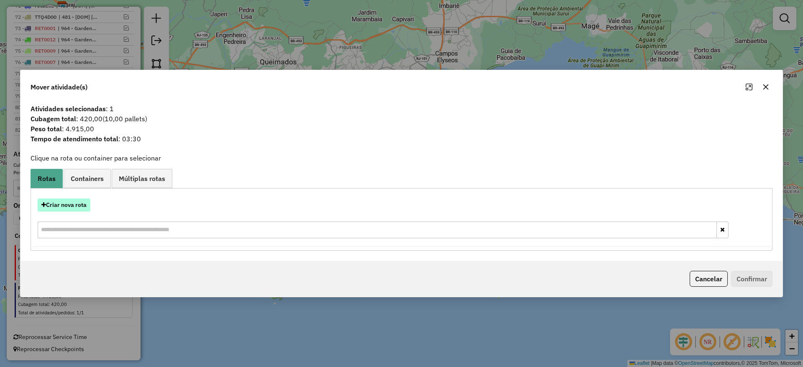
click at [73, 204] on button "Criar nova rota" at bounding box center [64, 205] width 53 height 13
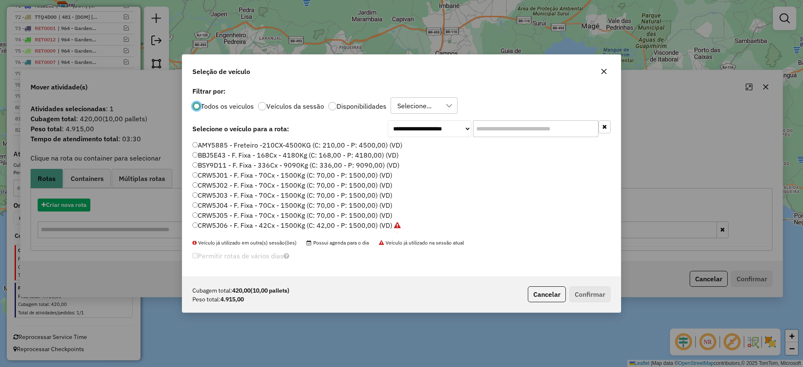
click at [516, 133] on input "text" at bounding box center [535, 128] width 125 height 17
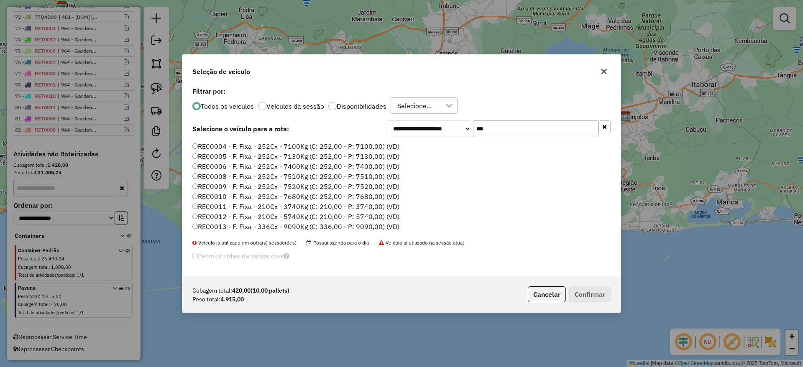
scroll to position [167, 0]
type input "***"
click at [333, 159] on label "REC0020 - F. Fixa - 420Cx - 12370Kg (C: 420,00 - P: 12370,00) (VD)" at bounding box center [299, 158] width 215 height 10
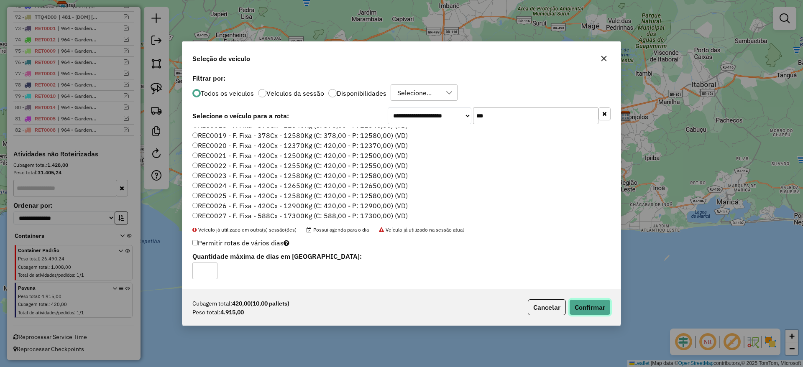
click at [587, 304] on button "Confirmar" at bounding box center [589, 307] width 41 height 16
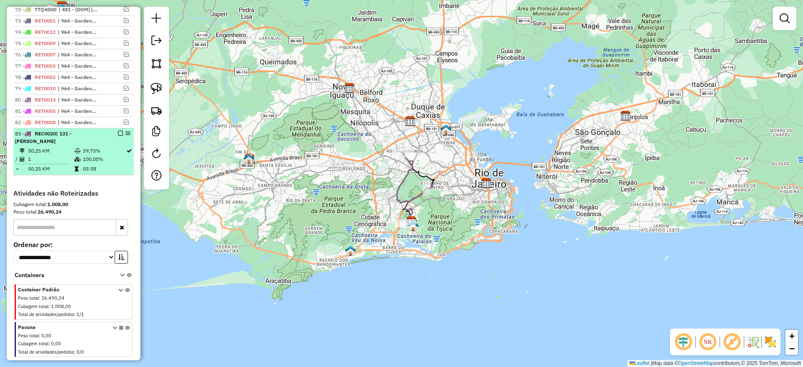
select select "**********"
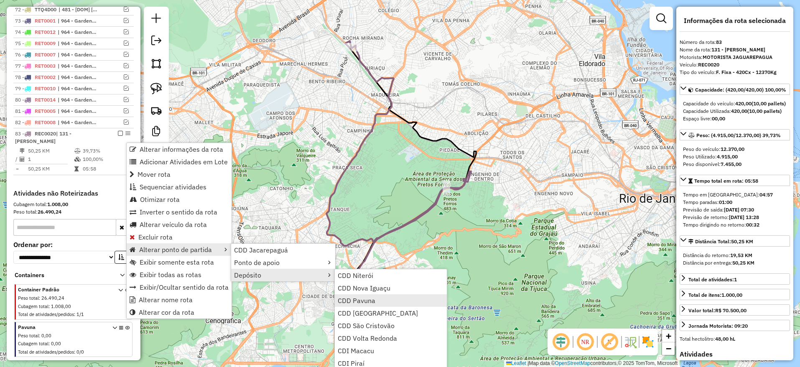
click at [368, 301] on span "CDD Pavuna" at bounding box center [357, 300] width 38 height 7
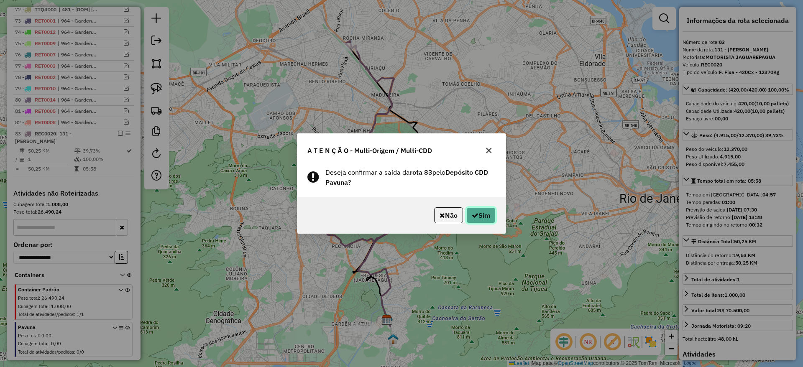
click at [477, 216] on button "Sim" at bounding box center [480, 215] width 29 height 16
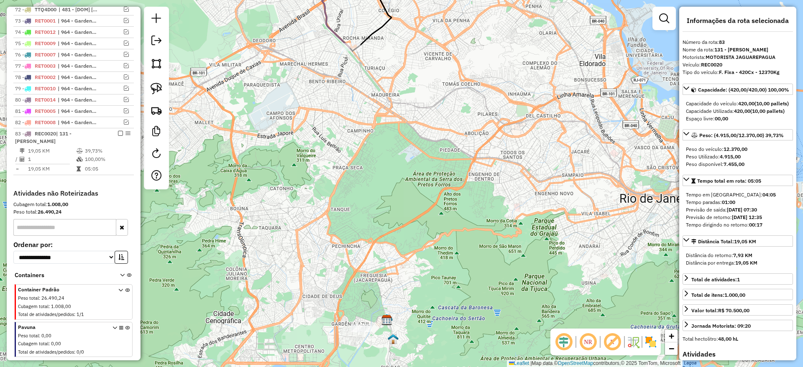
scroll to position [1195, 0]
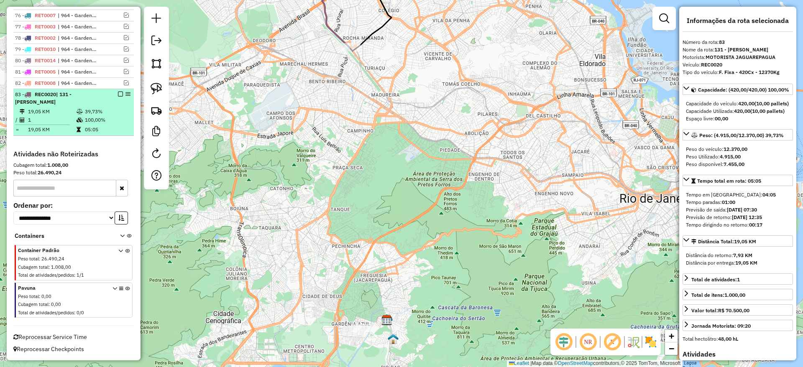
click at [118, 92] on em at bounding box center [120, 94] width 5 height 5
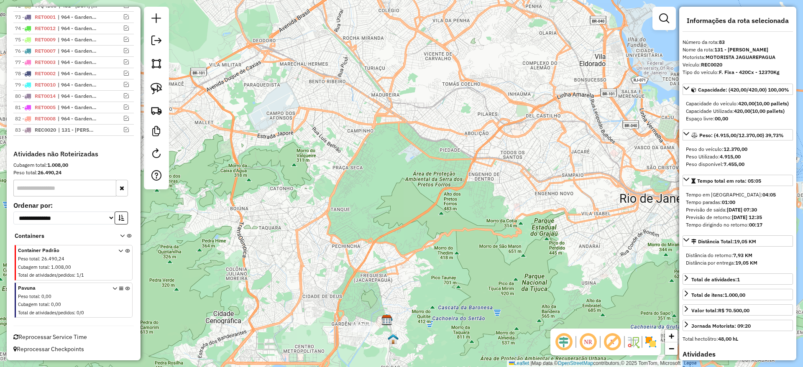
click at [266, 136] on div "Janela de atendimento Grade de atendimento Capacidade Transportadoras Veículos …" at bounding box center [401, 183] width 803 height 367
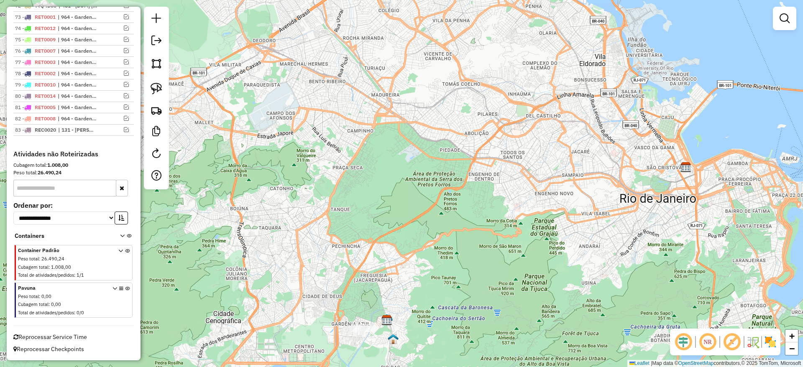
click at [308, 163] on div "Janela de atendimento Grade de atendimento Capacidade Transportadoras Veículos …" at bounding box center [401, 183] width 803 height 367
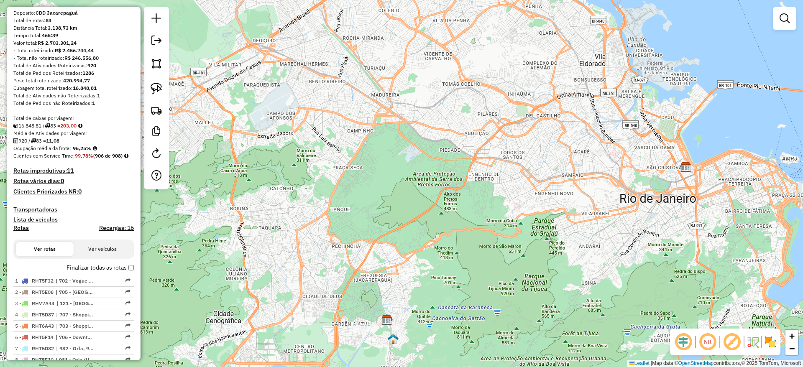
scroll to position [0, 0]
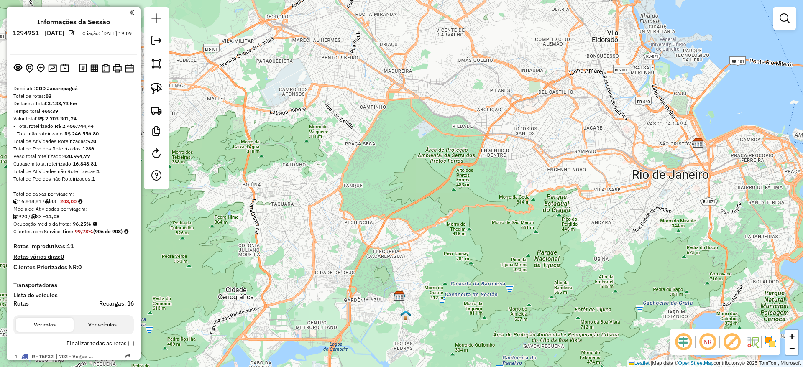
drag, startPoint x: 325, startPoint y: 229, endPoint x: 352, endPoint y: 156, distance: 78.1
click at [352, 157] on div "Janela de atendimento Grade de atendimento Capacidade Transportadoras Veículos …" at bounding box center [401, 183] width 803 height 367
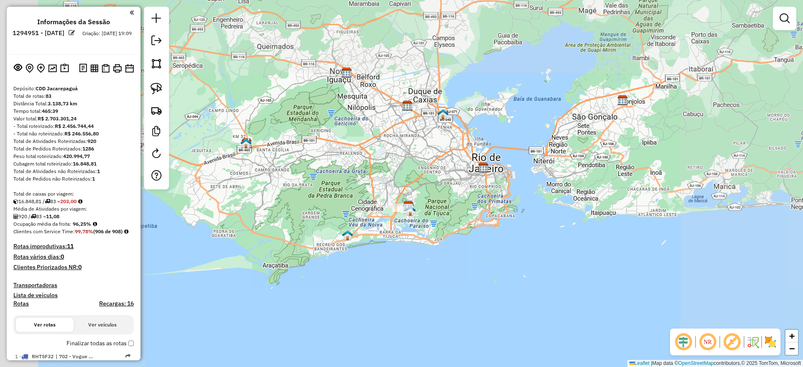
drag, startPoint x: 345, startPoint y: 168, endPoint x: 372, endPoint y: 189, distance: 34.2
click at [372, 189] on div "Janela de atendimento Grade de atendimento Capacidade Transportadoras Veículos …" at bounding box center [401, 183] width 803 height 367
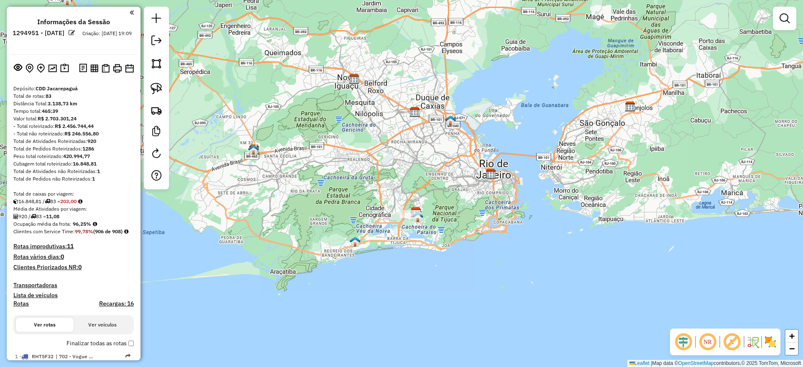
click at [677, 337] on em at bounding box center [683, 342] width 20 height 20
click at [723, 342] on em at bounding box center [732, 342] width 20 height 20
drag, startPoint x: 768, startPoint y: 343, endPoint x: 701, endPoint y: 262, distance: 105.4
click at [768, 343] on img at bounding box center [769, 341] width 13 height 13
click at [701, 262] on div "Janela de atendimento Grade de atendimento Capacidade Transportadoras Veículos …" at bounding box center [401, 183] width 803 height 367
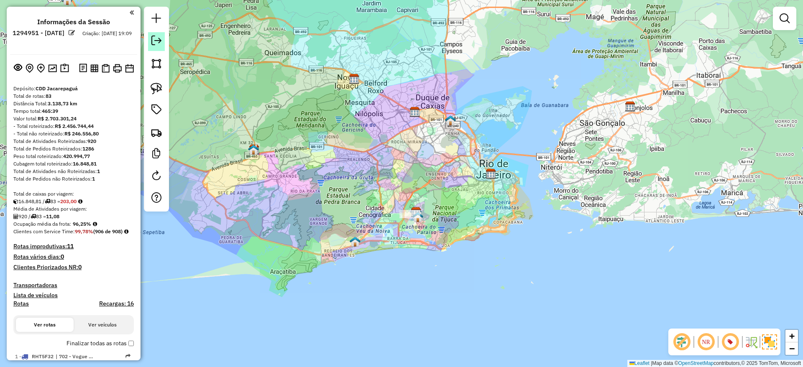
click at [154, 45] on em at bounding box center [156, 41] width 10 height 10
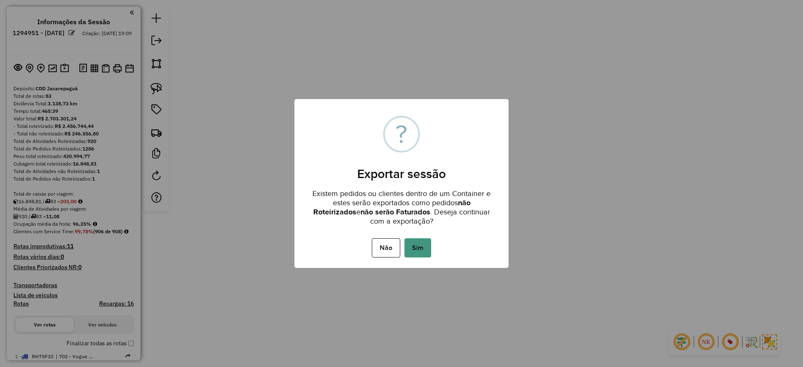
click at [414, 246] on button "Sim" at bounding box center [417, 247] width 27 height 19
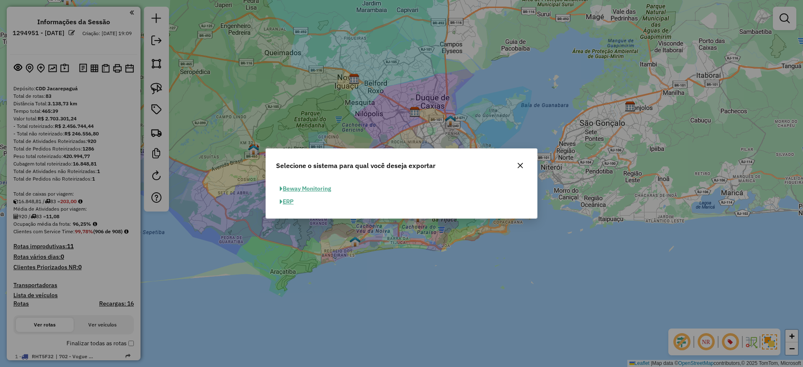
click at [287, 199] on button "ERP" at bounding box center [286, 201] width 21 height 13
select select "**"
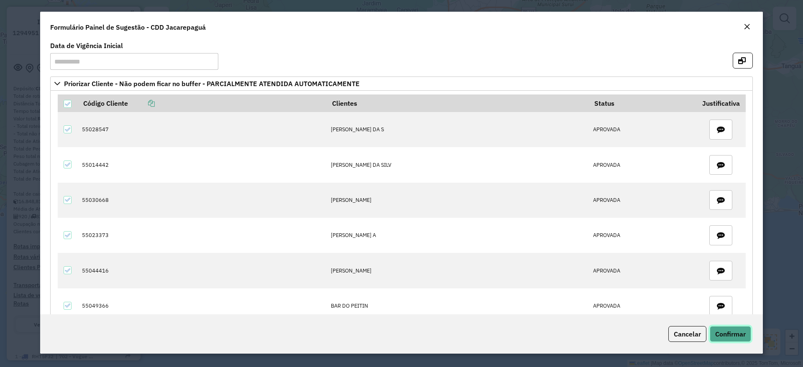
click at [738, 333] on span "Confirmar" at bounding box center [730, 334] width 31 height 8
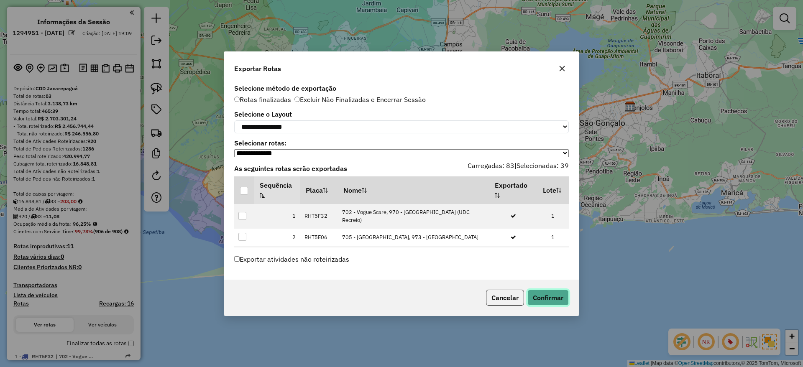
click at [541, 296] on button "Confirmar" at bounding box center [547, 298] width 41 height 16
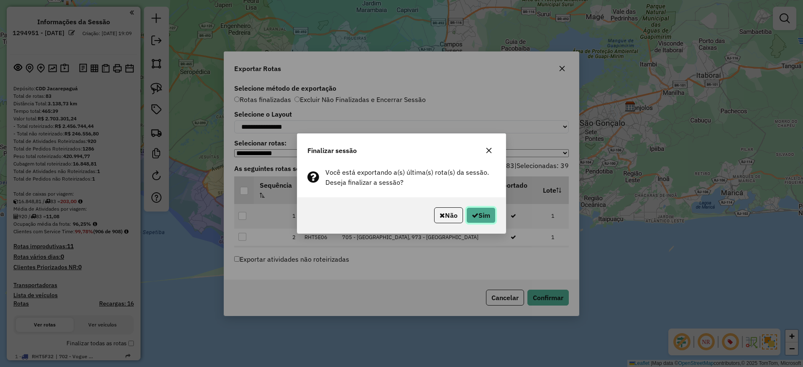
click at [482, 220] on button "Sim" at bounding box center [480, 215] width 29 height 16
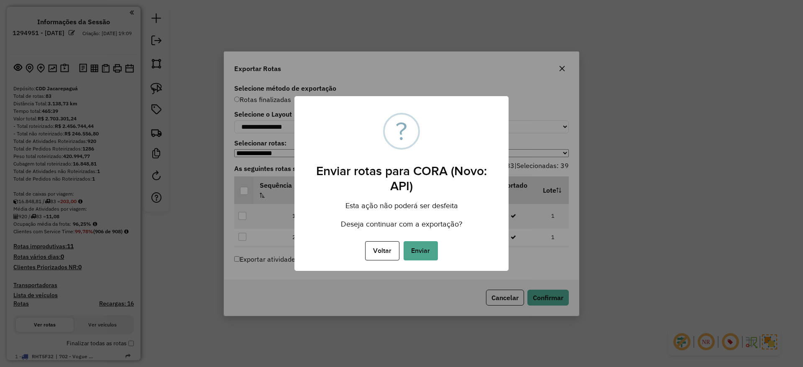
click at [423, 254] on button "Enviar" at bounding box center [420, 250] width 34 height 19
click at [0, 0] on div "Aguarde..." at bounding box center [0, 0] width 0 height 0
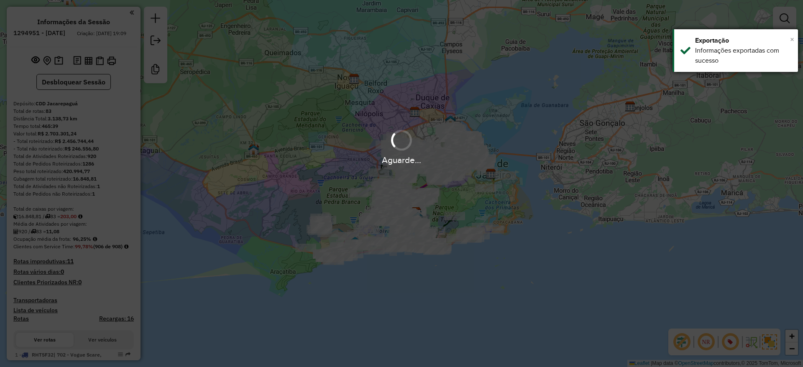
click at [791, 41] on span "×" at bounding box center [792, 39] width 4 height 9
click at [406, 85] on div "Aguarde..." at bounding box center [401, 183] width 803 height 367
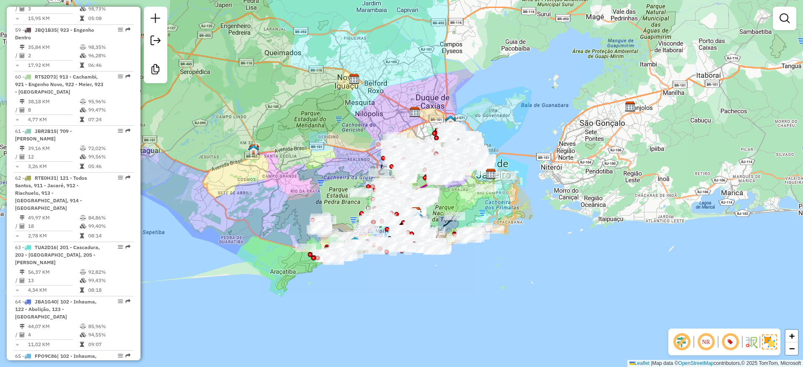
scroll to position [3219, 0]
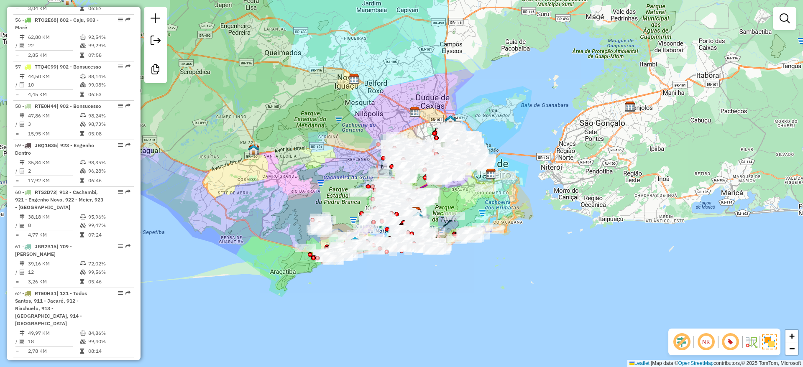
click at [370, 93] on div "Janela de atendimento Grade de atendimento Capacidade Transportadoras Veículos …" at bounding box center [401, 183] width 803 height 367
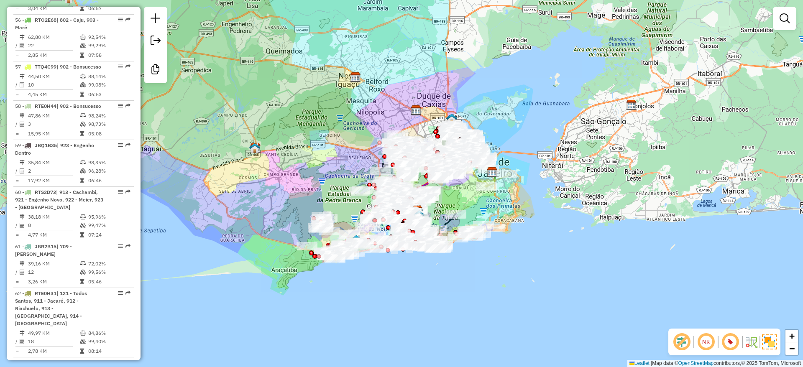
click at [309, 70] on div "Janela de atendimento Grade de atendimento Capacidade Transportadoras Veículos …" at bounding box center [401, 183] width 803 height 367
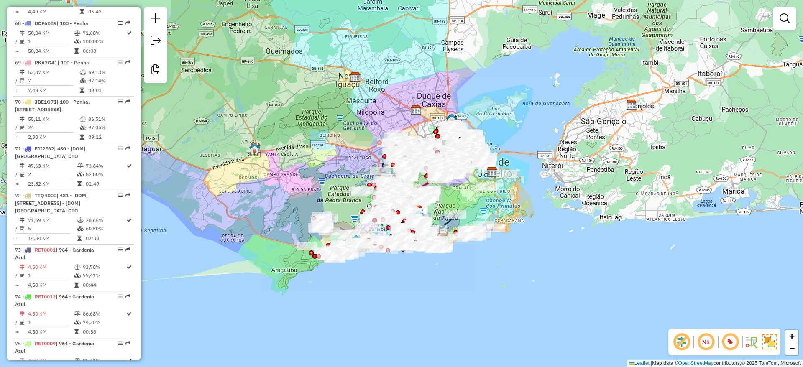
scroll to position [4252, 0]
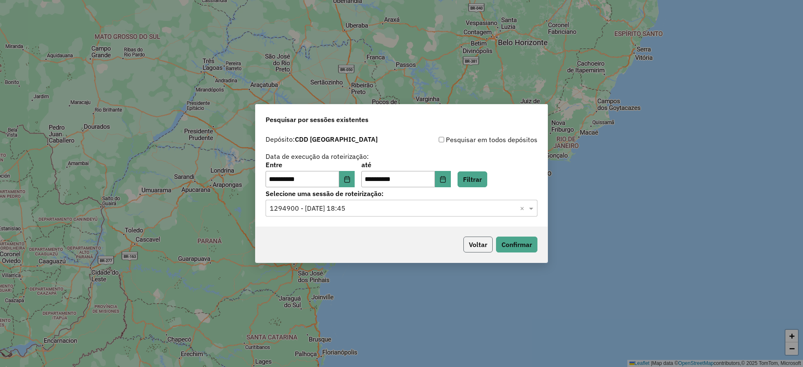
click at [485, 241] on button "Voltar" at bounding box center [477, 245] width 29 height 16
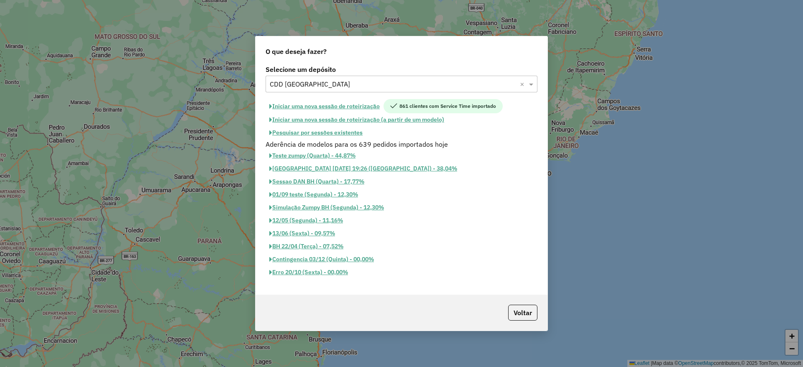
click at [352, 106] on button "Iniciar uma nova sessão de roteirização" at bounding box center [325, 106] width 118 height 14
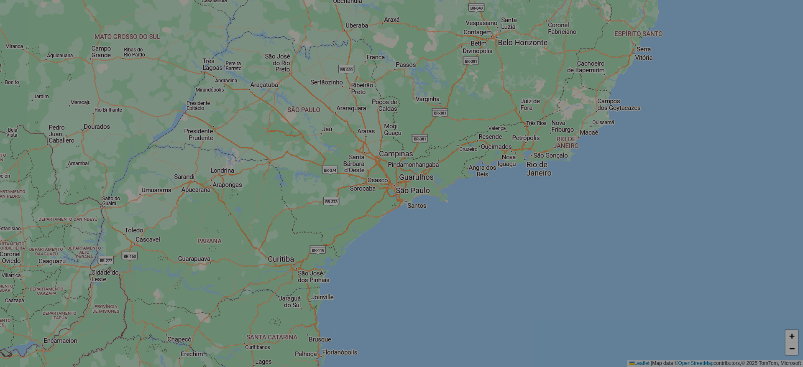
select select "*"
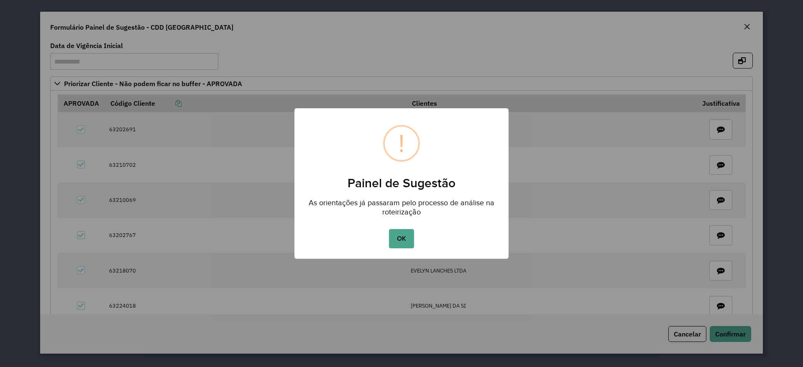
click at [403, 228] on div "OK No Cancel" at bounding box center [401, 238] width 214 height 23
click at [401, 240] on button "OK" at bounding box center [401, 238] width 25 height 19
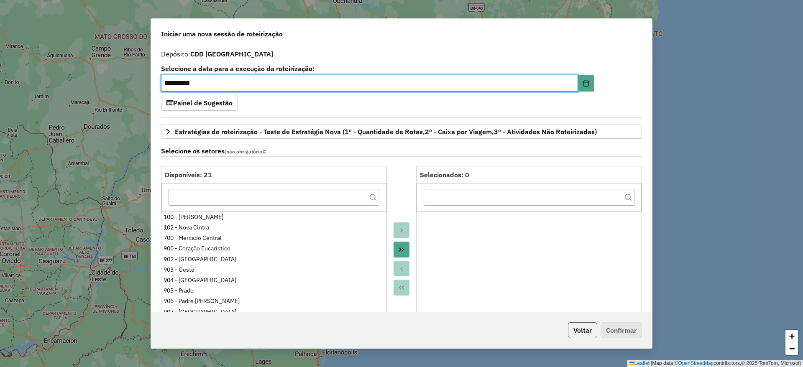
click at [576, 326] on button "Voltar" at bounding box center [582, 330] width 29 height 16
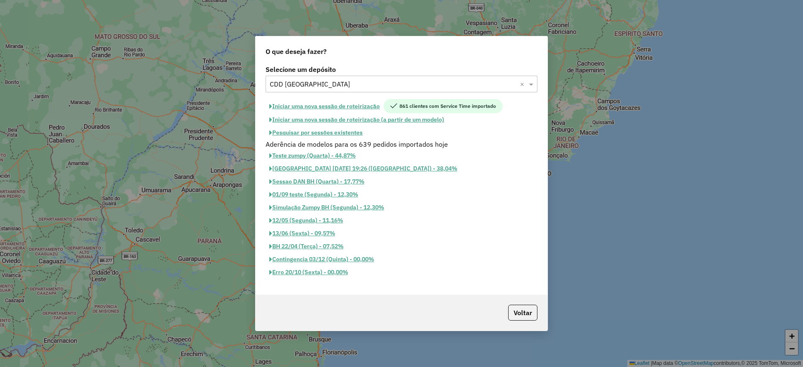
click at [344, 93] on div "Selecione um depósito Selecione um depósito × CDD [GEOGRAPHIC_DATA] × Iniciar u…" at bounding box center [401, 179] width 292 height 232
click at [348, 93] on div "Selecione um depósito Selecione um depósito × CDD [GEOGRAPHIC_DATA] × Iniciar u…" at bounding box center [401, 179] width 292 height 232
click at [357, 88] on input "text" at bounding box center [393, 84] width 247 height 10
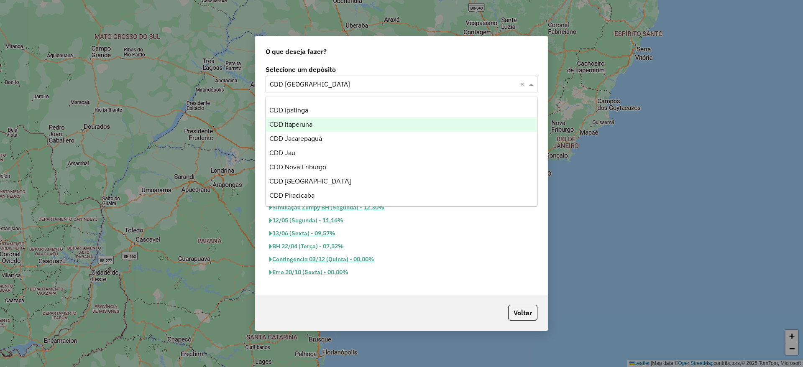
scroll to position [84, 0]
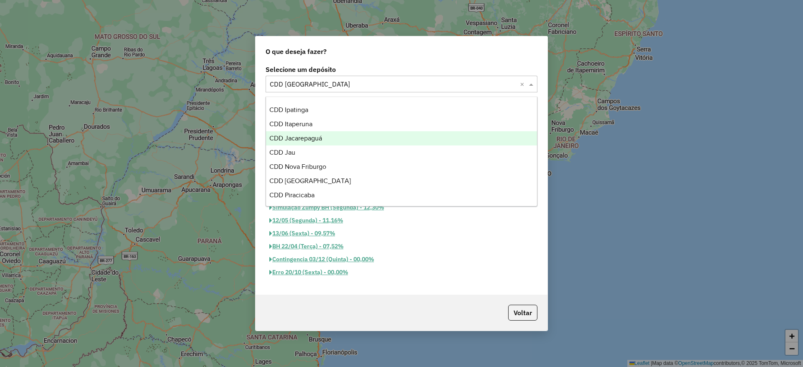
click at [315, 139] on span "CDD Jacarepaguá" at bounding box center [295, 138] width 53 height 7
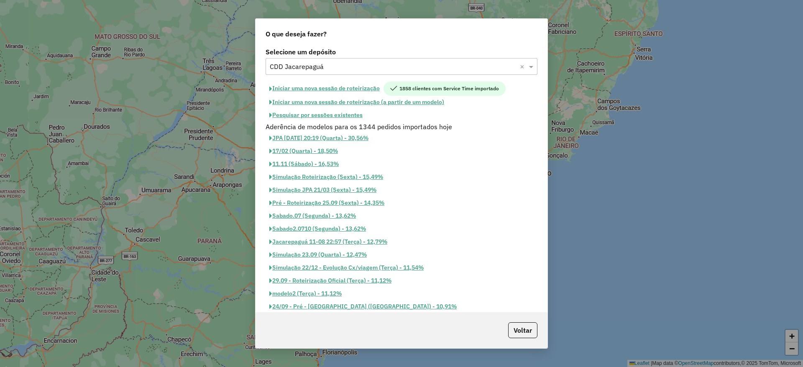
click at [361, 93] on button "Iniciar uma nova sessão de roteirização" at bounding box center [325, 89] width 118 height 14
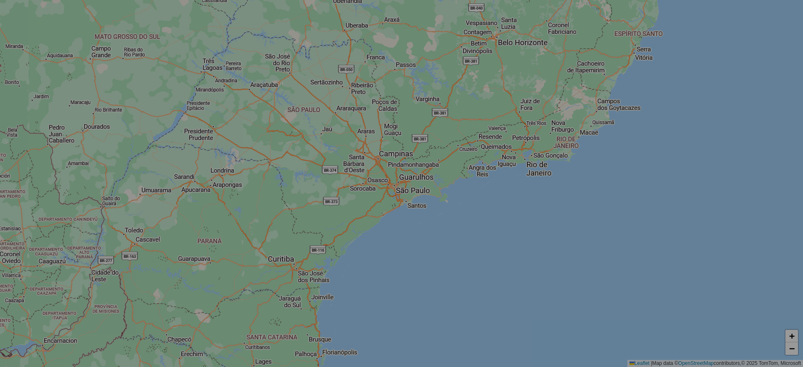
select select "*"
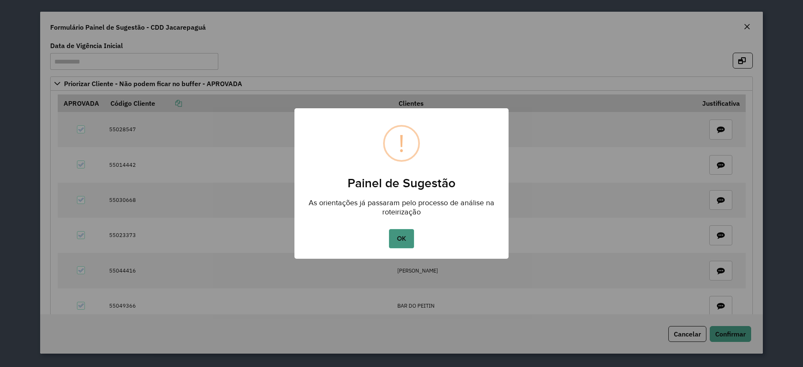
click at [402, 238] on button "OK" at bounding box center [401, 238] width 25 height 19
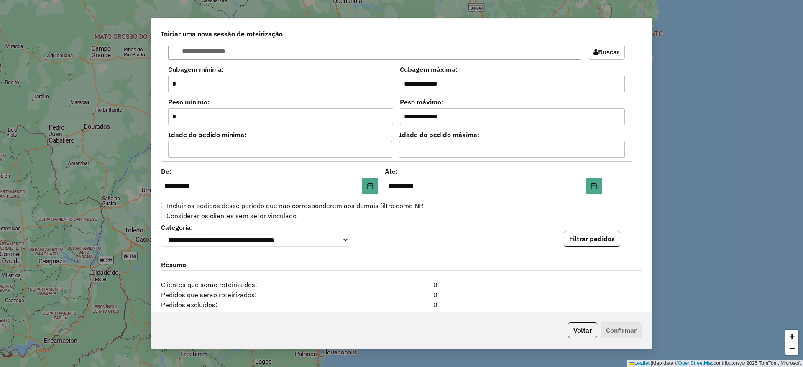
scroll to position [863, 0]
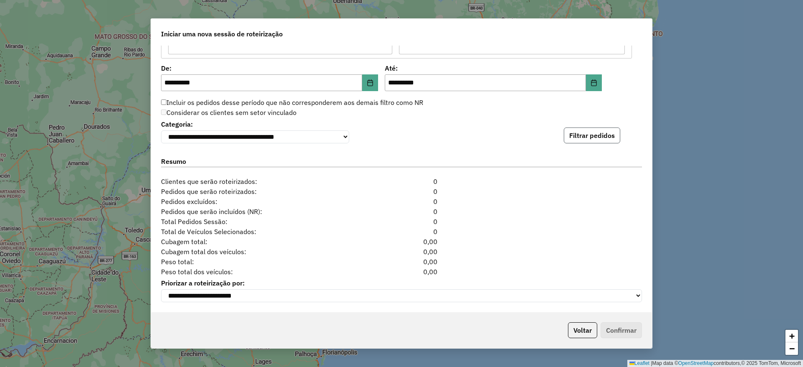
click at [584, 132] on button "Filtrar pedidos" at bounding box center [592, 136] width 56 height 16
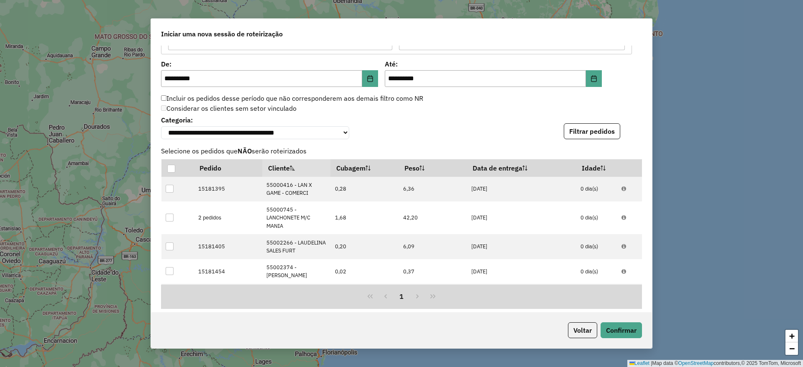
scroll to position [1045, 0]
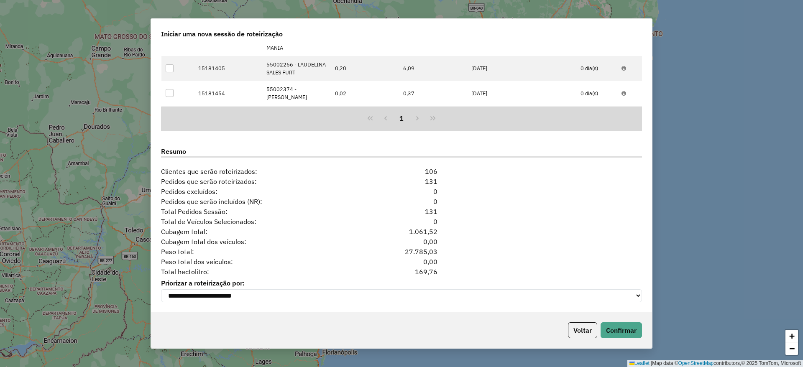
click at [432, 181] on div "131" at bounding box center [401, 181] width 82 height 10
click at [631, 322] on button "Confirmar" at bounding box center [620, 330] width 41 height 16
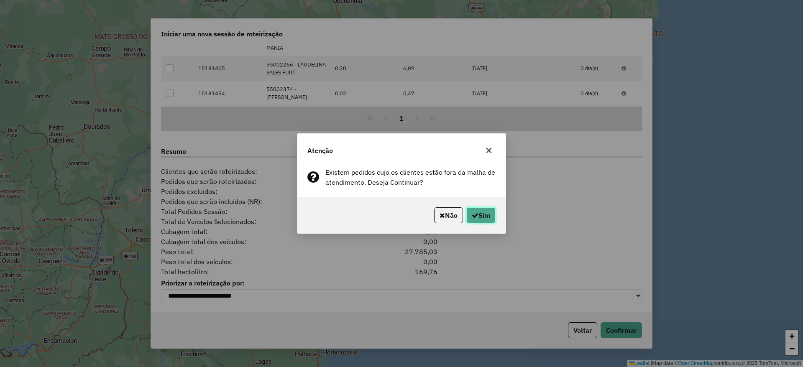
click at [486, 218] on button "Sim" at bounding box center [480, 215] width 29 height 16
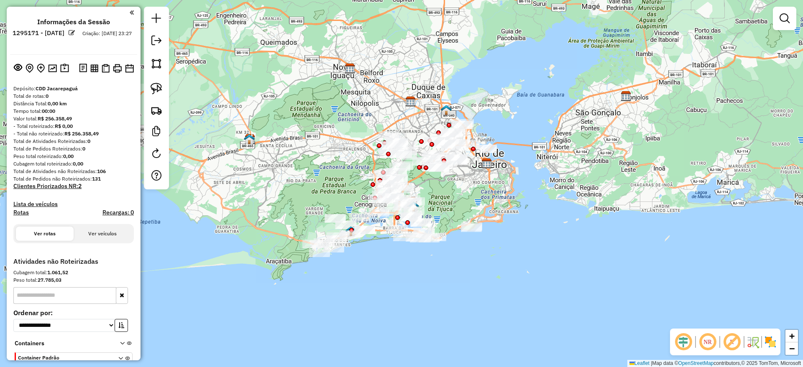
click at [684, 342] on em at bounding box center [683, 342] width 20 height 20
click at [729, 340] on em at bounding box center [732, 342] width 20 height 20
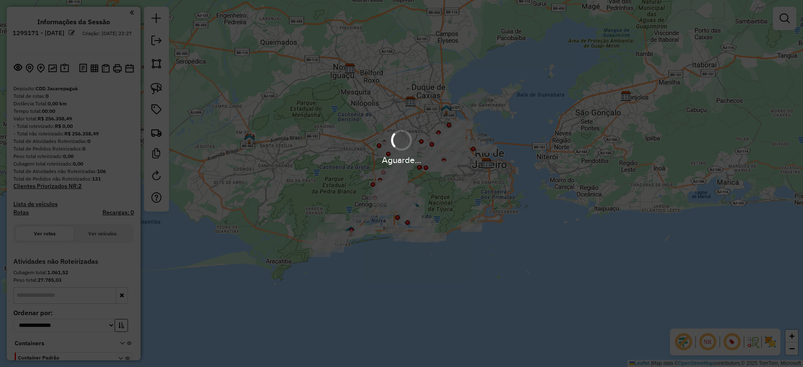
drag, startPoint x: 775, startPoint y: 342, endPoint x: 763, endPoint y: 339, distance: 12.1
click at [776, 342] on img at bounding box center [769, 341] width 13 height 13
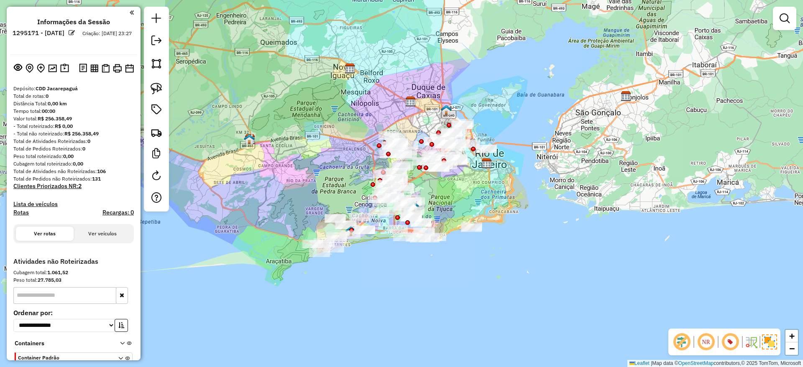
click at [463, 284] on div "Janela de atendimento Grade de atendimento Capacidade Transportadoras Veículos …" at bounding box center [401, 183] width 803 height 367
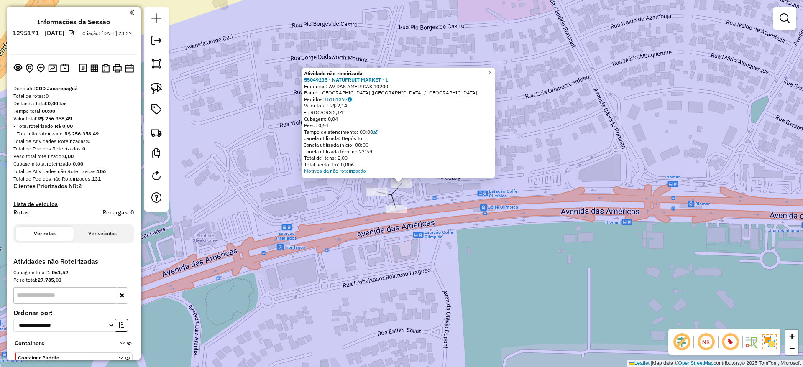
click at [338, 103] on div "Valor total: R$ 2,14" at bounding box center [398, 105] width 189 height 7
click at [336, 99] on link "15181397" at bounding box center [338, 99] width 28 height 6
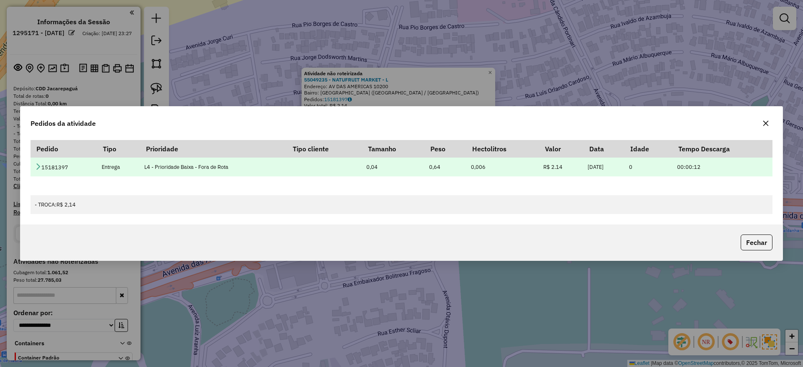
click at [38, 166] on icon at bounding box center [38, 166] width 7 height 7
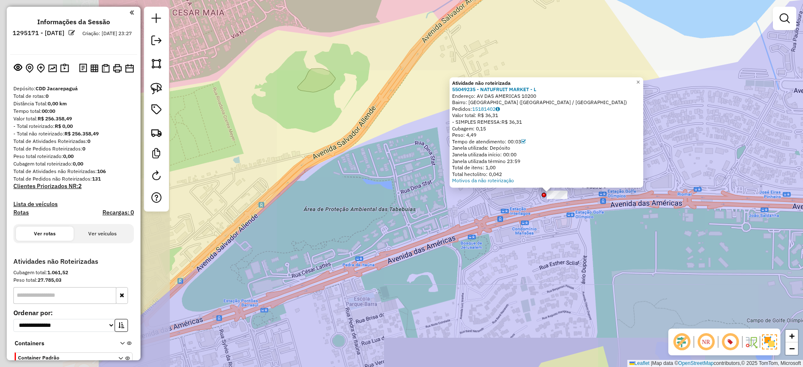
drag, startPoint x: 291, startPoint y: 265, endPoint x: 633, endPoint y: 230, distance: 342.9
click at [635, 230] on div "Atividade não roteirizada 55049235 - NATUFRUIT MARKET - L Endereço: AV DAS AMER…" at bounding box center [401, 183] width 803 height 367
drag, startPoint x: 633, startPoint y: 230, endPoint x: 625, endPoint y: 232, distance: 7.5
click at [629, 231] on div "Atividade não roteirizada 55049235 - NATUFRUIT MARKET - L Endereço: AV DAS AMER…" at bounding box center [401, 183] width 803 height 367
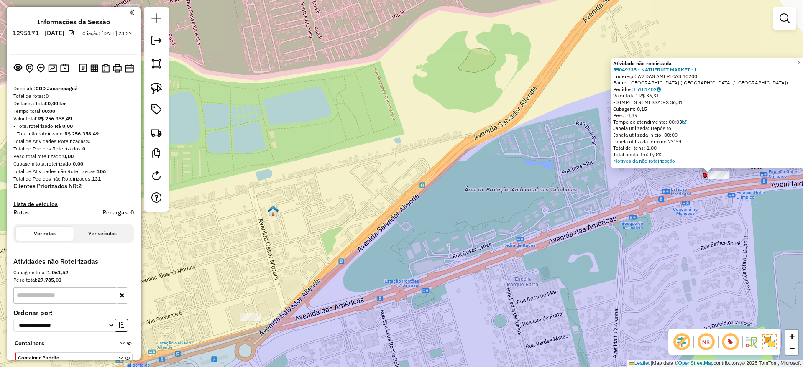
click at [254, 312] on div "Atividade não roteirizada 55049235 - NATUFRUIT MARKET - L Endereço: AV DAS AMER…" at bounding box center [401, 183] width 803 height 367
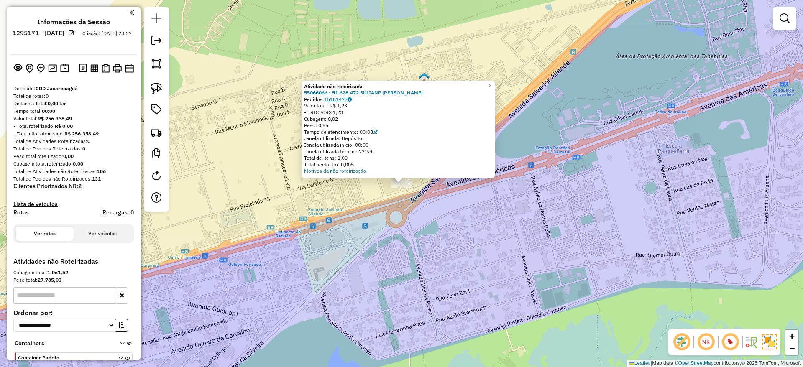
click at [339, 101] on link "15181477" at bounding box center [338, 99] width 28 height 6
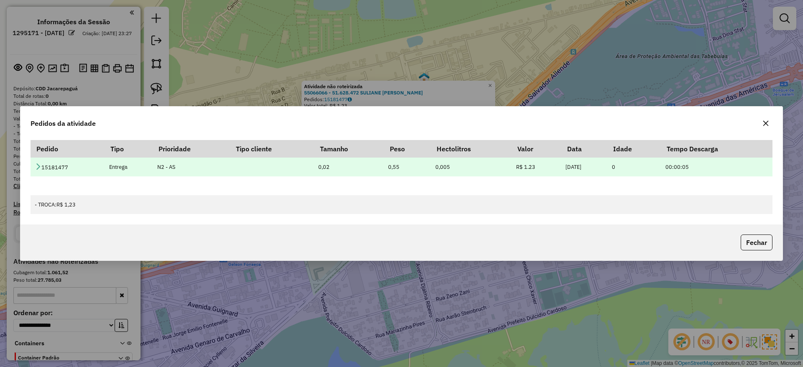
click at [35, 167] on icon at bounding box center [38, 166] width 7 height 7
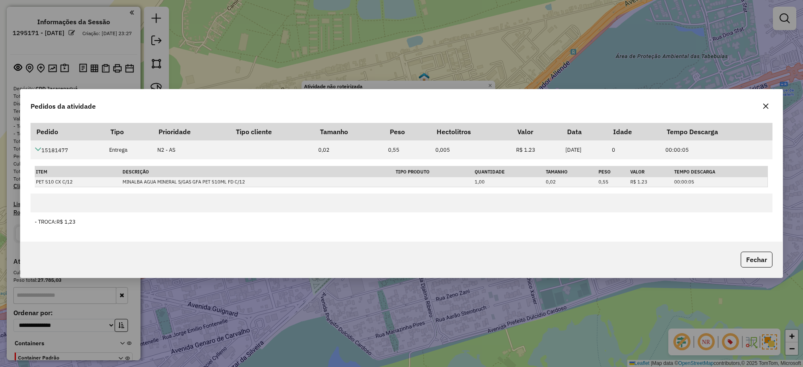
click at [763, 106] on icon "button" at bounding box center [765, 106] width 7 height 7
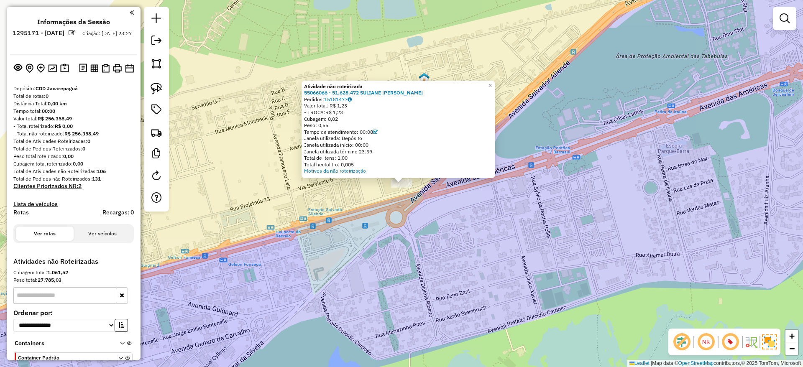
click at [781, 23] on link at bounding box center [784, 18] width 17 height 17
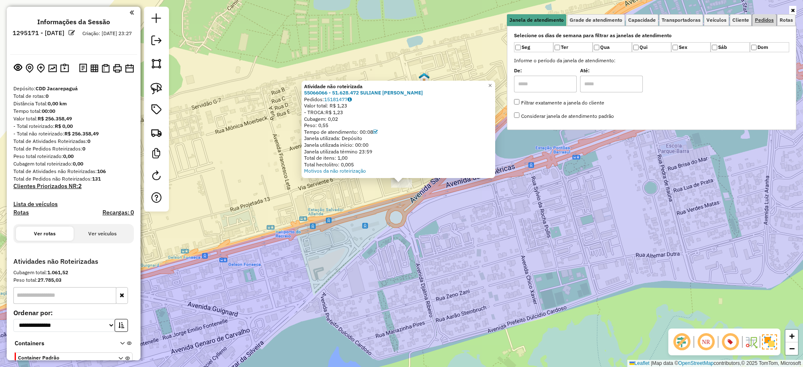
click at [757, 20] on span "Pedidos" at bounding box center [764, 20] width 19 height 5
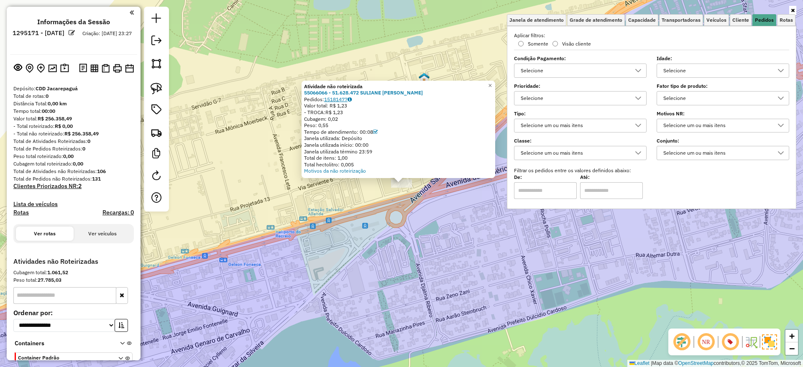
click at [338, 100] on link "15181477" at bounding box center [338, 99] width 28 height 6
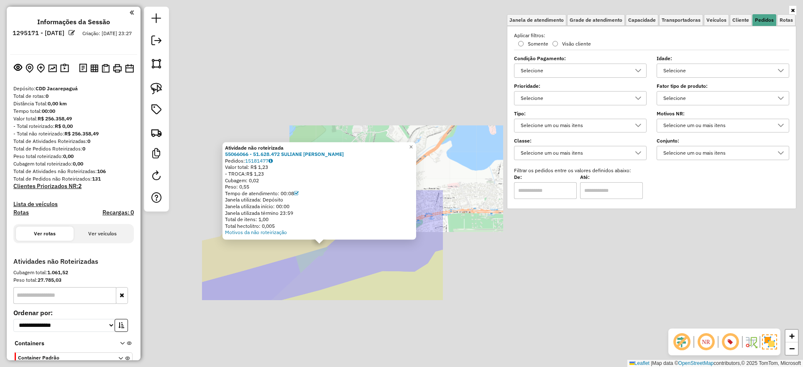
click at [301, 286] on div "Atividade não roteirizada 55066066 - 51.628.472 SULIANE CONCEICAO DA SILVA Pedi…" at bounding box center [401, 183] width 803 height 367
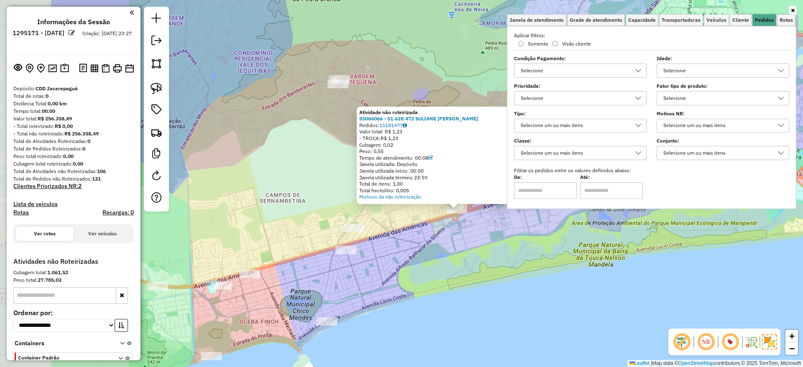
drag, startPoint x: 365, startPoint y: 276, endPoint x: 414, endPoint y: 260, distance: 51.0
click at [424, 262] on div "Atividade não roteirizada 55066066 - 51.628.472 SULIANE CONCEICAO DA SILVA Pedi…" at bounding box center [401, 183] width 803 height 367
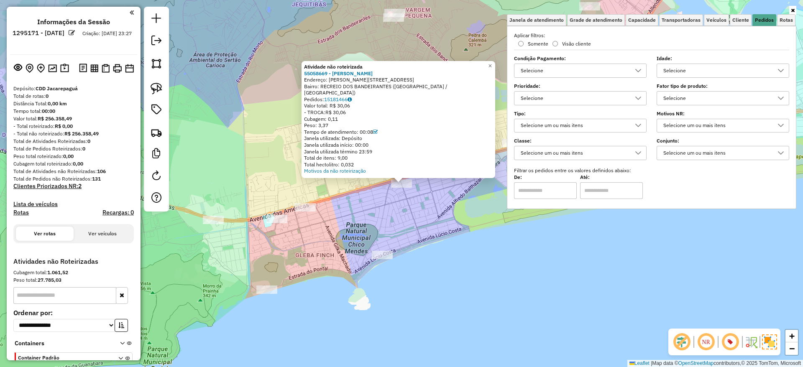
click at [340, 102] on div "Valor total: R$ 30,06" at bounding box center [398, 105] width 189 height 7
drag, startPoint x: 331, startPoint y: 104, endPoint x: 340, endPoint y: 100, distance: 9.2
click at [334, 103] on div "Valor total: R$ 30,06" at bounding box center [398, 105] width 189 height 7
click at [346, 96] on link "15181466" at bounding box center [338, 99] width 28 height 6
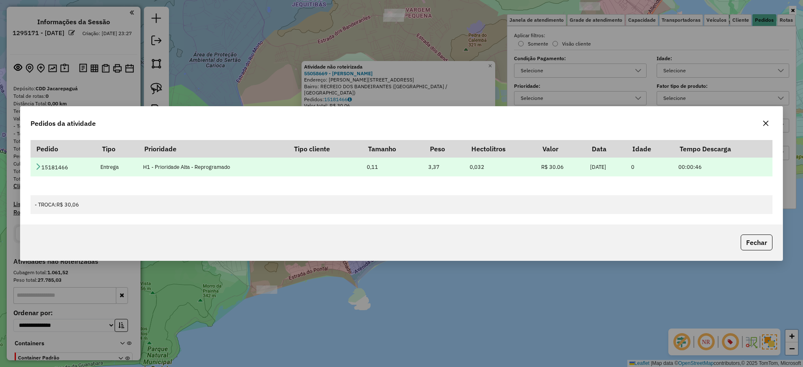
click at [36, 163] on icon at bounding box center [38, 166] width 7 height 7
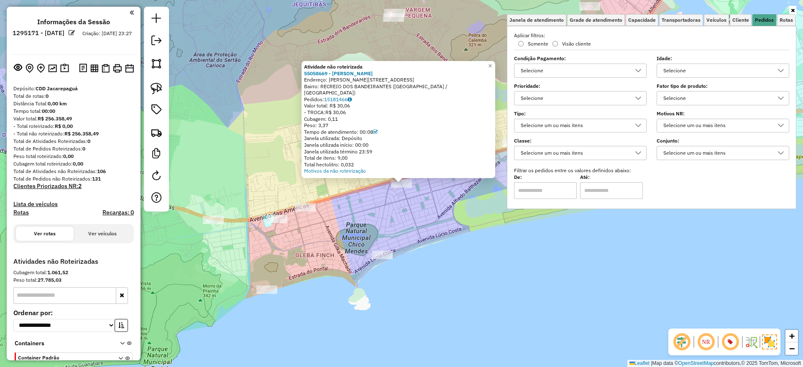
click at [211, 84] on div "Atividade não roteirizada 55058669 - SUSHI RAO RECREIO Endereço: FERNANDO LEITE…" at bounding box center [401, 183] width 803 height 367
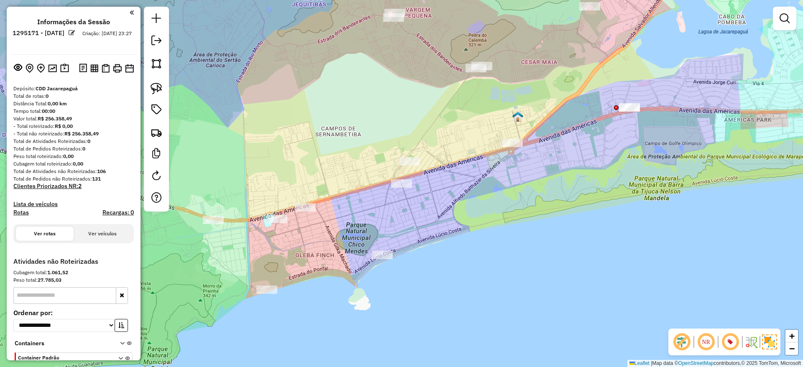
click at [785, 18] on em at bounding box center [784, 18] width 10 height 10
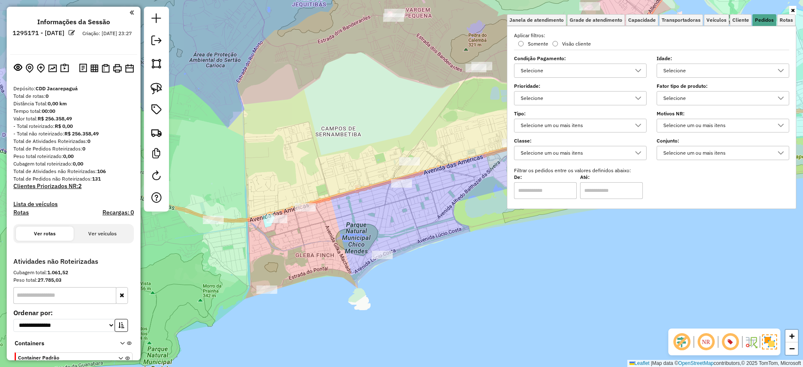
click at [618, 101] on div "Selecione" at bounding box center [574, 98] width 112 height 13
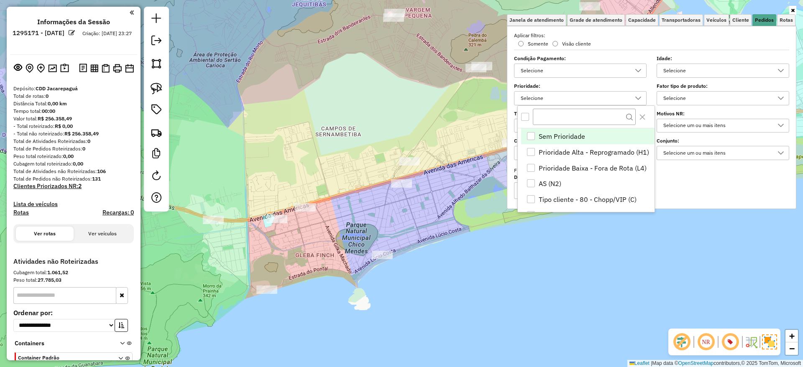
click at [649, 55] on div "Aplicar filtros: Somente Visão cliente Condição Pagamento: Selecione Idade: Sel…" at bounding box center [651, 115] width 275 height 167
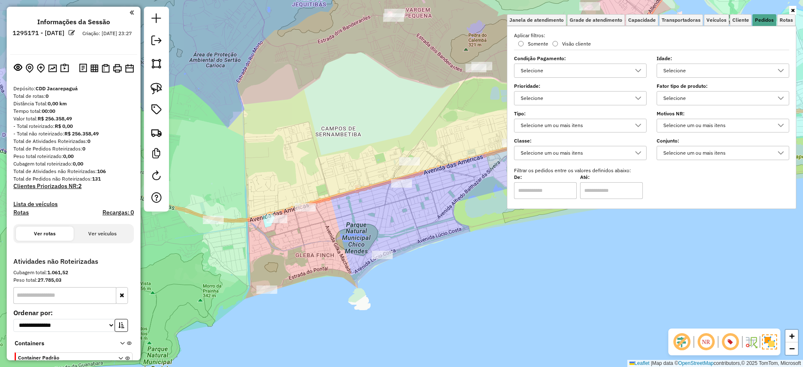
click at [608, 125] on div "Selecione um ou mais itens" at bounding box center [574, 125] width 112 height 13
click at [674, 181] on div "De: Até:" at bounding box center [651, 187] width 275 height 23
click at [693, 96] on div "Selecione" at bounding box center [716, 98] width 112 height 13
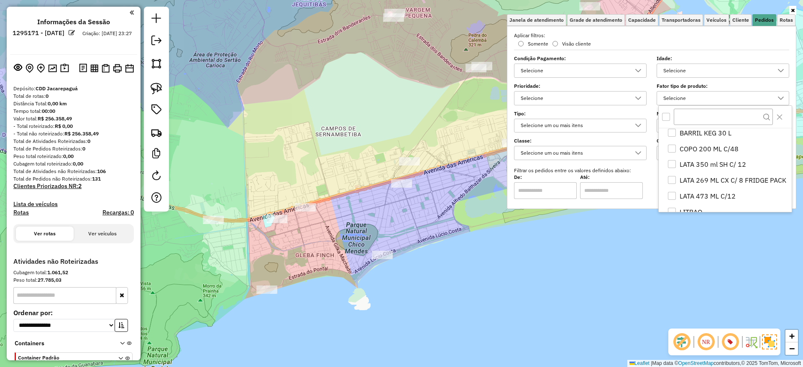
scroll to position [167, 0]
click at [739, 48] on div "Aplicar filtros: Somente Visão cliente Condição Pagamento: Selecione Idade: Sel…" at bounding box center [651, 115] width 275 height 167
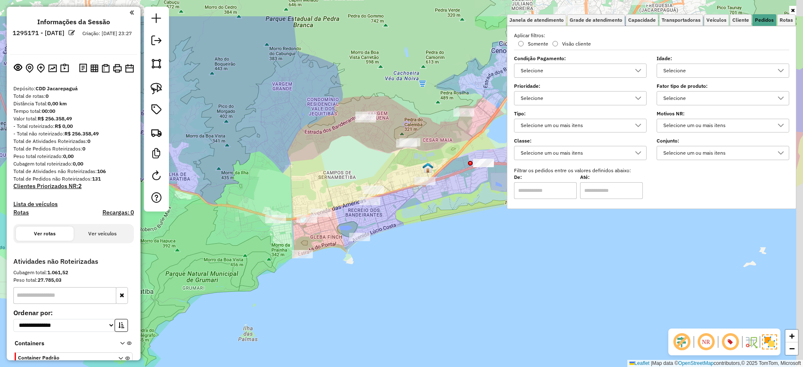
drag, startPoint x: 480, startPoint y: 222, endPoint x: 415, endPoint y: 277, distance: 84.9
click at [417, 281] on div "Janela de atendimento Grade de atendimento Capacidade Transportadoras Veículos …" at bounding box center [401, 183] width 803 height 367
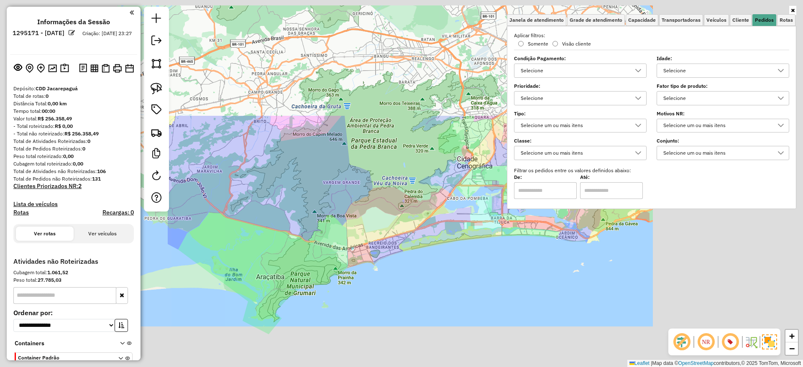
click at [437, 292] on div "Janela de atendimento Grade de atendimento Capacidade Transportadoras Veículos …" at bounding box center [401, 183] width 803 height 367
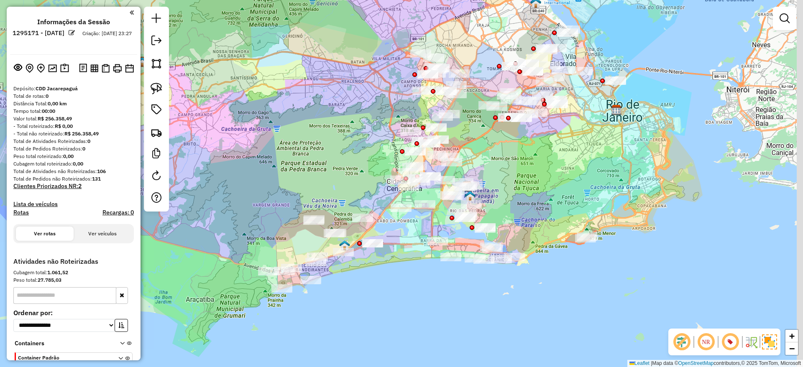
drag, startPoint x: 485, startPoint y: 286, endPoint x: 414, endPoint y: 309, distance: 74.3
click at [414, 309] on div "Janela de atendimento Grade de atendimento Capacidade Transportadoras Veículos …" at bounding box center [401, 183] width 803 height 367
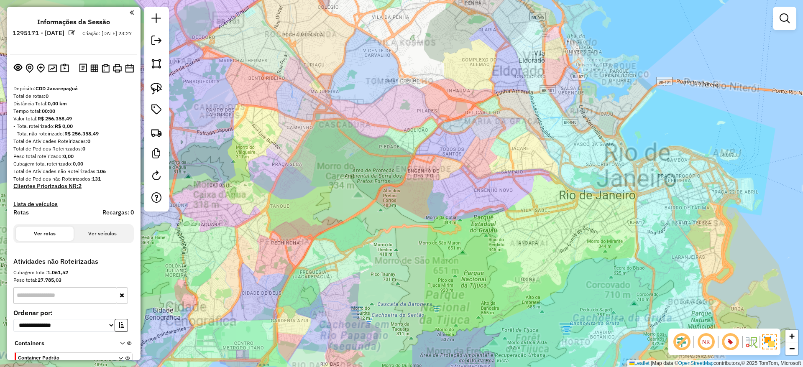
click at [643, 83] on div "Janela de atendimento Grade de atendimento Capacidade Transportadoras Veículos …" at bounding box center [401, 183] width 803 height 367
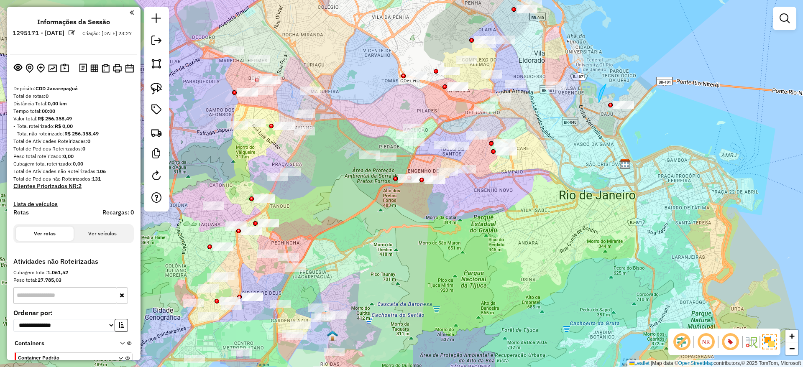
drag, startPoint x: 599, startPoint y: 102, endPoint x: 704, endPoint y: 108, distance: 105.1
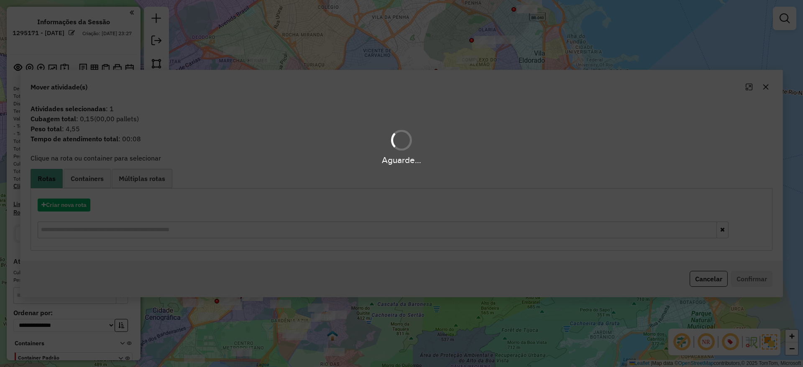
click at [619, 50] on div "Aguarde..." at bounding box center [401, 183] width 803 height 367
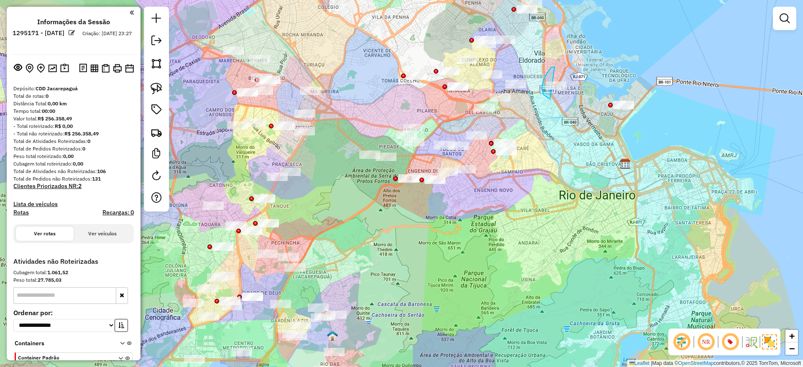
drag, startPoint x: 543, startPoint y: 80, endPoint x: 606, endPoint y: 90, distance: 63.9
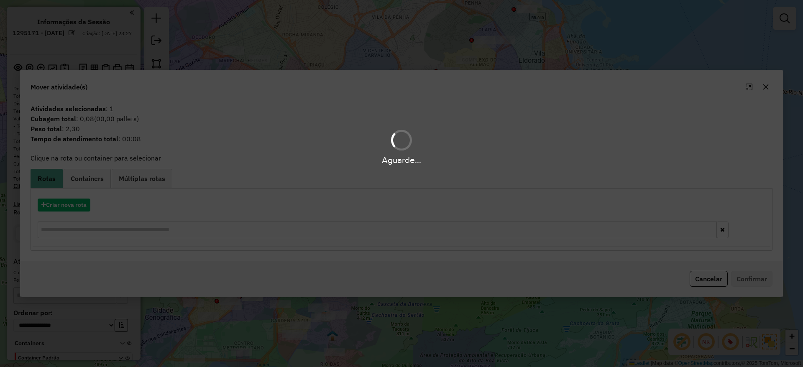
click at [598, 46] on div "Aguarde..." at bounding box center [401, 183] width 803 height 367
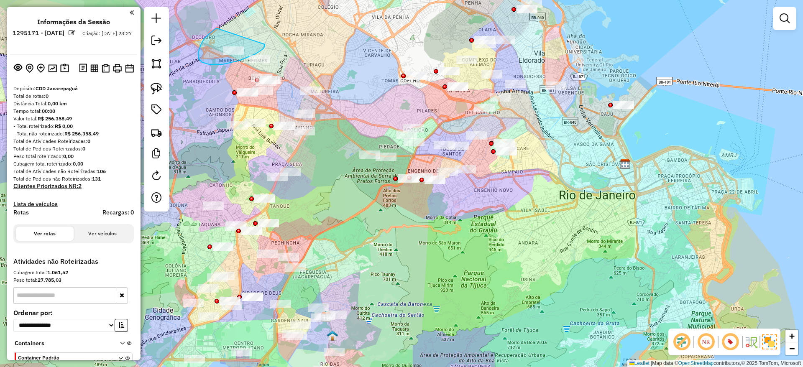
drag, startPoint x: 204, startPoint y: 39, endPoint x: 264, endPoint y: 44, distance: 60.4
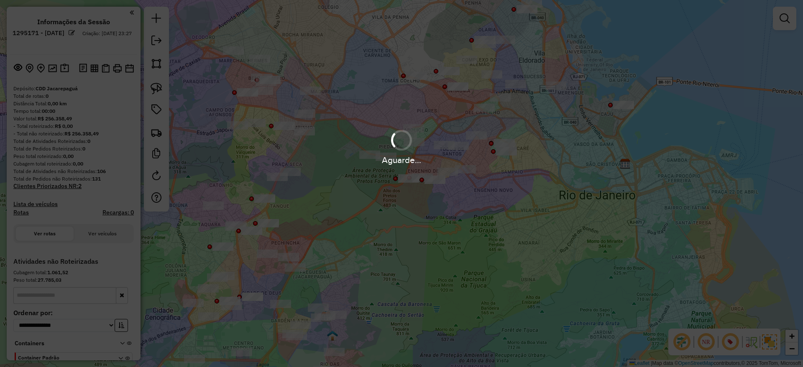
click at [278, 43] on hb-app "**********" at bounding box center [401, 183] width 803 height 367
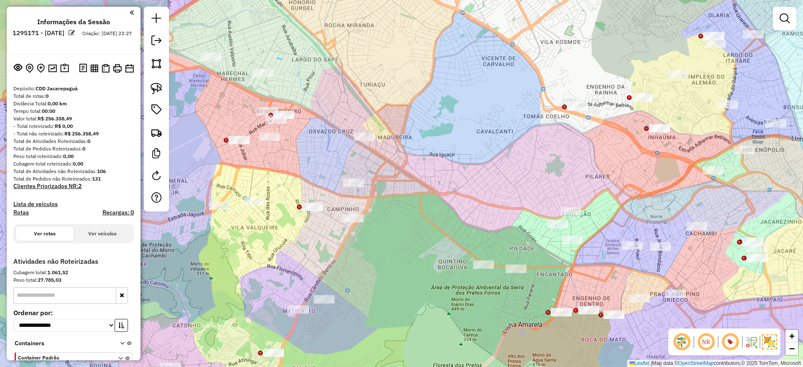
drag, startPoint x: 277, startPoint y: 58, endPoint x: 321, endPoint y: 79, distance: 48.6
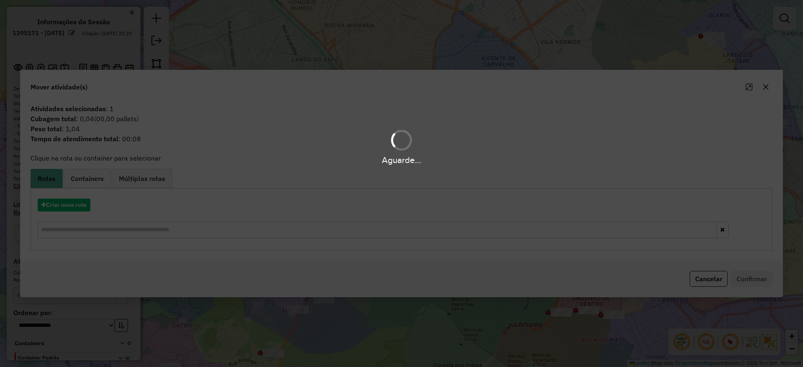
click at [360, 67] on div "Aguarde..." at bounding box center [401, 183] width 803 height 367
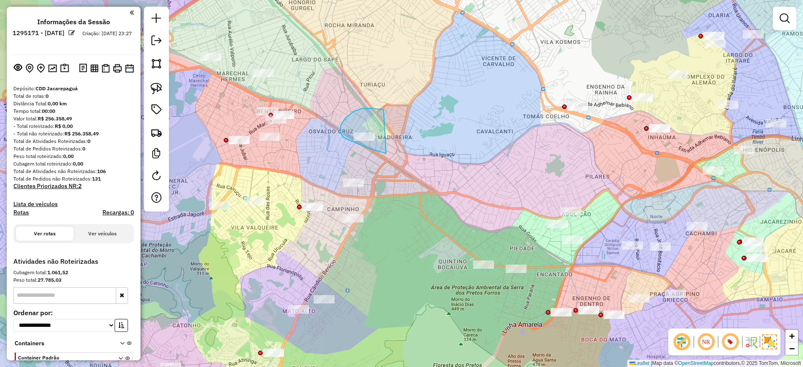
drag, startPoint x: 345, startPoint y: 118, endPoint x: 414, endPoint y: 155, distance: 78.2
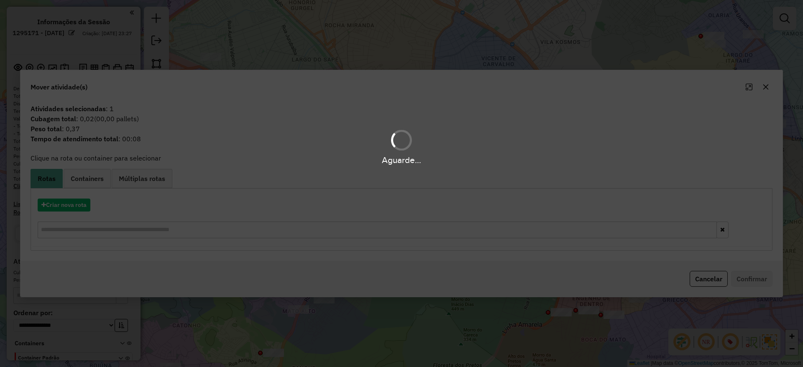
click at [463, 59] on div "Aguarde..." at bounding box center [401, 183] width 803 height 367
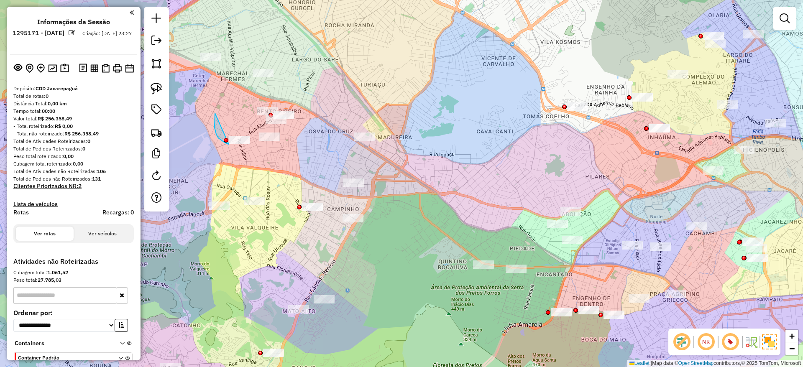
drag, startPoint x: 214, startPoint y: 128, endPoint x: 268, endPoint y: 147, distance: 56.9
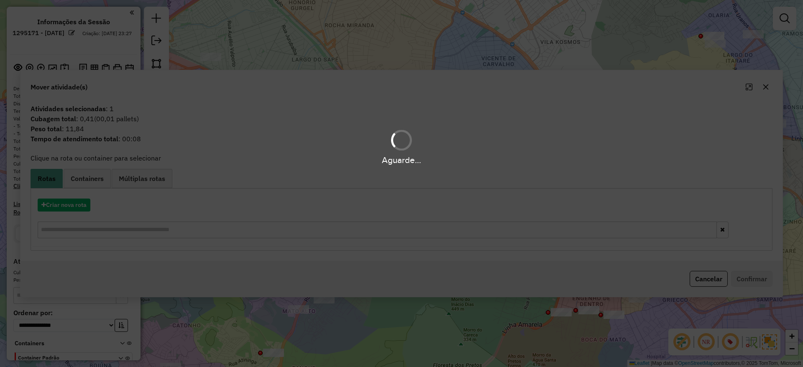
click at [331, 243] on div "Janela de atendimento Grade de atendimento Capacidade Transportadoras Veículos …" at bounding box center [401, 183] width 803 height 367
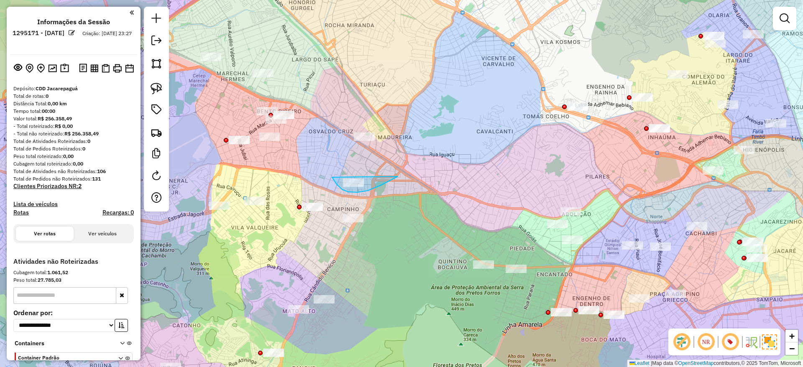
drag, startPoint x: 357, startPoint y: 192, endPoint x: 415, endPoint y: 165, distance: 64.2
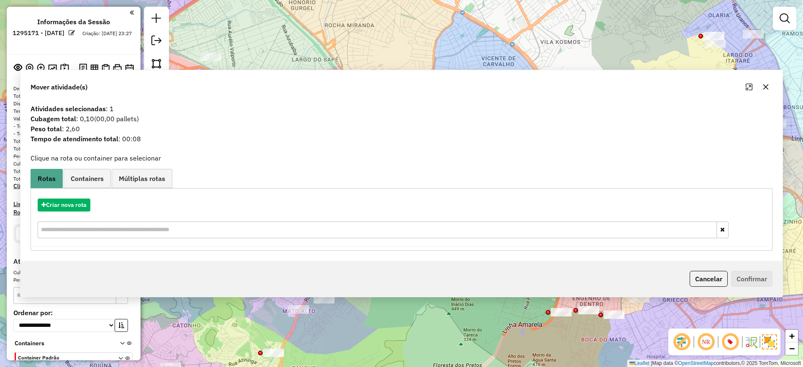
click at [464, 70] on div "Janela de atendimento Grade de atendimento Capacidade Transportadoras Veículos …" at bounding box center [401, 183] width 803 height 367
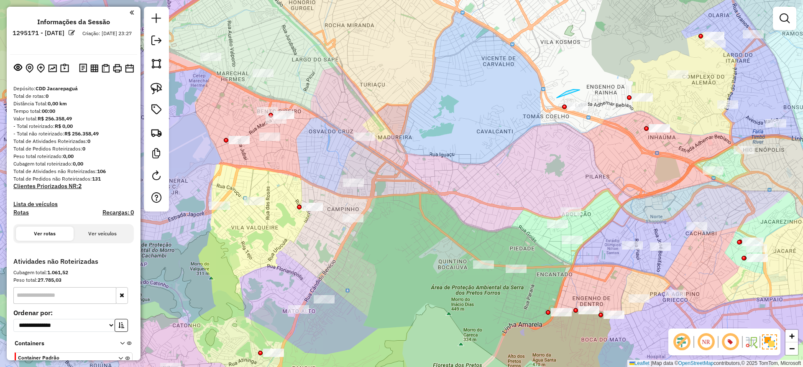
drag, startPoint x: 557, startPoint y: 98, endPoint x: 600, endPoint y: 118, distance: 47.9
drag, startPoint x: 617, startPoint y: 107, endPoint x: 659, endPoint y: 102, distance: 42.1
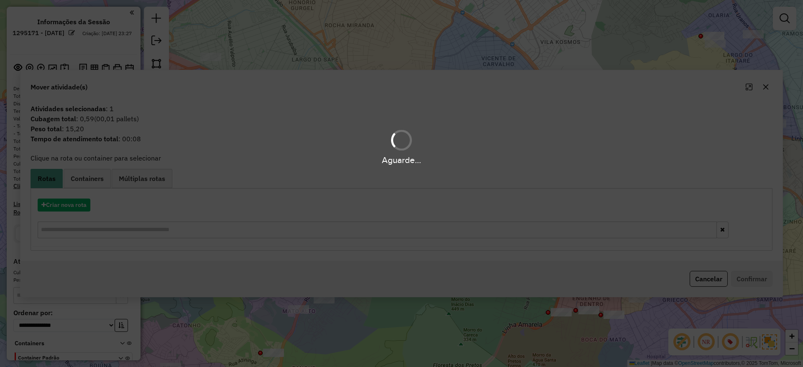
click at [551, 49] on div "Aguarde..." at bounding box center [401, 183] width 803 height 367
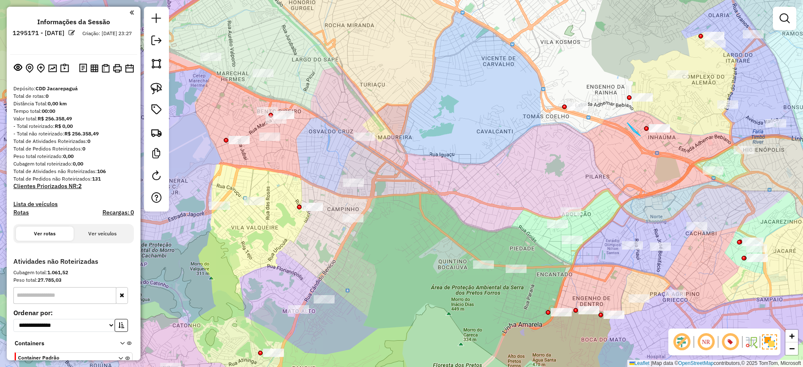
drag, startPoint x: 628, startPoint y: 123, endPoint x: 728, endPoint y: 110, distance: 100.7
click at [728, 110] on div "Janela de atendimento Grade de atendimento Capacidade Transportadoras Veículos …" at bounding box center [401, 183] width 803 height 367
drag, startPoint x: 535, startPoint y: 196, endPoint x: 647, endPoint y: 202, distance: 112.3
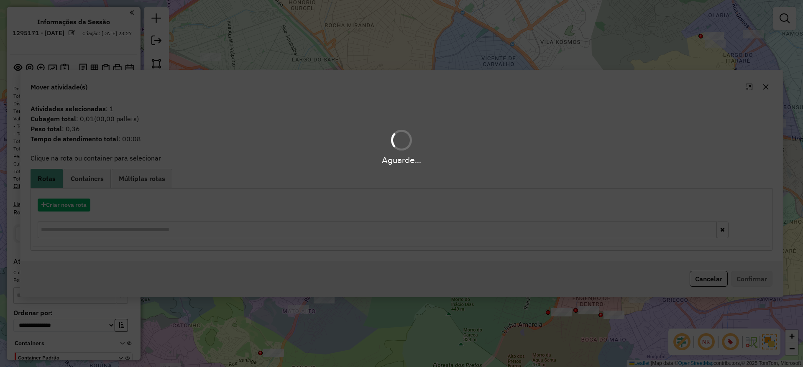
click at [413, 55] on div "Aguarde..." at bounding box center [401, 183] width 803 height 367
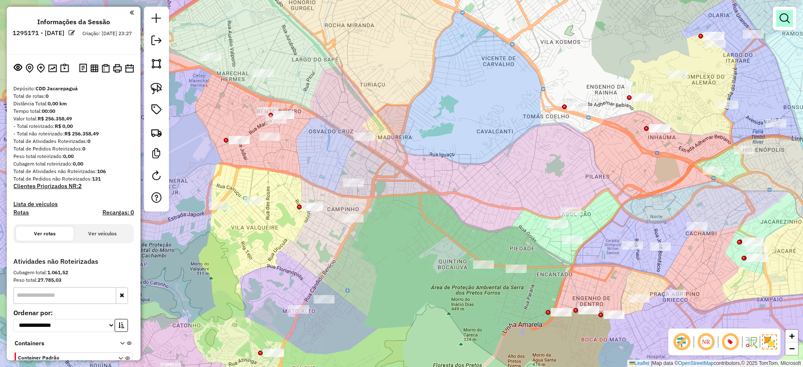
click at [782, 22] on em at bounding box center [784, 18] width 10 height 10
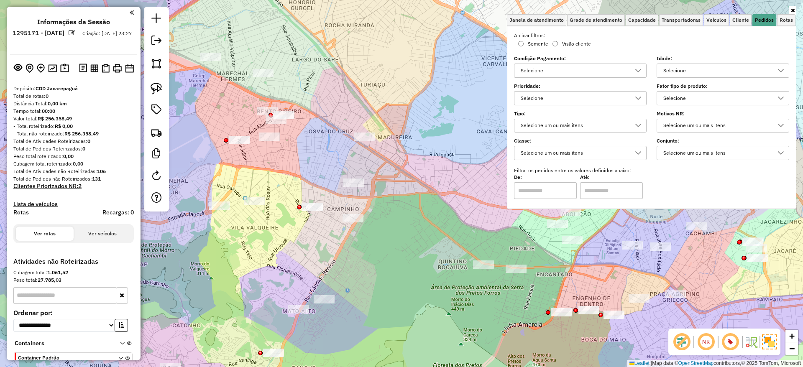
click at [610, 120] on div "Selecione um ou mais itens" at bounding box center [574, 125] width 112 height 13
click at [683, 188] on div "De: Até:" at bounding box center [651, 187] width 275 height 23
click at [597, 23] on span "Grade de atendimento" at bounding box center [595, 20] width 53 height 5
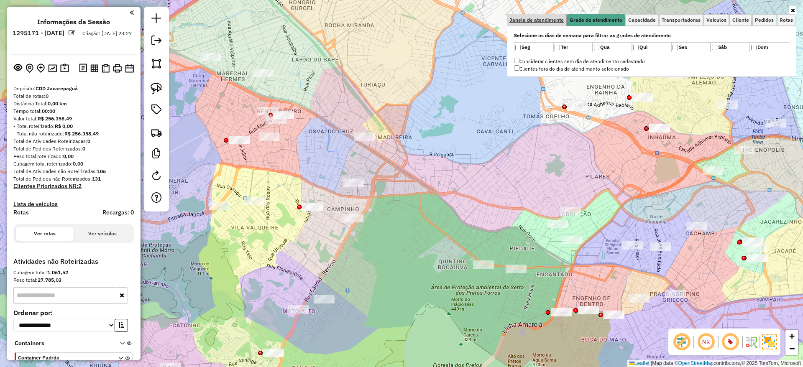
click at [556, 18] on span "Janela de atendimento" at bounding box center [536, 20] width 54 height 5
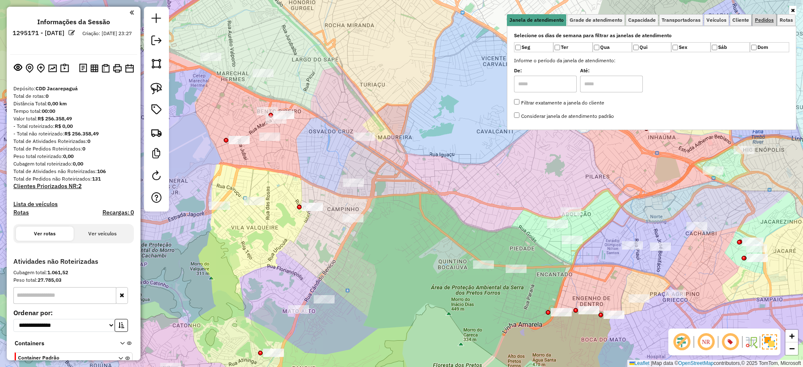
click at [767, 18] on span "Pedidos" at bounding box center [764, 20] width 19 height 5
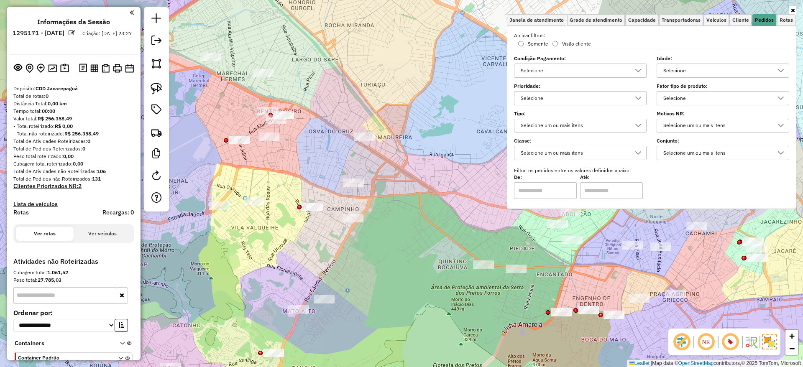
click at [608, 72] on div "Selecione" at bounding box center [574, 70] width 112 height 13
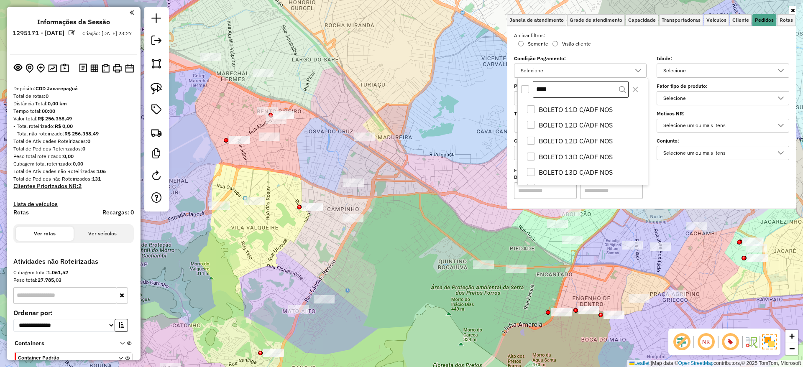
scroll to position [0, 0]
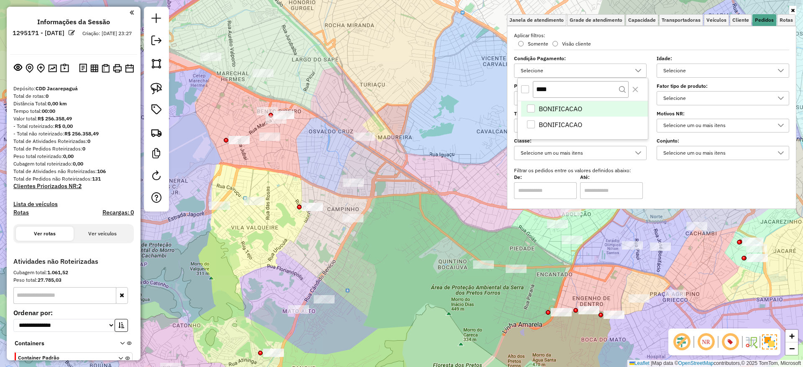
type input "****"
click at [557, 111] on span "BONIFICACAO" at bounding box center [560, 109] width 43 height 10
click at [549, 118] on li "BONIFICACAO" at bounding box center [584, 125] width 127 height 16
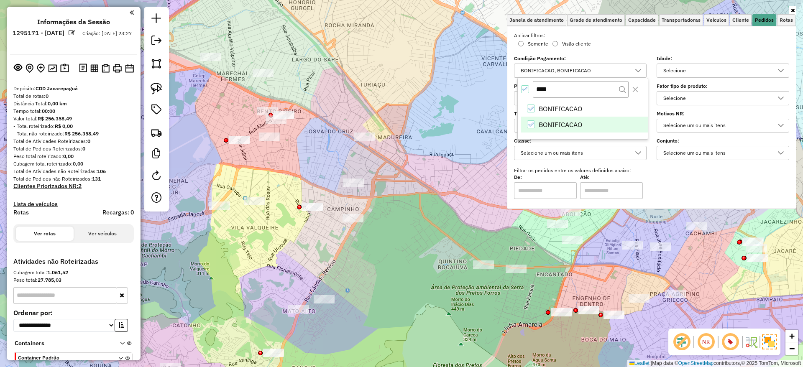
click at [465, 93] on div "Janela de atendimento Grade de atendimento Capacidade Transportadoras Veículos …" at bounding box center [401, 183] width 803 height 367
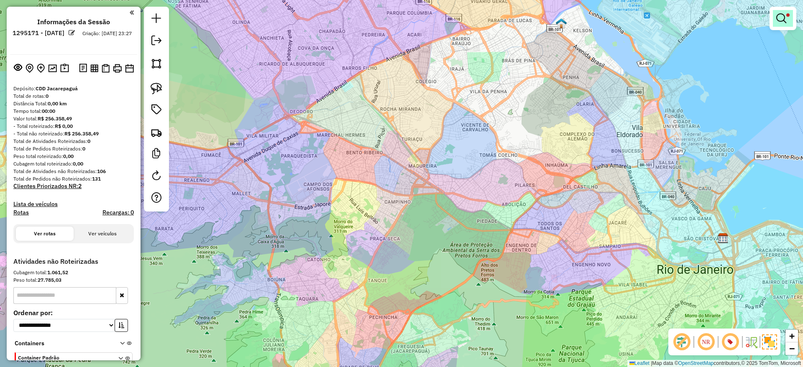
click at [785, 13] on em at bounding box center [781, 18] width 10 height 10
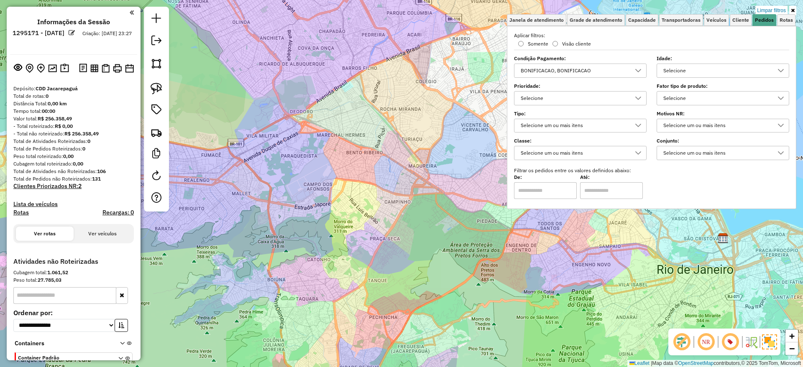
click at [781, 1] on div "Limpar filtros Janela de atendimento Grade de atendimento Capacidade Transporta…" at bounding box center [401, 183] width 803 height 367
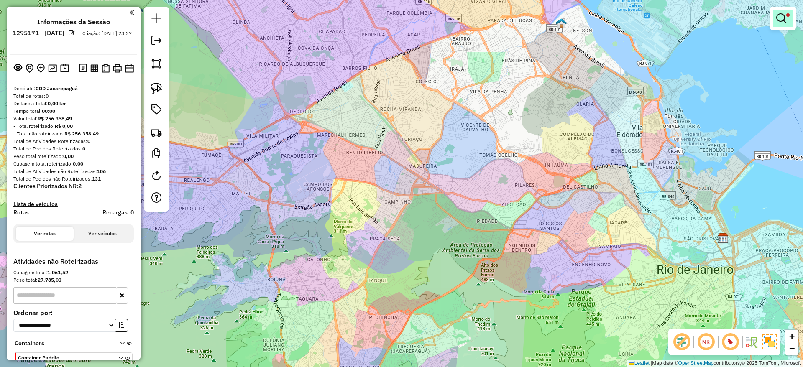
click at [783, 11] on link at bounding box center [783, 18] width 20 height 17
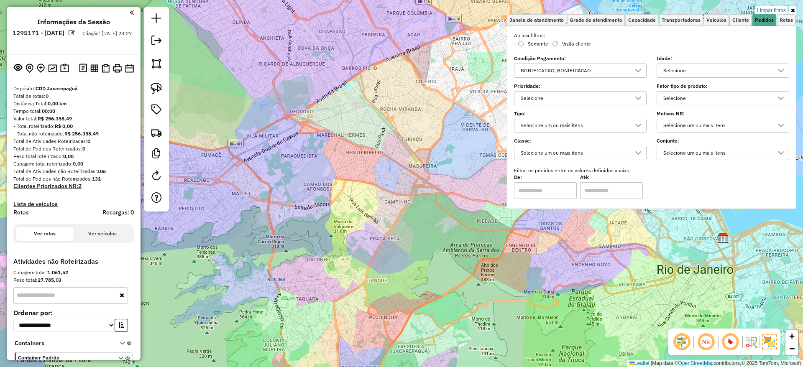
click at [600, 70] on div "BONIFICACAO, BONIFICACAO" at bounding box center [574, 70] width 112 height 13
click at [594, 108] on li "BONIFICACAO" at bounding box center [584, 109] width 127 height 16
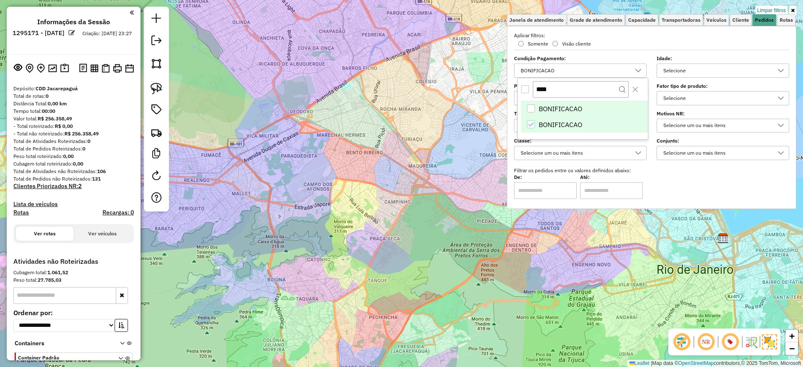
click at [580, 119] on li "BONIFICACAO" at bounding box center [584, 125] width 127 height 16
click at [586, 92] on input "****" at bounding box center [581, 89] width 96 height 16
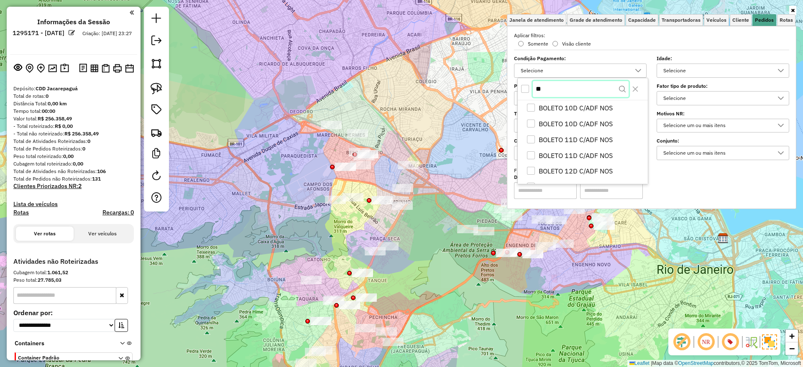
type input "*"
click at [402, 123] on div "Janela de atendimento Grade de atendimento Capacidade Transportadoras Veículos …" at bounding box center [401, 183] width 803 height 367
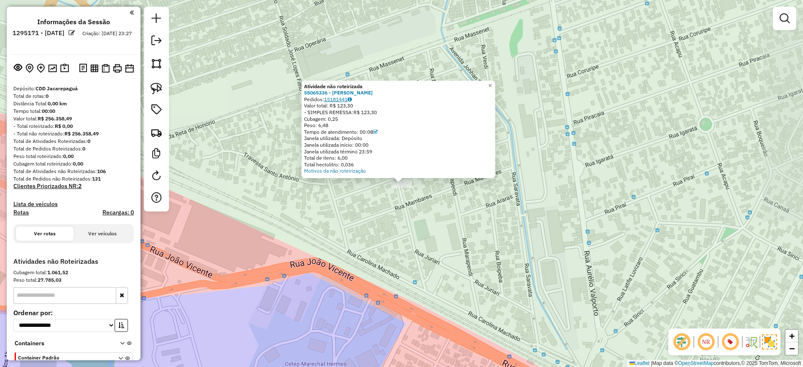
click at [334, 101] on link "15181441" at bounding box center [338, 99] width 28 height 6
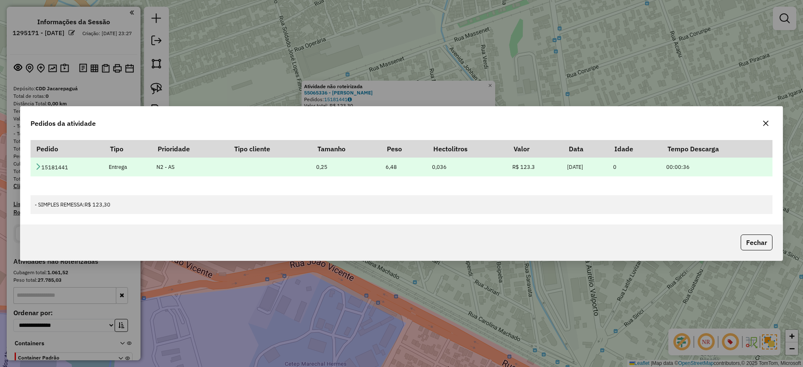
click at [38, 166] on icon at bounding box center [38, 166] width 7 height 7
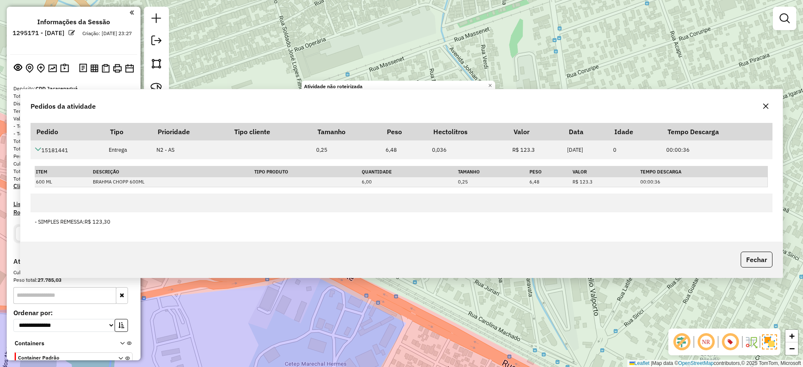
click at [212, 79] on div "Pedidos da atividade Pedido Tipo Prioridade Tipo cliente Tamanho Peso Hectolitr…" at bounding box center [401, 183] width 803 height 367
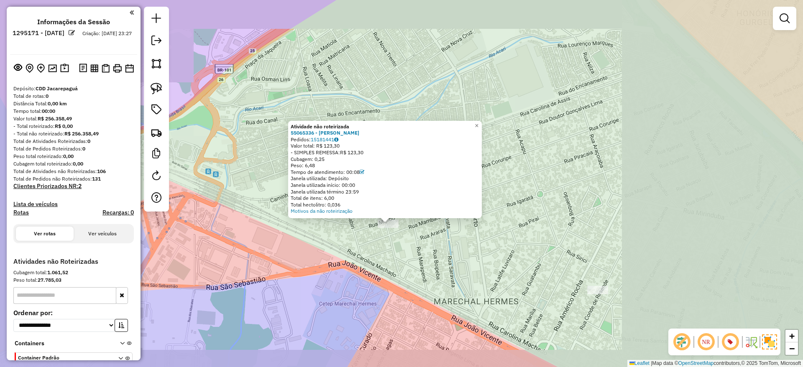
click at [559, 255] on div "Atividade não roteirizada 55065336 - JOSE CARLOS COELHO DOS SANTOS COELHO Pedid…" at bounding box center [401, 183] width 803 height 367
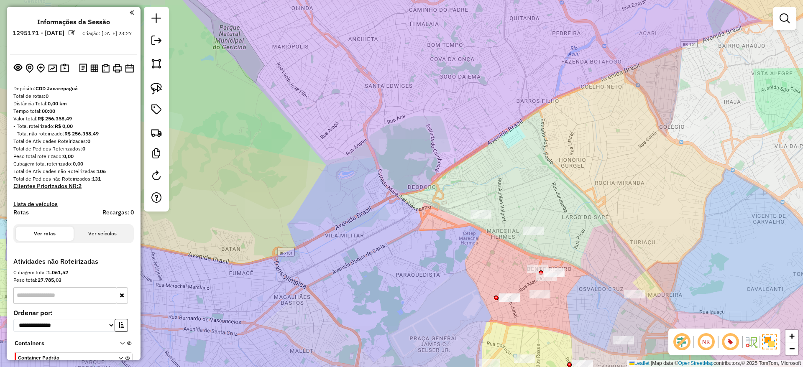
drag, startPoint x: 552, startPoint y: 228, endPoint x: 375, endPoint y: 74, distance: 235.6
click at [376, 74] on div "Janela de atendimento Grade de atendimento Capacidade Transportadoras Veículos …" at bounding box center [401, 183] width 803 height 367
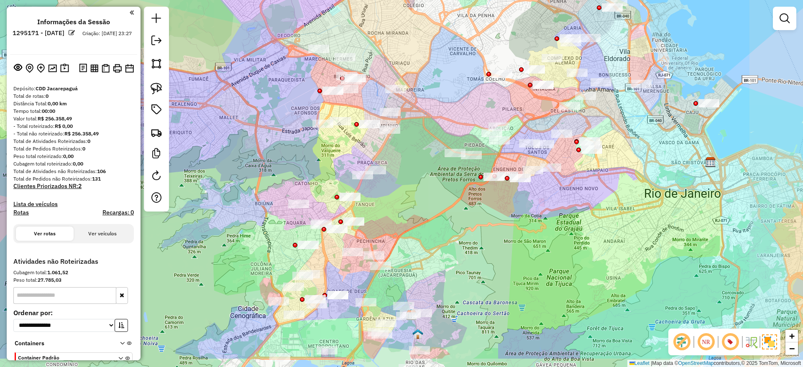
drag, startPoint x: 470, startPoint y: 257, endPoint x: 416, endPoint y: 220, distance: 66.5
click at [416, 220] on div "Janela de atendimento Grade de atendimento Capacidade Transportadoras Veículos …" at bounding box center [401, 183] width 803 height 367
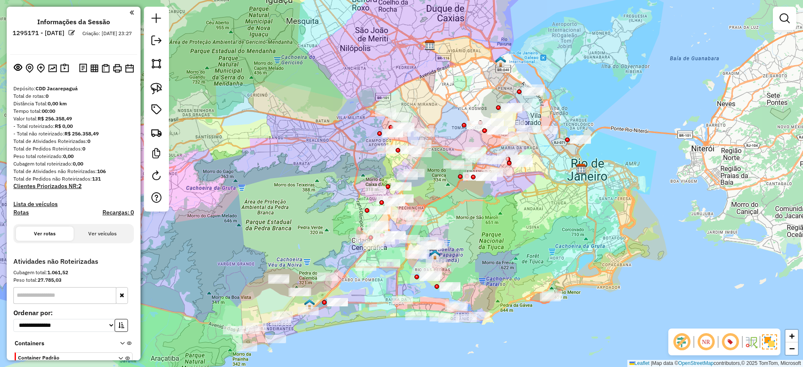
drag, startPoint x: 454, startPoint y: 257, endPoint x: 470, endPoint y: 230, distance: 30.9
click at [470, 230] on div "Janela de atendimento Grade de atendimento Capacidade Transportadoras Veículos …" at bounding box center [401, 183] width 803 height 367
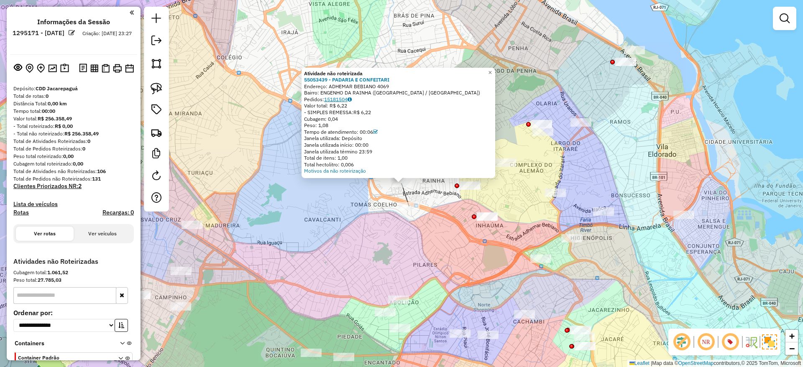
click at [337, 97] on link "15181504" at bounding box center [338, 99] width 28 height 6
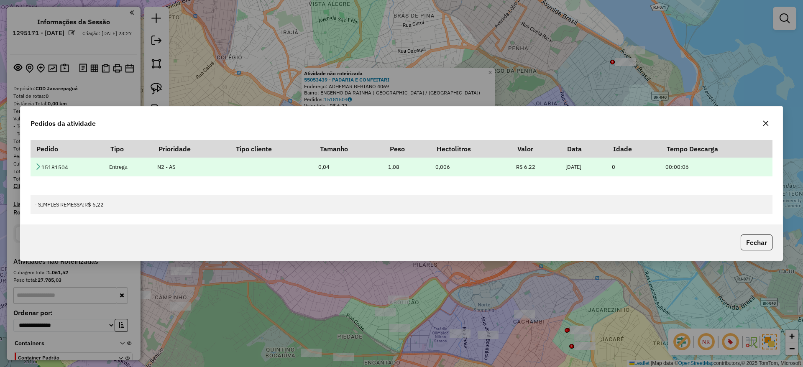
click at [36, 164] on icon at bounding box center [38, 166] width 7 height 7
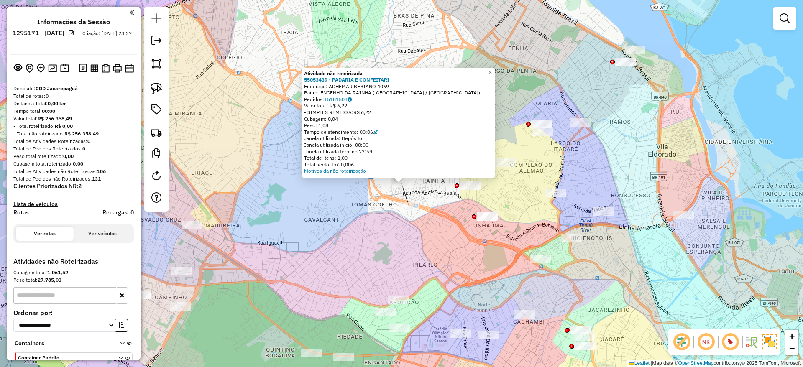
click at [409, 225] on div "Atividade não roteirizada 55053439 - PADARIA E CONFEITARI Endereço: ADHEMAR BEB…" at bounding box center [401, 183] width 803 height 367
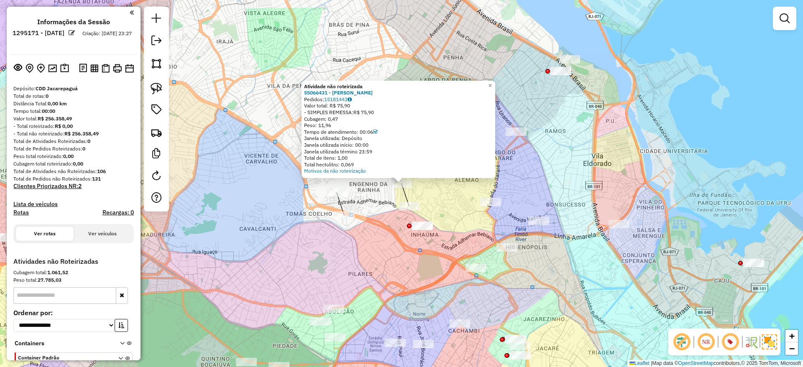
click at [309, 47] on div "Atividade não roteirizada 55066431 - ANTONIO GADELHA DA SILVA Pedidos: 15181442…" at bounding box center [401, 183] width 803 height 367
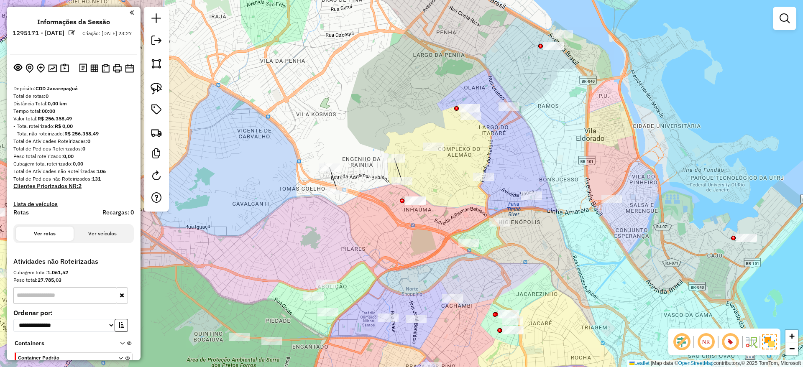
drag, startPoint x: 379, startPoint y: 92, endPoint x: 369, endPoint y: 53, distance: 40.2
click at [369, 53] on div "Janela de atendimento Grade de atendimento Capacidade Transportadoras Veículos …" at bounding box center [401, 183] width 803 height 367
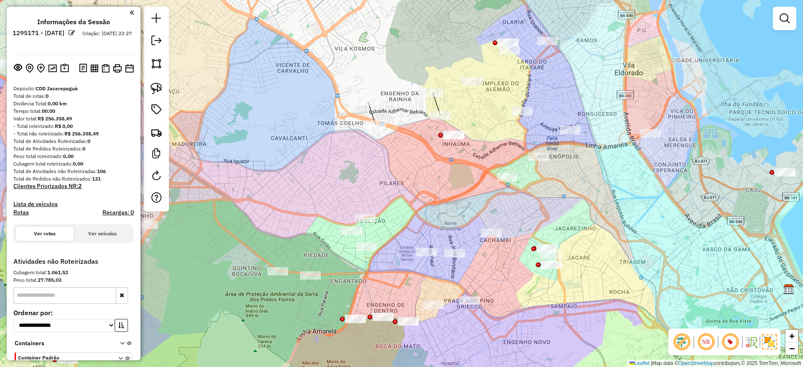
drag, startPoint x: 458, startPoint y: 204, endPoint x: 477, endPoint y: 192, distance: 22.2
click at [477, 192] on div "Janela de atendimento Grade de atendimento Capacidade Transportadoras Veículos …" at bounding box center [401, 183] width 803 height 367
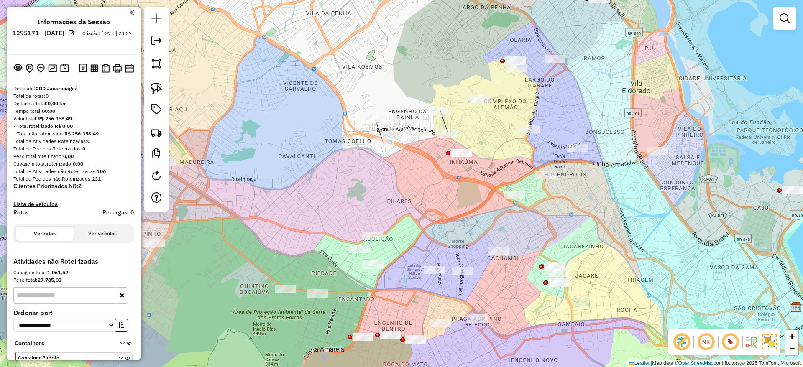
drag, startPoint x: 454, startPoint y: 184, endPoint x: 455, endPoint y: 190, distance: 5.5
click at [455, 190] on div "Janela de atendimento Grade de atendimento Capacidade Transportadoras Veículos …" at bounding box center [401, 183] width 803 height 367
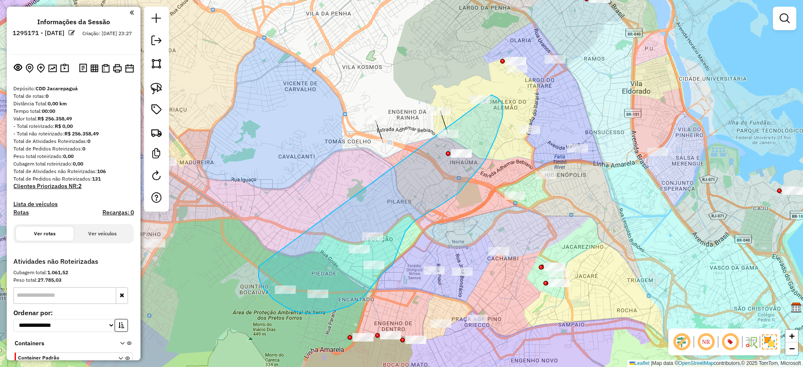
drag, startPoint x: 258, startPoint y: 277, endPoint x: 317, endPoint y: 97, distance: 189.1
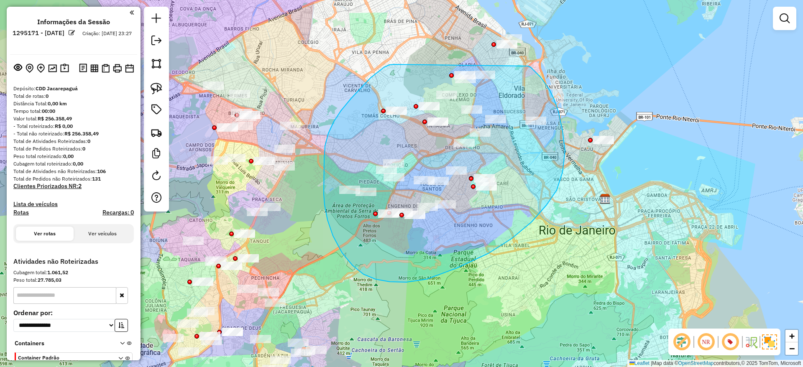
drag, startPoint x: 393, startPoint y: 64, endPoint x: 528, endPoint y: 66, distance: 135.5
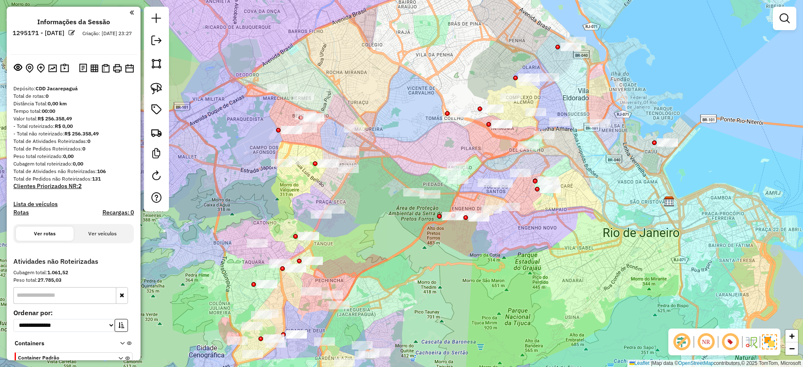
drag, startPoint x: 336, startPoint y: 157, endPoint x: 294, endPoint y: 79, distance: 89.1
click at [395, 160] on div "Janela de atendimento Grade de atendimento Capacidade Transportadoras Veículos …" at bounding box center [401, 183] width 803 height 367
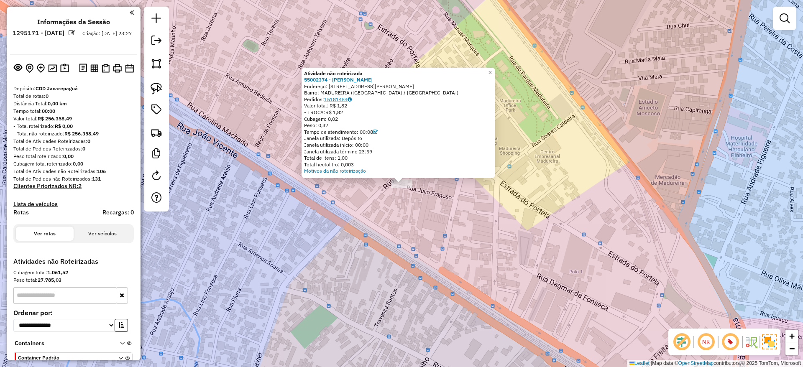
drag, startPoint x: 348, startPoint y: 101, endPoint x: 329, endPoint y: 97, distance: 19.8
click at [329, 97] on div "Pedidos: 15181454" at bounding box center [398, 99] width 189 height 7
drag, startPoint x: 304, startPoint y: 80, endPoint x: 329, endPoint y: 81, distance: 25.1
click at [329, 81] on div "Atividade não roteirizada 55002374 - ANDREA CRISTINA FLOR Endereço: R JULIO FRA…" at bounding box center [398, 123] width 194 height 111
copy strong "55002374"
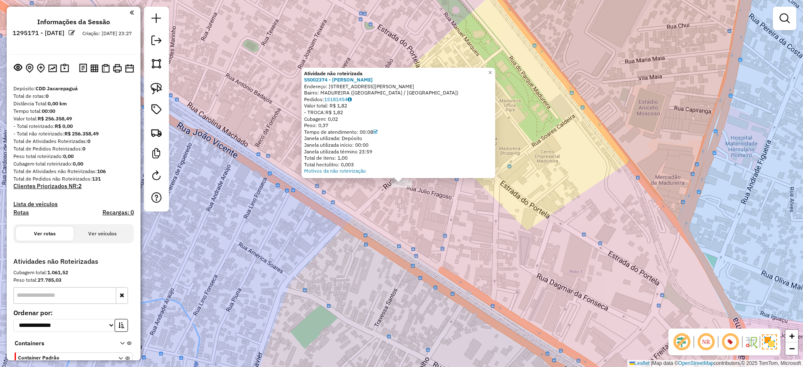
click at [420, 114] on div "- TROCA: R$ 1,82" at bounding box center [398, 112] width 189 height 7
drag, startPoint x: 305, startPoint y: 80, endPoint x: 331, endPoint y: 77, distance: 26.1
click at [331, 77] on div "Atividade não roteirizada 55002374 - ANDREA CRISTINA FLOR Endereço: R JULIO FRA…" at bounding box center [398, 123] width 194 height 111
copy strong "55002374"
drag, startPoint x: 356, startPoint y: 102, endPoint x: 328, endPoint y: 99, distance: 27.7
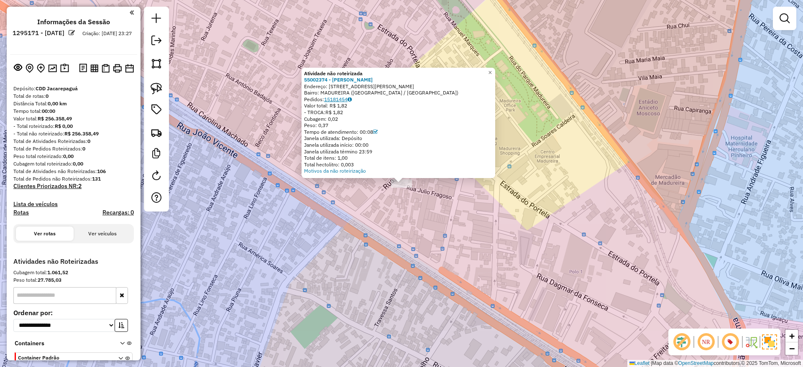
click at [328, 99] on div "Pedidos: 15181454" at bounding box center [398, 99] width 189 height 7
click at [704, 158] on div "Atividade não roteirizada 55002374 - ANDREA CRISTINA FLOR Endereço: R JULIO FRA…" at bounding box center [401, 183] width 803 height 367
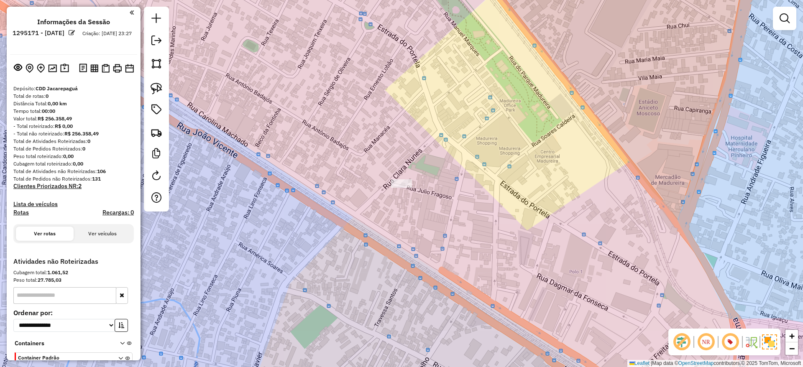
copy link "15181454"
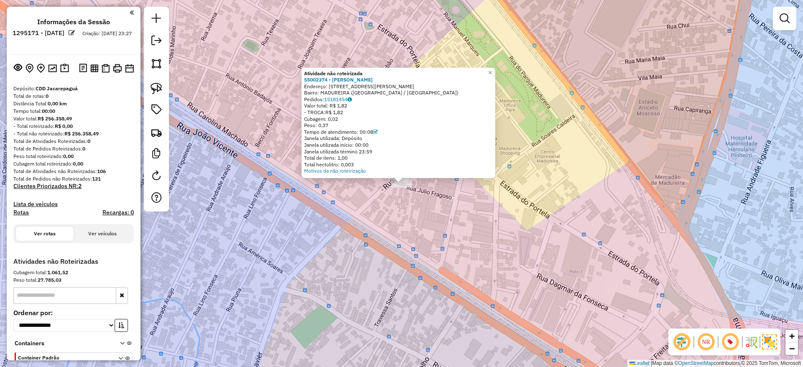
drag, startPoint x: 359, startPoint y: 97, endPoint x: 327, endPoint y: 100, distance: 32.3
click at [327, 100] on div "Pedidos: 15181454" at bounding box center [398, 99] width 189 height 7
copy div "15181454"
click at [346, 97] on link "15181454" at bounding box center [338, 99] width 28 height 6
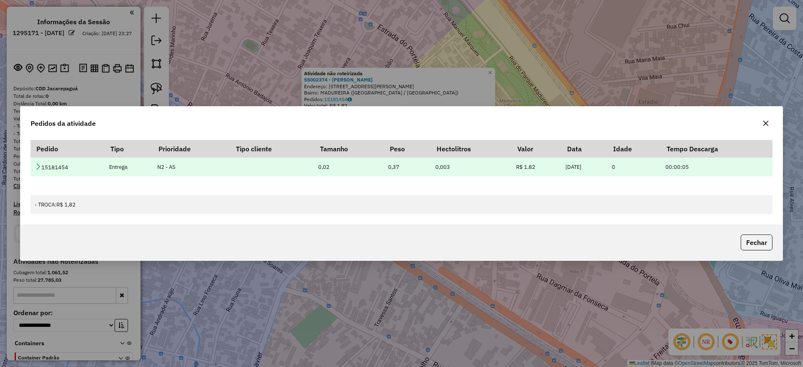
click at [36, 164] on icon at bounding box center [38, 166] width 7 height 7
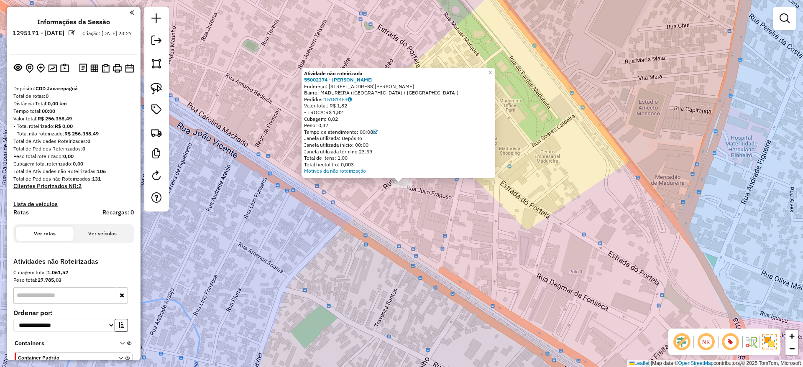
click at [621, 87] on div "Atividade não roteirizada 55002374 - ANDREA CRISTINA FLOR Endereço: R JULIO FRA…" at bounding box center [401, 183] width 803 height 367
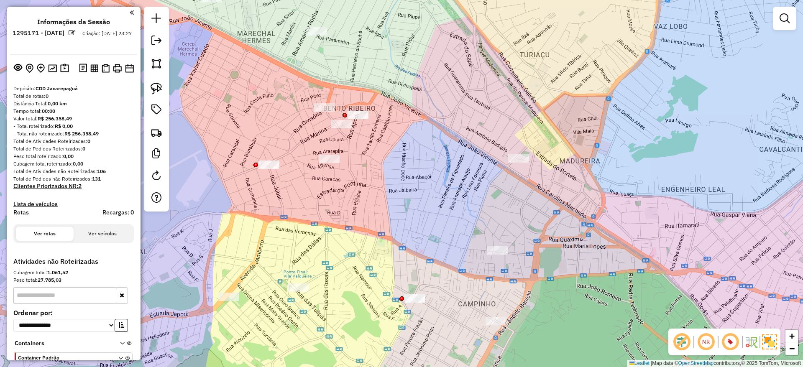
drag, startPoint x: 422, startPoint y: 157, endPoint x: 457, endPoint y: 175, distance: 39.5
click at [457, 175] on div "Janela de atendimento Grade de atendimento Capacidade Transportadoras Veículos …" at bounding box center [401, 183] width 803 height 367
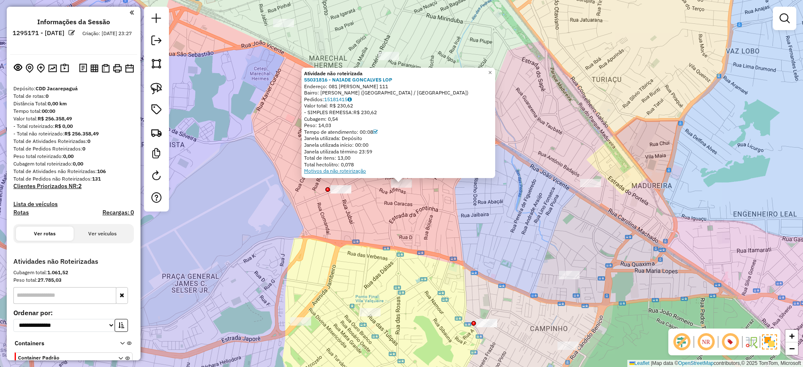
drag, startPoint x: 258, startPoint y: 74, endPoint x: 341, endPoint y: 171, distance: 127.8
click at [258, 74] on div "Atividade não roteirizada 55031816 - NAIADE GONCALVES LOP Endereço: 081 GALVaO …" at bounding box center [401, 183] width 803 height 367
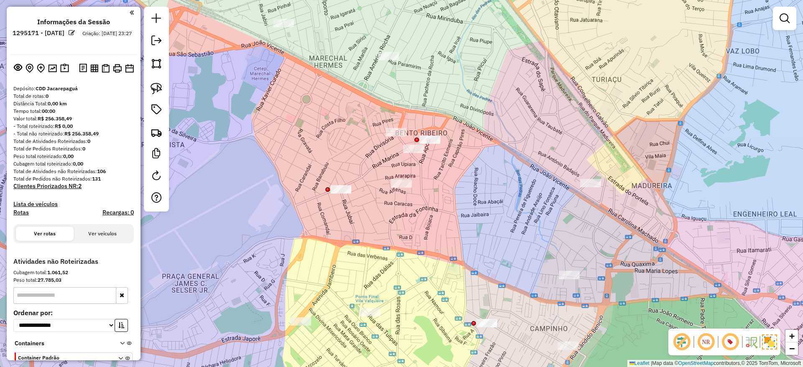
drag, startPoint x: 341, startPoint y: 171, endPoint x: 345, endPoint y: 200, distance: 29.5
click at [367, 208] on div "Atividade não roteirizada 55031816 - NAIADE GONCALVES LOP Endereço: 081 GALVaO …" at bounding box center [401, 183] width 803 height 367
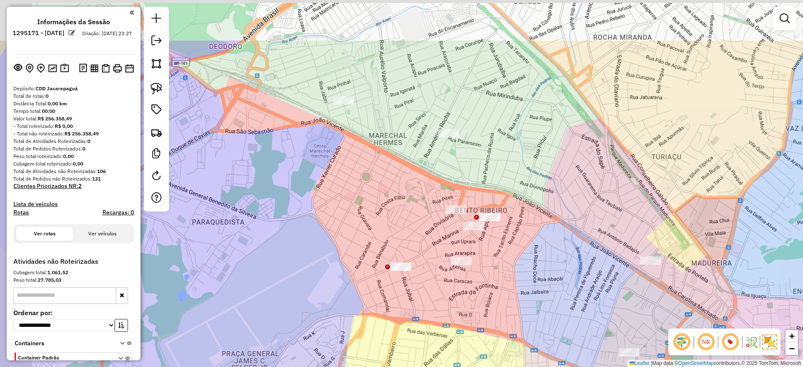
drag, startPoint x: 281, startPoint y: 209, endPoint x: 345, endPoint y: 255, distance: 78.4
click at [332, 282] on div "Janela de atendimento Grade de atendimento Capacidade Transportadoras Veículos …" at bounding box center [401, 183] width 803 height 367
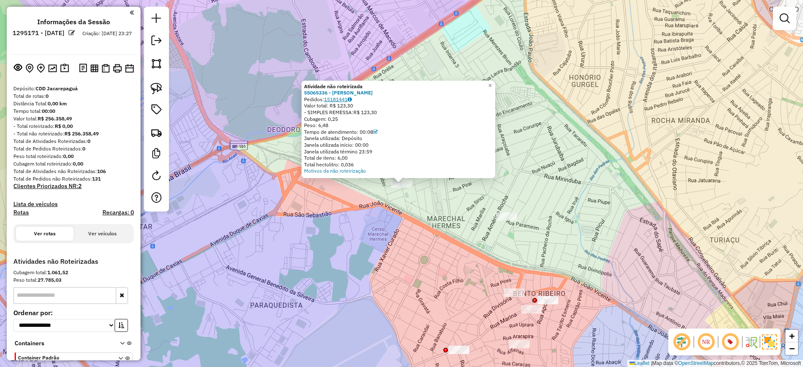
click at [345, 100] on link "15181441" at bounding box center [338, 99] width 28 height 6
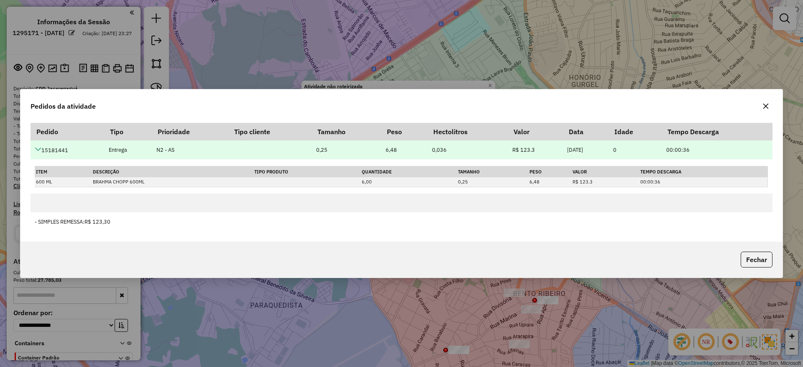
click at [51, 148] on td "15181441" at bounding box center [68, 149] width 74 height 19
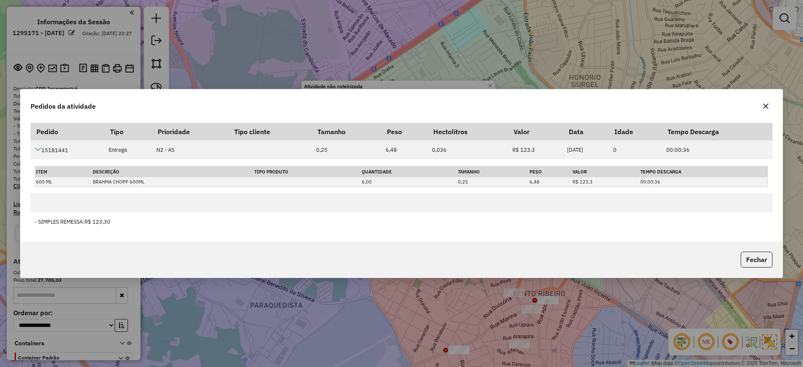
copy td "15181441"
click at [504, 63] on div "Pedidos da atividade Pedido Tipo Prioridade Tipo cliente Tamanho Peso Hectolitr…" at bounding box center [401, 183] width 803 height 367
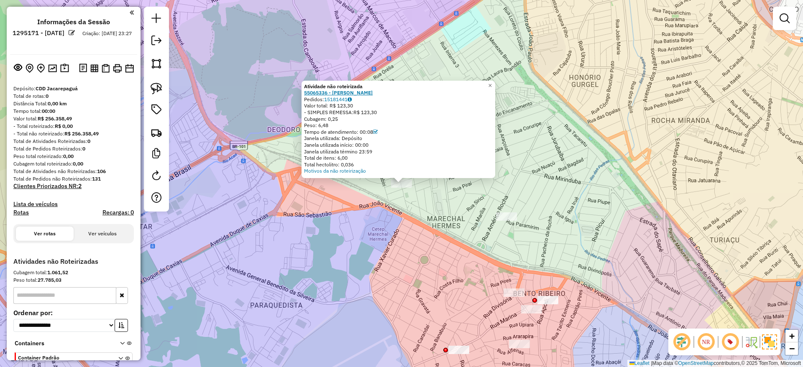
click at [330, 91] on strong "55065336 - JOSE CARLOS COELHO DOS SANTOS COELHO" at bounding box center [338, 92] width 69 height 6
copy strong "55065336"
click at [690, 186] on div "Atividade não roteirizada 55065336 - JOSE CARLOS COELHO DOS SANTOS COELHO Pedid…" at bounding box center [401, 183] width 803 height 367
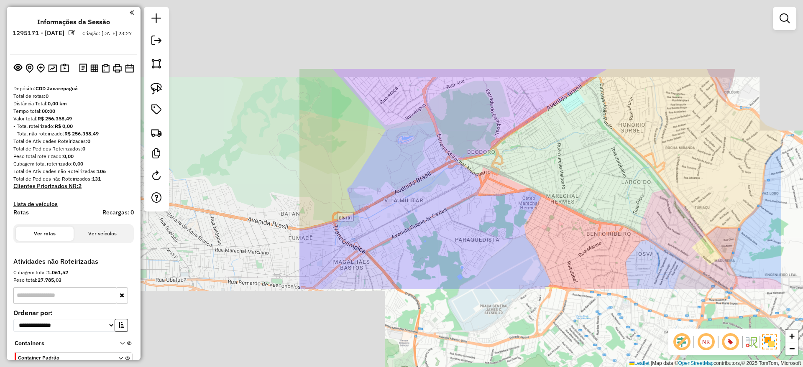
click at [666, 149] on div "Janela de atendimento Grade de atendimento Capacidade Transportadoras Veículos …" at bounding box center [401, 183] width 803 height 367
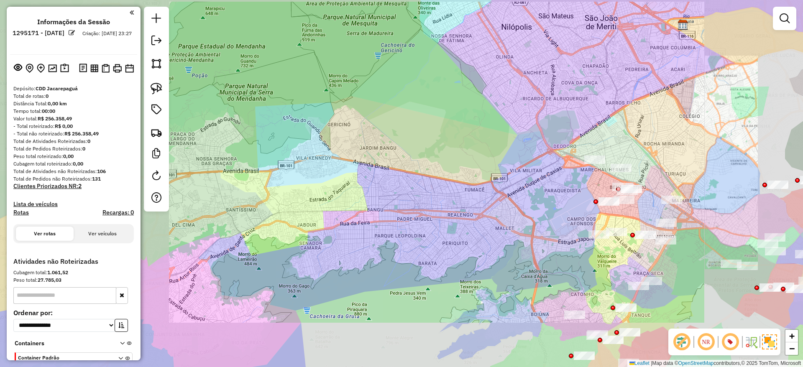
drag, startPoint x: 543, startPoint y: 100, endPoint x: 365, endPoint y: 52, distance: 183.7
click at [367, 53] on div "Janela de atendimento Grade de atendimento Capacidade Transportadoras Veículos …" at bounding box center [401, 183] width 803 height 367
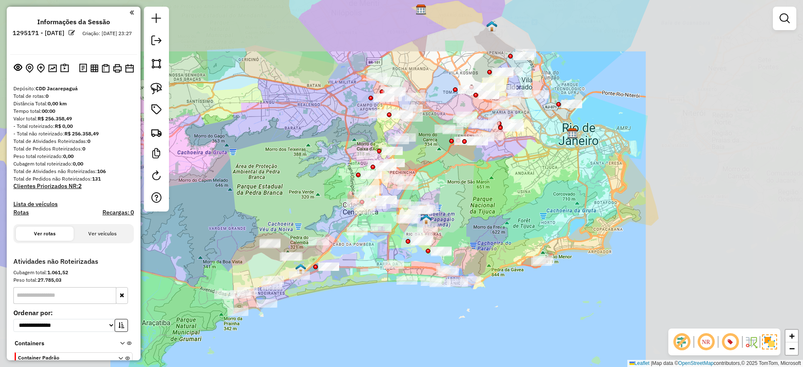
drag, startPoint x: 327, startPoint y: 43, endPoint x: 309, endPoint y: 41, distance: 17.6
click at [326, 43] on div "Janela de atendimento Grade de atendimento Capacidade Transportadoras Veículos …" at bounding box center [401, 183] width 803 height 367
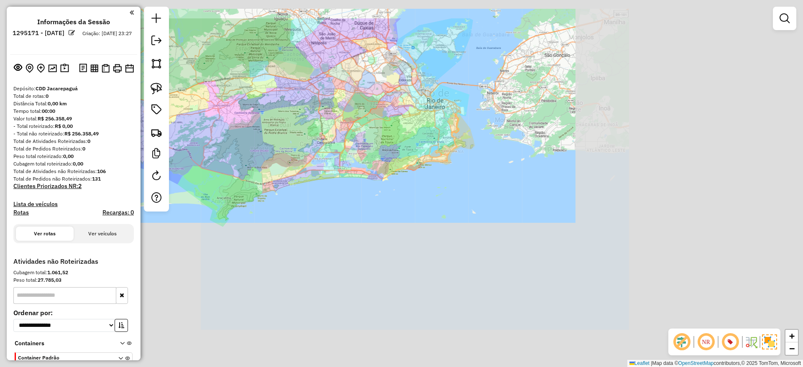
click at [284, 67] on div "Janela de atendimento Grade de atendimento Capacidade Transportadoras Veículos …" at bounding box center [401, 183] width 803 height 367
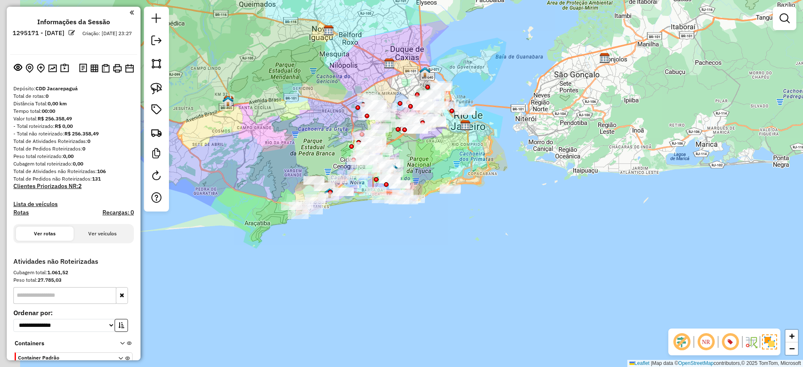
drag, startPoint x: 292, startPoint y: 84, endPoint x: 309, endPoint y: 95, distance: 20.5
click at [309, 95] on div "Janela de atendimento Grade de atendimento Capacidade Transportadoras Veículos …" at bounding box center [401, 183] width 803 height 367
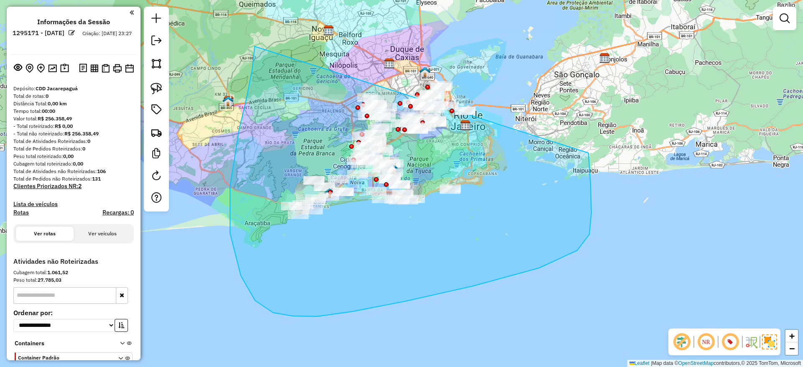
drag, startPoint x: 255, startPoint y: 46, endPoint x: 587, endPoint y: 45, distance: 332.0
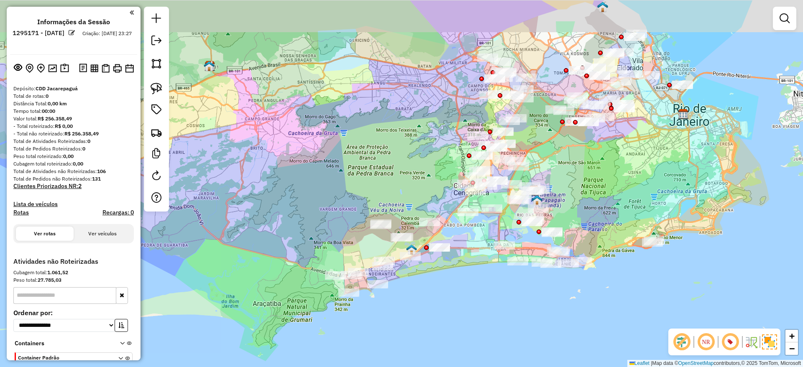
drag, startPoint x: 456, startPoint y: 124, endPoint x: 429, endPoint y: 146, distance: 35.1
click at [429, 146] on div "Janela de atendimento Grade de atendimento Capacidade Transportadoras Veículos …" at bounding box center [401, 183] width 803 height 367
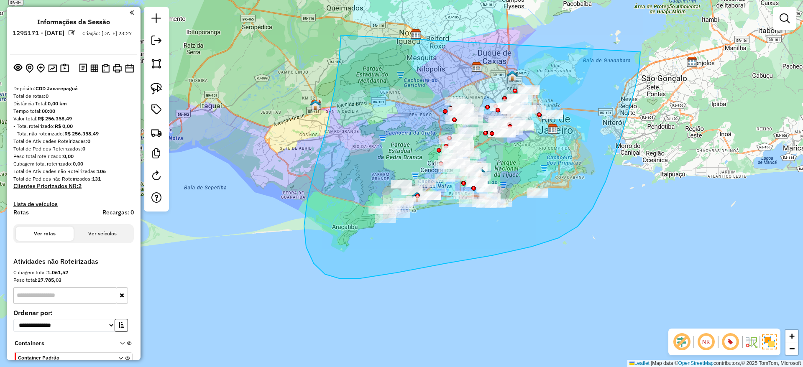
drag, startPoint x: 315, startPoint y: 169, endPoint x: 640, endPoint y: 52, distance: 345.6
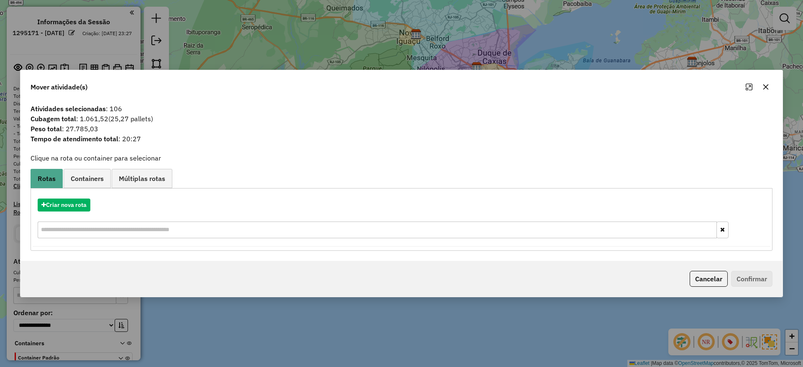
click at [545, 38] on div "Mover atividade(s) Atividades selecionadas : 106 Cubagem total : 1.061,52 (25,2…" at bounding box center [401, 183] width 803 height 367
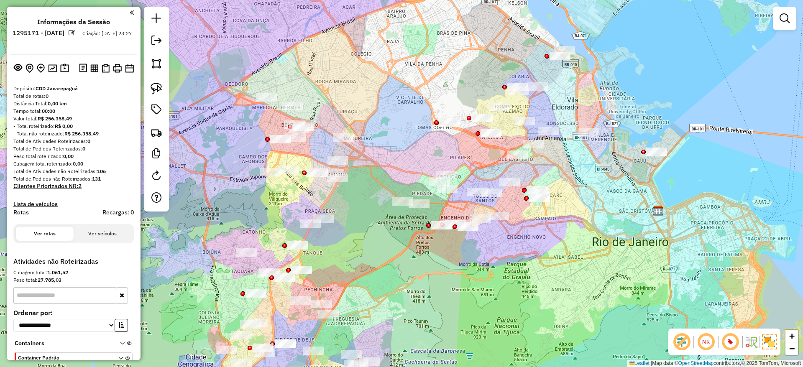
click at [572, 121] on div "Janela de atendimento Grade de atendimento Capacidade Transportadoras Veículos …" at bounding box center [401, 183] width 803 height 367
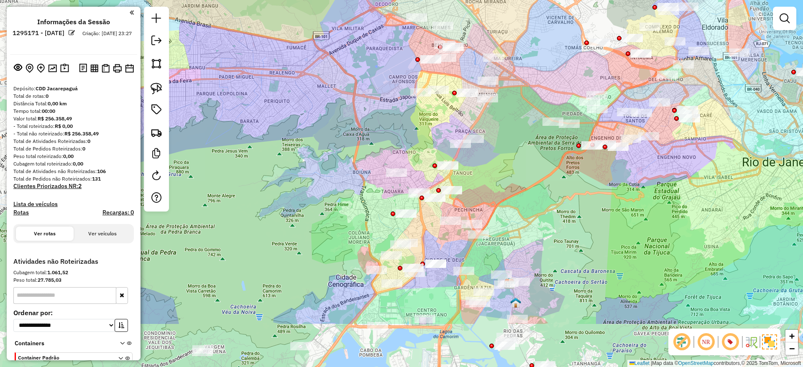
drag, startPoint x: 385, startPoint y: 200, endPoint x: 532, endPoint y: 121, distance: 167.2
click at [532, 121] on div "Janela de atendimento Grade de atendimento Capacidade Transportadoras Veículos …" at bounding box center [401, 183] width 803 height 367
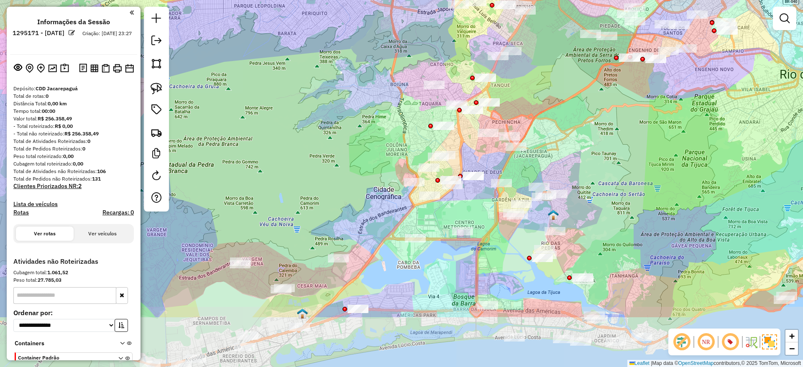
drag, startPoint x: 516, startPoint y: 141, endPoint x: 527, endPoint y: 127, distance: 17.6
click at [527, 127] on div "Janela de atendimento Grade de atendimento Capacidade Transportadoras Veículos …" at bounding box center [401, 183] width 803 height 367
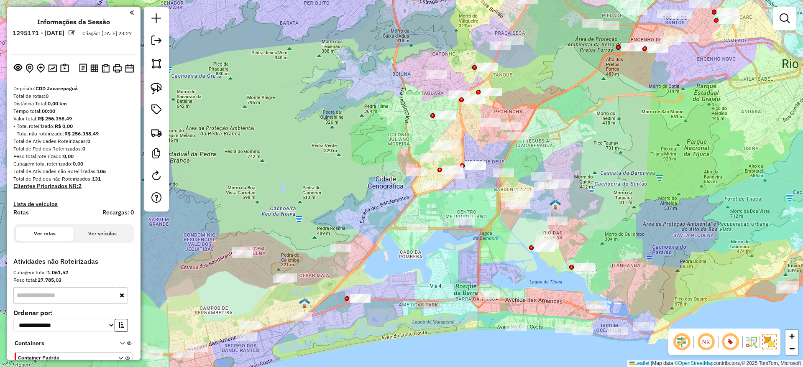
drag, startPoint x: 597, startPoint y: 170, endPoint x: 599, endPoint y: 159, distance: 11.1
click at [599, 159] on div "Janela de atendimento Grade de atendimento Capacidade Transportadoras Veículos …" at bounding box center [401, 183] width 803 height 367
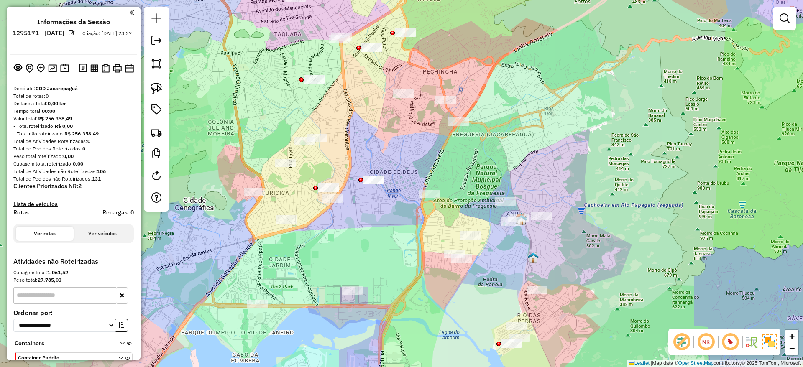
click at [576, 150] on div "Janela de atendimento Grade de atendimento Capacidade Transportadoras Veículos …" at bounding box center [401, 183] width 803 height 367
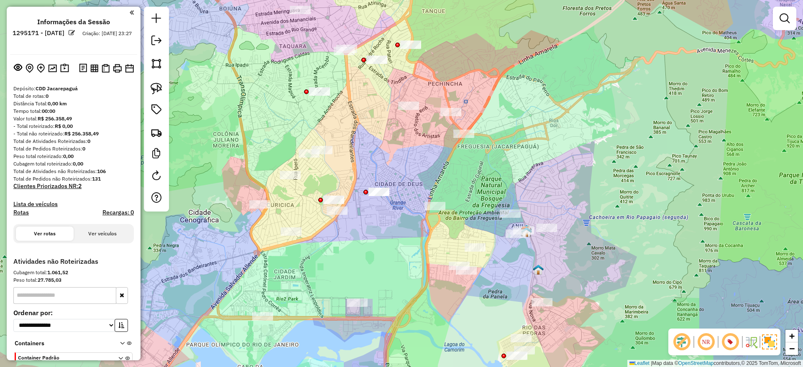
click at [446, 232] on div "Janela de atendimento Grade de atendimento Capacidade Transportadoras Veículos …" at bounding box center [401, 183] width 803 height 367
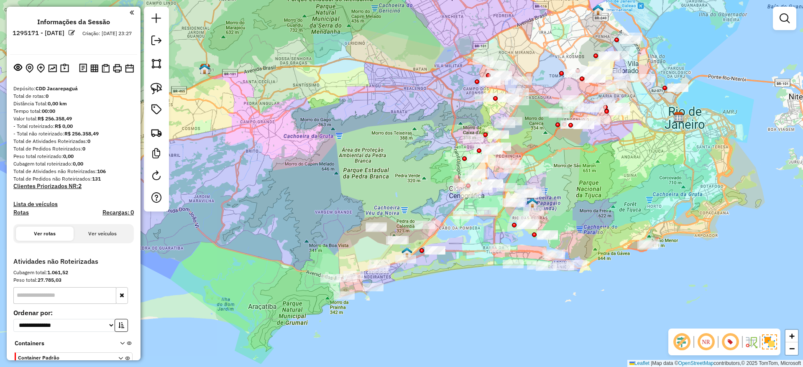
drag, startPoint x: 628, startPoint y: 169, endPoint x: 595, endPoint y: 179, distance: 34.8
click at [595, 179] on div "Janela de atendimento Grade de atendimento Capacidade Transportadoras Veículos …" at bounding box center [401, 183] width 803 height 367
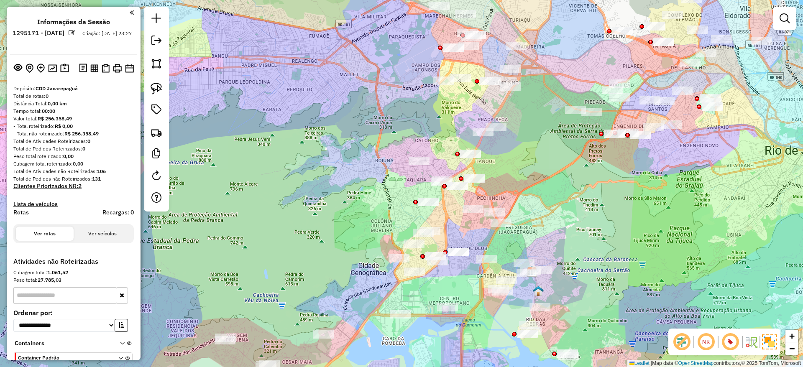
drag, startPoint x: 535, startPoint y: 130, endPoint x: 534, endPoint y: 183, distance: 52.7
click at [534, 183] on div "Janela de atendimento Grade de atendimento Capacidade Transportadoras Veículos …" at bounding box center [401, 183] width 803 height 367
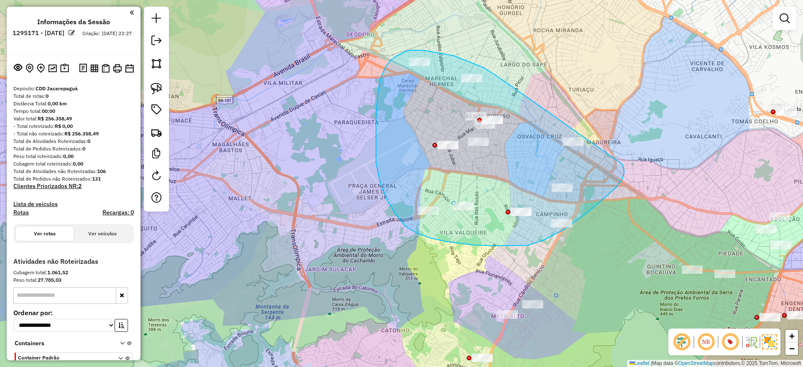
drag, startPoint x: 444, startPoint y: 54, endPoint x: 622, endPoint y: 164, distance: 209.3
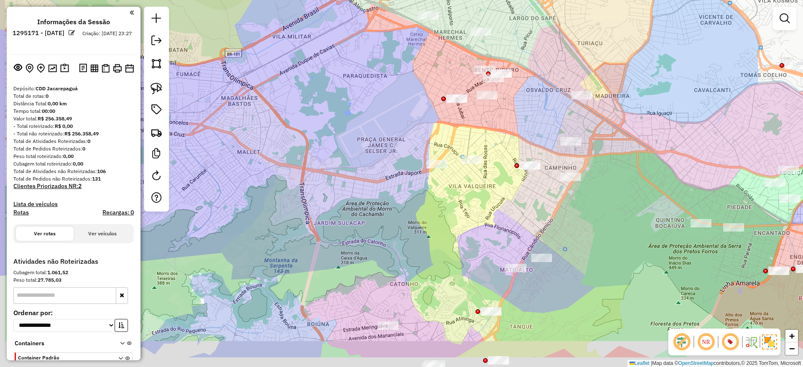
drag, startPoint x: 510, startPoint y: 172, endPoint x: 557, endPoint y: 97, distance: 88.1
click at [546, 42] on div "Janela de atendimento Grade de atendimento Capacidade Transportadoras Veículos …" at bounding box center [401, 183] width 803 height 367
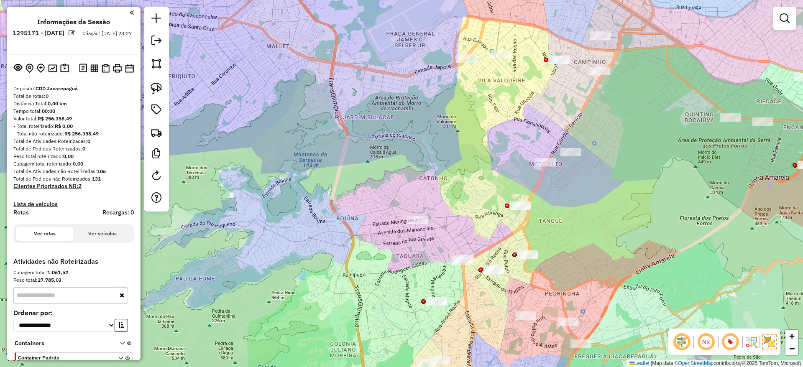
drag, startPoint x: 592, startPoint y: 234, endPoint x: 595, endPoint y: -10, distance: 244.2
click at [595, 0] on html "**********" at bounding box center [401, 183] width 803 height 367
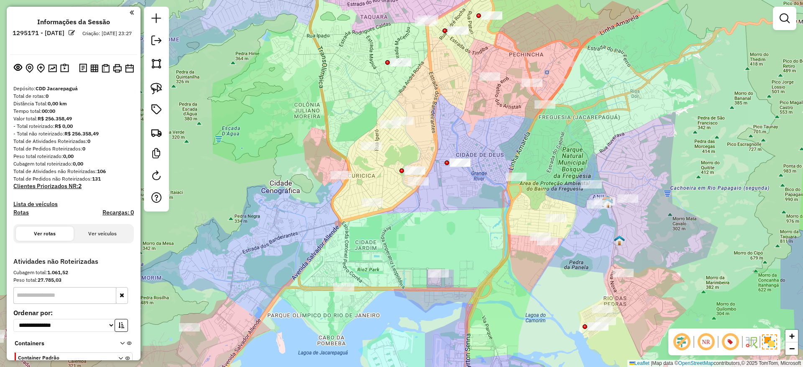
drag, startPoint x: 502, startPoint y: 247, endPoint x: 457, endPoint y: 260, distance: 47.2
click at [457, 260] on div "Janela de atendimento Grade de atendimento Capacidade Transportadoras Veículos …" at bounding box center [401, 183] width 803 height 367
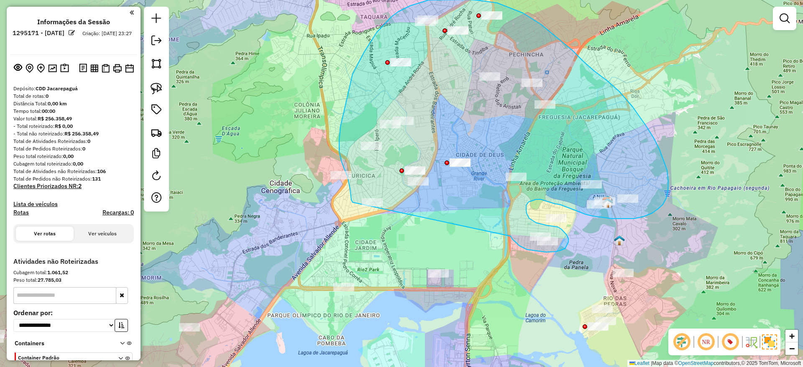
drag, startPoint x: 519, startPoint y: 246, endPoint x: 355, endPoint y: 202, distance: 169.7
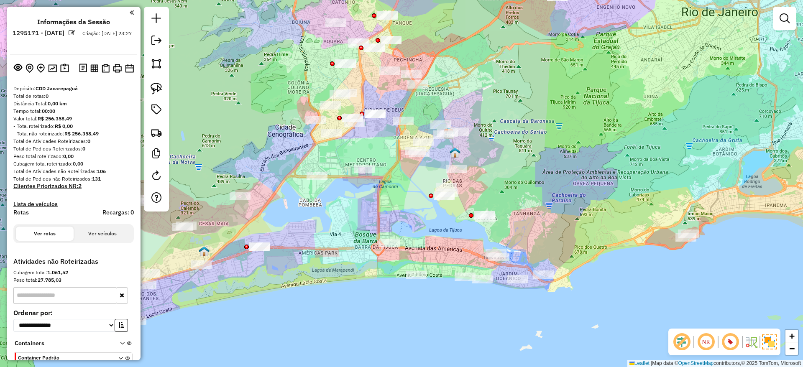
drag, startPoint x: 776, startPoint y: 18, endPoint x: 740, endPoint y: 45, distance: 45.4
click at [776, 18] on link at bounding box center [784, 18] width 17 height 17
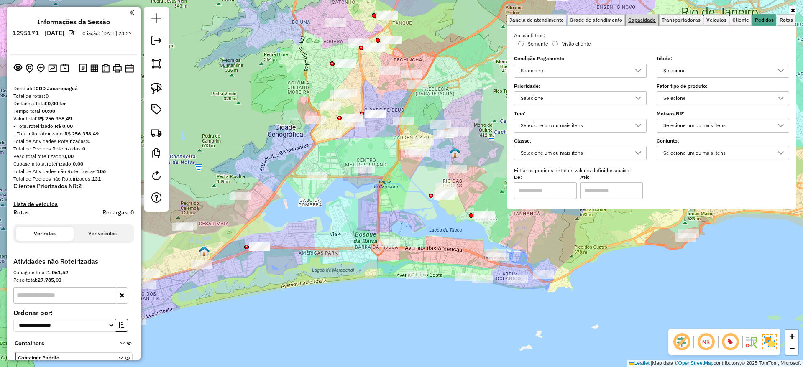
click at [641, 21] on span "Capacidade" at bounding box center [642, 20] width 28 height 5
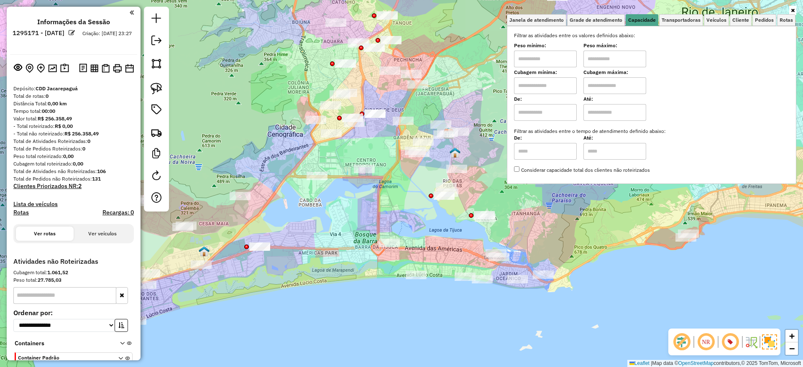
click at [564, 89] on input "text" at bounding box center [545, 85] width 63 height 17
type input "*****"
drag, startPoint x: 618, startPoint y: 85, endPoint x: 623, endPoint y: 94, distance: 10.3
click at [618, 85] on input "text" at bounding box center [614, 85] width 63 height 17
type input "**********"
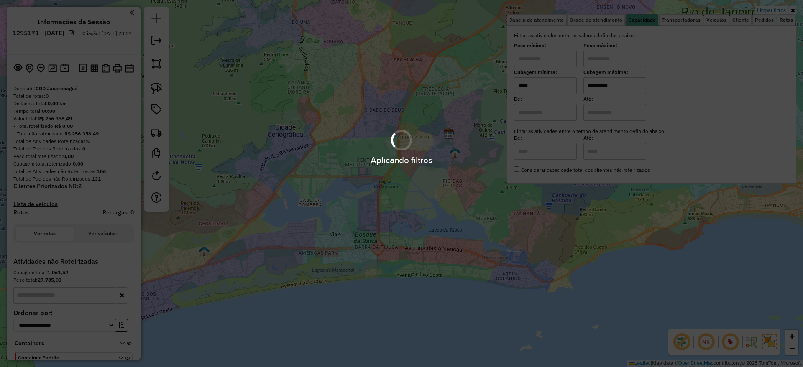
click at [472, 78] on div "**********" at bounding box center [401, 183] width 803 height 367
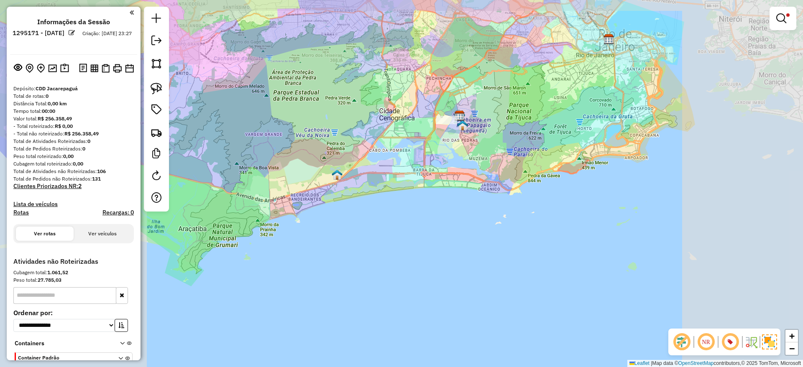
drag, startPoint x: 528, startPoint y: 120, endPoint x: 504, endPoint y: 256, distance: 138.0
click at [504, 256] on div "**********" at bounding box center [401, 183] width 803 height 367
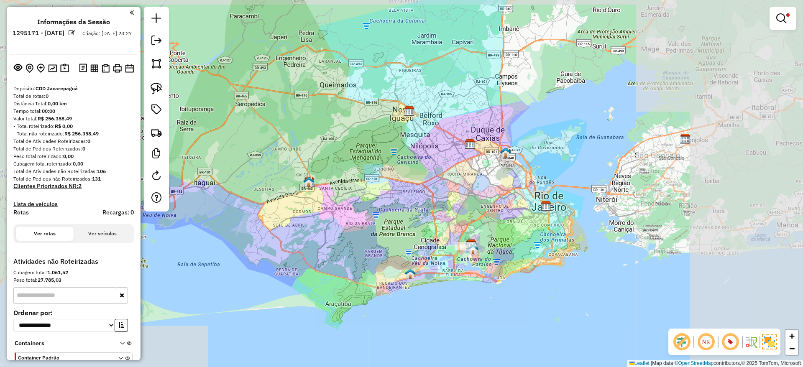
click at [534, 227] on div "**********" at bounding box center [401, 183] width 803 height 367
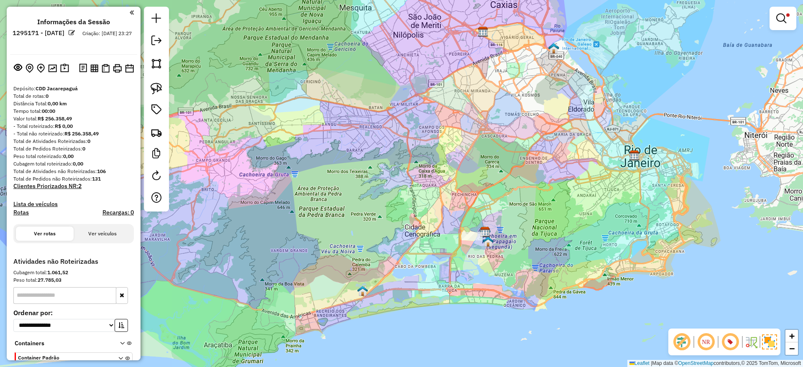
click at [450, 207] on div "**********" at bounding box center [401, 183] width 803 height 367
drag, startPoint x: 441, startPoint y: 223, endPoint x: 511, endPoint y: 226, distance: 70.3
click at [782, 15] on em at bounding box center [781, 18] width 10 height 10
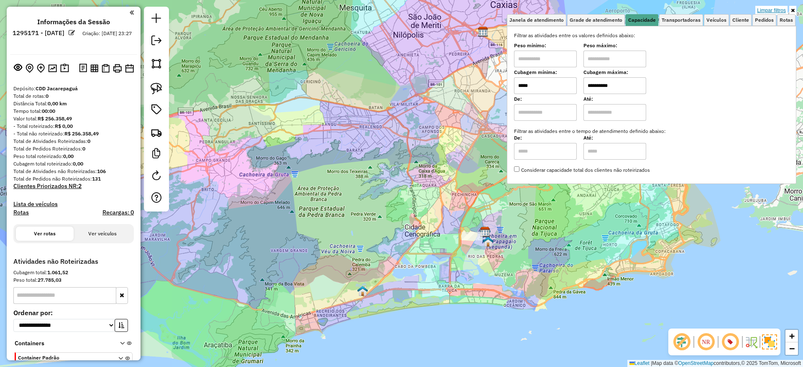
click at [778, 8] on link "Limpar filtros" at bounding box center [771, 10] width 32 height 9
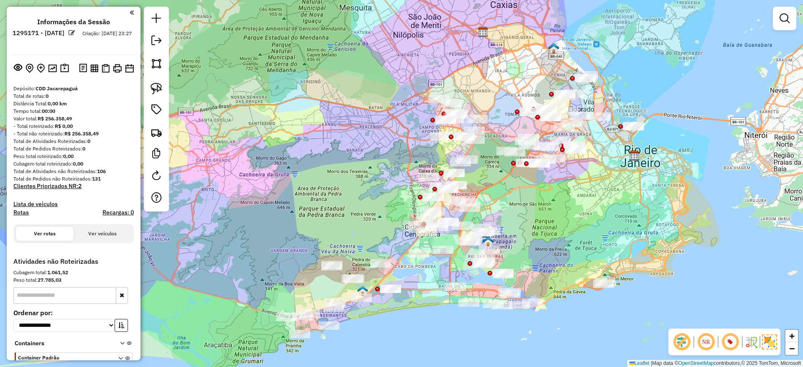
click at [549, 225] on div "Janela de atendimento Grade de atendimento Capacidade Transportadoras Veículos …" at bounding box center [401, 183] width 803 height 367
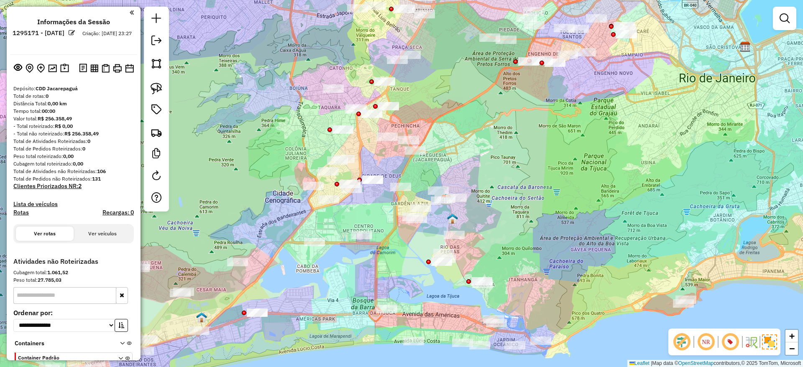
drag, startPoint x: 522, startPoint y: 278, endPoint x: 531, endPoint y: 273, distance: 9.3
click at [531, 273] on div "Janela de atendimento Grade de atendimento Capacidade Transportadoras Veículos …" at bounding box center [401, 183] width 803 height 367
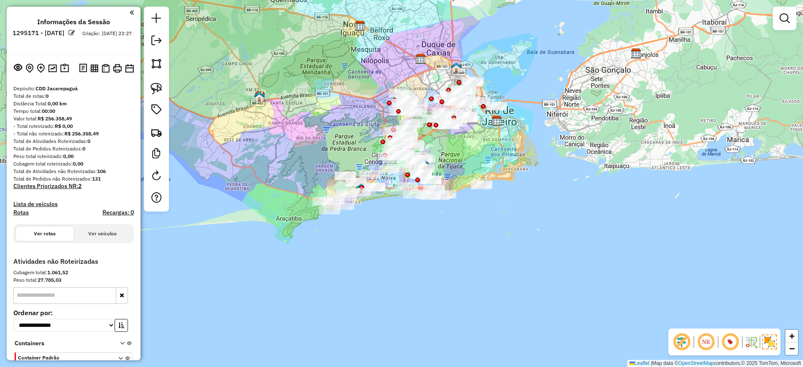
drag, startPoint x: 437, startPoint y: 139, endPoint x: 457, endPoint y: 161, distance: 29.6
click at [457, 161] on div "Janela de atendimento Grade de atendimento Capacidade Transportadoras Veículos …" at bounding box center [401, 183] width 803 height 367
click at [370, 49] on div "Janela de atendimento Grade de atendimento Capacidade Transportadoras Veículos …" at bounding box center [401, 183] width 803 height 367
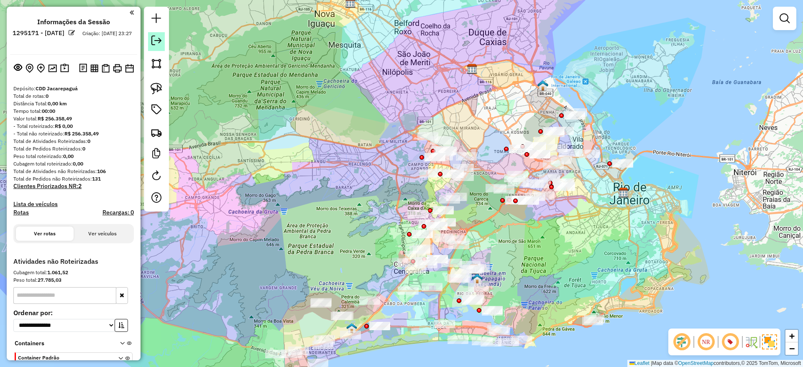
click at [153, 42] on em at bounding box center [156, 41] width 10 height 10
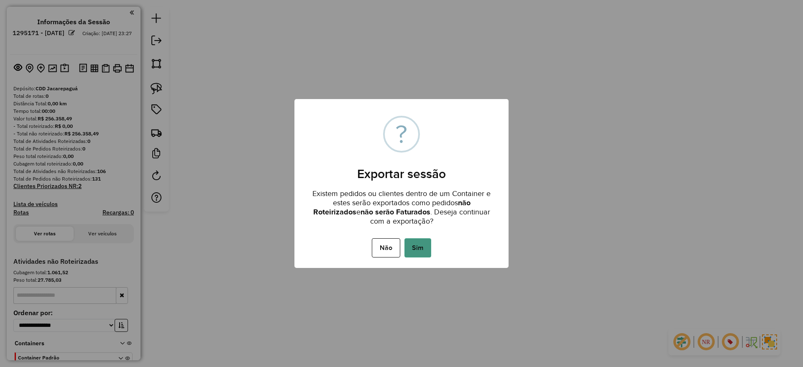
click at [426, 251] on button "Sim" at bounding box center [417, 247] width 27 height 19
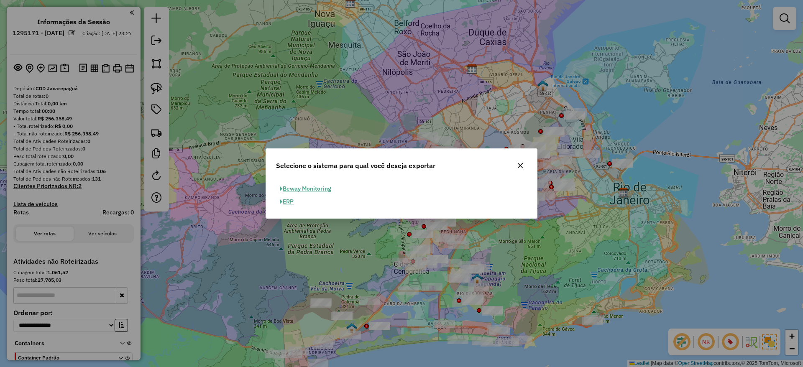
click at [289, 203] on button "ERP" at bounding box center [286, 201] width 21 height 13
select select "**"
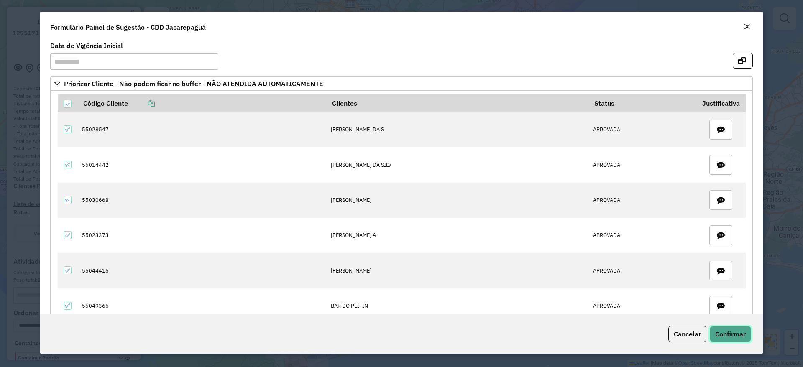
click at [728, 330] on span "Confirmar" at bounding box center [730, 334] width 31 height 8
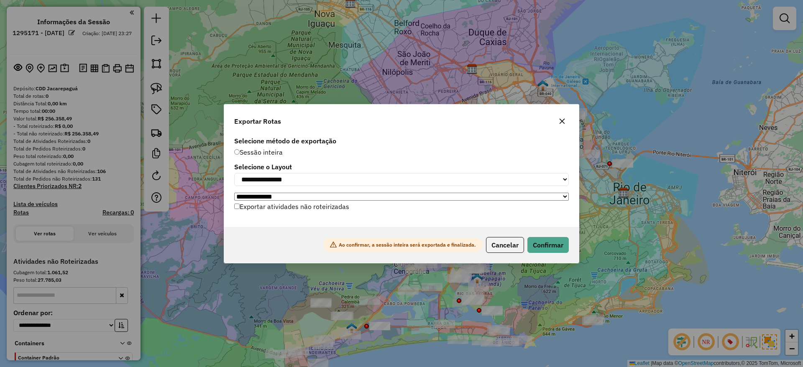
click at [323, 207] on label "Exportar atividades não roteirizadas" at bounding box center [291, 207] width 115 height 16
click at [570, 250] on div "Ao confirmar, a sessão inteira será exportada e finalizada. Cancelar Confirmar" at bounding box center [401, 245] width 355 height 36
click at [546, 243] on button "Confirmar" at bounding box center [547, 245] width 41 height 16
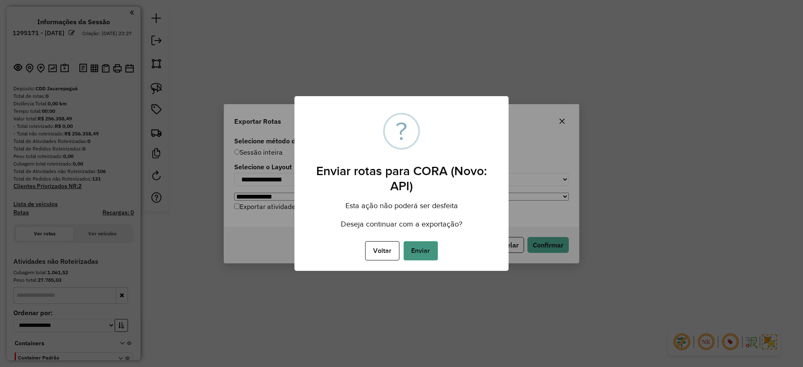
click at [429, 247] on button "Enviar" at bounding box center [420, 250] width 34 height 19
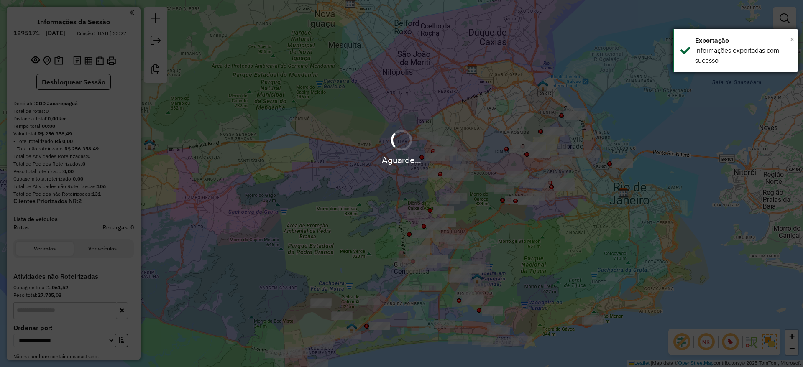
click at [791, 40] on span "×" at bounding box center [792, 39] width 4 height 9
click at [608, 58] on div "Aguarde..." at bounding box center [401, 183] width 803 height 367
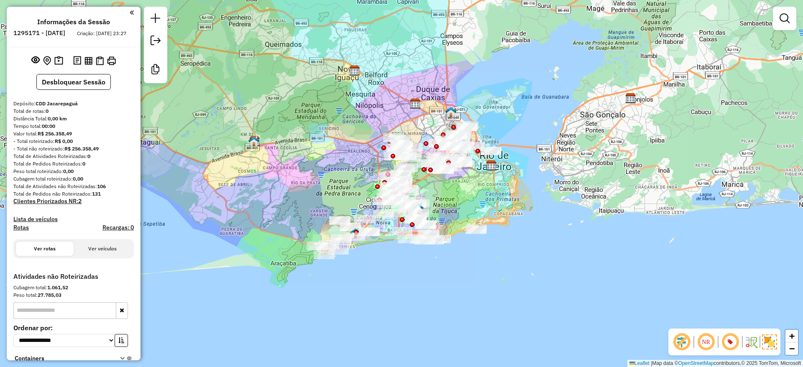
drag, startPoint x: 341, startPoint y: 171, endPoint x: 350, endPoint y: 170, distance: 8.9
click at [350, 170] on div "Janela de atendimento Grade de atendimento Capacidade Transportadoras Veículos …" at bounding box center [401, 183] width 803 height 367
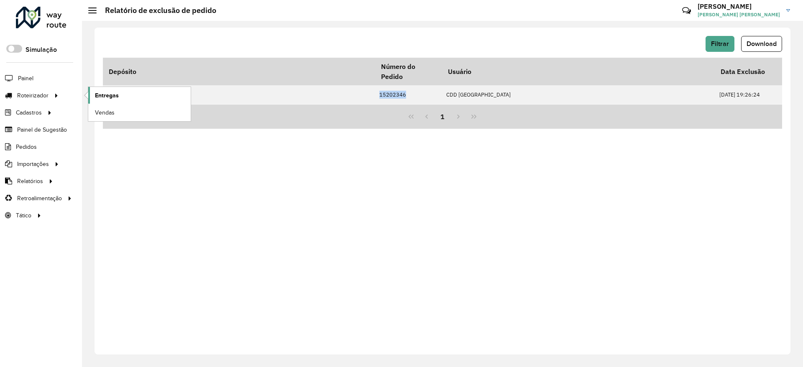
click at [133, 97] on link "Entregas" at bounding box center [139, 95] width 102 height 17
click at [44, 23] on div at bounding box center [41, 18] width 51 height 22
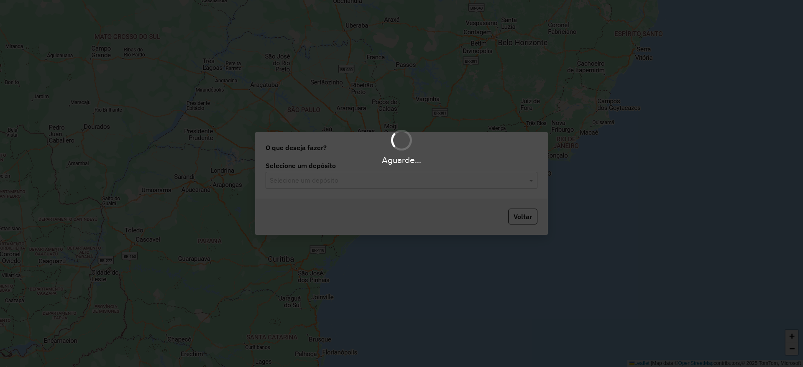
click at [355, 185] on div "Selecione um depósito" at bounding box center [402, 180] width 272 height 17
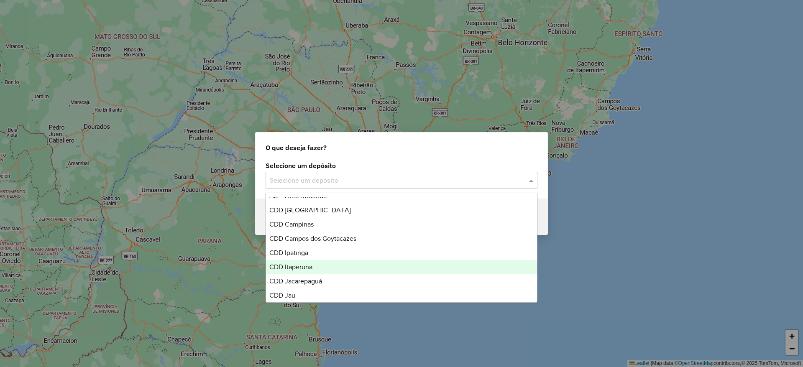
scroll to position [42, 0]
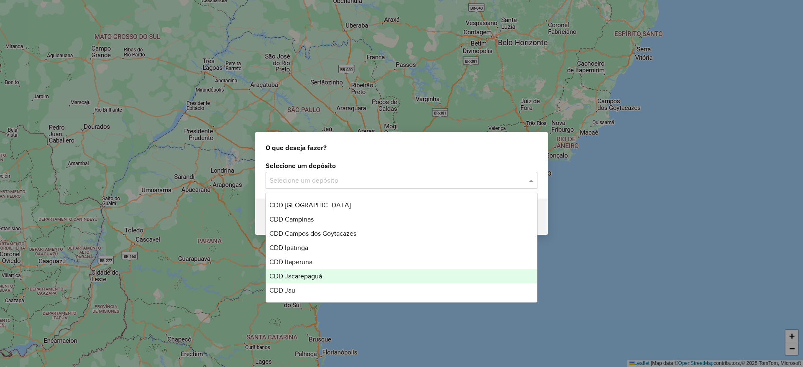
click at [319, 279] on span "CDD Jacarepaguá" at bounding box center [295, 276] width 53 height 7
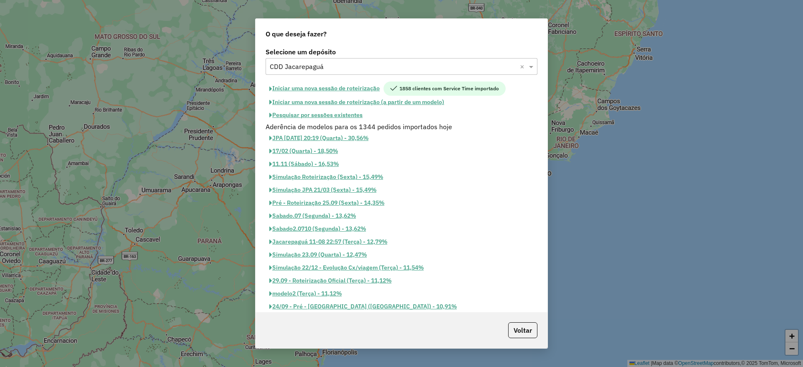
click at [347, 90] on button "Iniciar uma nova sessão de roteirização" at bounding box center [325, 89] width 118 height 14
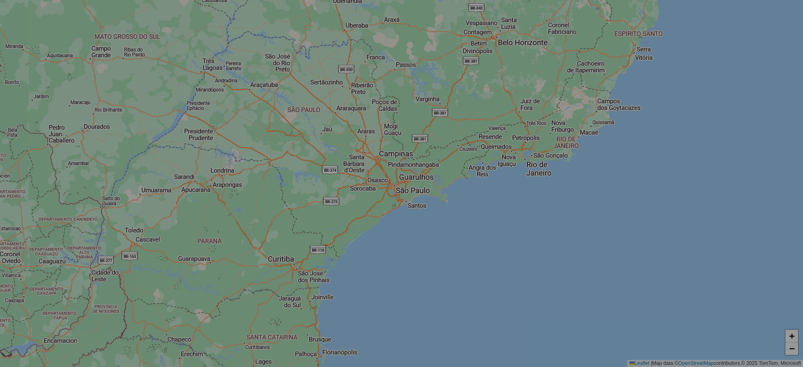
select select "*"
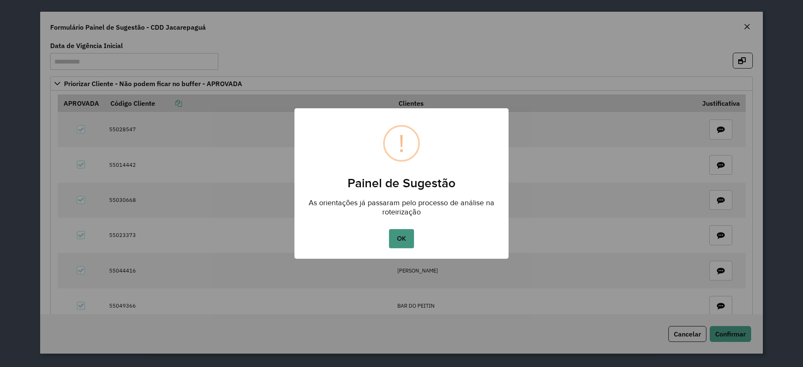
click at [396, 231] on button "OK" at bounding box center [401, 238] width 25 height 19
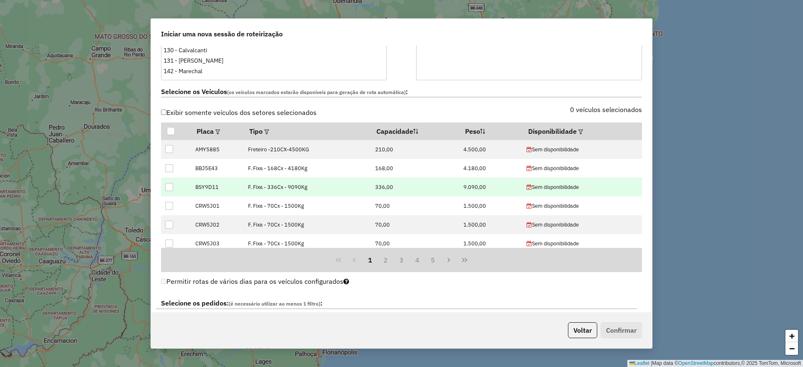
scroll to position [334, 0]
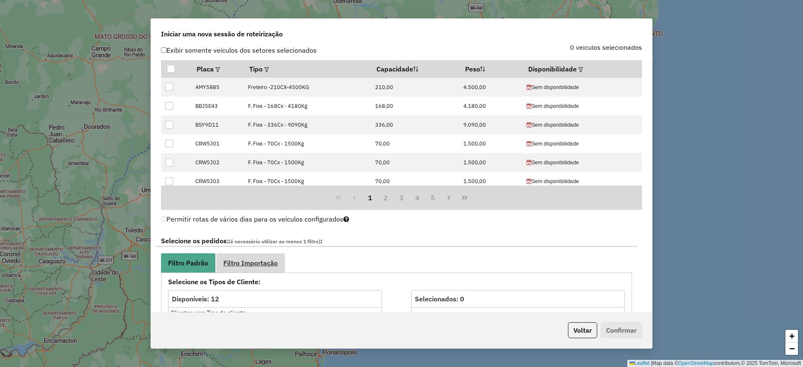
click at [273, 268] on link "Filtro Importação" at bounding box center [250, 262] width 69 height 19
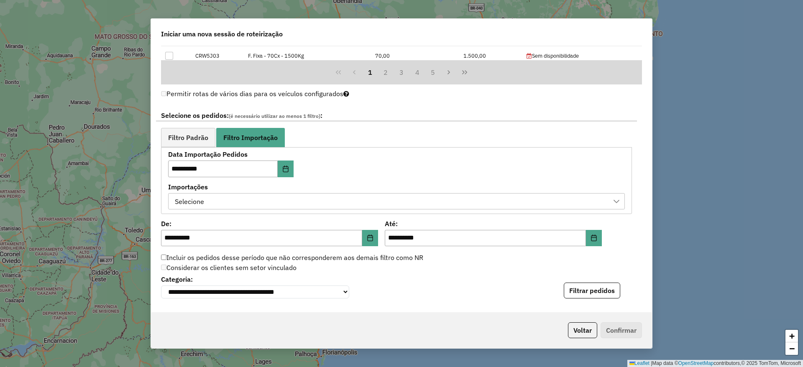
scroll to position [481, 0]
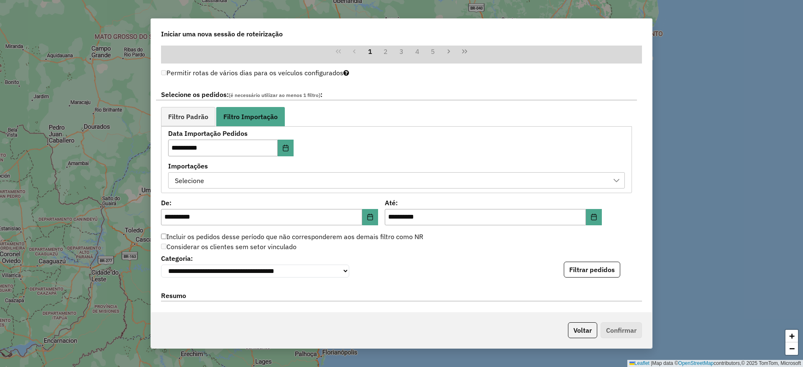
click at [314, 183] on div "Selecione" at bounding box center [390, 181] width 437 height 16
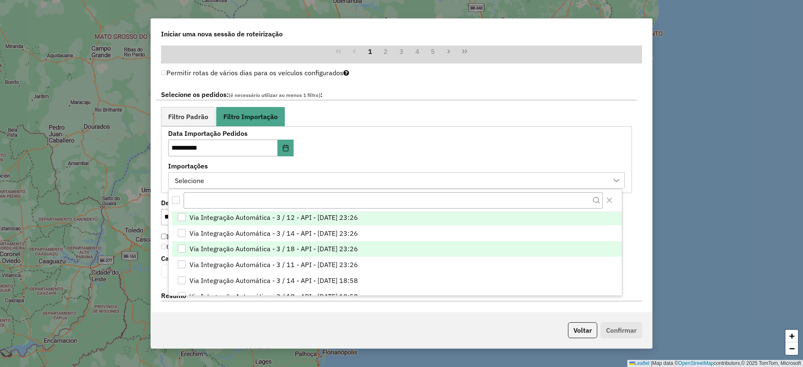
scroll to position [0, 0]
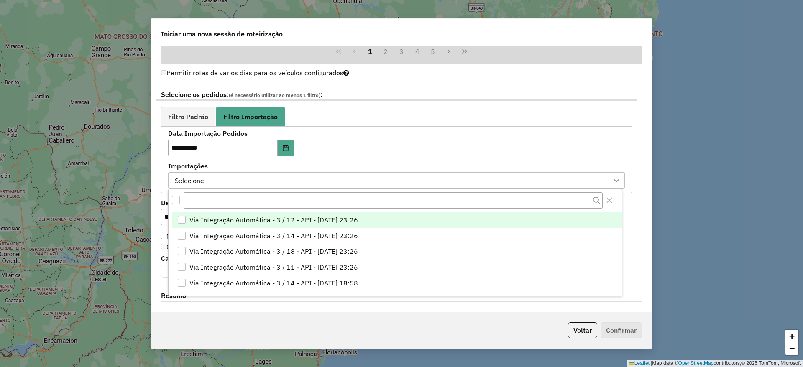
click at [155, 152] on div "**********" at bounding box center [401, 179] width 501 height 267
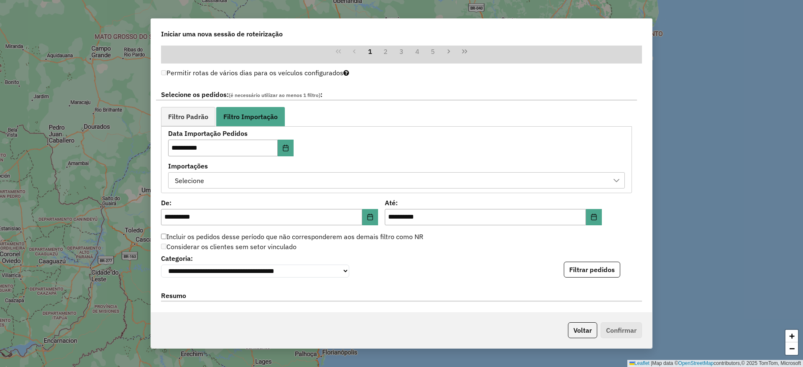
click at [314, 181] on div "Selecione" at bounding box center [390, 181] width 437 height 16
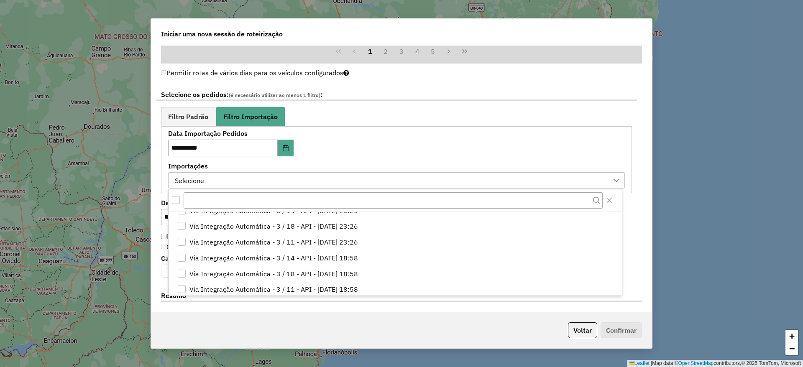
scroll to position [23, 0]
click at [572, 330] on button "Voltar" at bounding box center [582, 330] width 29 height 16
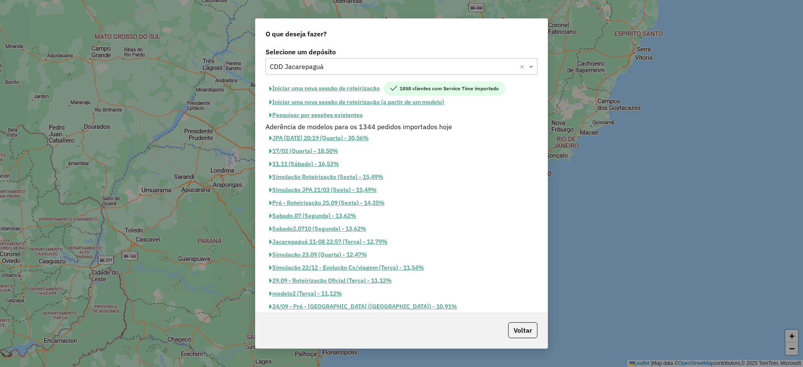
scroll to position [465, 0]
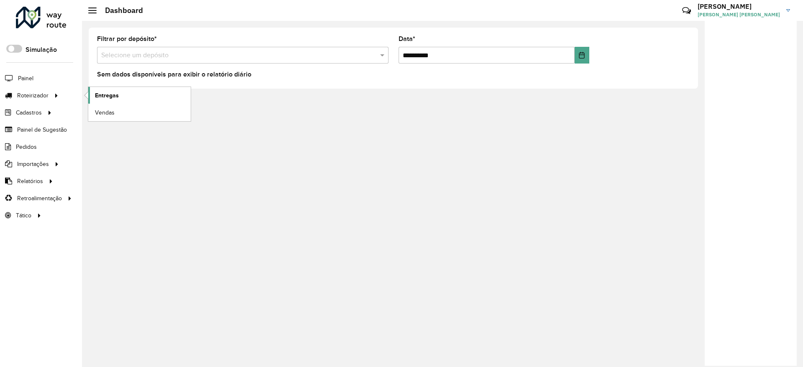
click at [115, 95] on span "Entregas" at bounding box center [107, 95] width 24 height 9
click at [110, 101] on link "Entregas" at bounding box center [139, 95] width 102 height 17
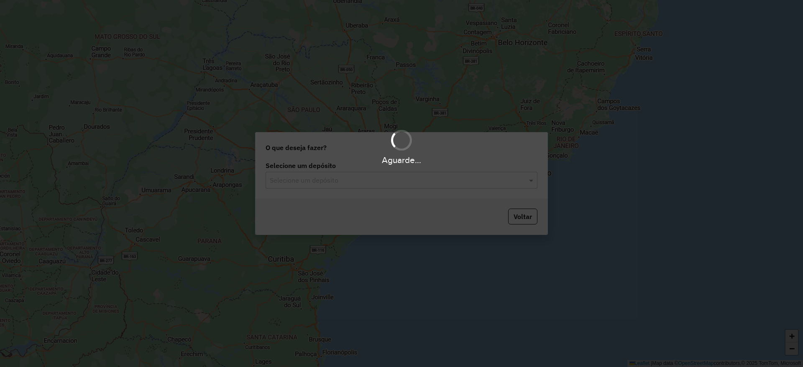
click at [368, 176] on input "text" at bounding box center [393, 181] width 247 height 10
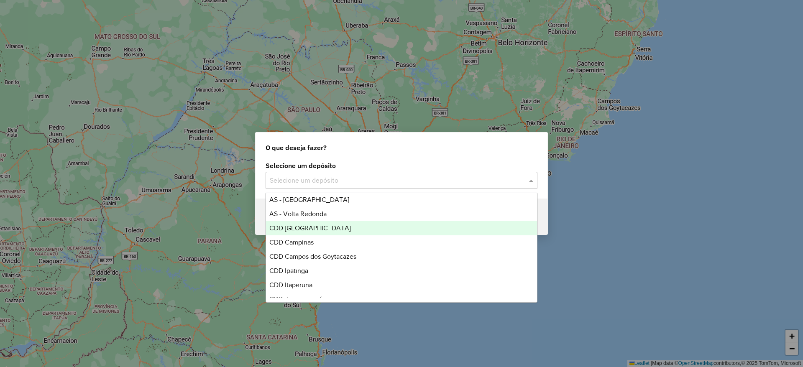
scroll to position [42, 0]
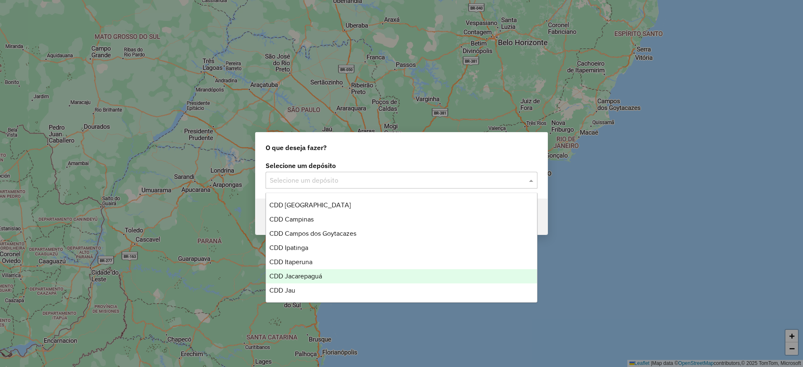
click at [317, 278] on span "CDD Jacarepaguá" at bounding box center [295, 276] width 53 height 7
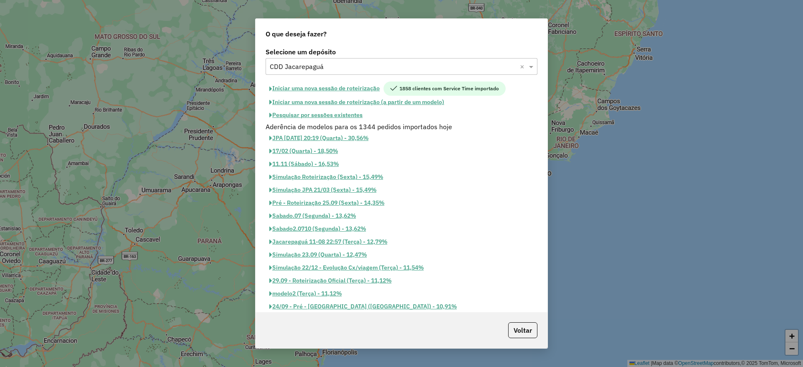
click at [357, 86] on button "Iniciar uma nova sessão de roteirização" at bounding box center [325, 89] width 118 height 14
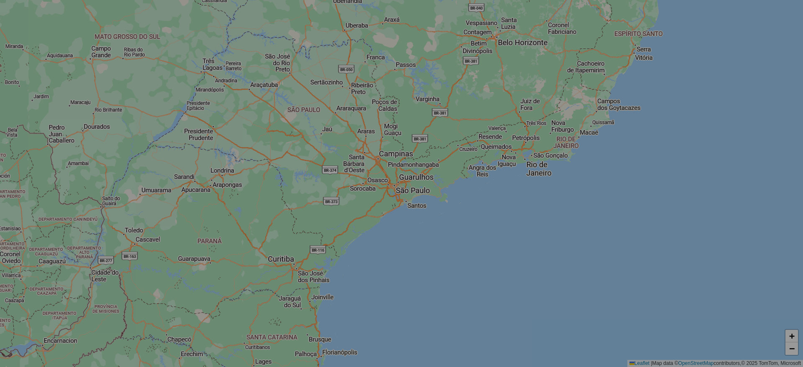
select select "*"
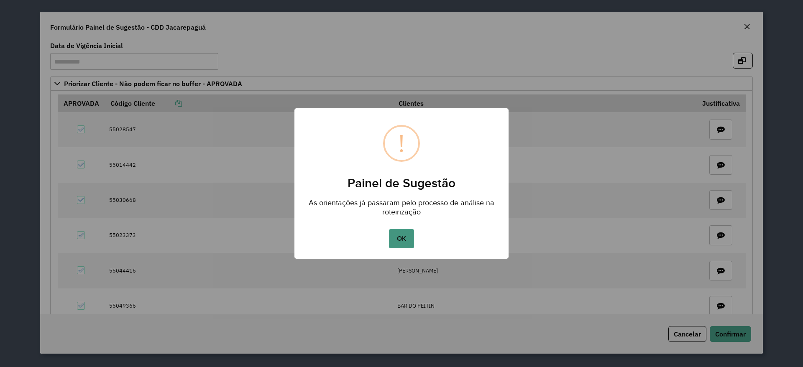
click at [401, 236] on button "OK" at bounding box center [401, 238] width 25 height 19
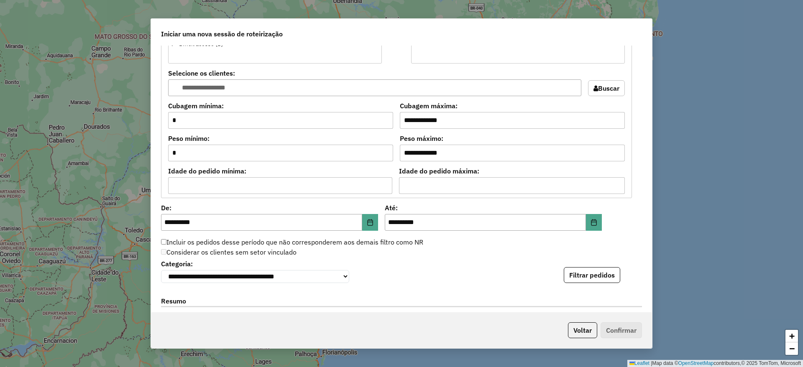
scroll to position [863, 0]
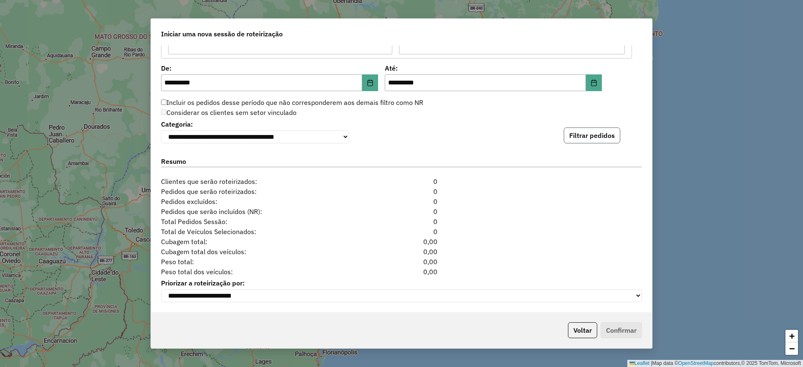
click at [588, 130] on button "Filtrar pedidos" at bounding box center [592, 136] width 56 height 16
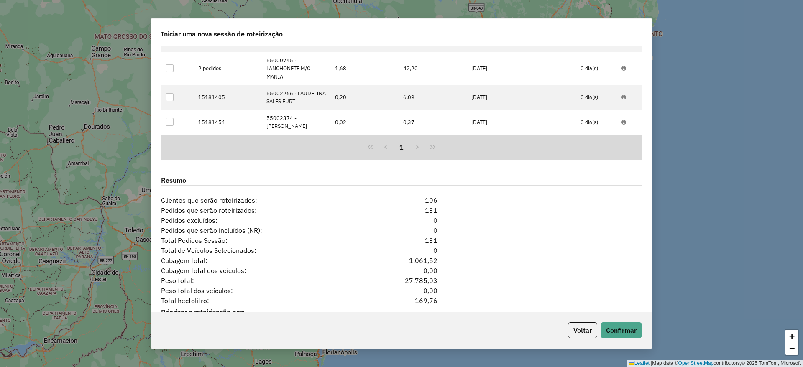
scroll to position [1045, 0]
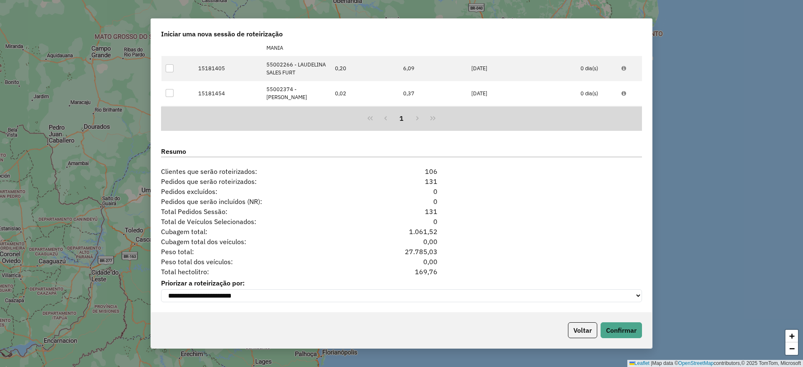
click at [421, 268] on div "169,76" at bounding box center [401, 272] width 82 height 10
copy div "169,76"
click at [583, 331] on button "Voltar" at bounding box center [582, 330] width 29 height 16
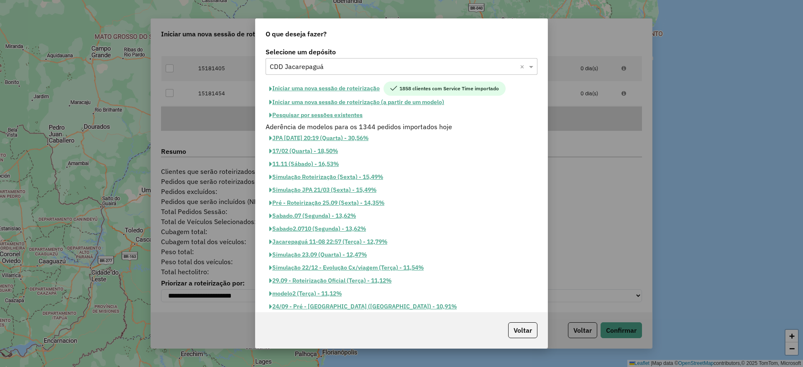
scroll to position [0, 0]
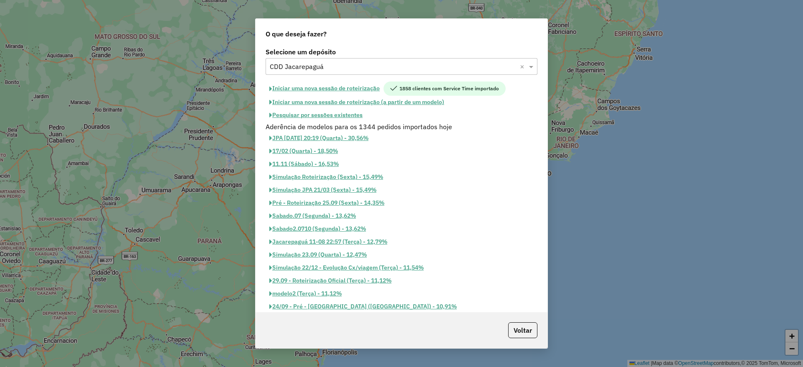
click at [361, 63] on input "text" at bounding box center [393, 67] width 247 height 10
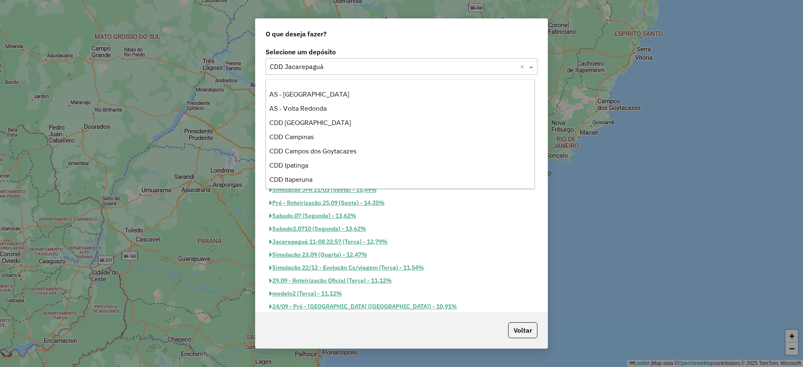
scroll to position [9, 0]
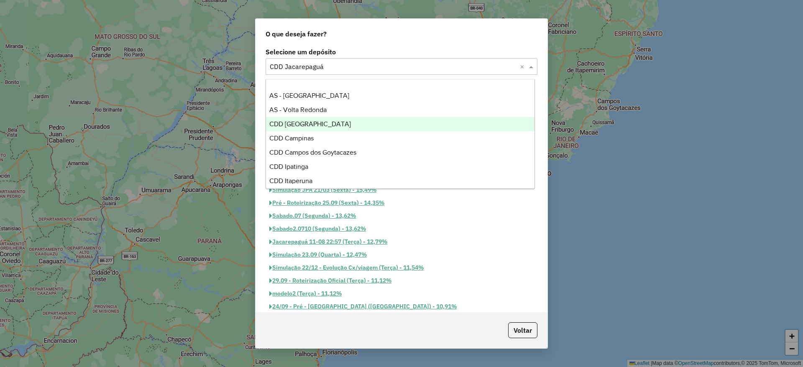
click at [324, 127] on span "CDD [GEOGRAPHIC_DATA]" at bounding box center [310, 123] width 82 height 7
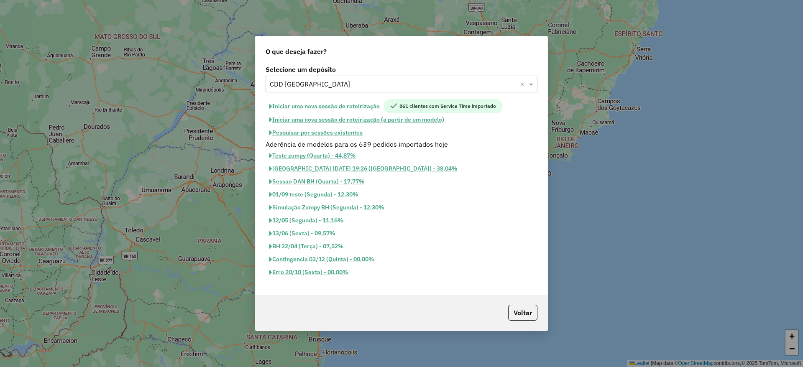
click at [351, 103] on button "Iniciar uma nova sessão de roteirização" at bounding box center [325, 106] width 118 height 14
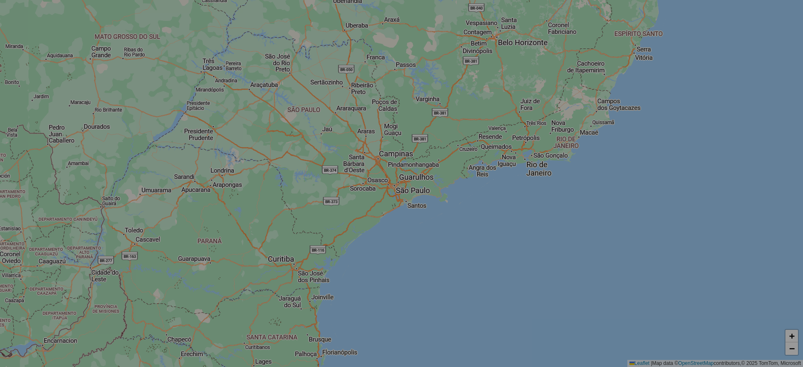
select select "*"
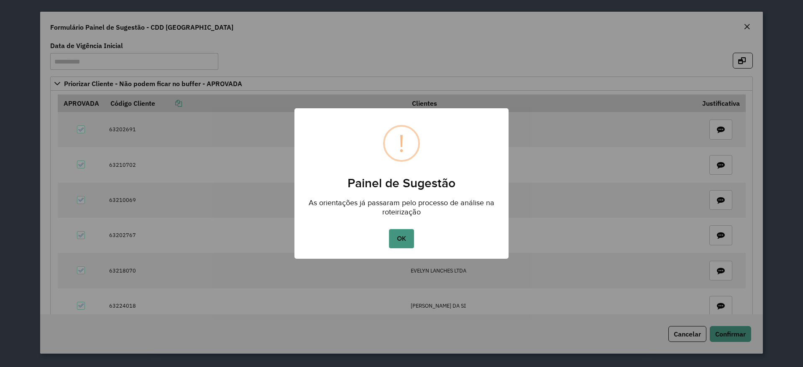
click at [400, 237] on button "OK" at bounding box center [401, 238] width 25 height 19
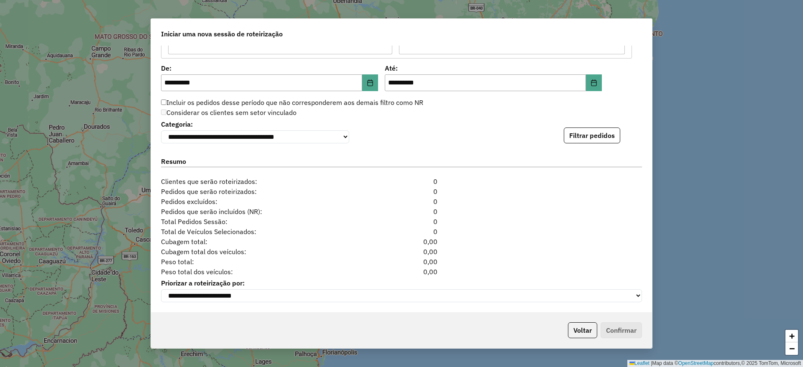
scroll to position [863, 0]
click at [580, 134] on button "Filtrar pedidos" at bounding box center [592, 136] width 56 height 16
click at [589, 129] on button "Filtrar pedidos" at bounding box center [592, 136] width 56 height 16
click at [463, 143] on div "**********" at bounding box center [401, 179] width 501 height 267
click at [580, 332] on button "Voltar" at bounding box center [582, 330] width 29 height 16
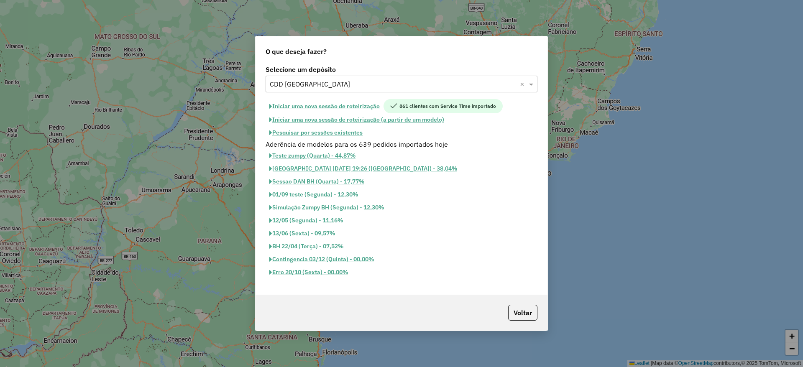
scroll to position [847, 0]
click at [341, 105] on button "Iniciar uma nova sessão de roteirização" at bounding box center [325, 106] width 118 height 14
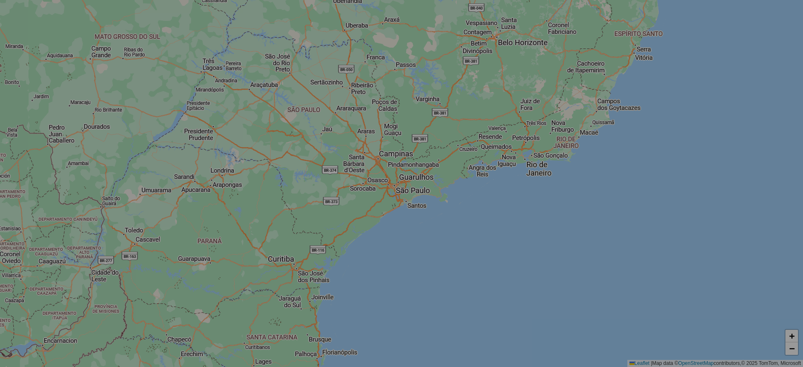
select select "*"
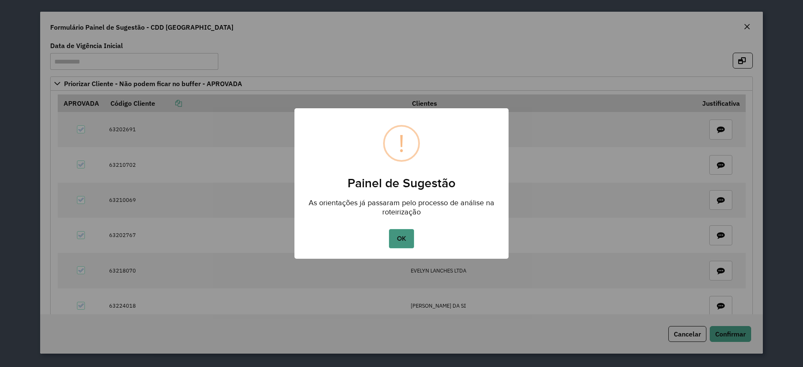
click at [399, 238] on button "OK" at bounding box center [401, 238] width 25 height 19
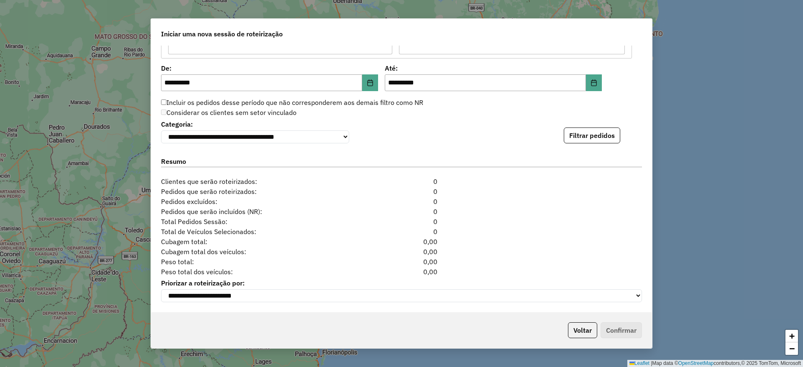
scroll to position [863, 0]
click at [581, 141] on div "**********" at bounding box center [401, 179] width 501 height 267
click at [585, 137] on button "Filtrar pedidos" at bounding box center [592, 136] width 56 height 16
click at [582, 333] on button "Voltar" at bounding box center [582, 330] width 29 height 16
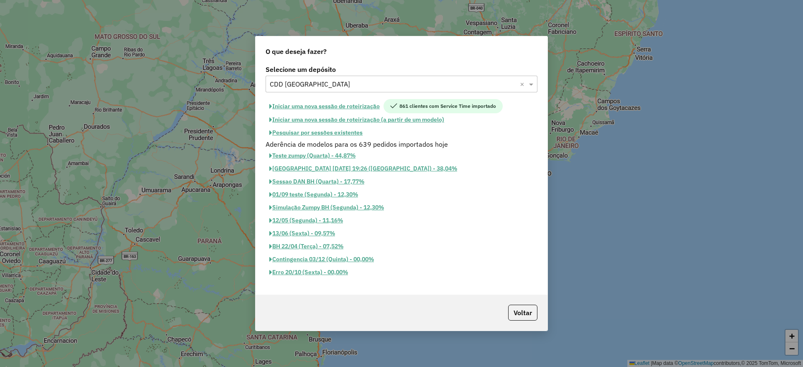
scroll to position [847, 0]
click at [347, 133] on button "Pesquisar por sessões existentes" at bounding box center [316, 132] width 101 height 13
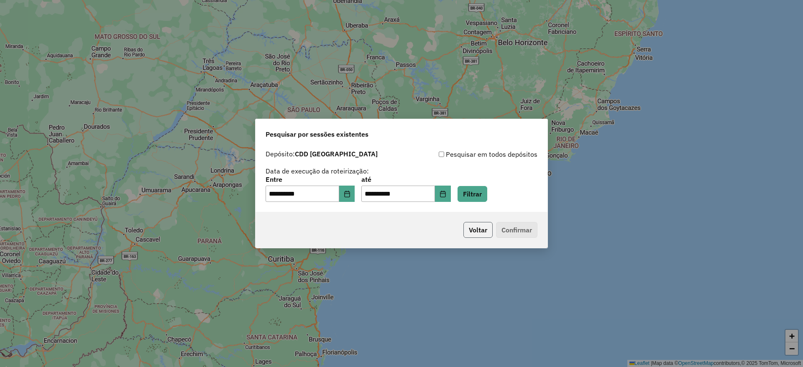
click at [471, 227] on button "Voltar" at bounding box center [477, 230] width 29 height 16
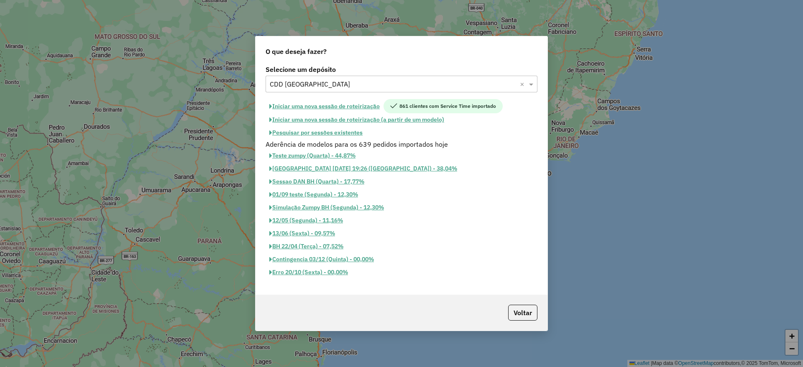
click at [356, 138] on button "Pesquisar por sessões existentes" at bounding box center [316, 132] width 101 height 13
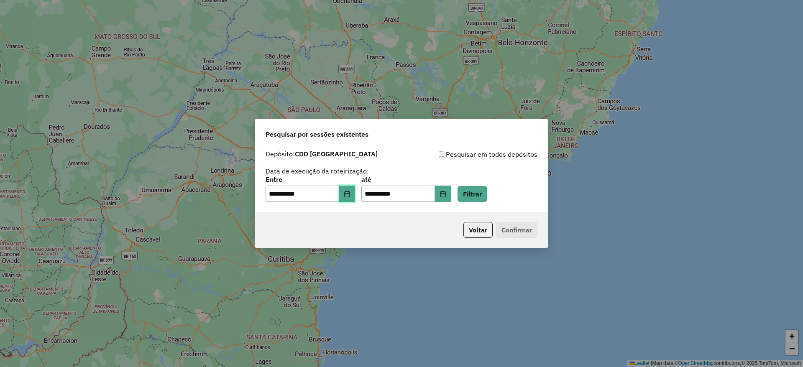
click at [355, 195] on button "Choose Date" at bounding box center [347, 194] width 16 height 17
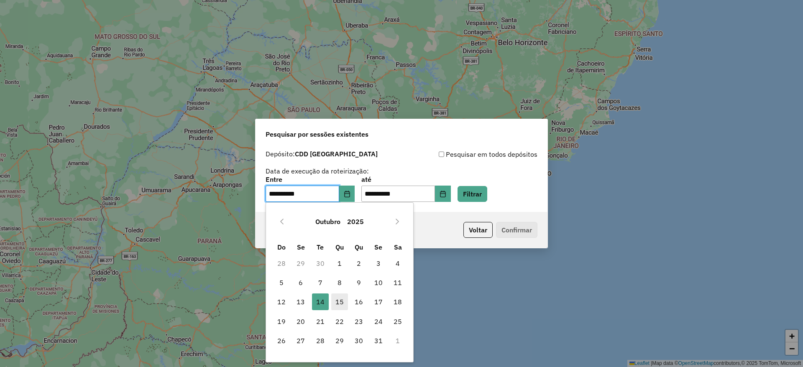
click at [342, 301] on span "15" at bounding box center [339, 302] width 17 height 17
type input "**********"
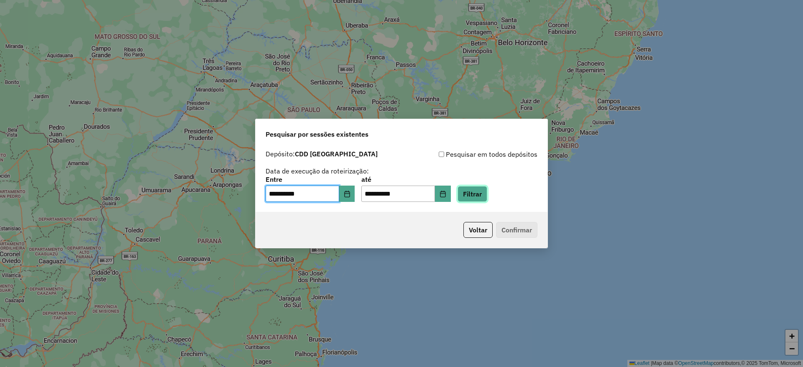
click at [481, 199] on button "Filtrar" at bounding box center [472, 194] width 30 height 16
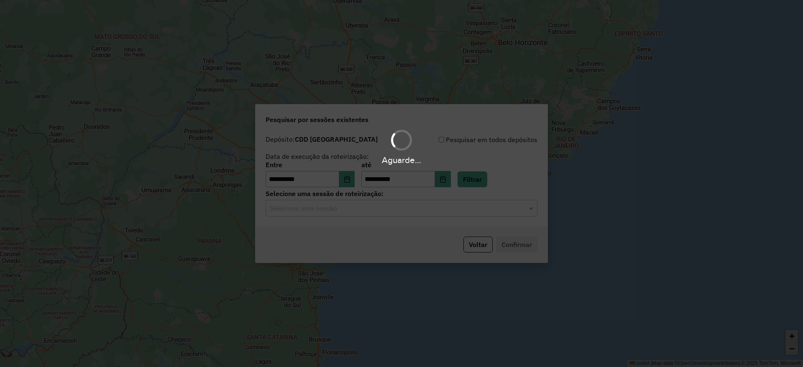
click at [383, 210] on input "text" at bounding box center [393, 209] width 247 height 10
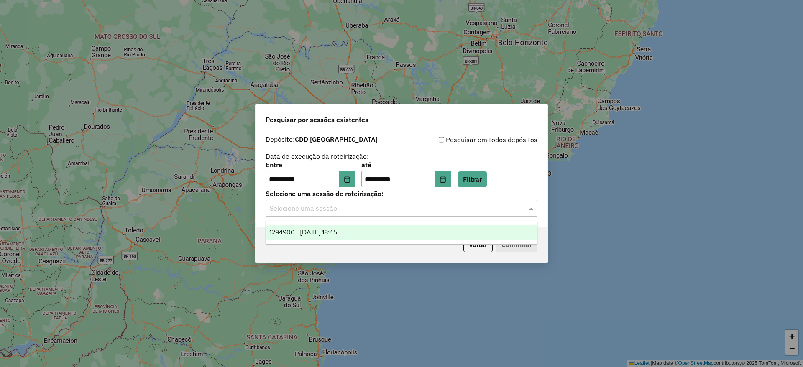
click at [378, 242] on ng-dropdown-panel "1294900 - 15/10/2025 18:45" at bounding box center [402, 233] width 272 height 24
click at [395, 235] on div "1294900 - 15/10/2025 18:45" at bounding box center [401, 232] width 271 height 14
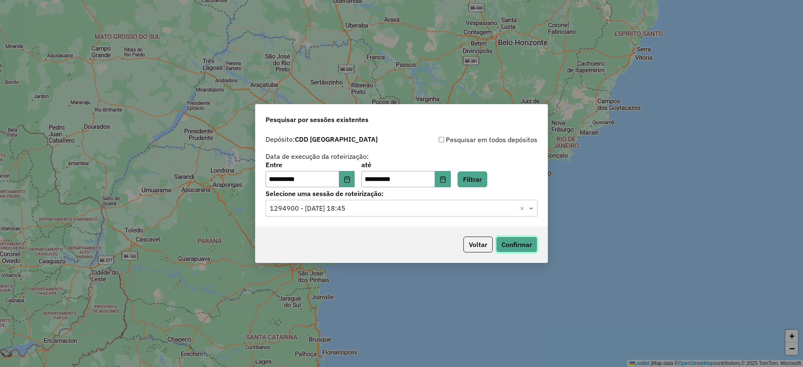
click at [531, 245] on button "Confirmar" at bounding box center [516, 245] width 41 height 16
click at [473, 243] on button "Voltar" at bounding box center [477, 245] width 29 height 16
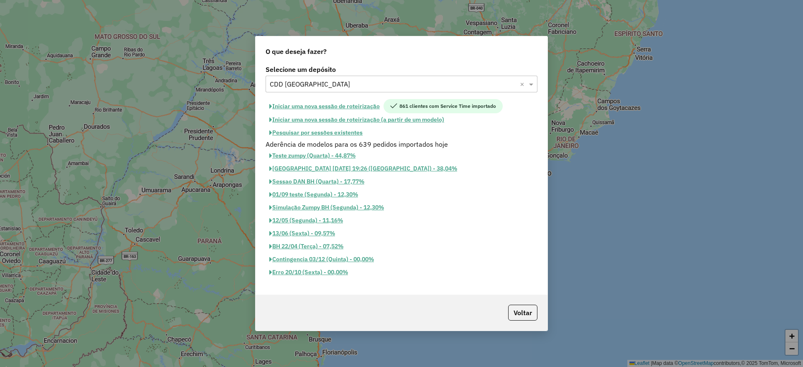
click at [351, 78] on div "Selecione um depósito × CDD Belo Horizonte ×" at bounding box center [402, 84] width 272 height 17
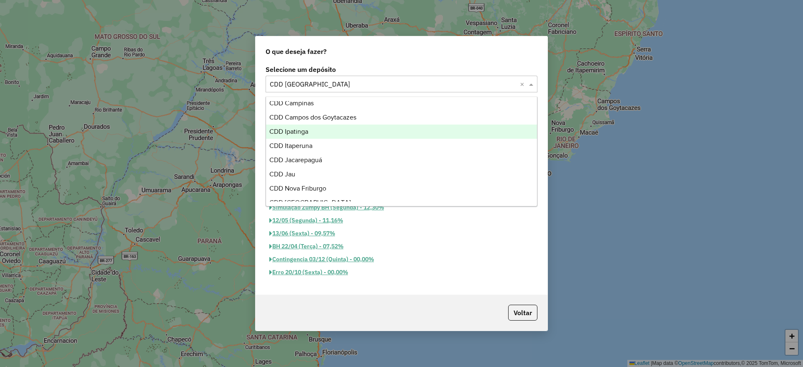
scroll to position [63, 0]
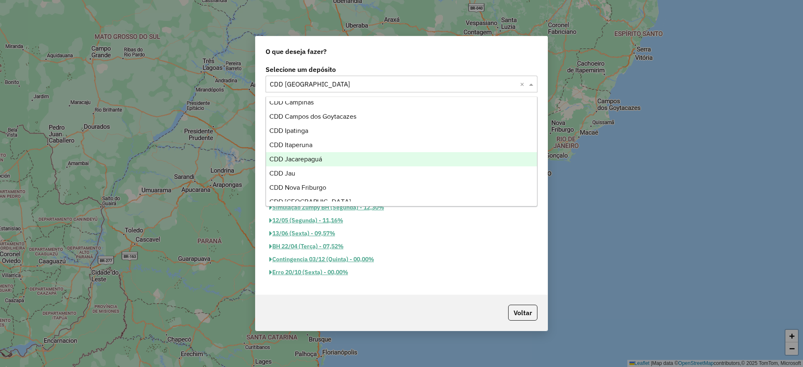
click at [305, 168] on div "CDD Jau" at bounding box center [401, 173] width 271 height 14
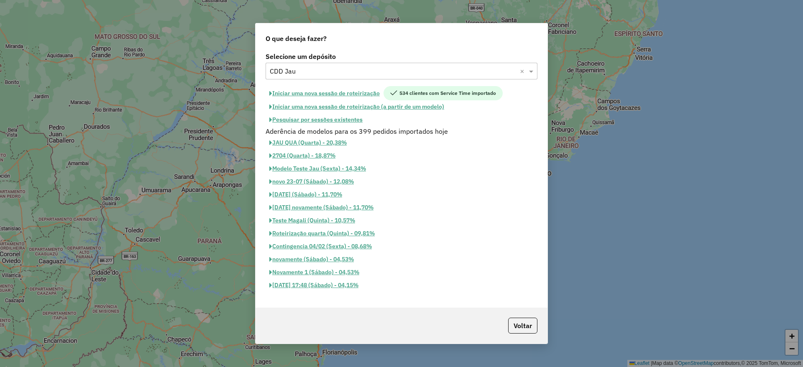
click at [349, 92] on button "Iniciar uma nova sessão de roteirização" at bounding box center [325, 93] width 118 height 14
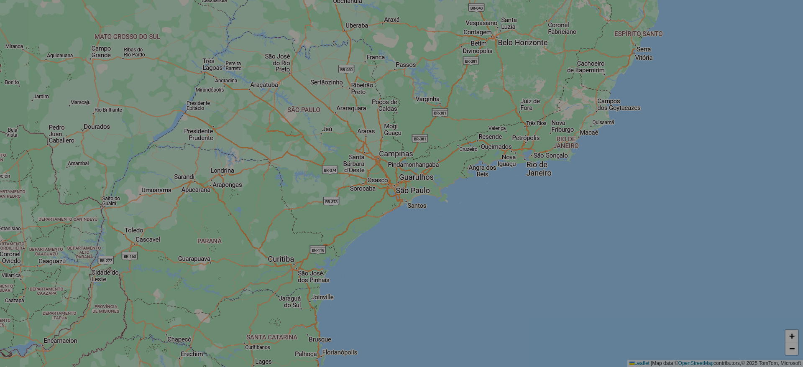
select select "*"
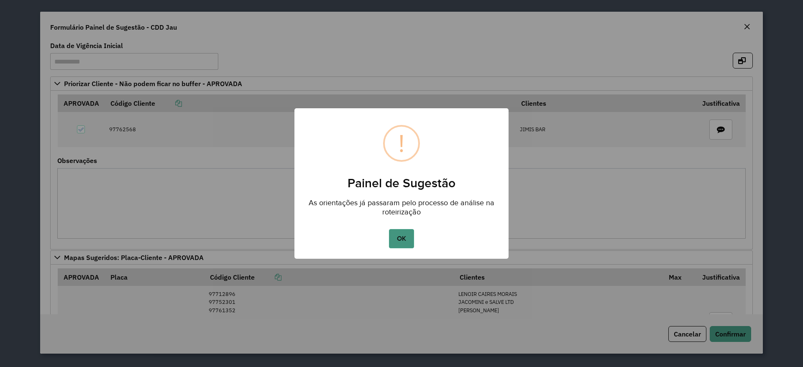
click at [401, 240] on button "OK" at bounding box center [401, 238] width 25 height 19
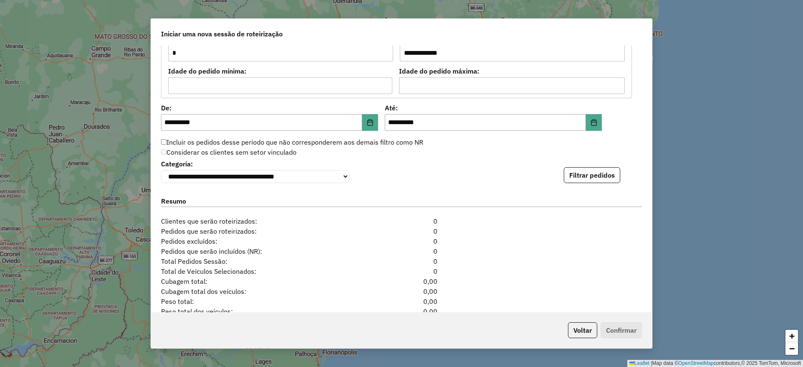
scroll to position [863, 0]
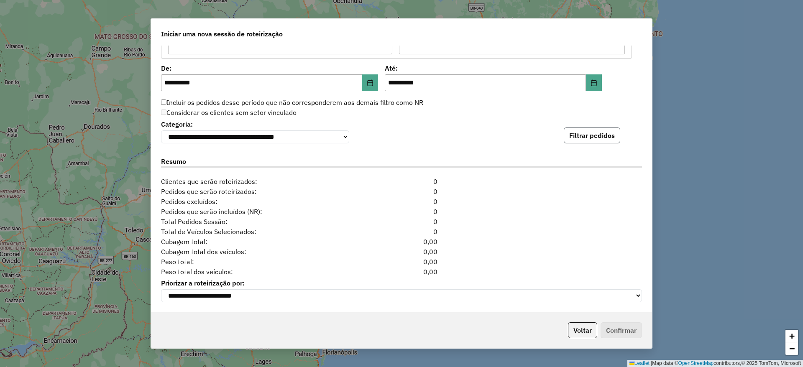
click at [566, 138] on button "Filtrar pedidos" at bounding box center [592, 136] width 56 height 16
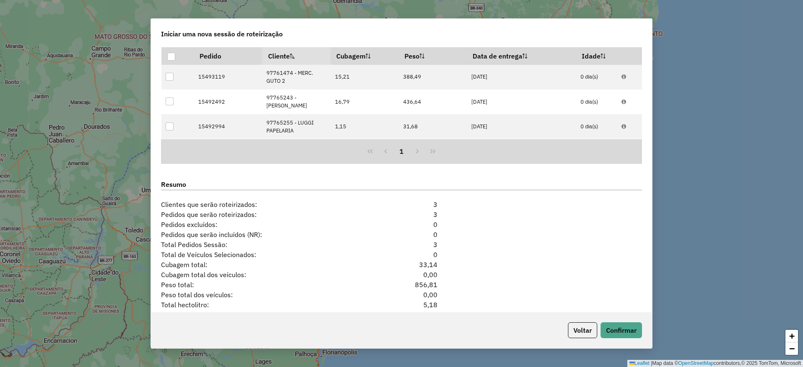
scroll to position [1012, 0]
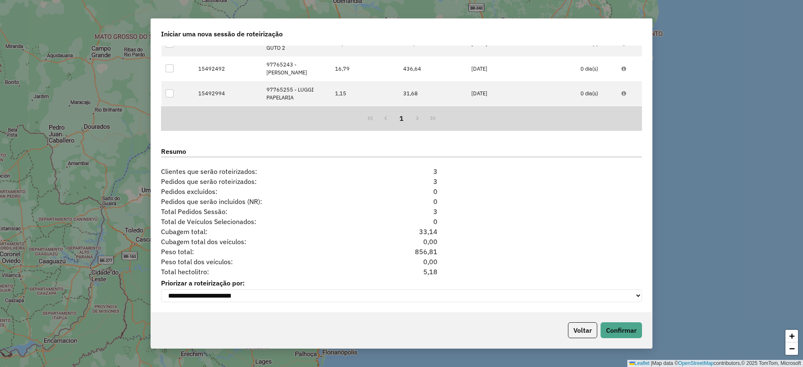
click at [431, 278] on label "Priorizar a roteirização por:" at bounding box center [401, 283] width 481 height 10
click at [426, 267] on div "5,18" at bounding box center [401, 272] width 82 height 10
copy div "5,18"
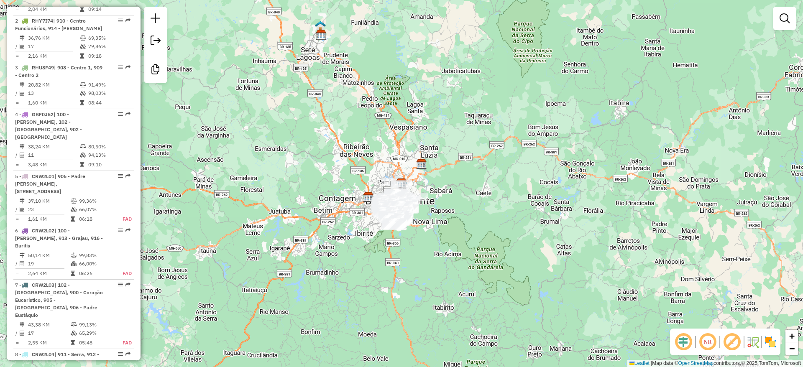
scroll to position [873, 0]
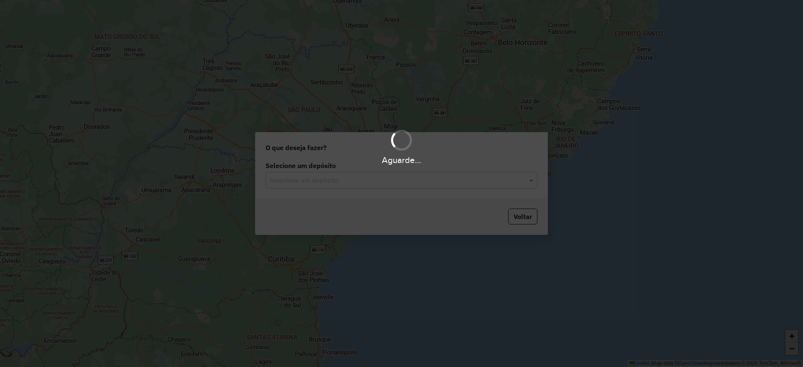
click at [358, 179] on input "text" at bounding box center [393, 181] width 247 height 10
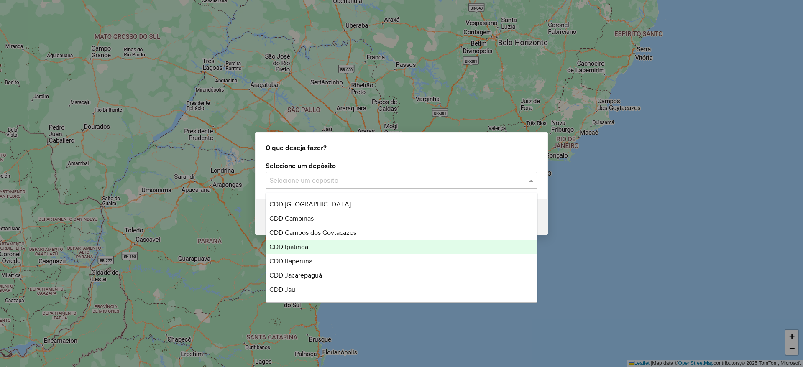
scroll to position [63, 0]
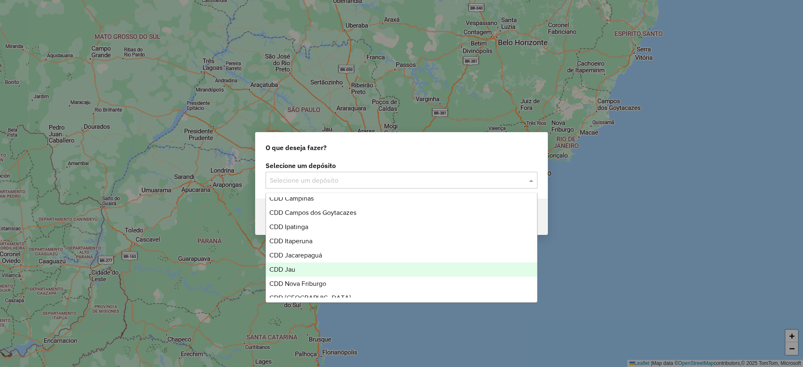
click at [310, 272] on div "CDD Jau" at bounding box center [401, 270] width 271 height 14
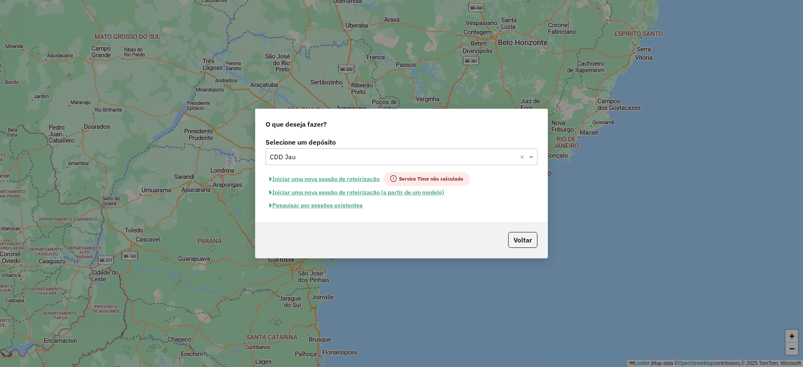
click at [339, 207] on button "Pesquisar por sessões existentes" at bounding box center [316, 205] width 101 height 13
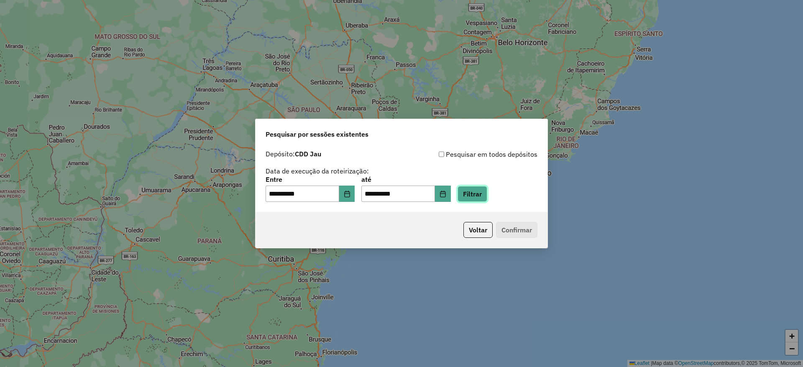
click at [483, 189] on button "Filtrar" at bounding box center [472, 194] width 30 height 16
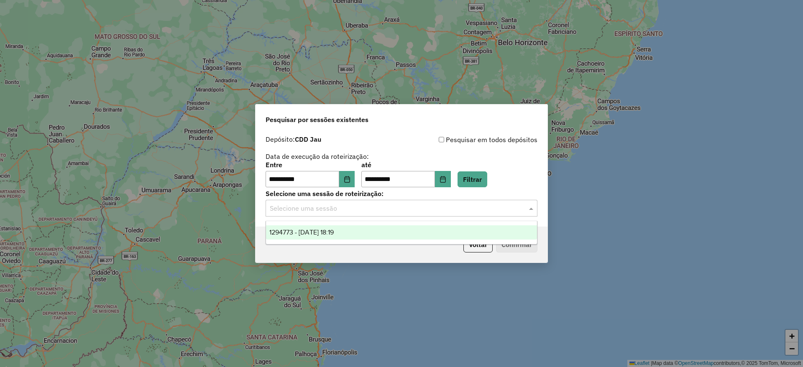
click at [396, 209] on input "text" at bounding box center [393, 209] width 247 height 10
click at [400, 228] on div "1294773 - [DATE] 18:19" at bounding box center [401, 232] width 271 height 14
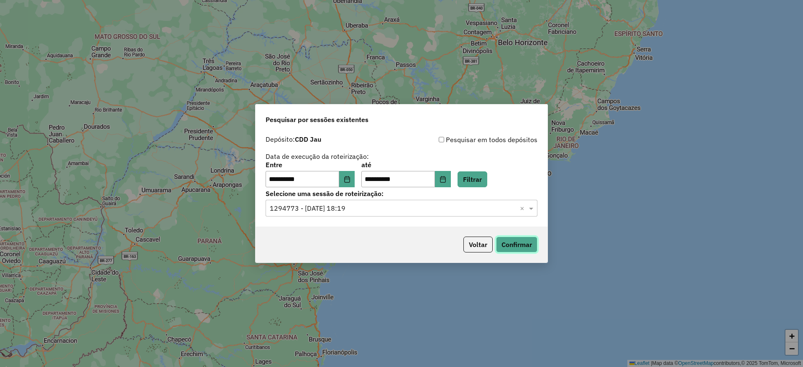
click at [534, 244] on button "Confirmar" at bounding box center [516, 245] width 41 height 16
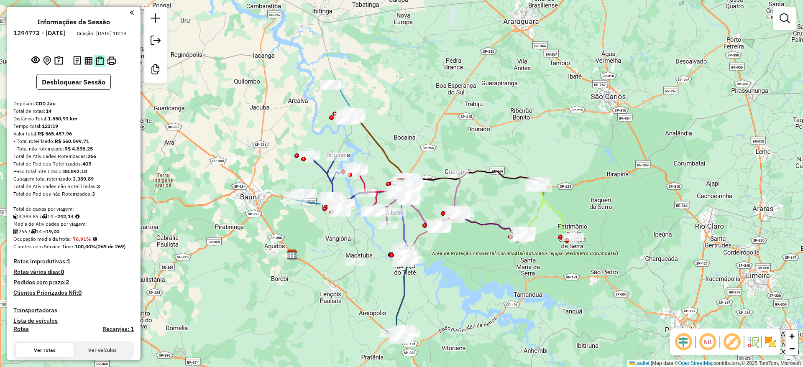
click at [100, 65] on img at bounding box center [100, 60] width 8 height 9
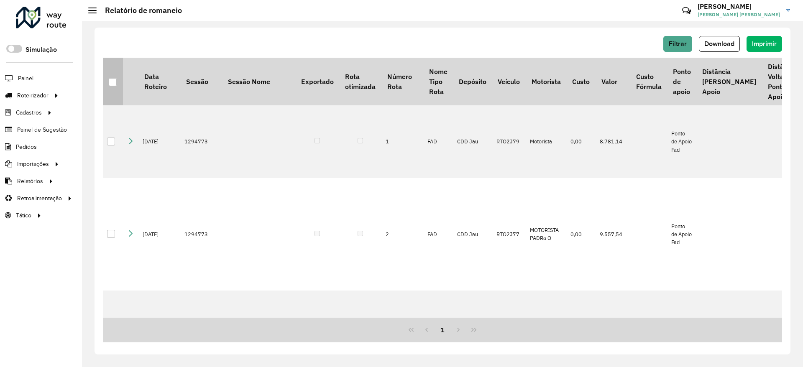
click at [110, 78] on div at bounding box center [113, 82] width 8 height 8
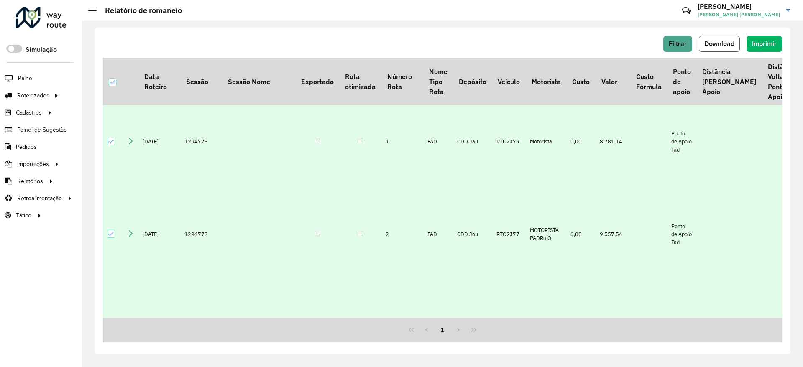
click at [715, 48] on button "Download" at bounding box center [719, 44] width 41 height 16
